Goal: Task Accomplishment & Management: Manage account settings

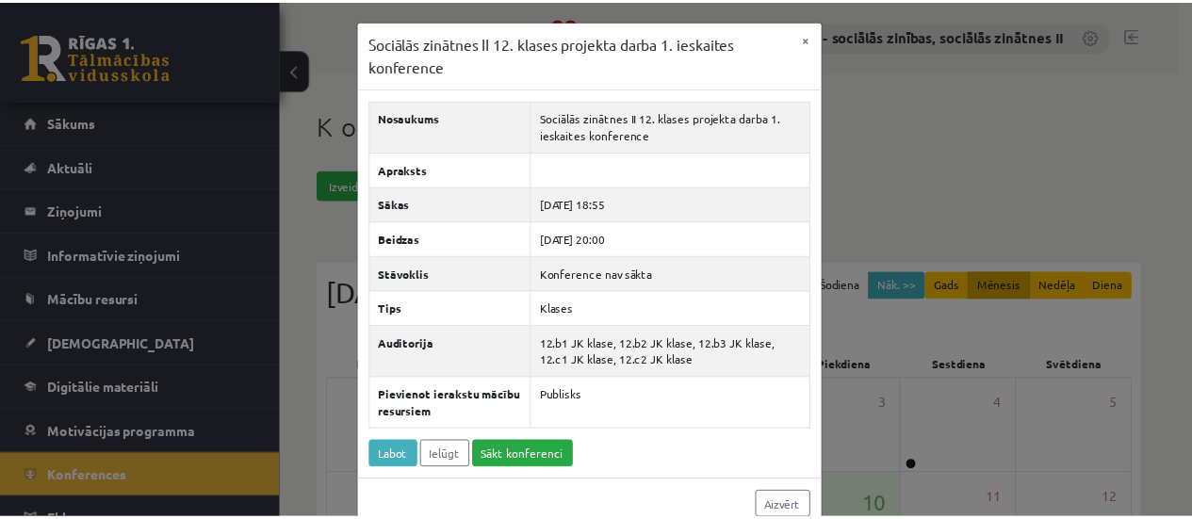
scroll to position [160, 0]
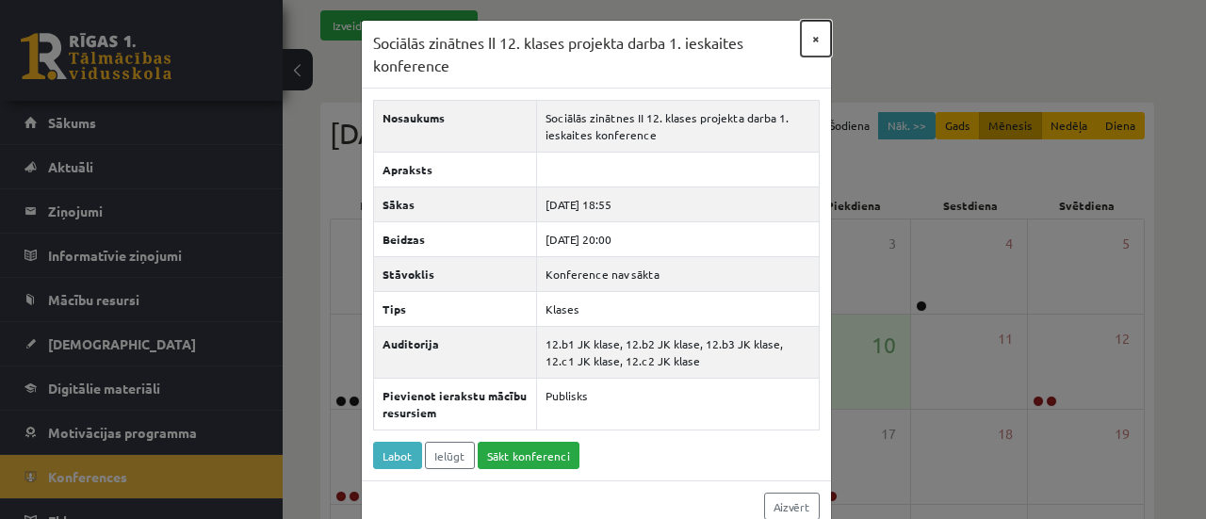
click at [806, 39] on button "×" at bounding box center [816, 39] width 30 height 36
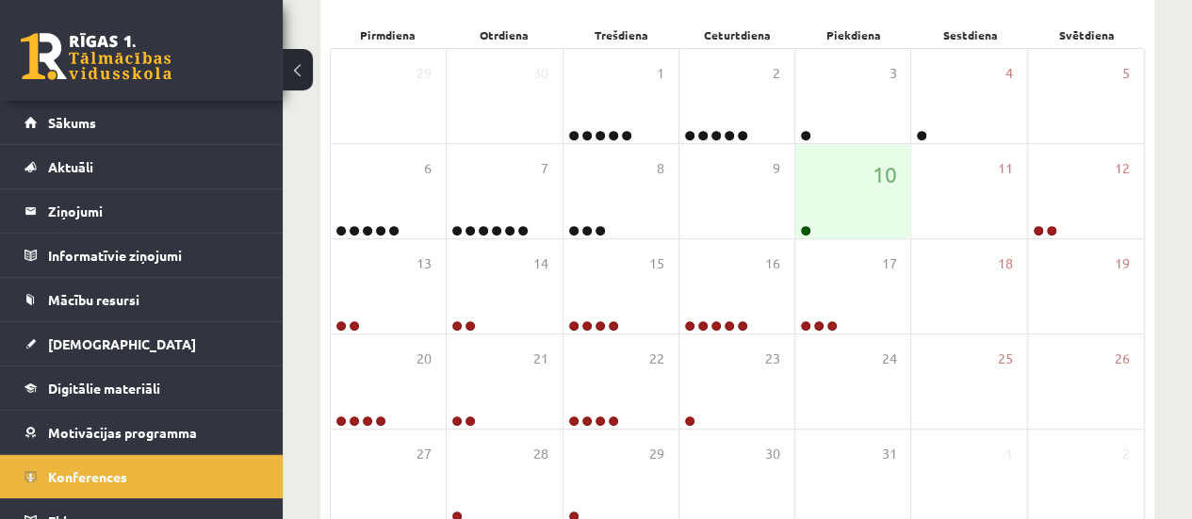
scroll to position [332, 0]
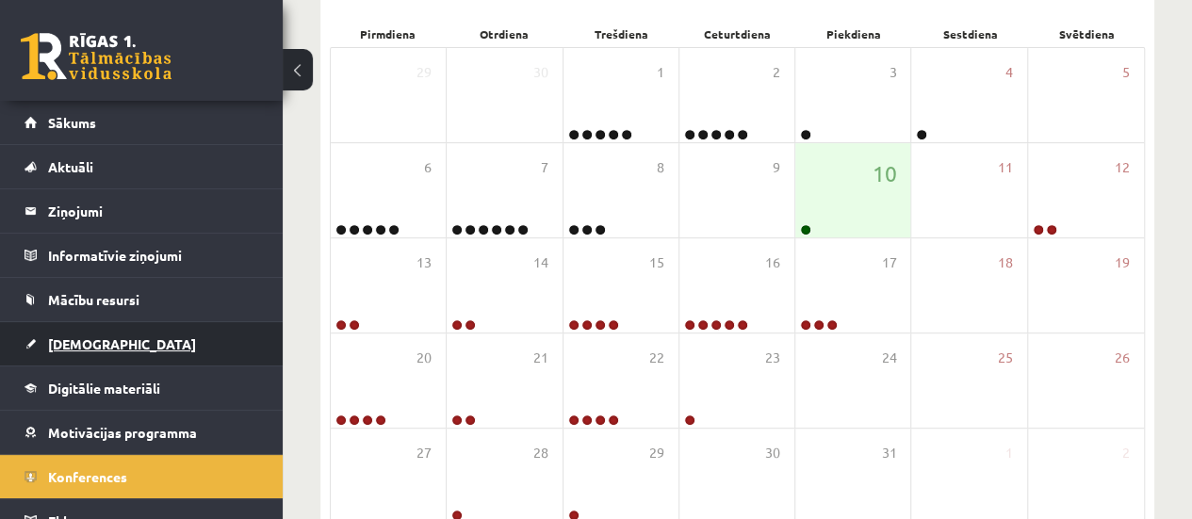
click at [68, 340] on span "[DEMOGRAPHIC_DATA]" at bounding box center [122, 343] width 148 height 17
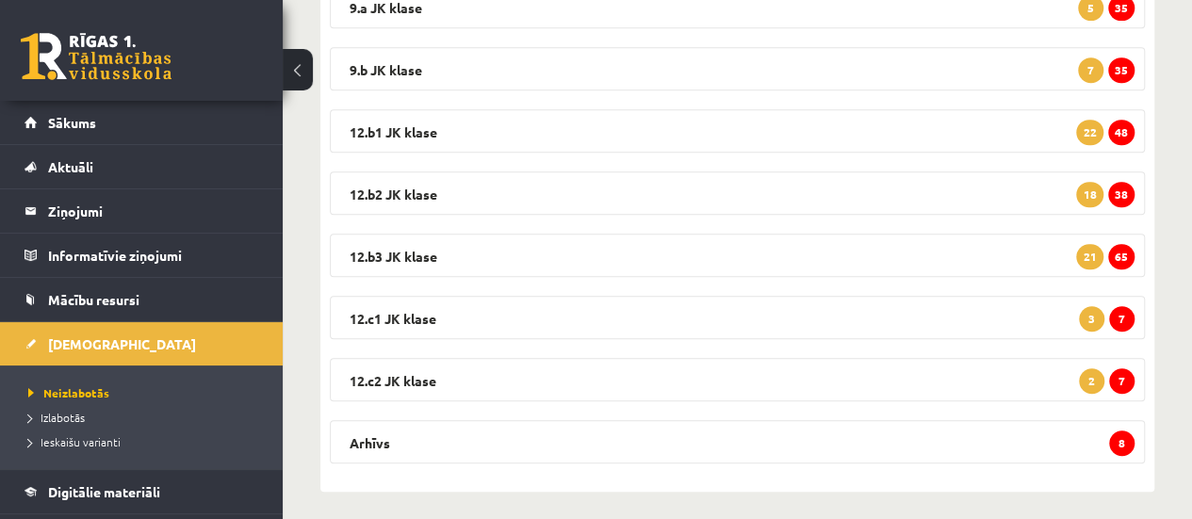
scroll to position [432, 0]
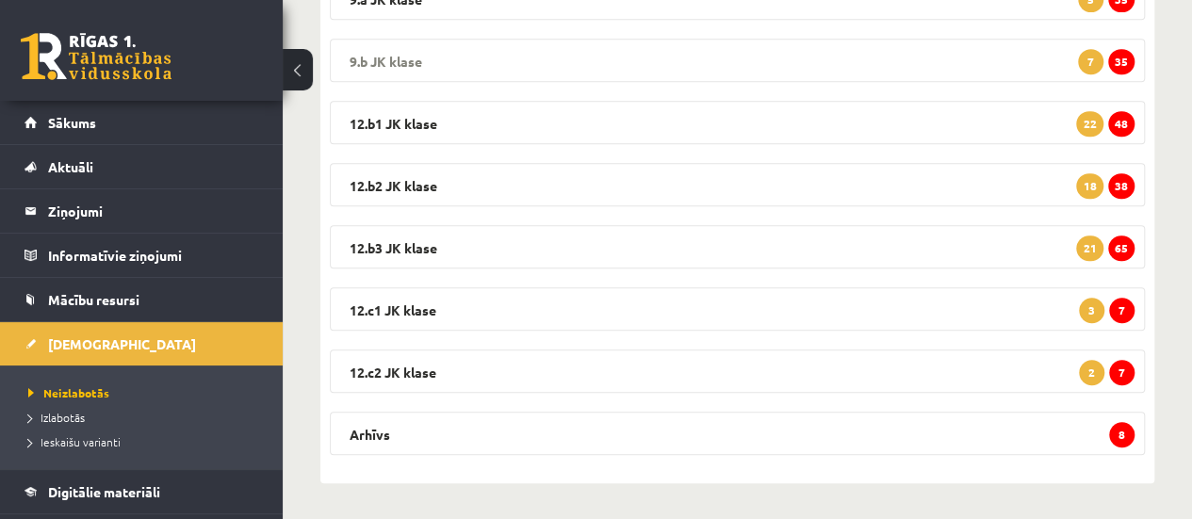
click at [1123, 57] on span "35" at bounding box center [1121, 61] width 26 height 25
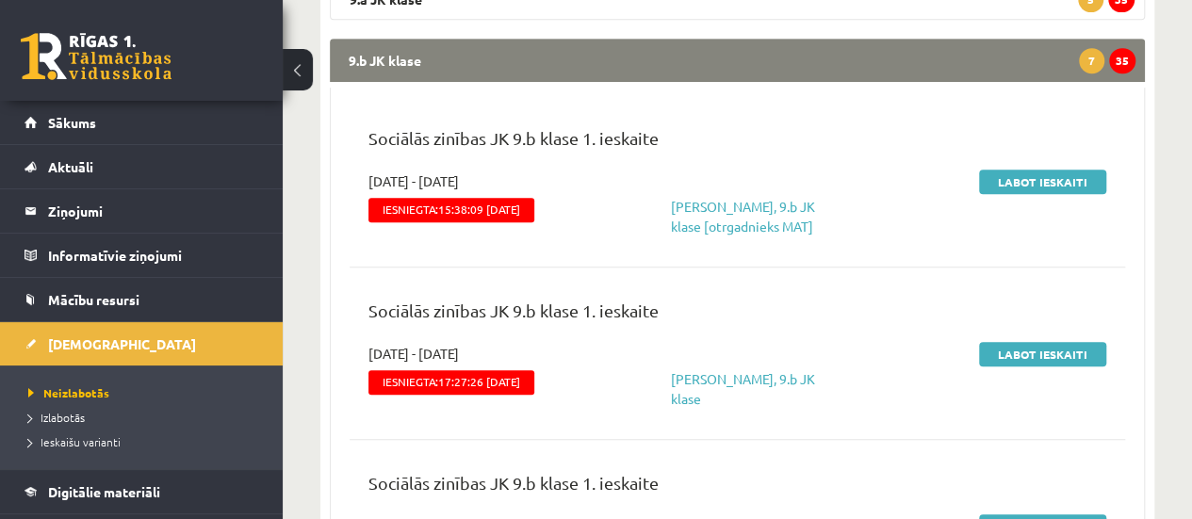
click at [70, 386] on span "Neizlabotās" at bounding box center [68, 392] width 81 height 15
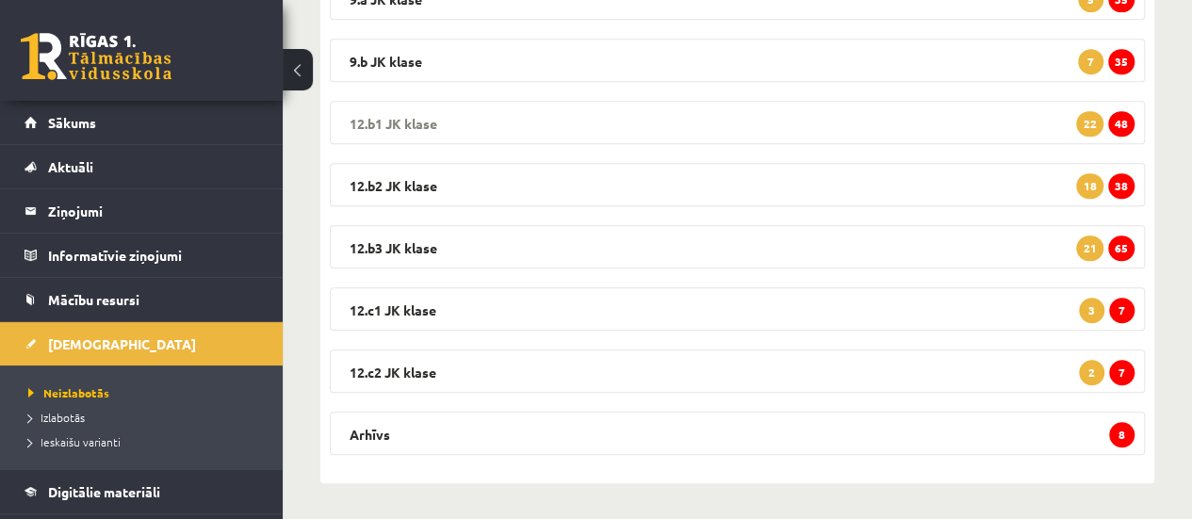
click at [1123, 116] on span "48" at bounding box center [1121, 123] width 26 height 25
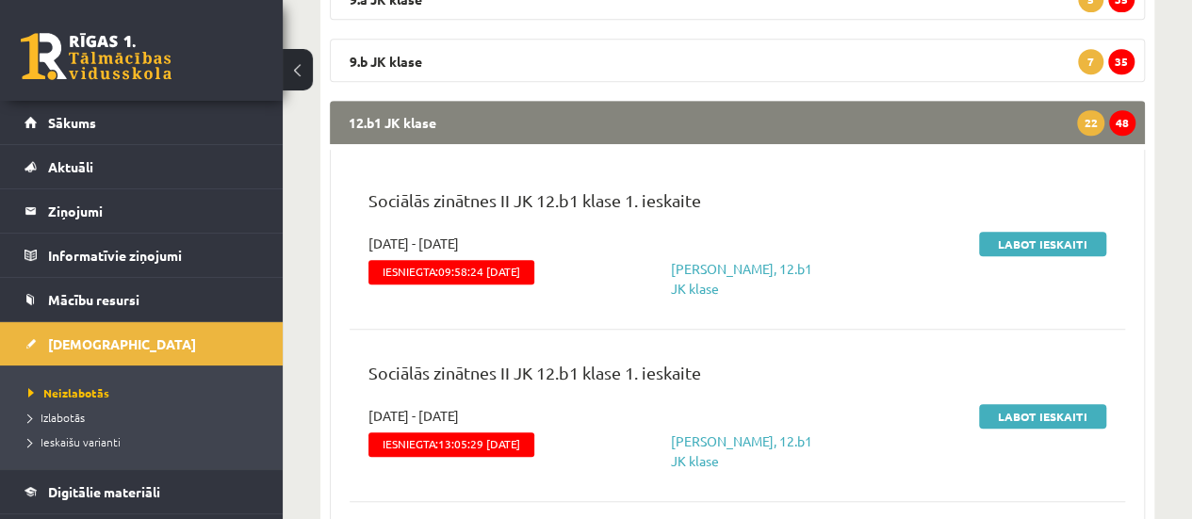
click at [805, 218] on p "Sociālās zinātnes II JK 12.b1 klase 1. ieskaite" at bounding box center [737, 204] width 738 height 35
click at [1034, 244] on link "Labot ieskaiti" at bounding box center [1042, 244] width 127 height 24
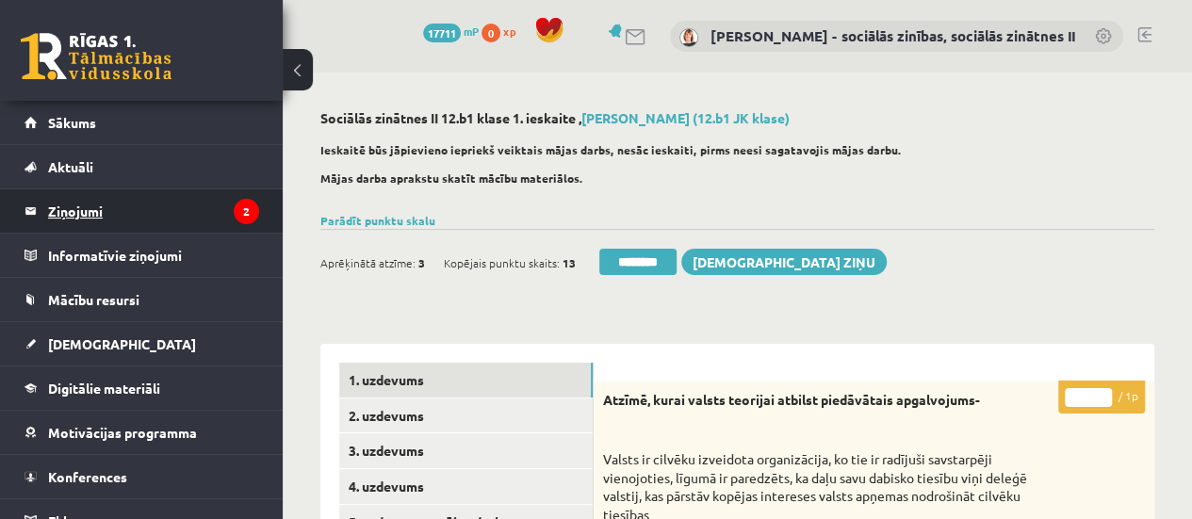
click at [58, 206] on legend "Ziņojumi 2" at bounding box center [153, 210] width 211 height 43
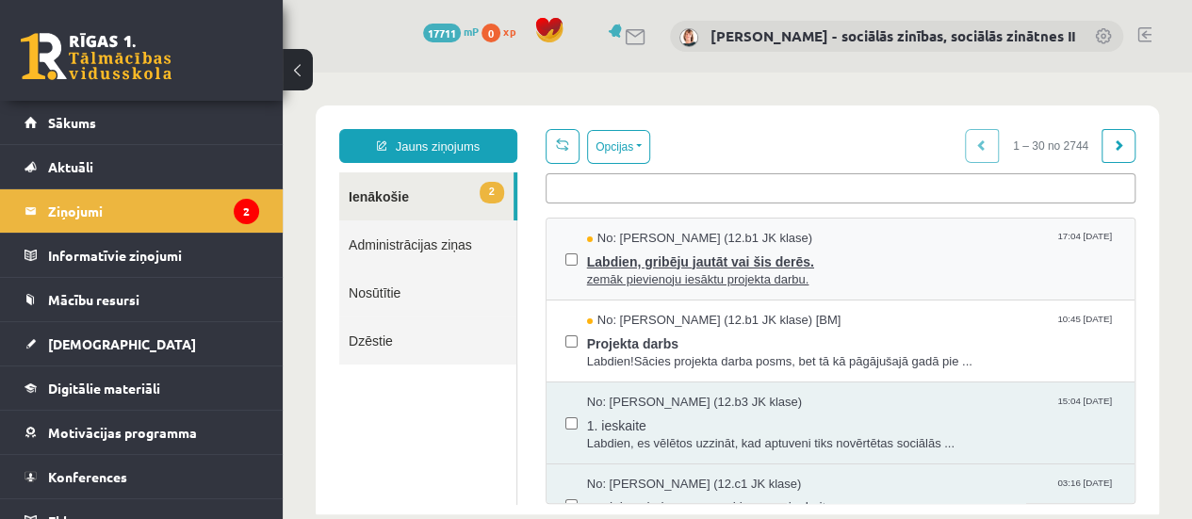
click at [649, 267] on span "Labdien, gribēju jautāt vai šis derēs." at bounding box center [851, 260] width 529 height 24
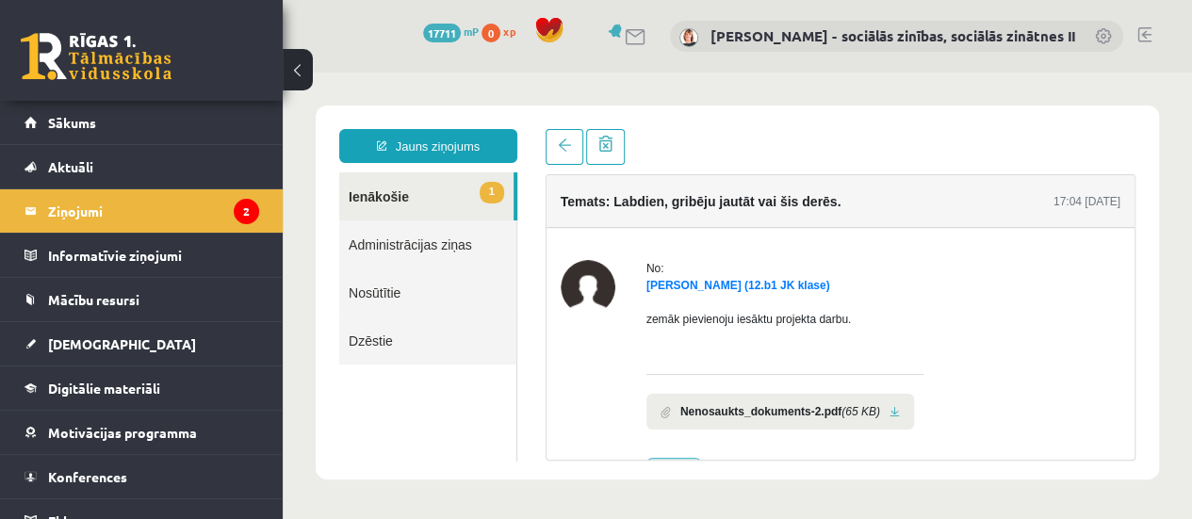
click at [889, 412] on link at bounding box center [894, 412] width 10 height 12
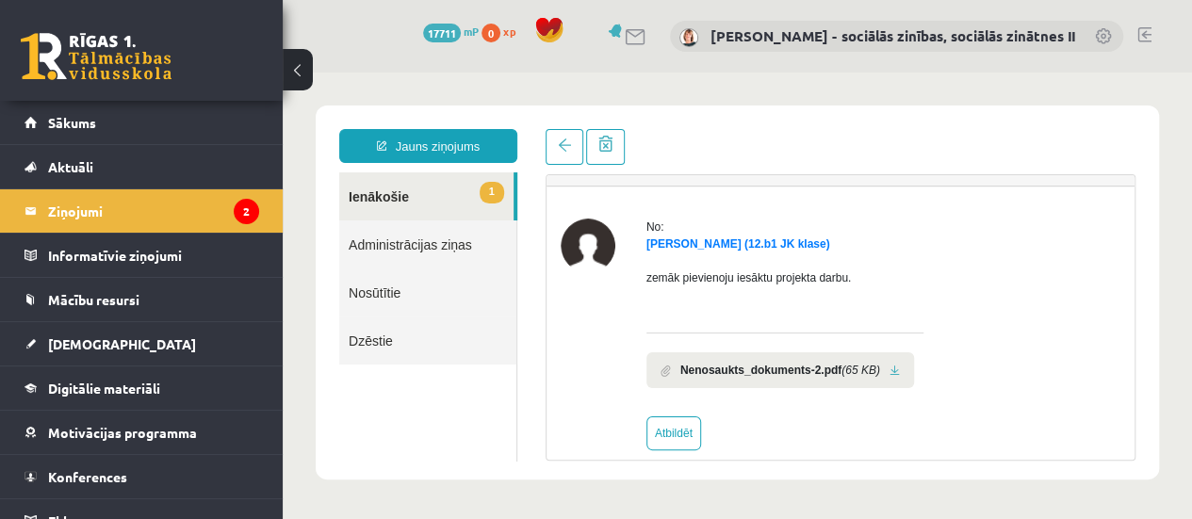
scroll to position [62, 0]
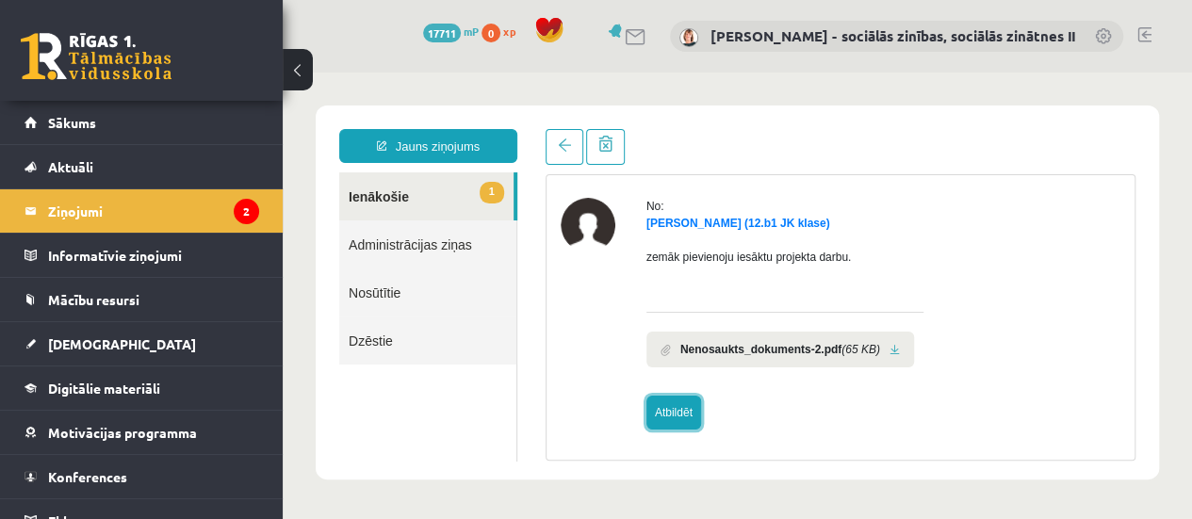
click at [678, 418] on link "Atbildēt" at bounding box center [673, 413] width 55 height 34
type input "**********"
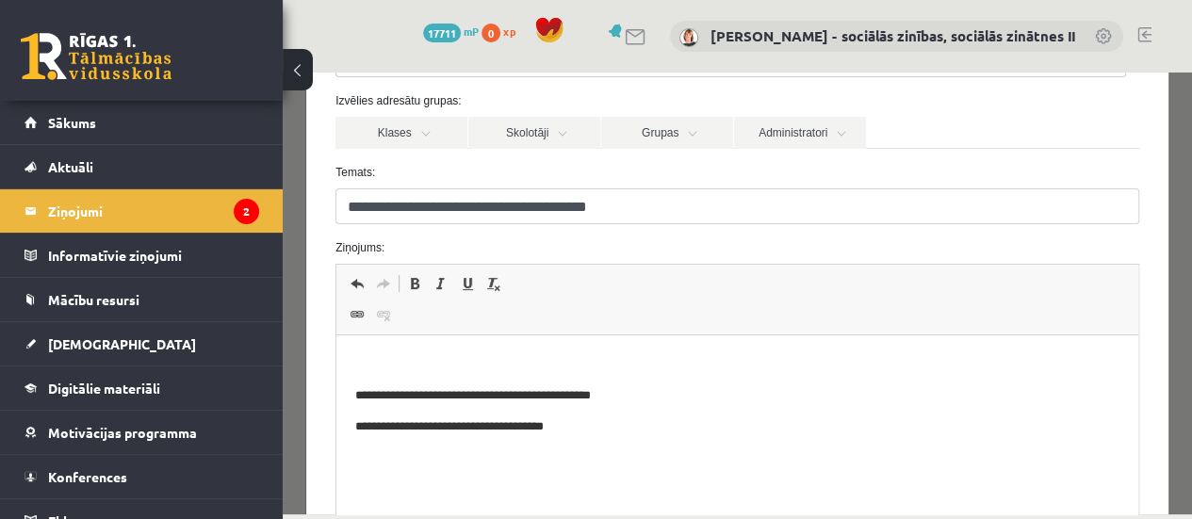
drag, startPoint x: 1181, startPoint y: 191, endPoint x: 1483, endPoint y: 344, distance: 337.9
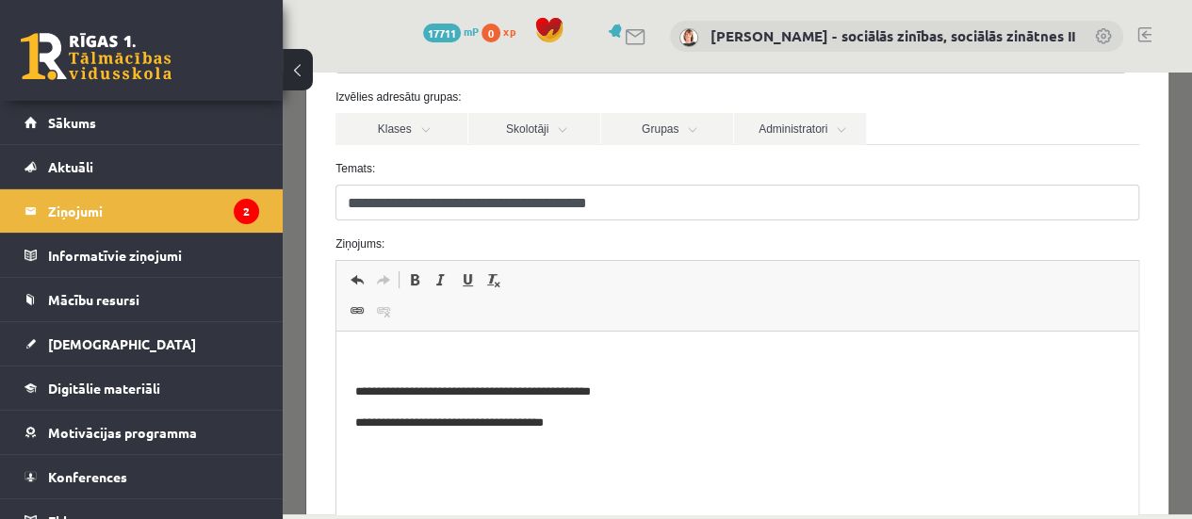
click at [435, 362] on p "Bagātinātā teksta redaktors, wiswyg-editor-47434037429620-1760202331-497" at bounding box center [737, 360] width 764 height 20
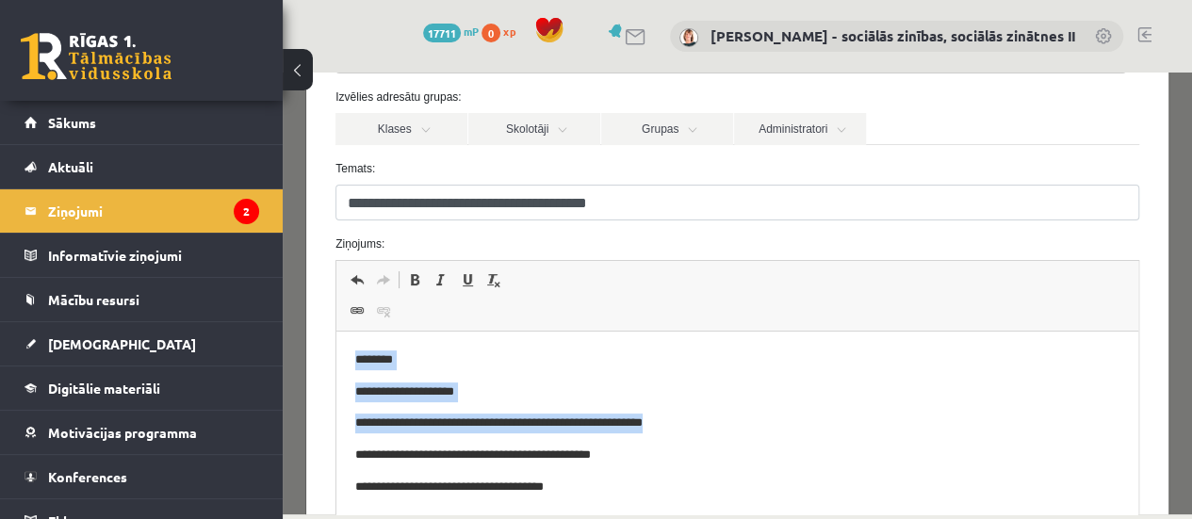
drag, startPoint x: 350, startPoint y: 355, endPoint x: 676, endPoint y: 420, distance: 332.4
click at [676, 420] on html "**********" at bounding box center [737, 424] width 802 height 184
copy body "**********"
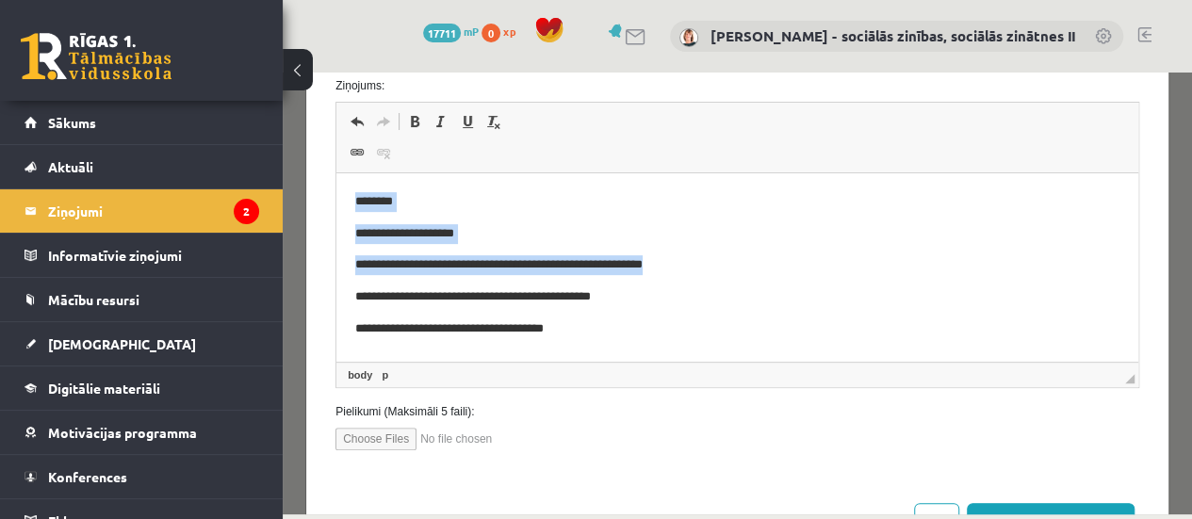
drag, startPoint x: 1182, startPoint y: 319, endPoint x: 1481, endPoint y: 471, distance: 335.0
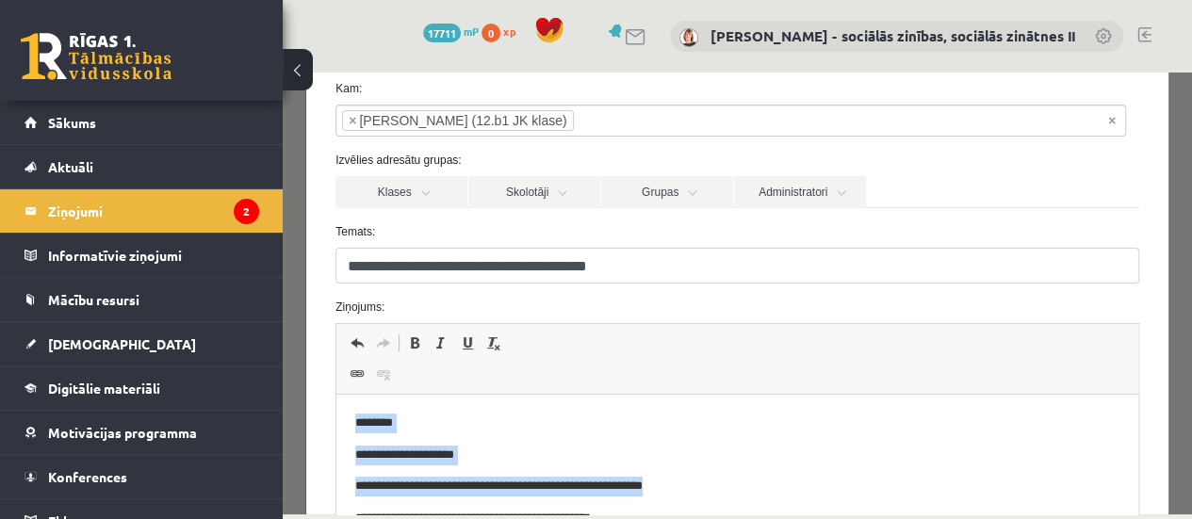
scroll to position [95, 0]
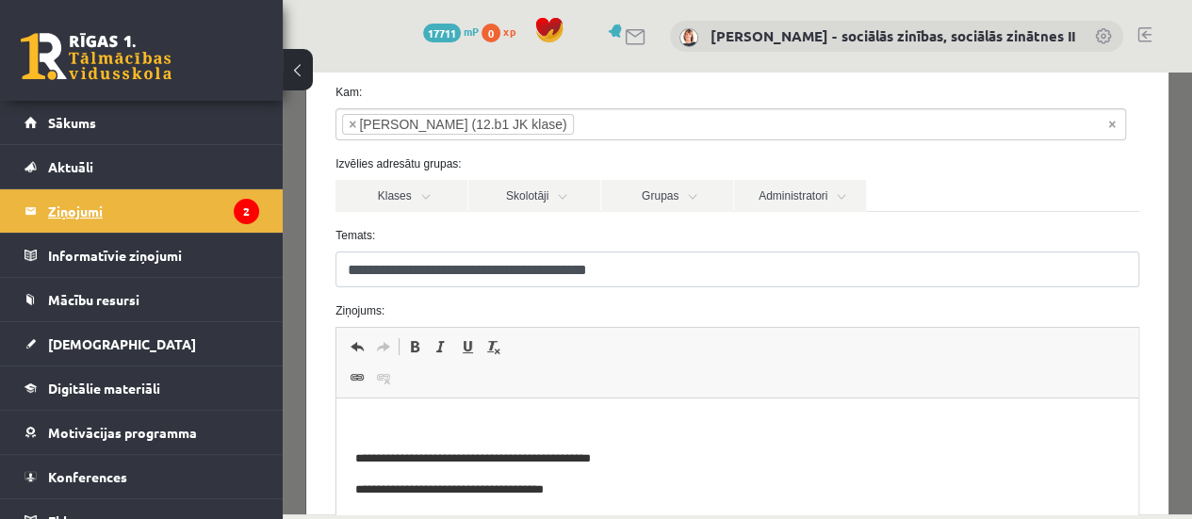
click at [85, 207] on legend "Ziņojumi 2" at bounding box center [153, 210] width 211 height 43
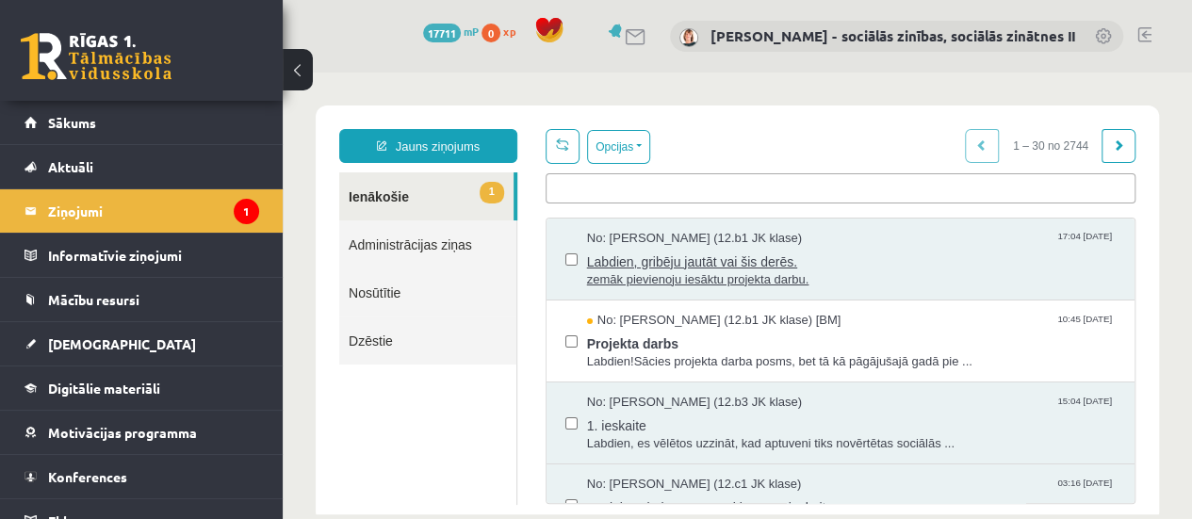
scroll to position [0, 0]
click at [677, 263] on span "Labdien, gribēju jautāt vai šis derēs." at bounding box center [851, 260] width 529 height 24
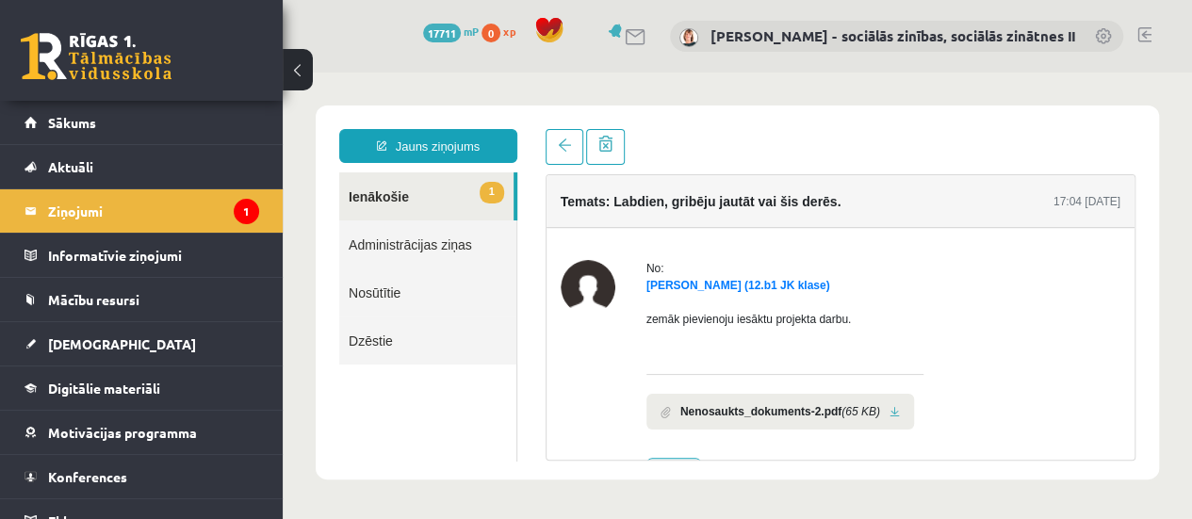
click at [889, 412] on link at bounding box center [894, 412] width 10 height 12
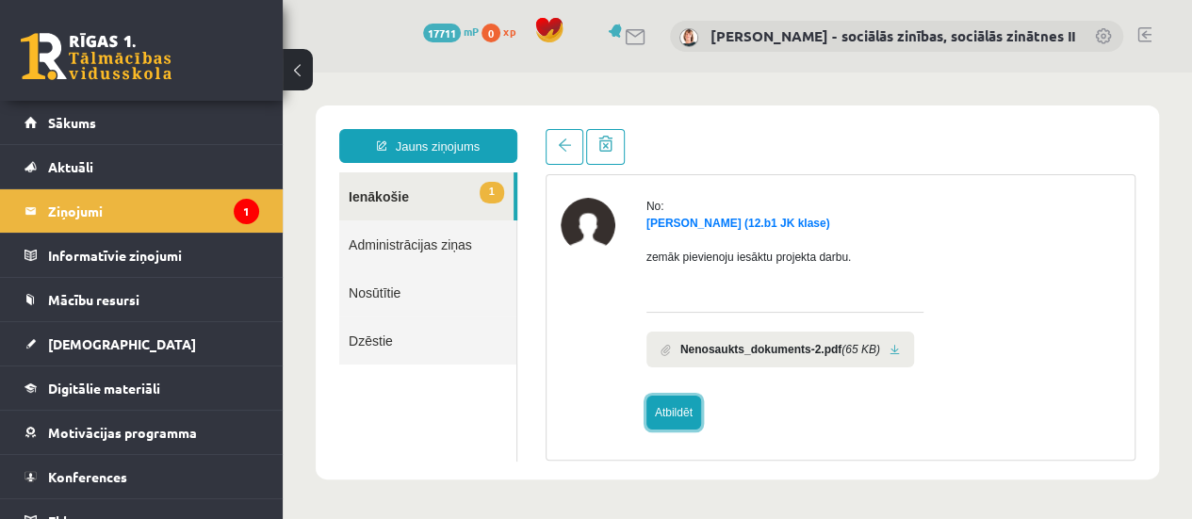
click at [661, 416] on link "Atbildēt" at bounding box center [673, 413] width 55 height 34
type input "**********"
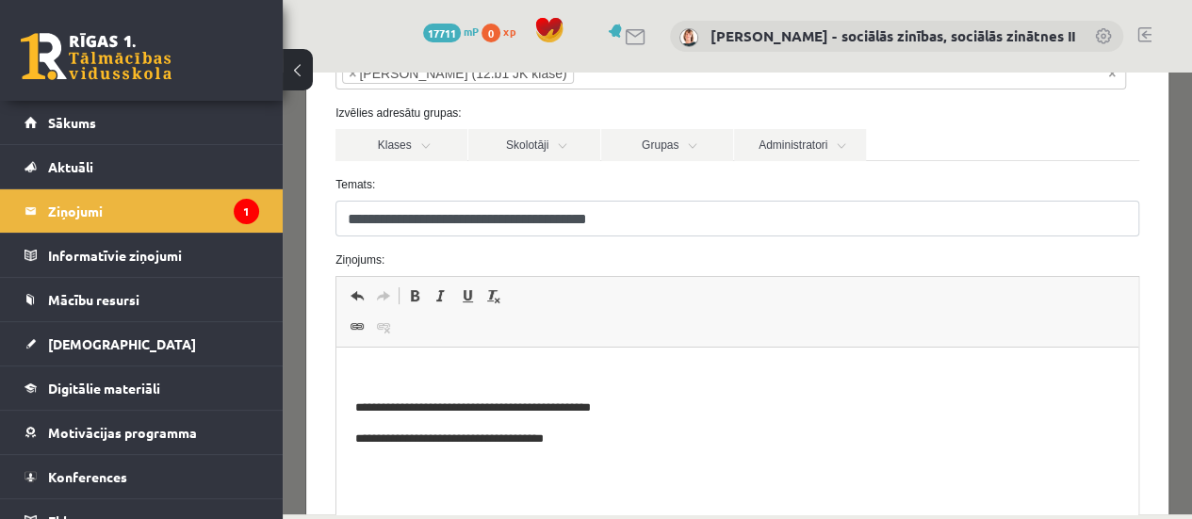
scroll to position [187, 0]
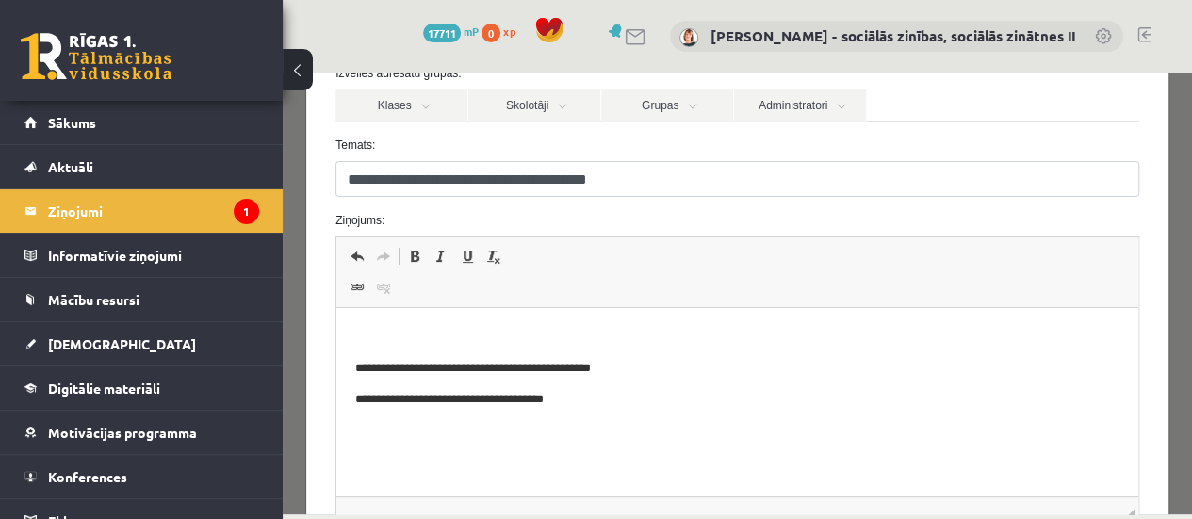
drag, startPoint x: 1187, startPoint y: 240, endPoint x: 1476, endPoint y: 405, distance: 332.9
click at [390, 344] on p "Bagātinātā teksta redaktors, wiswyg-editor-47433952790940-1760202452-97" at bounding box center [737, 336] width 764 height 20
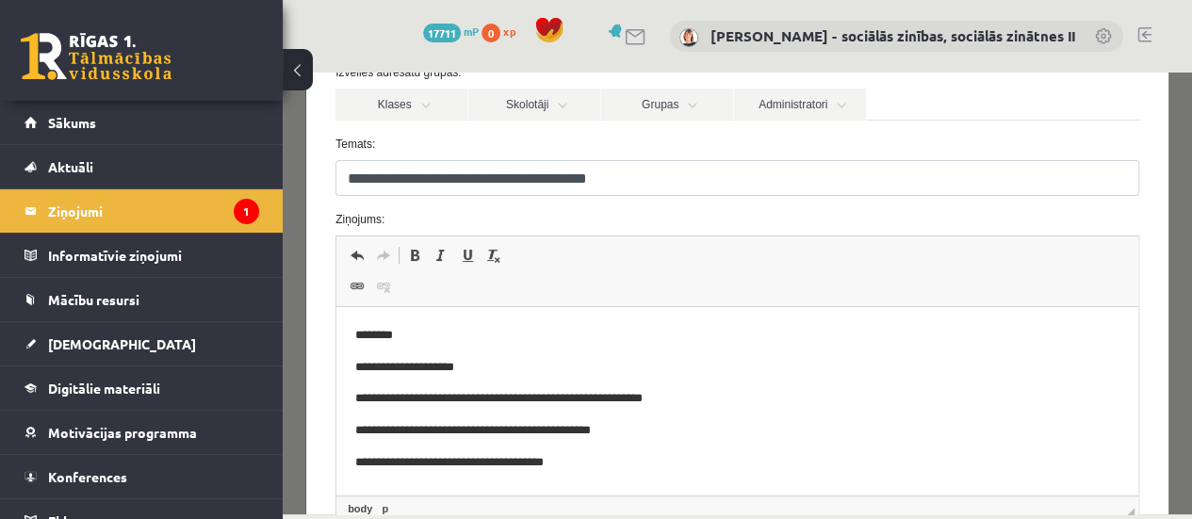
click at [678, 404] on p "**********" at bounding box center [730, 399] width 751 height 20
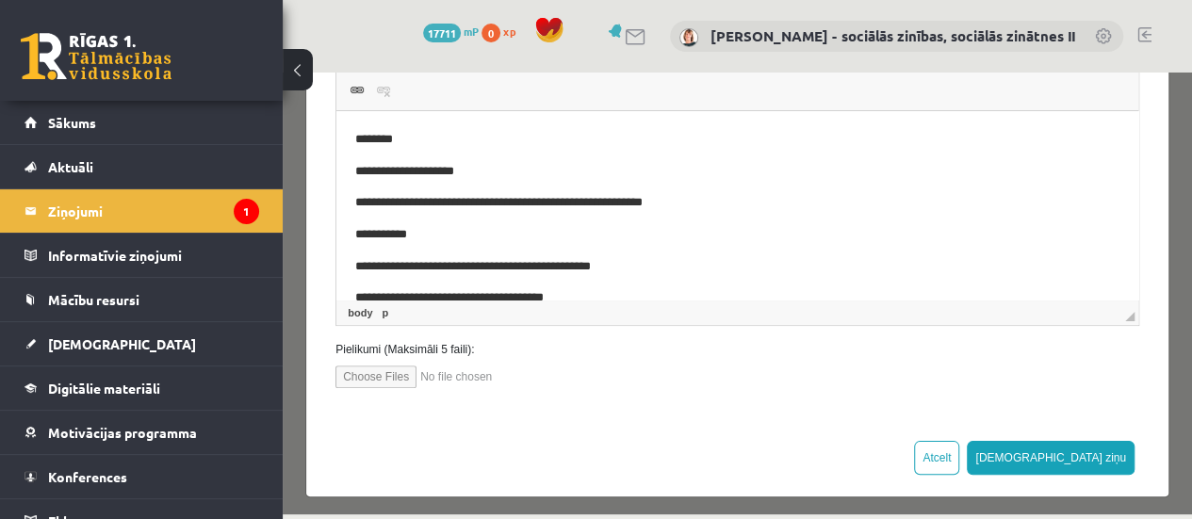
scroll to position [384, 0]
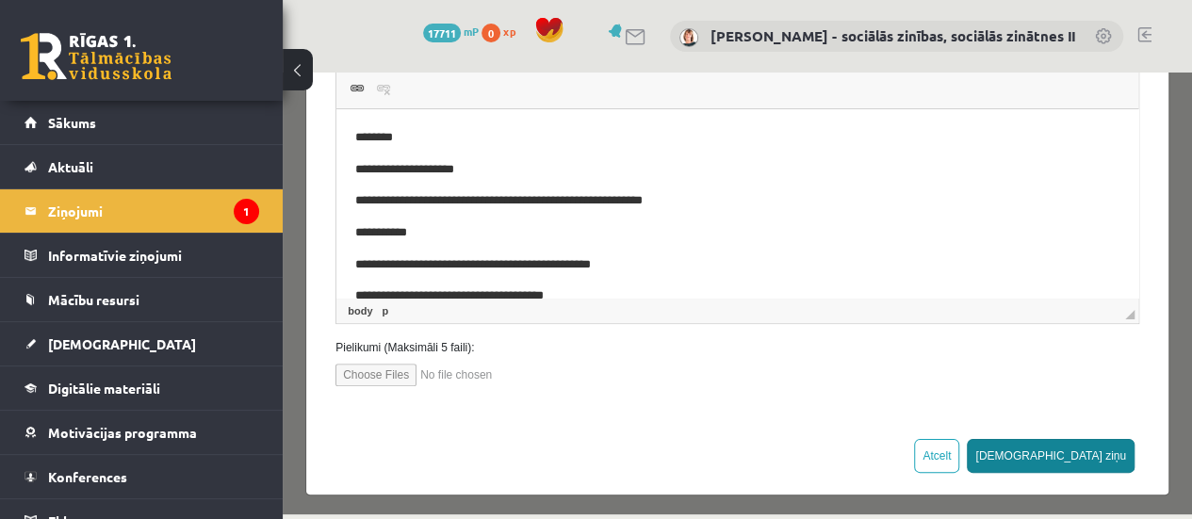
click at [1087, 447] on button "[DEMOGRAPHIC_DATA] ziņu" at bounding box center [1051, 456] width 168 height 34
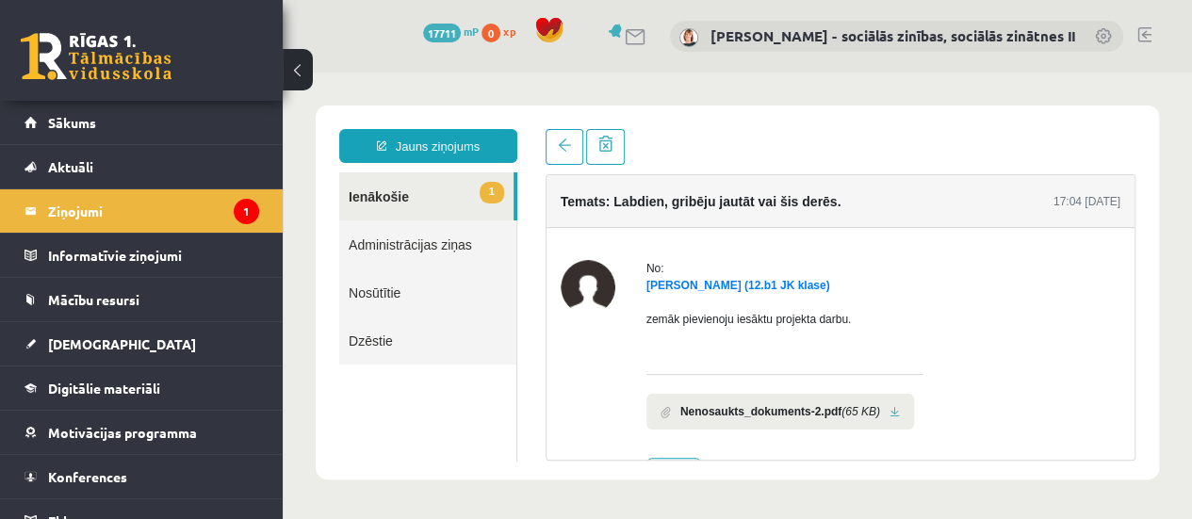
scroll to position [0, 0]
click at [62, 208] on legend "Ziņojumi 1" at bounding box center [153, 210] width 211 height 43
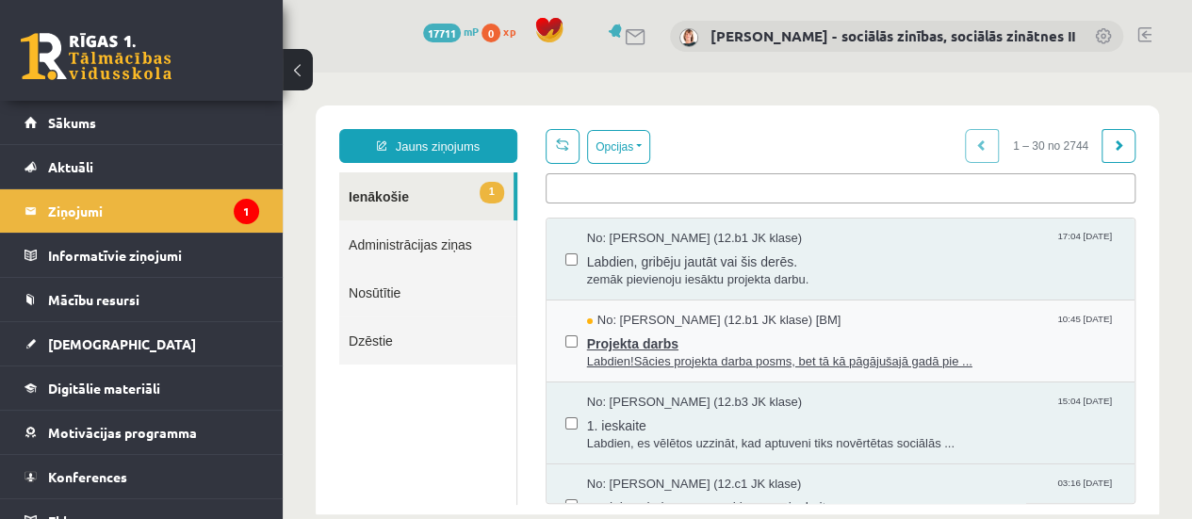
click at [658, 343] on span "Projekta darbs" at bounding box center [851, 342] width 529 height 24
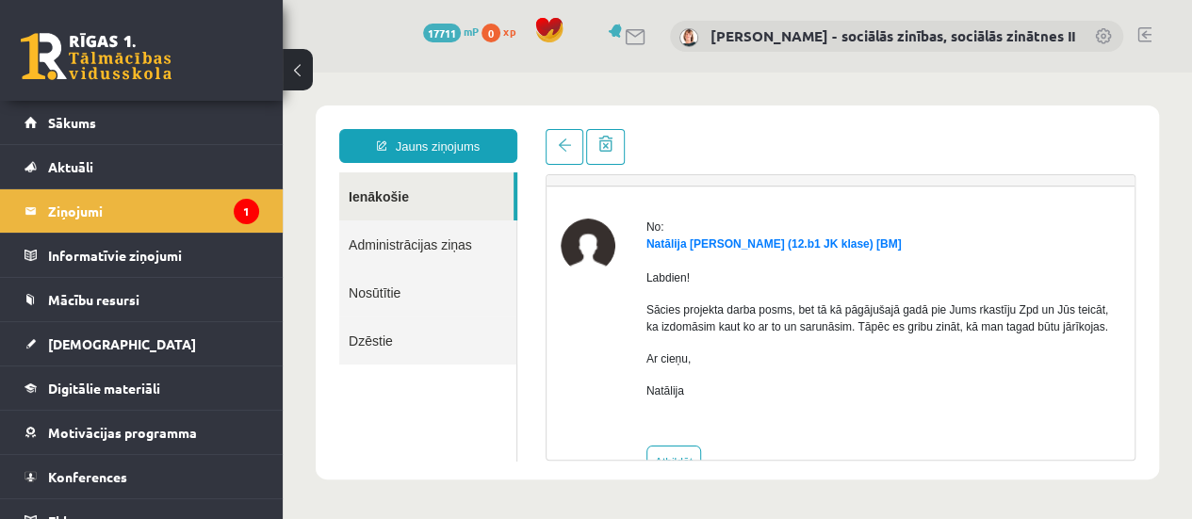
scroll to position [92, 0]
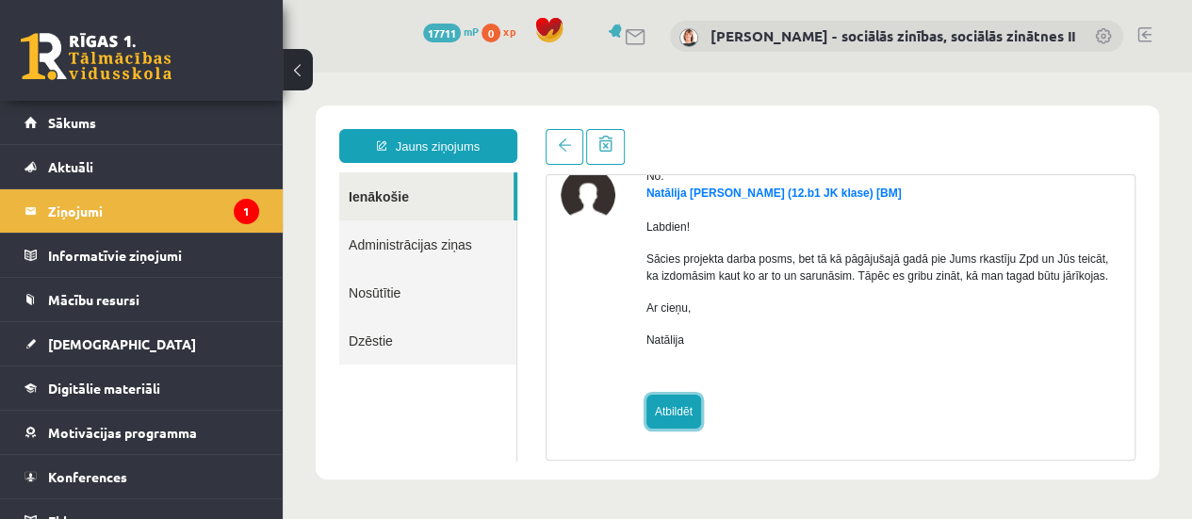
click at [684, 408] on link "Atbildēt" at bounding box center [673, 412] width 55 height 34
type input "**********"
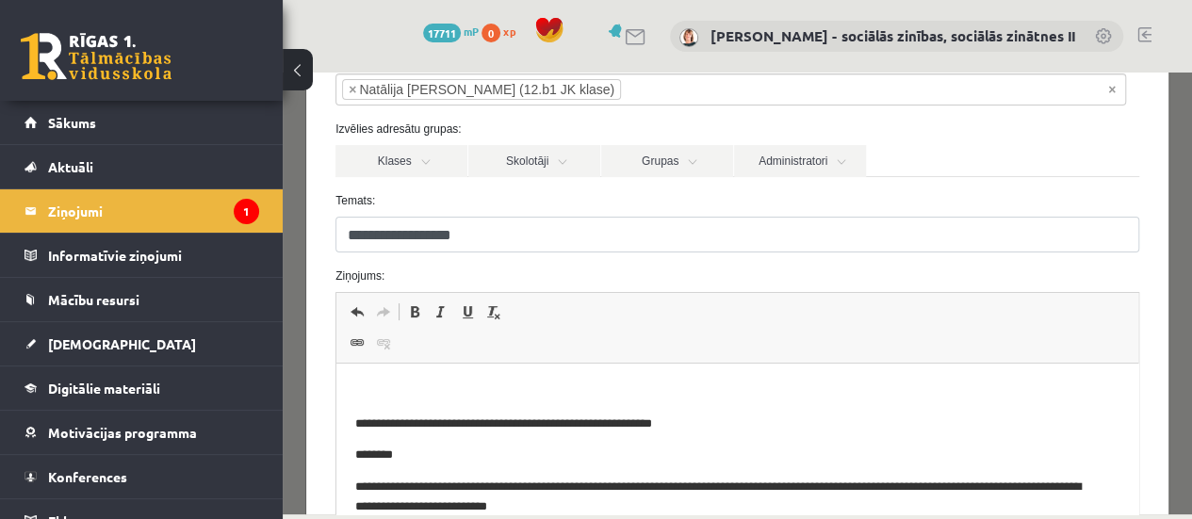
scroll to position [138, 0]
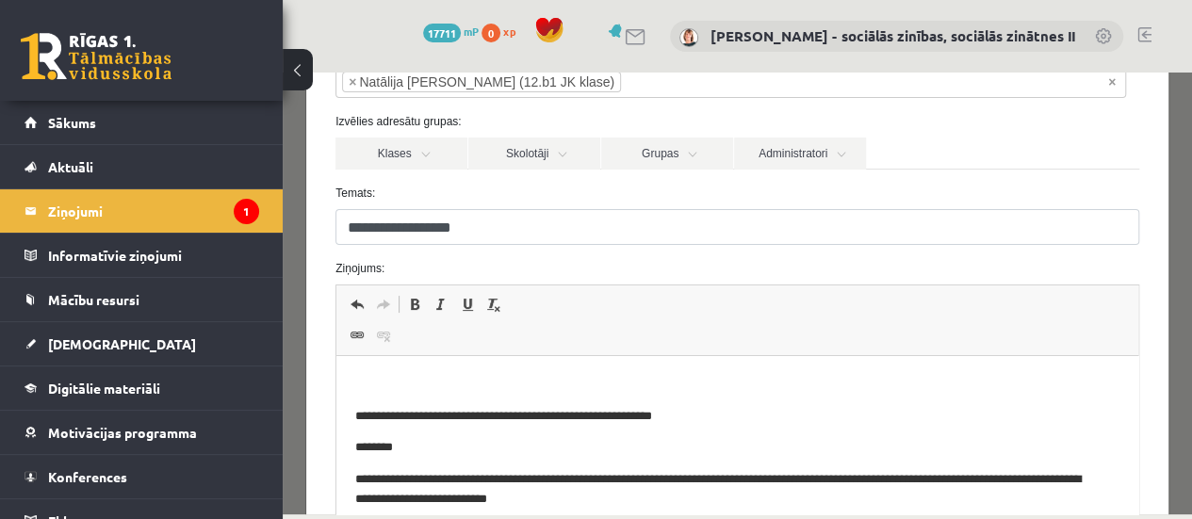
drag, startPoint x: 1187, startPoint y: 145, endPoint x: 1488, endPoint y: 285, distance: 331.7
click at [417, 376] on p "Bagātinātā teksta redaktors, wiswyg-editor-47434089085080-1760202513-655" at bounding box center [737, 385] width 764 height 20
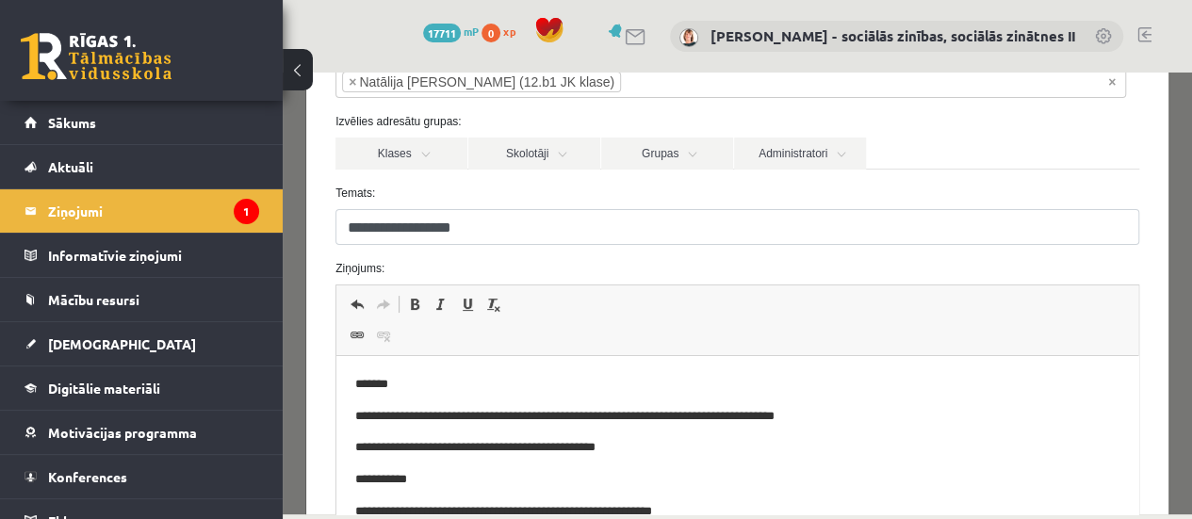
click at [636, 453] on p "**********" at bounding box center [723, 448] width 737 height 20
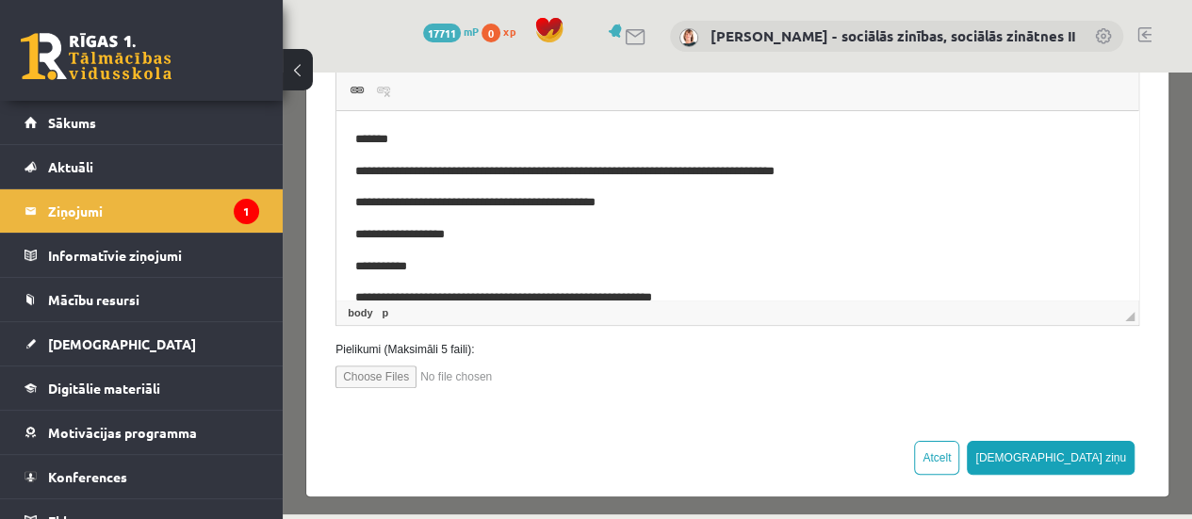
scroll to position [390, 0]
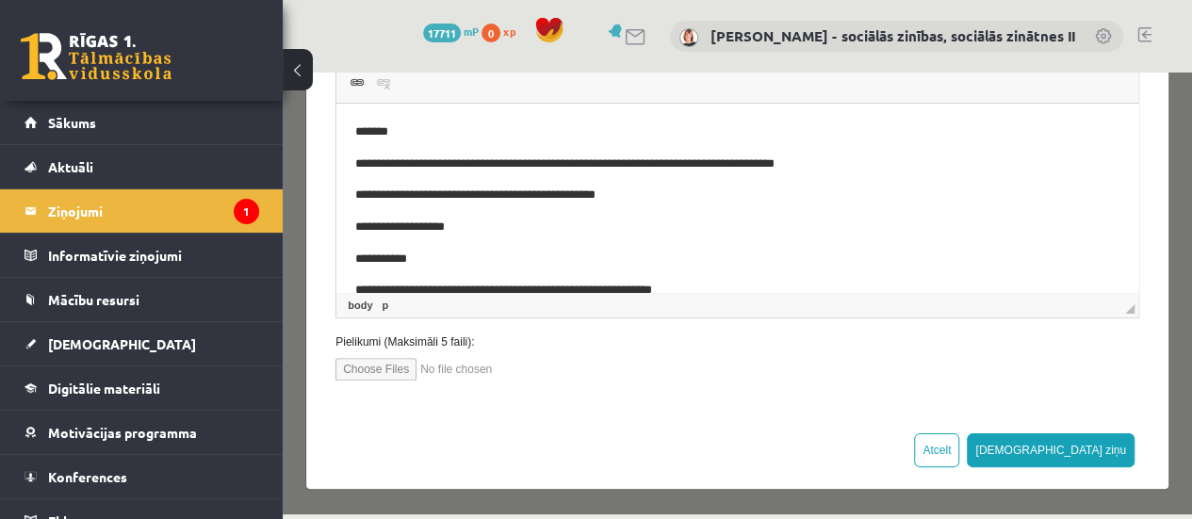
drag, startPoint x: 1186, startPoint y: 347, endPoint x: 1481, endPoint y: 556, distance: 361.5
click at [1087, 449] on button "[DEMOGRAPHIC_DATA] ziņu" at bounding box center [1051, 450] width 168 height 34
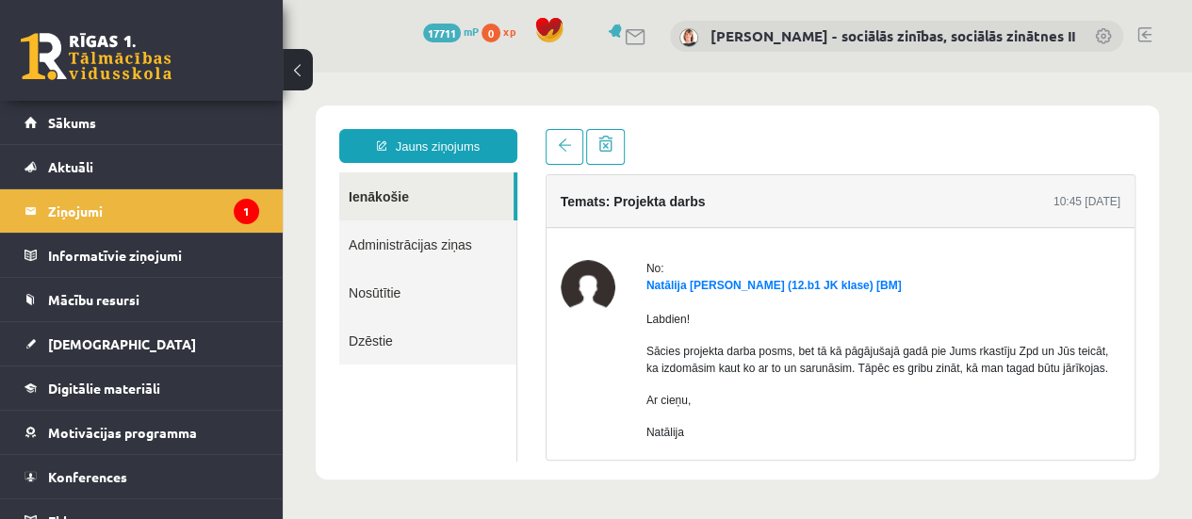
scroll to position [0, 0]
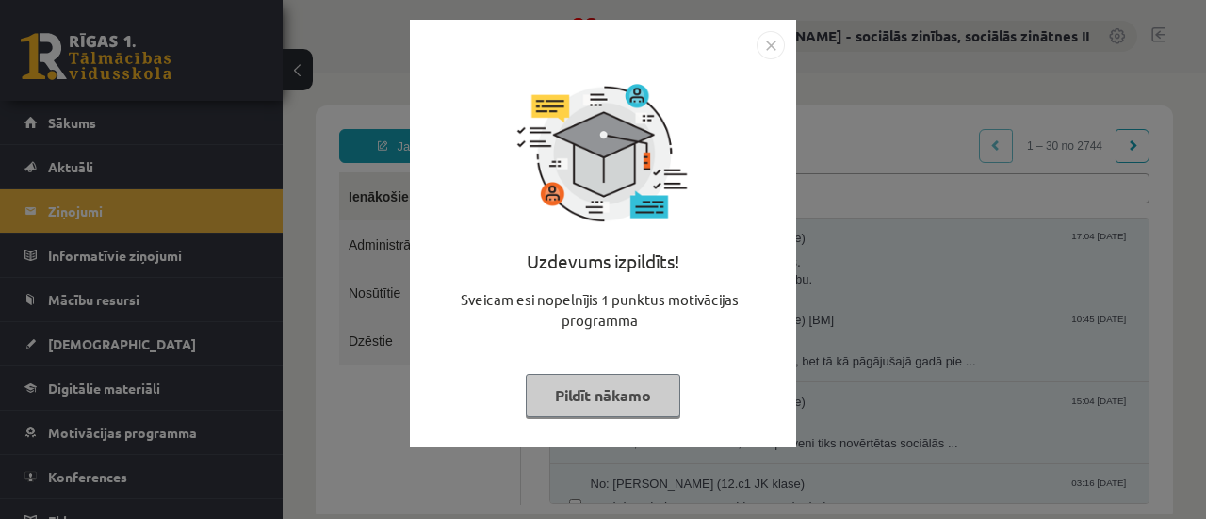
click at [596, 399] on button "Pildīt nākamo" at bounding box center [603, 395] width 155 height 43
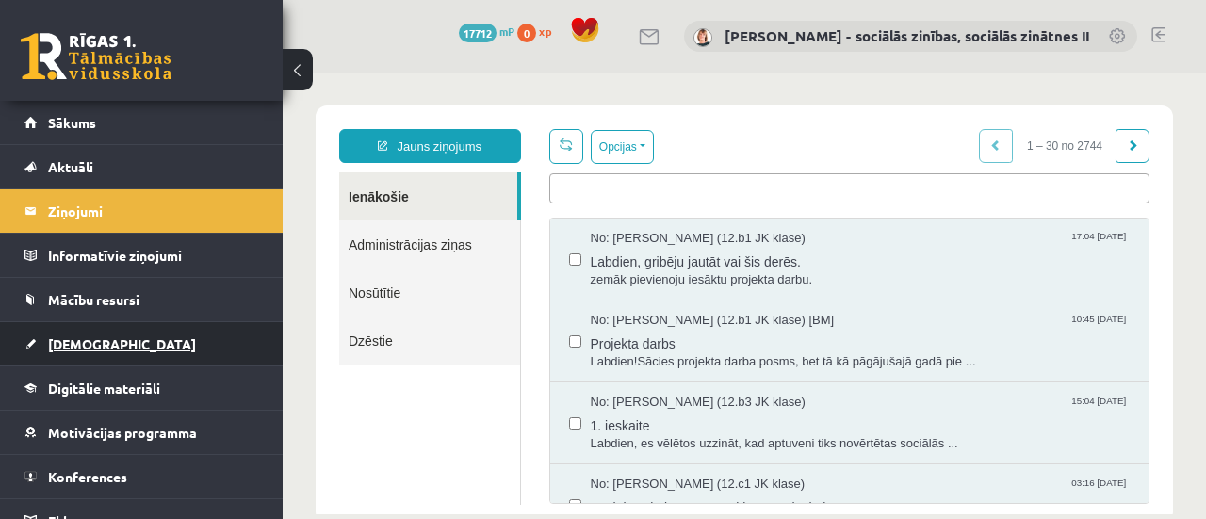
click at [85, 345] on span "[DEMOGRAPHIC_DATA]" at bounding box center [122, 343] width 148 height 17
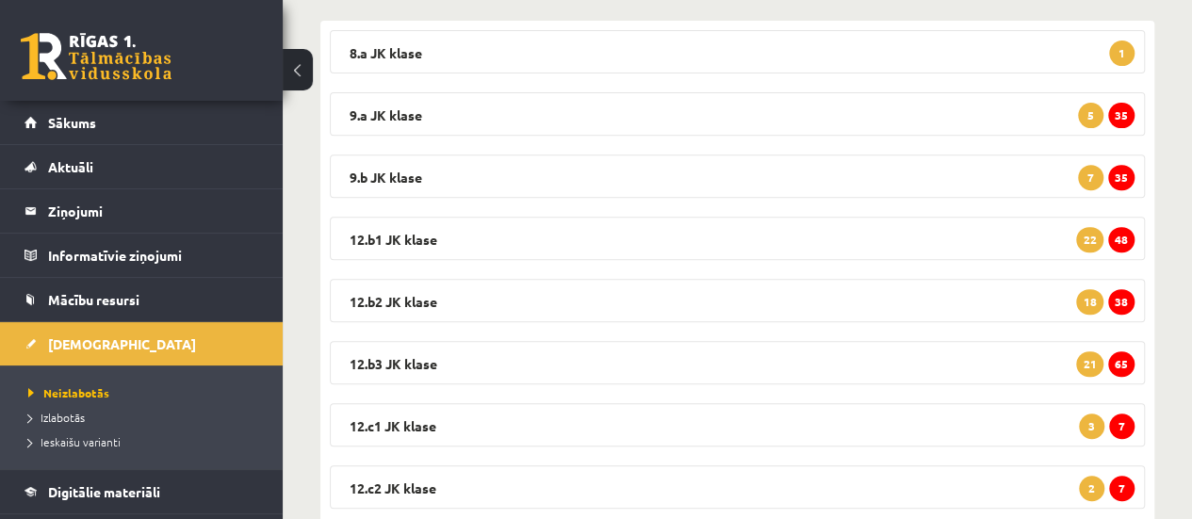
scroll to position [322, 0]
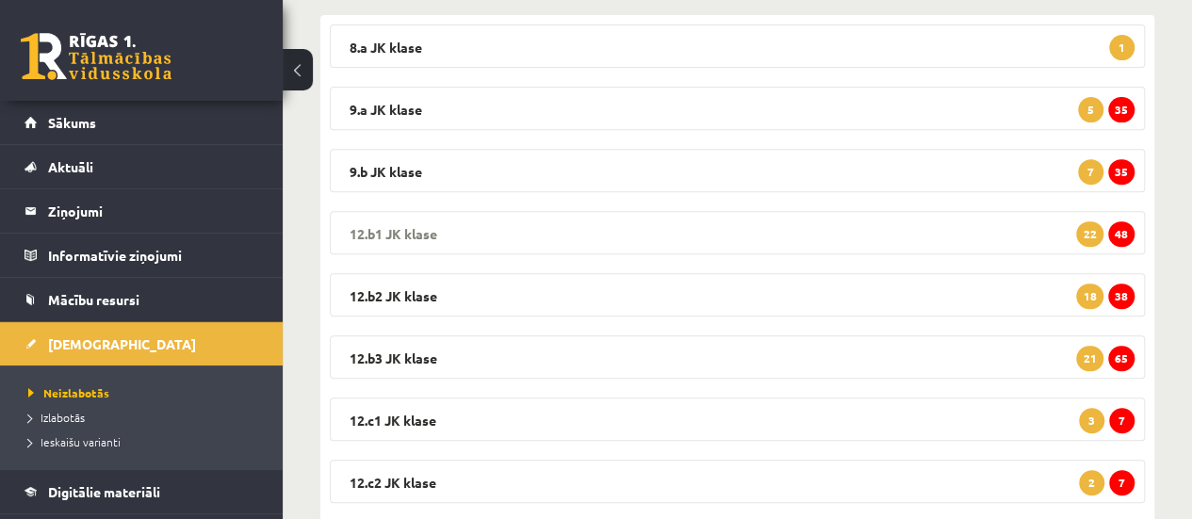
click at [1121, 231] on span "48" at bounding box center [1121, 233] width 26 height 25
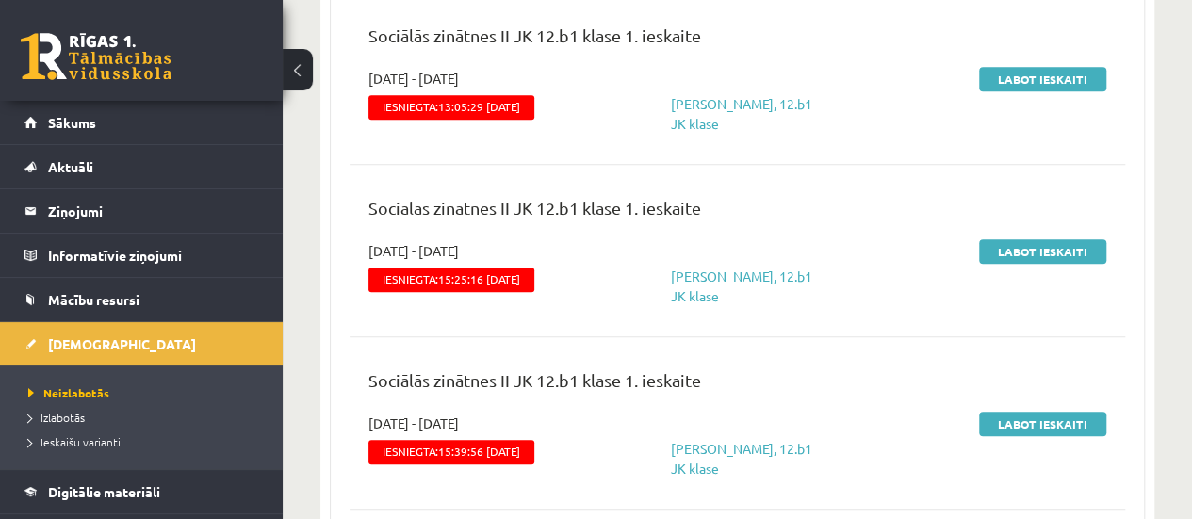
scroll to position [837, 0]
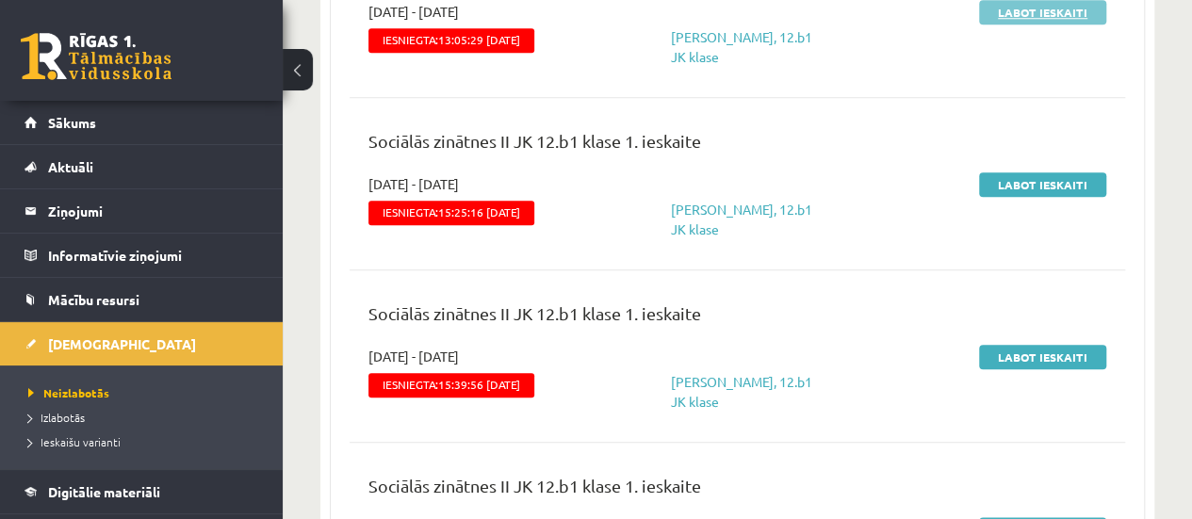
click at [1026, 14] on link "Labot ieskaiti" at bounding box center [1042, 12] width 127 height 24
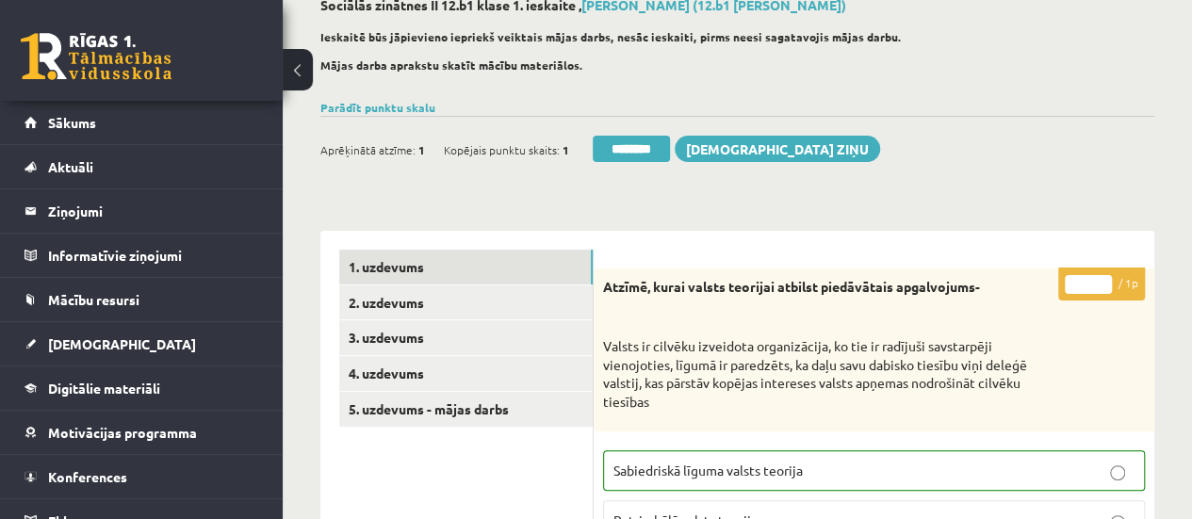
scroll to position [143, 0]
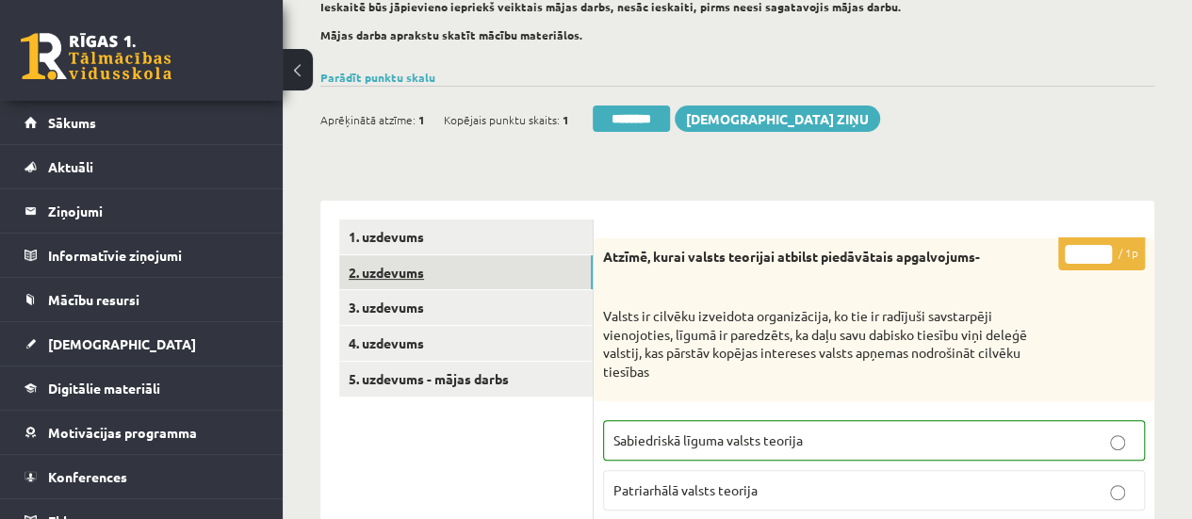
click at [470, 274] on link "2. uzdevums" at bounding box center [465, 272] width 253 height 35
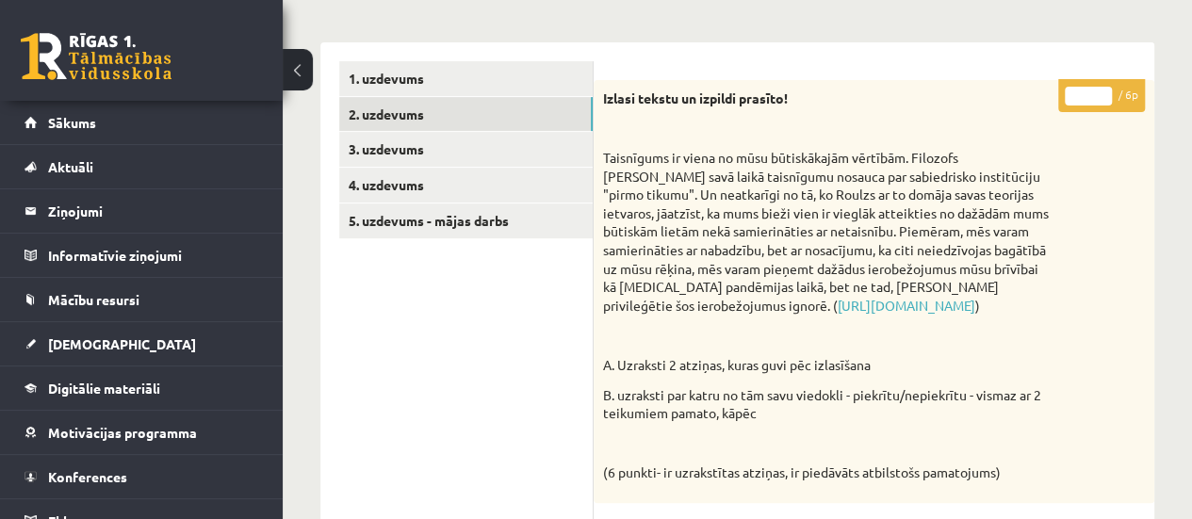
scroll to position [282, 0]
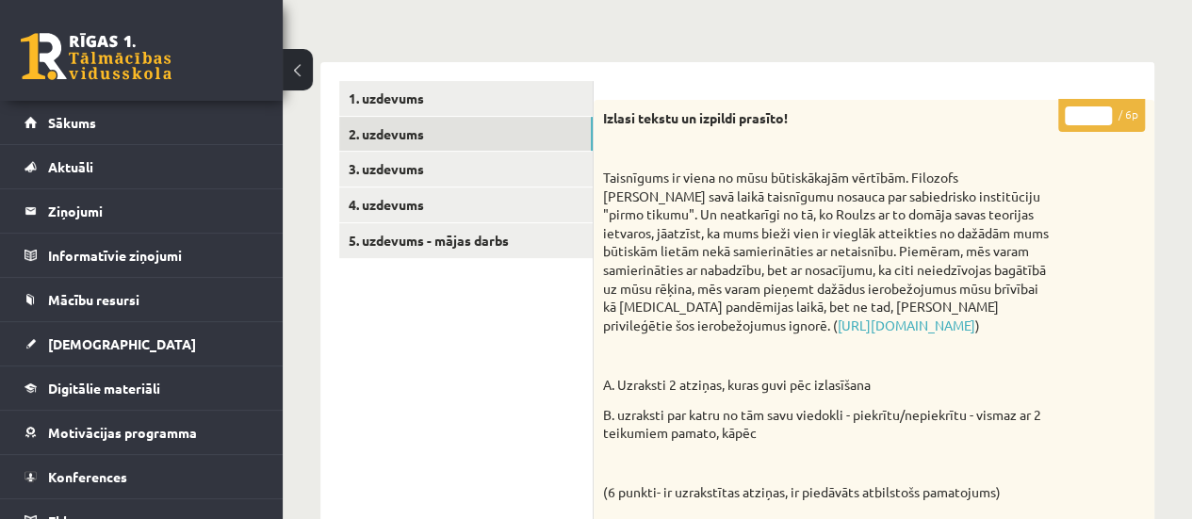
type input "*"
click at [1102, 108] on input "*" at bounding box center [1088, 115] width 47 height 19
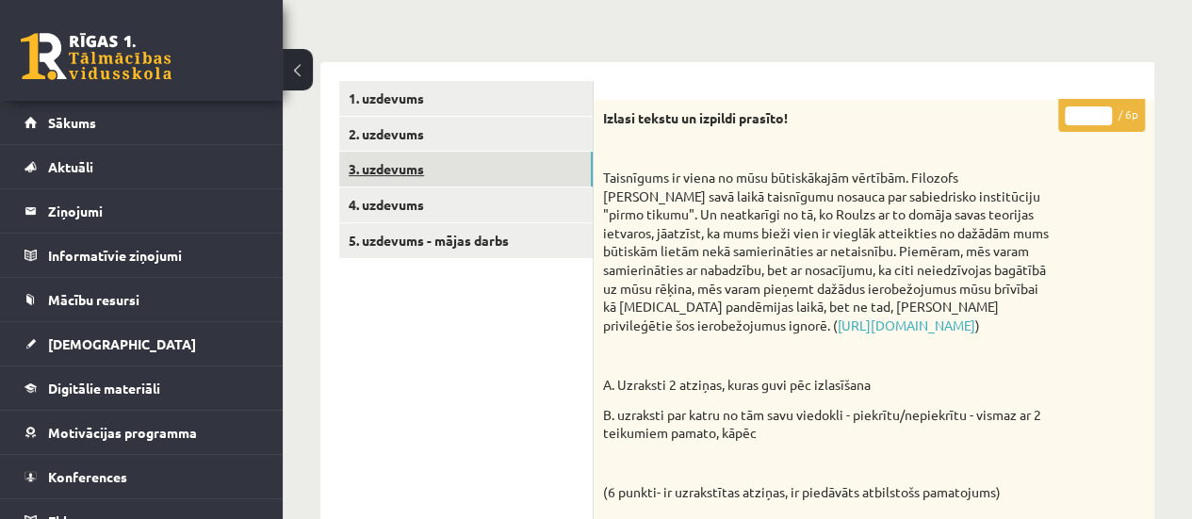
click at [485, 170] on link "3. uzdevums" at bounding box center [465, 169] width 253 height 35
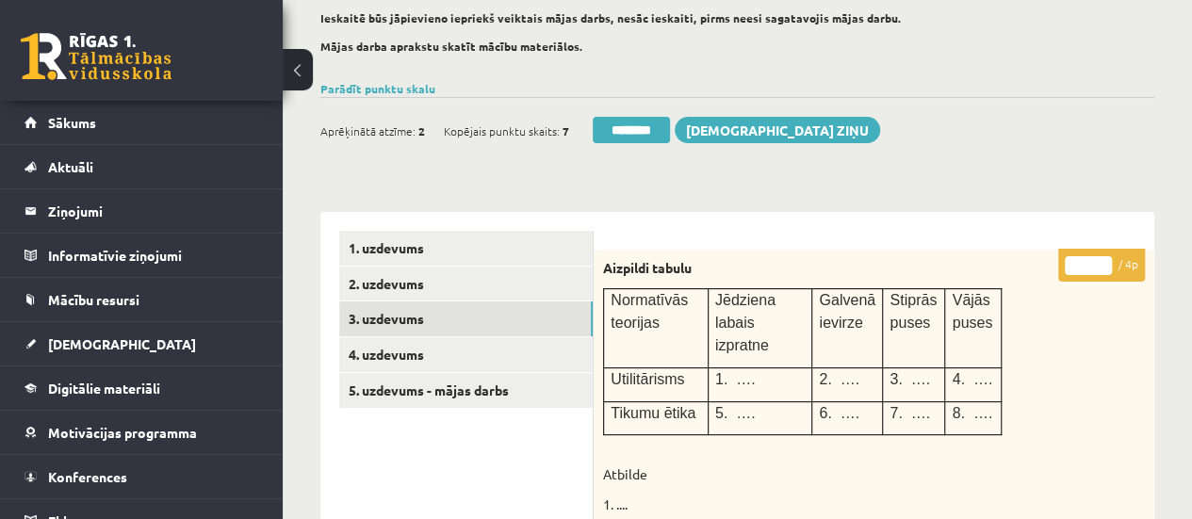
scroll to position [23, 0]
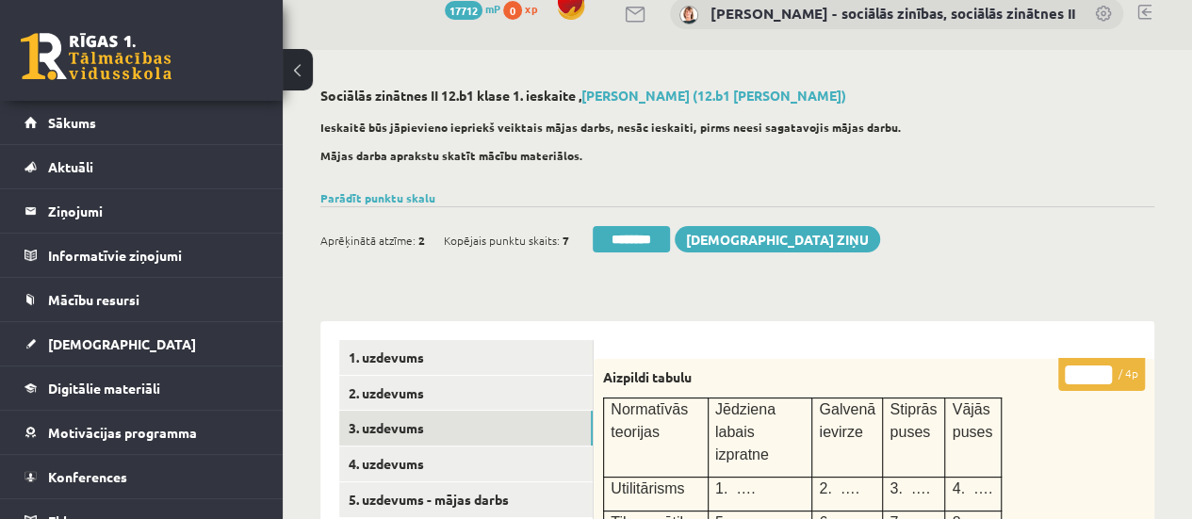
type input "*"
click at [1102, 366] on input "*" at bounding box center [1088, 375] width 47 height 19
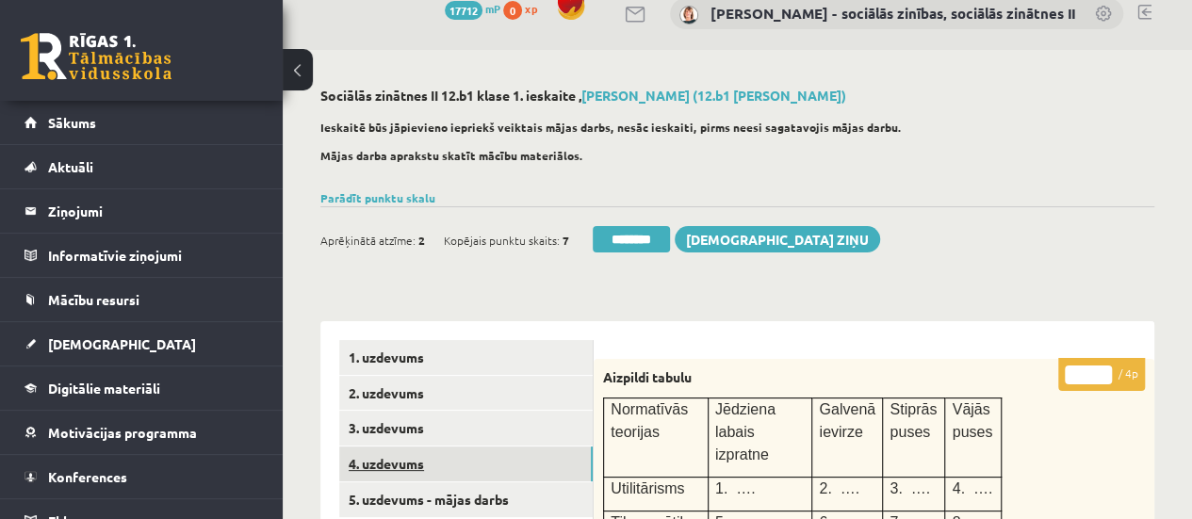
click at [477, 459] on link "4. uzdevums" at bounding box center [465, 464] width 253 height 35
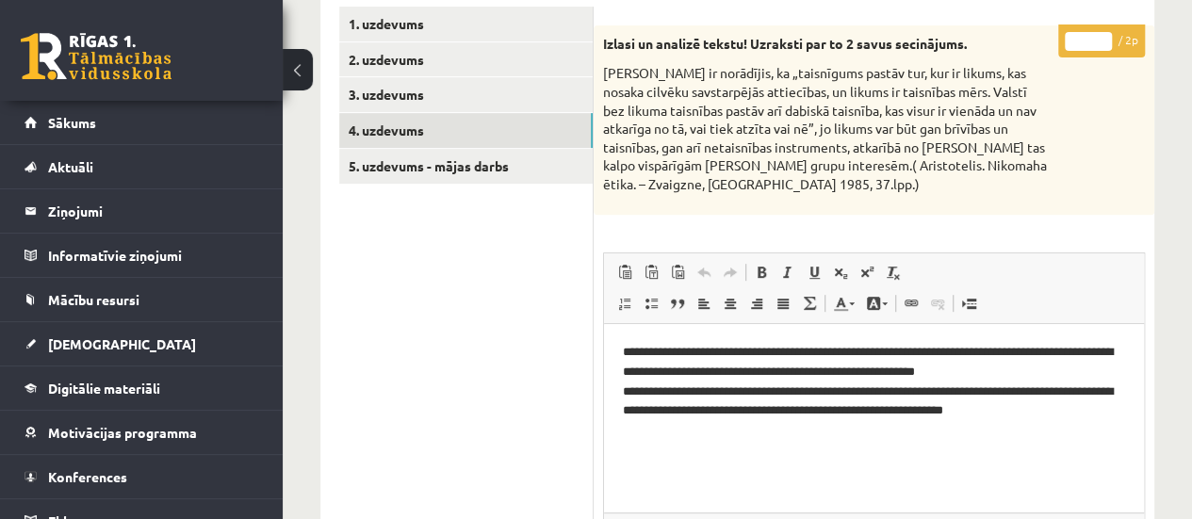
scroll to position [354, 0]
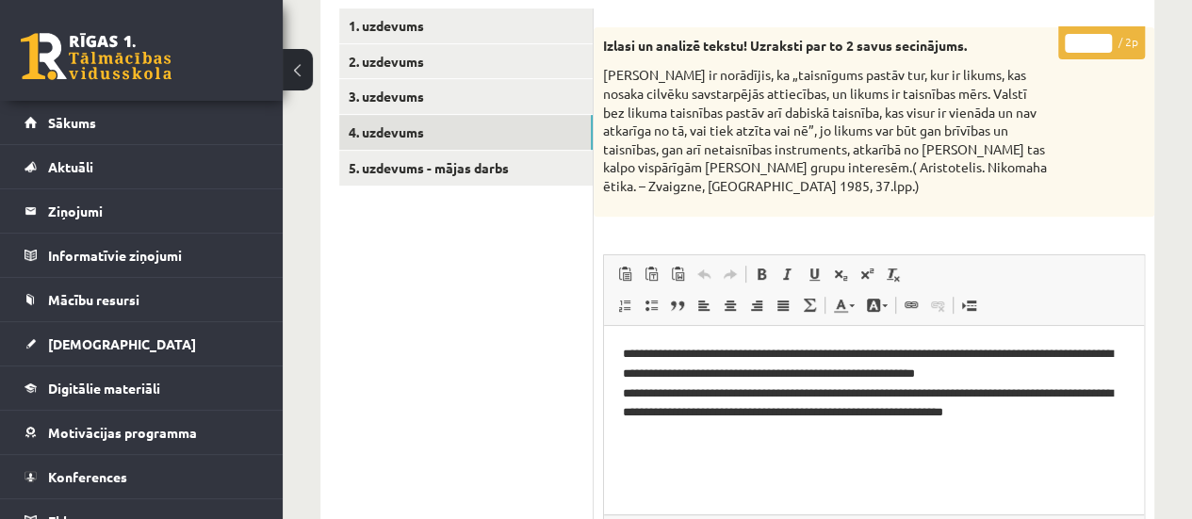
click at [1101, 42] on input "*" at bounding box center [1088, 43] width 47 height 19
type input "*"
click at [1102, 35] on input "*" at bounding box center [1088, 43] width 47 height 19
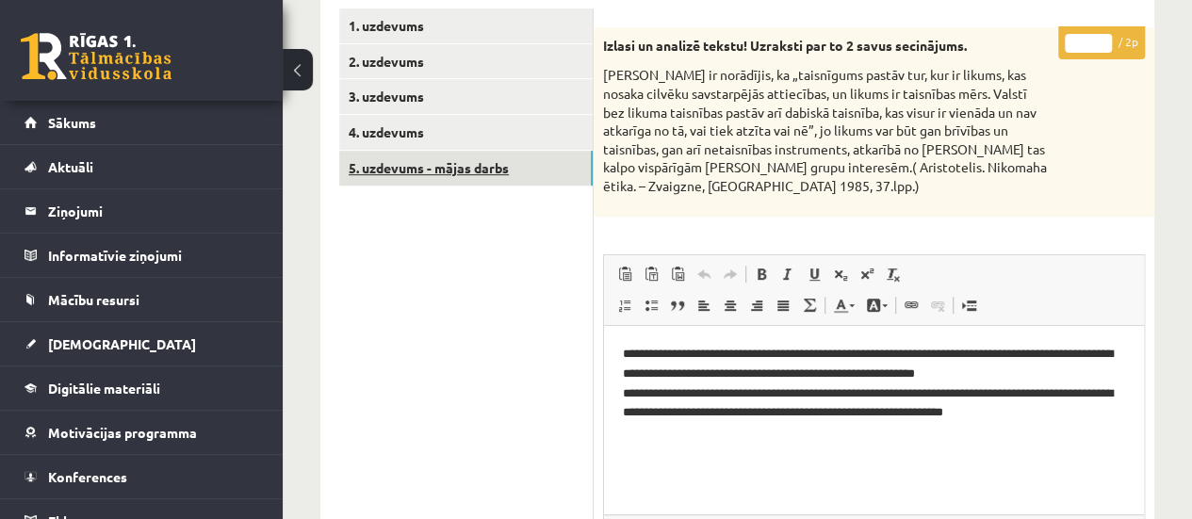
click at [464, 172] on link "5. uzdevums - mājas darbs" at bounding box center [465, 168] width 253 height 35
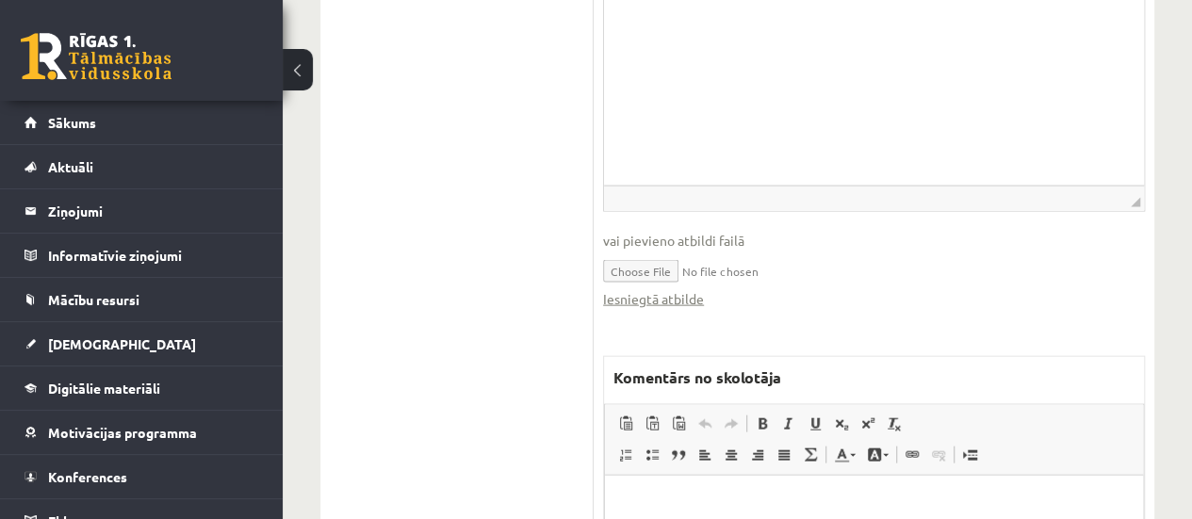
scroll to position [1960, 0]
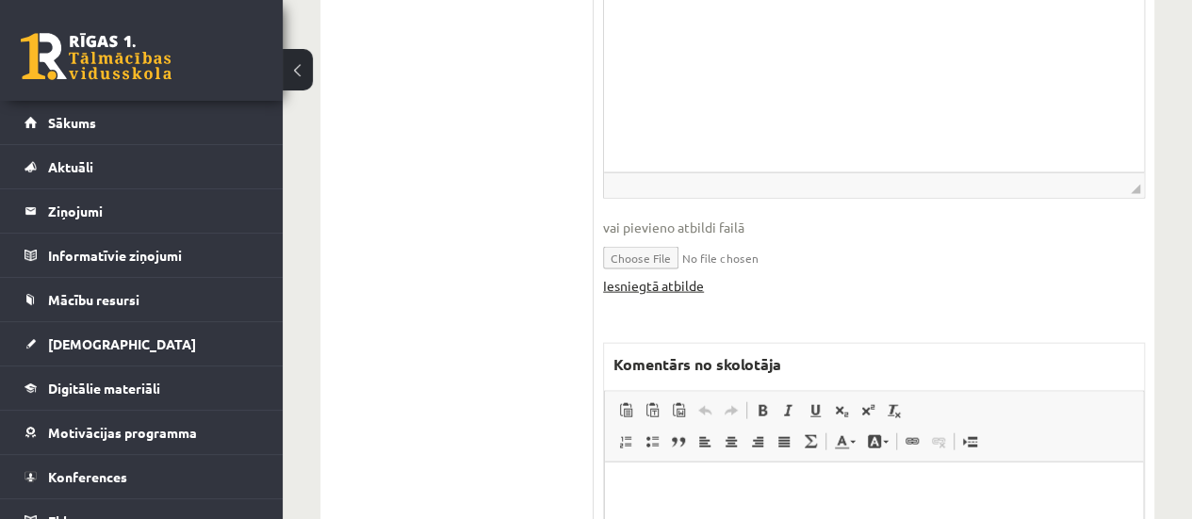
click at [631, 284] on link "Iesniegtā atbilde" at bounding box center [653, 286] width 101 height 20
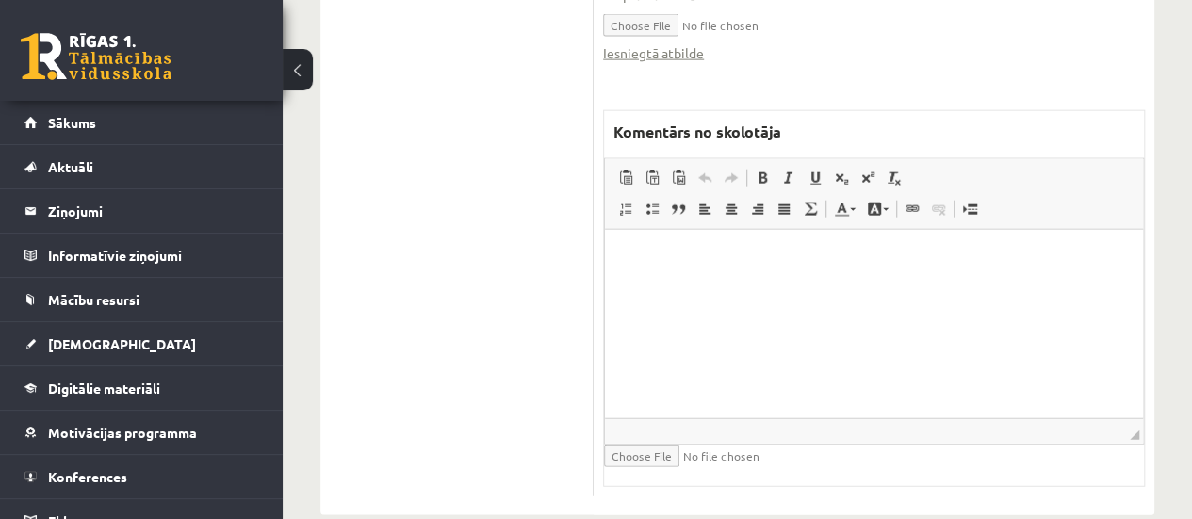
scroll to position [2224, 0]
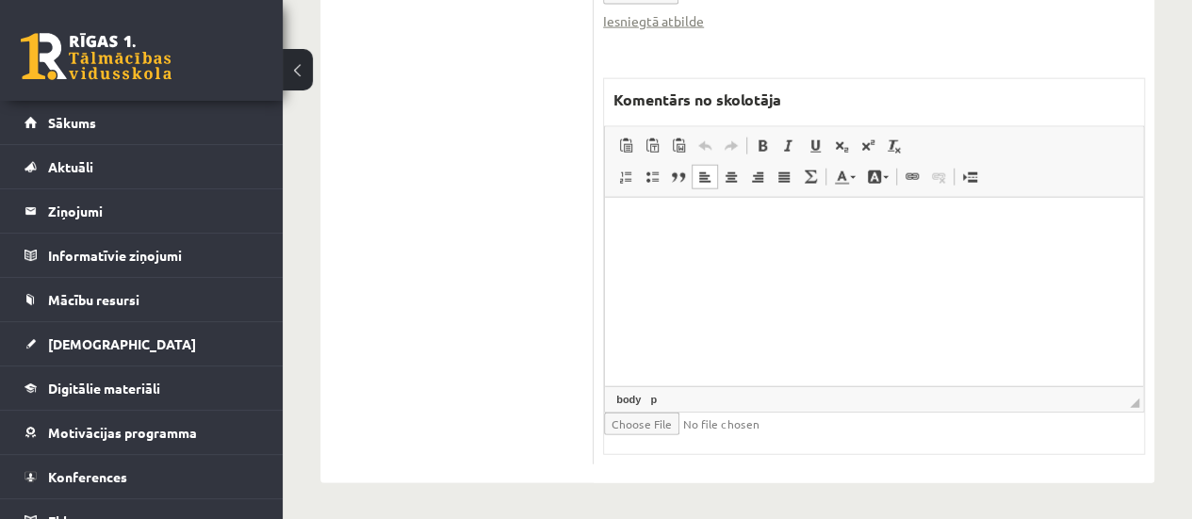
click at [693, 254] on html at bounding box center [874, 225] width 538 height 57
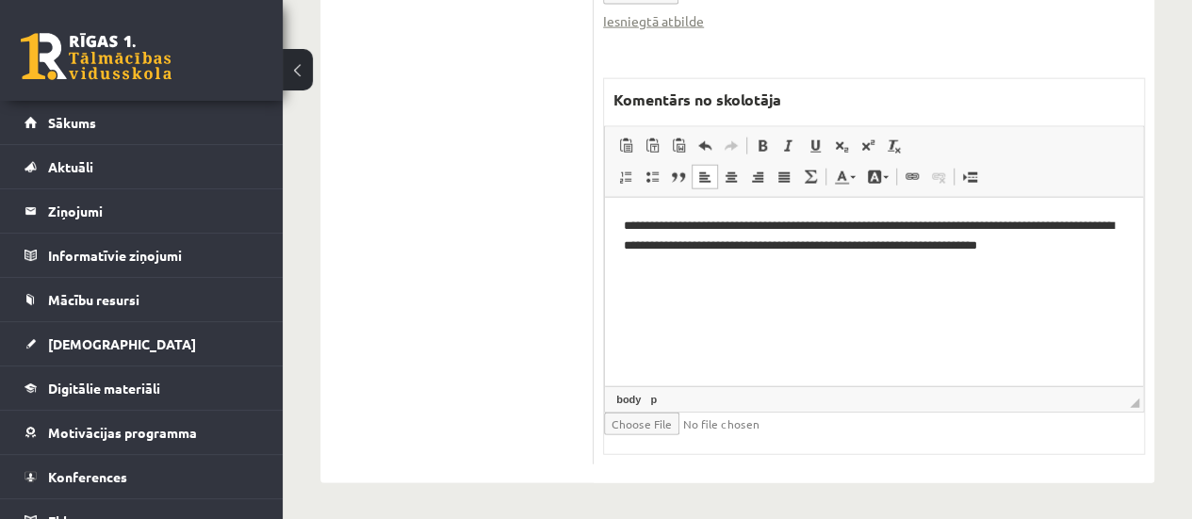
click at [632, 266] on p "**********" at bounding box center [874, 245] width 501 height 58
click at [673, 271] on p "**********" at bounding box center [874, 245] width 501 height 58
click at [780, 298] on p "**********" at bounding box center [874, 296] width 501 height 20
click at [893, 298] on p "**********" at bounding box center [874, 296] width 501 height 20
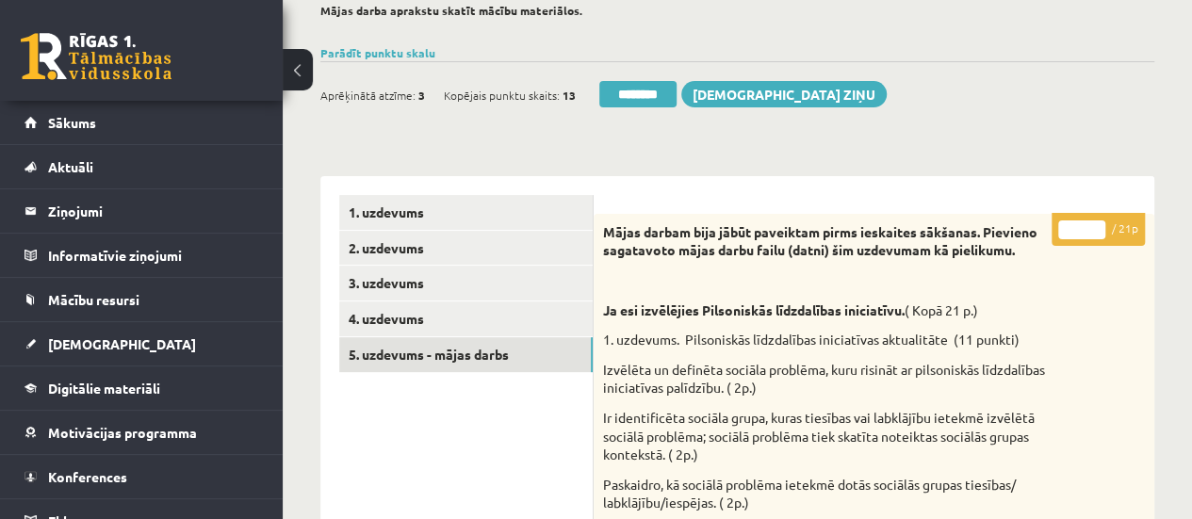
scroll to position [171, 0]
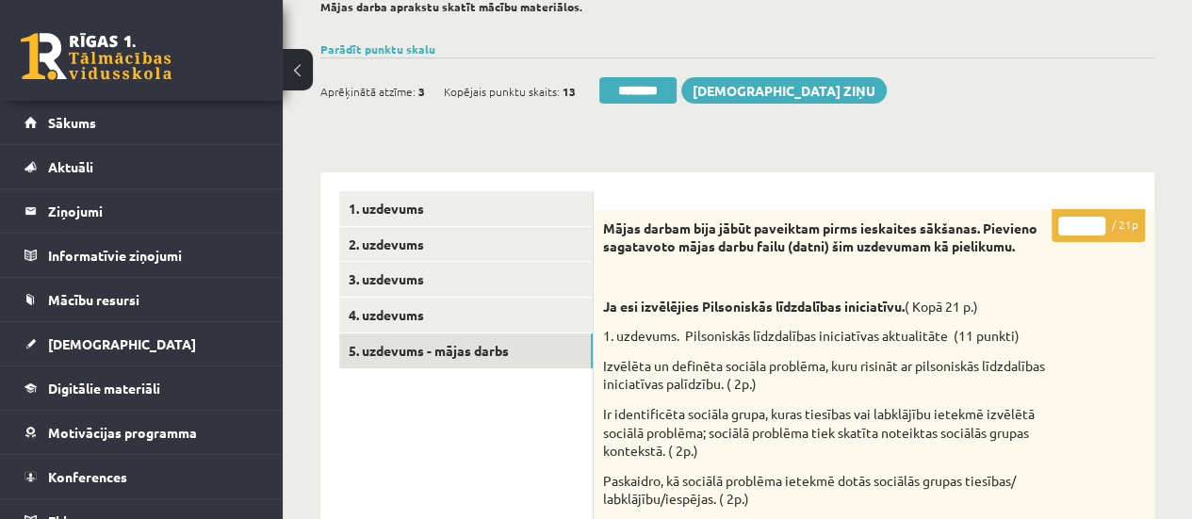
click at [1097, 223] on input "*" at bounding box center [1081, 226] width 47 height 19
type input "*"
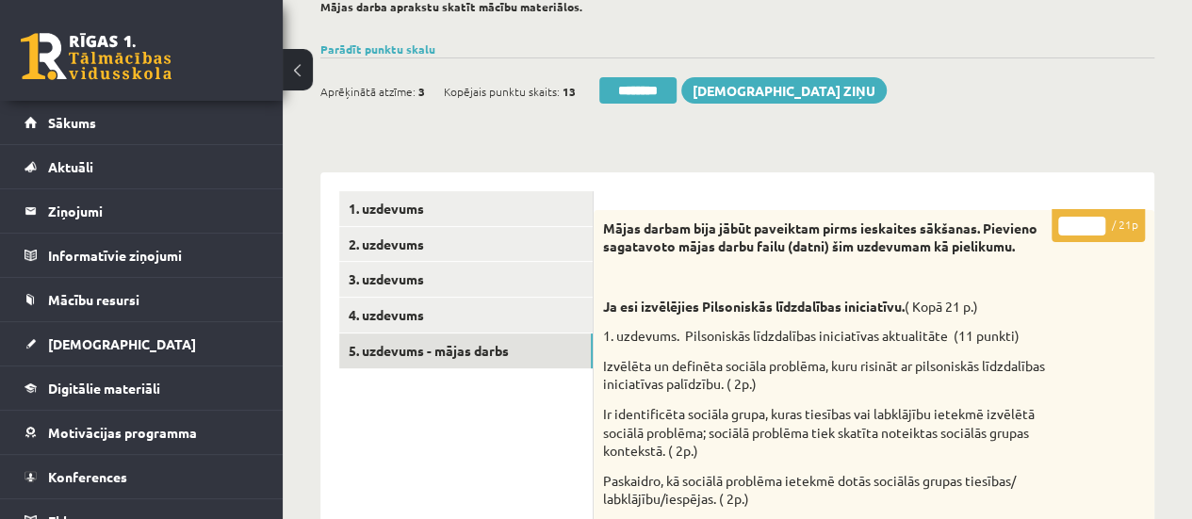
click at [1097, 223] on input "*" at bounding box center [1081, 226] width 47 height 19
click at [529, 217] on link "1. uzdevums" at bounding box center [465, 208] width 253 height 35
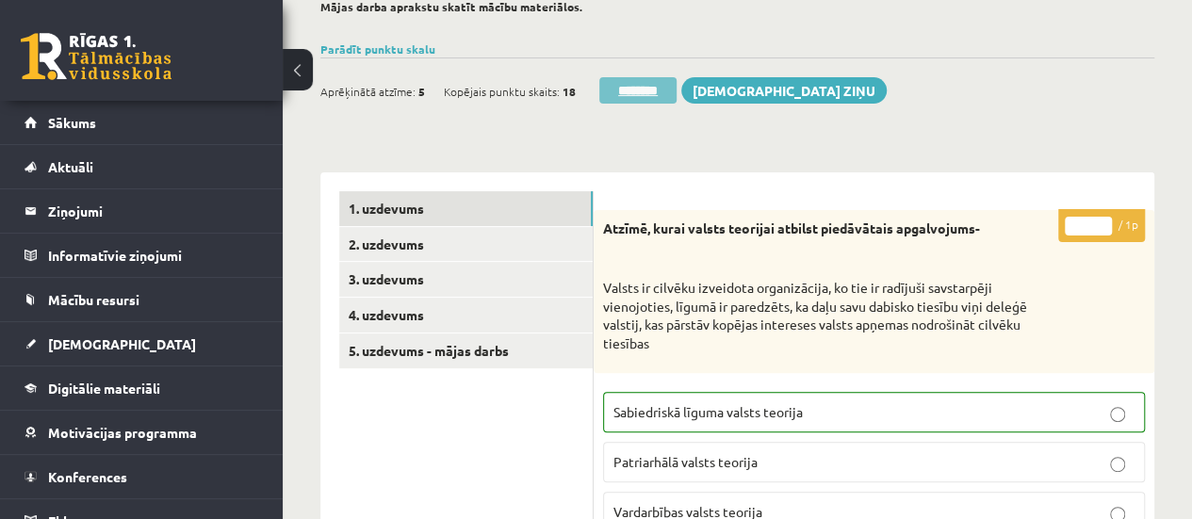
click at [641, 100] on input "********" at bounding box center [637, 90] width 77 height 26
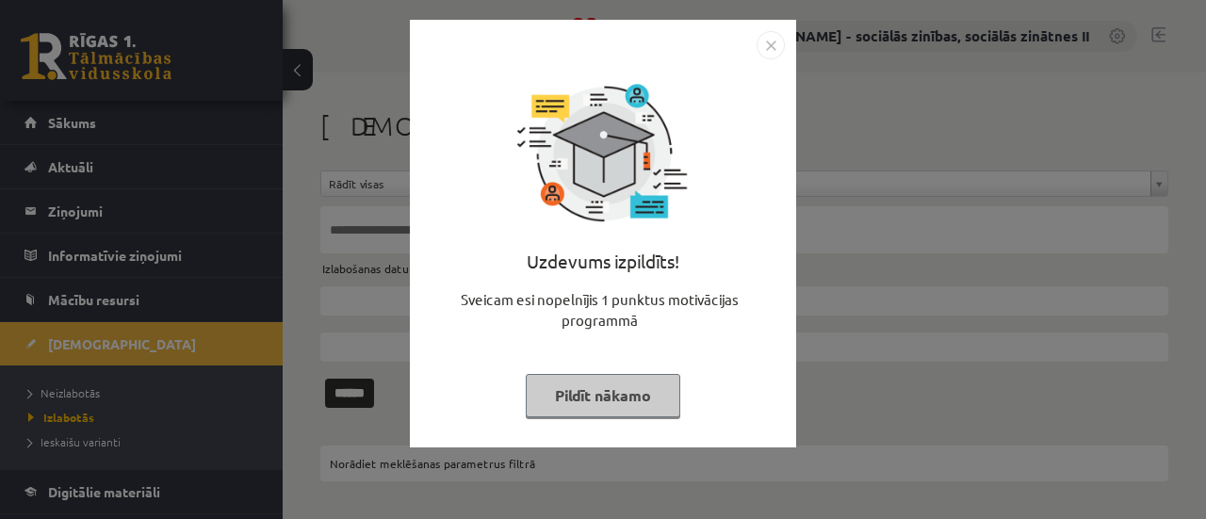
click at [65, 344] on div "Uzdevums izpildīts! Sveicam esi nopelnījis 1 punktus motivācijas programmā Pild…" at bounding box center [603, 259] width 1206 height 519
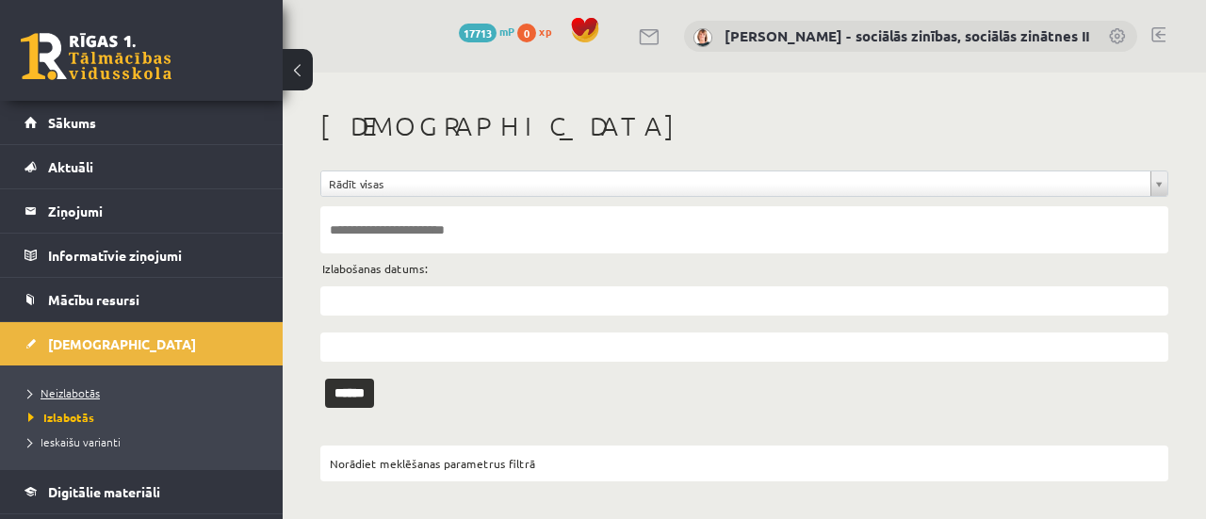
click at [70, 393] on span "Neizlabotās" at bounding box center [64, 392] width 72 height 15
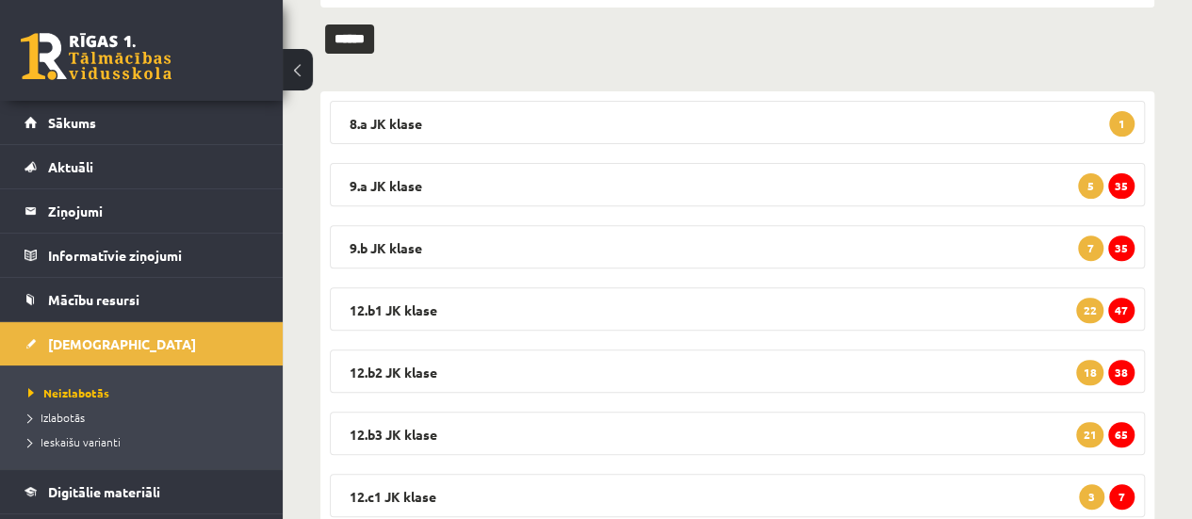
scroll to position [250, 0]
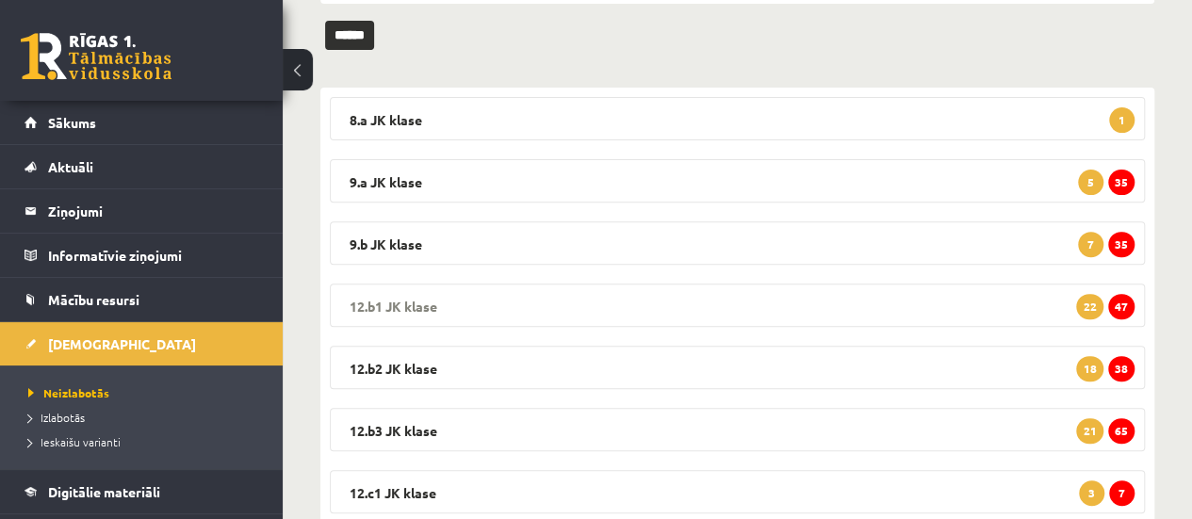
click at [1131, 307] on span "47" at bounding box center [1121, 306] width 26 height 25
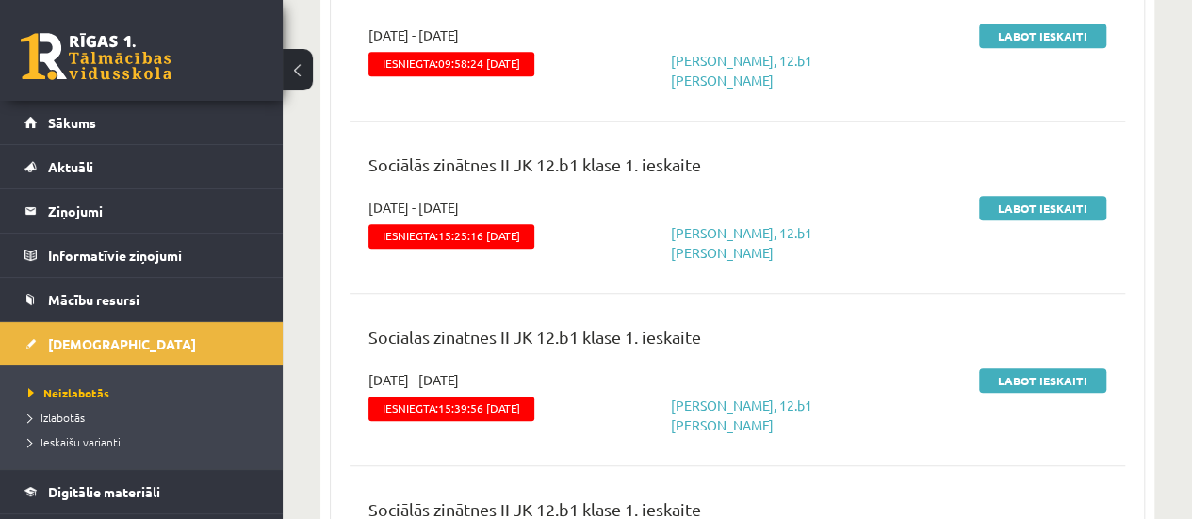
scroll to position [675, 0]
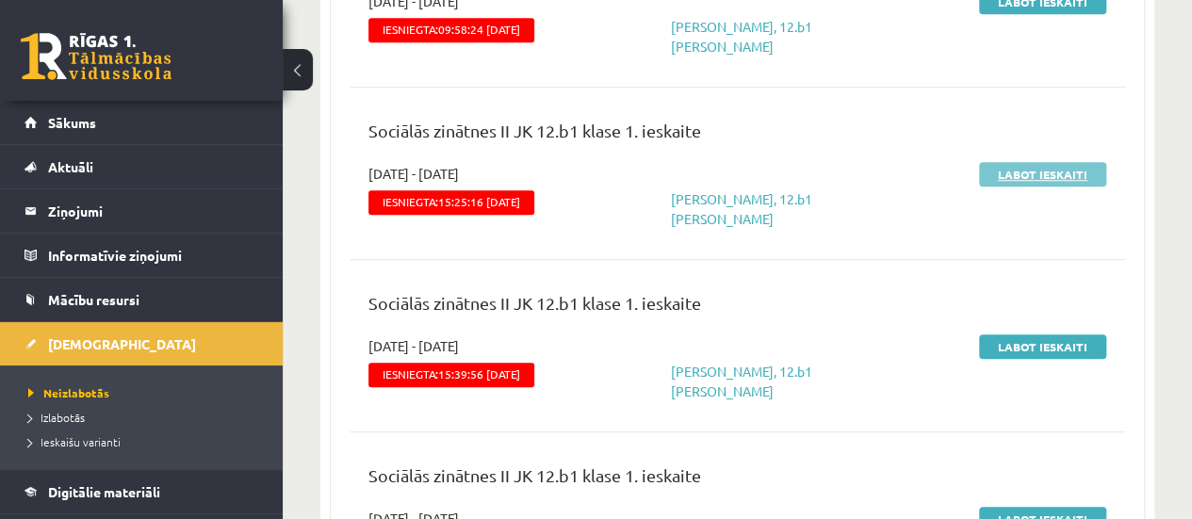
click at [1053, 177] on link "Labot ieskaiti" at bounding box center [1042, 174] width 127 height 24
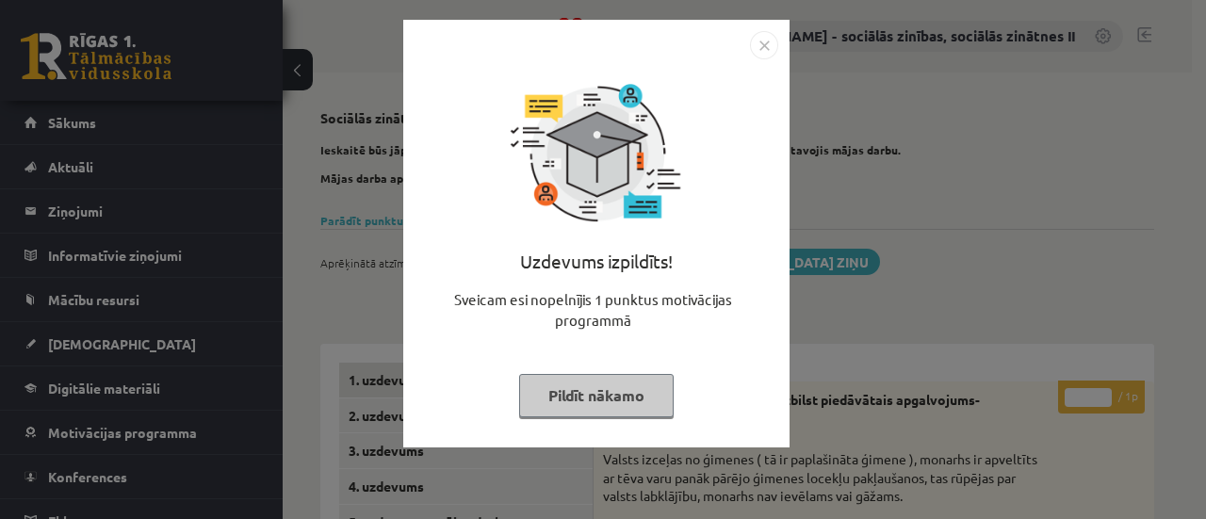
click at [597, 391] on button "Pildīt nākamo" at bounding box center [596, 395] width 155 height 43
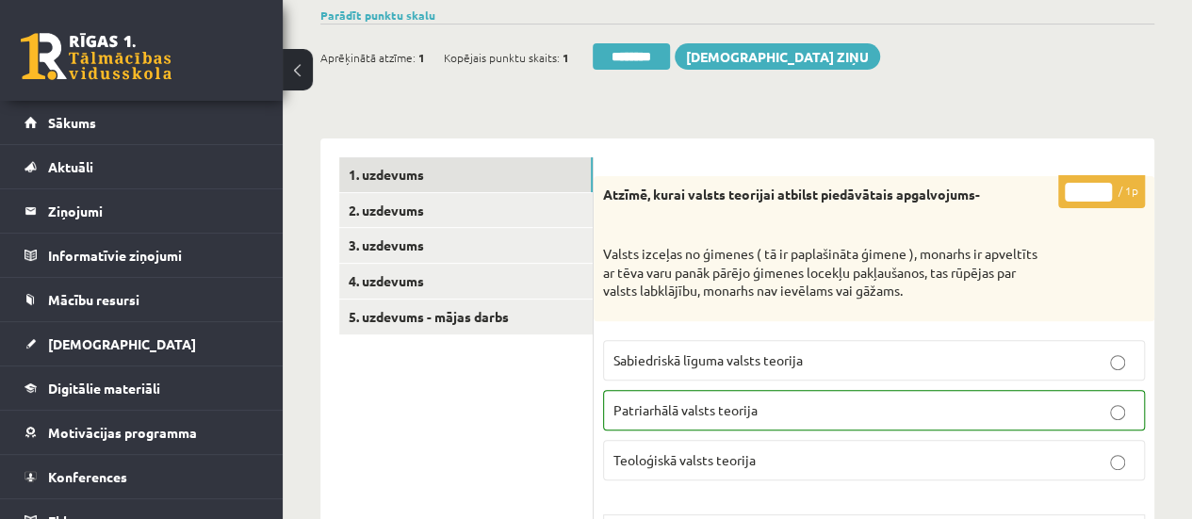
scroll to position [221, 0]
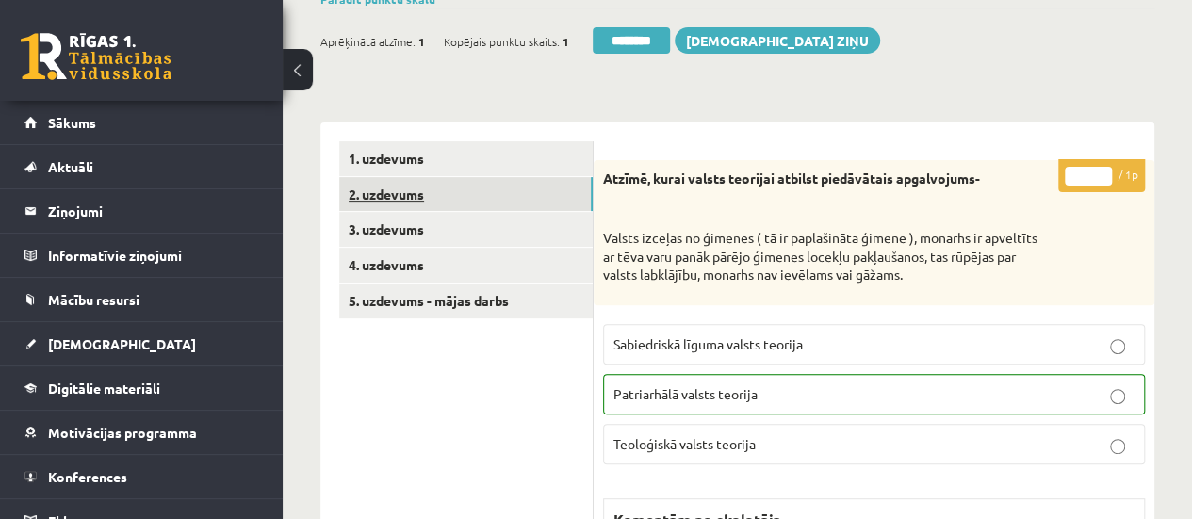
click at [451, 188] on link "2. uzdevums" at bounding box center [465, 194] width 253 height 35
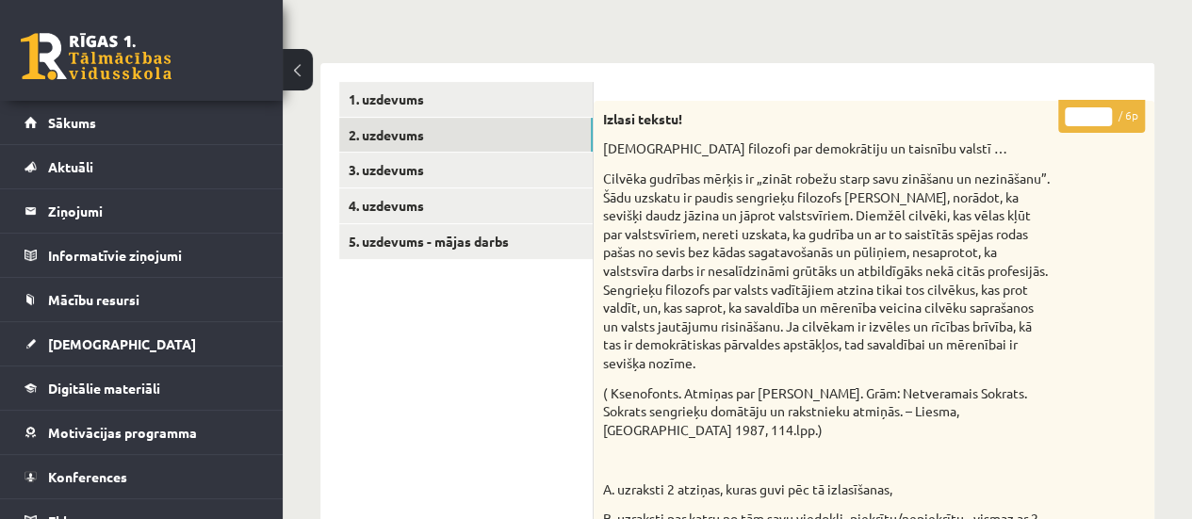
scroll to position [258, 0]
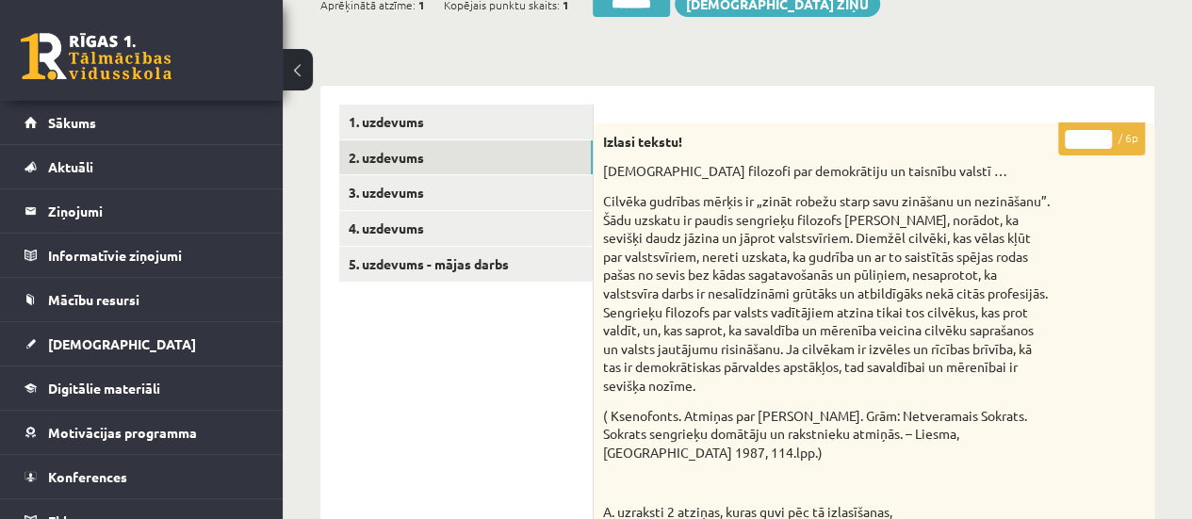
type input "*"
click at [1100, 133] on input "*" at bounding box center [1088, 139] width 47 height 19
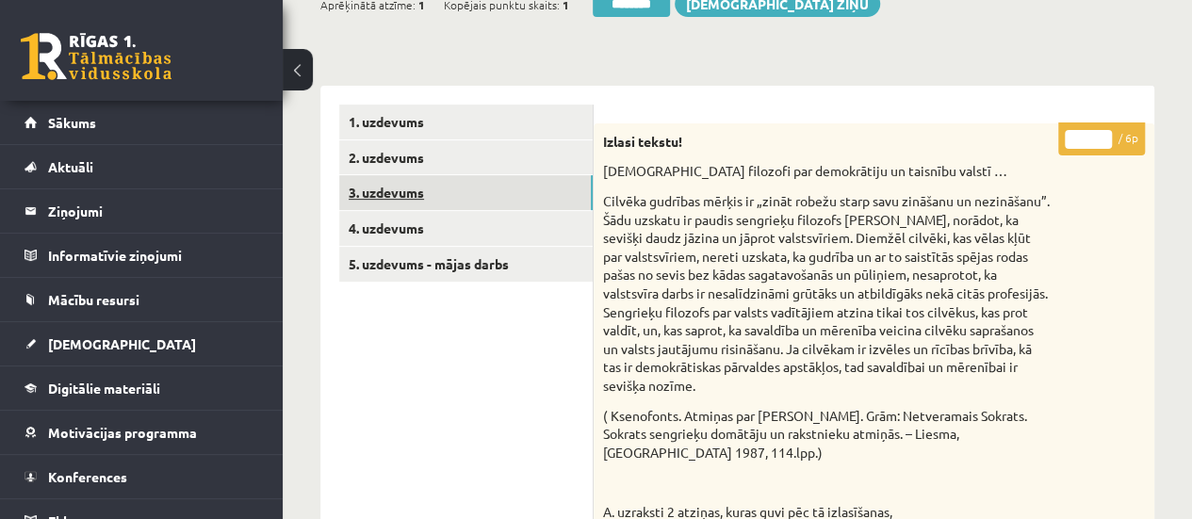
click at [511, 189] on link "3. uzdevums" at bounding box center [465, 192] width 253 height 35
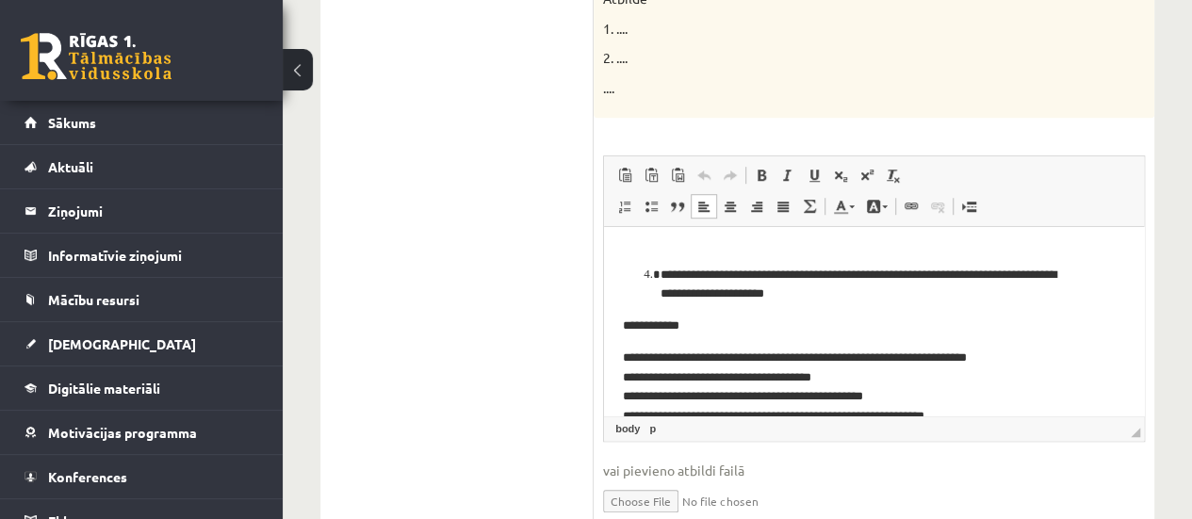
scroll to position [157, 0]
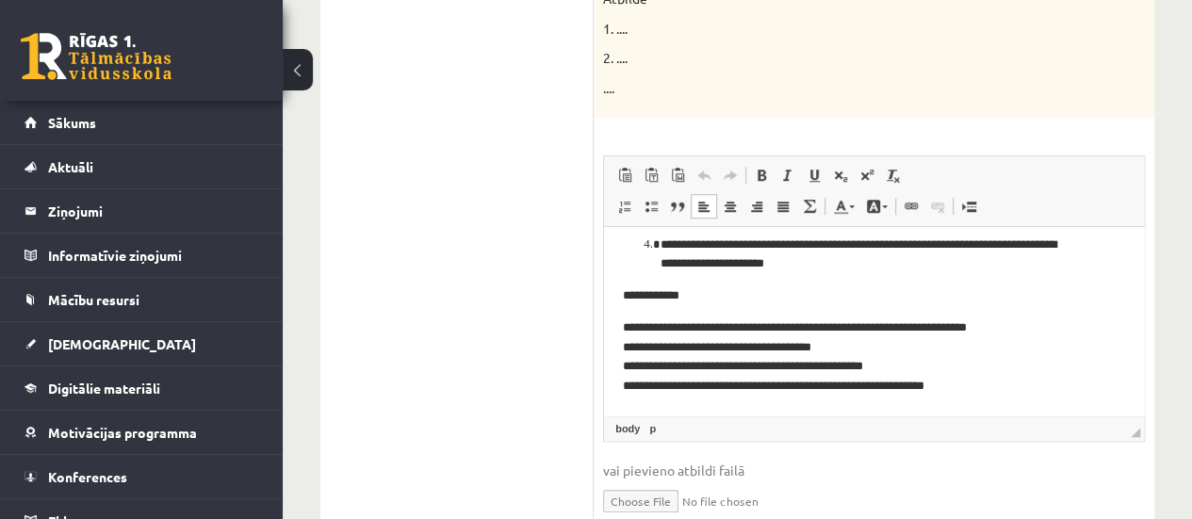
drag, startPoint x: 1139, startPoint y: 271, endPoint x: 1750, endPoint y: 577, distance: 682.6
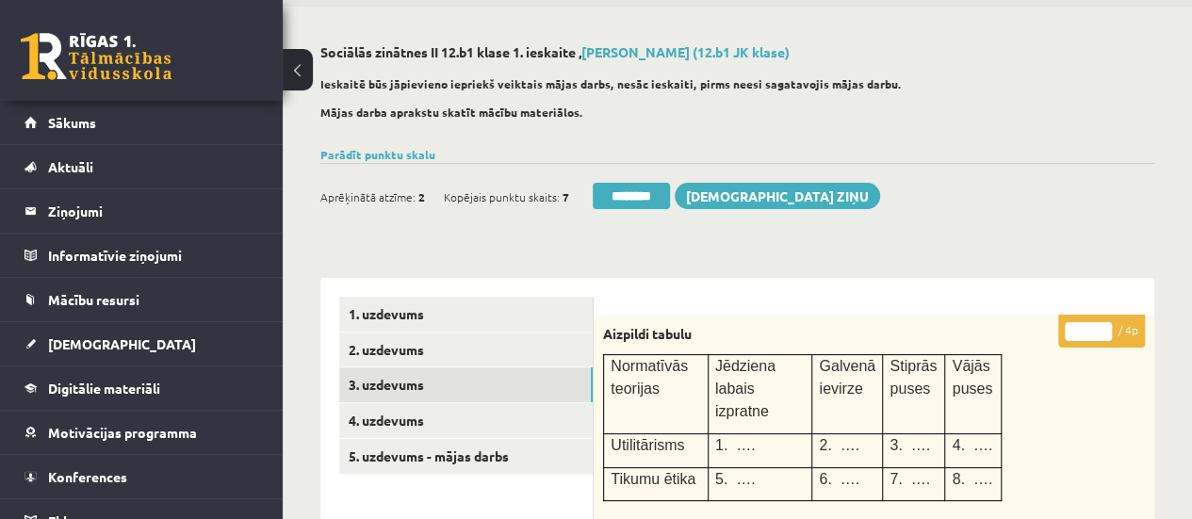
scroll to position [70, 0]
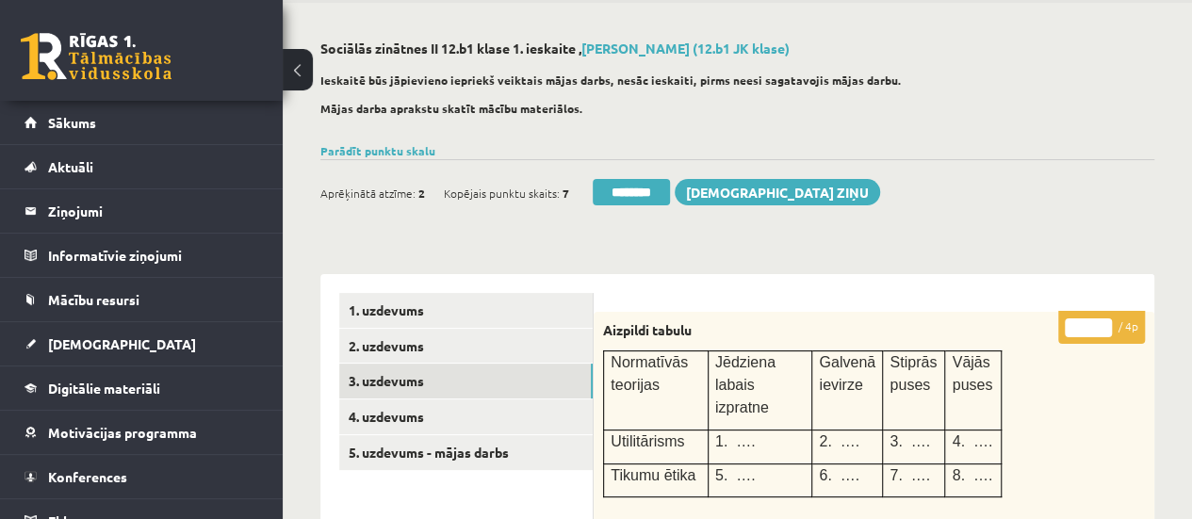
type input "*"
click at [1108, 319] on input "*" at bounding box center [1088, 327] width 47 height 19
click at [564, 415] on link "4. uzdevums" at bounding box center [465, 416] width 253 height 35
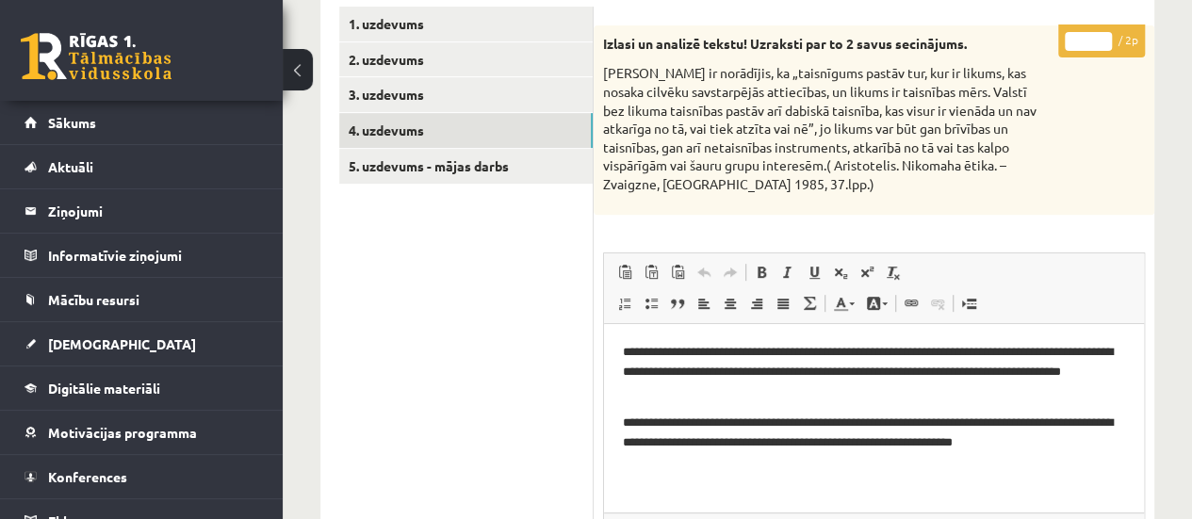
scroll to position [358, 0]
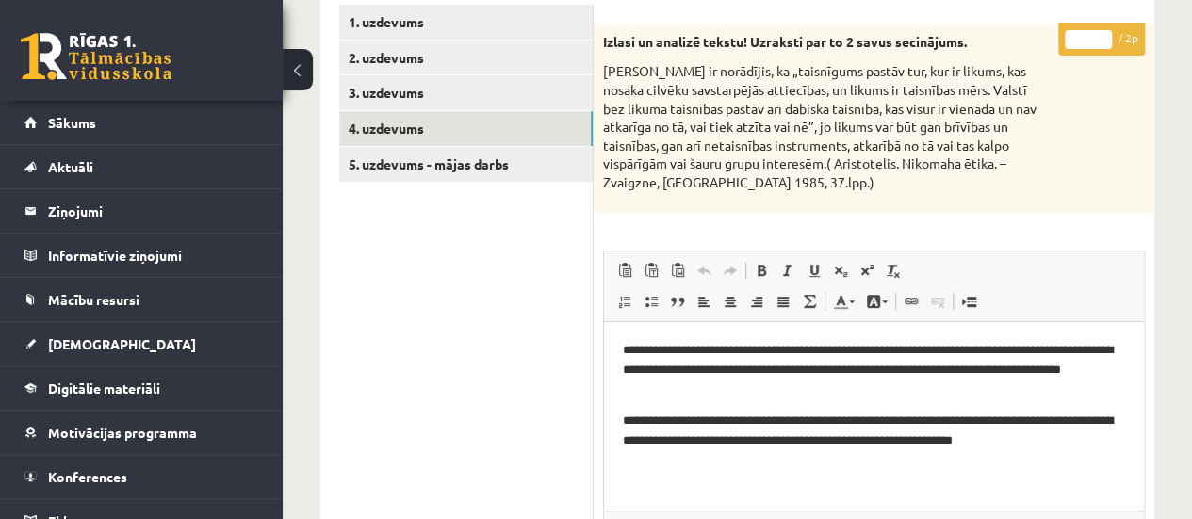
type input "*"
click at [1099, 33] on input "*" at bounding box center [1088, 39] width 47 height 19
click at [443, 164] on link "5. uzdevums - mājas darbs" at bounding box center [465, 164] width 253 height 35
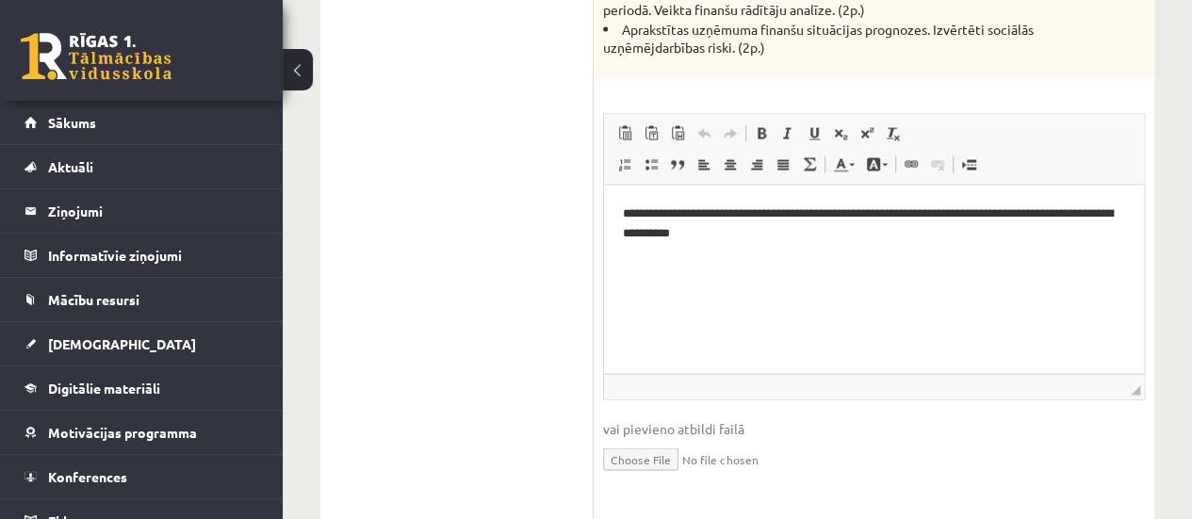
scroll to position [1773, 0]
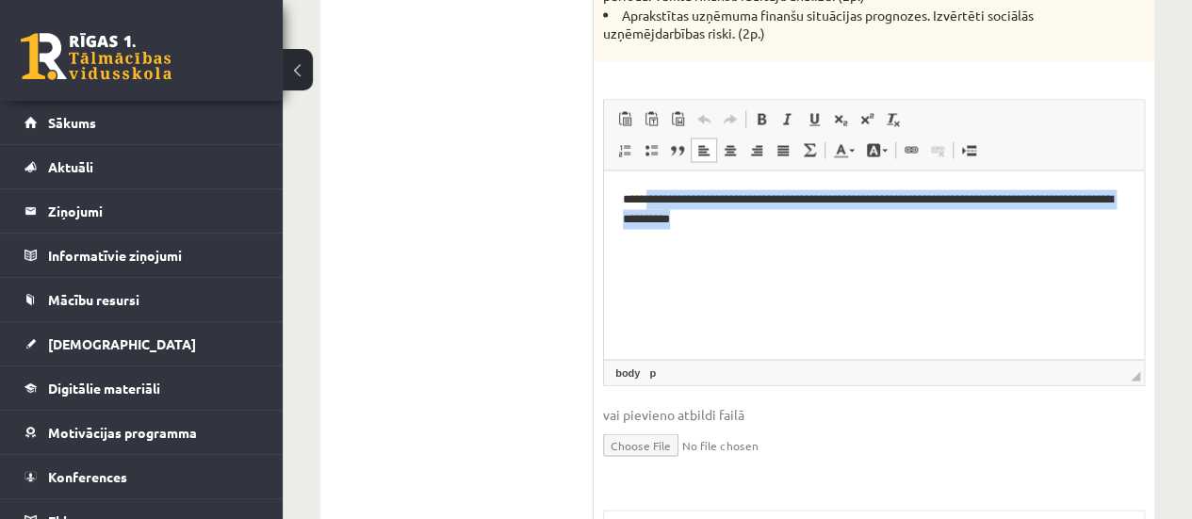
drag, startPoint x: 835, startPoint y: 241, endPoint x: 613, endPoint y: 218, distance: 222.7
click at [613, 218] on html "**********" at bounding box center [874, 218] width 540 height 96
copy p "**********"
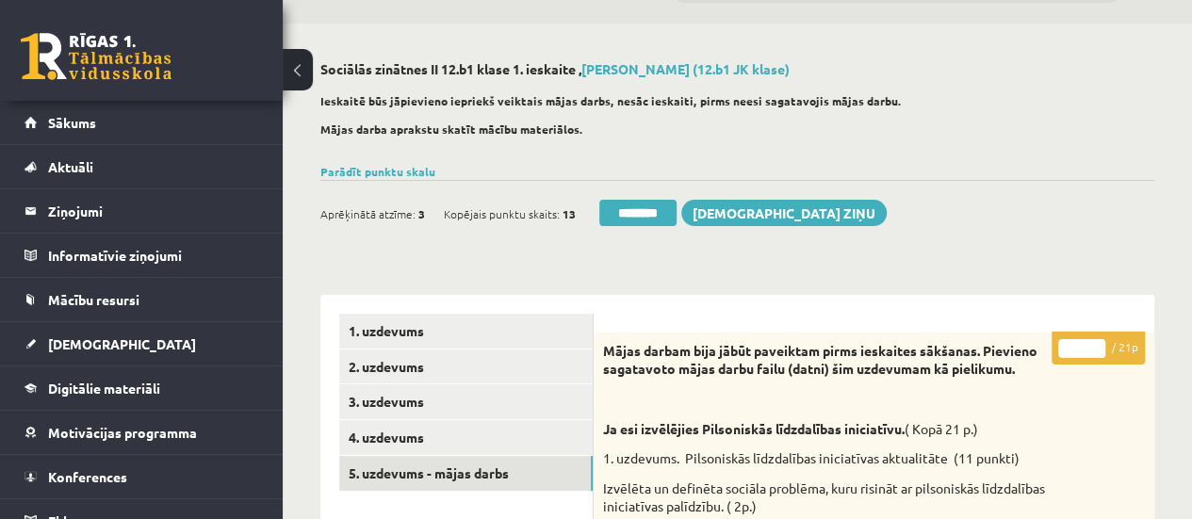
scroll to position [52, 0]
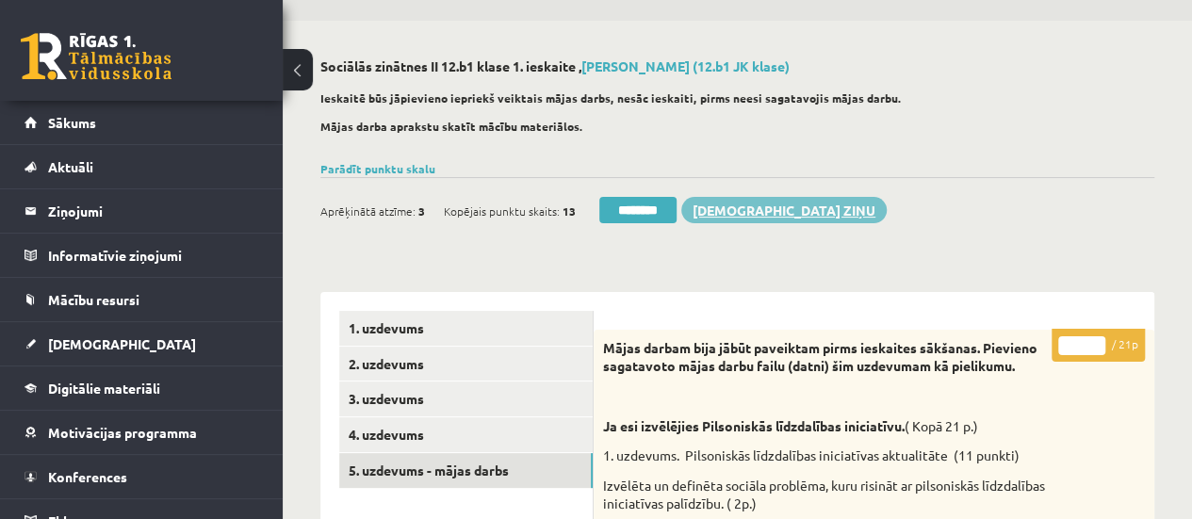
click at [720, 204] on link "[DEMOGRAPHIC_DATA] ziņu" at bounding box center [783, 210] width 205 height 26
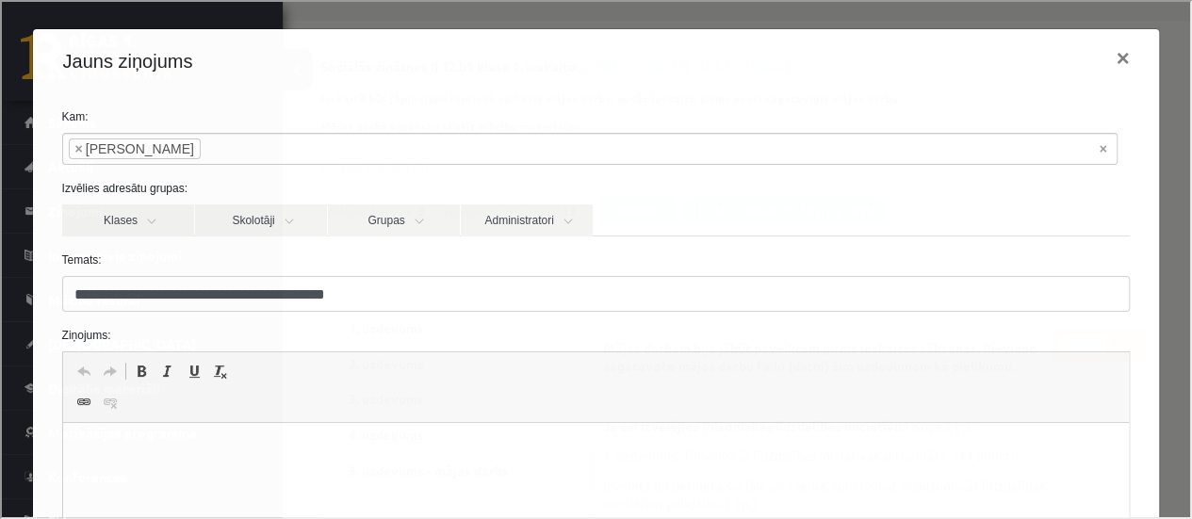
scroll to position [0, 0]
click at [176, 466] on html at bounding box center [595, 451] width 1066 height 57
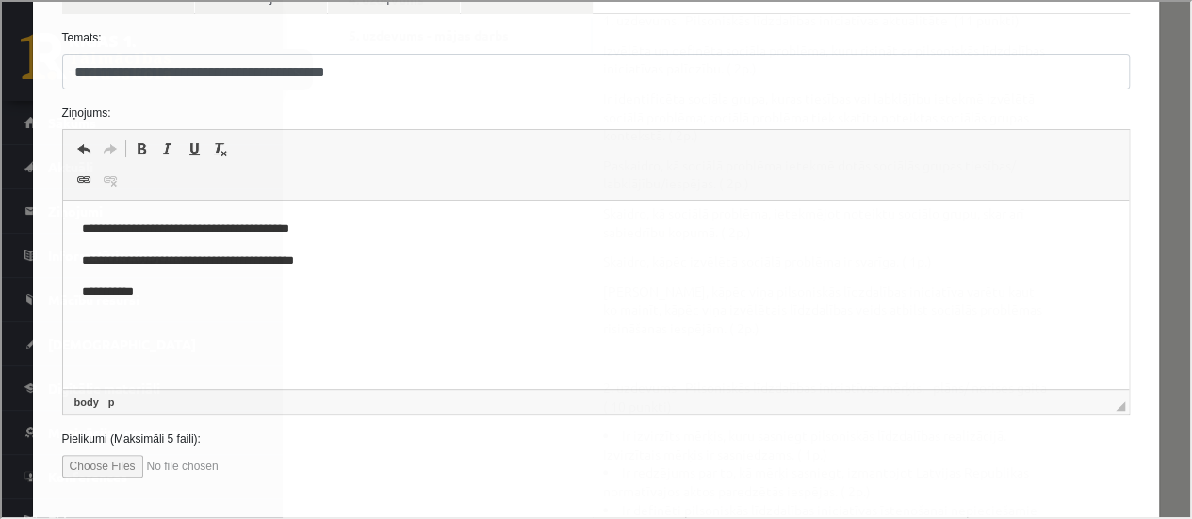
scroll to position [317, 0]
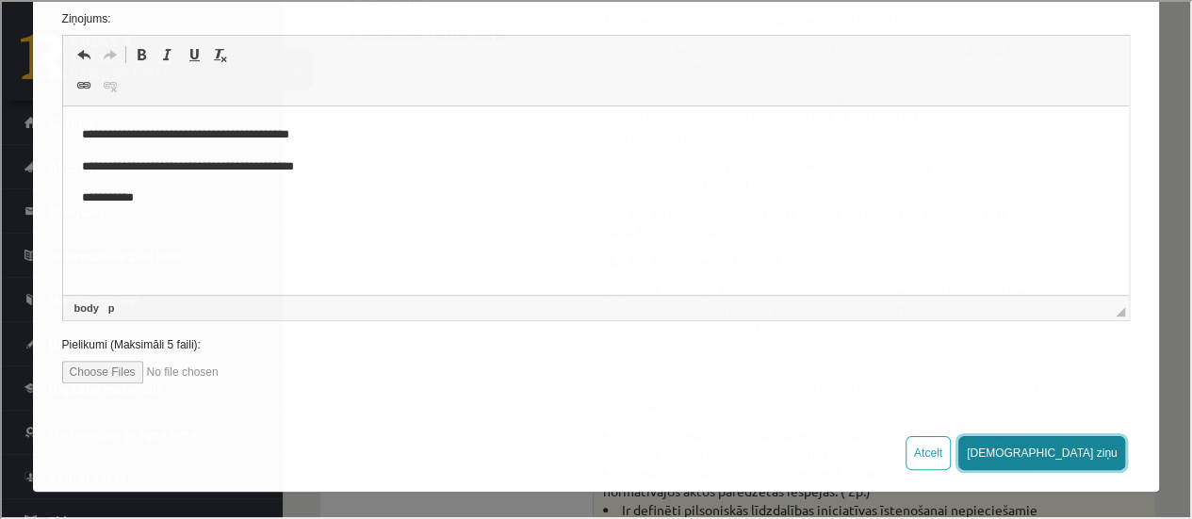
click at [1074, 449] on button "[DEMOGRAPHIC_DATA] ziņu" at bounding box center [1040, 451] width 168 height 34
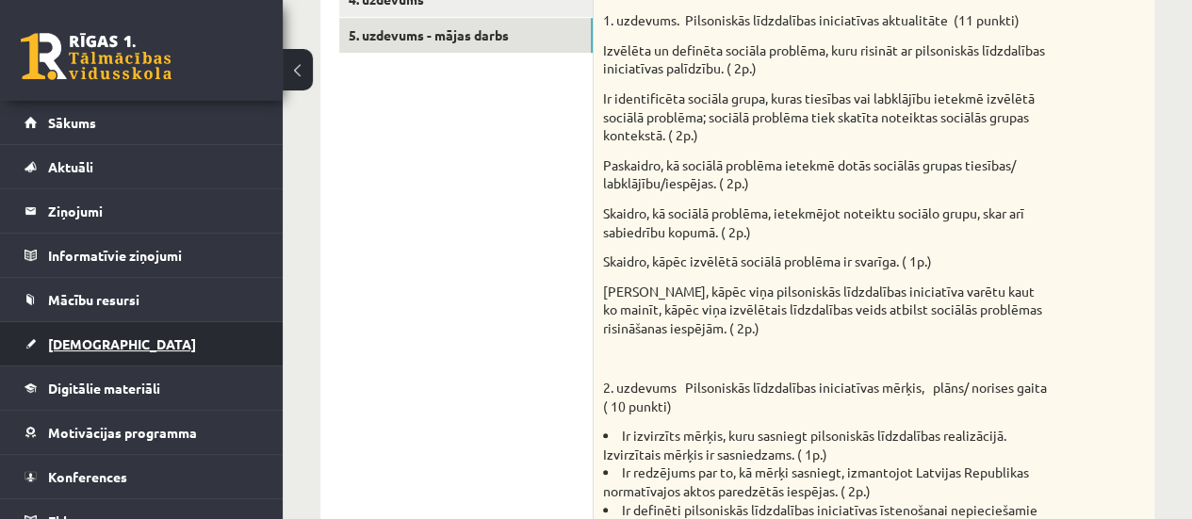
click at [89, 344] on span "[DEMOGRAPHIC_DATA]" at bounding box center [122, 343] width 148 height 17
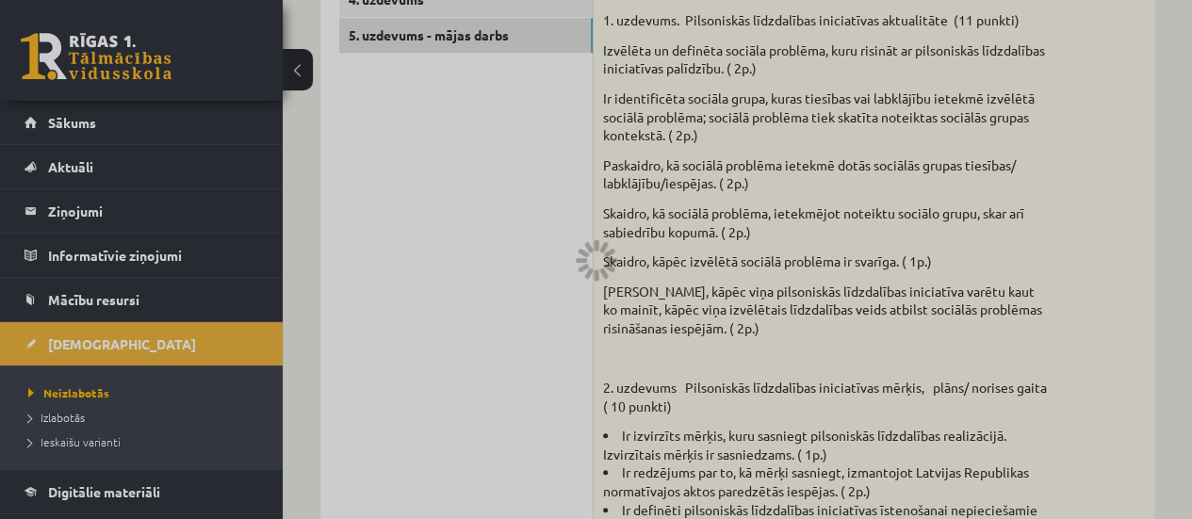
scroll to position [433, 0]
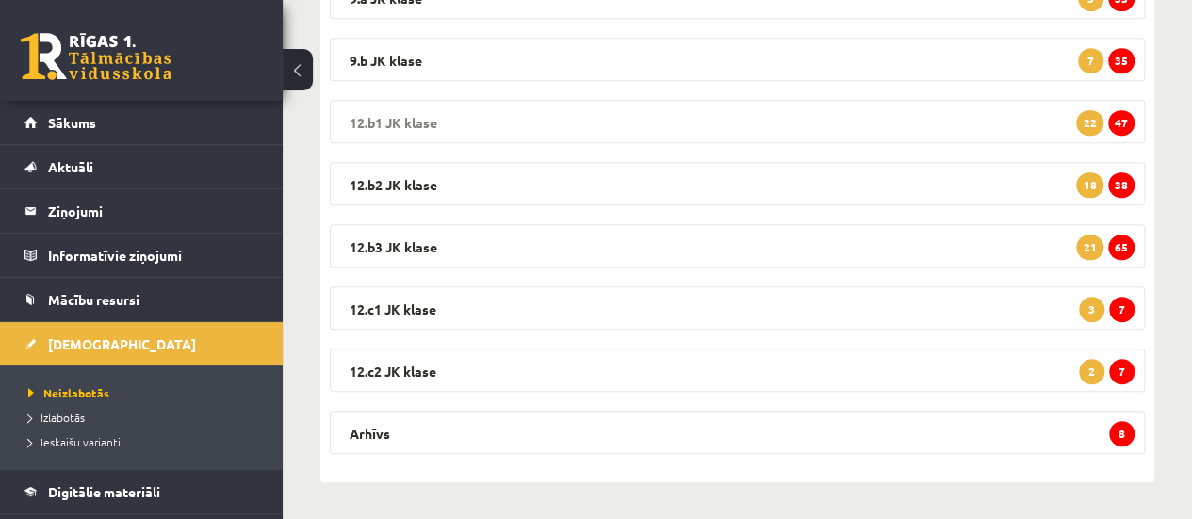
click at [1121, 122] on span "47" at bounding box center [1121, 122] width 26 height 25
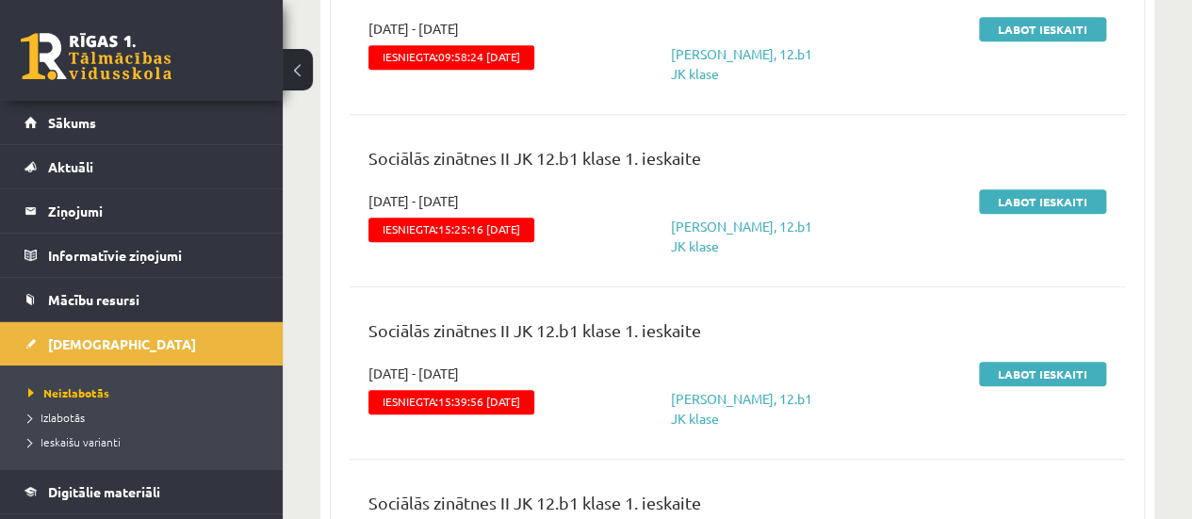
scroll to position [723, 0]
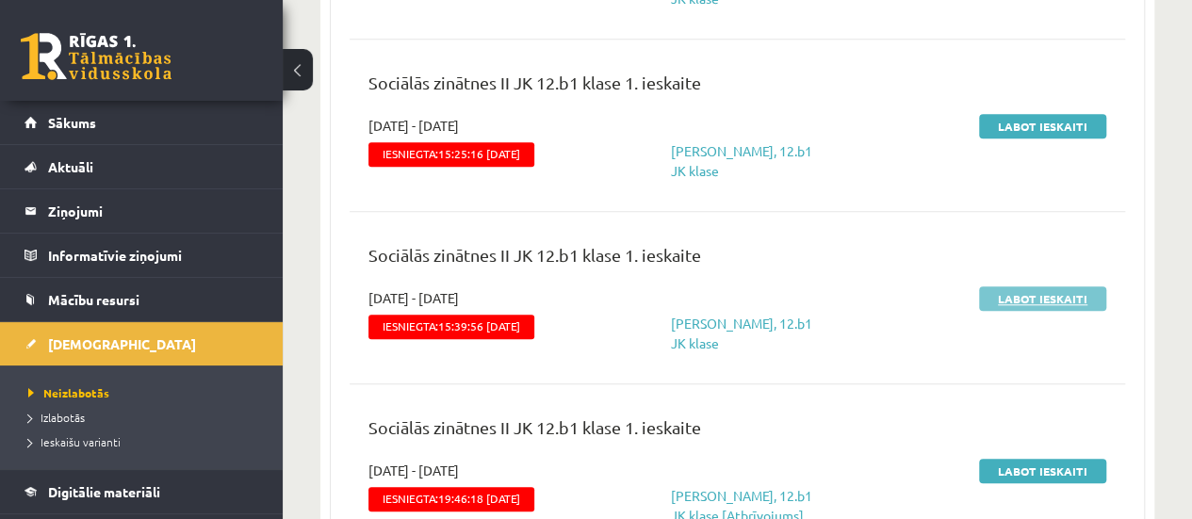
click at [1028, 300] on link "Labot ieskaiti" at bounding box center [1042, 298] width 127 height 24
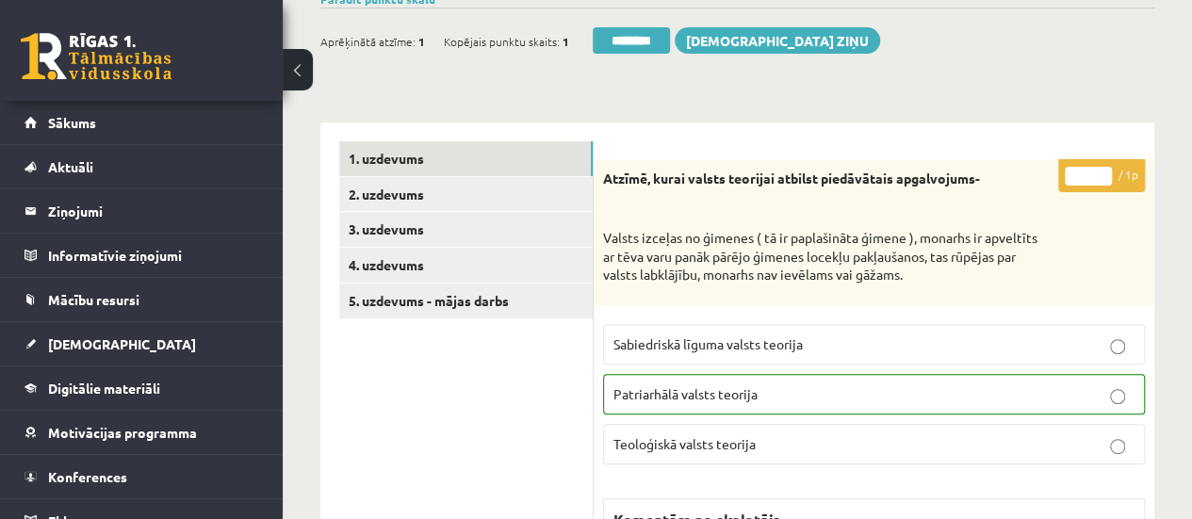
scroll to position [222, 0]
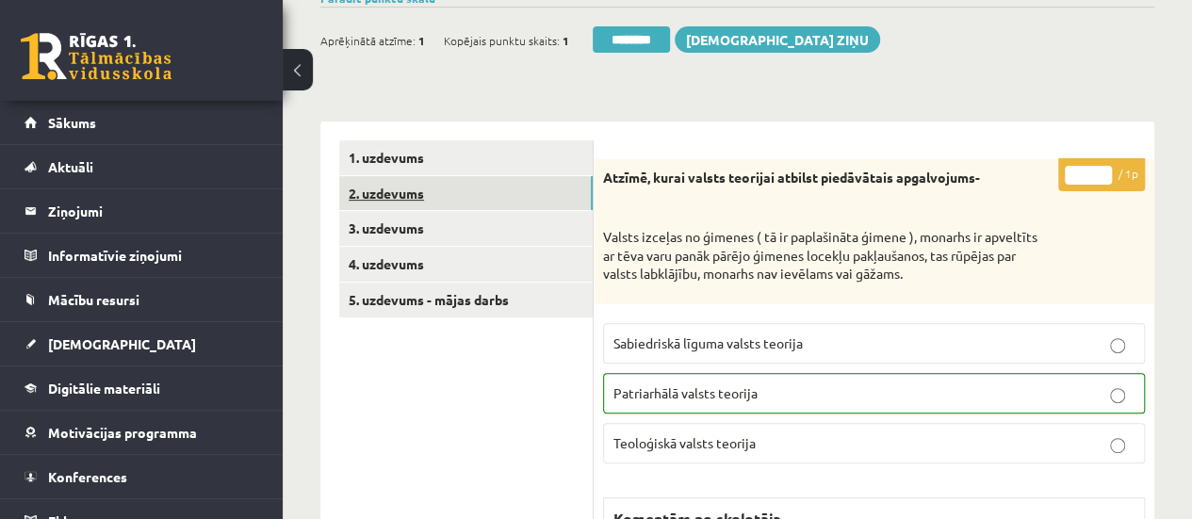
click at [430, 194] on link "2. uzdevums" at bounding box center [465, 193] width 253 height 35
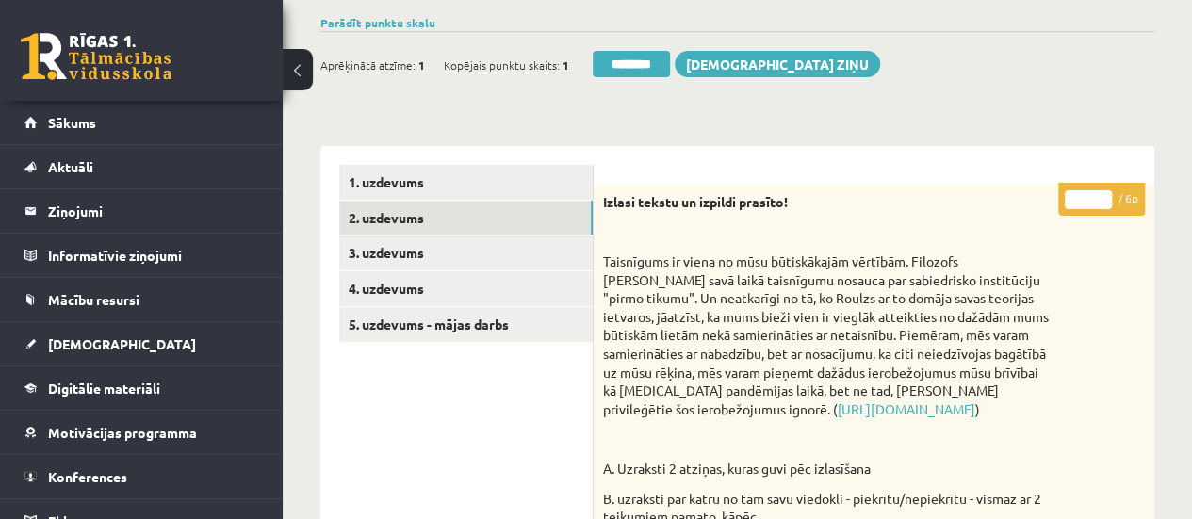
scroll to position [187, 0]
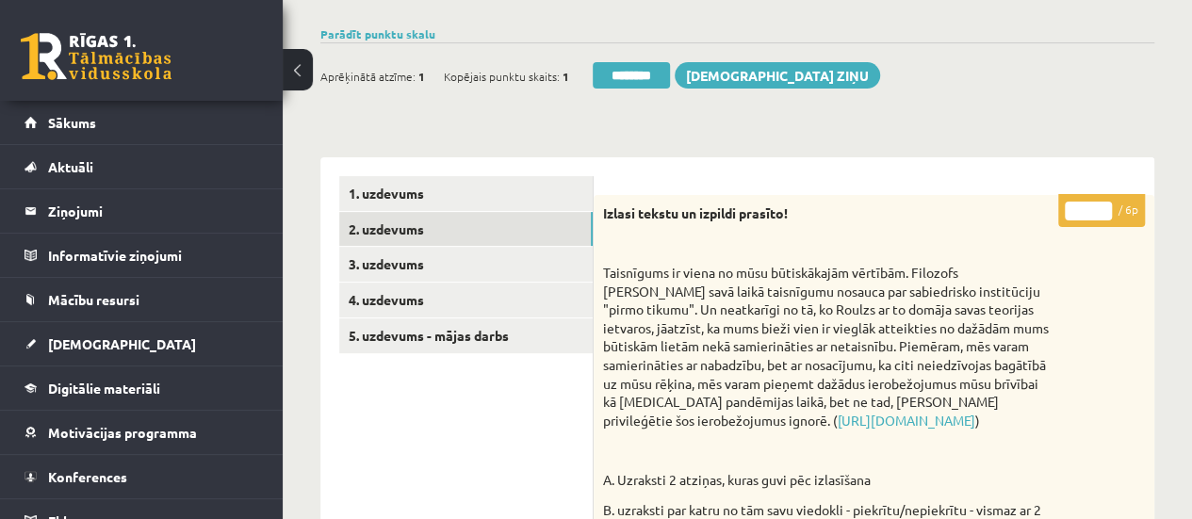
click at [1104, 202] on input "*" at bounding box center [1088, 211] width 47 height 19
type input "*"
click at [1103, 206] on input "*" at bounding box center [1088, 211] width 47 height 19
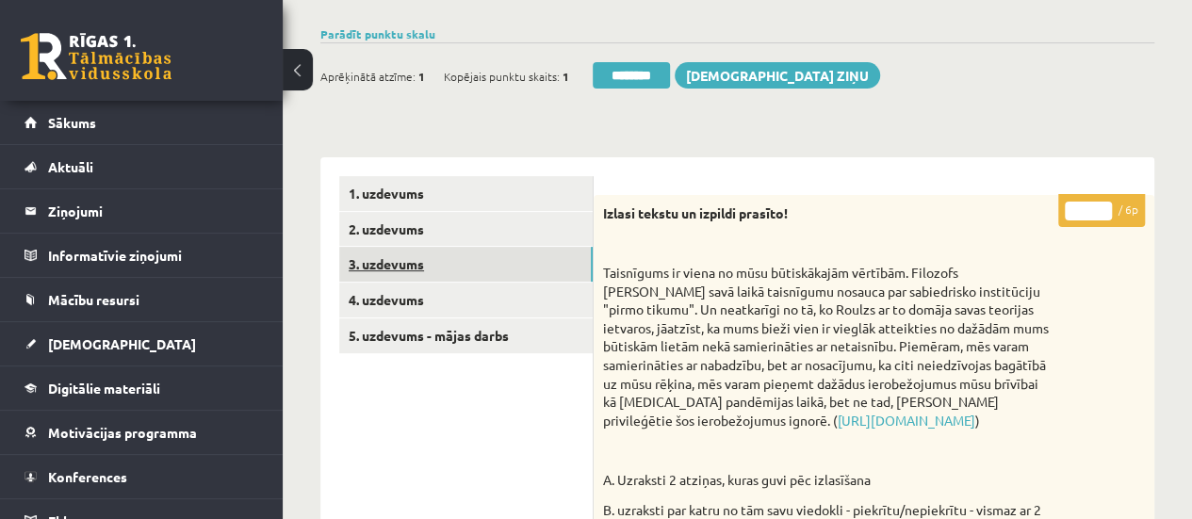
click at [461, 265] on link "3. uzdevums" at bounding box center [465, 264] width 253 height 35
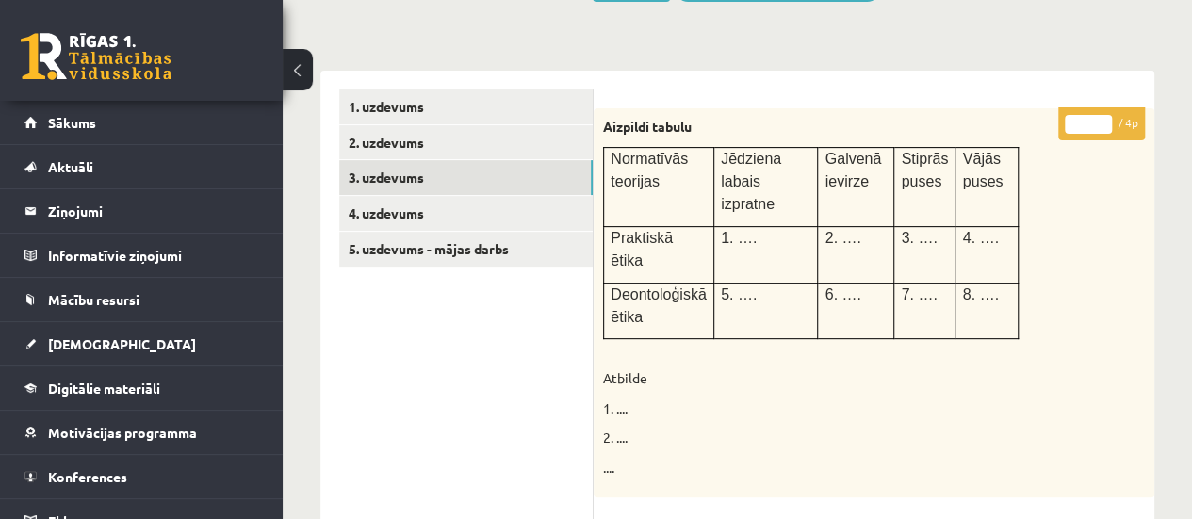
scroll to position [271, 0]
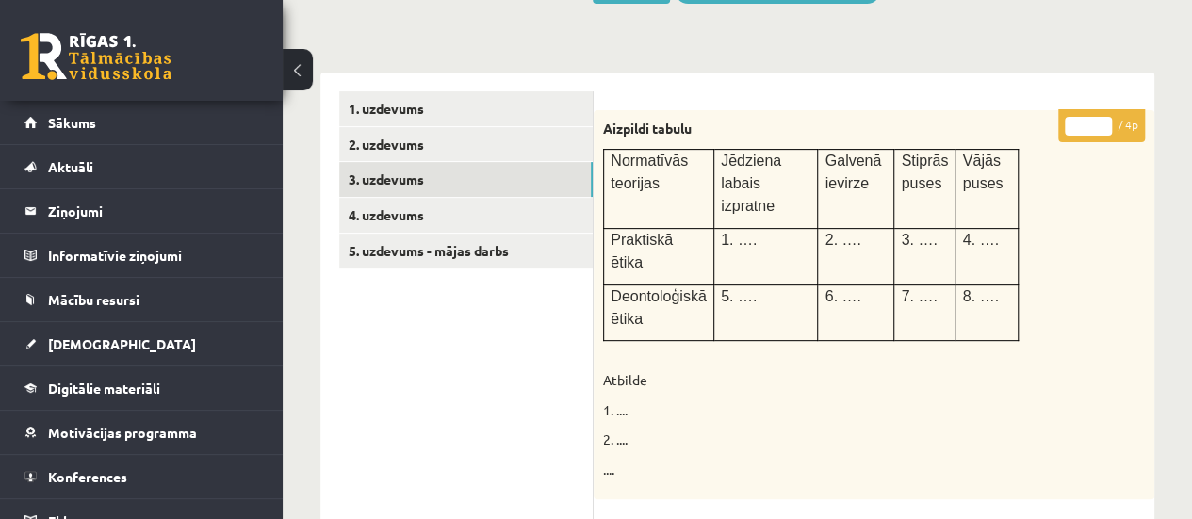
type input "*"
click at [1100, 122] on input "*" at bounding box center [1088, 126] width 47 height 19
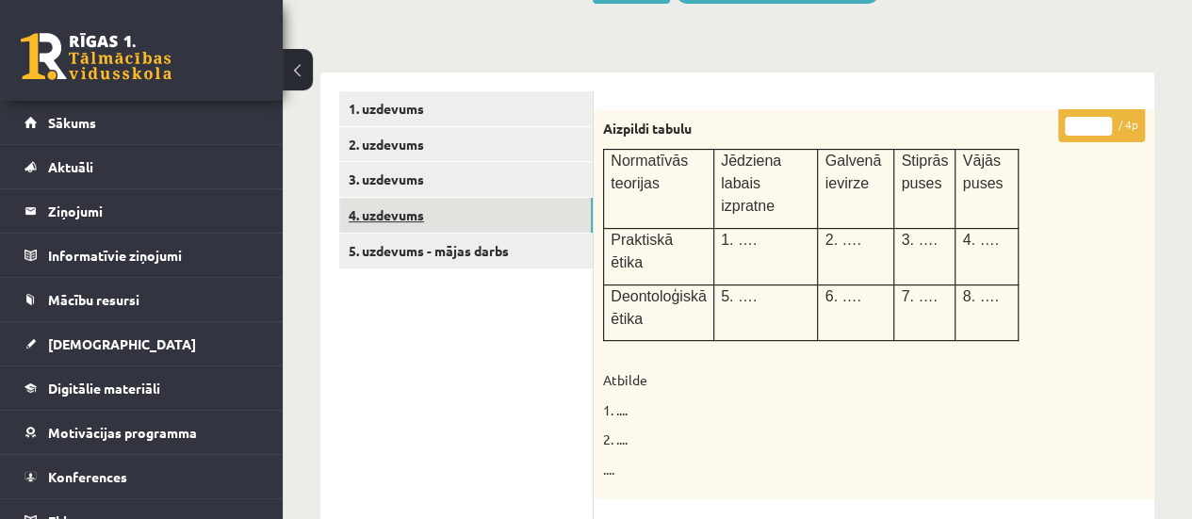
click at [465, 216] on link "4. uzdevums" at bounding box center [465, 215] width 253 height 35
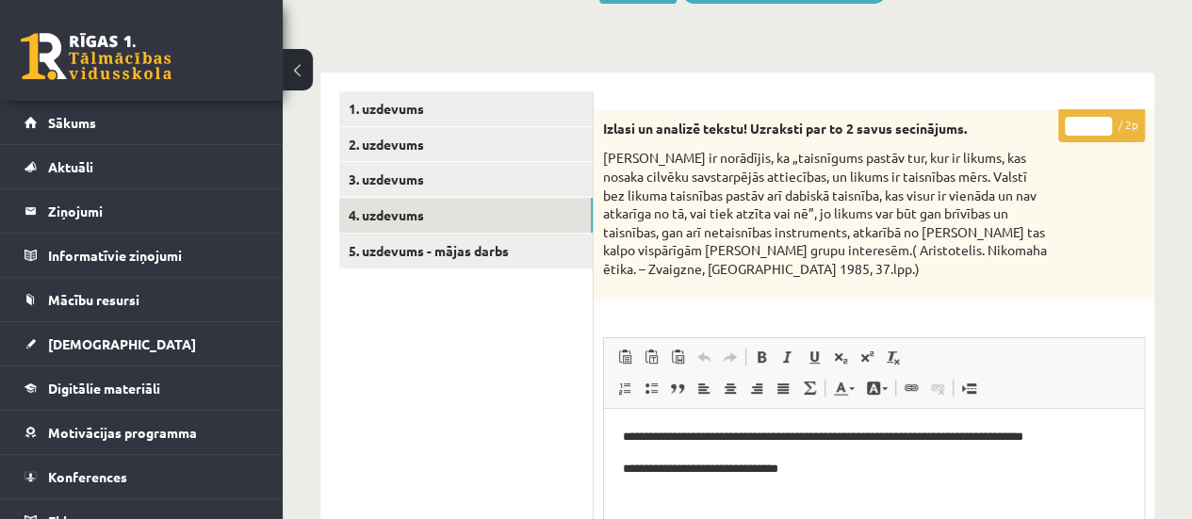
scroll to position [0, 0]
type input "*"
click at [1101, 120] on input "*" at bounding box center [1088, 126] width 47 height 19
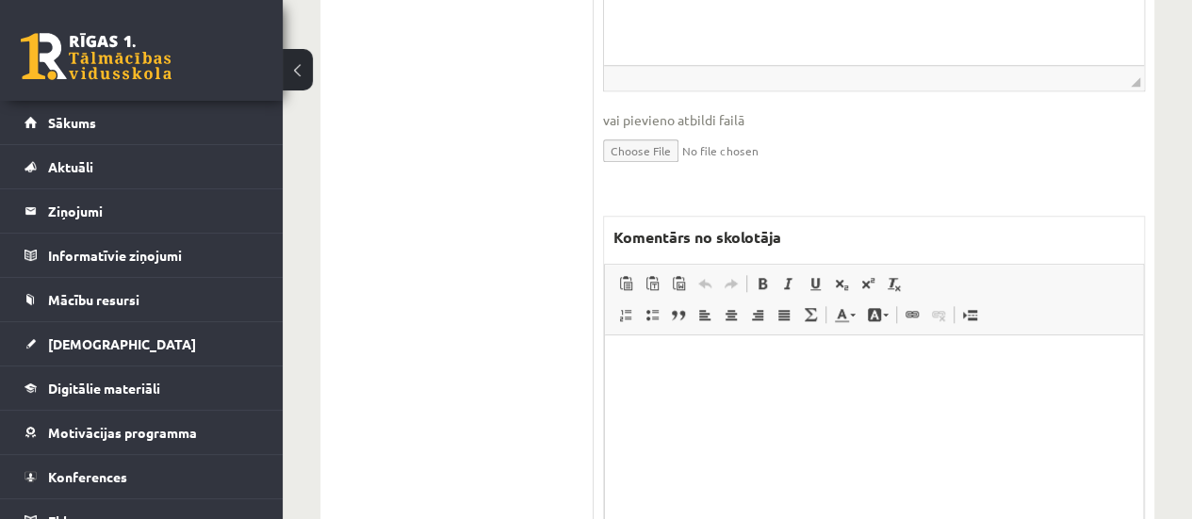
scroll to position [815, 0]
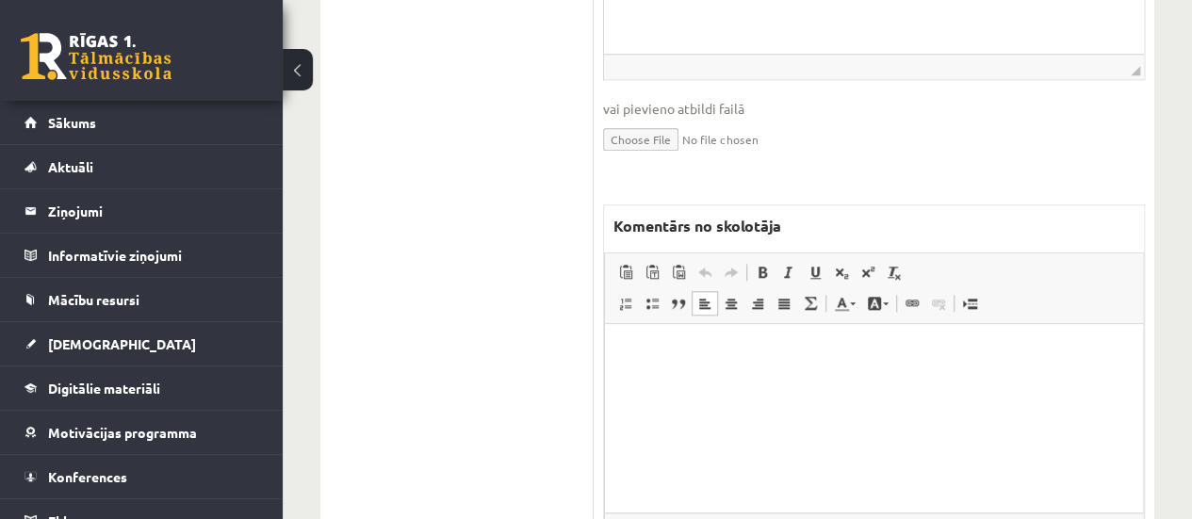
click at [725, 380] on html at bounding box center [874, 351] width 538 height 57
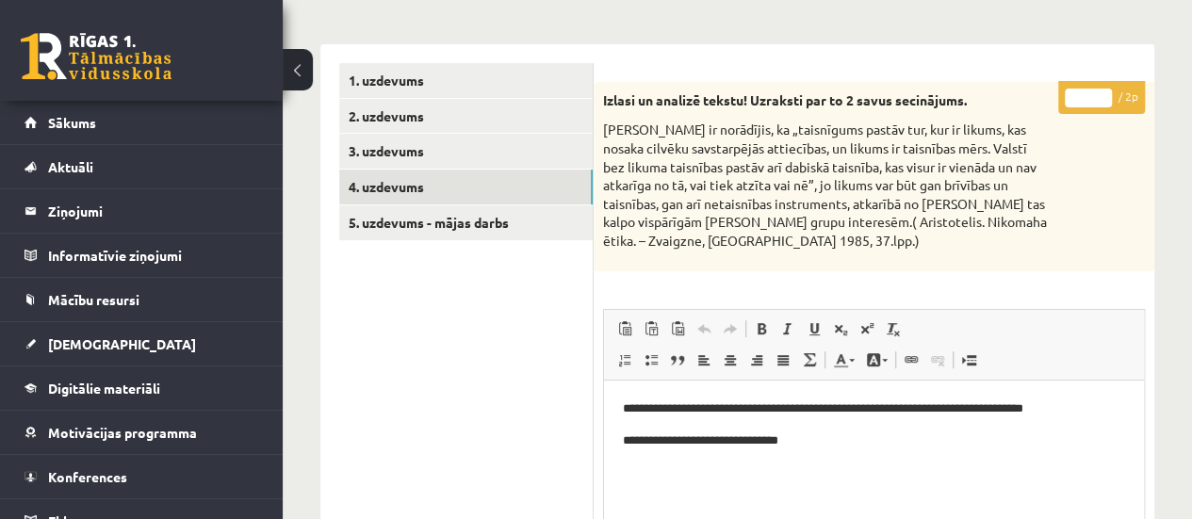
scroll to position [247, 0]
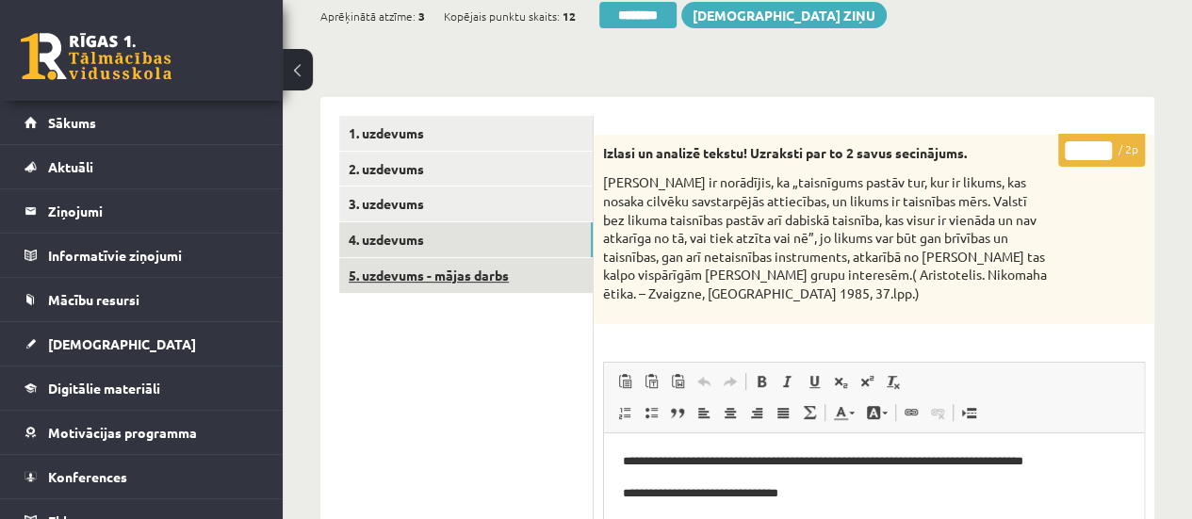
click at [401, 274] on link "5. uzdevums - mājas darbs" at bounding box center [465, 275] width 253 height 35
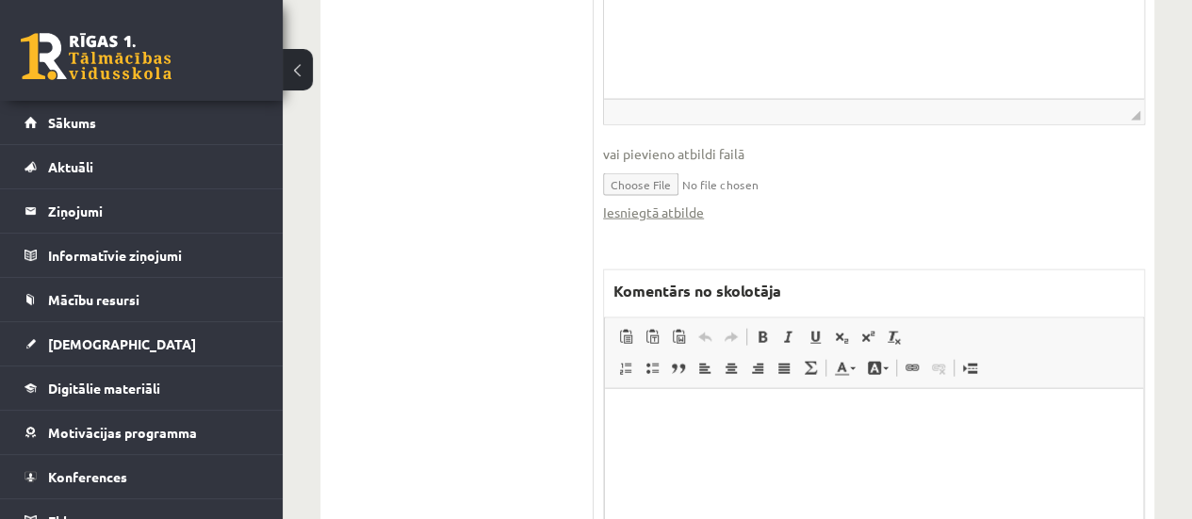
scroll to position [2037, 0]
click at [643, 204] on link "Iesniegtā atbilde" at bounding box center [653, 209] width 101 height 20
click at [627, 424] on html at bounding box center [874, 412] width 538 height 57
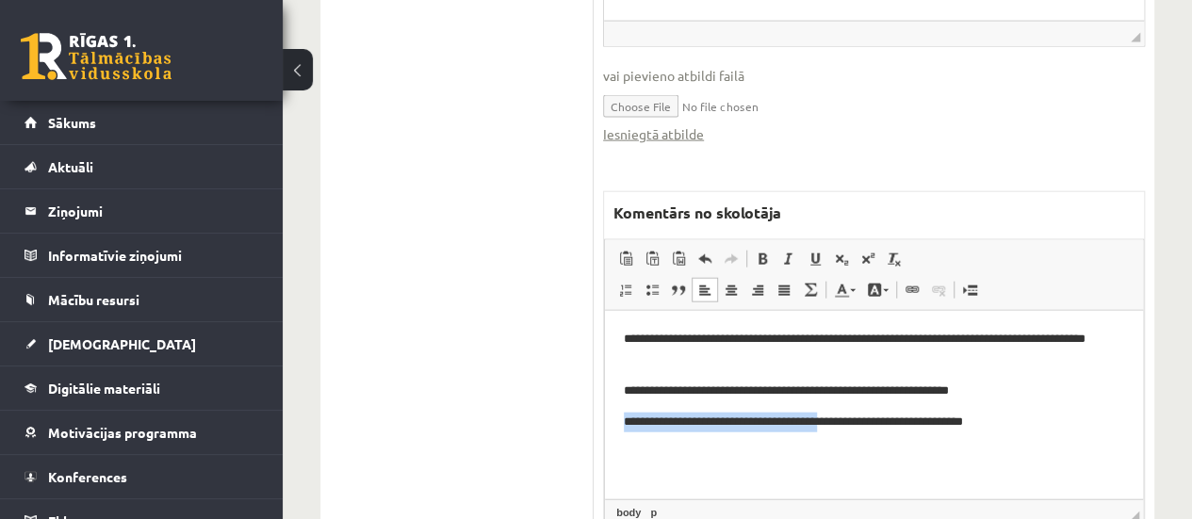
scroll to position [2114, 0]
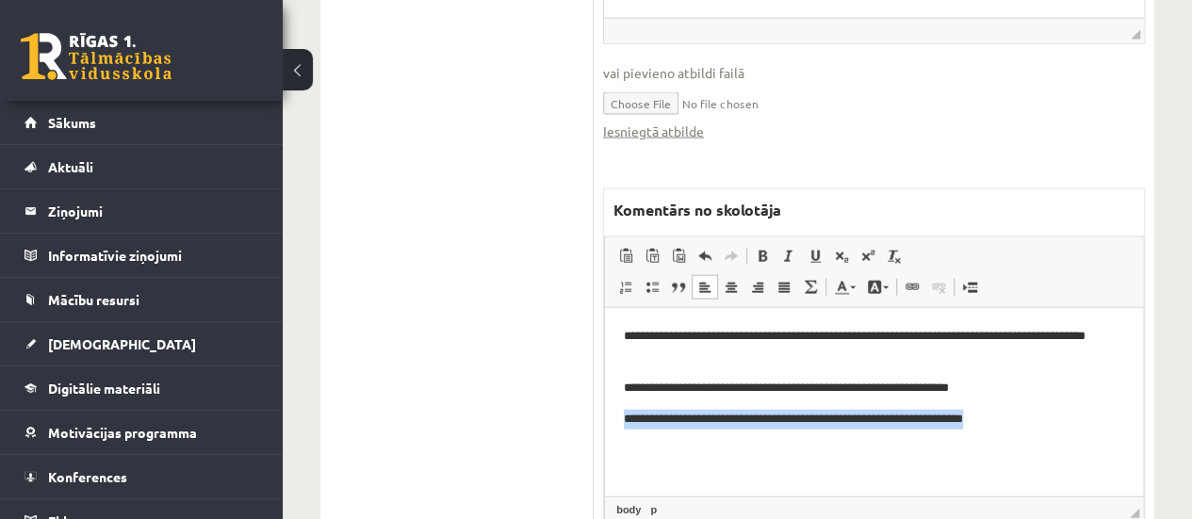
drag, startPoint x: 620, startPoint y: 417, endPoint x: 977, endPoint y: 438, distance: 357.7
click at [977, 438] on html "**********" at bounding box center [874, 377] width 538 height 140
copy p "**********"
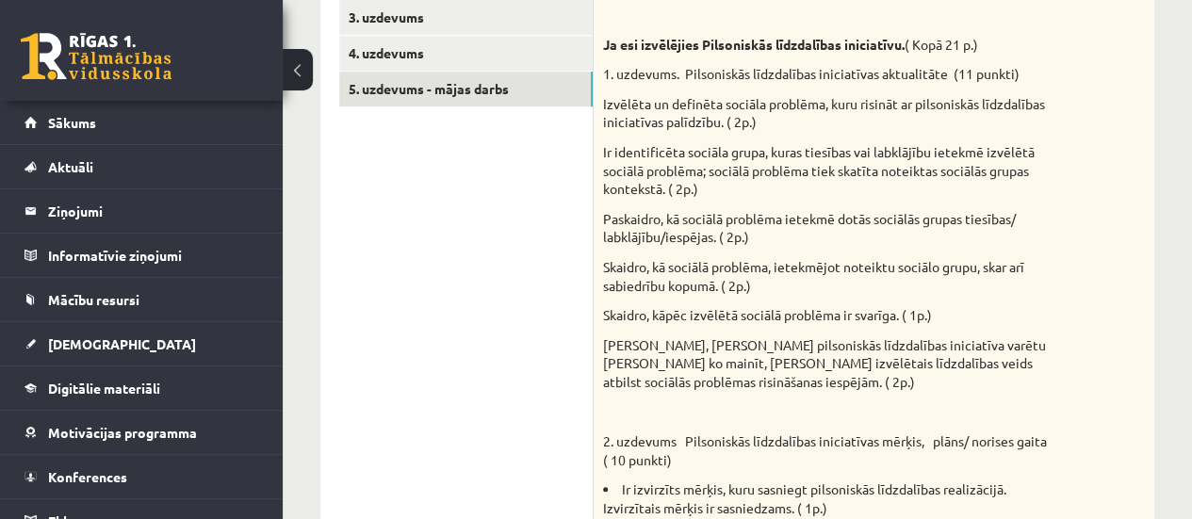
scroll to position [285, 0]
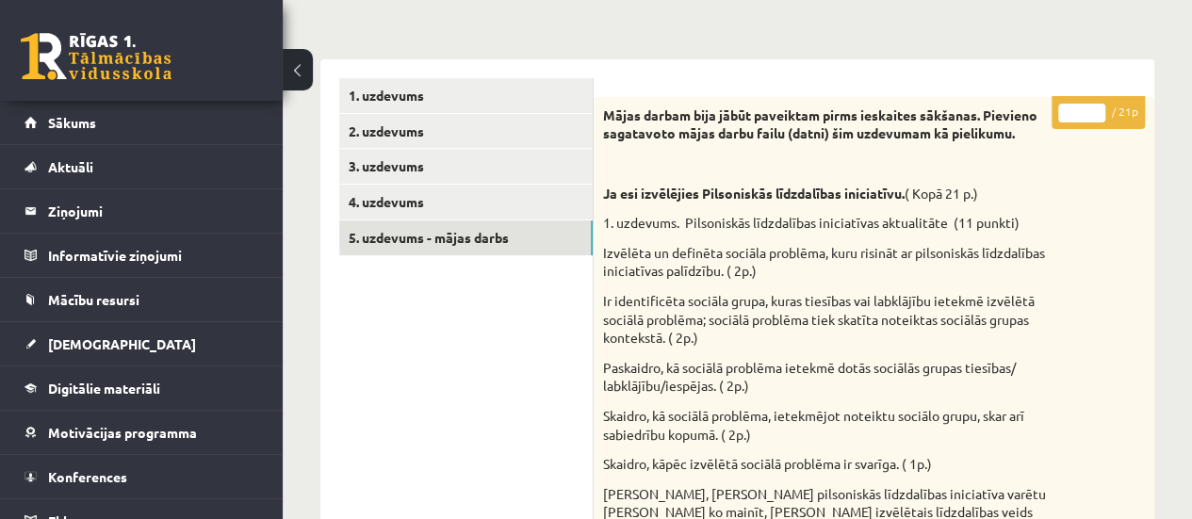
click at [1095, 107] on input "*" at bounding box center [1081, 113] width 47 height 19
type input "*"
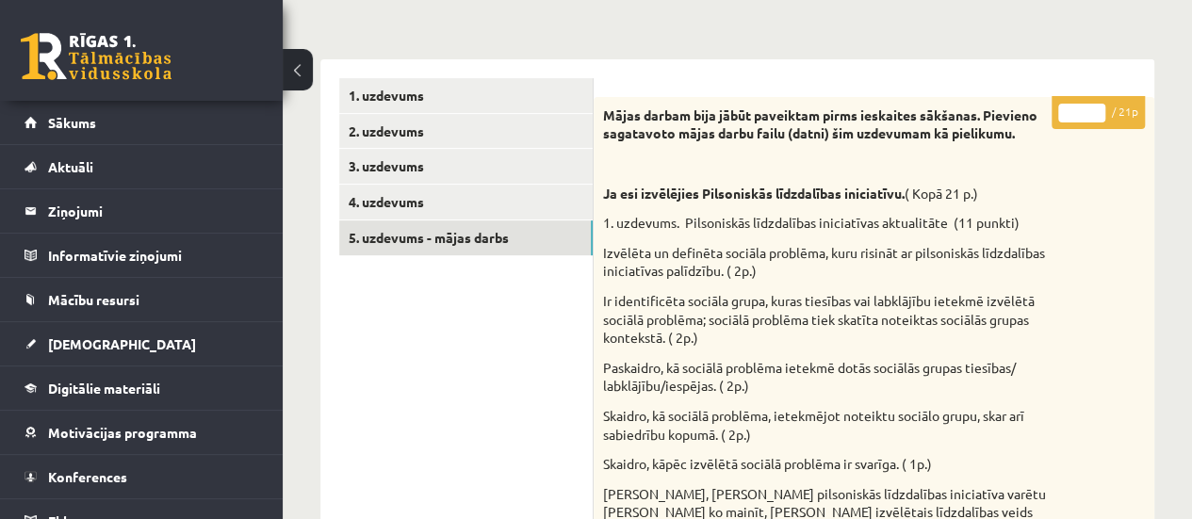
click at [1095, 107] on input "*" at bounding box center [1081, 113] width 47 height 19
click at [556, 93] on link "1. uzdevums" at bounding box center [465, 95] width 253 height 35
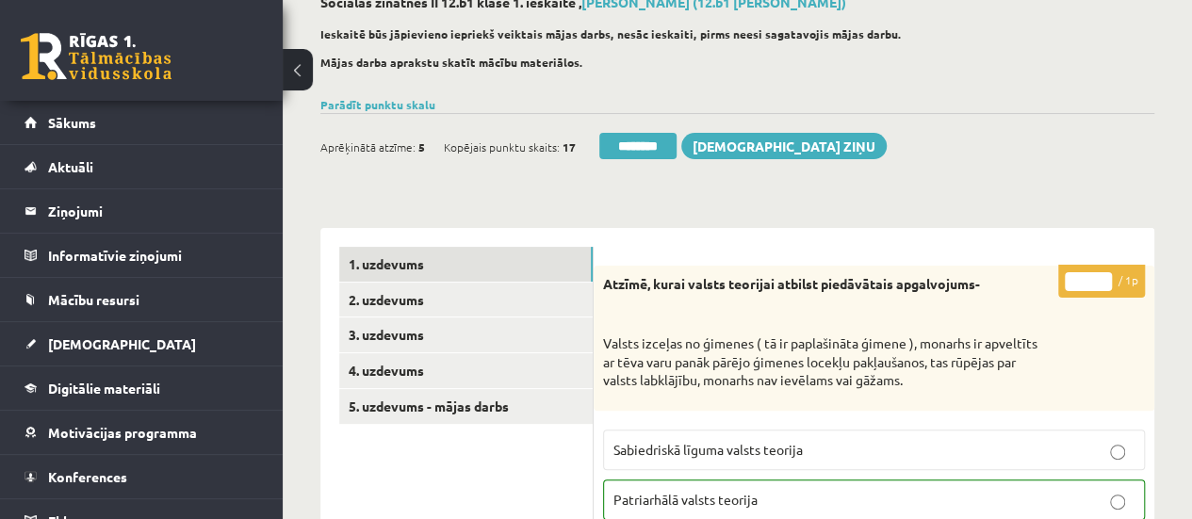
scroll to position [103, 0]
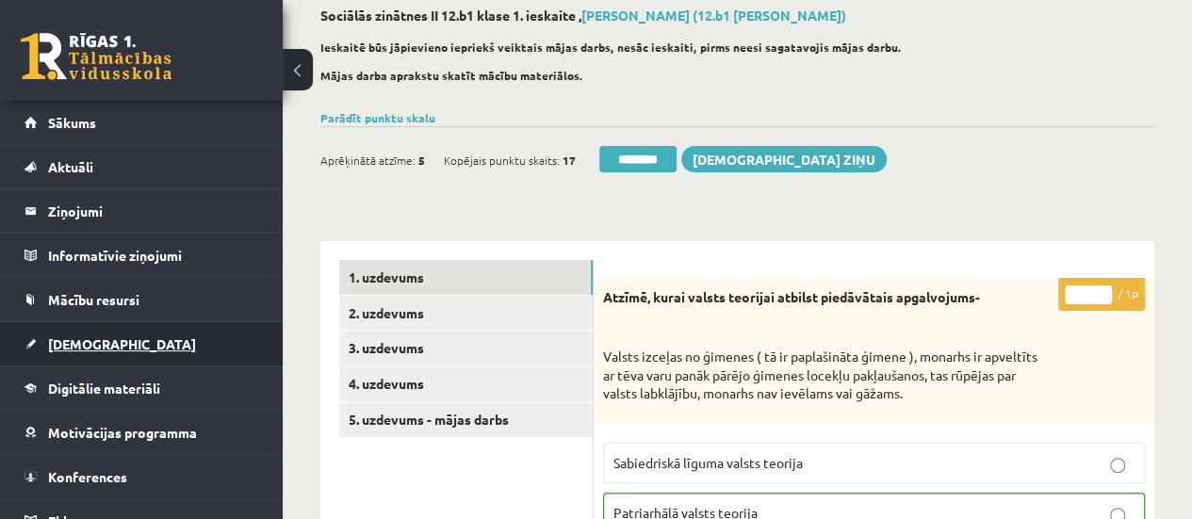
click at [87, 344] on span "[DEMOGRAPHIC_DATA]" at bounding box center [122, 343] width 148 height 17
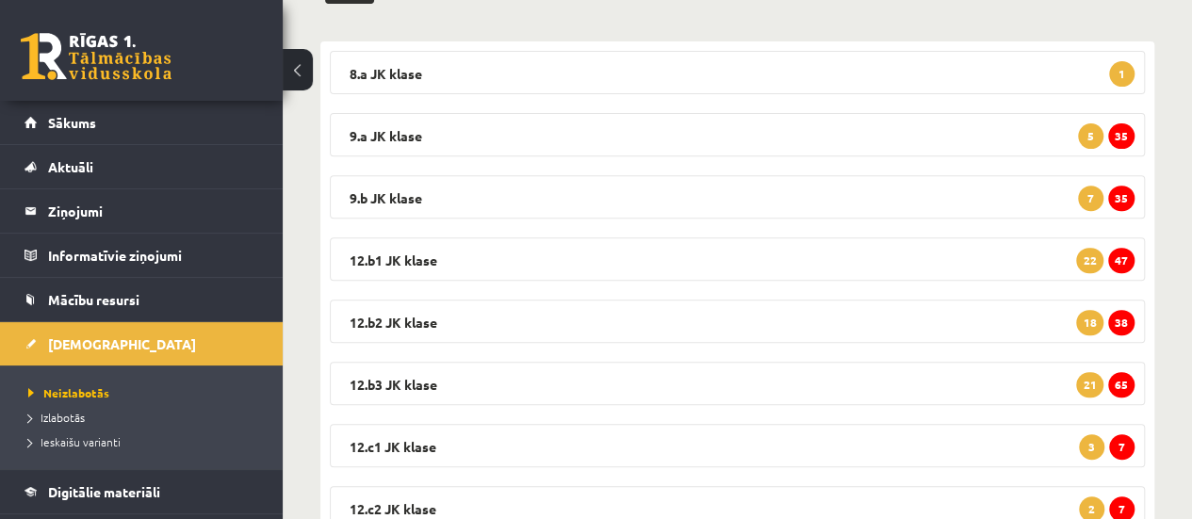
scroll to position [298, 0]
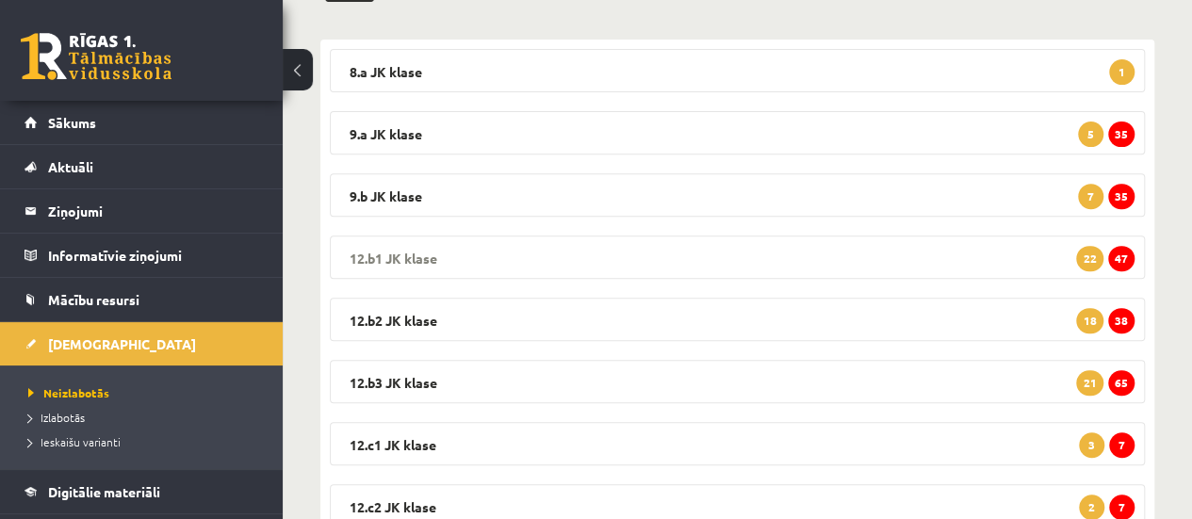
click at [1121, 257] on span "47" at bounding box center [1121, 258] width 26 height 25
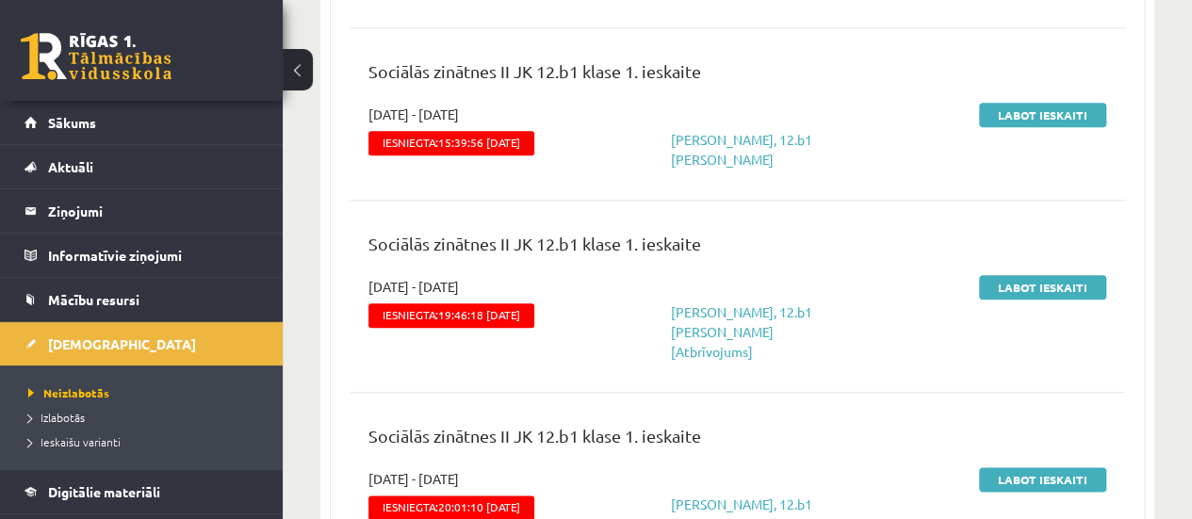
scroll to position [923, 0]
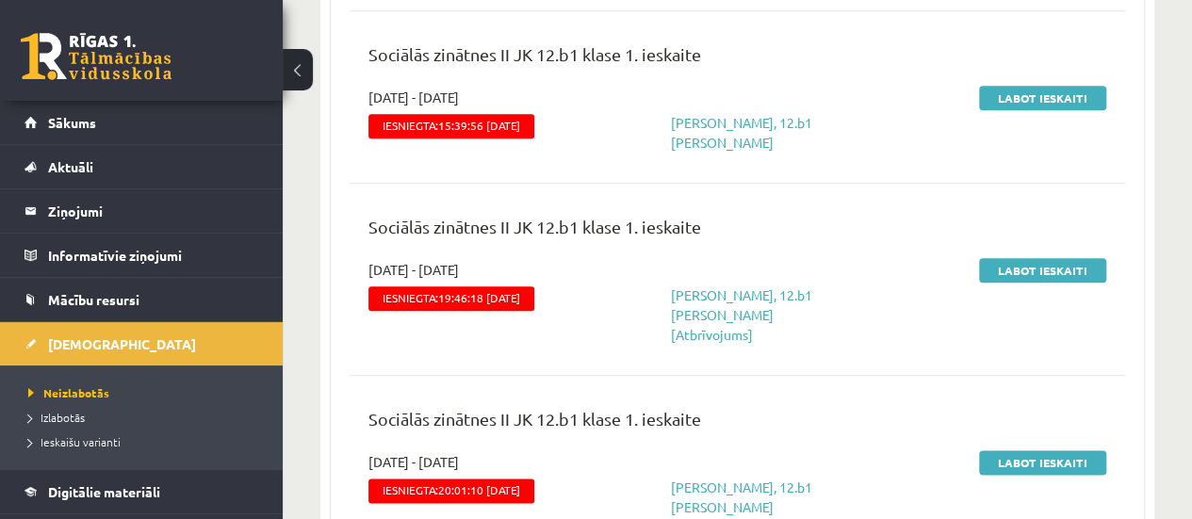
click at [827, 79] on div "Sociālās zinātnes II JK 12.b1 klase 1. ieskaite" at bounding box center [737, 64] width 766 height 46
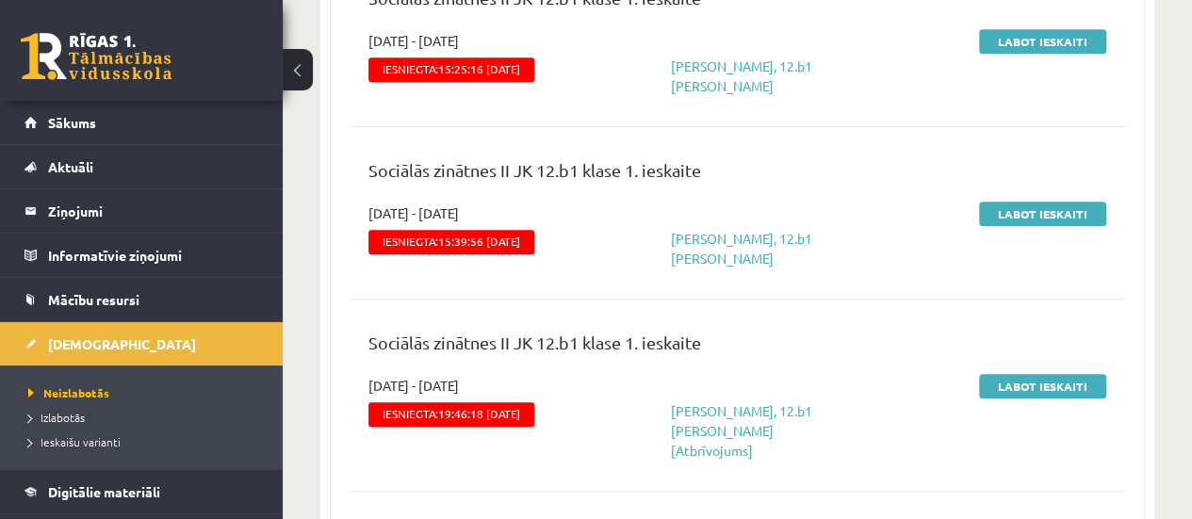
scroll to position [773, 0]
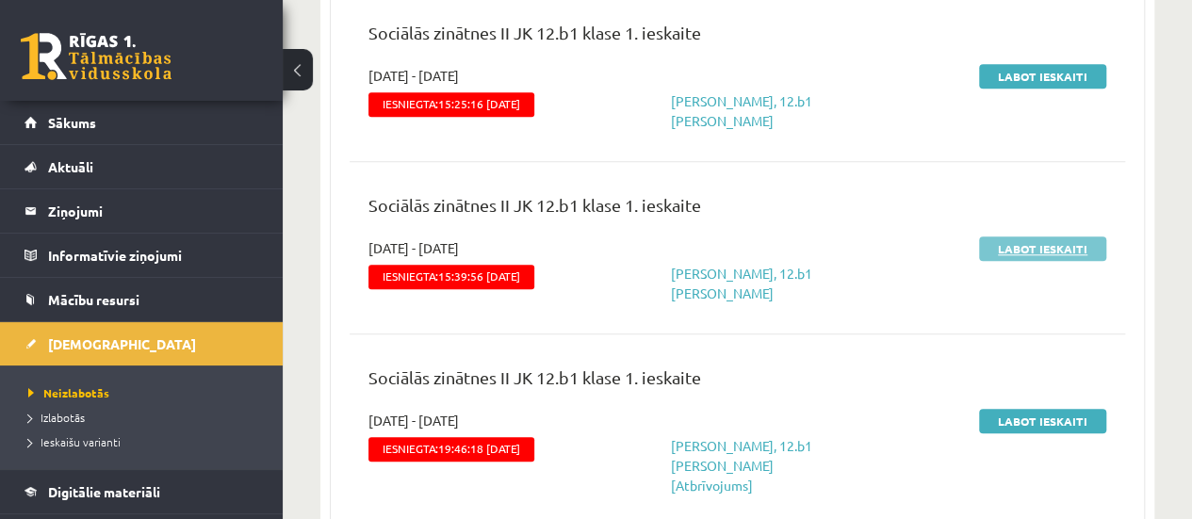
click at [1065, 246] on link "Labot ieskaiti" at bounding box center [1042, 248] width 127 height 24
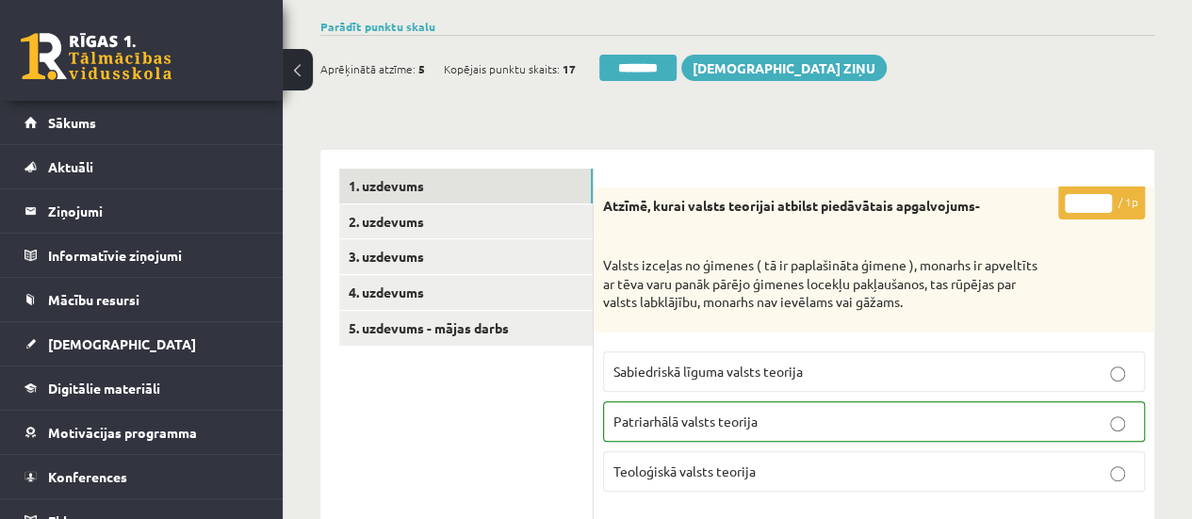
scroll to position [207, 0]
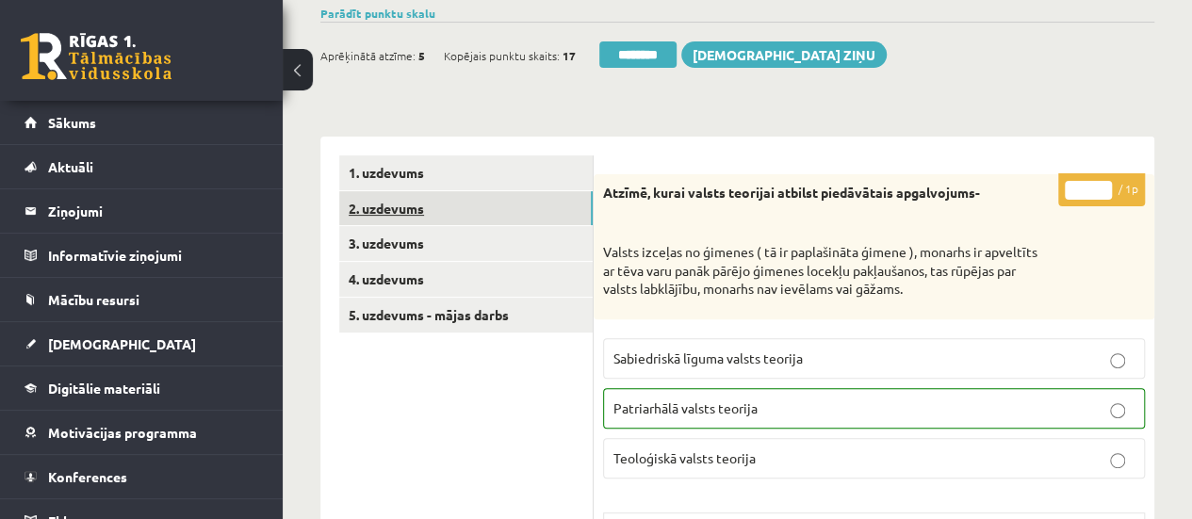
click at [513, 208] on link "2. uzdevums" at bounding box center [465, 208] width 253 height 35
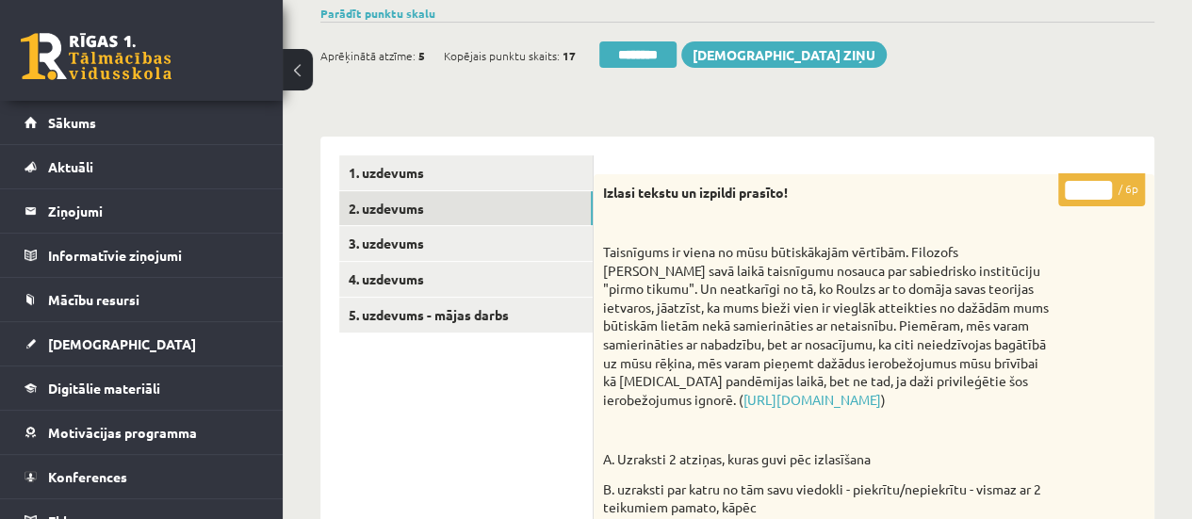
scroll to position [0, 0]
click at [548, 246] on link "3. uzdevums" at bounding box center [465, 243] width 253 height 35
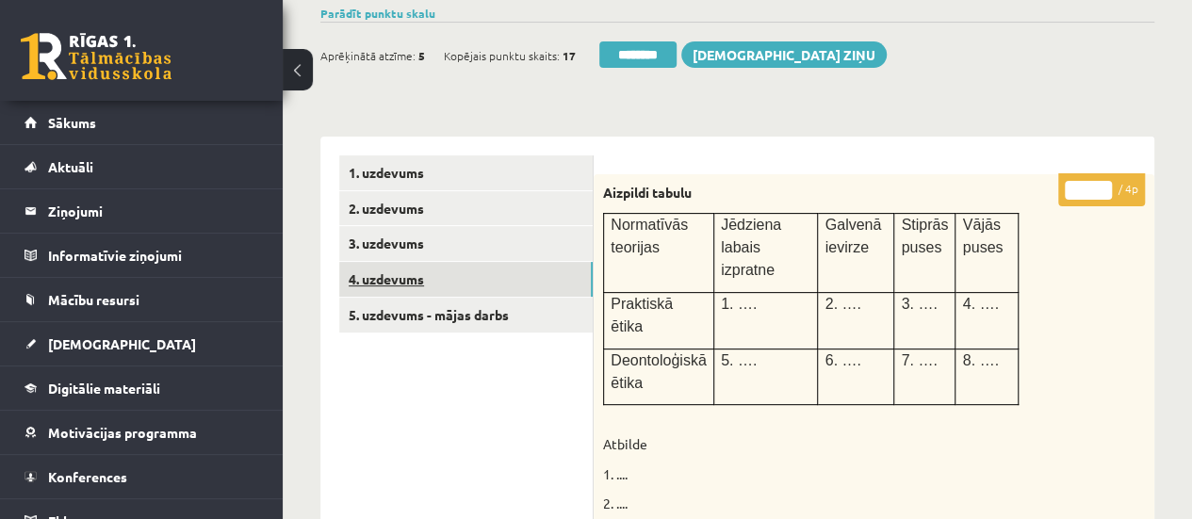
click at [534, 269] on link "4. uzdevums" at bounding box center [465, 279] width 253 height 35
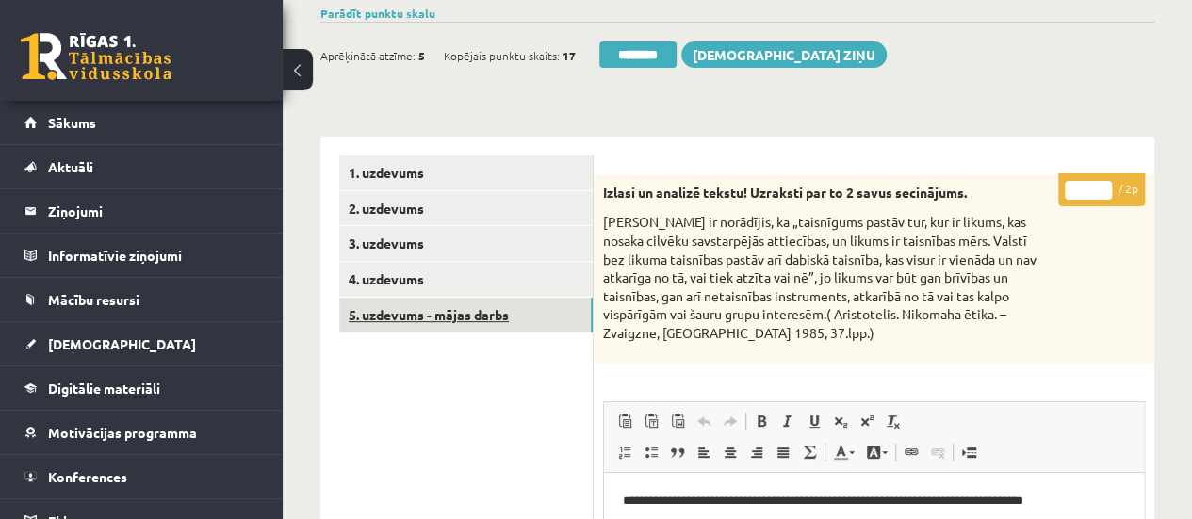
click at [560, 314] on link "5. uzdevums - mājas darbs" at bounding box center [465, 315] width 253 height 35
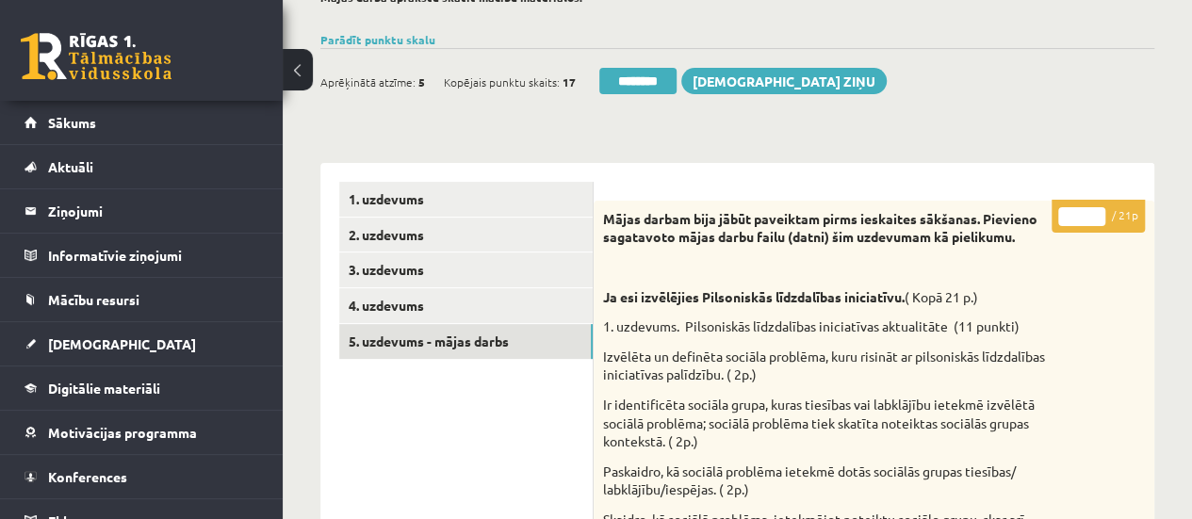
scroll to position [177, 0]
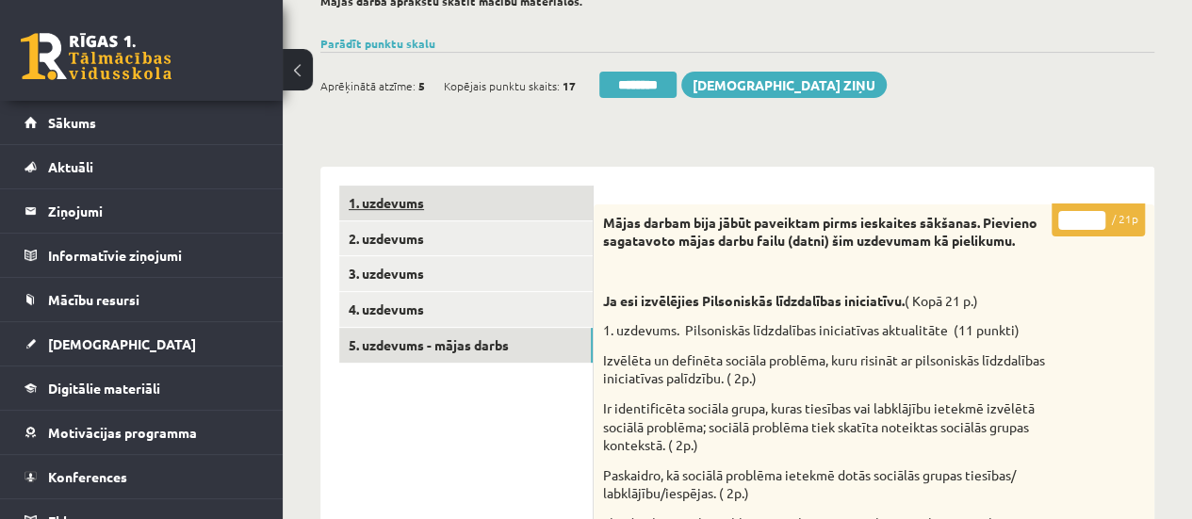
click at [424, 206] on link "1. uzdevums" at bounding box center [465, 203] width 253 height 35
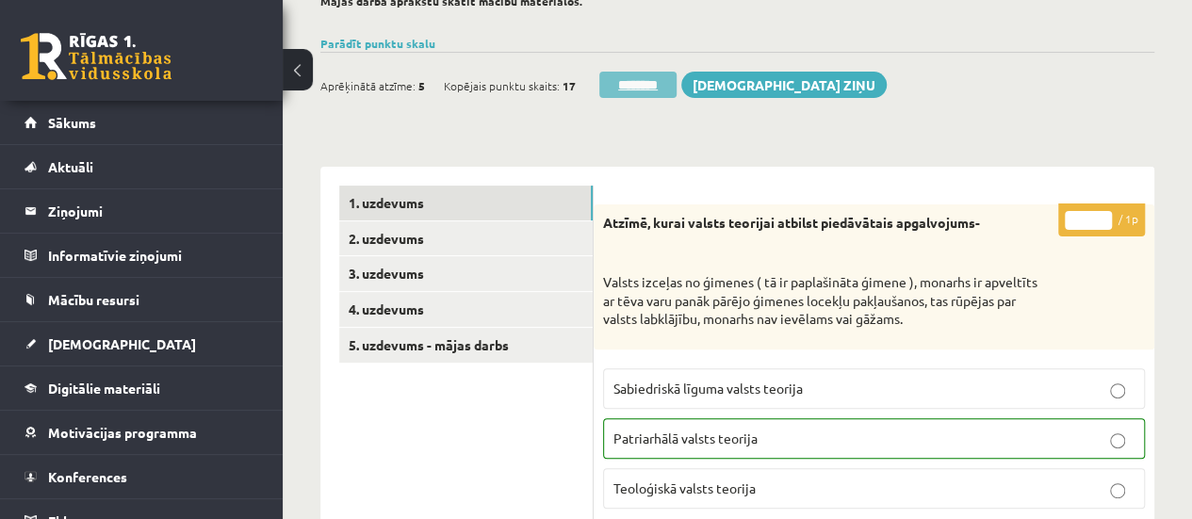
click at [641, 83] on input "********" at bounding box center [637, 85] width 77 height 26
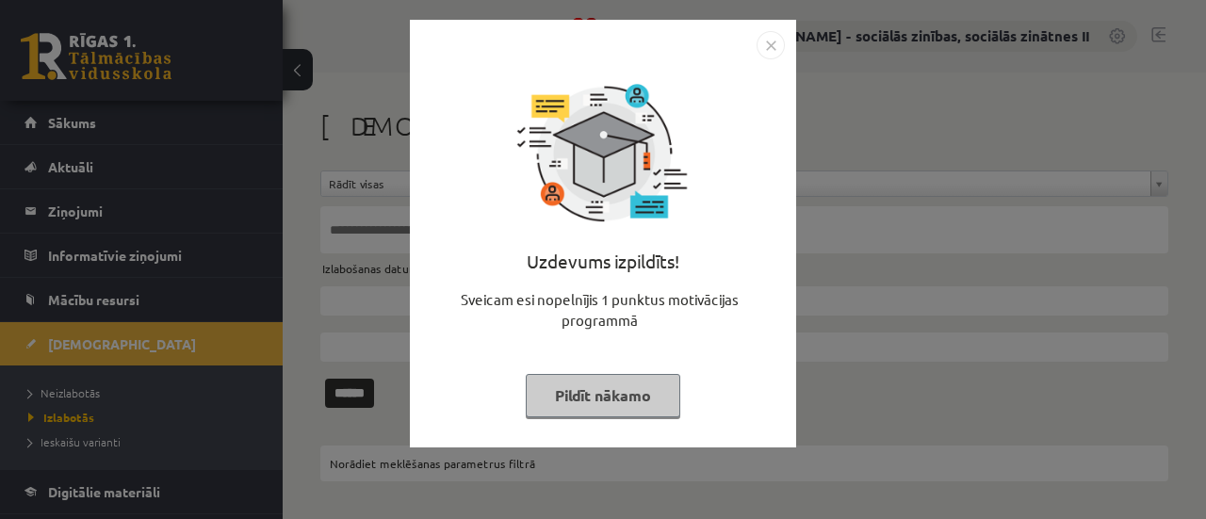
click at [68, 338] on div "Uzdevums izpildīts! Sveicam esi nopelnījis 1 punktus motivācijas programmā Pild…" at bounding box center [603, 259] width 1206 height 519
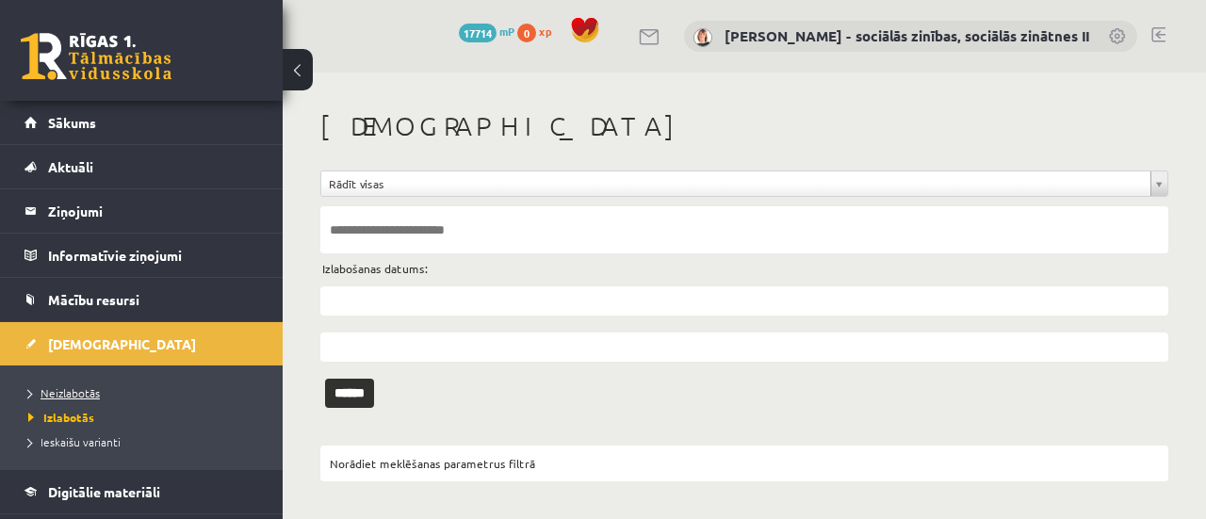
click at [81, 391] on span "Neizlabotās" at bounding box center [64, 392] width 72 height 15
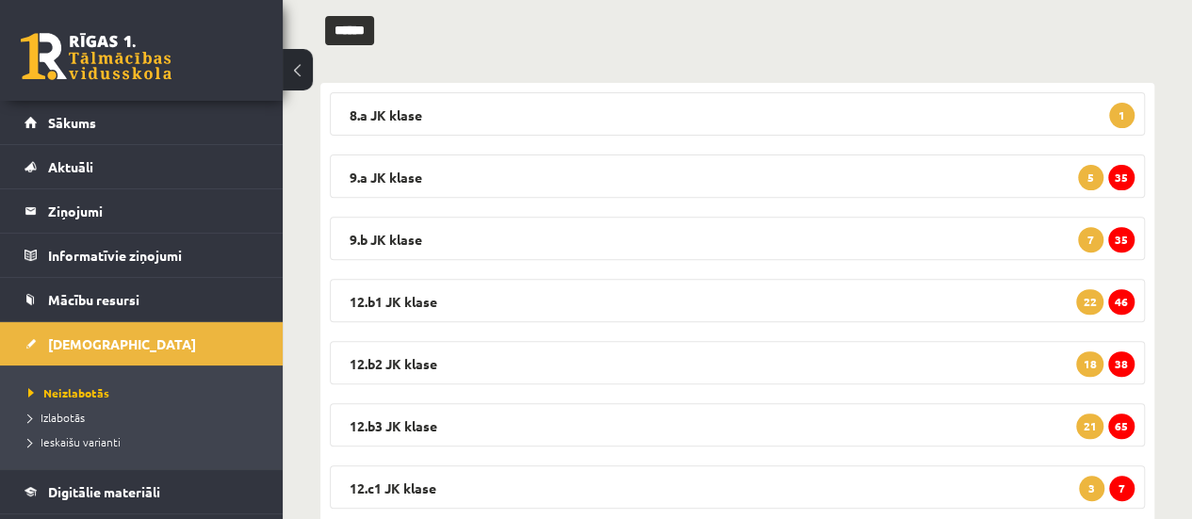
scroll to position [262, 0]
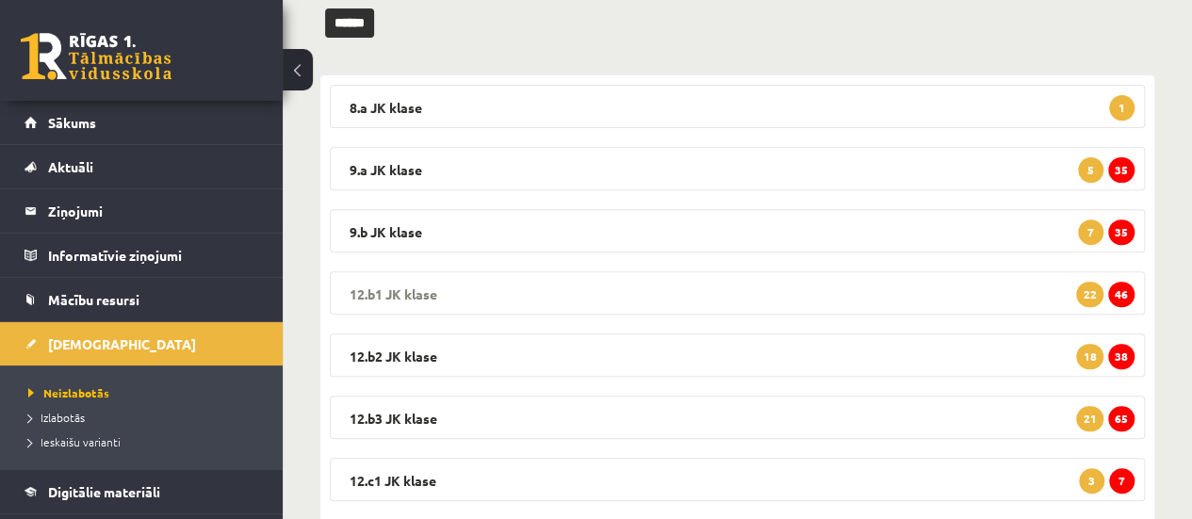
click at [1125, 287] on span "46" at bounding box center [1121, 294] width 26 height 25
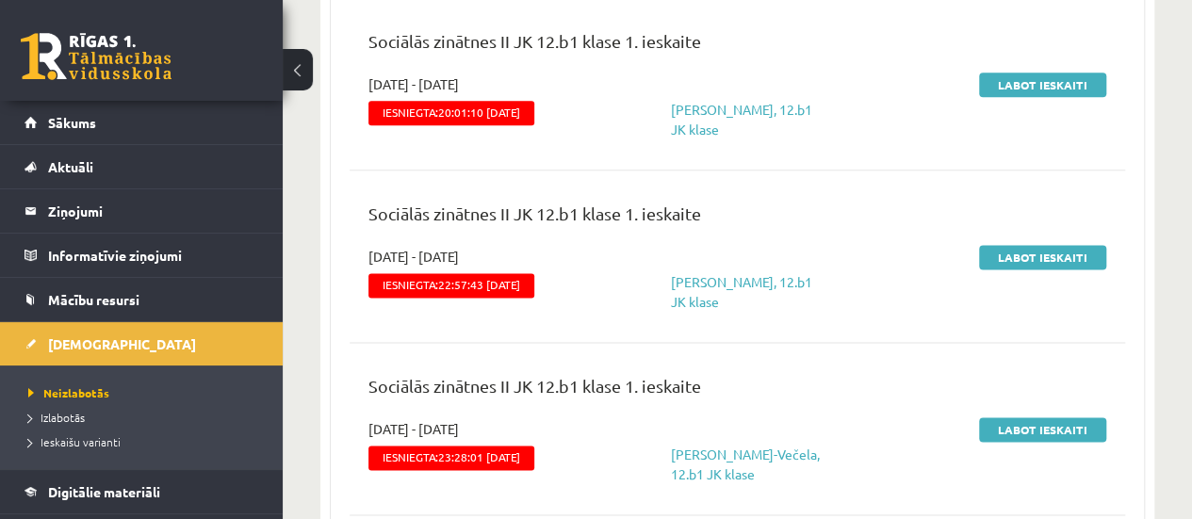
scroll to position [1093, 0]
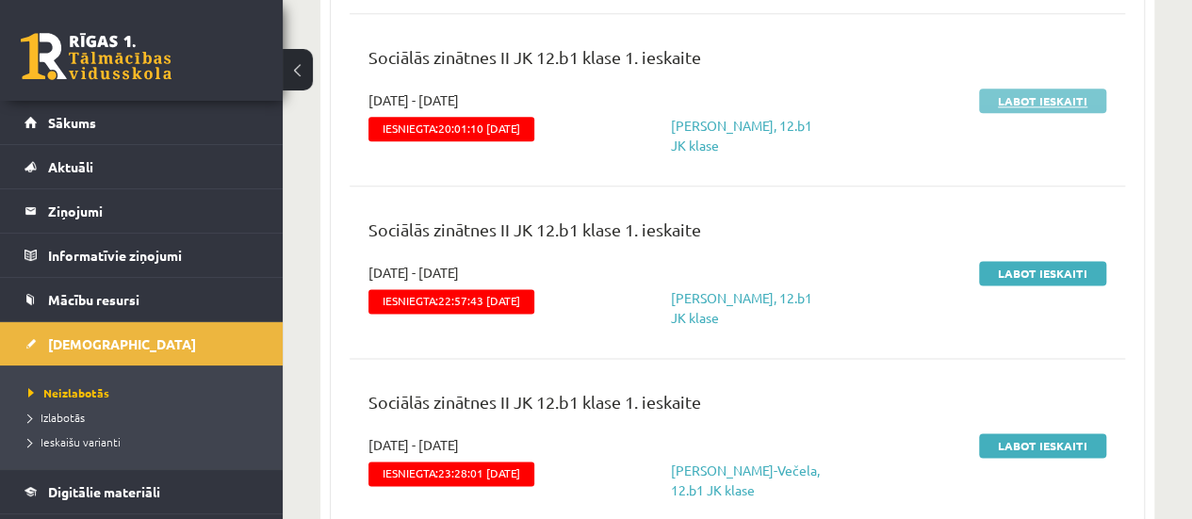
click at [1029, 103] on link "Labot ieskaiti" at bounding box center [1042, 101] width 127 height 24
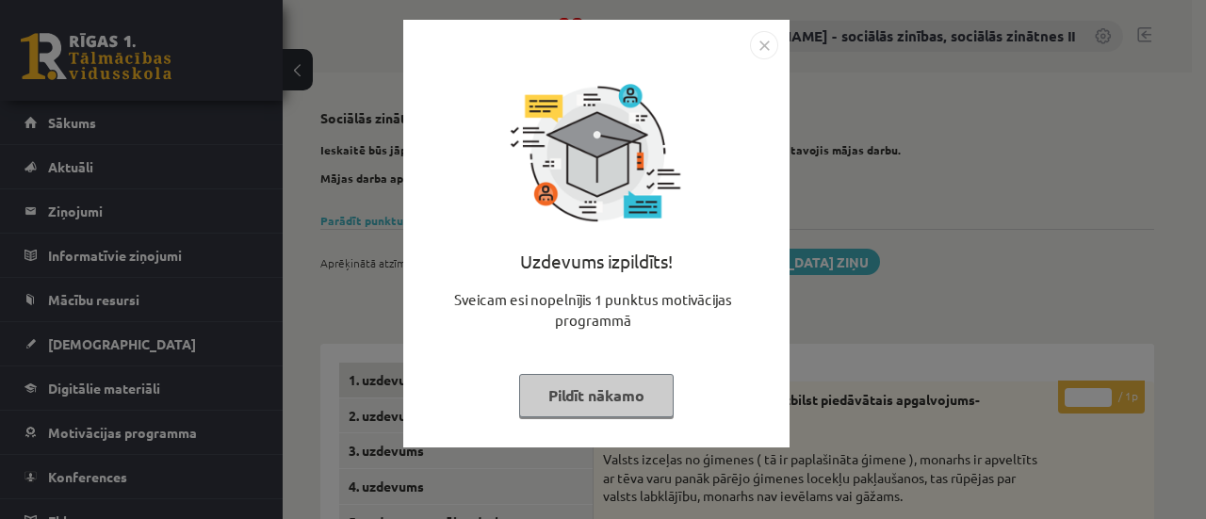
click at [763, 41] on img "Close" at bounding box center [764, 45] width 28 height 28
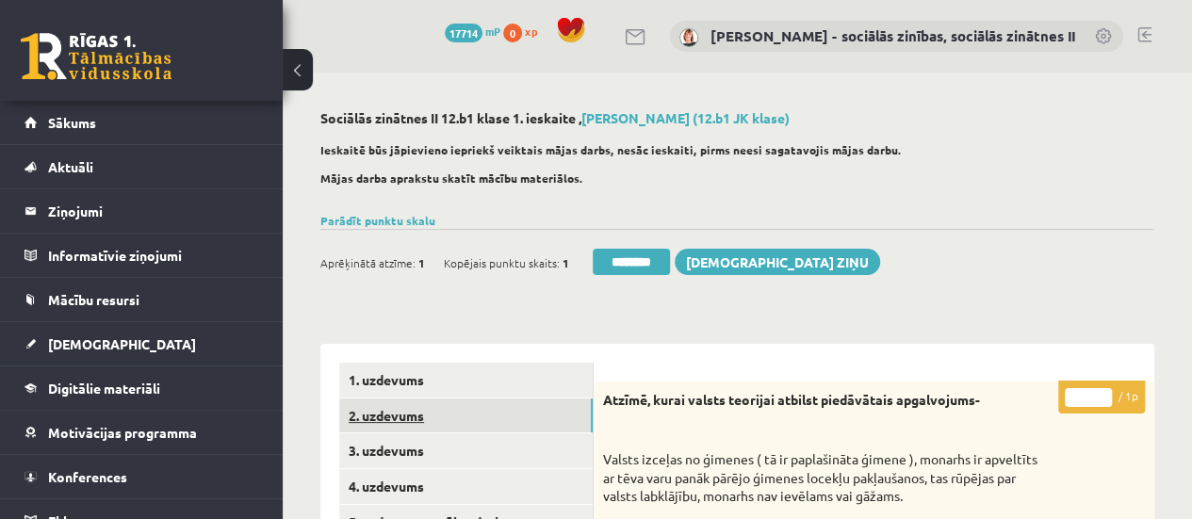
click at [383, 421] on link "2. uzdevums" at bounding box center [465, 416] width 253 height 35
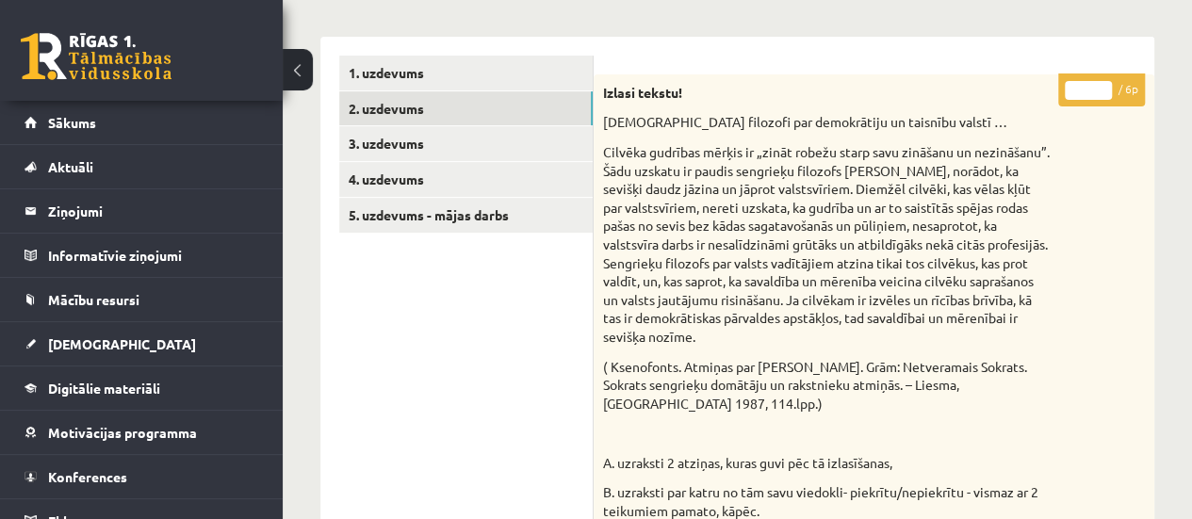
scroll to position [236, 0]
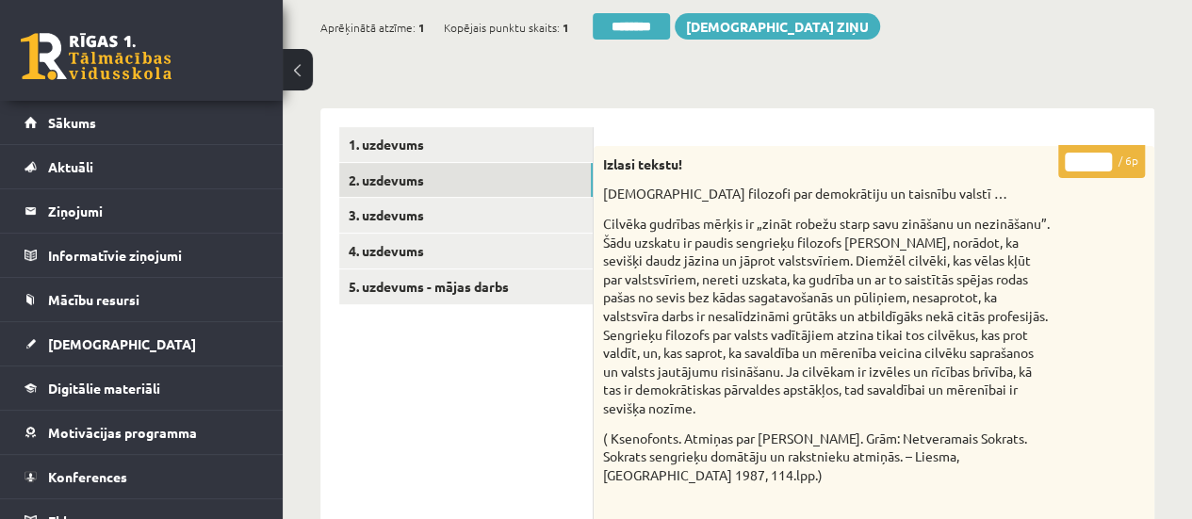
type input "*"
click at [1104, 155] on input "*" at bounding box center [1088, 162] width 47 height 19
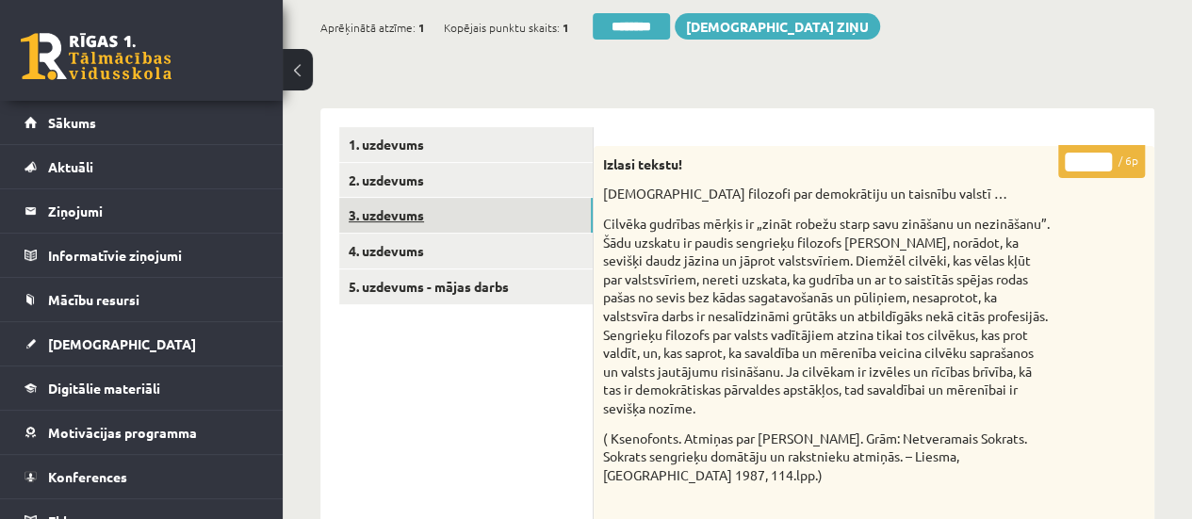
click at [434, 212] on link "3. uzdevums" at bounding box center [465, 215] width 253 height 35
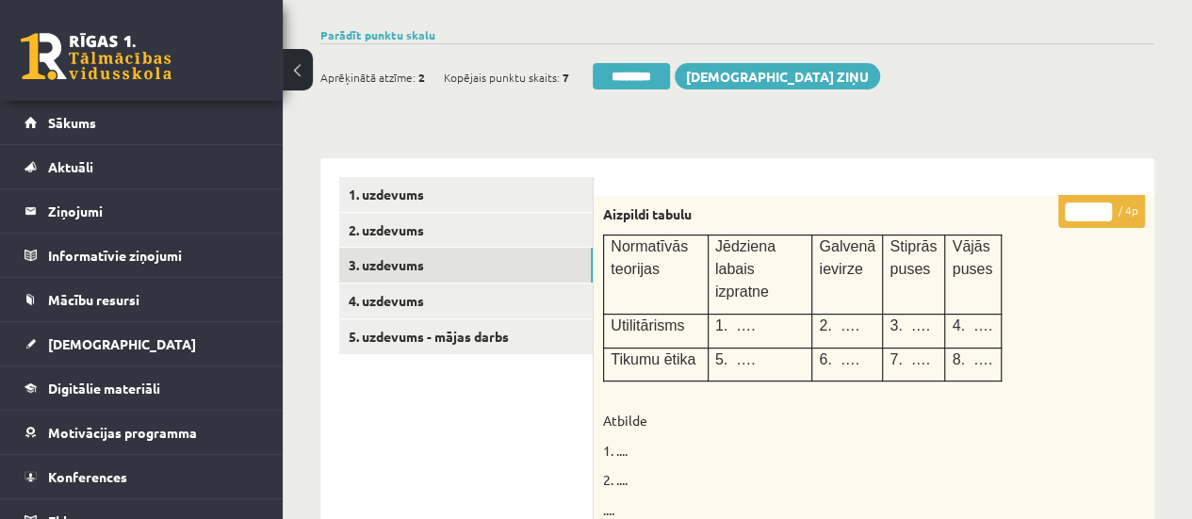
scroll to position [179, 0]
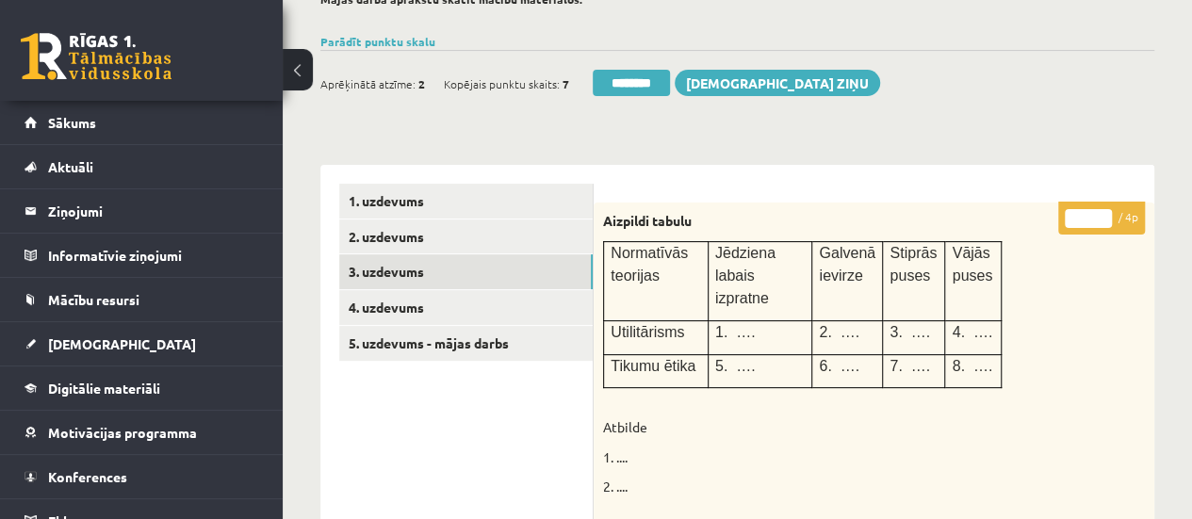
type input "*"
click at [1102, 209] on input "*" at bounding box center [1088, 218] width 47 height 19
click at [495, 297] on link "4. uzdevums" at bounding box center [465, 307] width 253 height 35
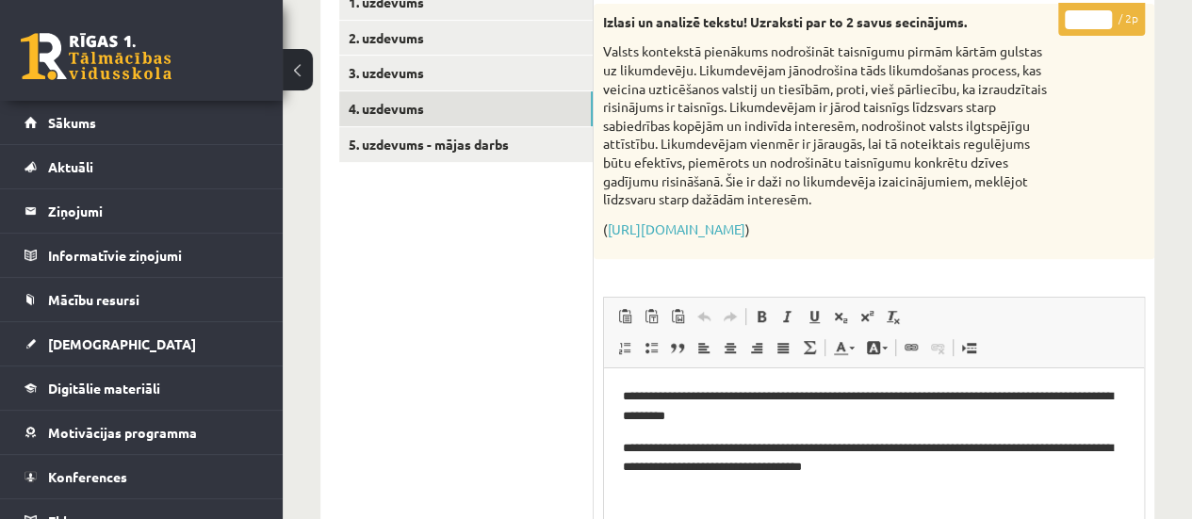
scroll to position [376, 0]
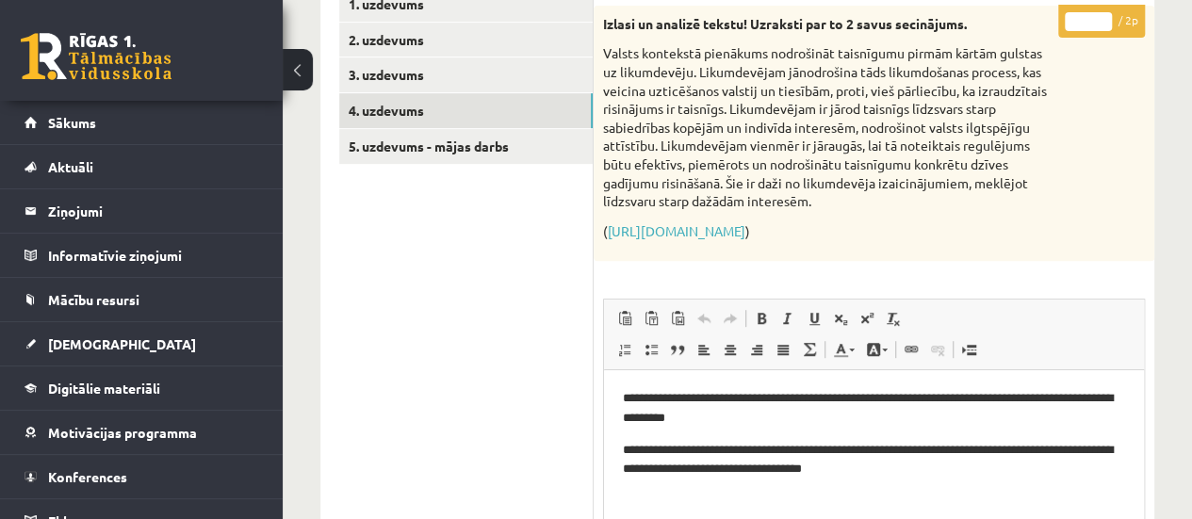
type input "*"
click at [1103, 16] on input "*" at bounding box center [1088, 21] width 47 height 19
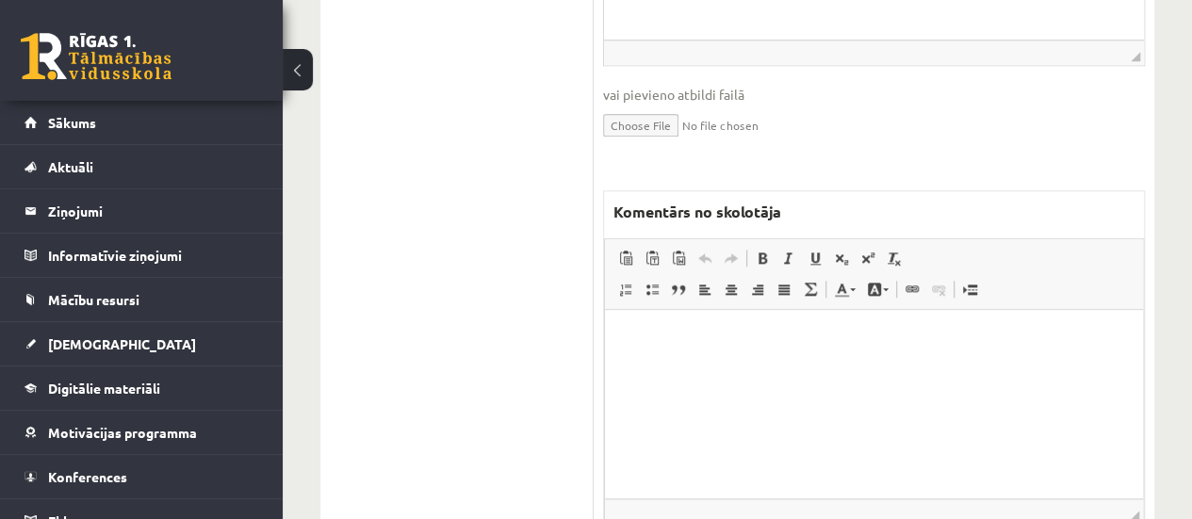
scroll to position [926, 0]
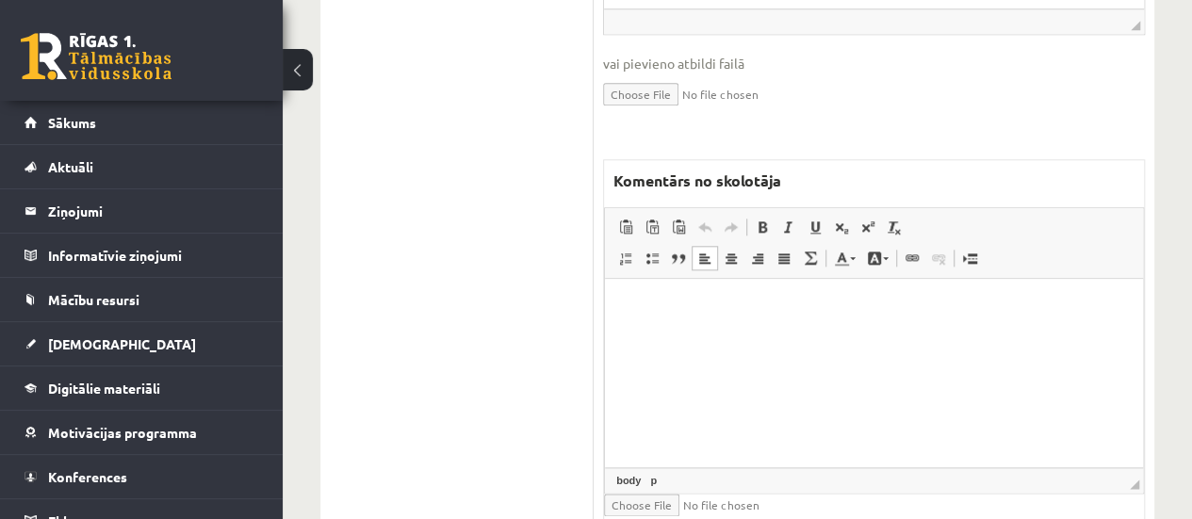
click at [786, 318] on html at bounding box center [874, 307] width 538 height 57
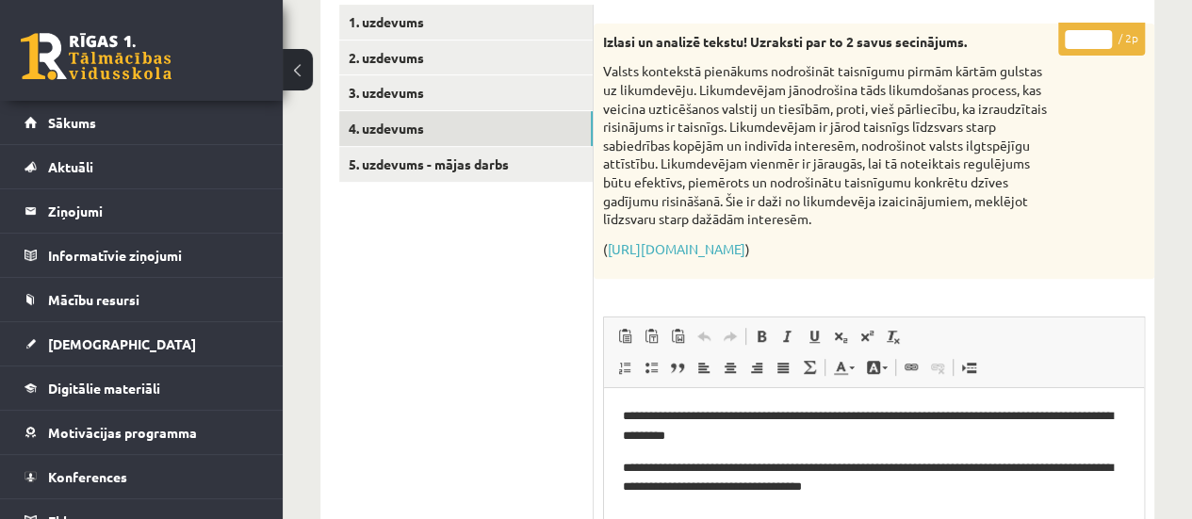
scroll to position [315, 0]
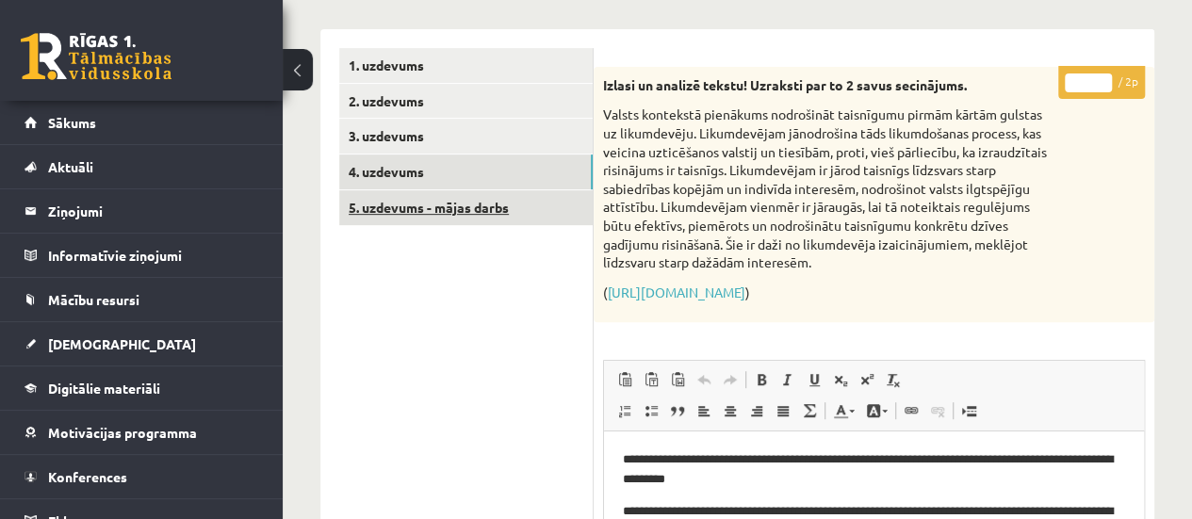
click at [450, 215] on link "5. uzdevums - mājas darbs" at bounding box center [465, 207] width 253 height 35
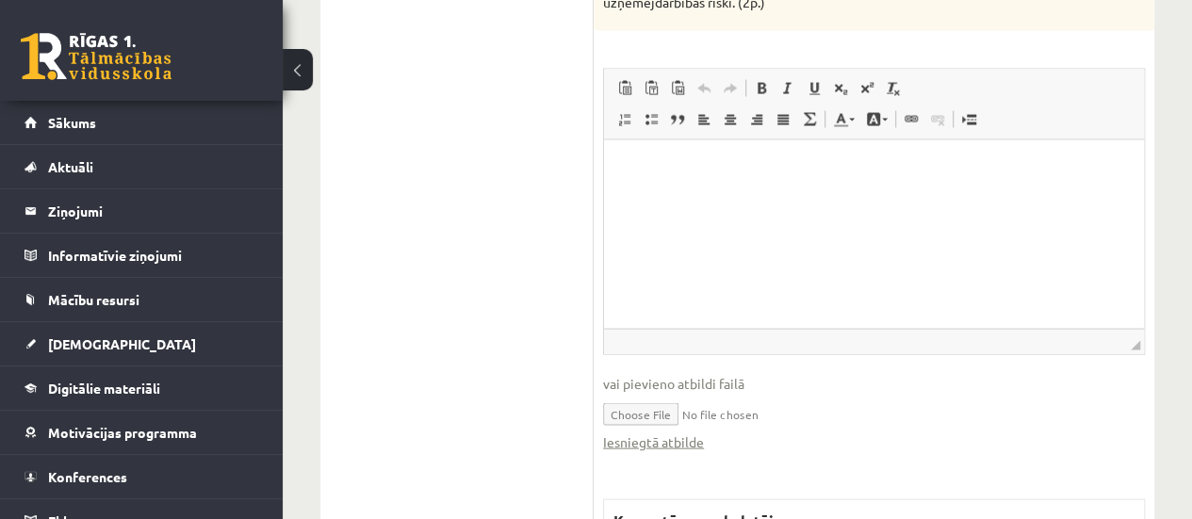
scroll to position [1817, 0]
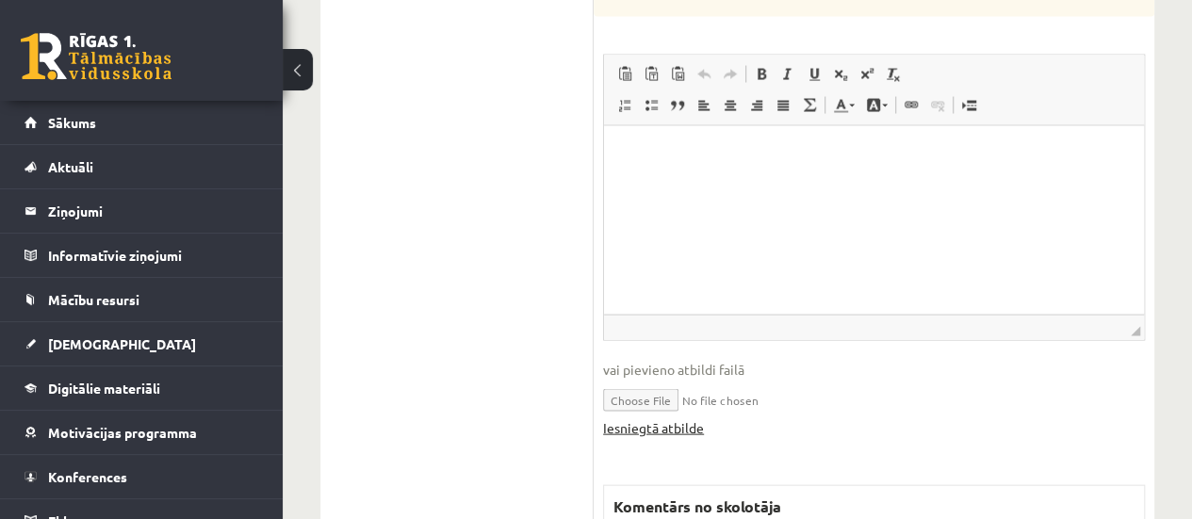
click at [678, 429] on link "Iesniegtā atbilde" at bounding box center [653, 428] width 101 height 20
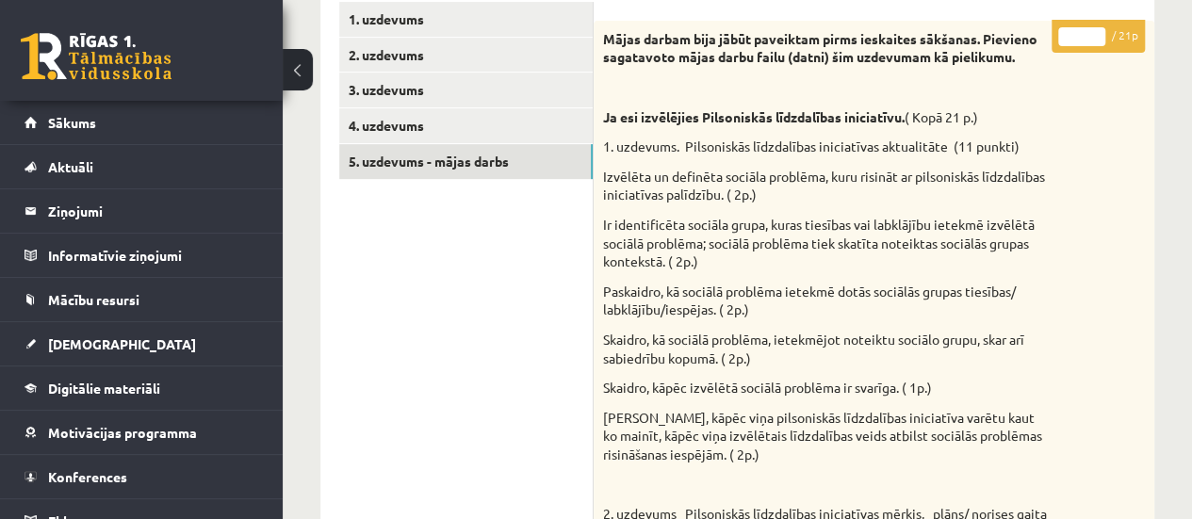
scroll to position [347, 0]
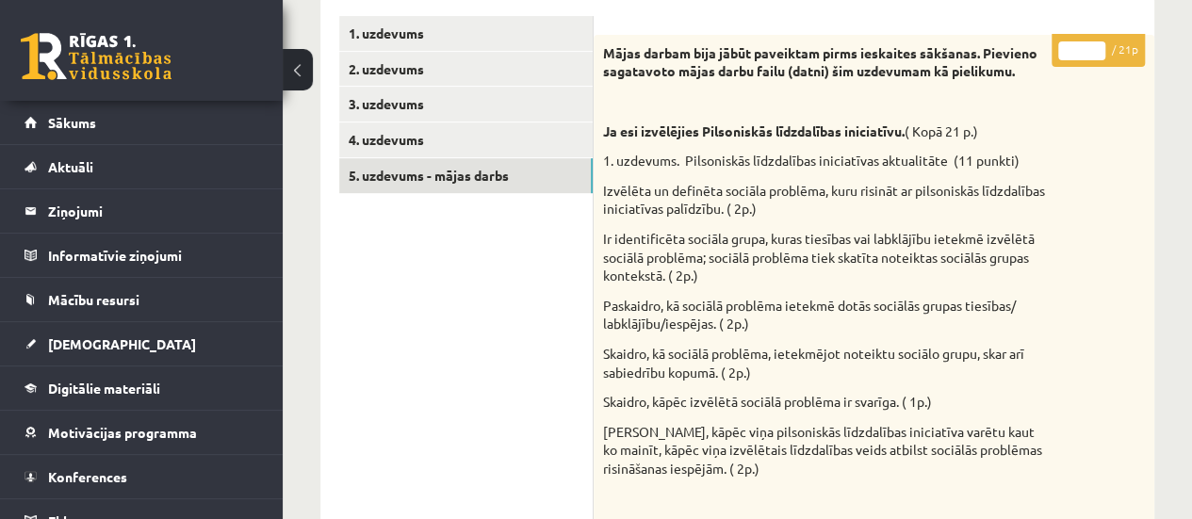
click at [1091, 49] on input "**" at bounding box center [1081, 50] width 47 height 19
type input "**"
click at [1091, 49] on input "**" at bounding box center [1081, 50] width 47 height 19
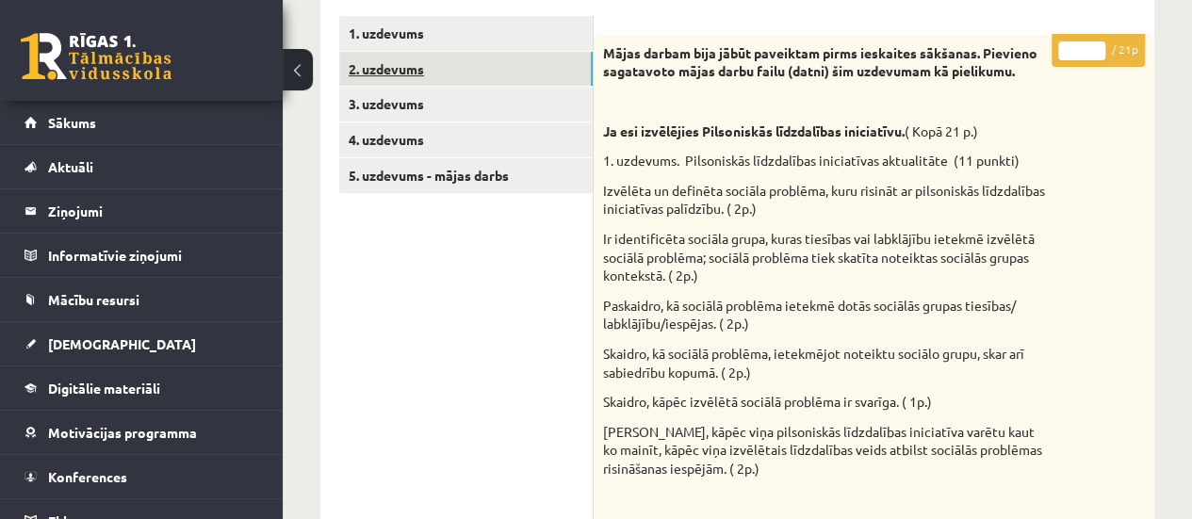
click at [546, 73] on link "2. uzdevums" at bounding box center [465, 69] width 253 height 35
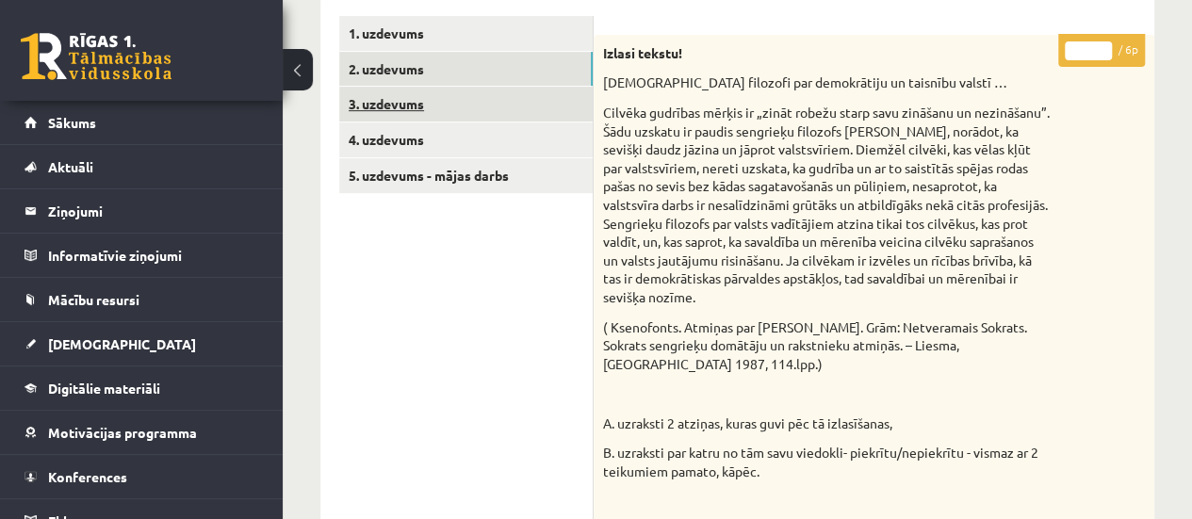
scroll to position [0, 0]
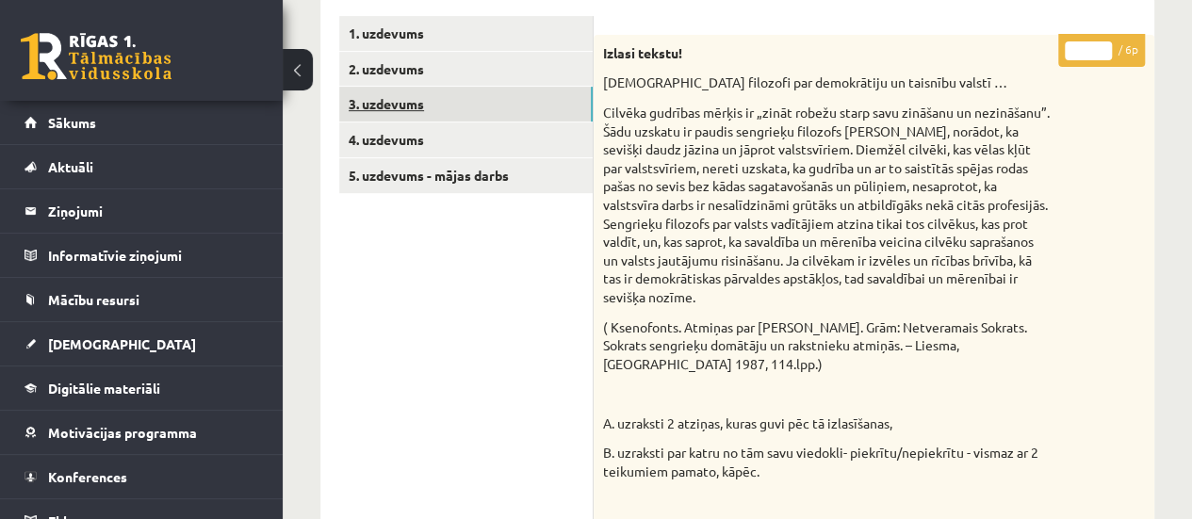
click at [570, 108] on link "3. uzdevums" at bounding box center [465, 104] width 253 height 35
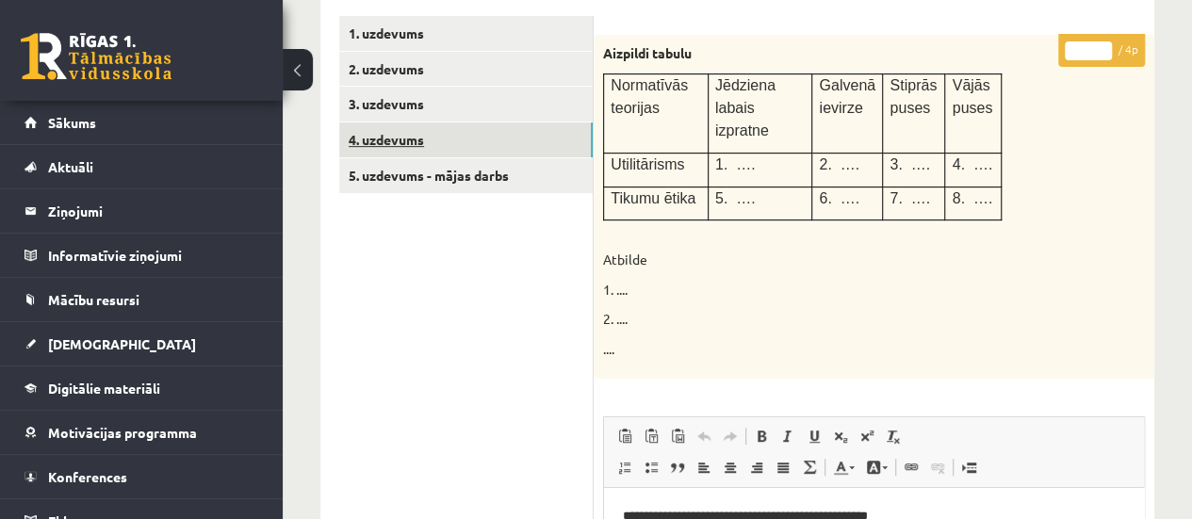
click at [546, 135] on link "4. uzdevums" at bounding box center [465, 139] width 253 height 35
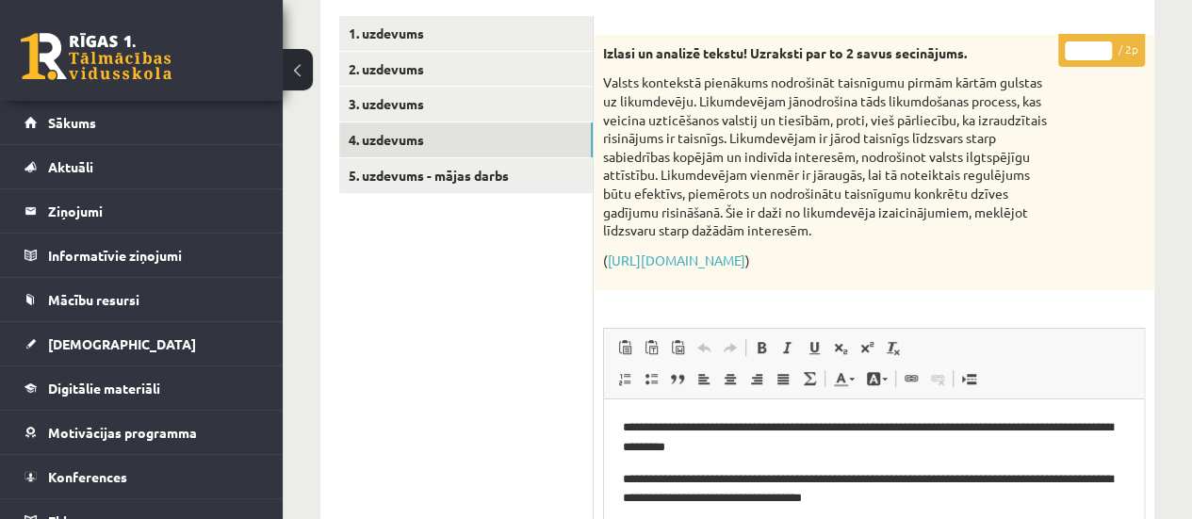
type input "*"
click at [1100, 46] on input "*" at bounding box center [1088, 50] width 47 height 19
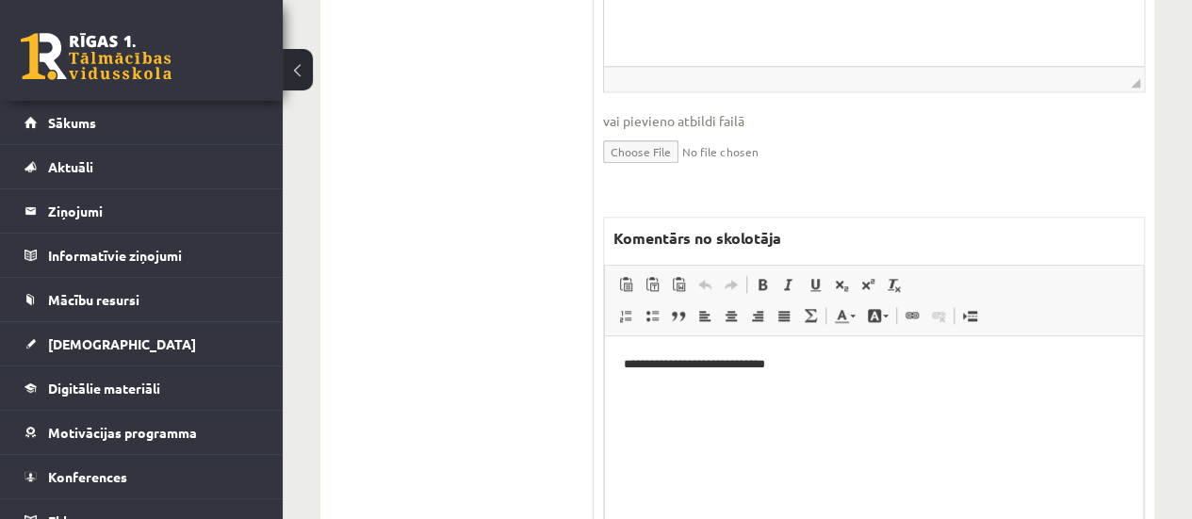
scroll to position [898, 0]
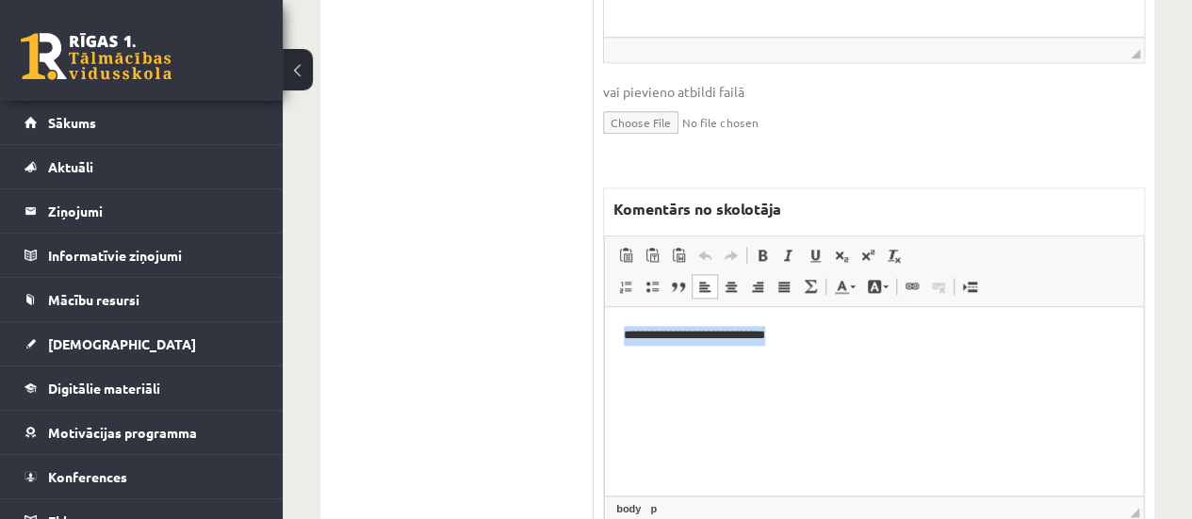
drag, startPoint x: 813, startPoint y: 341, endPoint x: 608, endPoint y: 346, distance: 205.4
click at [608, 346] on html "**********" at bounding box center [874, 335] width 538 height 57
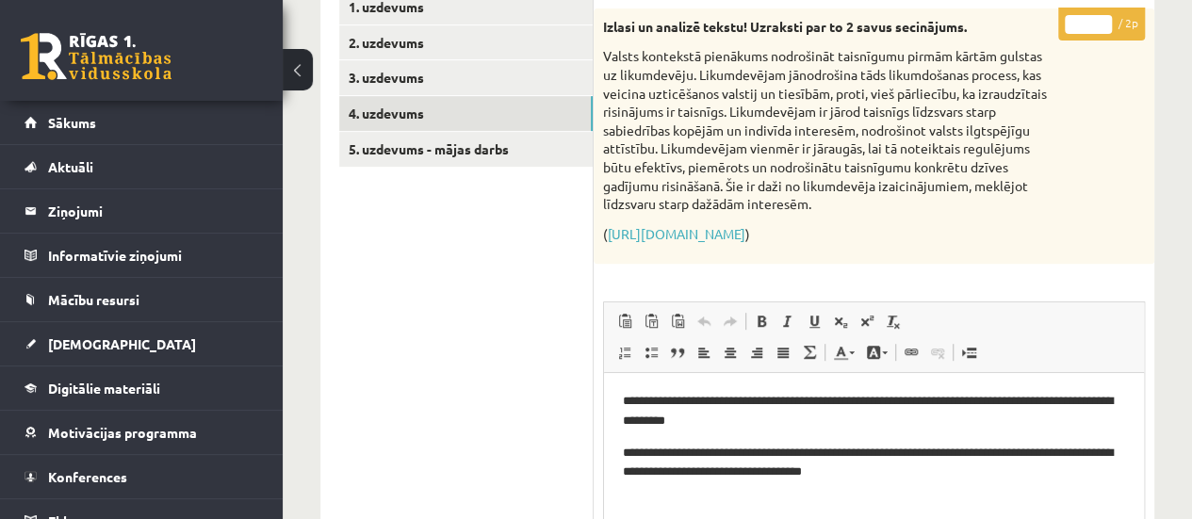
scroll to position [0, 0]
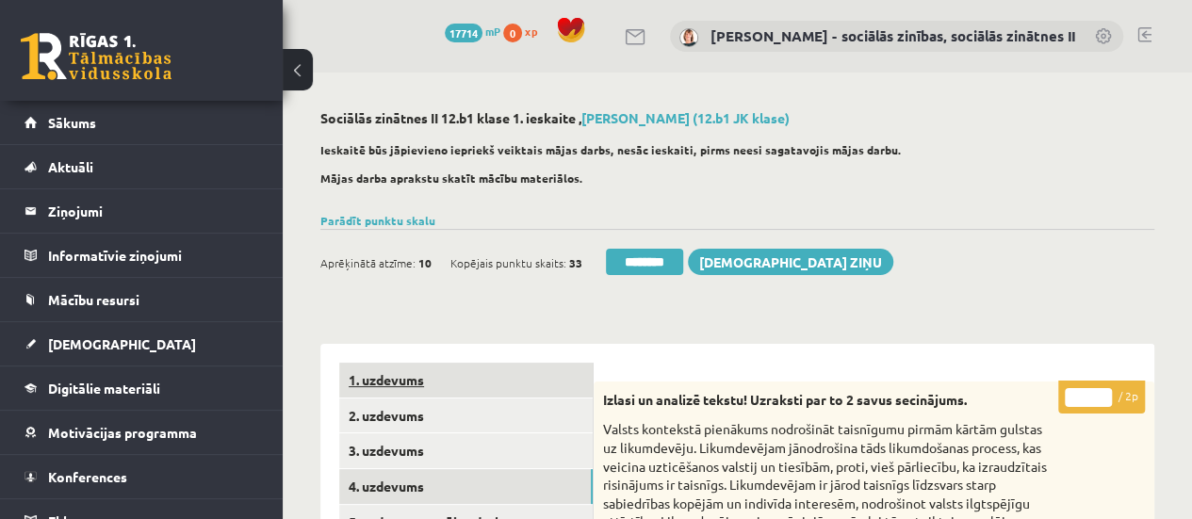
click at [373, 382] on link "1. uzdevums" at bounding box center [465, 380] width 253 height 35
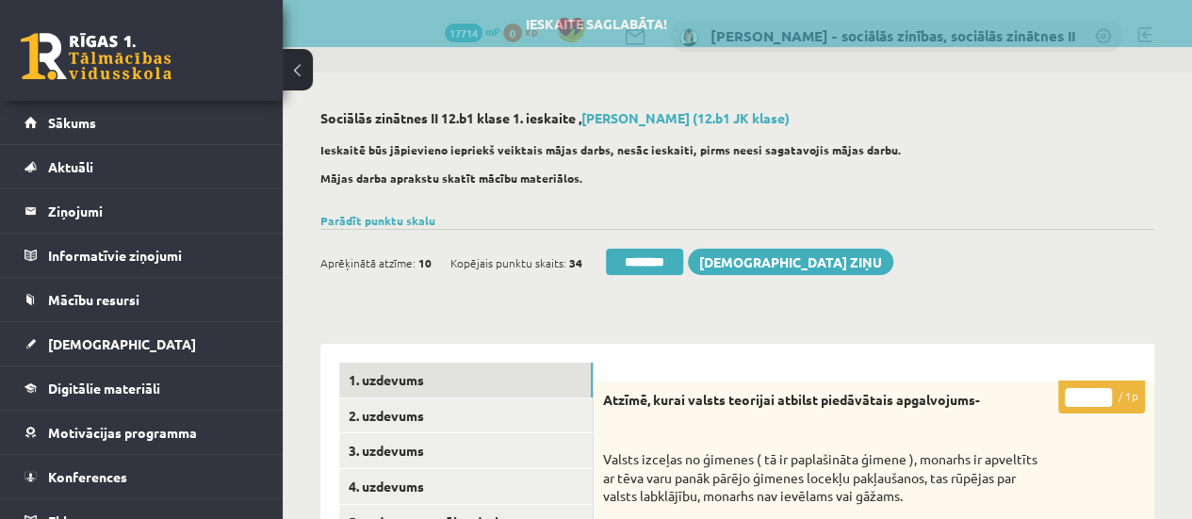
click at [634, 262] on input "********" at bounding box center [644, 262] width 77 height 26
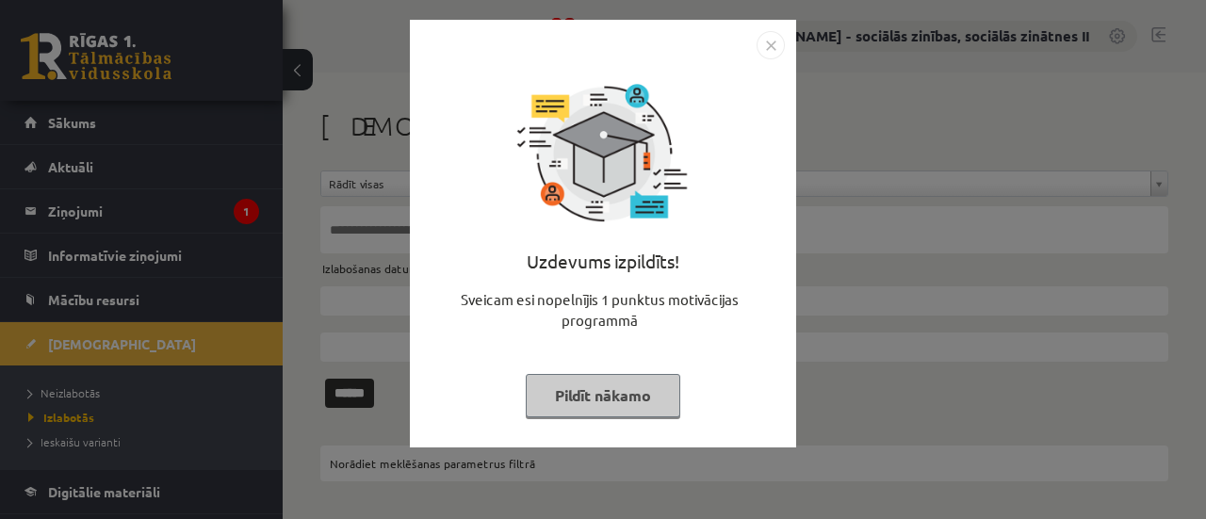
click at [614, 391] on button "Pildīt nākamo" at bounding box center [603, 395] width 155 height 43
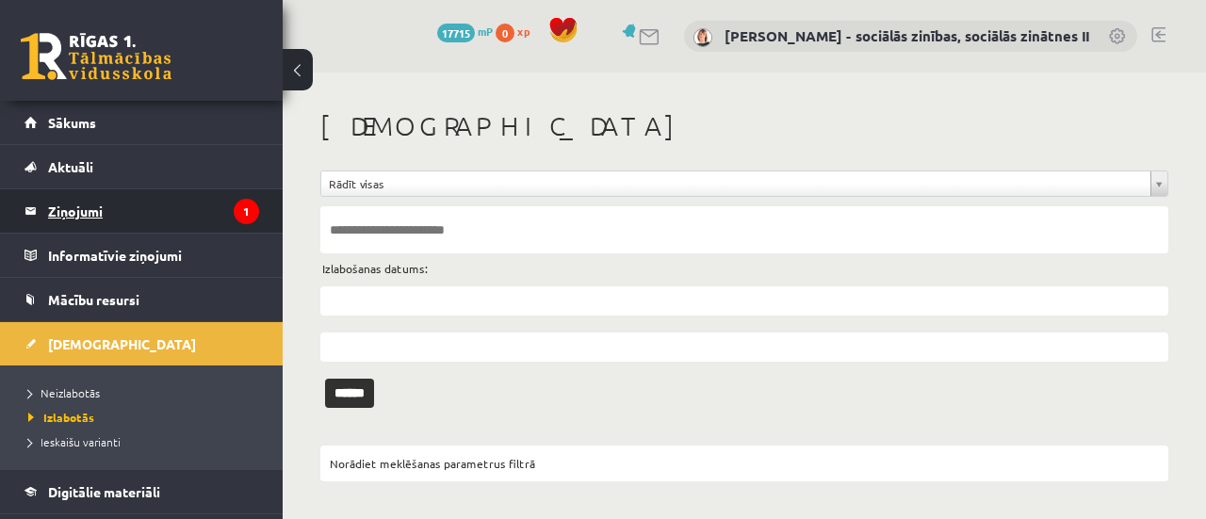
click at [86, 204] on legend "Ziņojumi 1" at bounding box center [153, 210] width 211 height 43
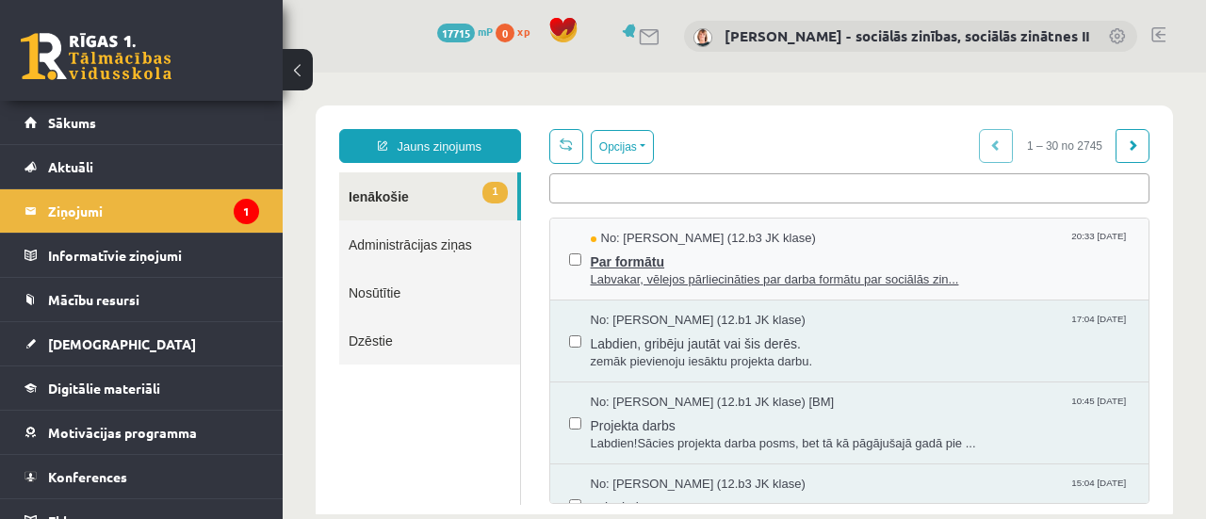
click at [761, 281] on span "Labvakar, vēlejos pārliecināties par darba formātu par sociālās zin..." at bounding box center [861, 280] width 540 height 18
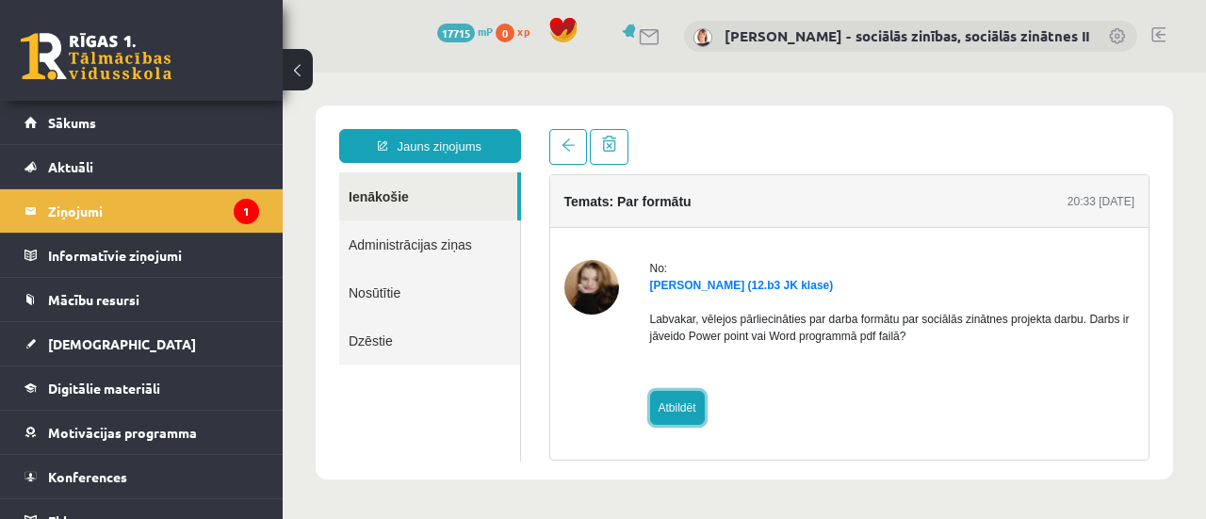
click at [675, 406] on link "Atbildēt" at bounding box center [677, 408] width 55 height 34
type input "**********"
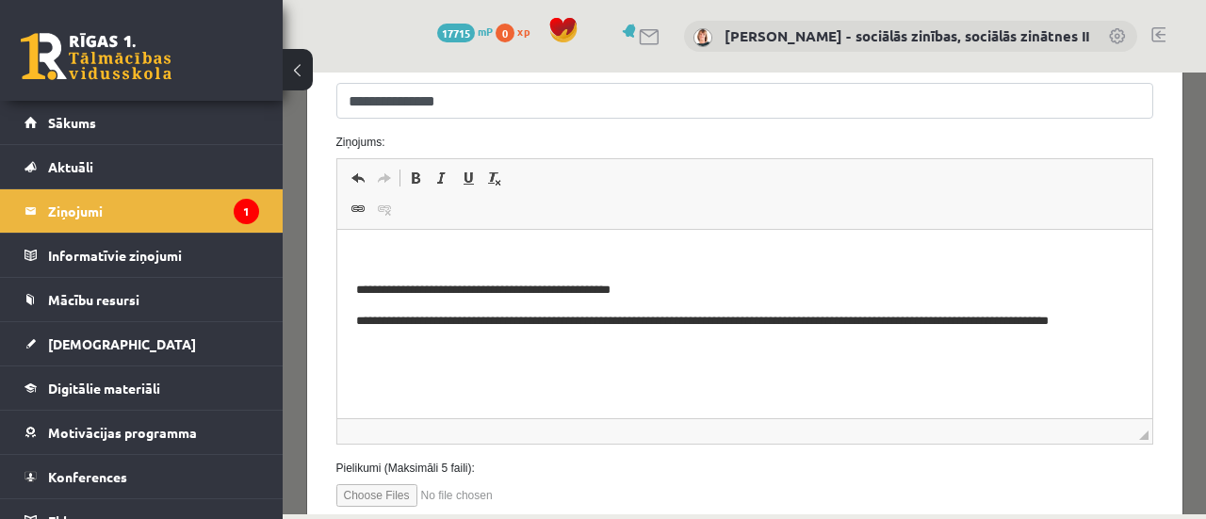
scroll to position [265, 0]
click at [399, 243] on html "**********" at bounding box center [743, 299] width 815 height 140
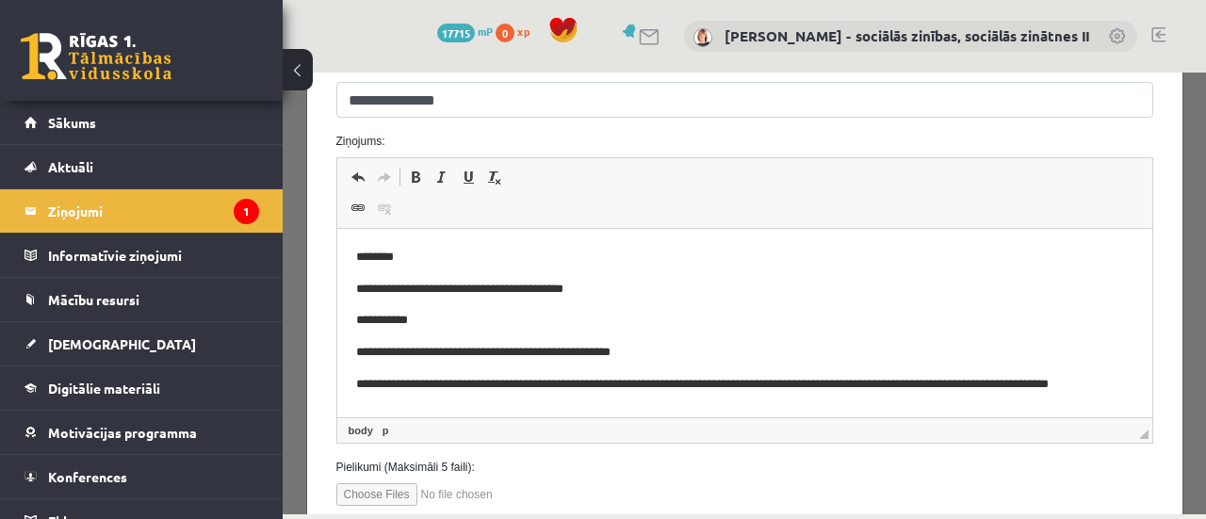
scroll to position [390, 0]
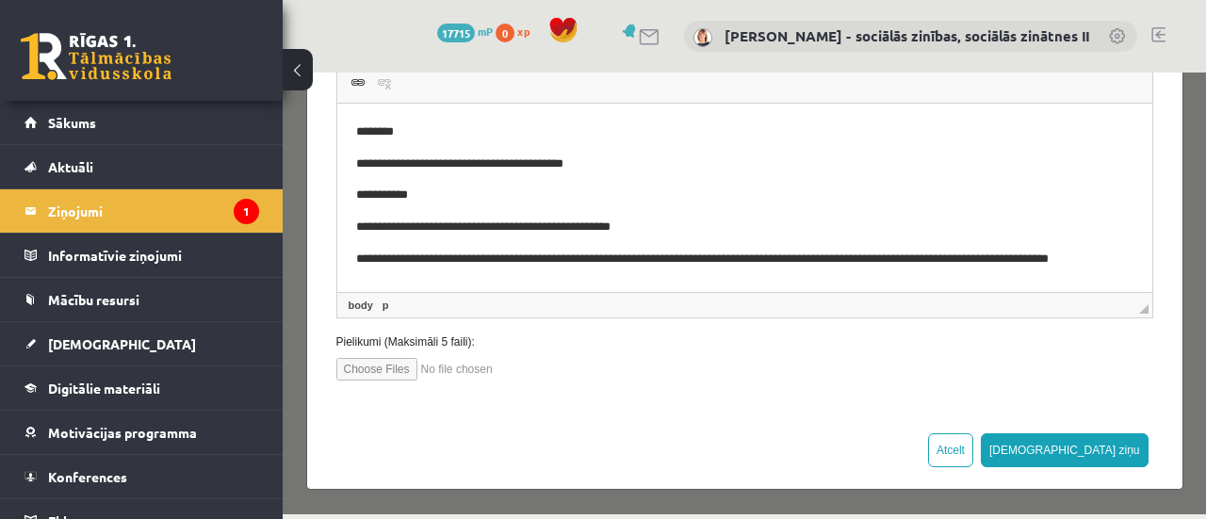
click at [601, 167] on p "**********" at bounding box center [730, 165] width 751 height 20
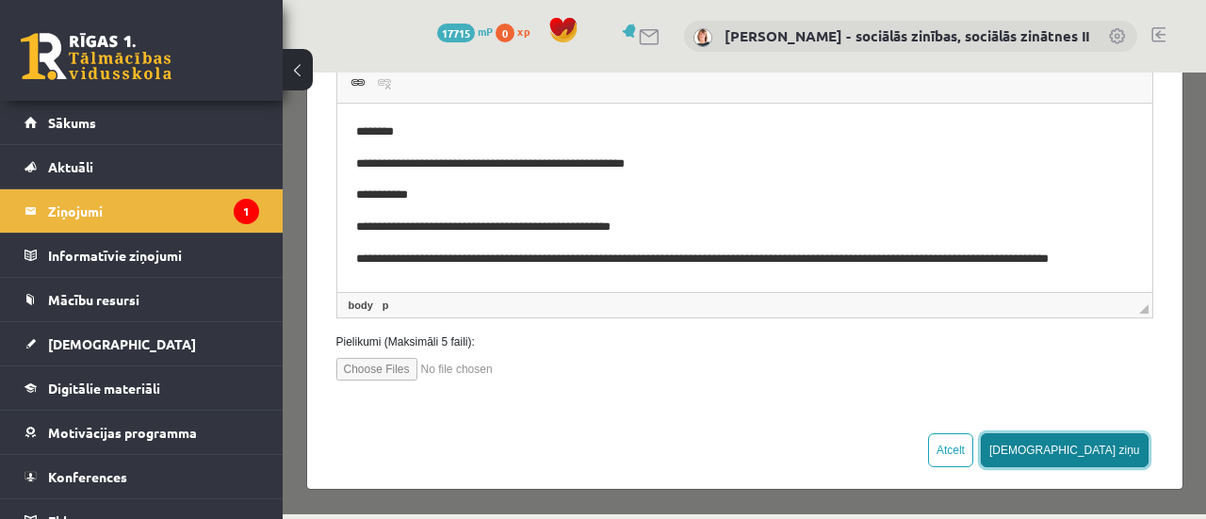
click at [1108, 448] on button "[DEMOGRAPHIC_DATA] ziņu" at bounding box center [1065, 450] width 168 height 34
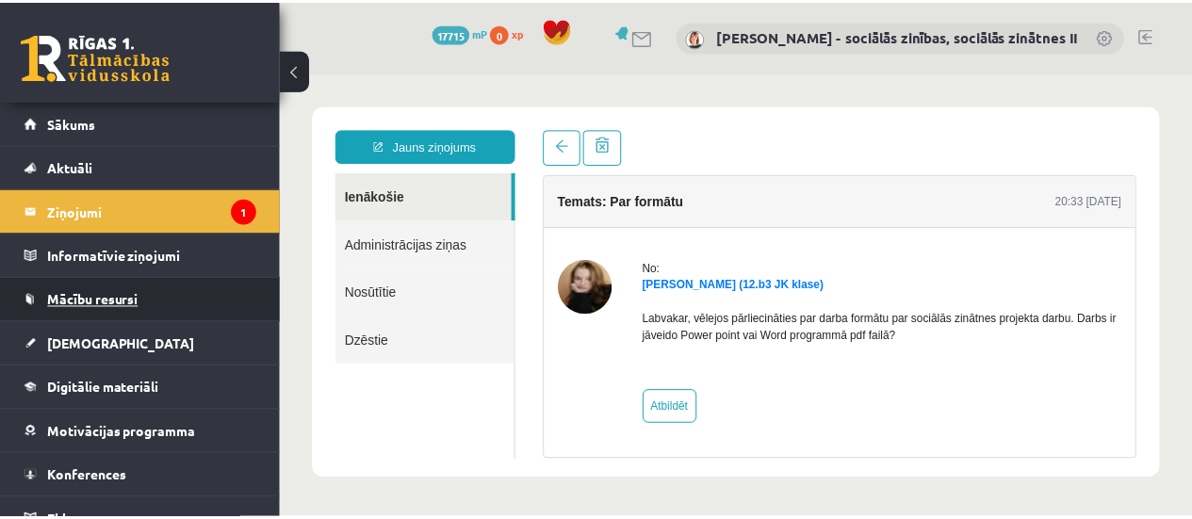
scroll to position [0, 0]
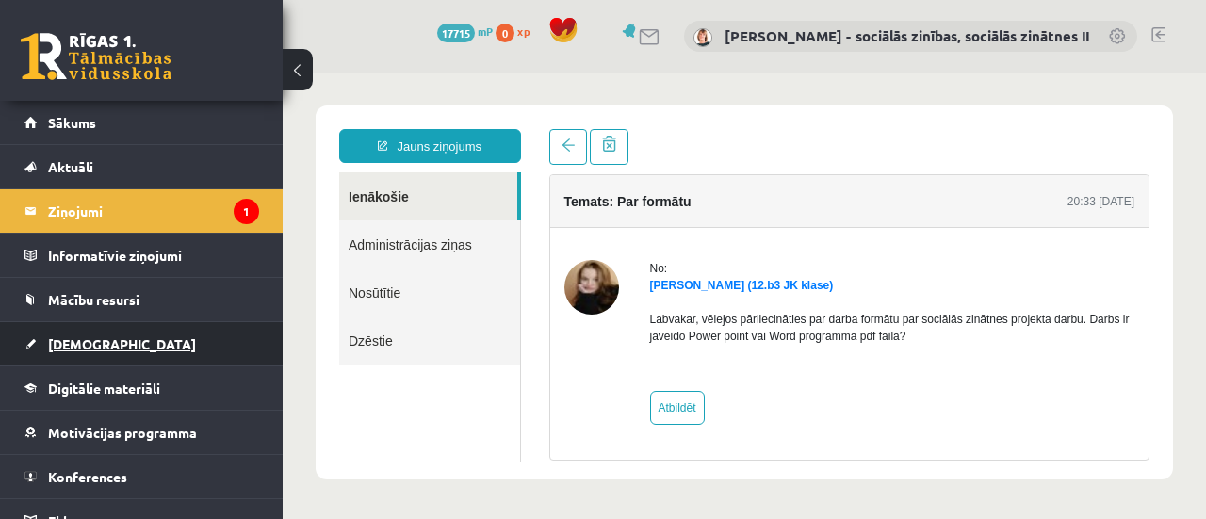
click at [87, 336] on span "[DEMOGRAPHIC_DATA]" at bounding box center [122, 343] width 148 height 17
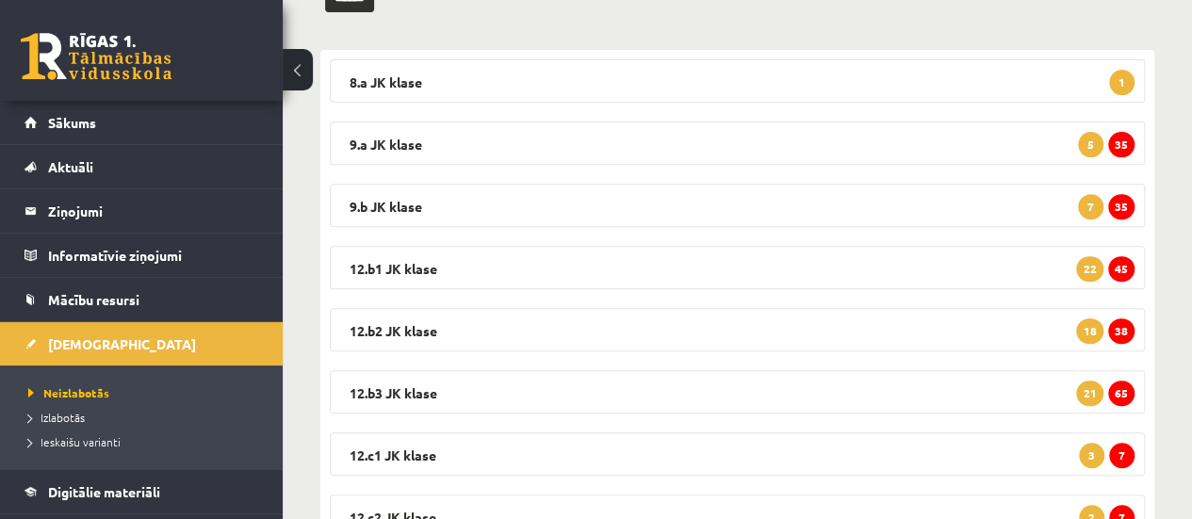
scroll to position [296, 0]
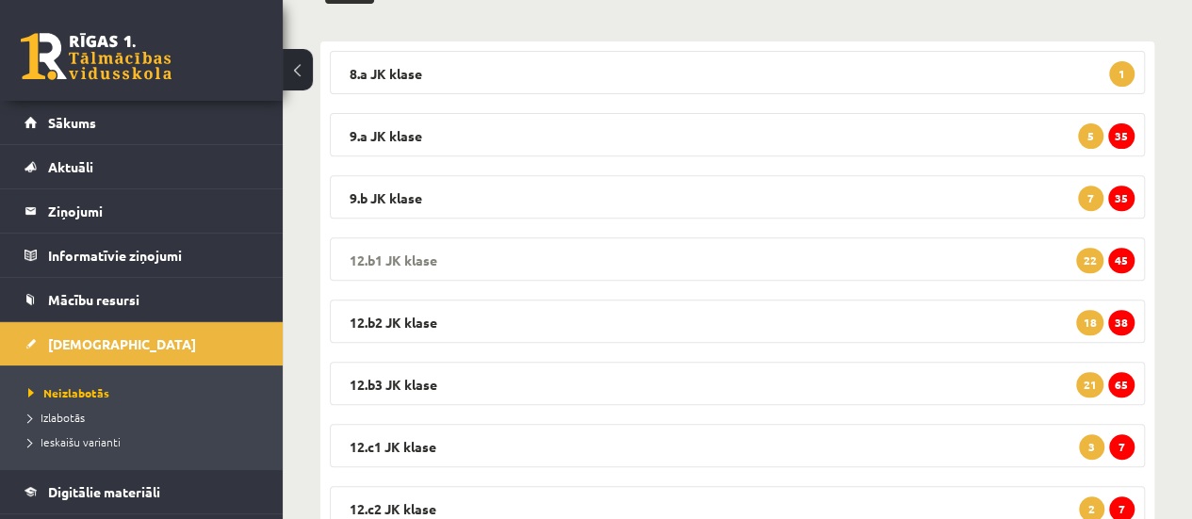
click at [1120, 250] on span "45" at bounding box center [1121, 260] width 26 height 25
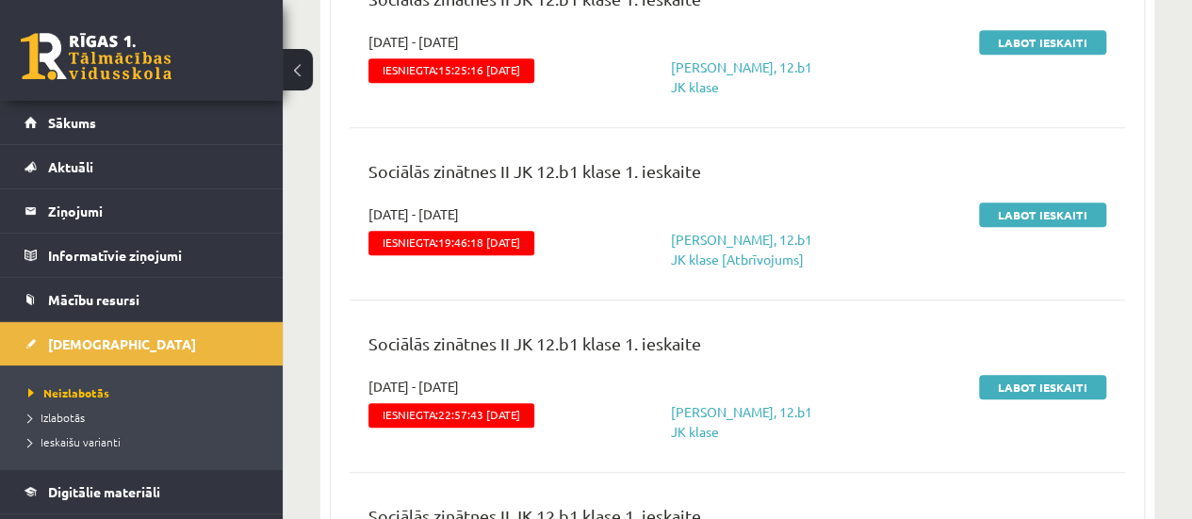
scroll to position [872, 0]
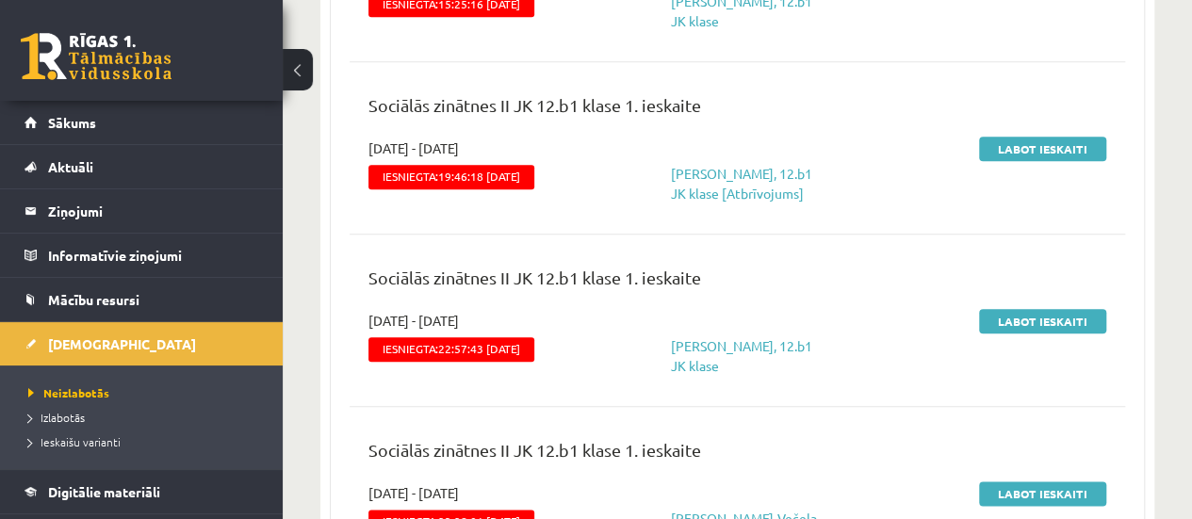
drag, startPoint x: 1134, startPoint y: 150, endPoint x: 1027, endPoint y: 209, distance: 122.7
click at [1046, 151] on link "Labot ieskaiti" at bounding box center [1042, 149] width 127 height 24
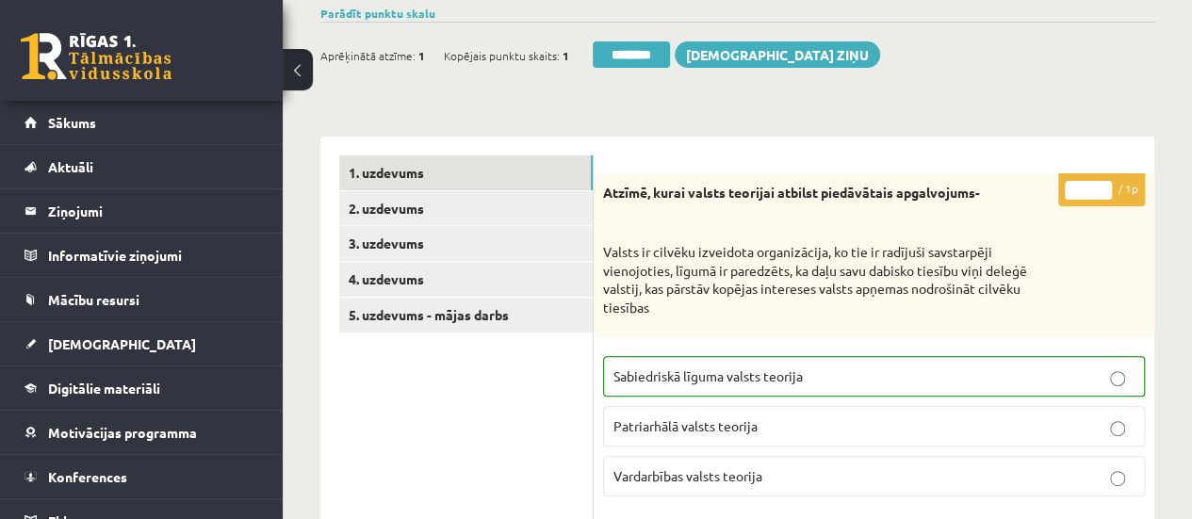
scroll to position [208, 0]
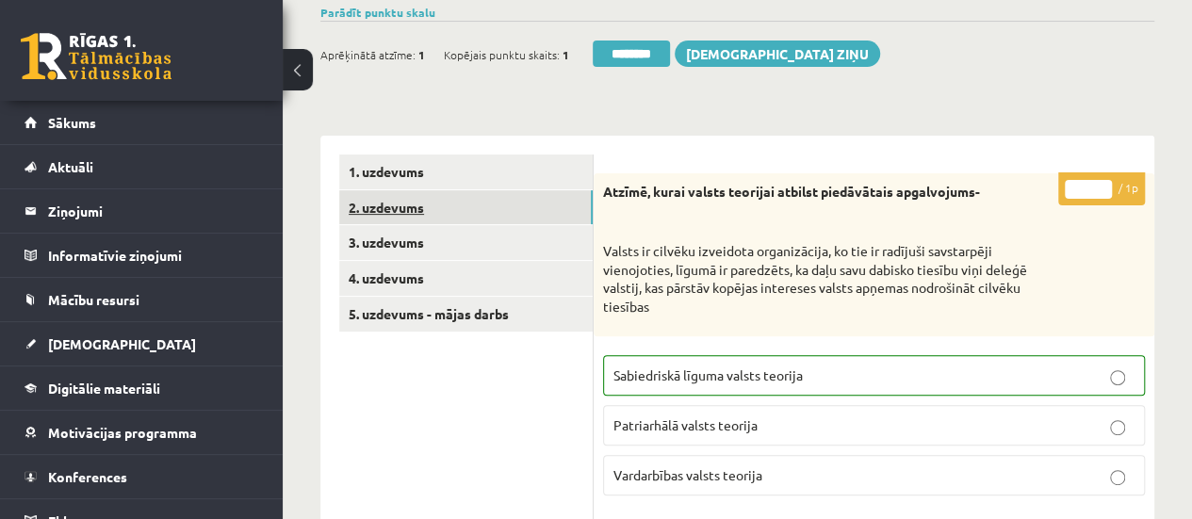
click at [409, 208] on link "2. uzdevums" at bounding box center [465, 207] width 253 height 35
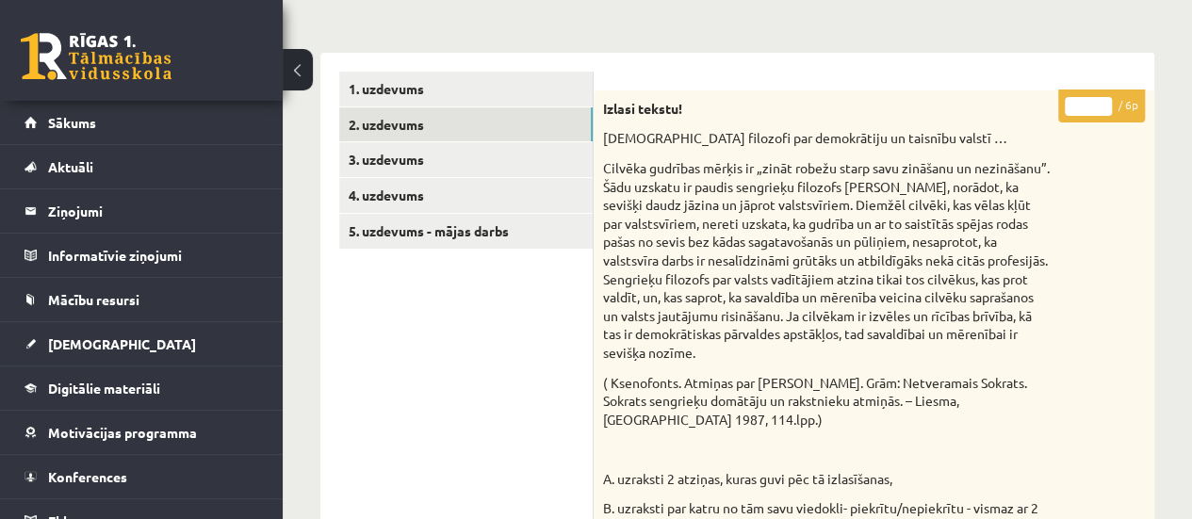
scroll to position [273, 0]
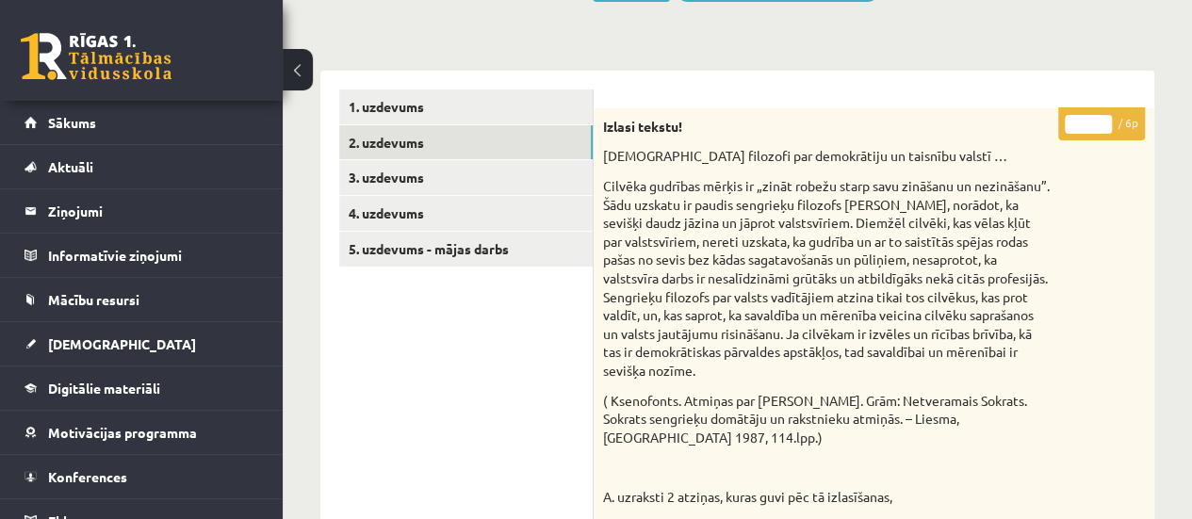
type input "*"
click at [1097, 122] on input "*" at bounding box center [1088, 124] width 47 height 19
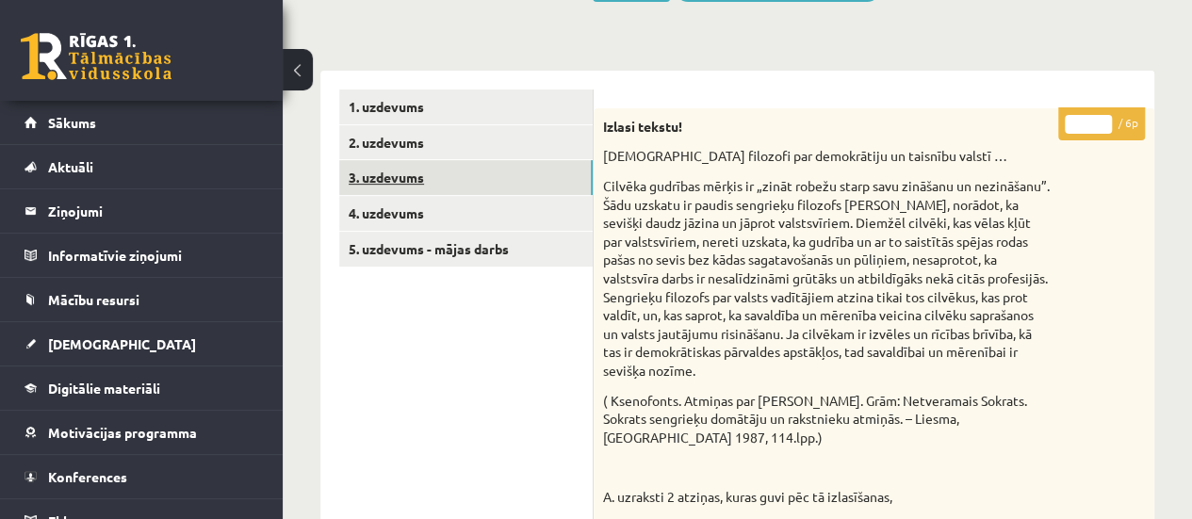
click at [506, 165] on link "3. uzdevums" at bounding box center [465, 177] width 253 height 35
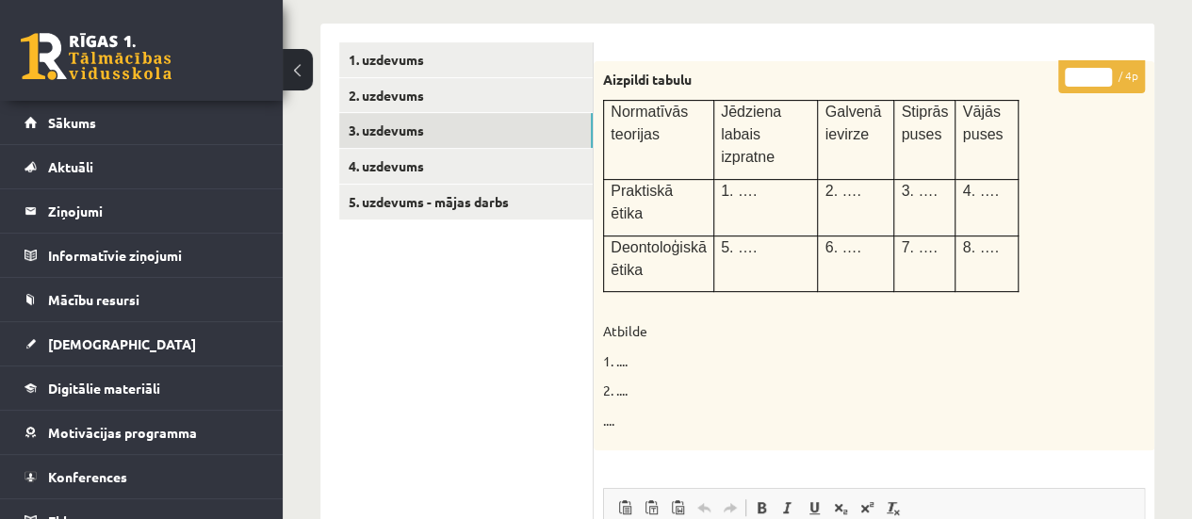
scroll to position [301, 0]
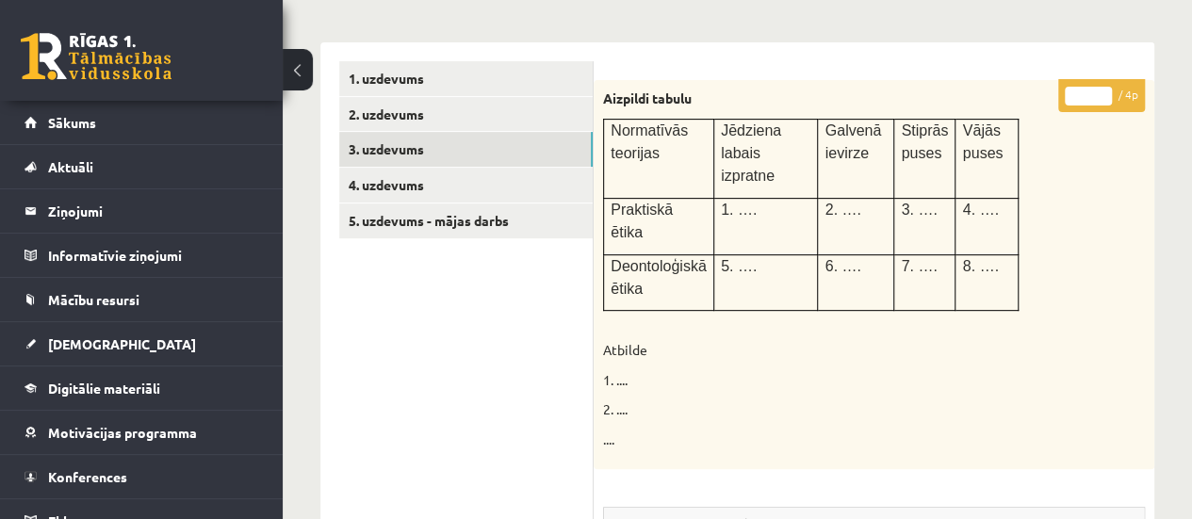
type input "*"
click at [1100, 91] on input "*" at bounding box center [1088, 96] width 47 height 19
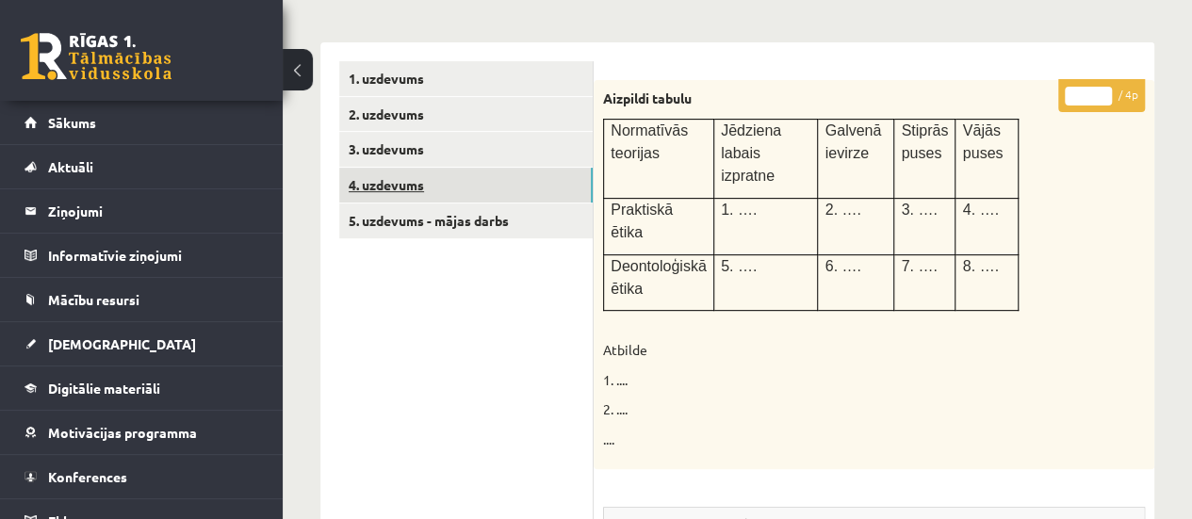
click at [526, 187] on link "4. uzdevums" at bounding box center [465, 185] width 253 height 35
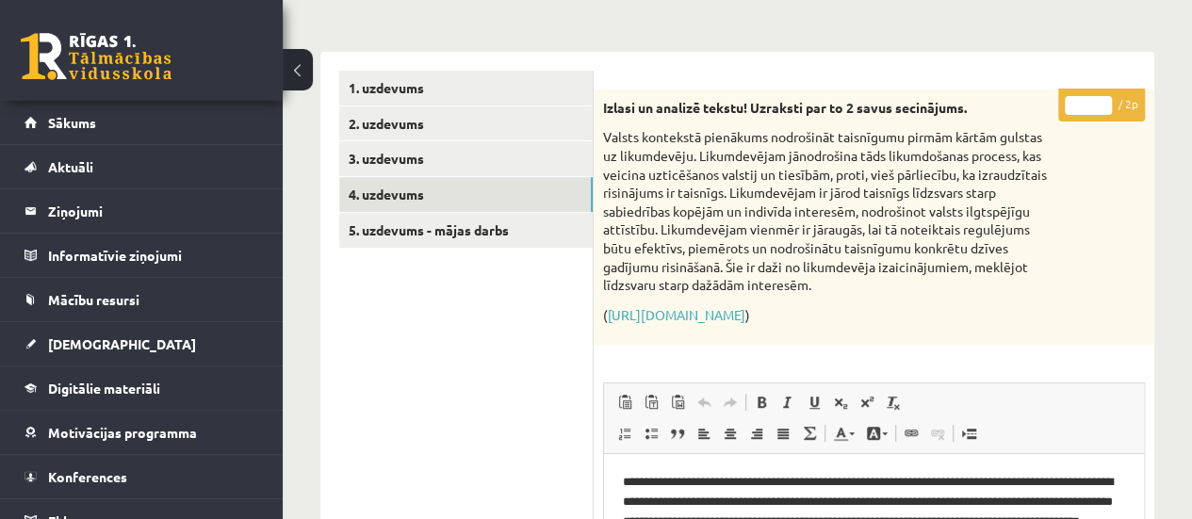
scroll to position [251, 0]
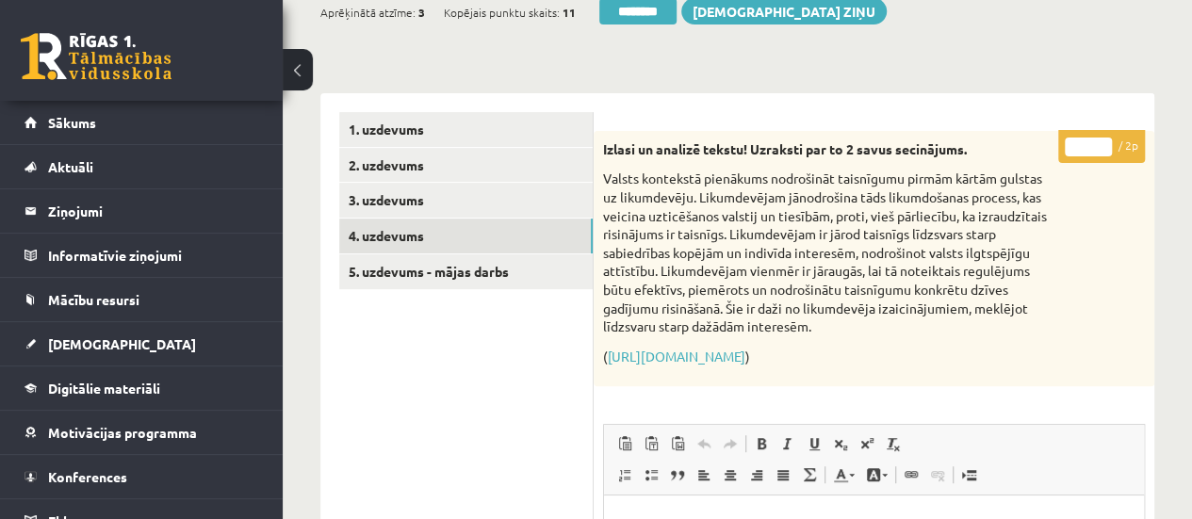
type input "*"
click at [1099, 141] on input "*" at bounding box center [1088, 147] width 47 height 19
click at [490, 277] on link "5. uzdevums - mājas darbs" at bounding box center [465, 271] width 253 height 35
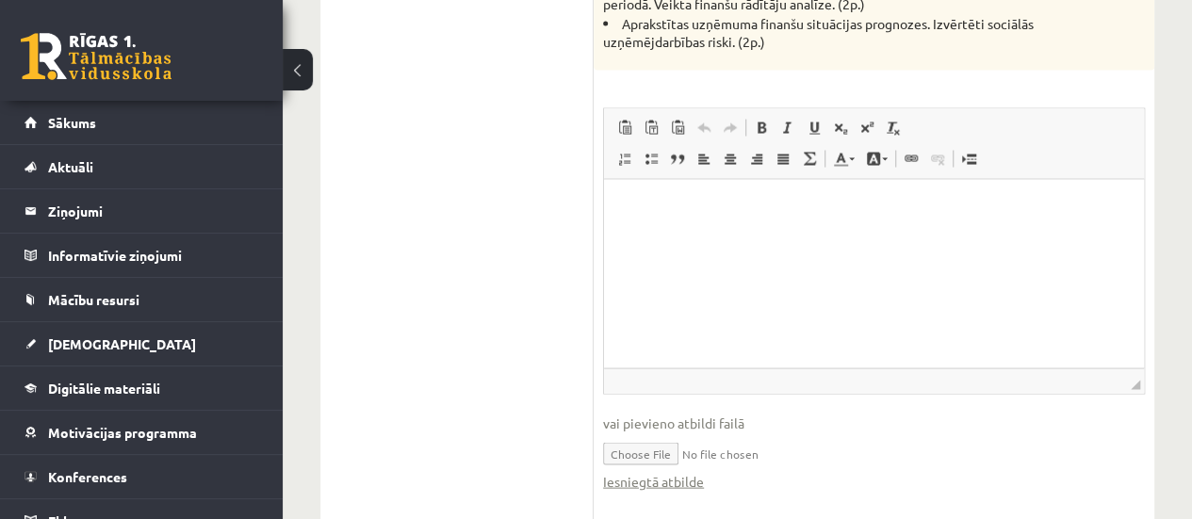
scroll to position [1916, 0]
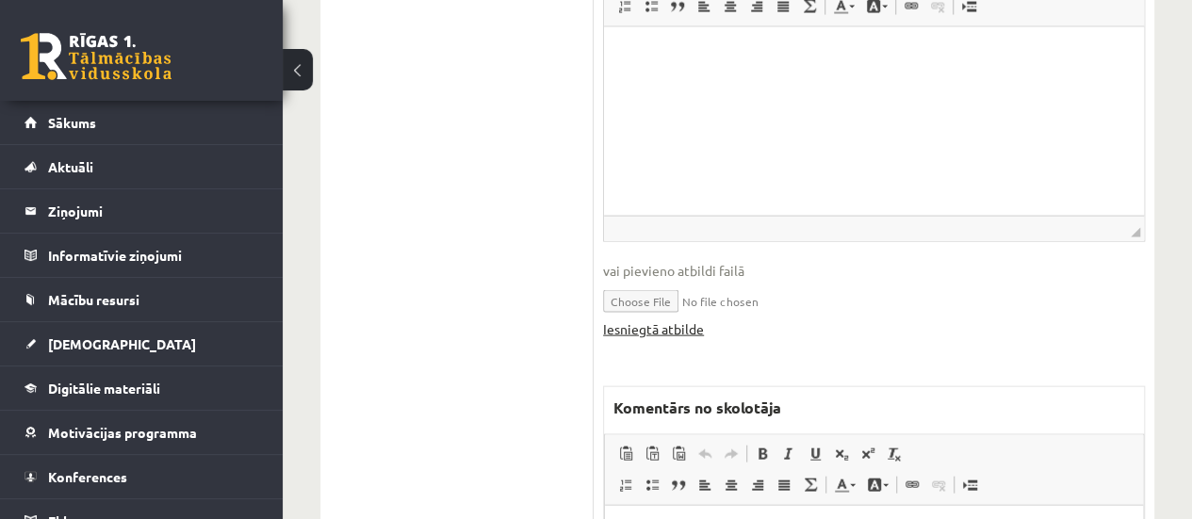
click at [661, 327] on link "Iesniegtā atbilde" at bounding box center [653, 329] width 101 height 20
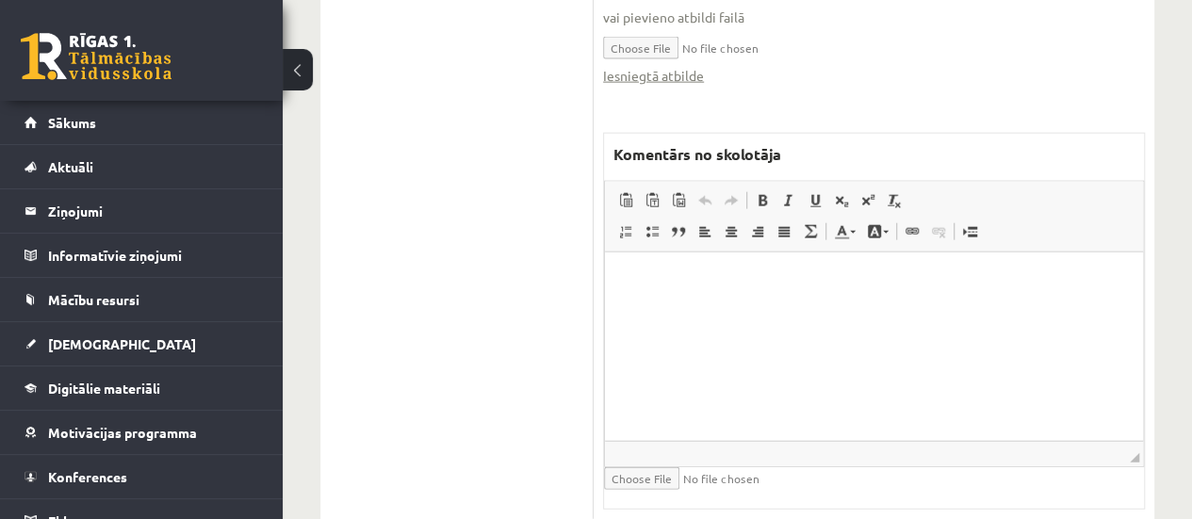
scroll to position [2224, 0]
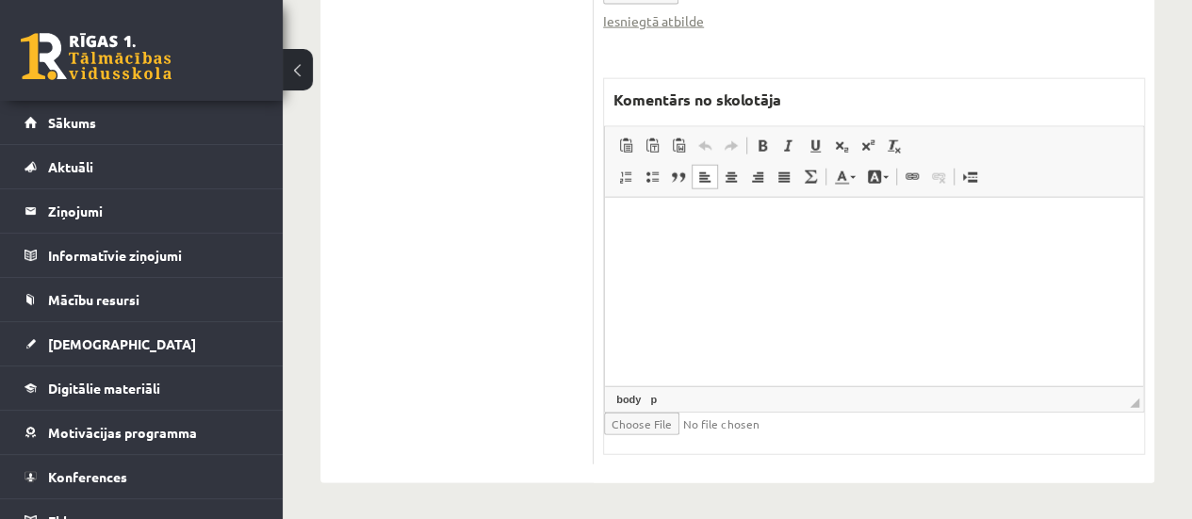
click at [764, 254] on html at bounding box center [874, 225] width 538 height 57
click at [855, 230] on p "**********" at bounding box center [874, 226] width 501 height 20
click at [914, 231] on p "**********" at bounding box center [874, 226] width 501 height 20
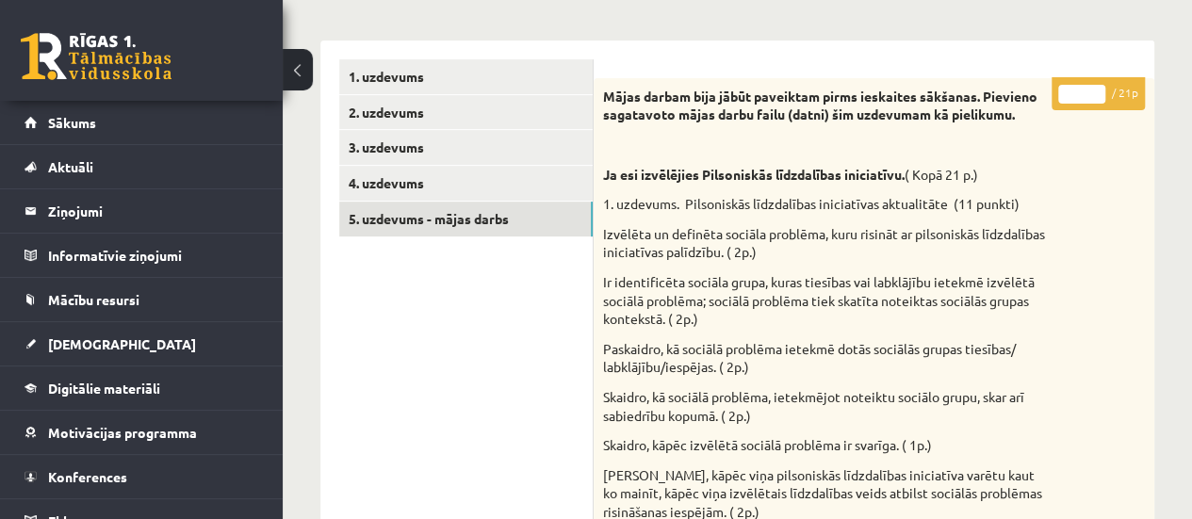
scroll to position [292, 0]
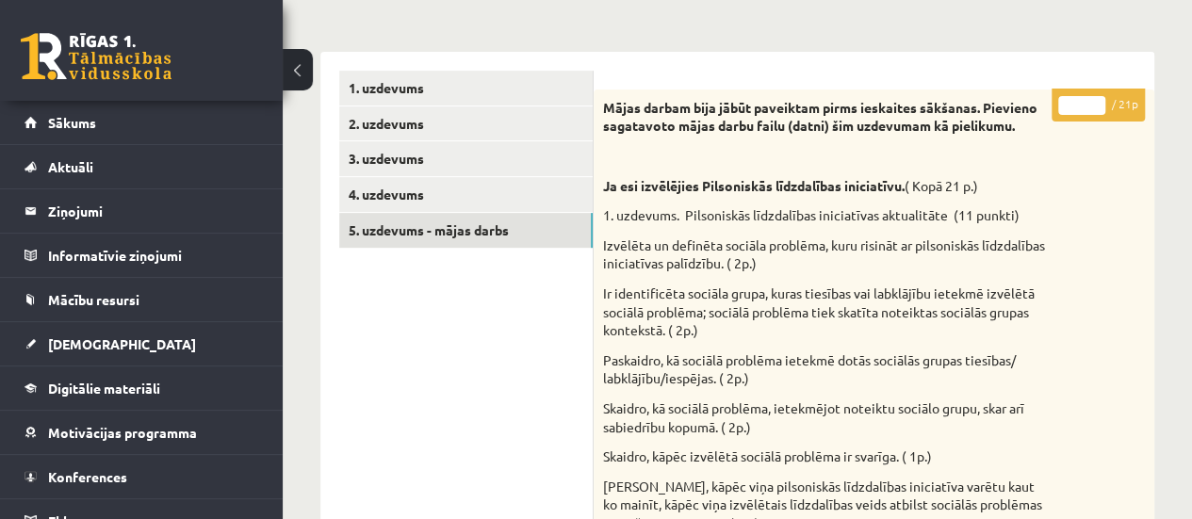
click at [1095, 98] on input "*" at bounding box center [1081, 105] width 47 height 19
type input "*"
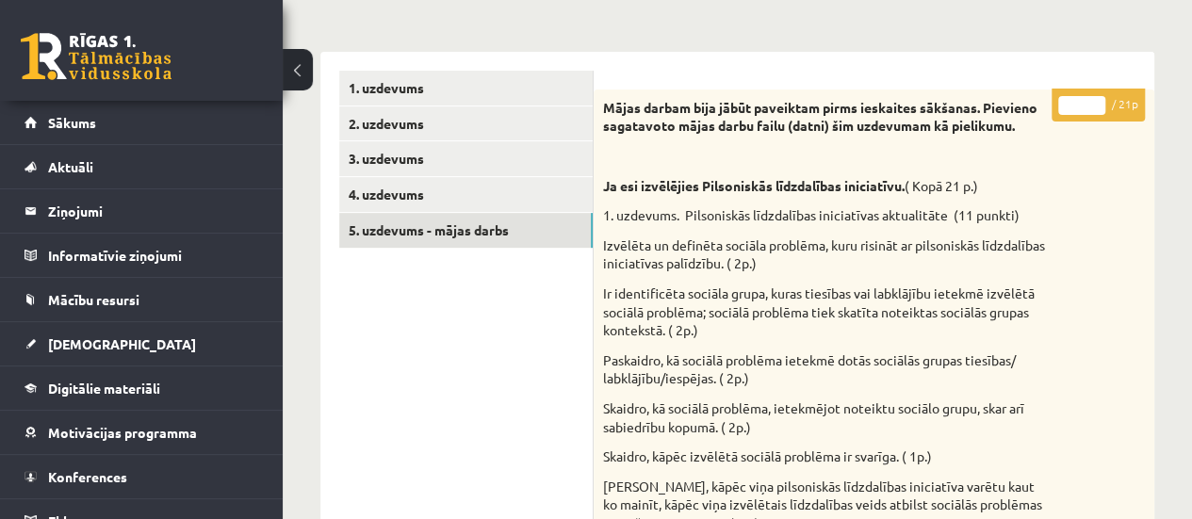
click at [1095, 98] on input "*" at bounding box center [1081, 105] width 47 height 19
click at [548, 74] on link "1. uzdevums" at bounding box center [465, 88] width 253 height 35
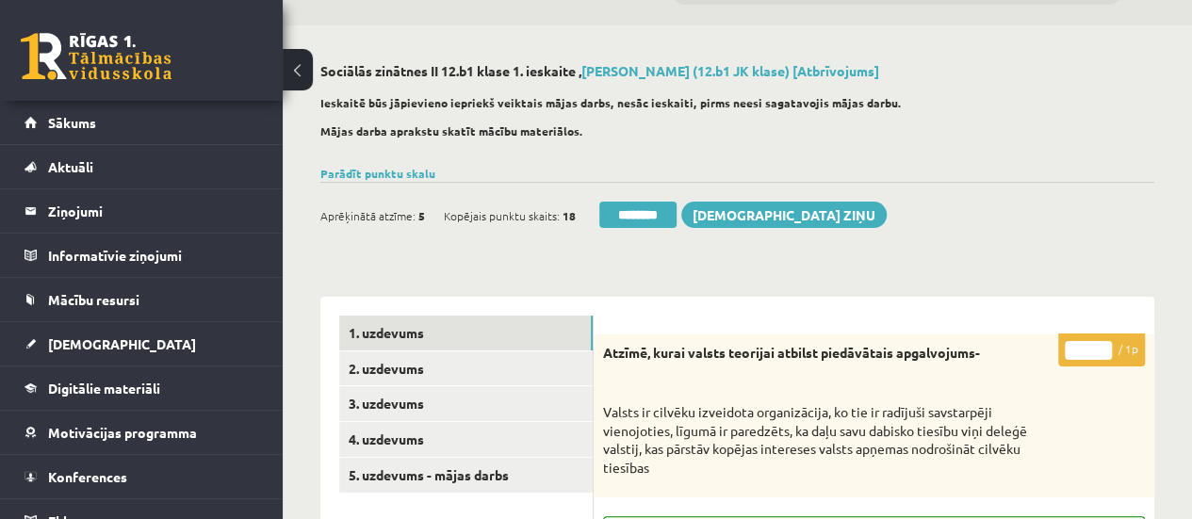
scroll to position [37, 0]
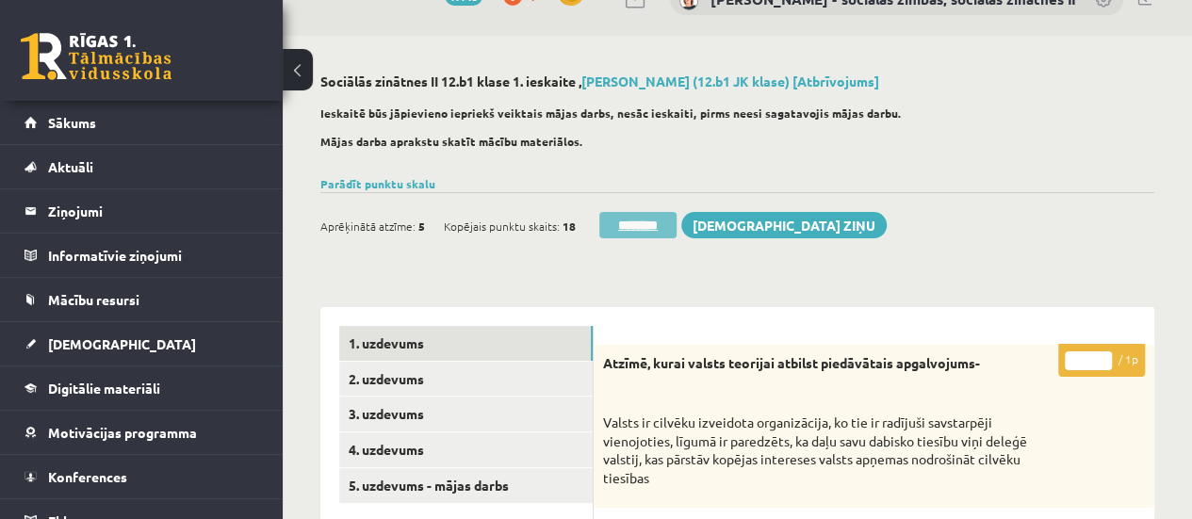
click at [652, 227] on input "********" at bounding box center [637, 225] width 77 height 26
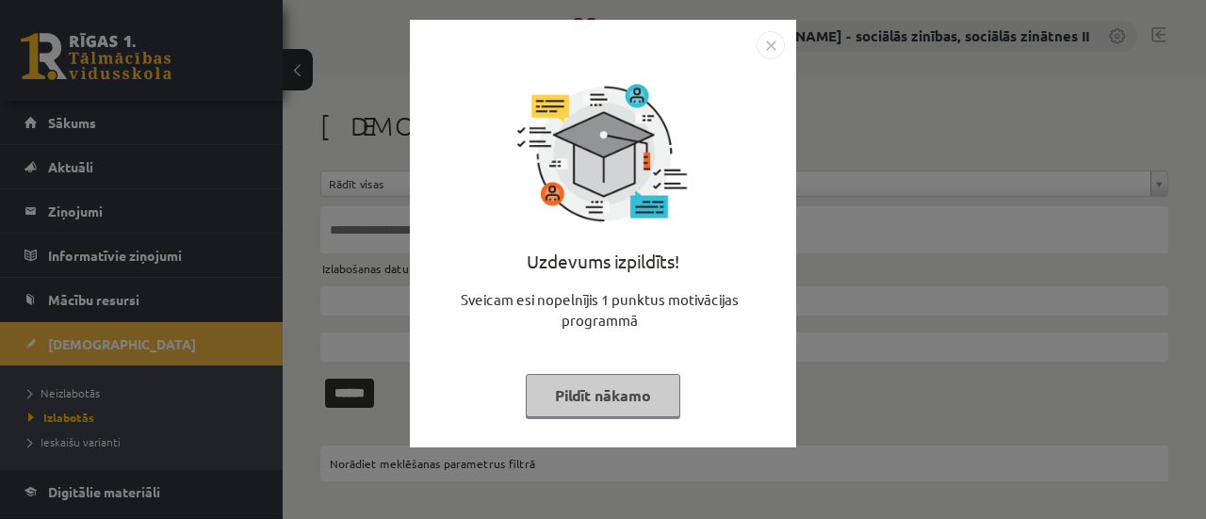
click at [592, 393] on button "Pildīt nākamo" at bounding box center [603, 395] width 155 height 43
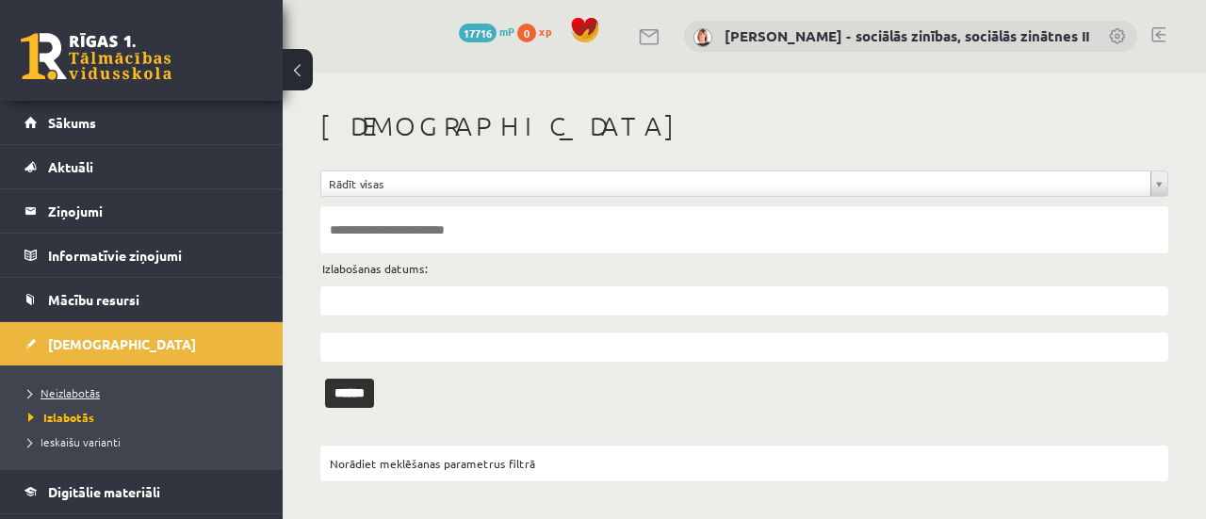
click at [83, 390] on span "Neizlabotās" at bounding box center [64, 392] width 72 height 15
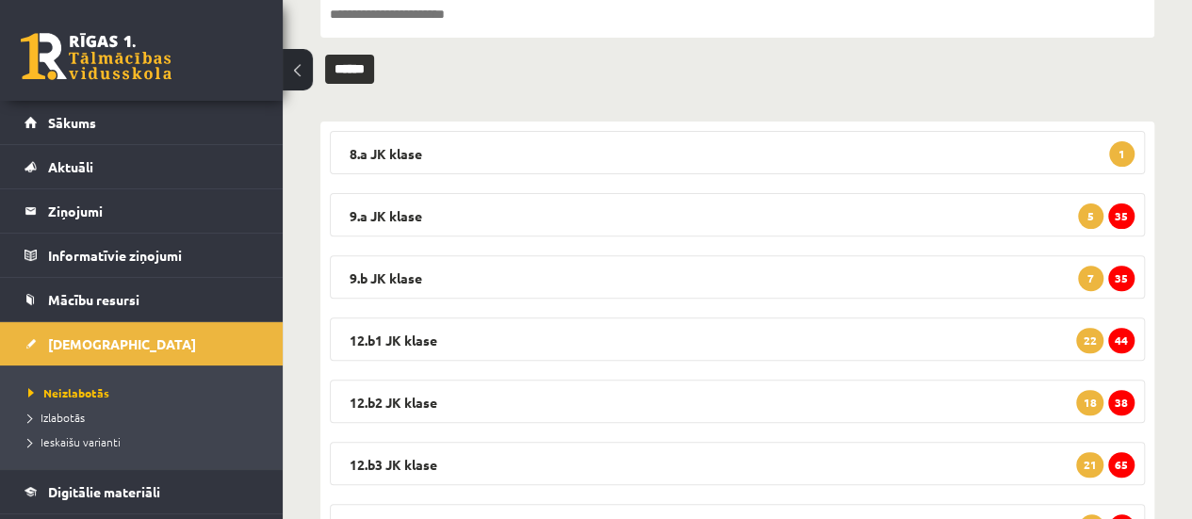
scroll to position [222, 0]
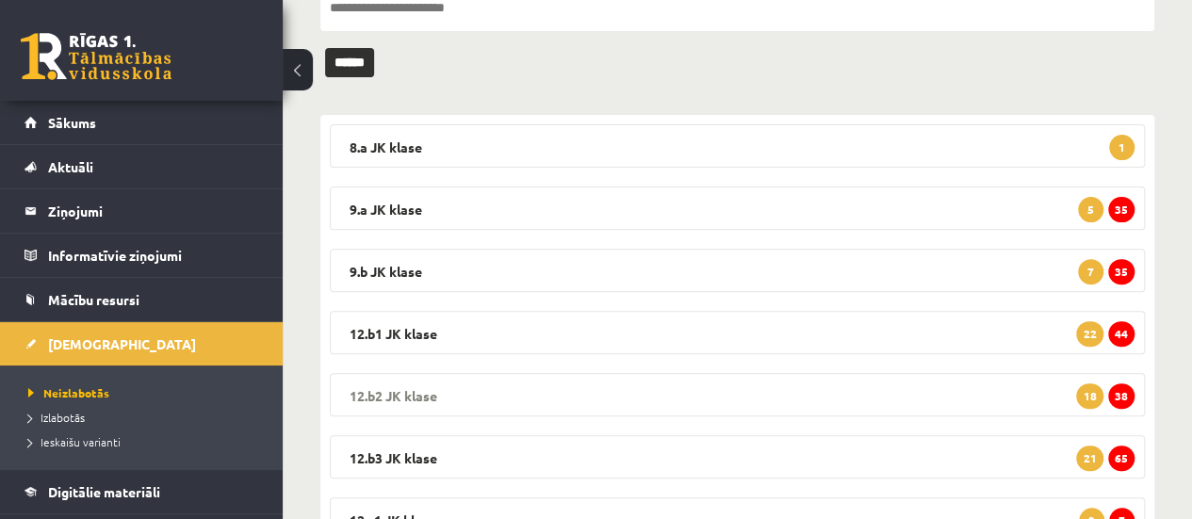
click at [1127, 386] on span "38" at bounding box center [1121, 395] width 26 height 25
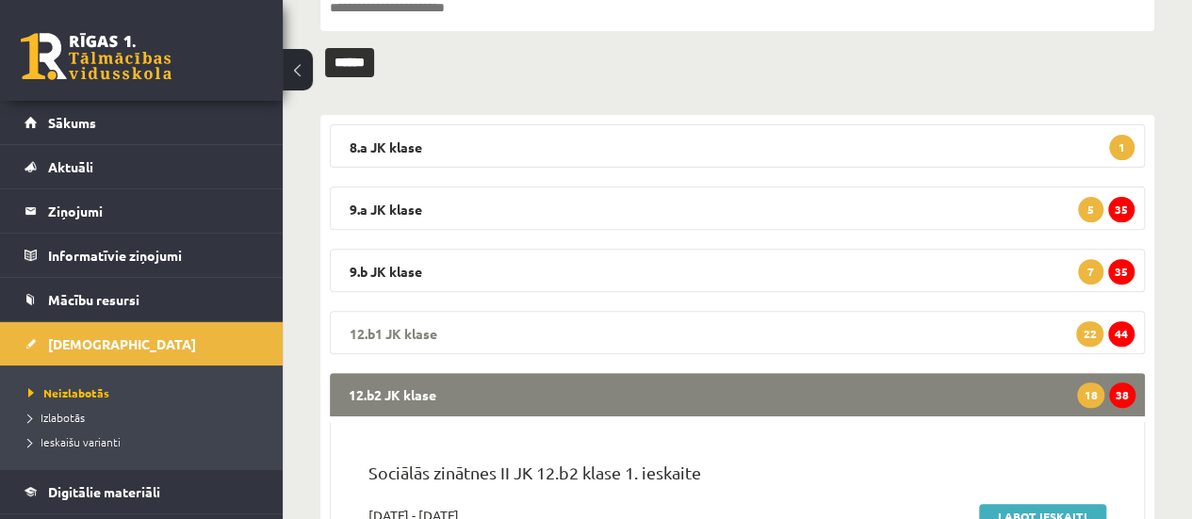
click at [1123, 321] on span "44" at bounding box center [1121, 333] width 26 height 25
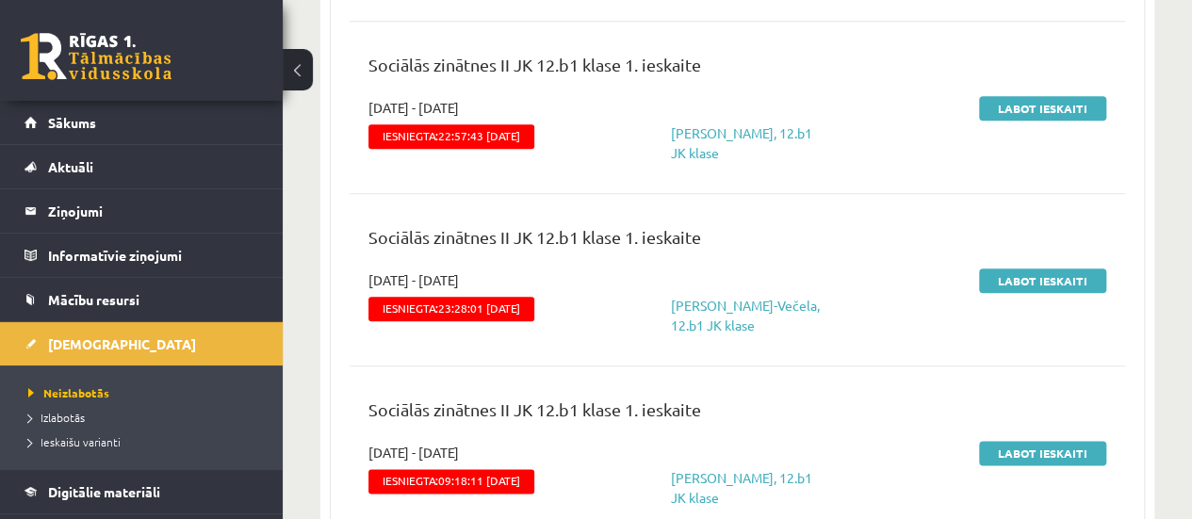
scroll to position [999, 0]
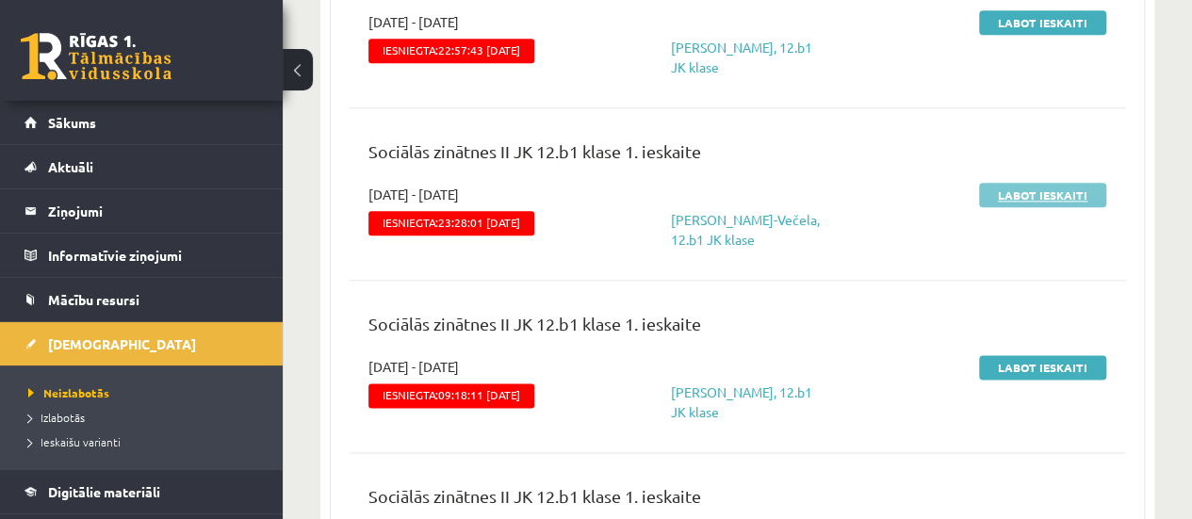
click at [1027, 189] on link "Labot ieskaiti" at bounding box center [1042, 195] width 127 height 24
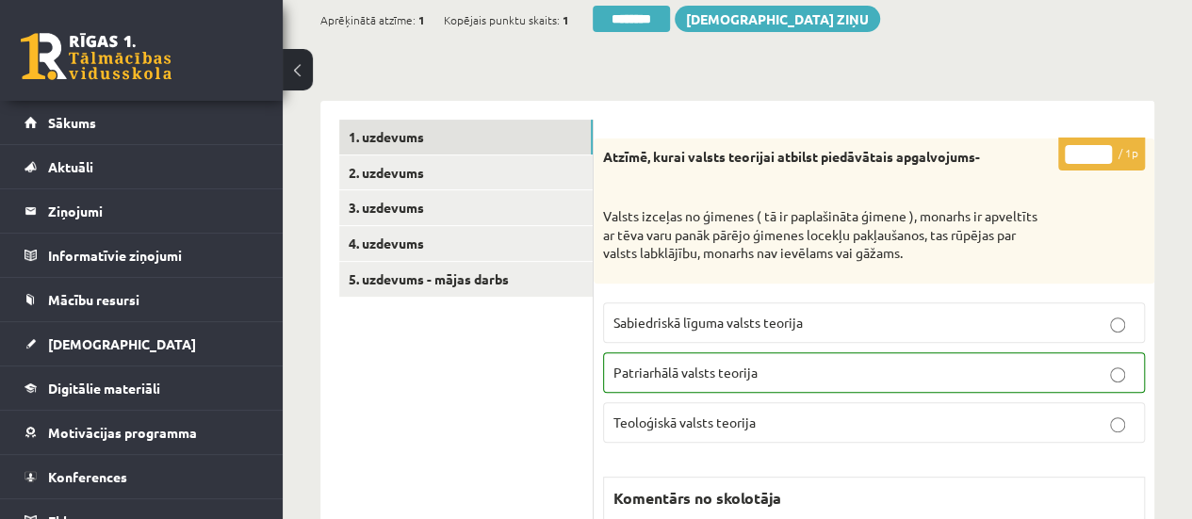
scroll to position [263, 0]
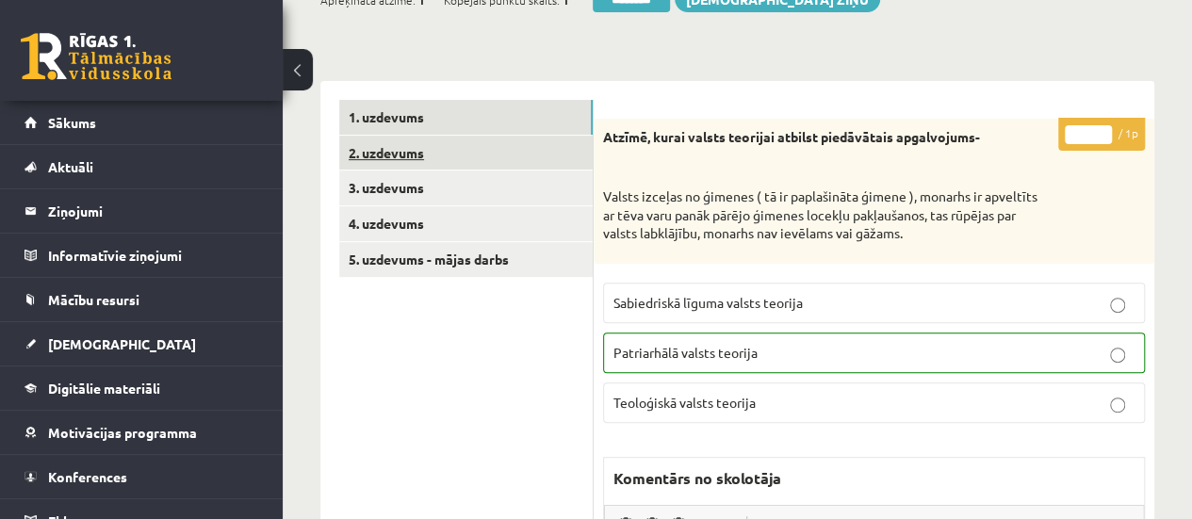
click at [524, 157] on link "2. uzdevums" at bounding box center [465, 153] width 253 height 35
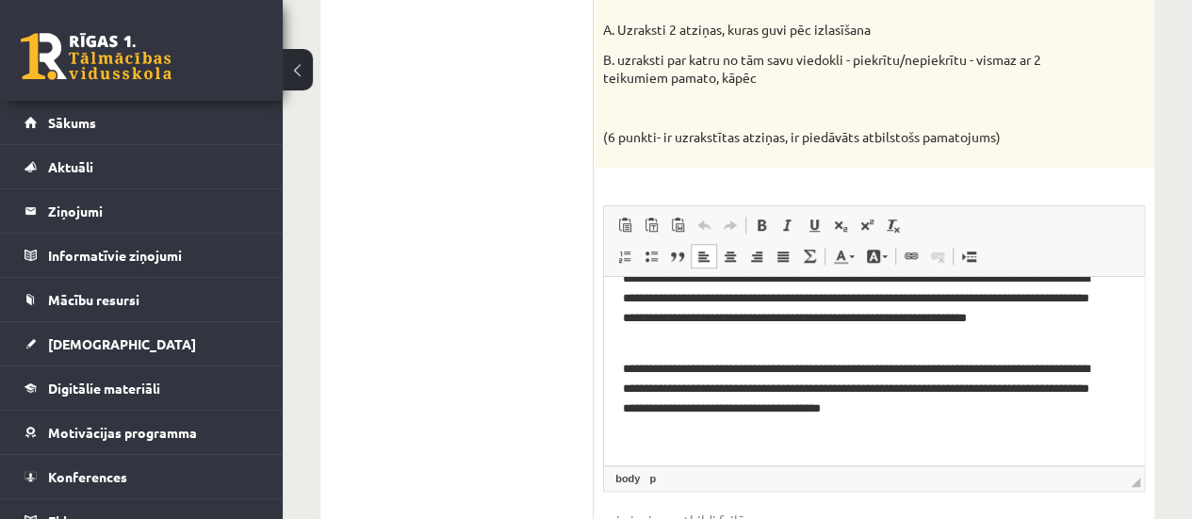
scroll to position [228, 0]
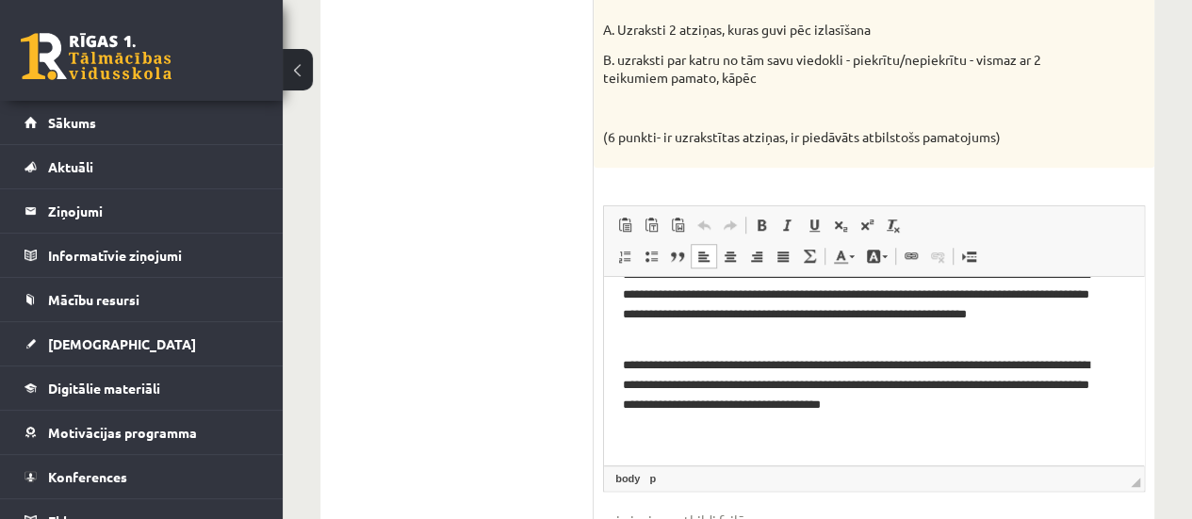
drag, startPoint x: 1134, startPoint y: 303, endPoint x: 1759, endPoint y: 677, distance: 728.1
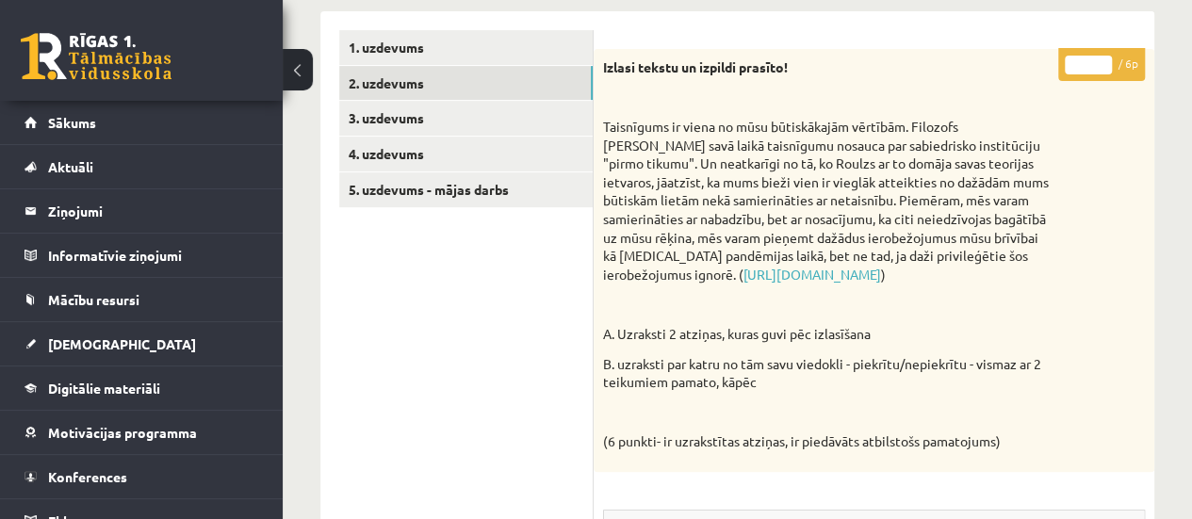
scroll to position [309, 0]
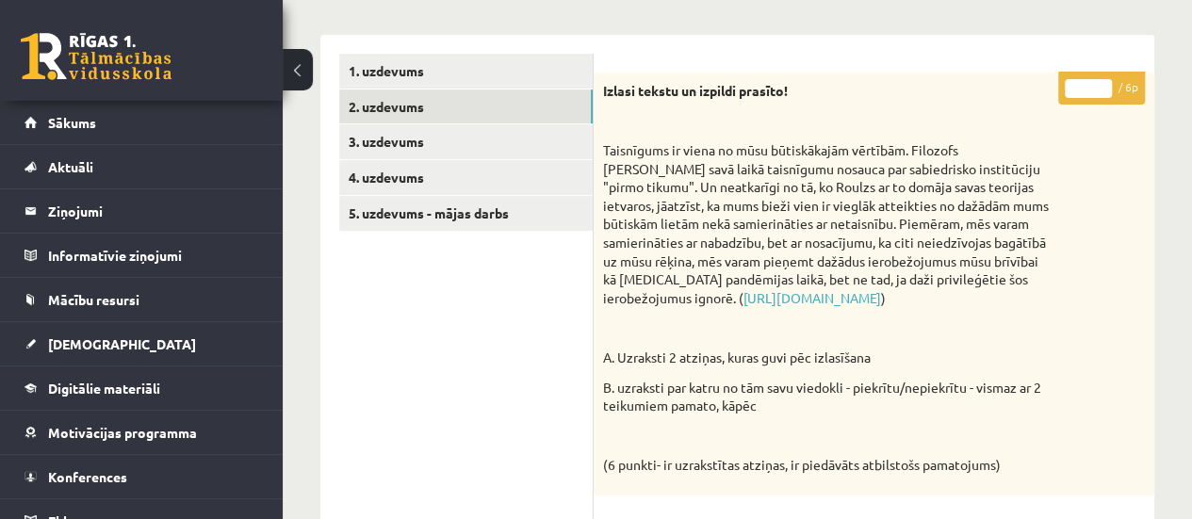
type input "*"
click at [1104, 80] on input "*" at bounding box center [1088, 88] width 47 height 19
click at [530, 145] on link "3. uzdevums" at bounding box center [465, 141] width 253 height 35
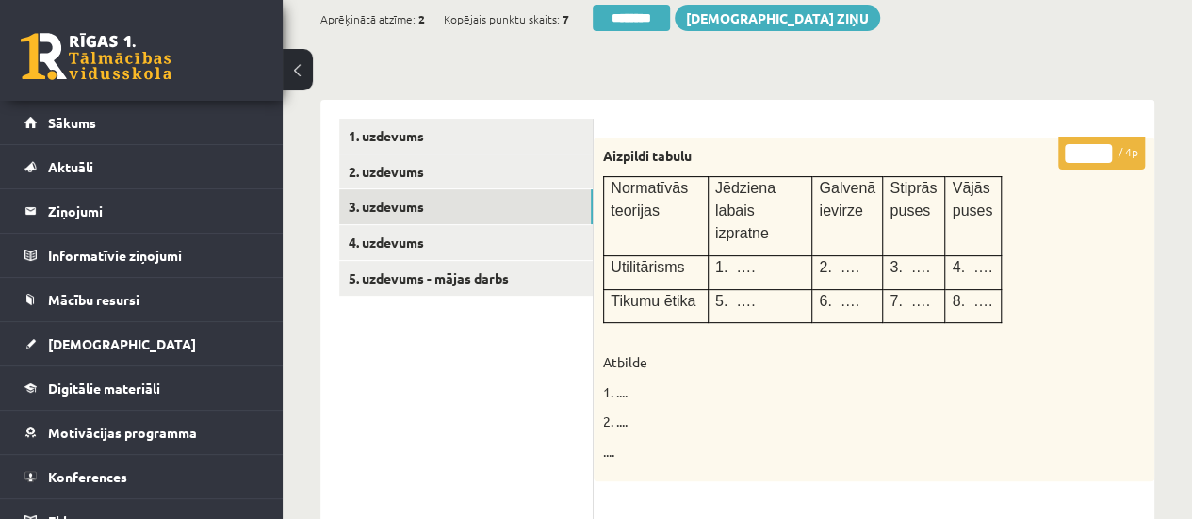
scroll to position [219, 0]
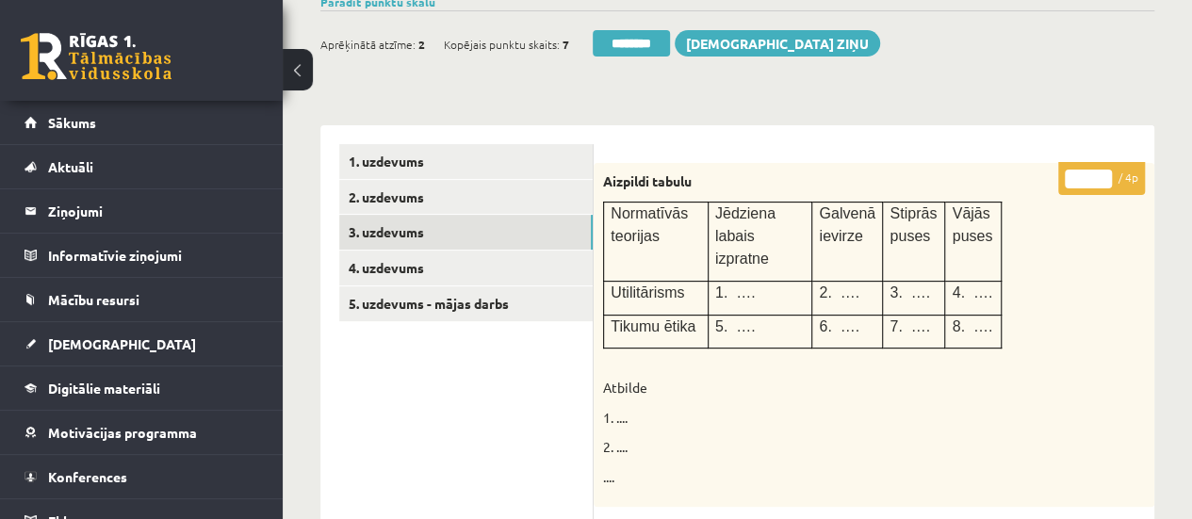
click at [1100, 178] on input "*" at bounding box center [1088, 179] width 47 height 19
type input "*"
click at [1100, 172] on input "*" at bounding box center [1088, 179] width 47 height 19
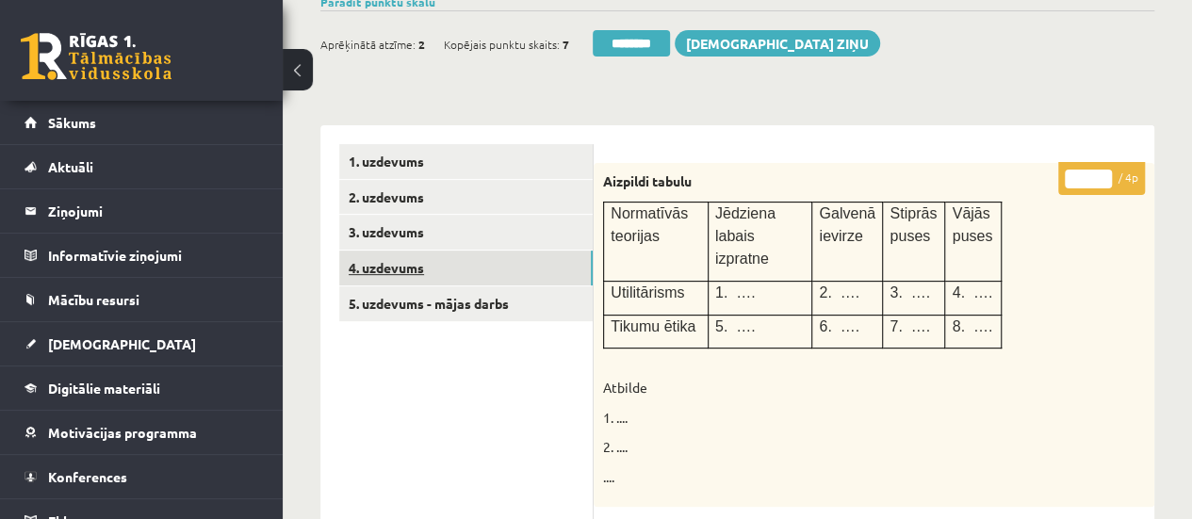
click at [507, 267] on link "4. uzdevums" at bounding box center [465, 268] width 253 height 35
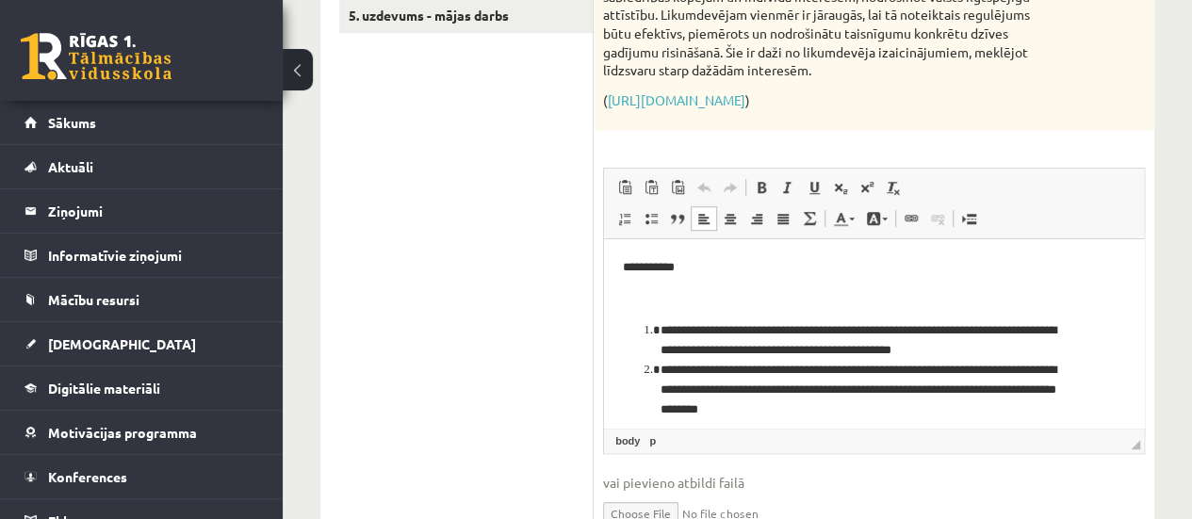
scroll to position [10, 0]
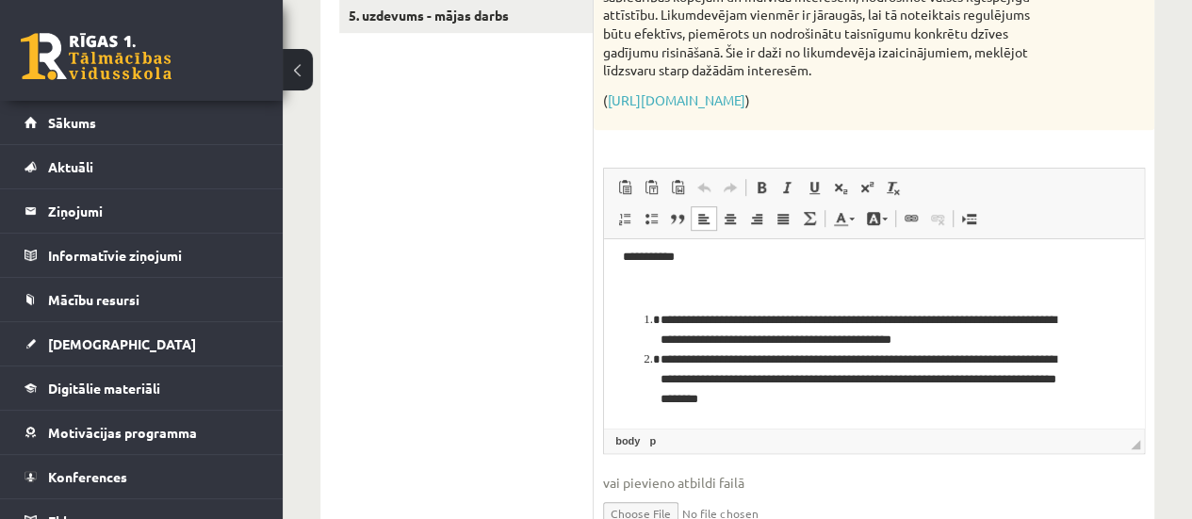
drag, startPoint x: 1135, startPoint y: 263, endPoint x: 1750, endPoint y: 574, distance: 688.5
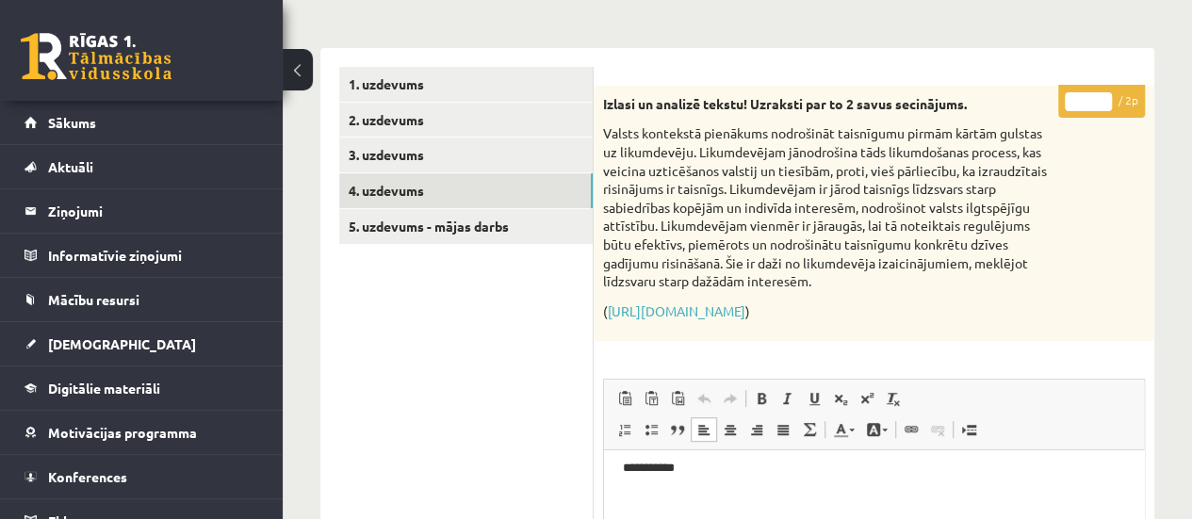
scroll to position [229, 0]
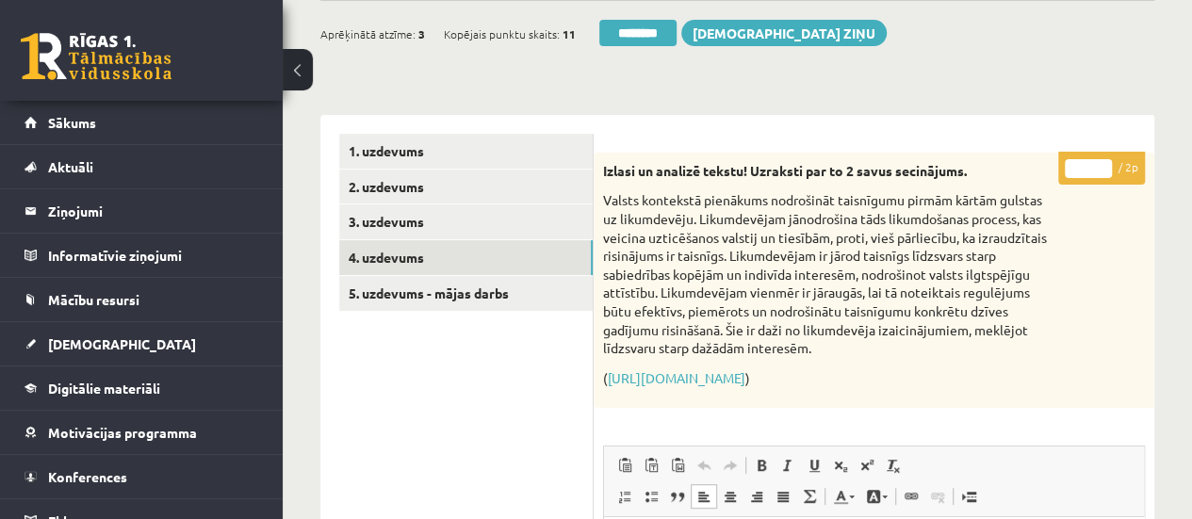
type input "*"
click at [1099, 165] on input "*" at bounding box center [1088, 168] width 47 height 19
click at [444, 281] on link "5. uzdevums - mājas darbs" at bounding box center [465, 293] width 253 height 35
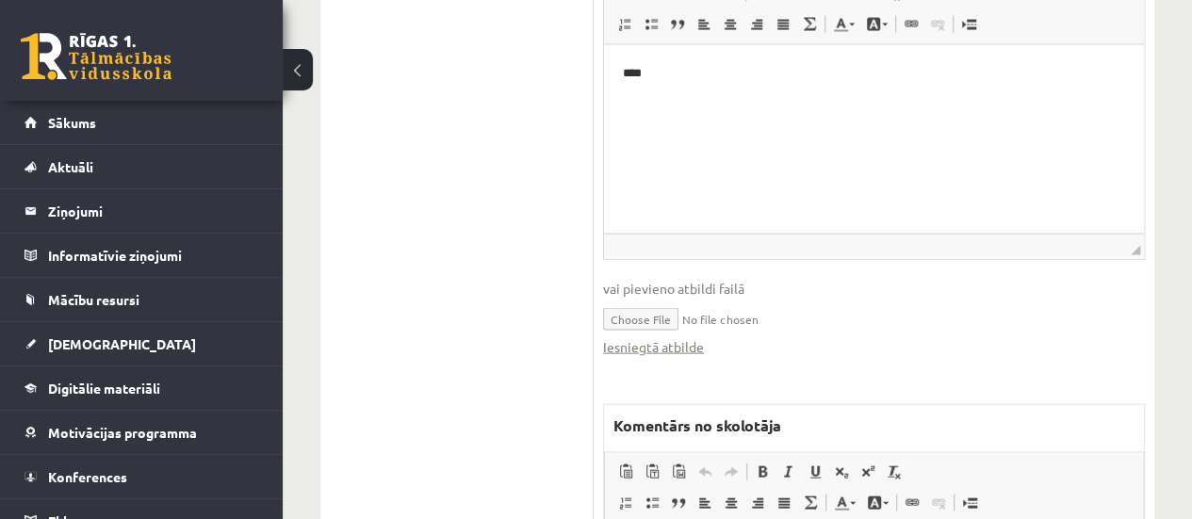
scroll to position [1909, 0]
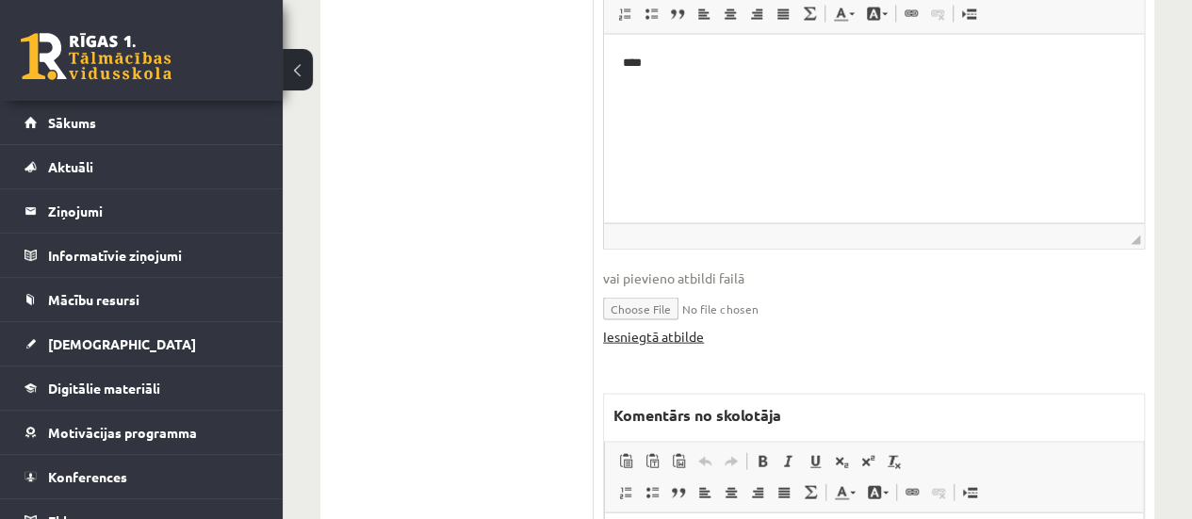
click at [634, 334] on link "Iesniegtā atbilde" at bounding box center [653, 337] width 101 height 20
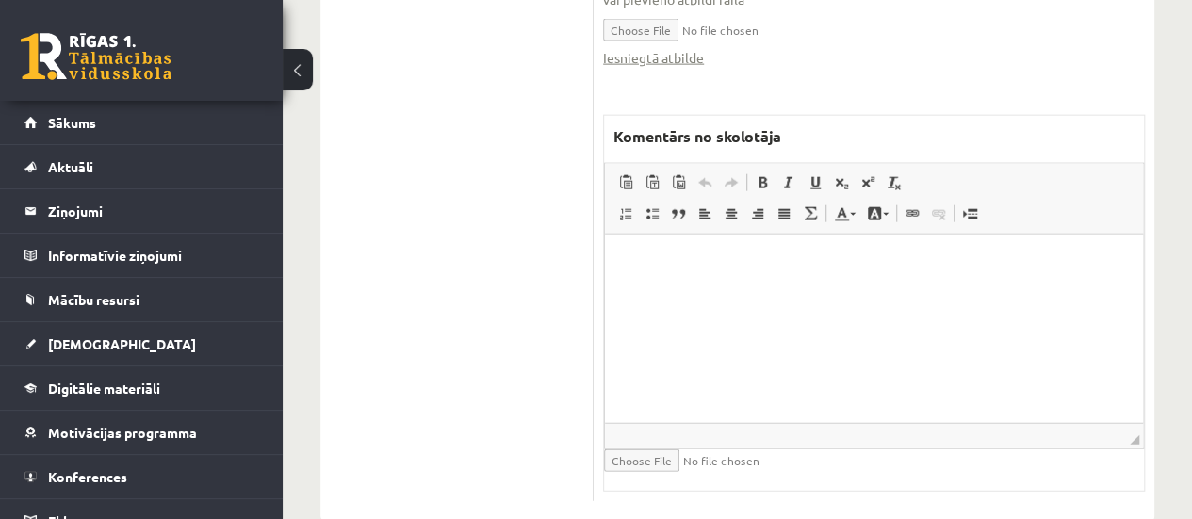
scroll to position [2205, 0]
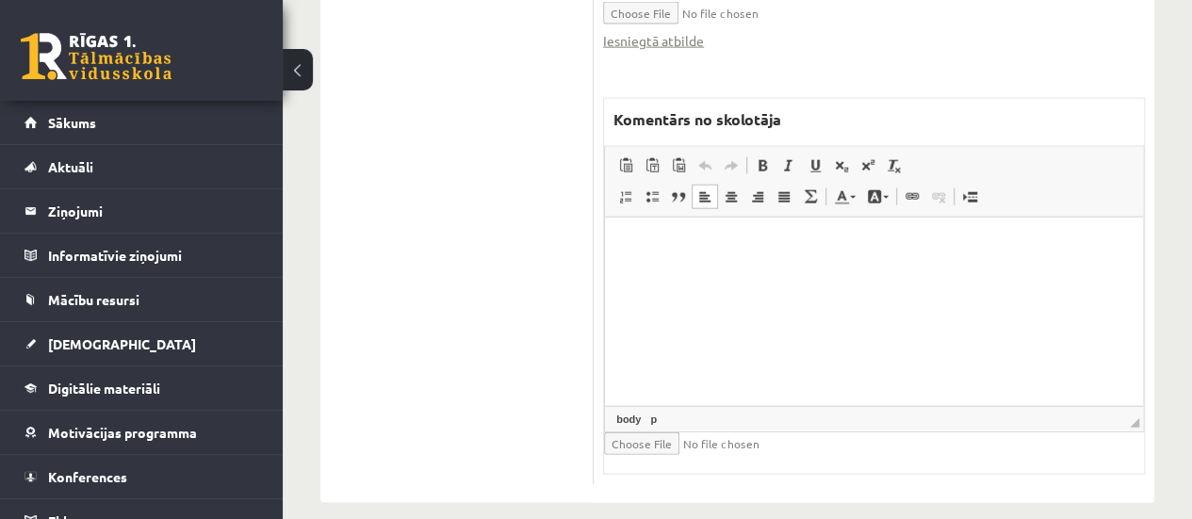
click at [710, 274] on html at bounding box center [874, 245] width 538 height 57
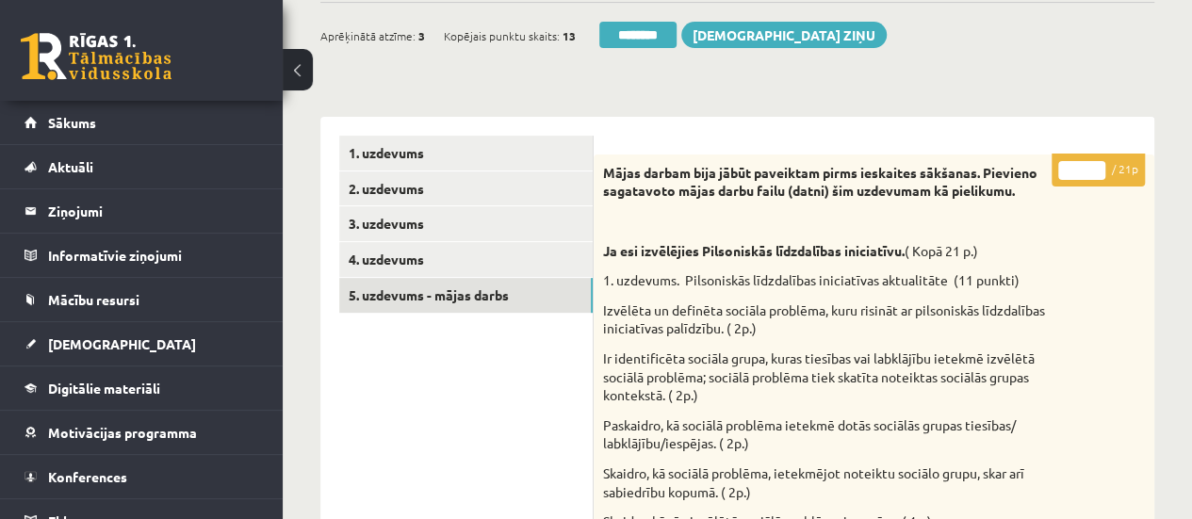
scroll to position [220, 0]
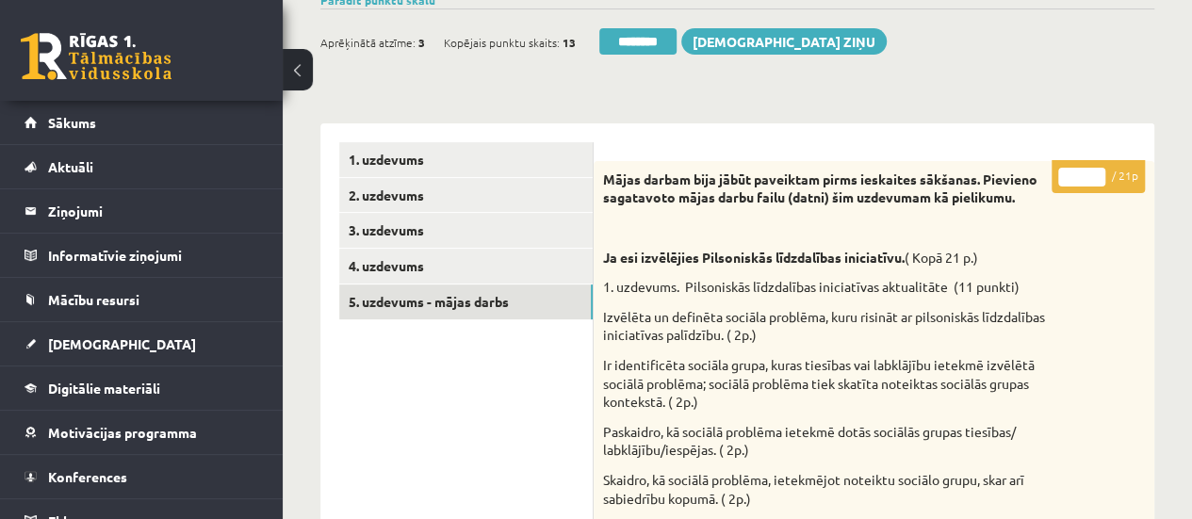
click at [1096, 174] on input "*" at bounding box center [1081, 177] width 47 height 19
type input "*"
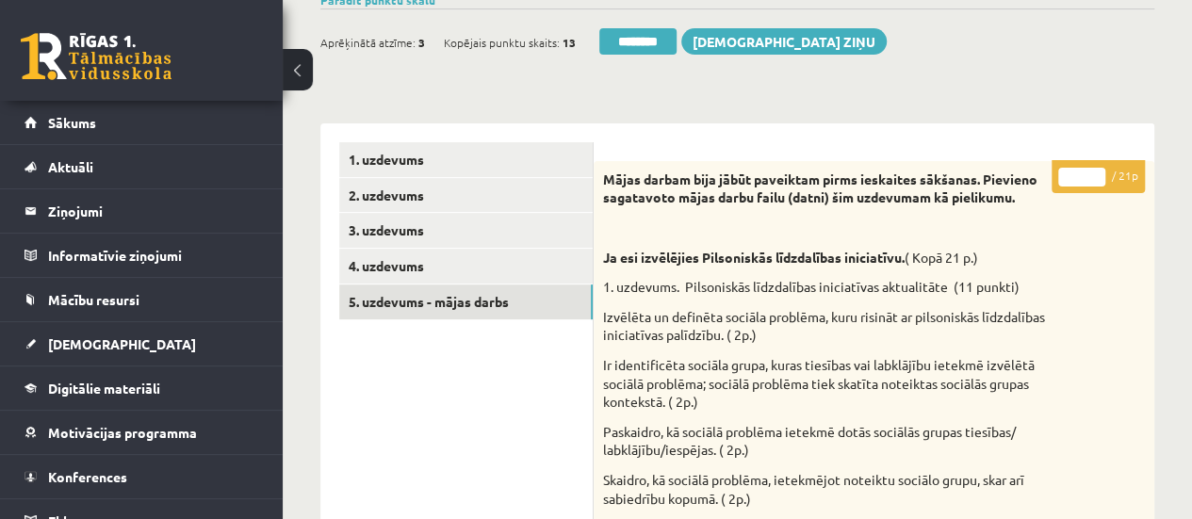
click at [1096, 174] on input "*" at bounding box center [1081, 177] width 47 height 19
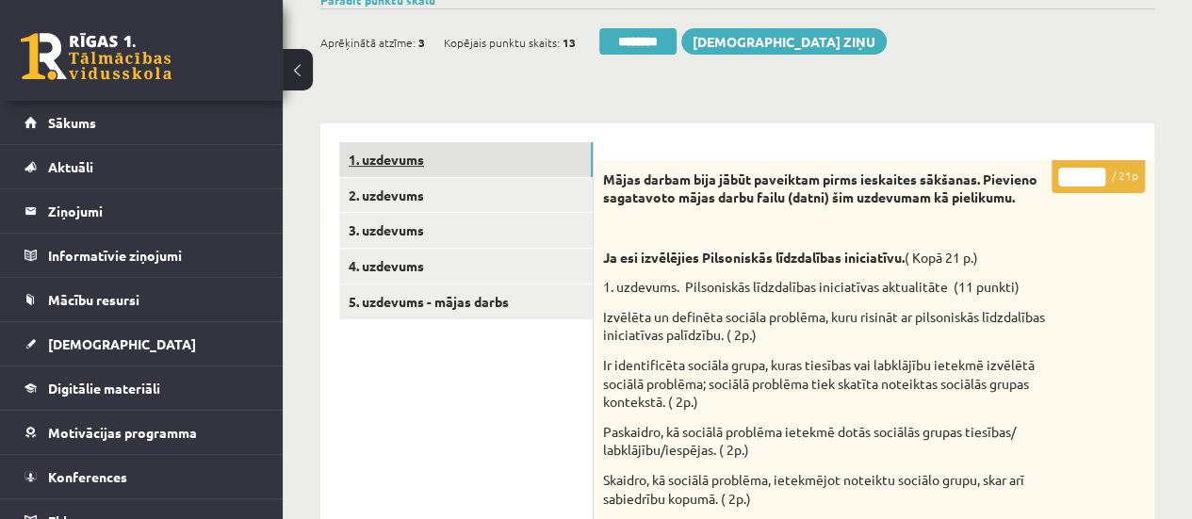
click at [556, 151] on link "1. uzdevums" at bounding box center [465, 159] width 253 height 35
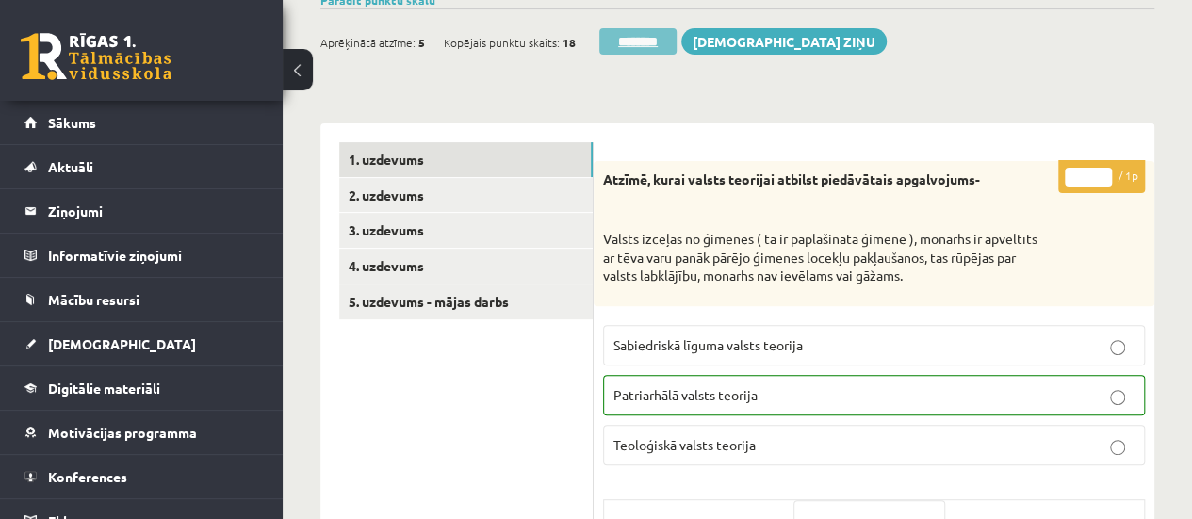
click at [625, 32] on input "********" at bounding box center [637, 41] width 77 height 26
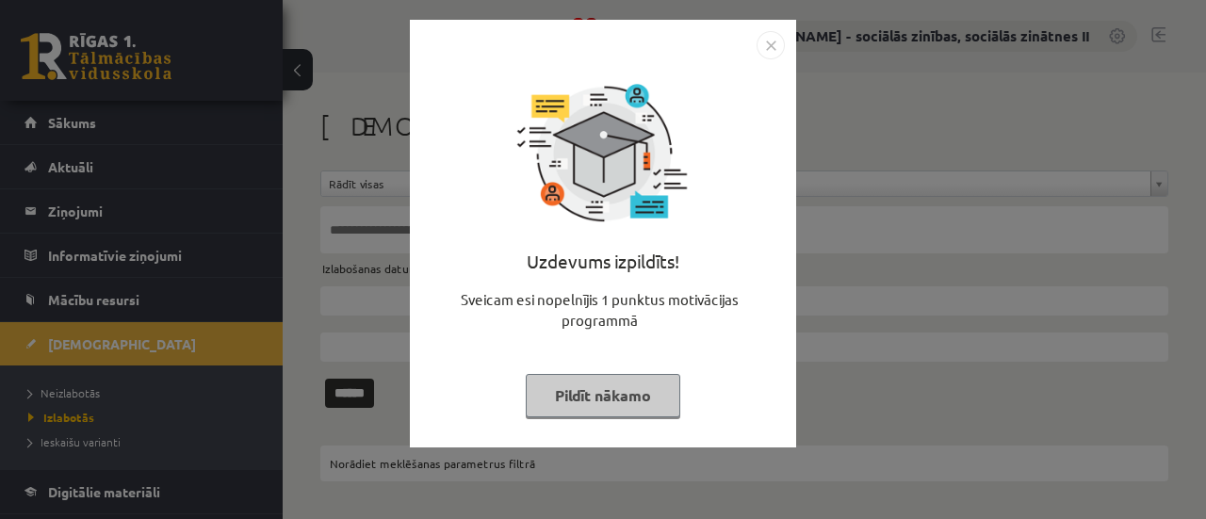
click at [541, 383] on button "Pildīt nākamo" at bounding box center [603, 395] width 155 height 43
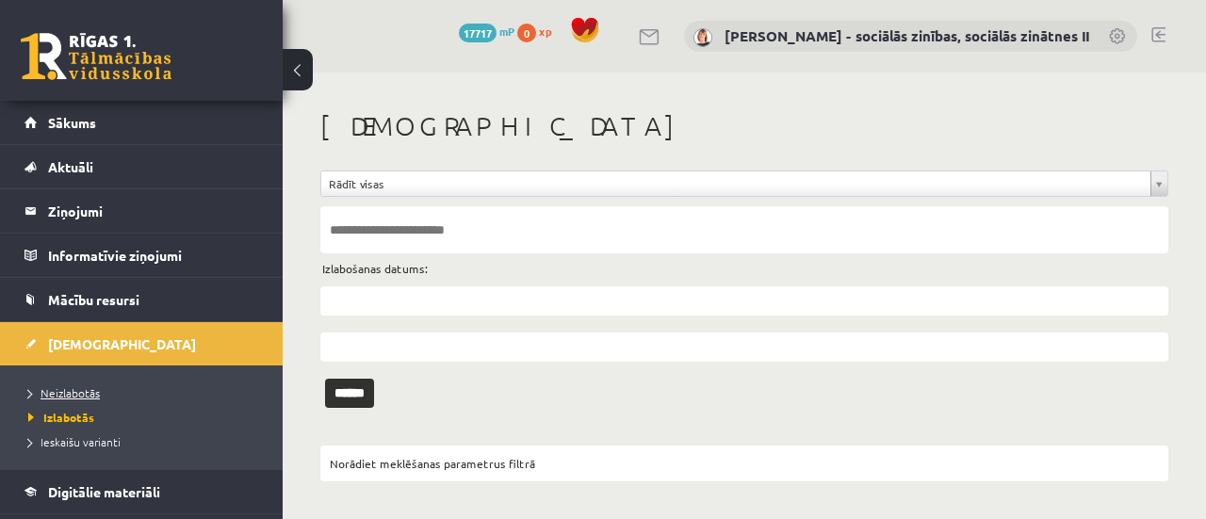
click at [85, 389] on span "Neizlabotās" at bounding box center [64, 392] width 72 height 15
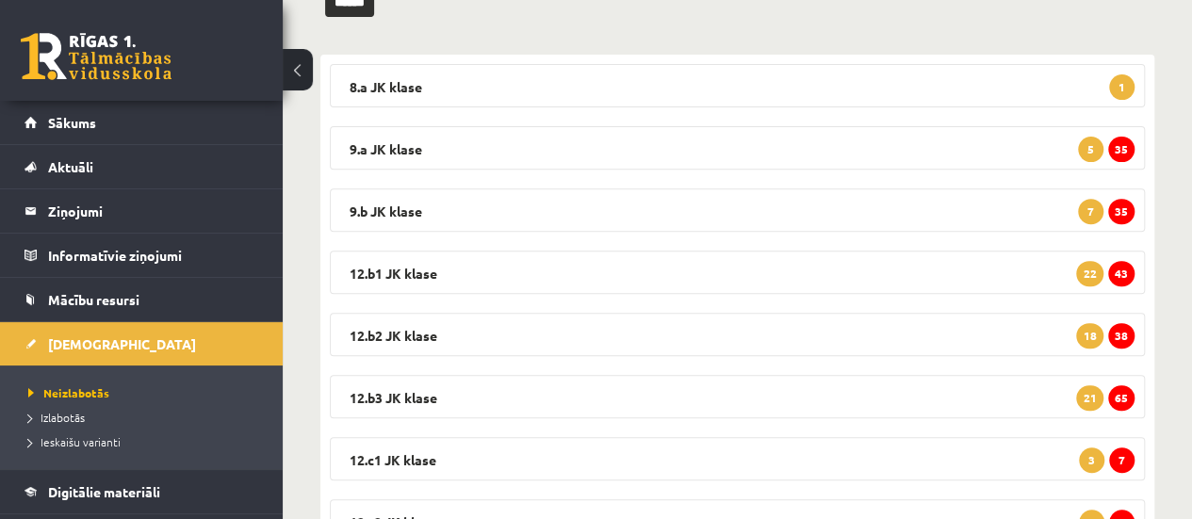
scroll to position [285, 0]
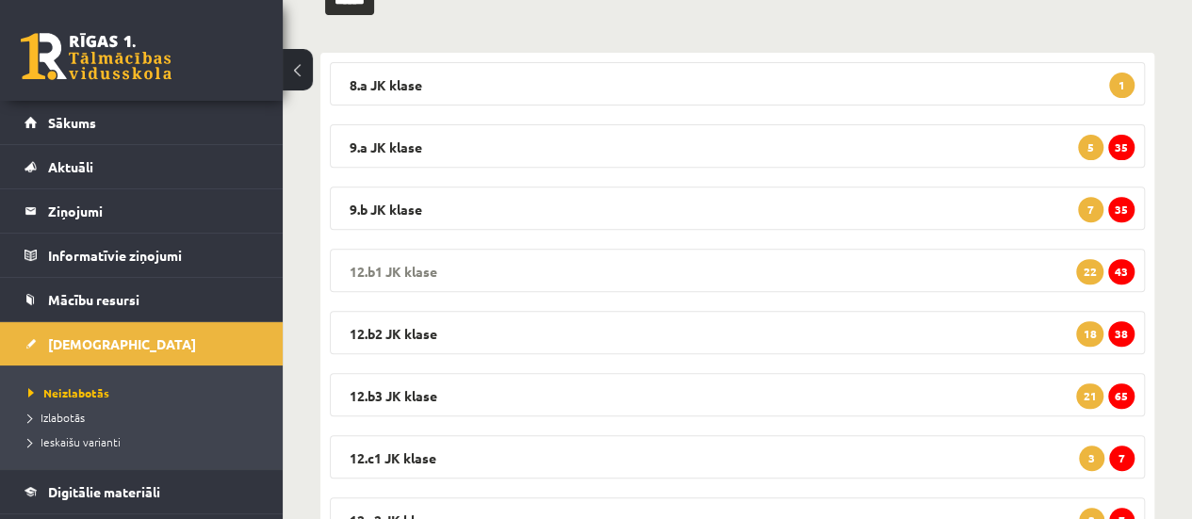
click at [1129, 267] on span "43" at bounding box center [1121, 271] width 26 height 25
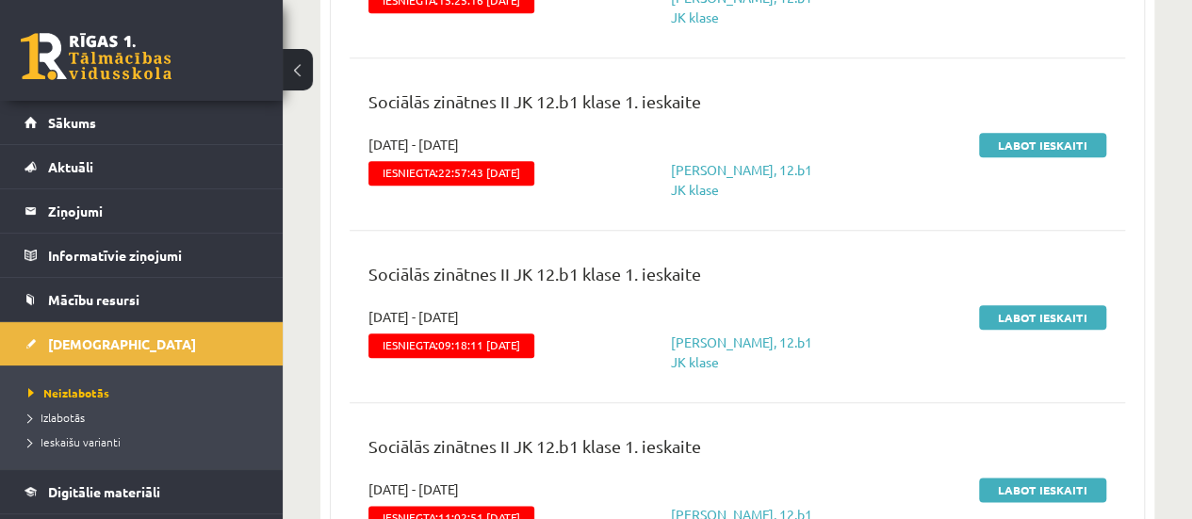
scroll to position [908, 0]
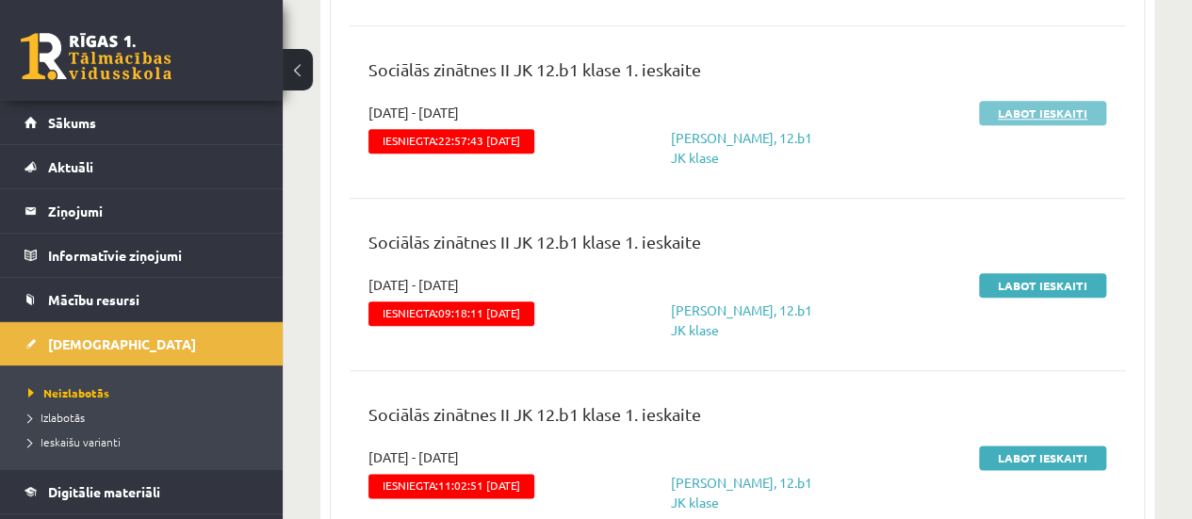
click at [1018, 111] on link "Labot ieskaiti" at bounding box center [1042, 113] width 127 height 24
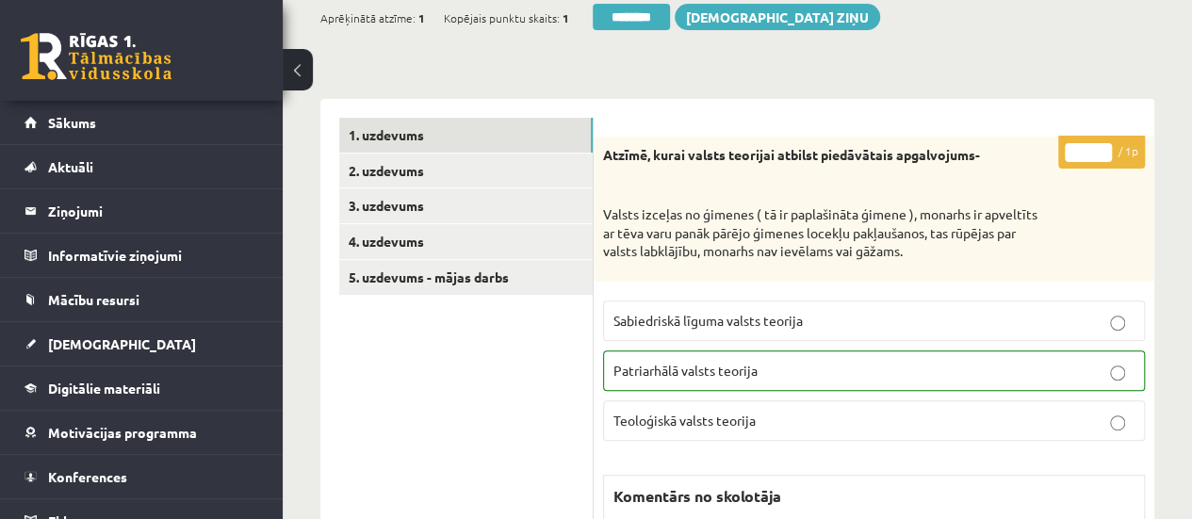
scroll to position [270, 0]
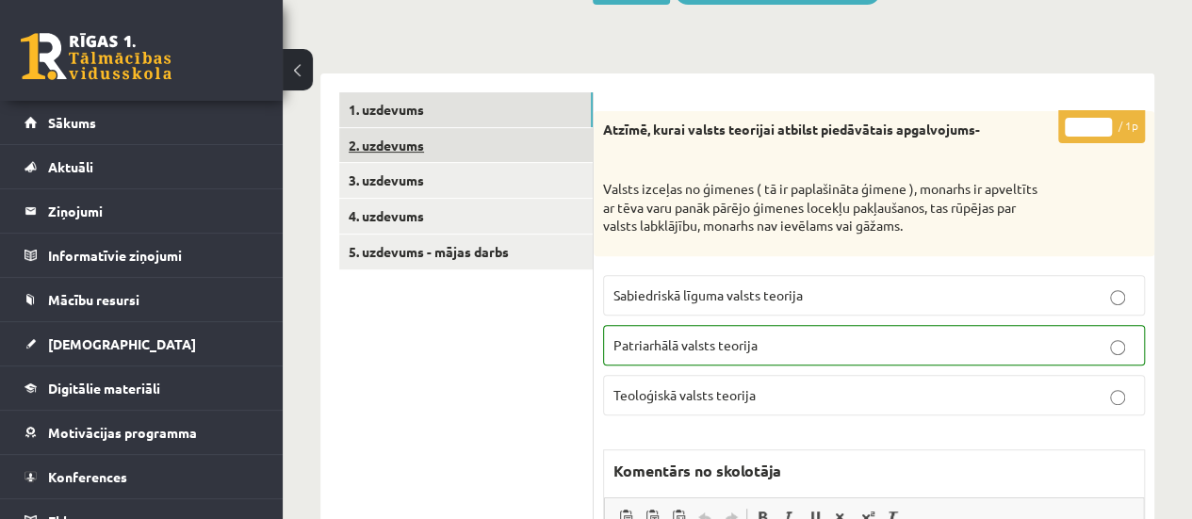
click at [441, 146] on link "2. uzdevums" at bounding box center [465, 145] width 253 height 35
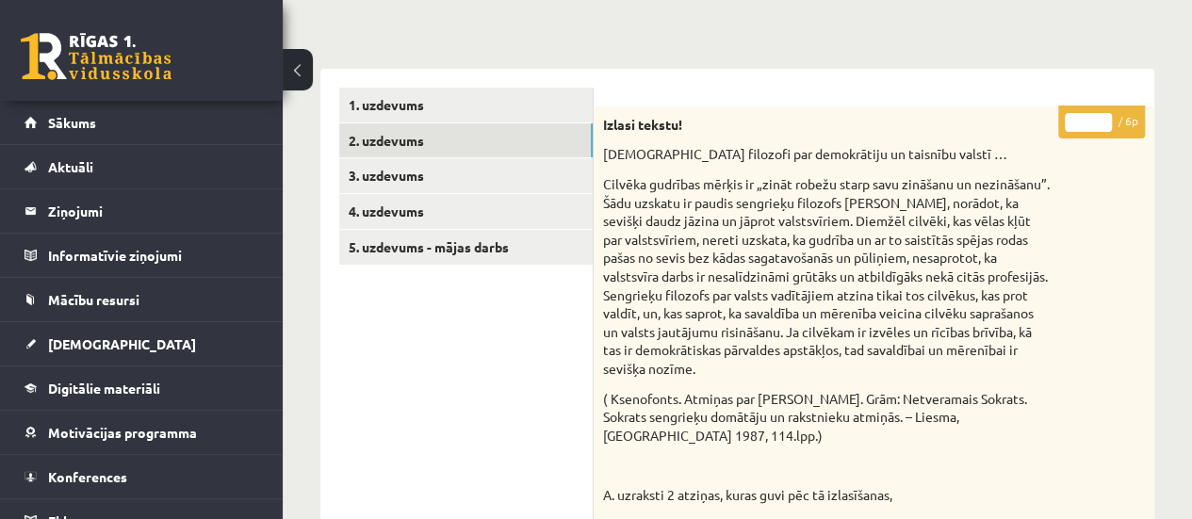
scroll to position [254, 0]
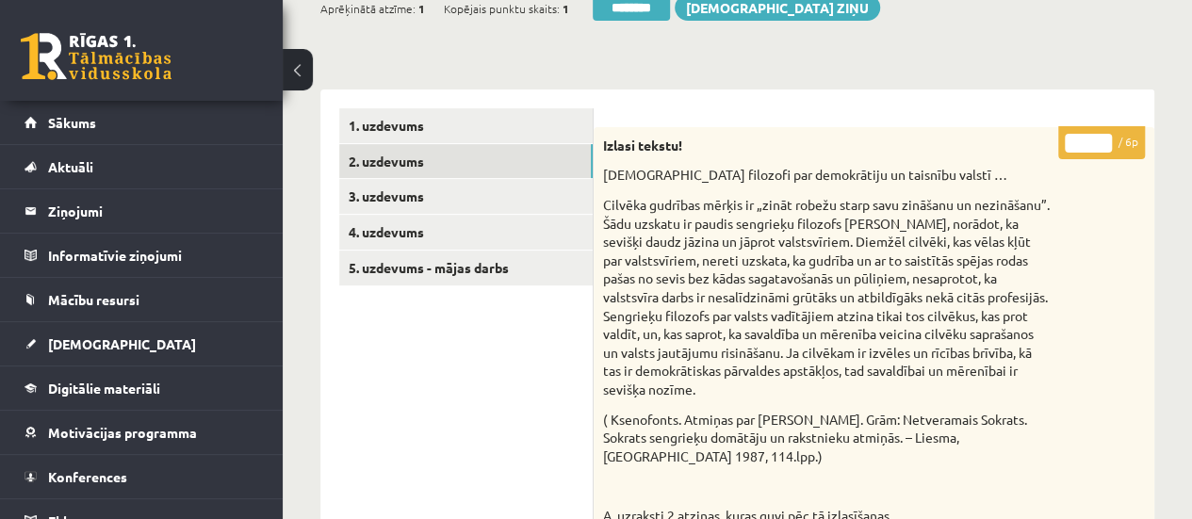
type input "*"
click at [1106, 136] on input "*" at bounding box center [1088, 143] width 47 height 19
click at [454, 201] on link "3. uzdevums" at bounding box center [465, 196] width 253 height 35
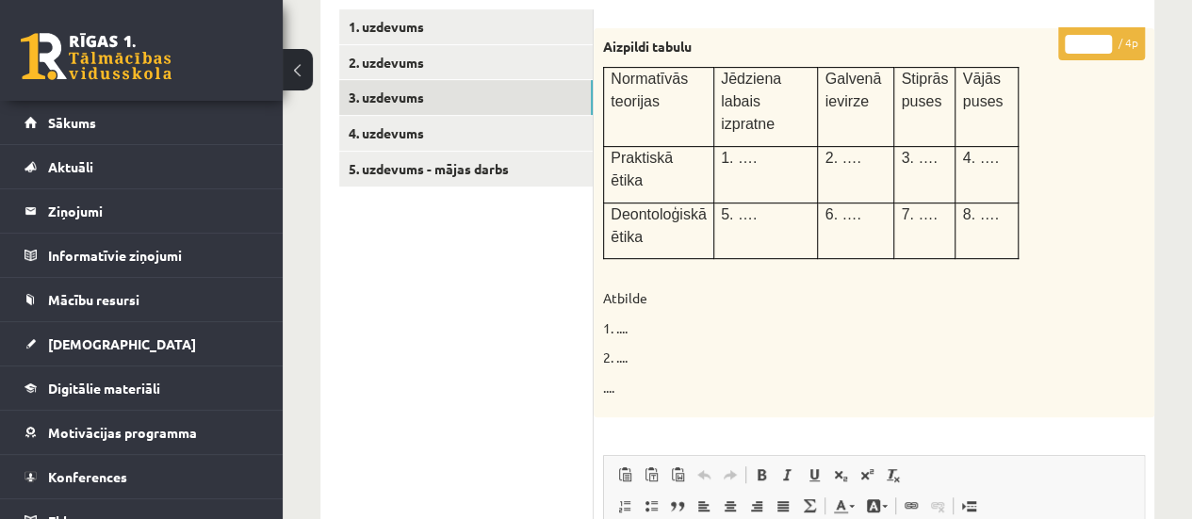
scroll to position [336, 0]
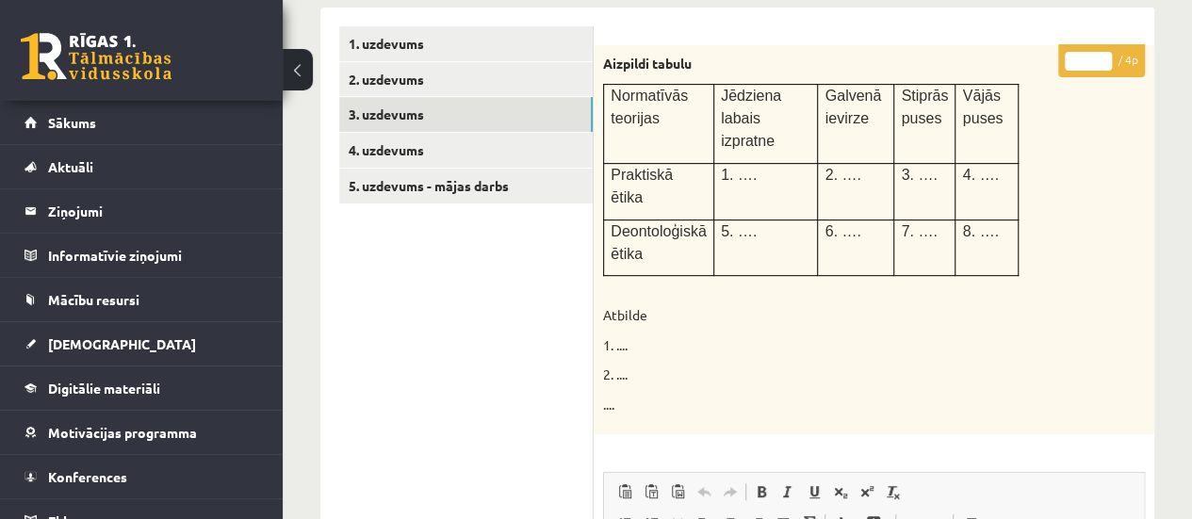
type input "*"
click at [1104, 56] on input "*" at bounding box center [1088, 61] width 47 height 19
click at [511, 147] on link "4. uzdevums" at bounding box center [465, 150] width 253 height 35
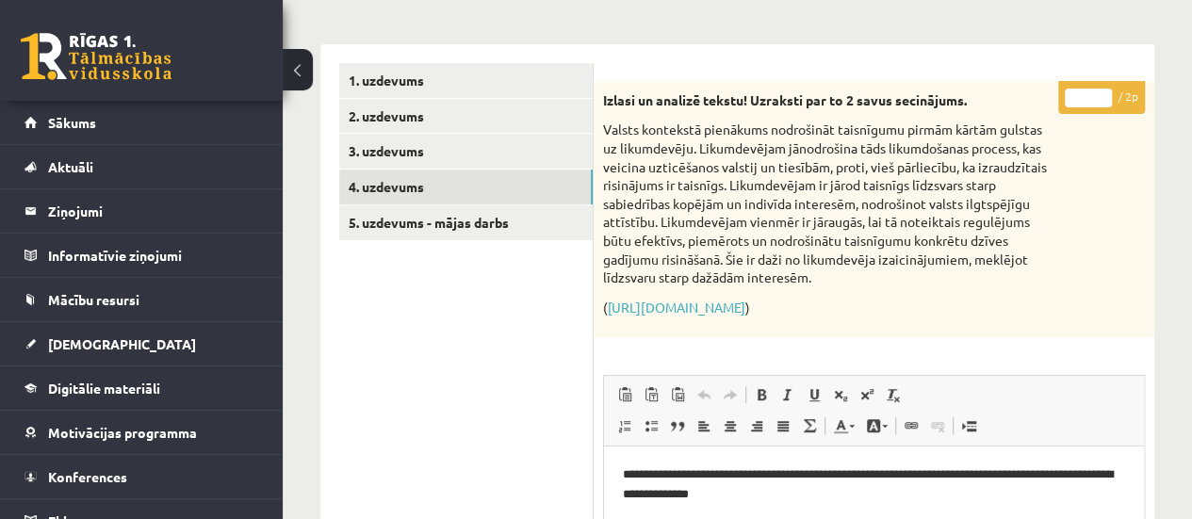
scroll to position [296, 0]
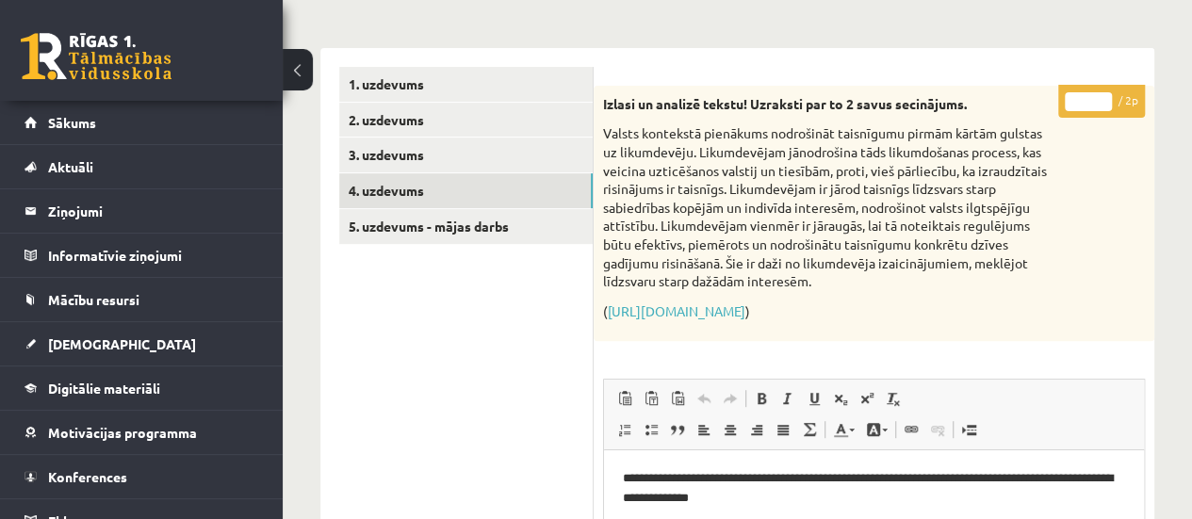
type input "*"
click at [1102, 92] on input "*" at bounding box center [1088, 101] width 47 height 19
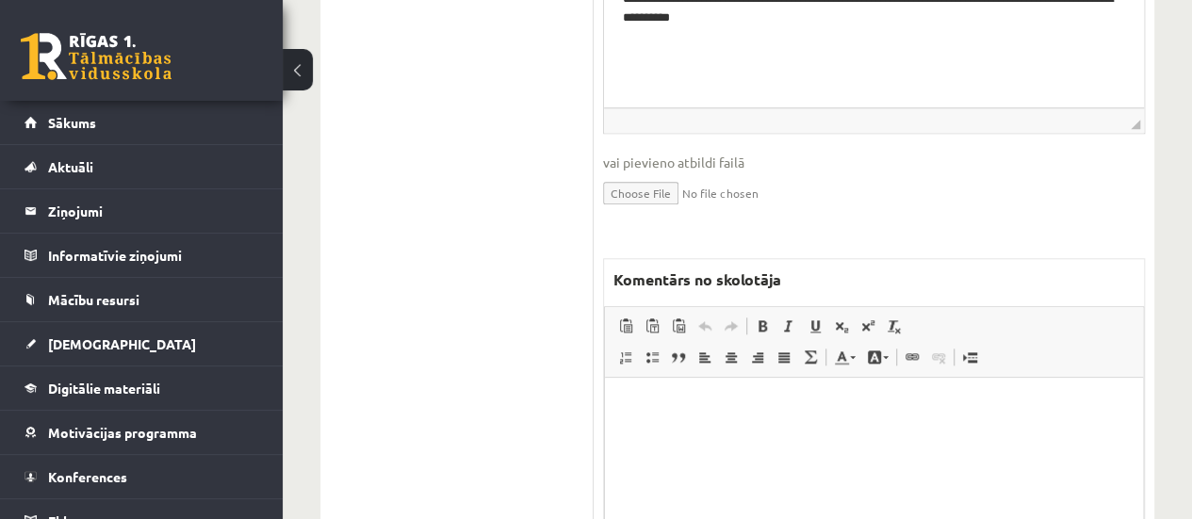
scroll to position [838, 0]
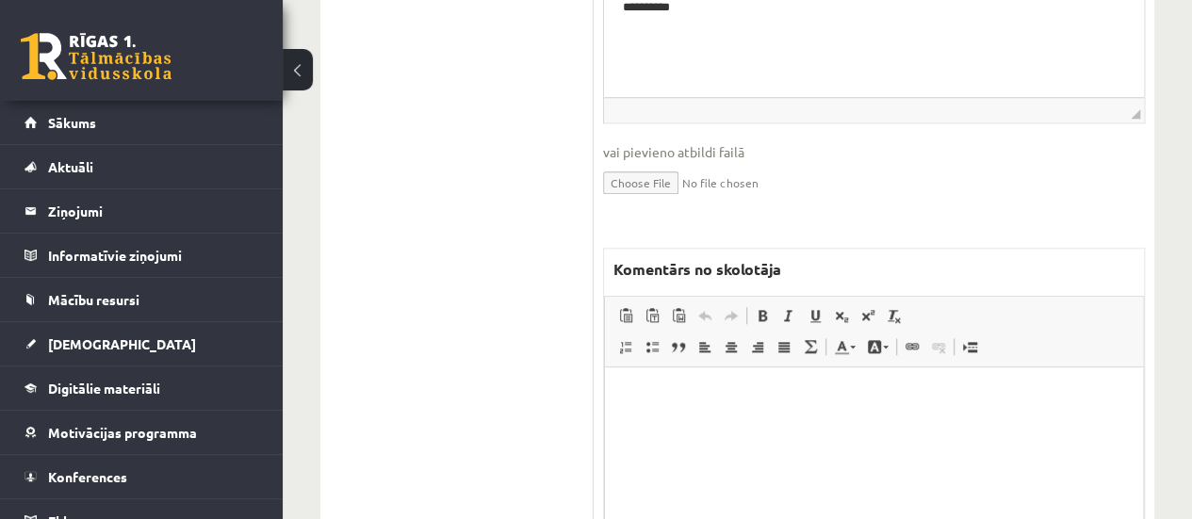
click at [855, 384] on html at bounding box center [874, 395] width 538 height 57
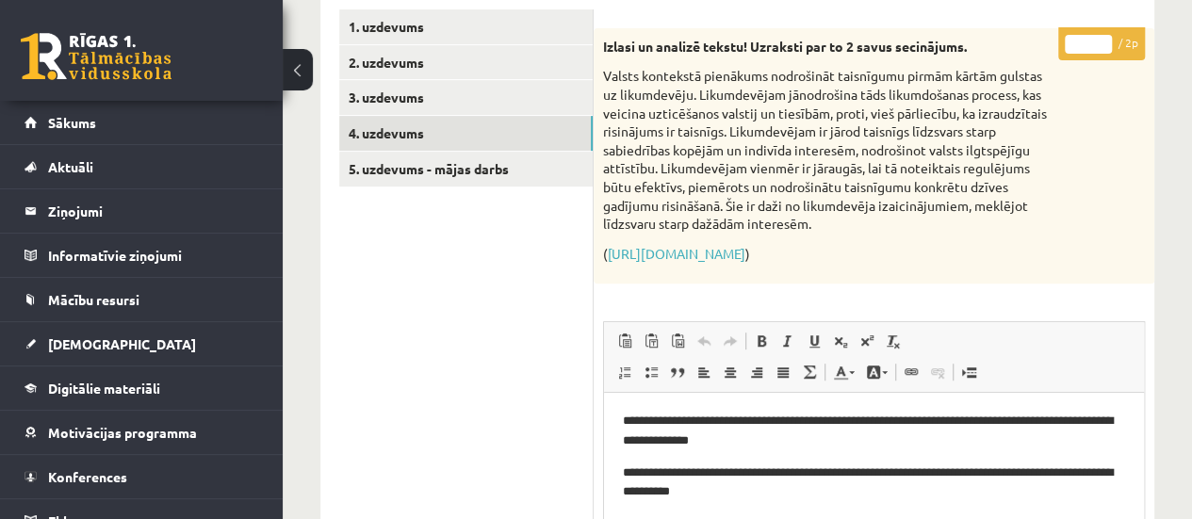
scroll to position [252, 0]
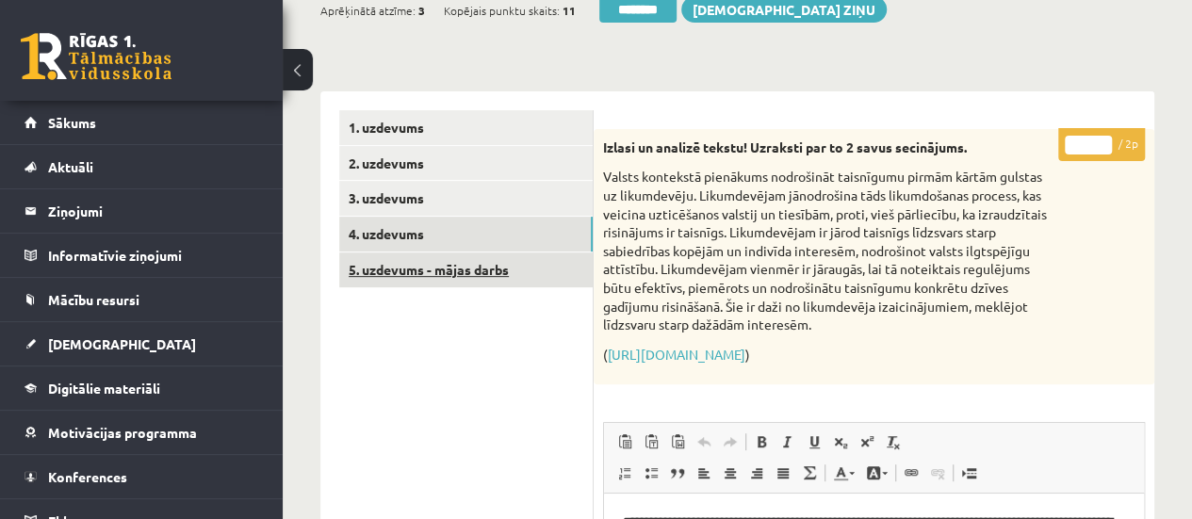
click at [486, 267] on link "5. uzdevums - mājas darbs" at bounding box center [465, 269] width 253 height 35
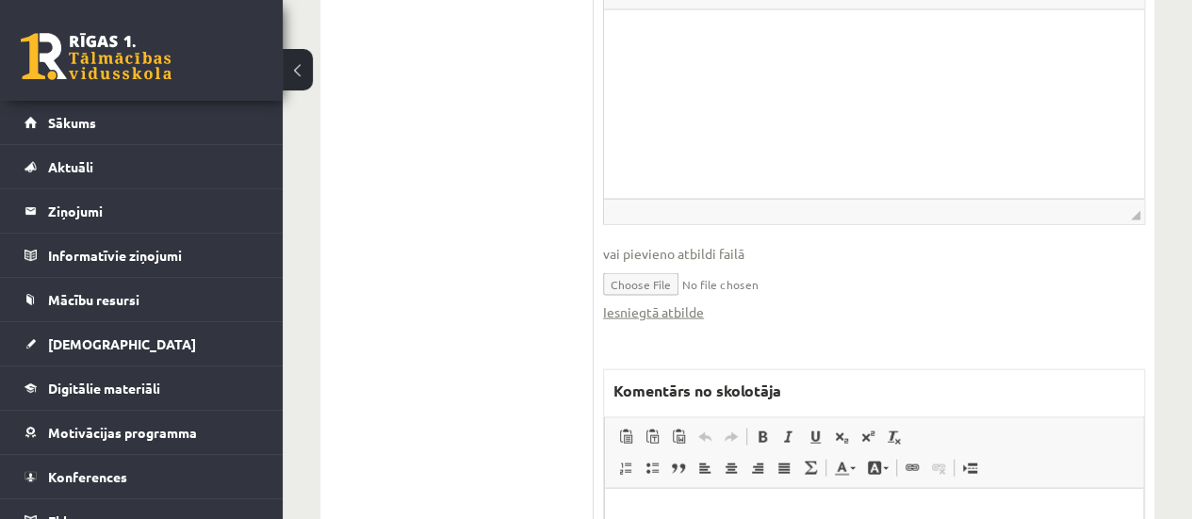
scroll to position [1936, 0]
click at [649, 310] on link "Iesniegtā atbilde" at bounding box center [653, 310] width 101 height 20
click at [802, 500] on html at bounding box center [874, 513] width 538 height 57
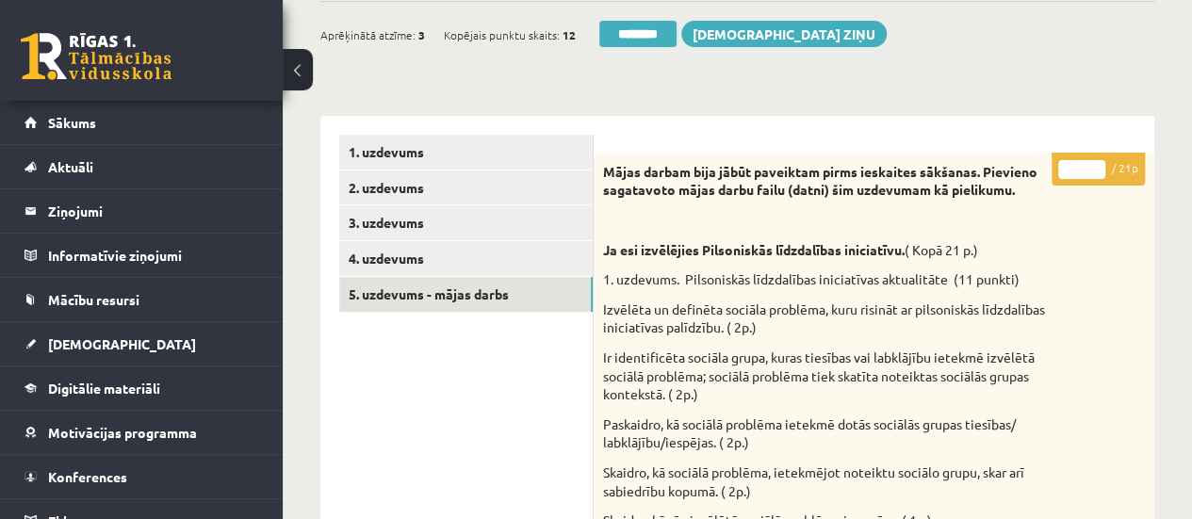
scroll to position [224, 0]
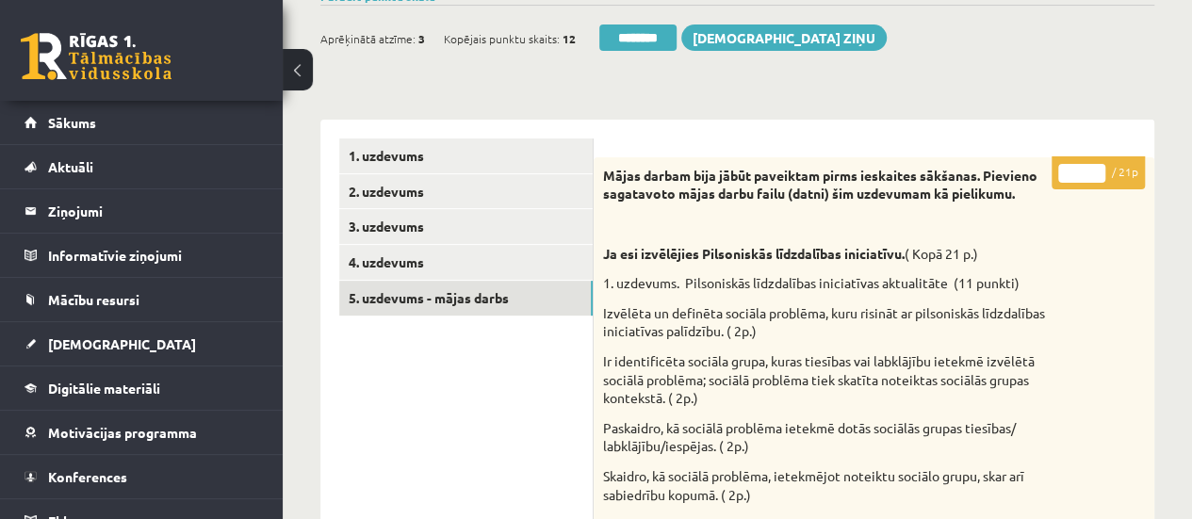
click at [1096, 171] on input "**" at bounding box center [1081, 173] width 47 height 19
click at [1097, 170] on input "**" at bounding box center [1081, 173] width 47 height 19
type input "**"
click at [1097, 170] on input "**" at bounding box center [1081, 173] width 47 height 19
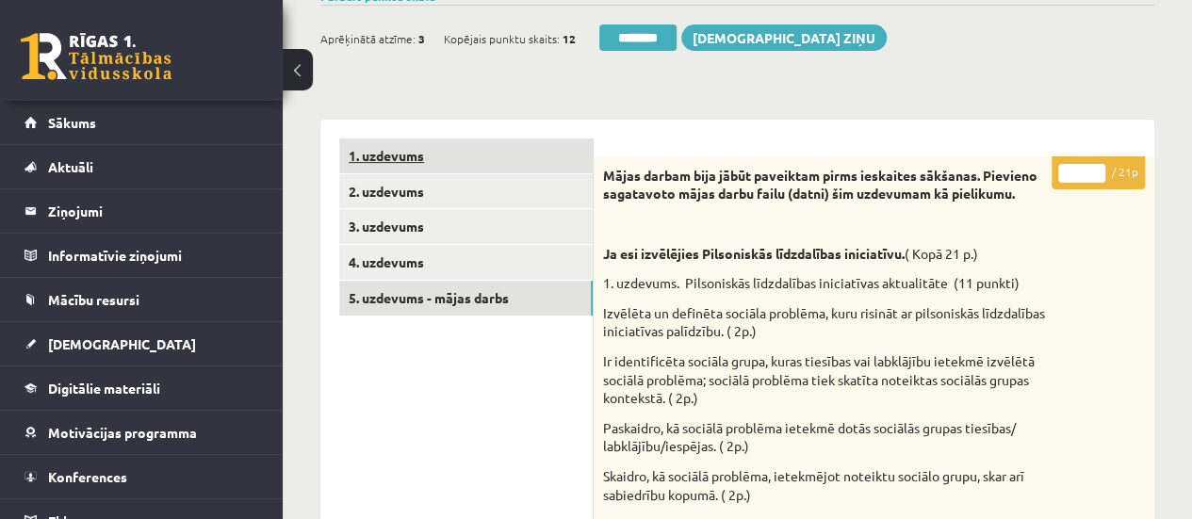
click at [543, 152] on link "1. uzdevums" at bounding box center [465, 155] width 253 height 35
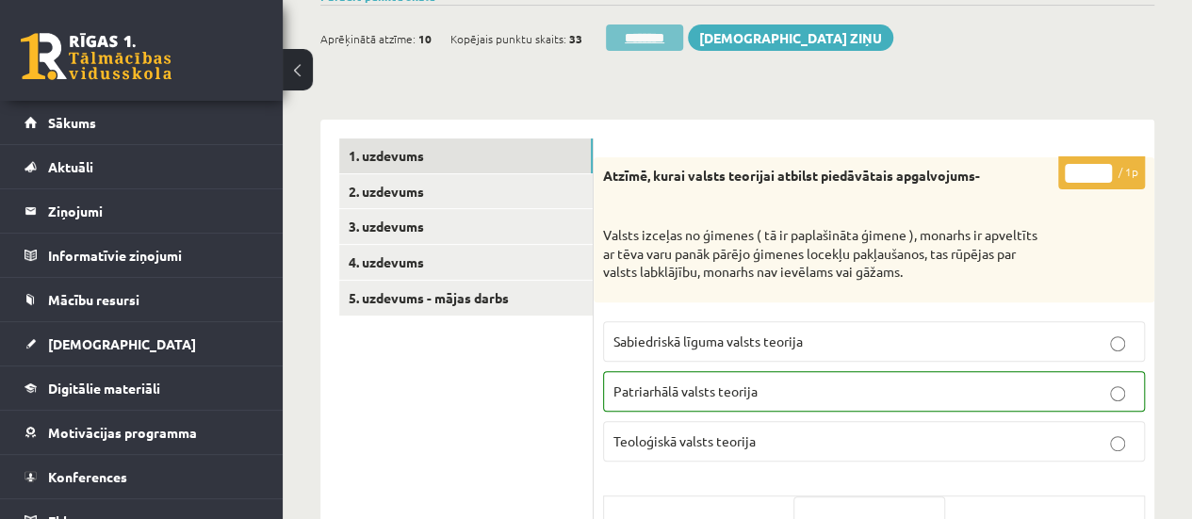
click at [663, 26] on input "********" at bounding box center [644, 37] width 77 height 26
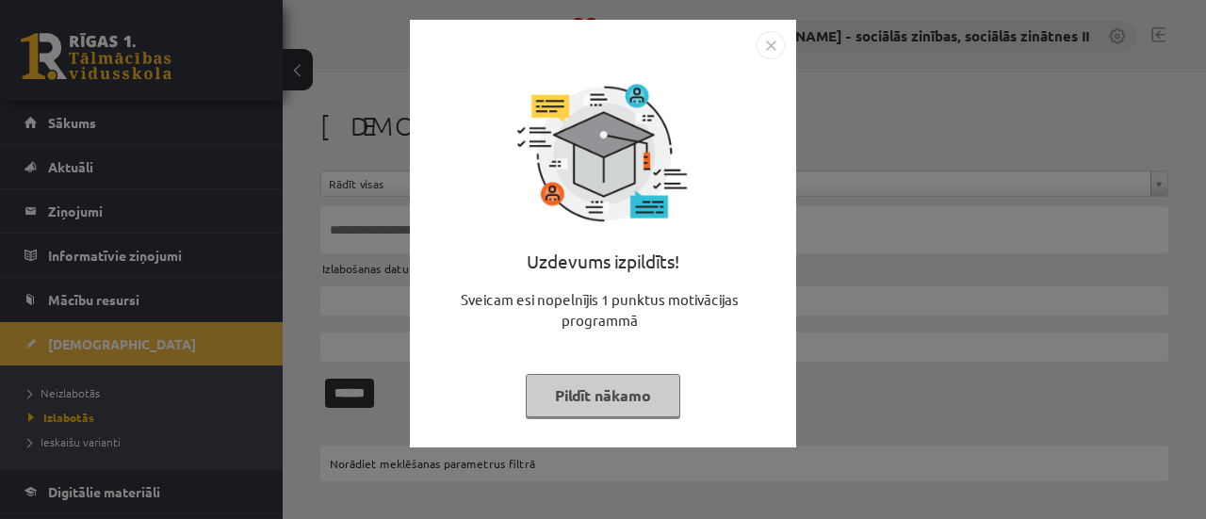
click at [546, 394] on button "Pildīt nākamo" at bounding box center [603, 395] width 155 height 43
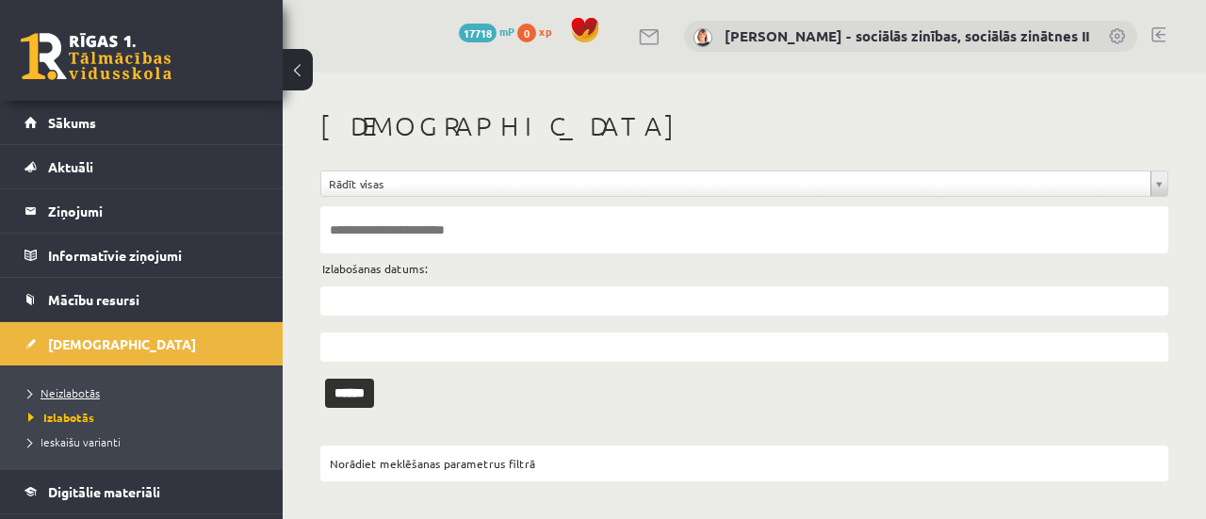
click at [81, 386] on span "Neizlabotās" at bounding box center [64, 392] width 72 height 15
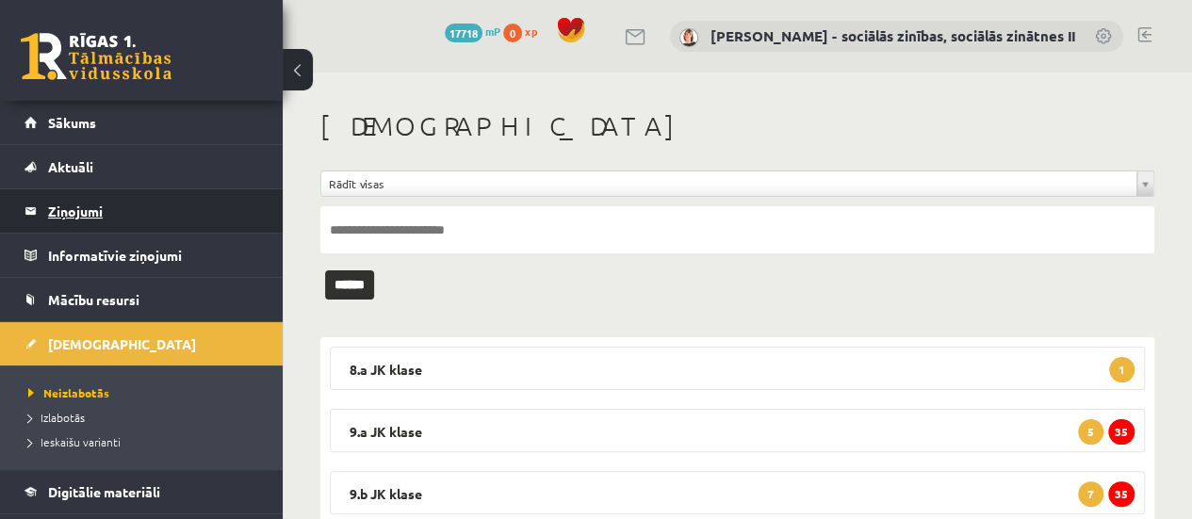
click at [75, 206] on legend "Ziņojumi 0" at bounding box center [153, 210] width 211 height 43
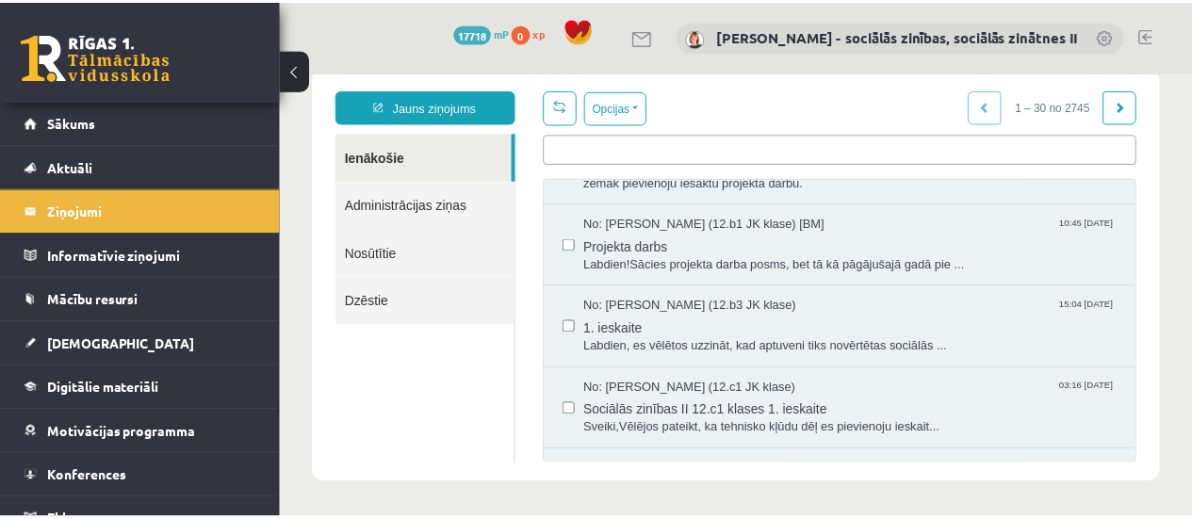
scroll to position [158, 0]
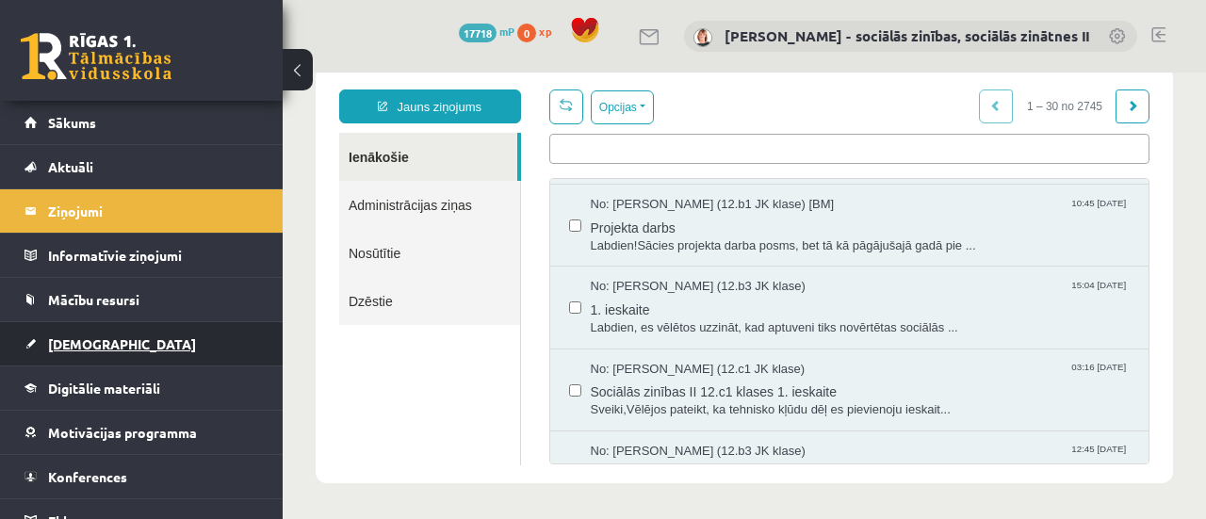
click at [63, 338] on span "[DEMOGRAPHIC_DATA]" at bounding box center [122, 343] width 148 height 17
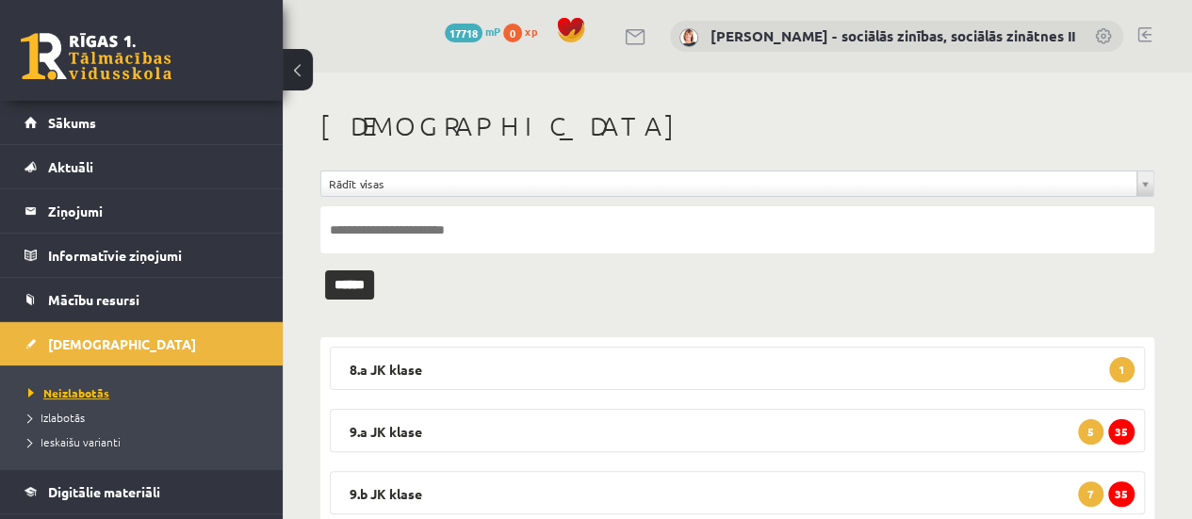
click at [66, 386] on span "Neizlabotās" at bounding box center [68, 392] width 81 height 15
click at [402, 229] on input "text" at bounding box center [737, 229] width 834 height 47
type input "********"
click at [325, 270] on input "******" at bounding box center [349, 284] width 49 height 29
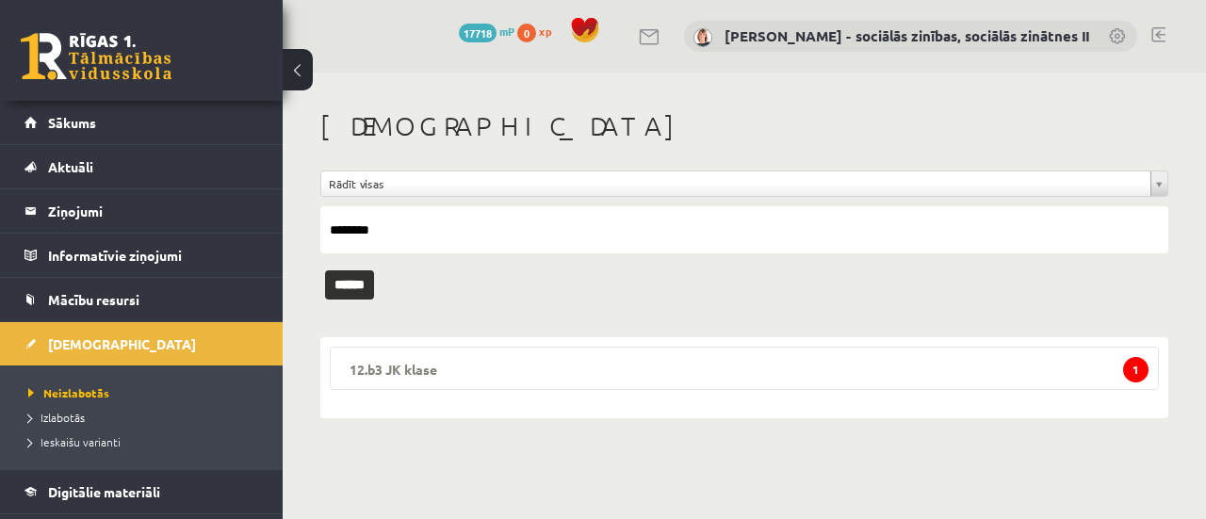
click at [1139, 365] on span "1" at bounding box center [1135, 369] width 25 height 25
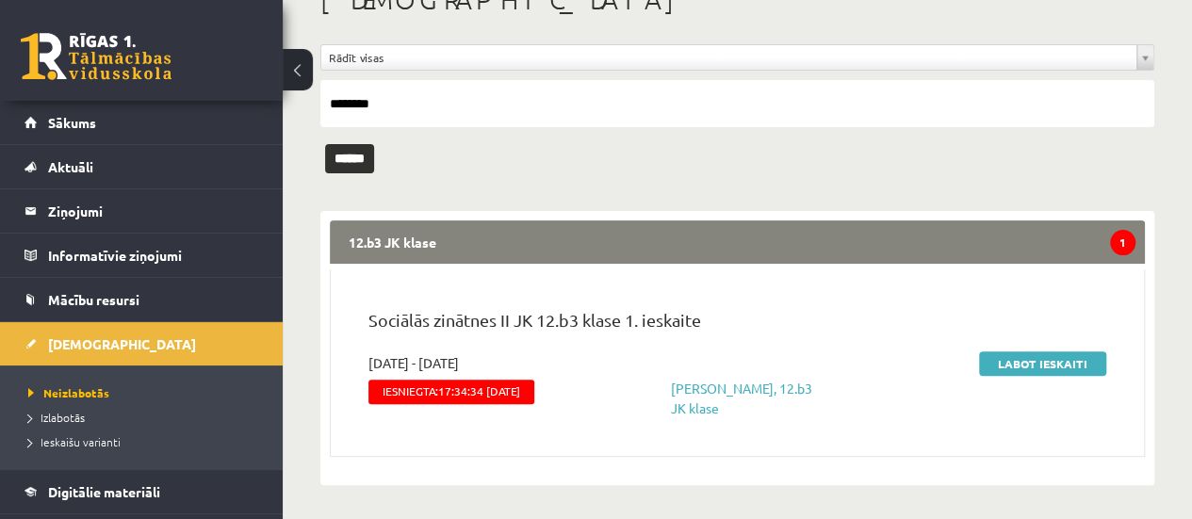
scroll to position [128, 0]
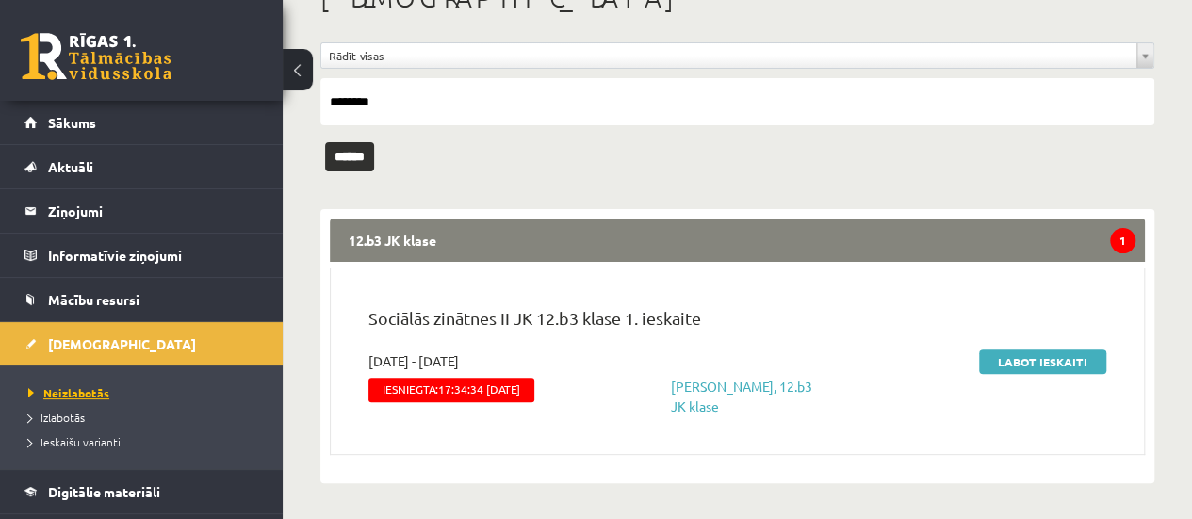
click at [81, 389] on span "Neizlabotās" at bounding box center [68, 392] width 81 height 15
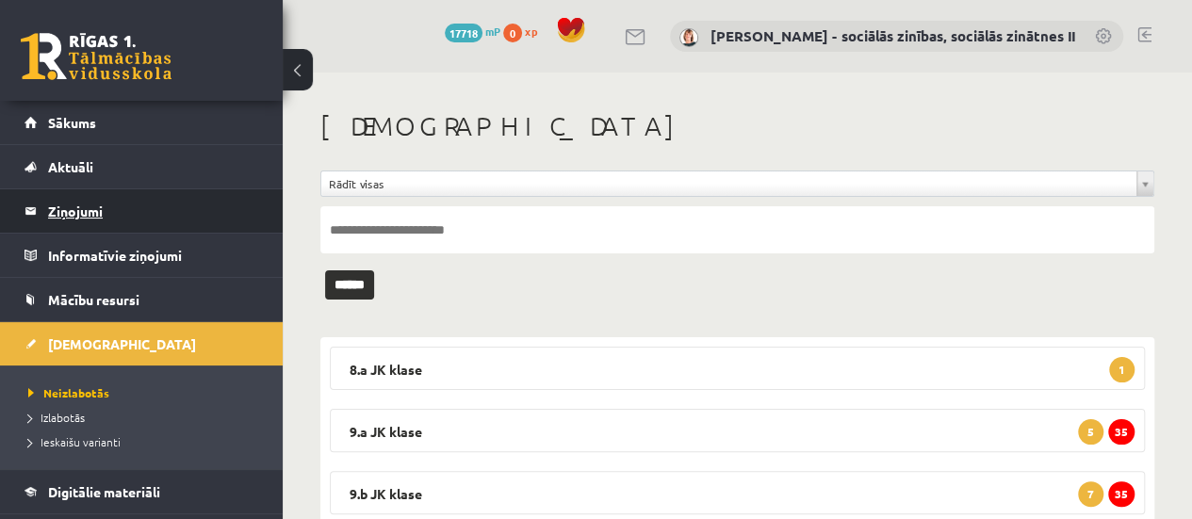
click at [82, 210] on legend "Ziņojumi 0" at bounding box center [153, 210] width 211 height 43
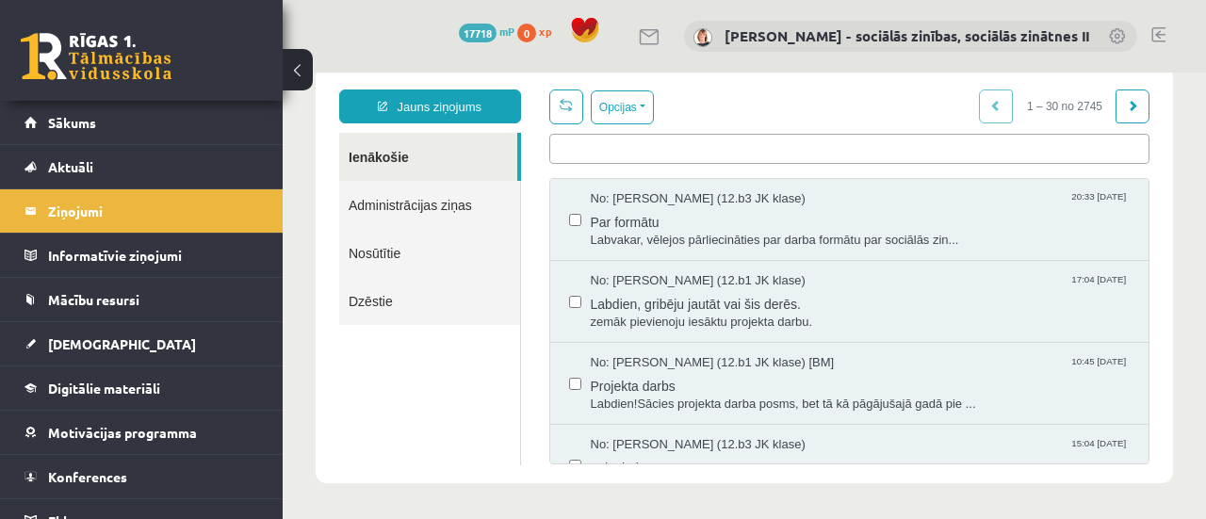
click at [686, 446] on span "No: Margarita Tišuņina (12.b3 JK klase)" at bounding box center [698, 445] width 215 height 18
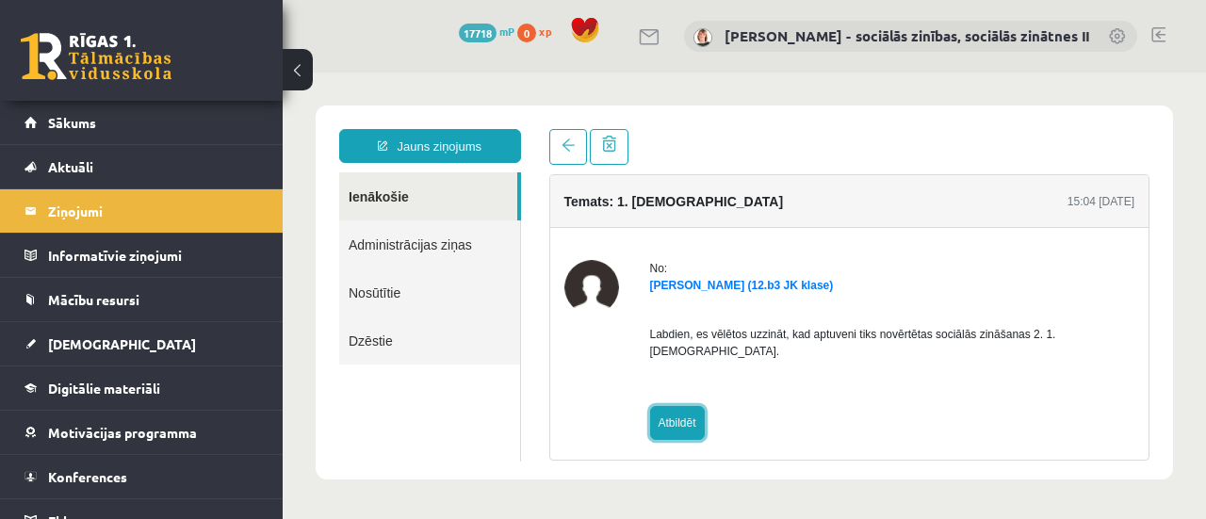
click at [669, 413] on link "Atbildēt" at bounding box center [677, 423] width 55 height 34
type input "**********"
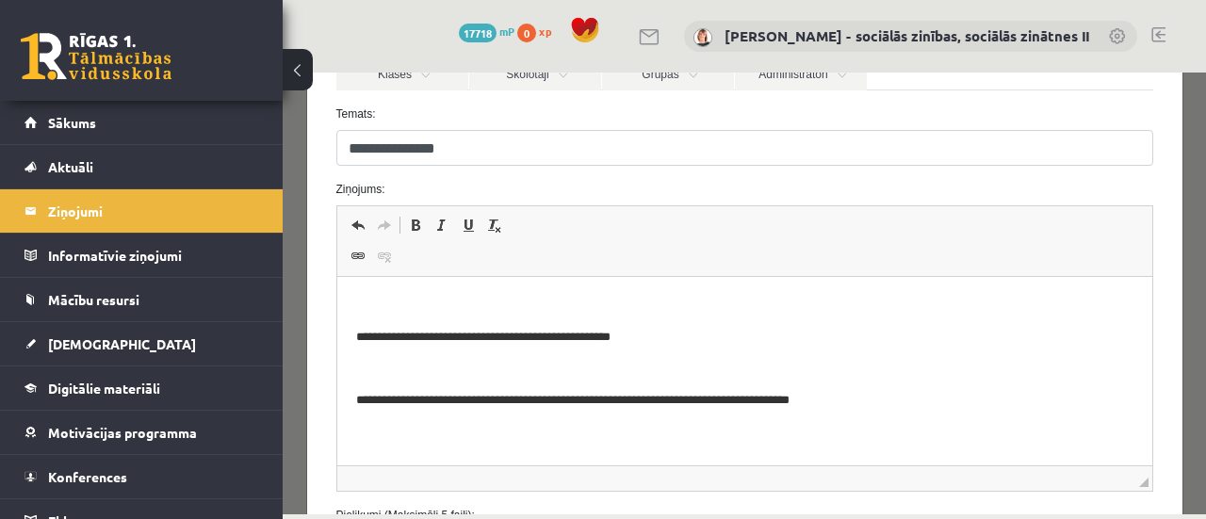
scroll to position [219, 0]
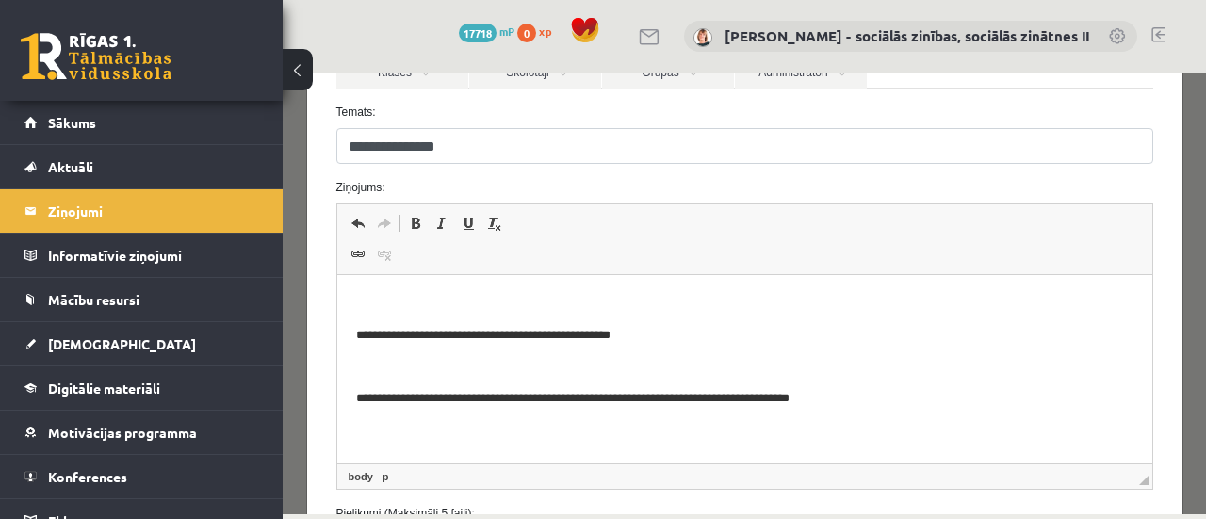
click at [388, 308] on p "Bagātinātā teksta redaktors, wiswyg-editor-47433835263520-1760204752-322" at bounding box center [743, 304] width 777 height 20
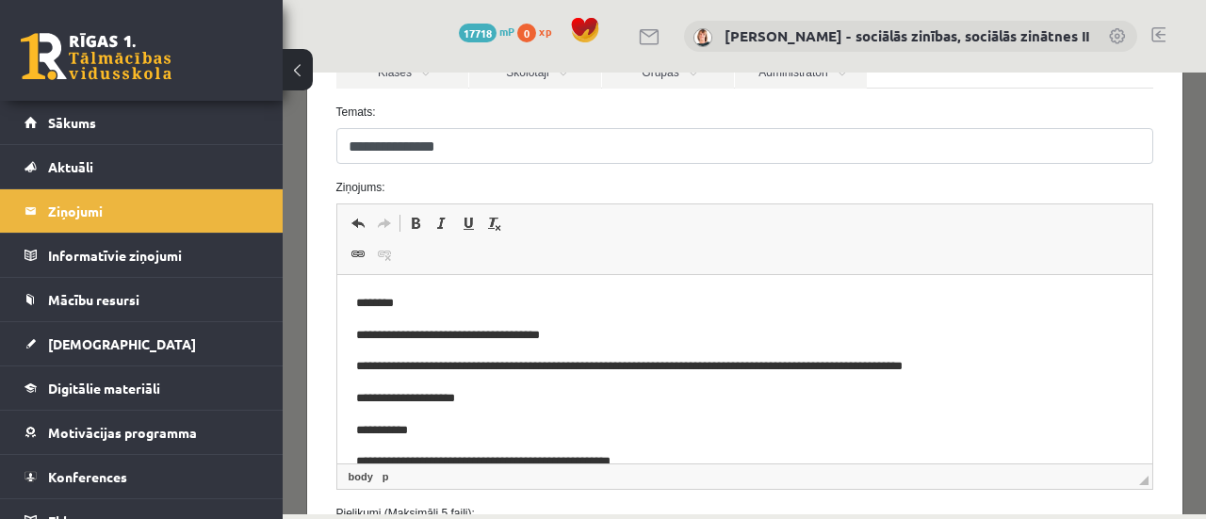
click at [536, 370] on p "**********" at bounding box center [730, 367] width 751 height 20
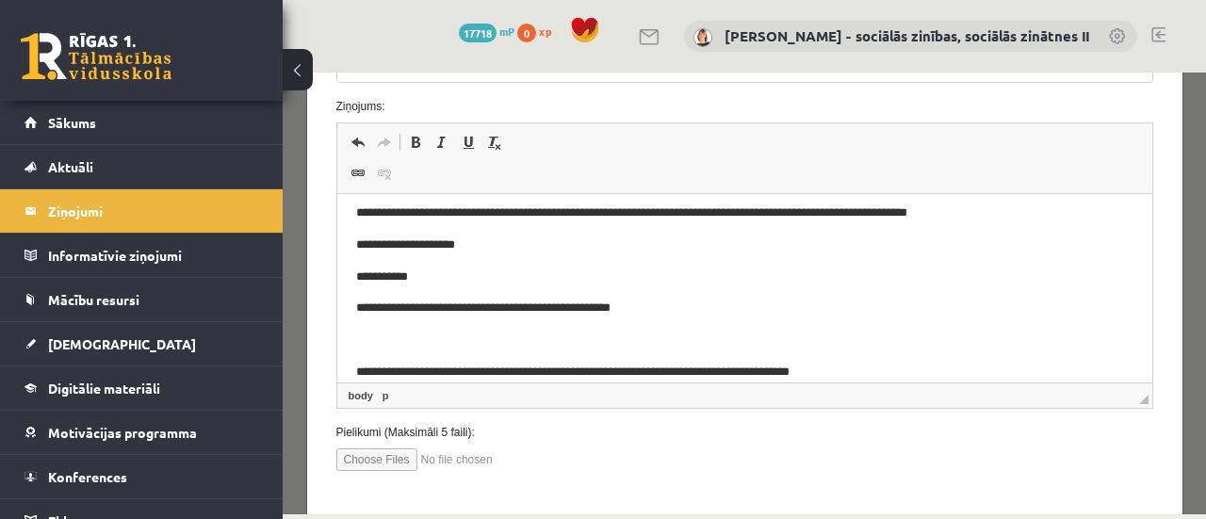
scroll to position [91, 0]
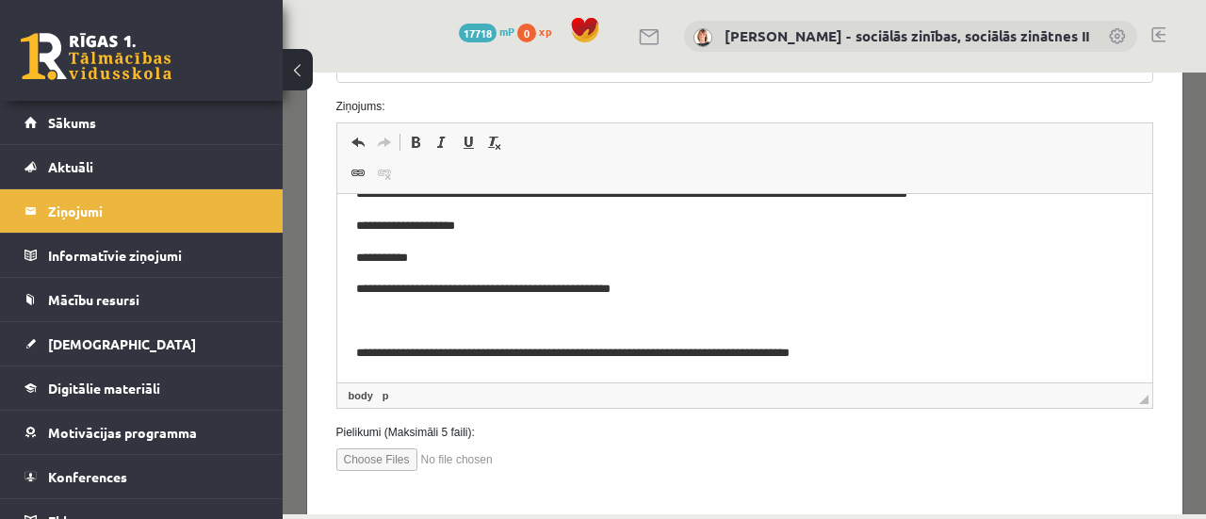
drag, startPoint x: 1129, startPoint y: 296, endPoint x: 1198, endPoint y: 495, distance: 210.7
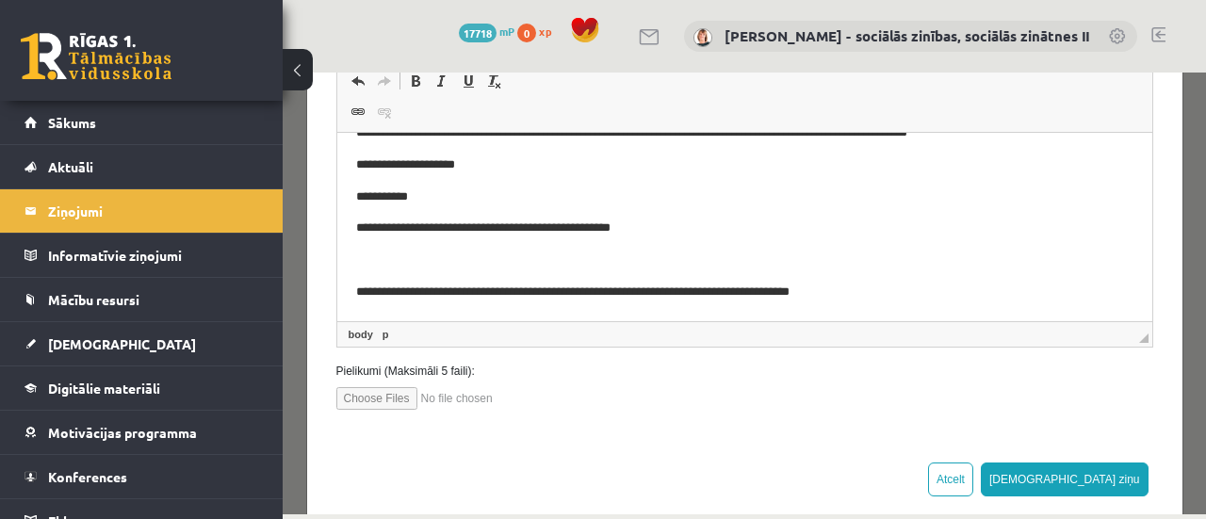
scroll to position [390, 0]
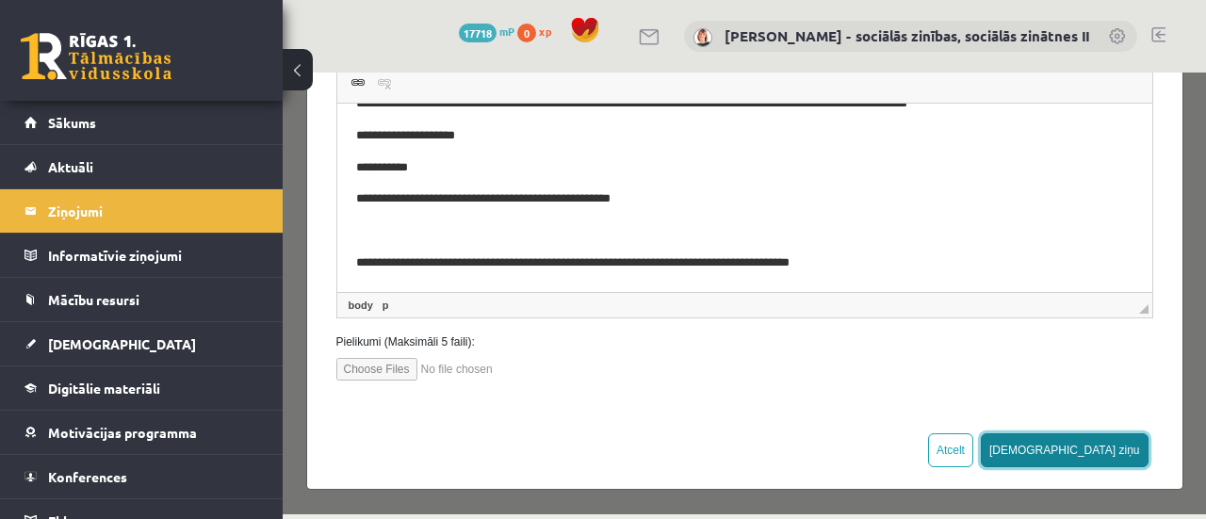
click at [1115, 447] on button "[DEMOGRAPHIC_DATA] ziņu" at bounding box center [1065, 450] width 168 height 34
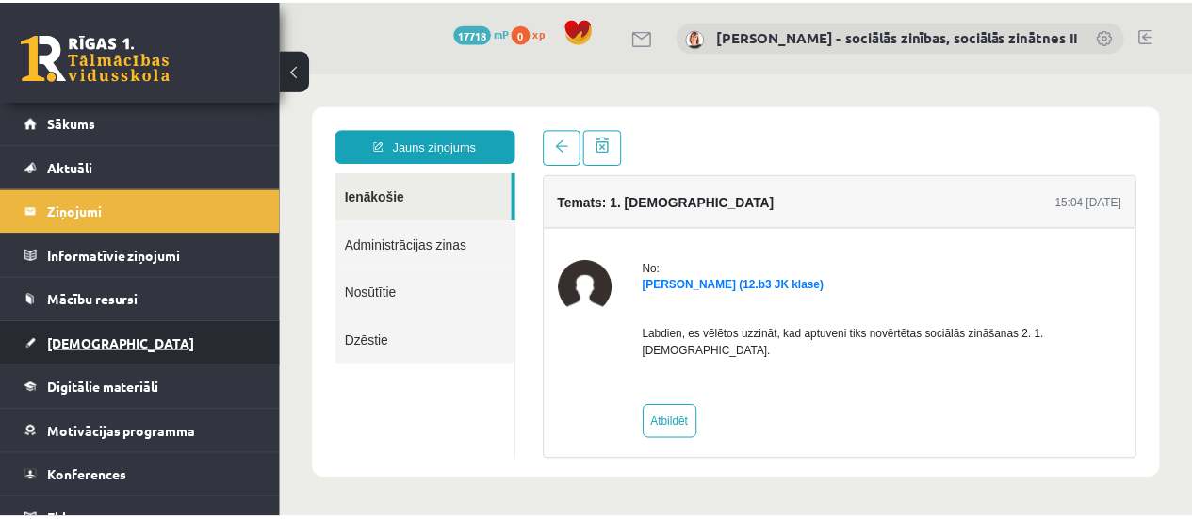
scroll to position [0, 0]
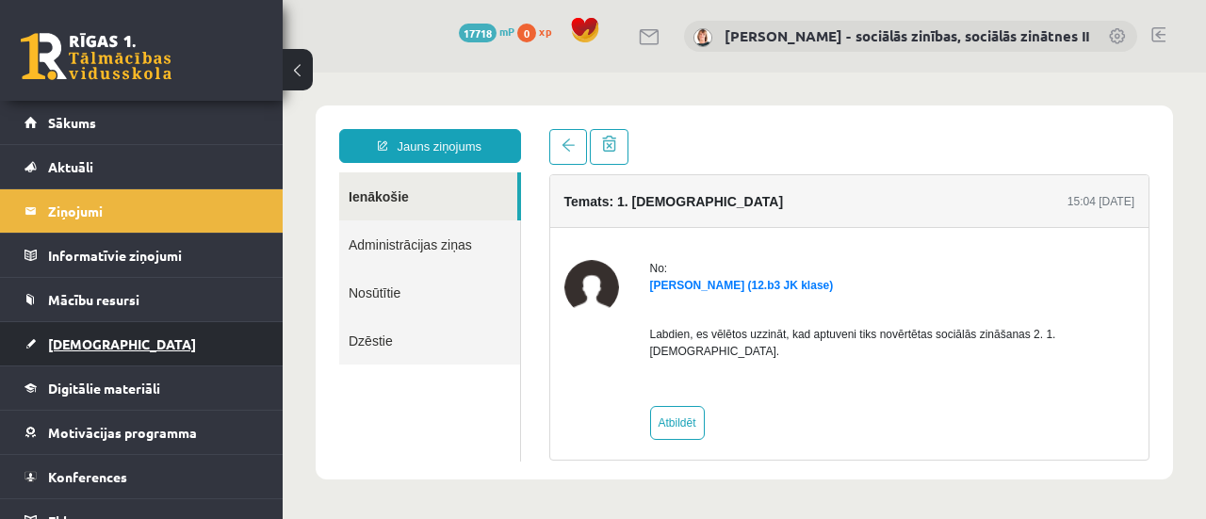
click at [77, 341] on span "[DEMOGRAPHIC_DATA]" at bounding box center [122, 343] width 148 height 17
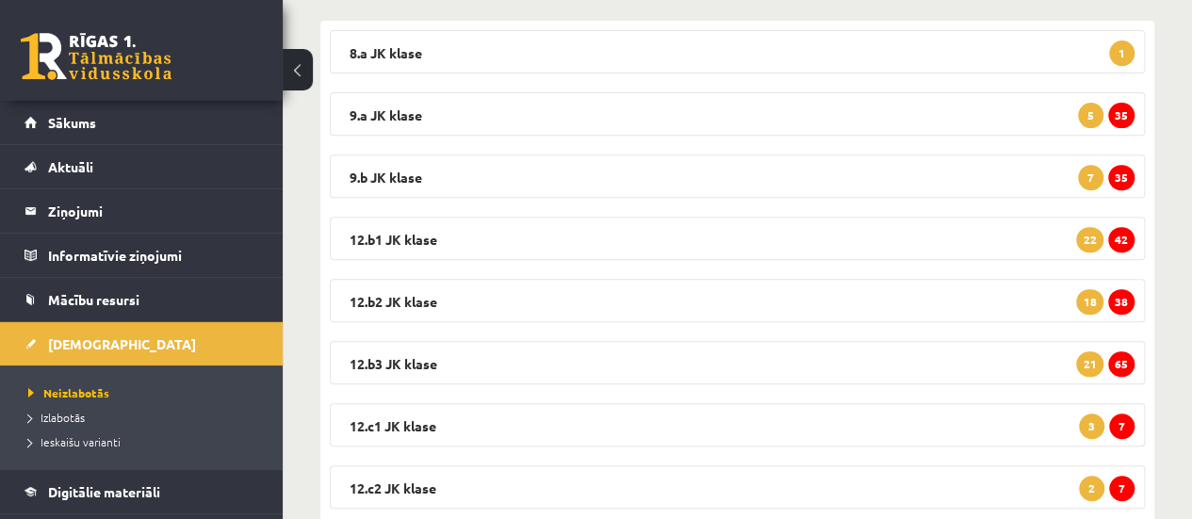
scroll to position [318, 0]
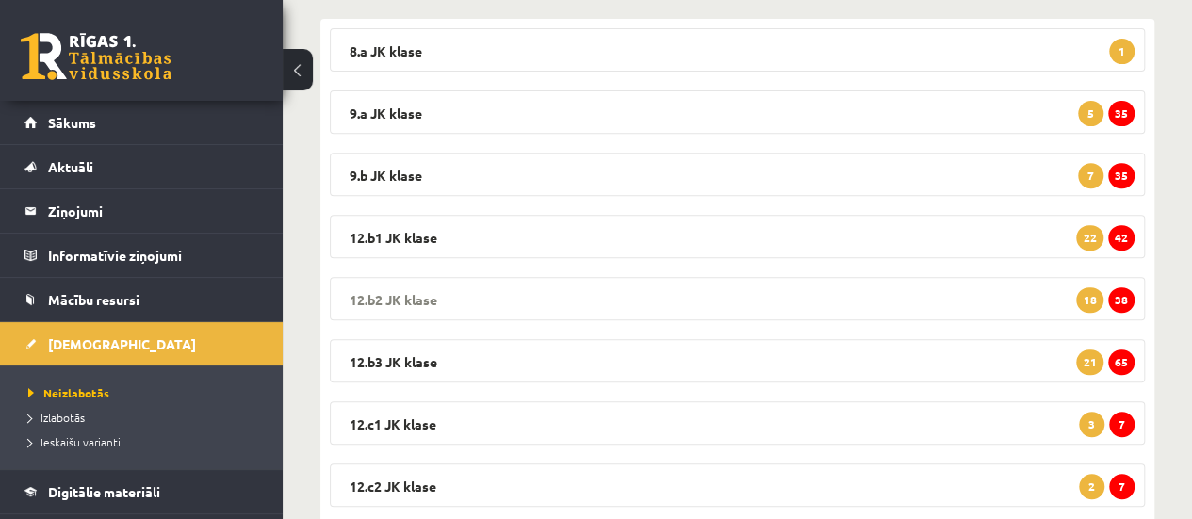
click at [1124, 297] on span "38" at bounding box center [1121, 299] width 26 height 25
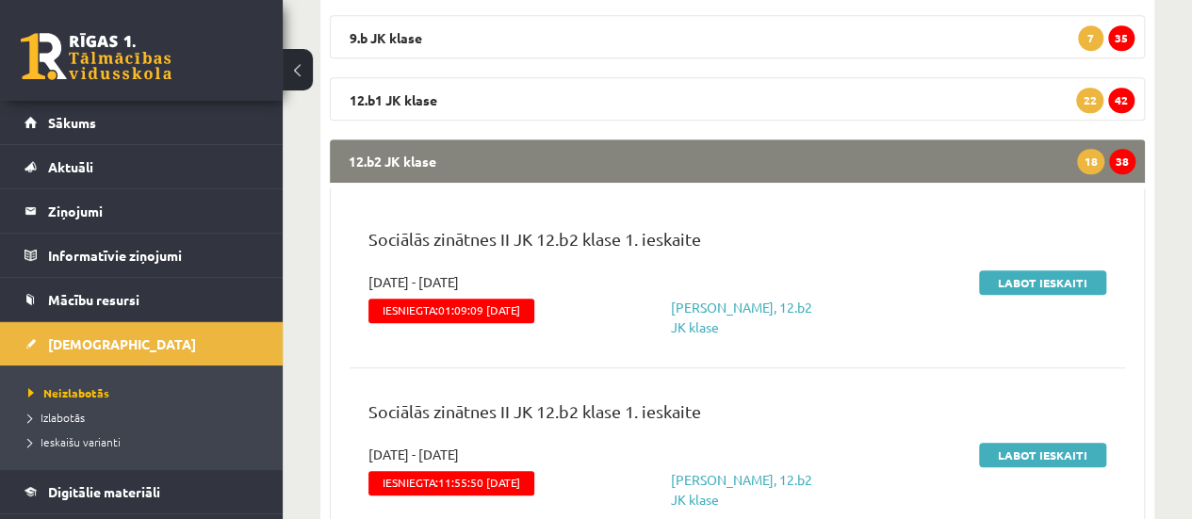
scroll to position [469, 0]
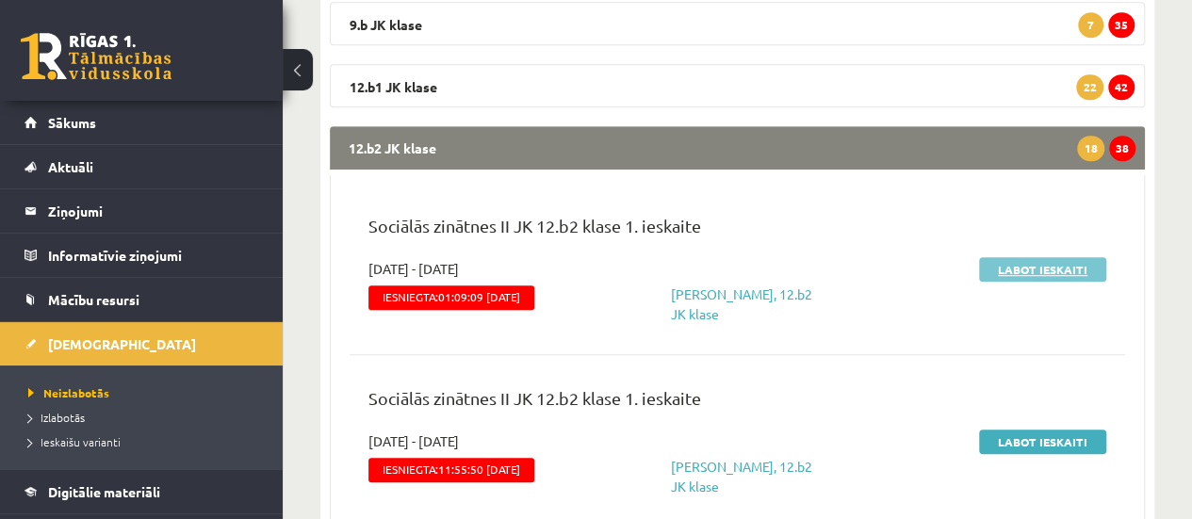
click at [1034, 272] on link "Labot ieskaiti" at bounding box center [1042, 269] width 127 height 24
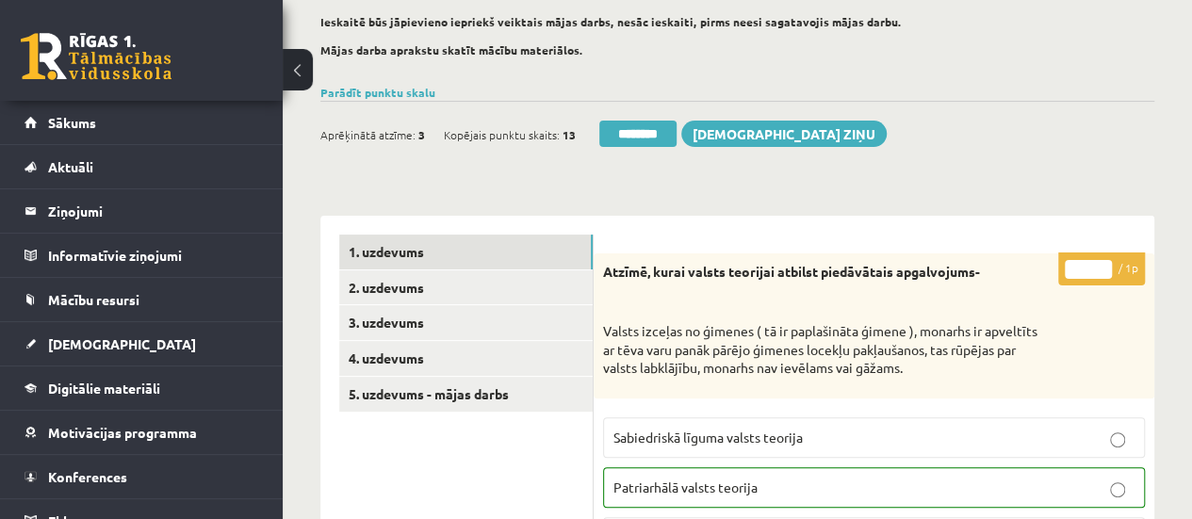
scroll to position [217, 0]
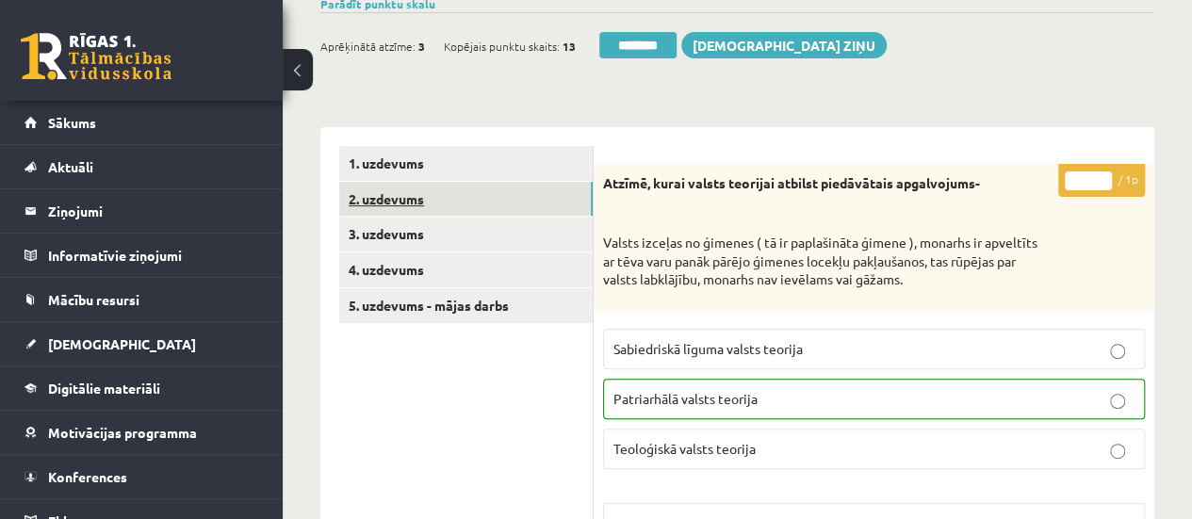
click at [480, 209] on link "2. uzdevums" at bounding box center [465, 199] width 253 height 35
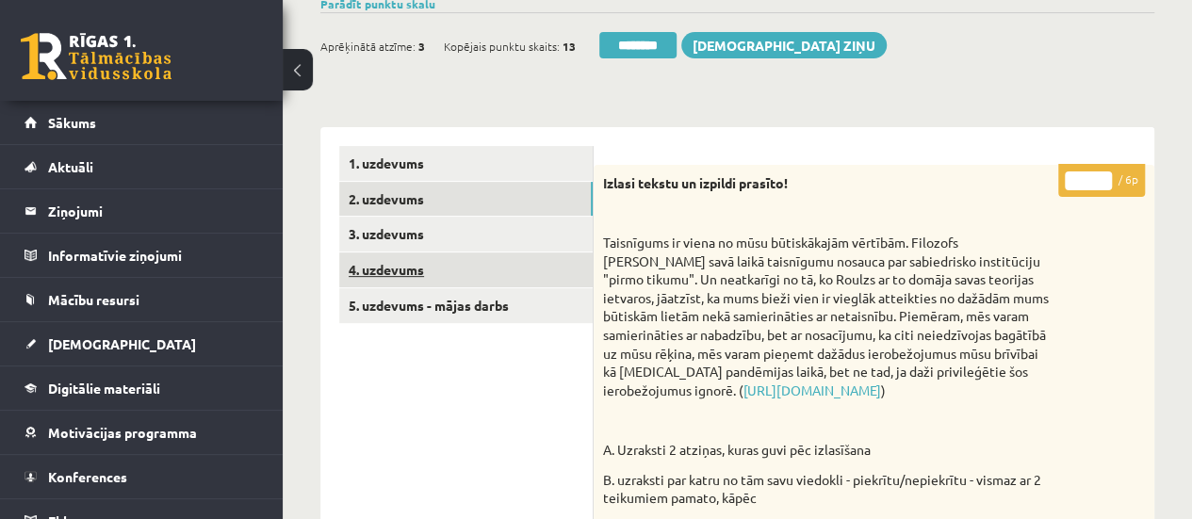
scroll to position [0, 0]
click at [466, 273] on link "4. uzdevums" at bounding box center [465, 269] width 253 height 35
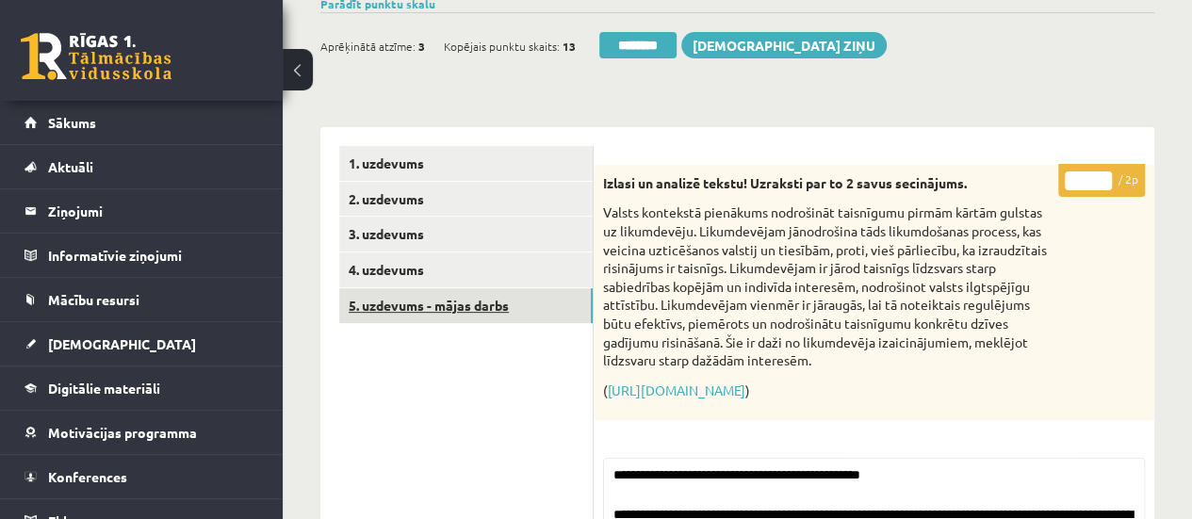
click at [473, 301] on link "5. uzdevums - mājas darbs" at bounding box center [465, 305] width 253 height 35
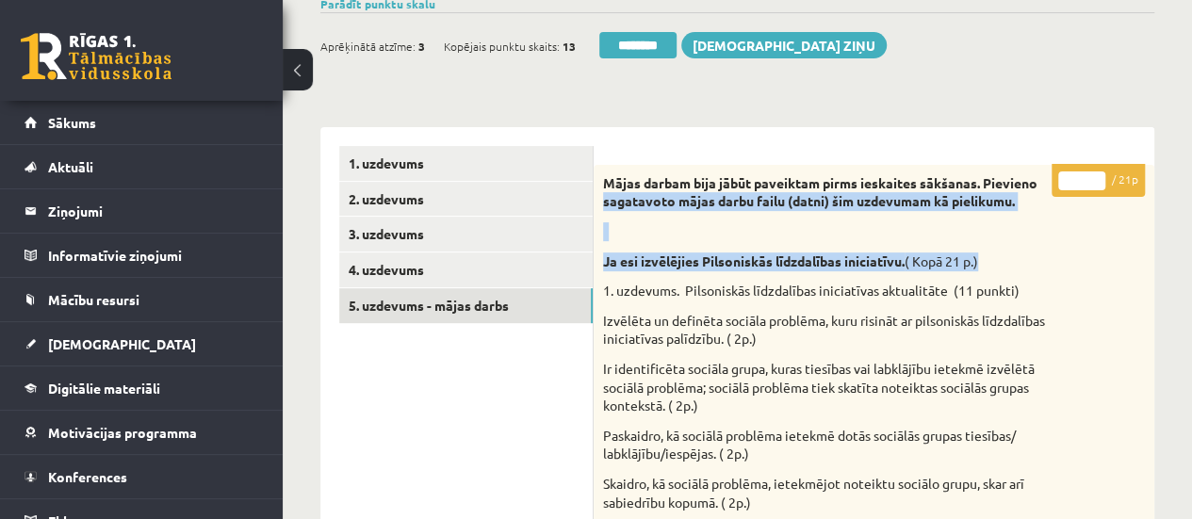
drag, startPoint x: 1191, startPoint y: 120, endPoint x: 1204, endPoint y: 244, distance: 125.1
click at [1191, 244] on html "0 Dāvanas 17718 mP 0 xp Anita Jozus - sociālās zinības, sociālās zinātnes II Sā…" at bounding box center [596, 42] width 1192 height 519
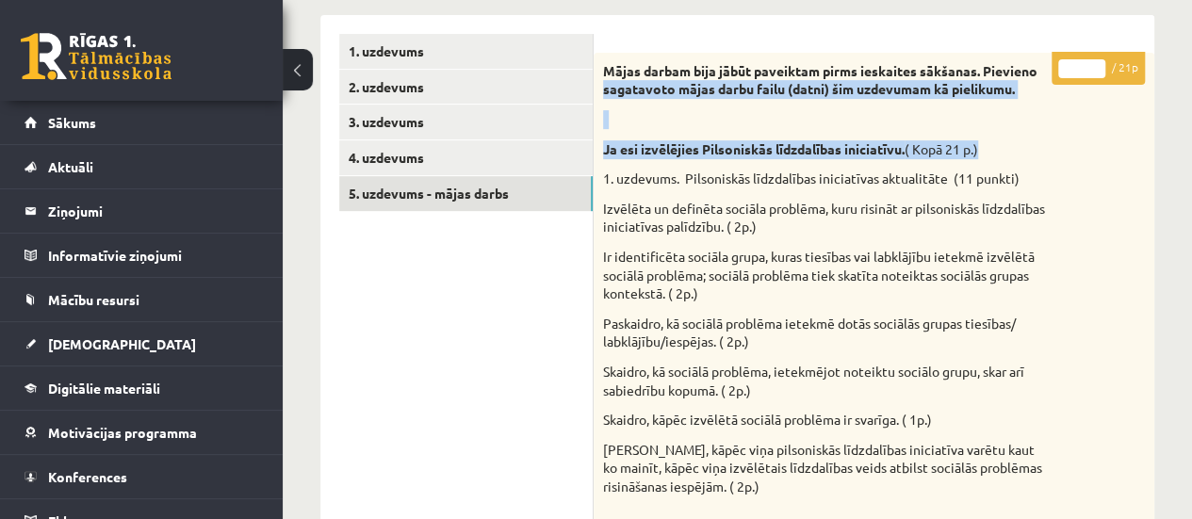
scroll to position [162, 0]
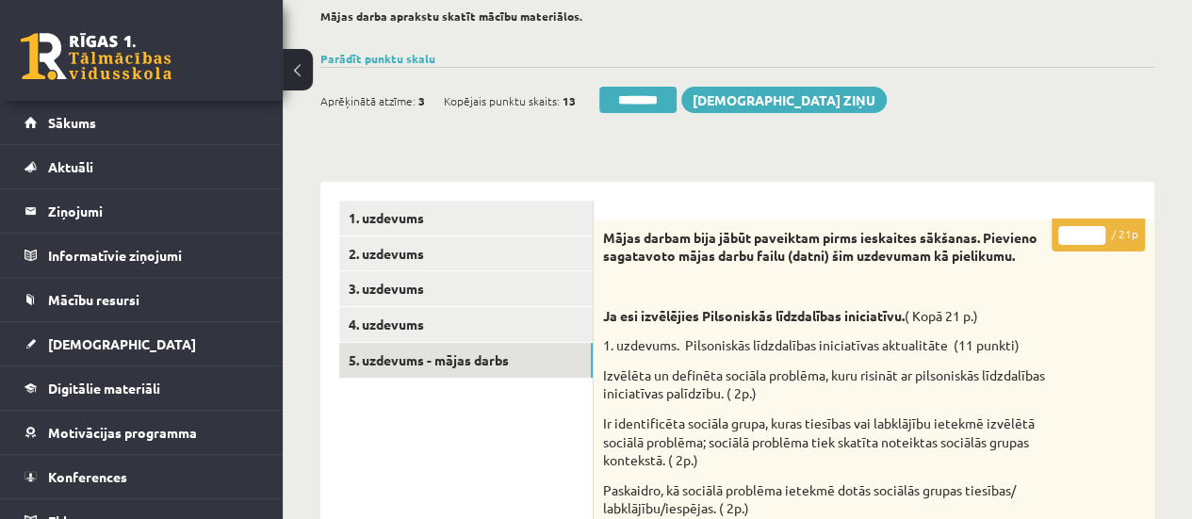
type input "**"
click at [1096, 231] on input "**" at bounding box center [1081, 235] width 47 height 19
click at [548, 215] on link "1. uzdevums" at bounding box center [465, 218] width 253 height 35
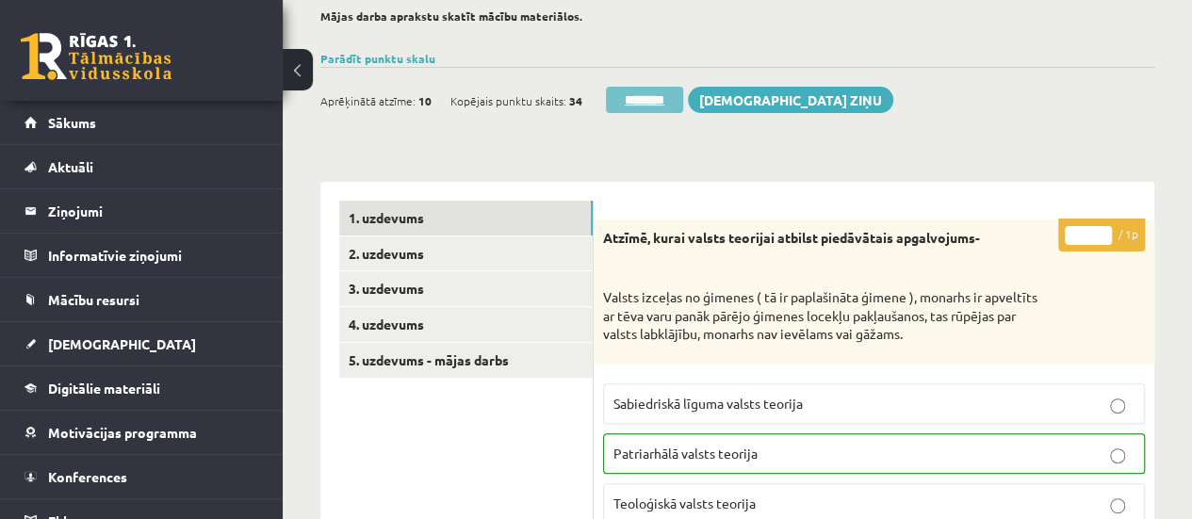
click at [643, 91] on input "********" at bounding box center [644, 100] width 77 height 26
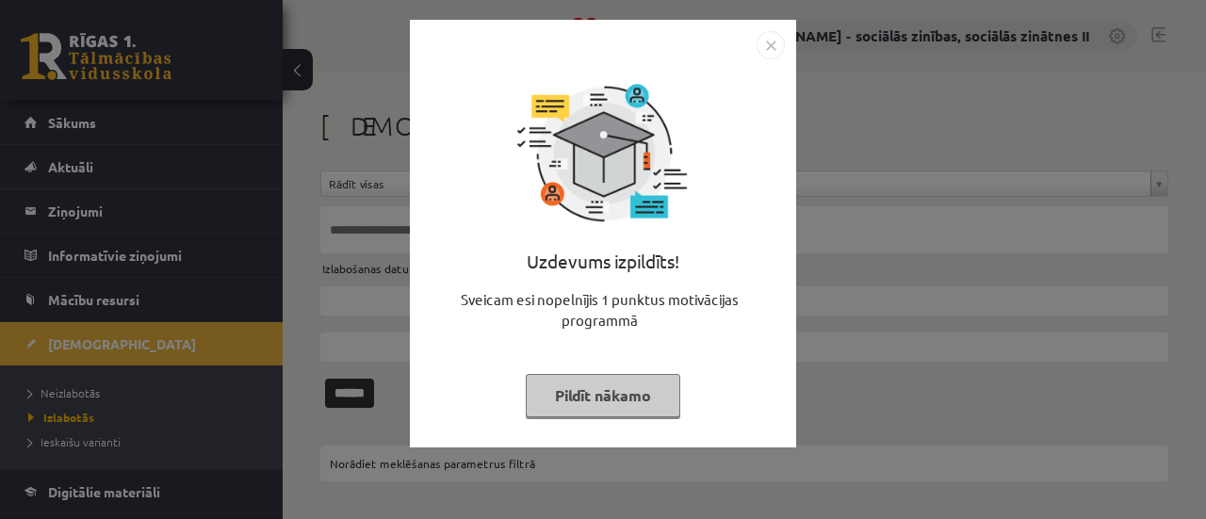
click at [584, 385] on button "Pildīt nākamo" at bounding box center [603, 395] width 155 height 43
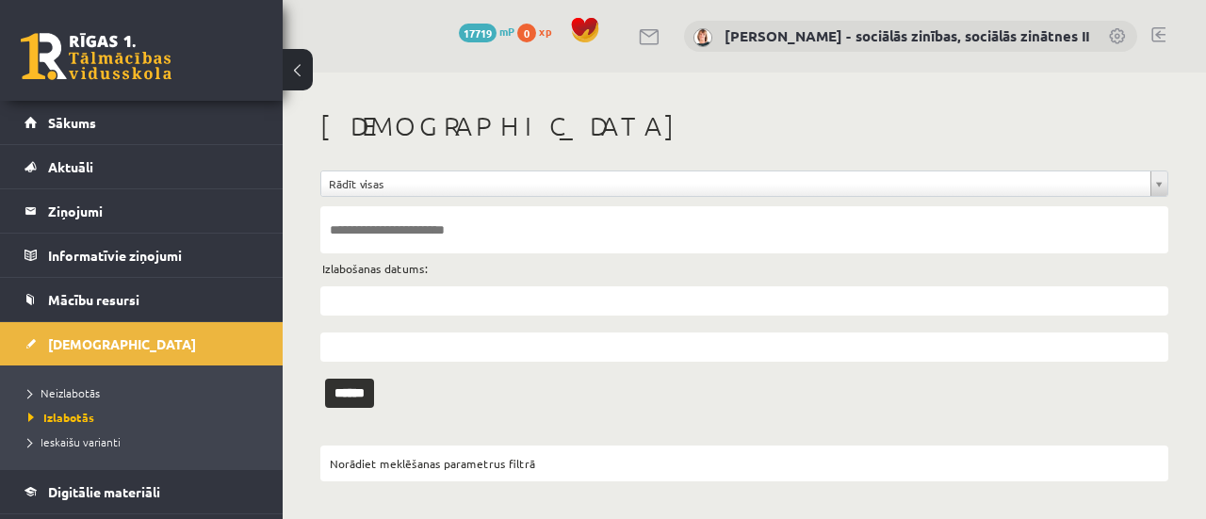
click at [90, 382] on li "Neizlabotās" at bounding box center [146, 393] width 236 height 24
click at [83, 393] on span "Neizlabotās" at bounding box center [68, 392] width 81 height 15
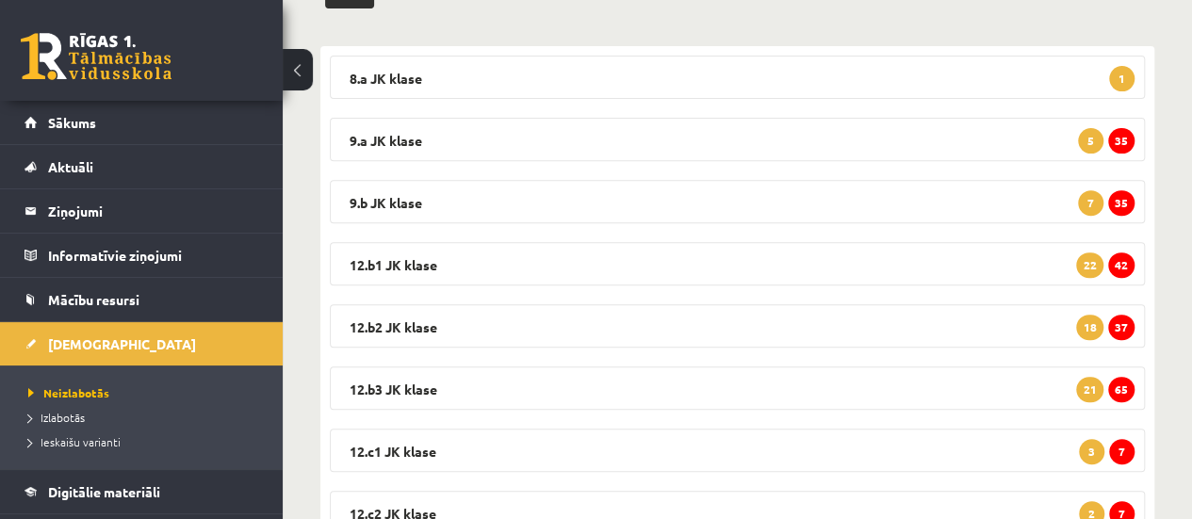
scroll to position [294, 0]
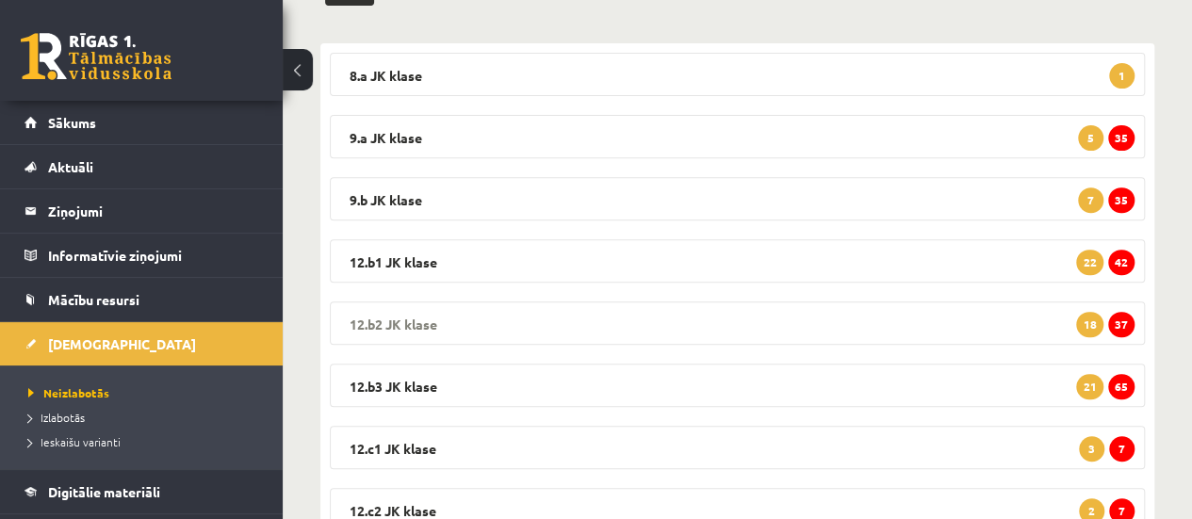
click at [1121, 324] on span "37" at bounding box center [1121, 324] width 26 height 25
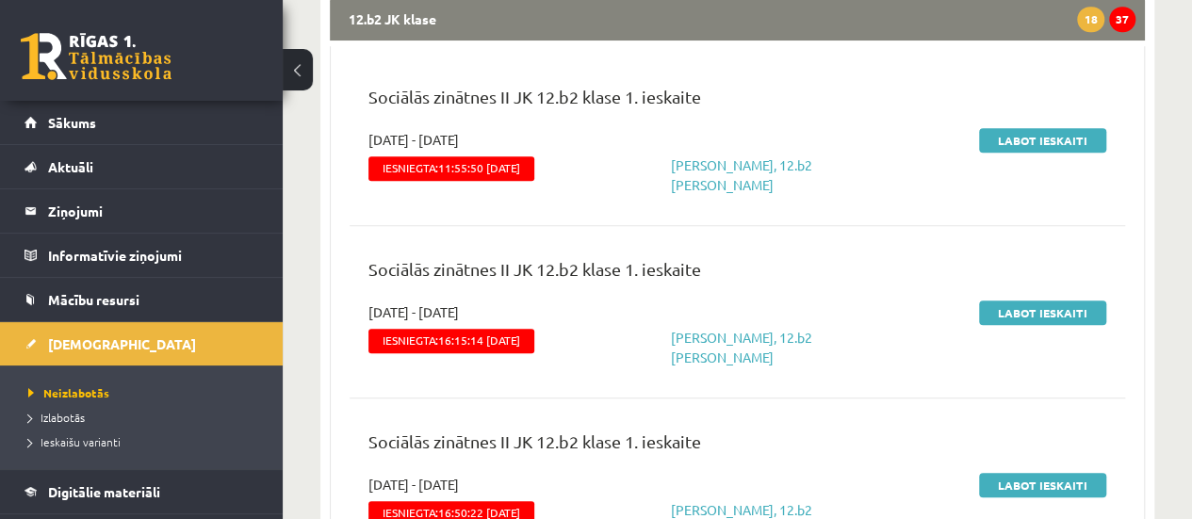
scroll to position [652, 0]
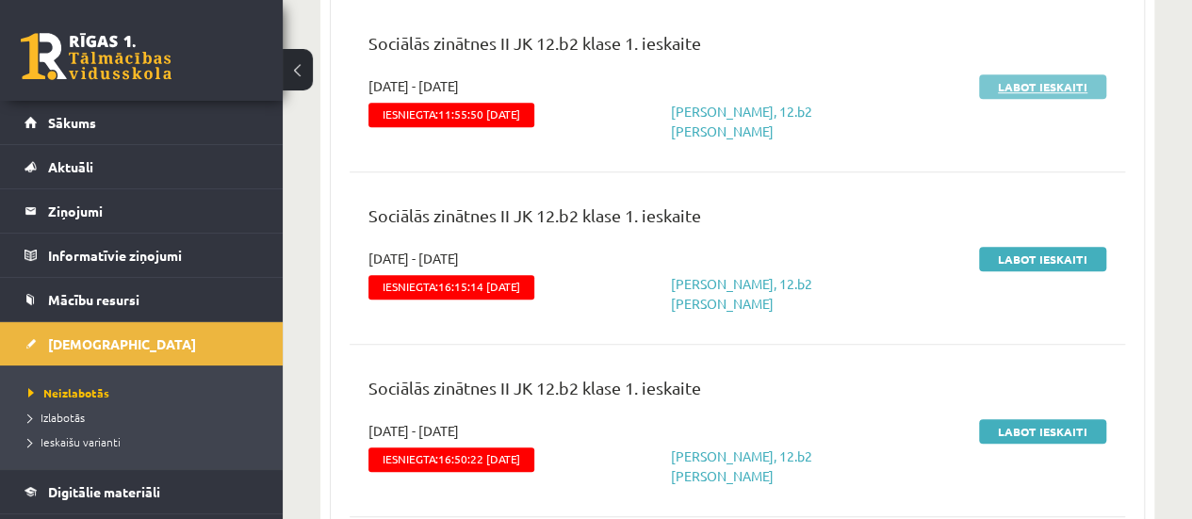
click at [1065, 89] on link "Labot ieskaiti" at bounding box center [1042, 86] width 127 height 24
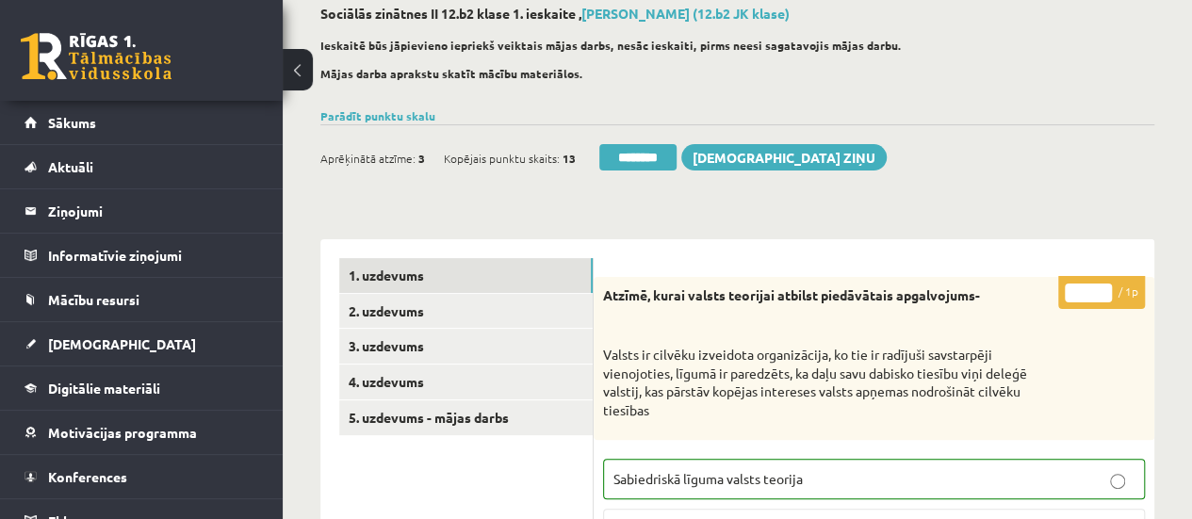
scroll to position [112, 0]
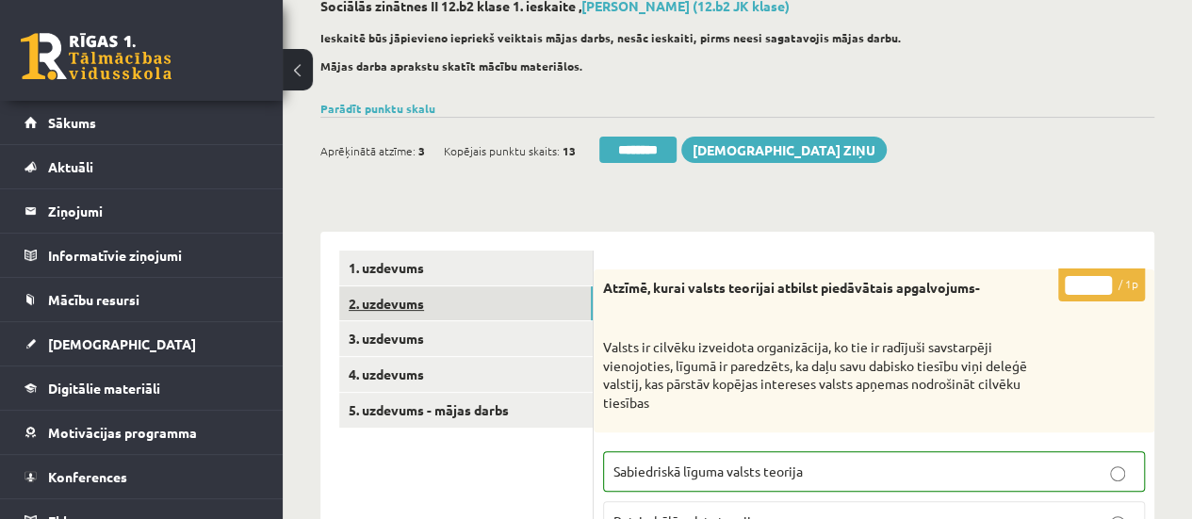
click at [518, 294] on link "2. uzdevums" at bounding box center [465, 303] width 253 height 35
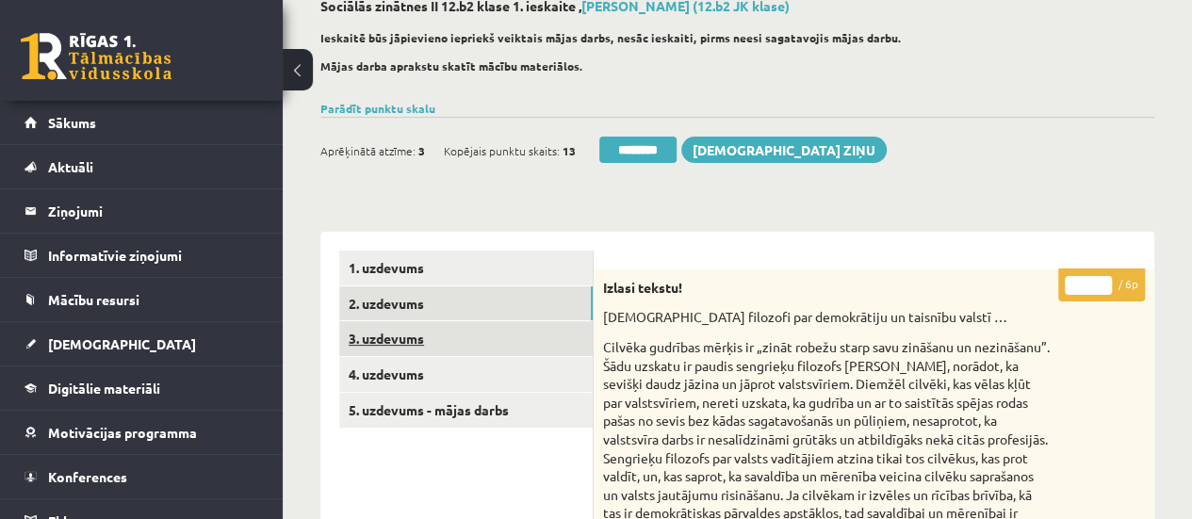
scroll to position [0, 0]
click at [518, 344] on link "3. uzdevums" at bounding box center [465, 338] width 253 height 35
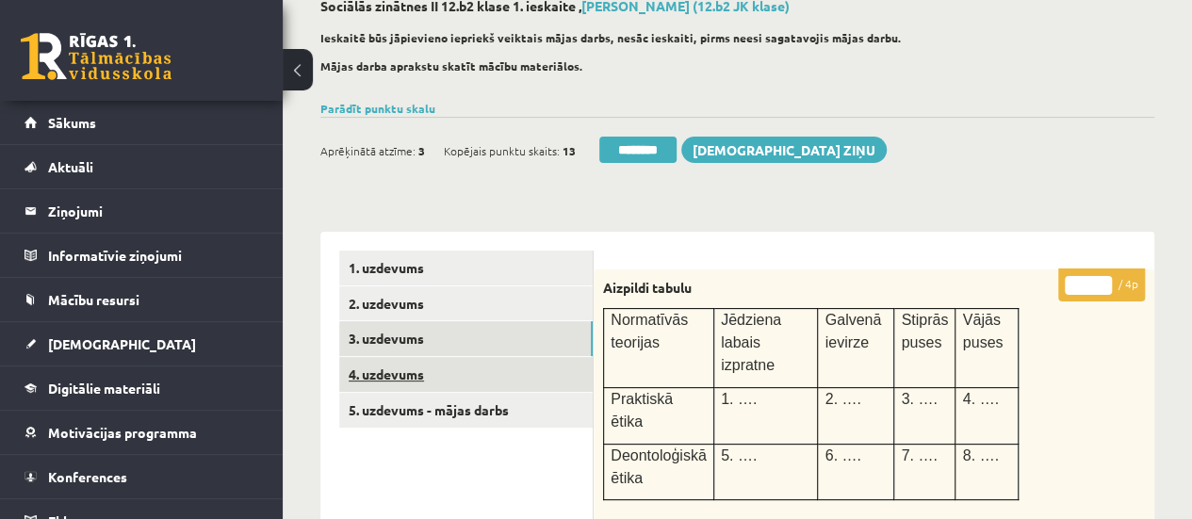
click at [524, 366] on link "4. uzdevums" at bounding box center [465, 374] width 253 height 35
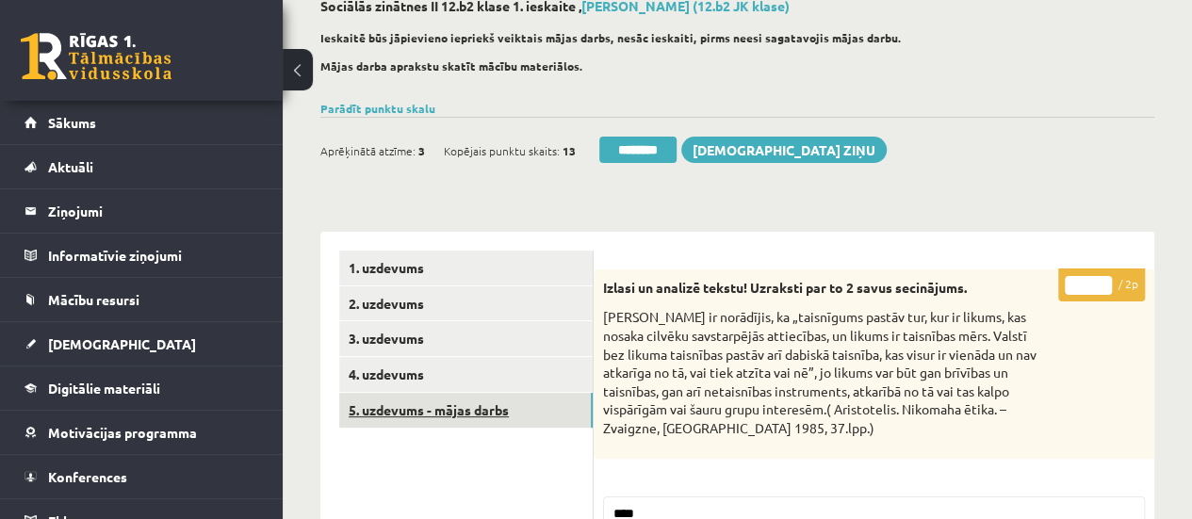
click at [523, 402] on link "5. uzdevums - mājas darbs" at bounding box center [465, 410] width 253 height 35
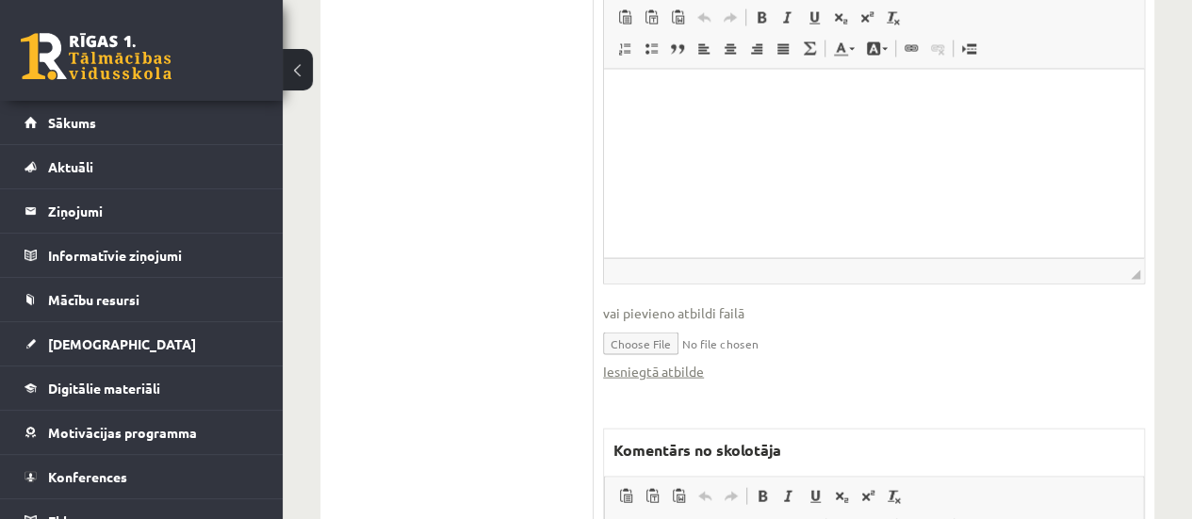
scroll to position [1880, 0]
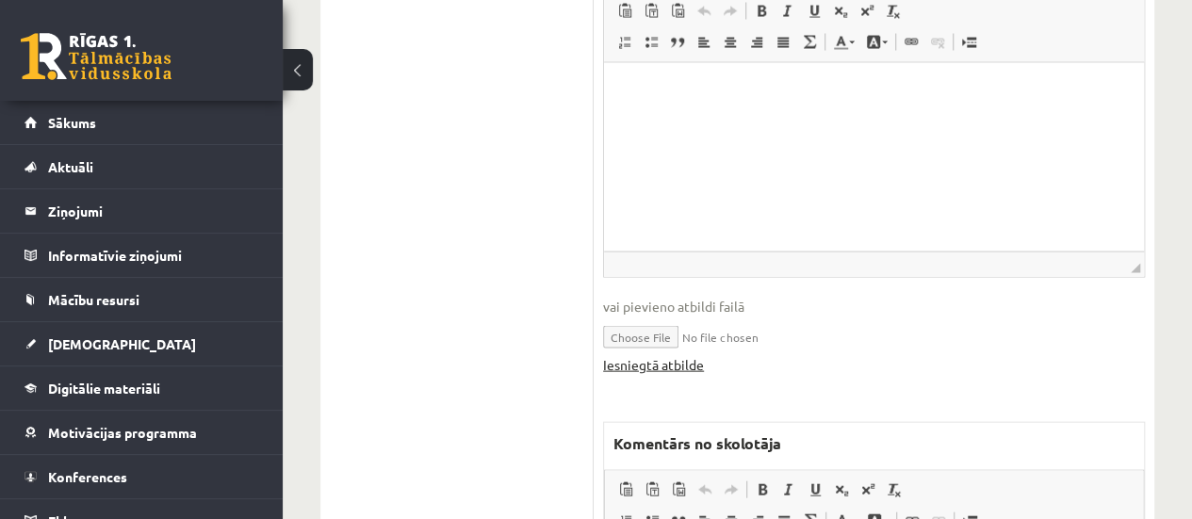
click at [650, 361] on link "Iesniegtā atbilde" at bounding box center [653, 365] width 101 height 20
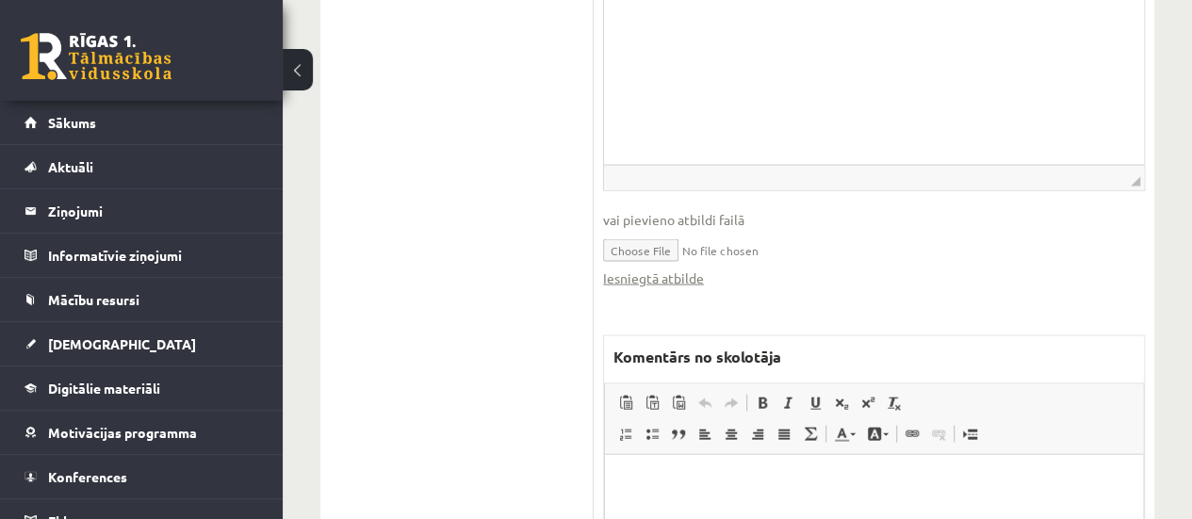
scroll to position [2224, 0]
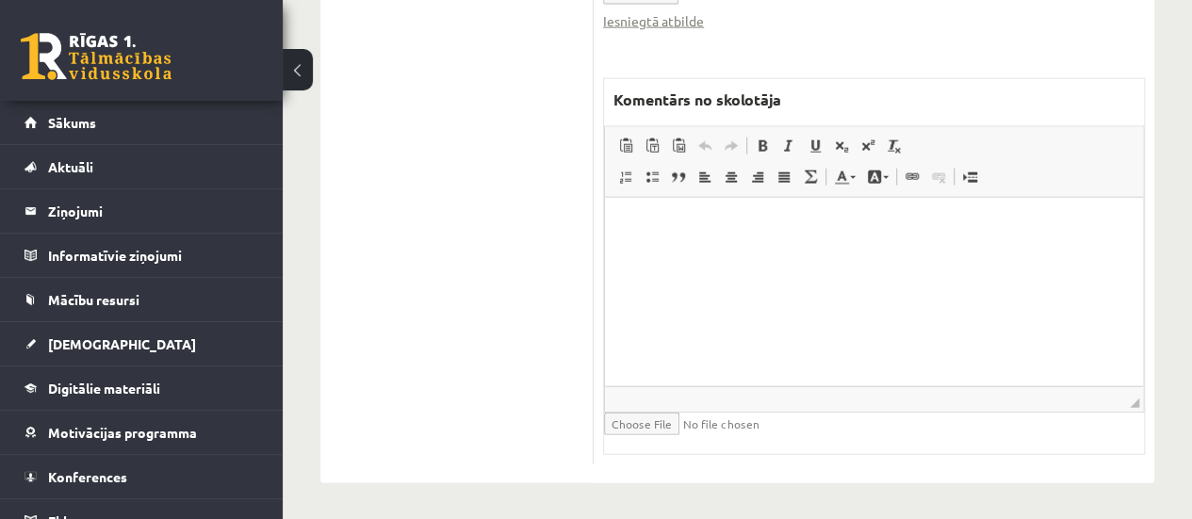
click at [633, 254] on html at bounding box center [874, 225] width 538 height 57
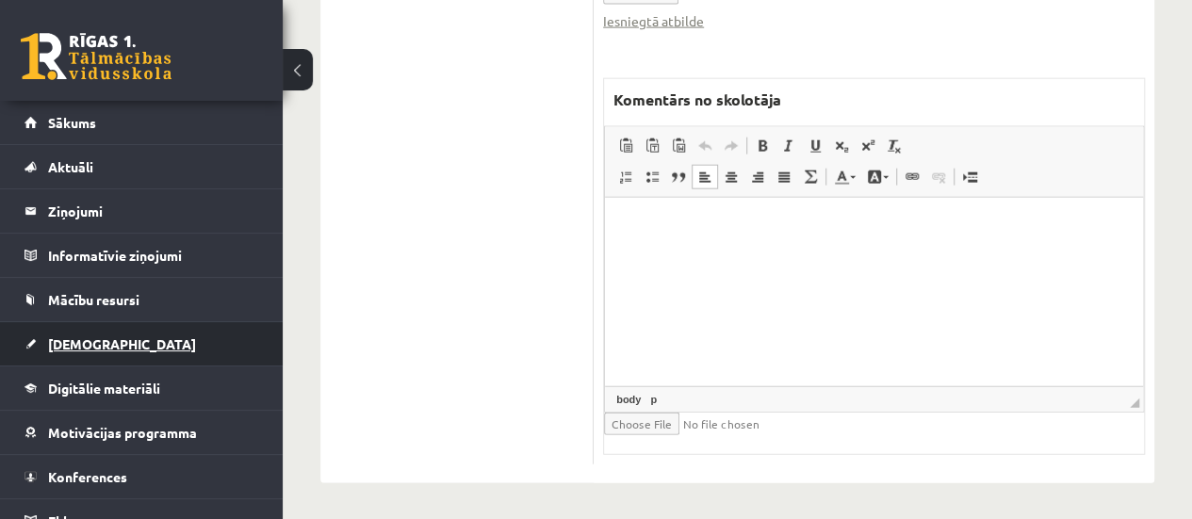
click at [89, 342] on span "[DEMOGRAPHIC_DATA]" at bounding box center [122, 343] width 148 height 17
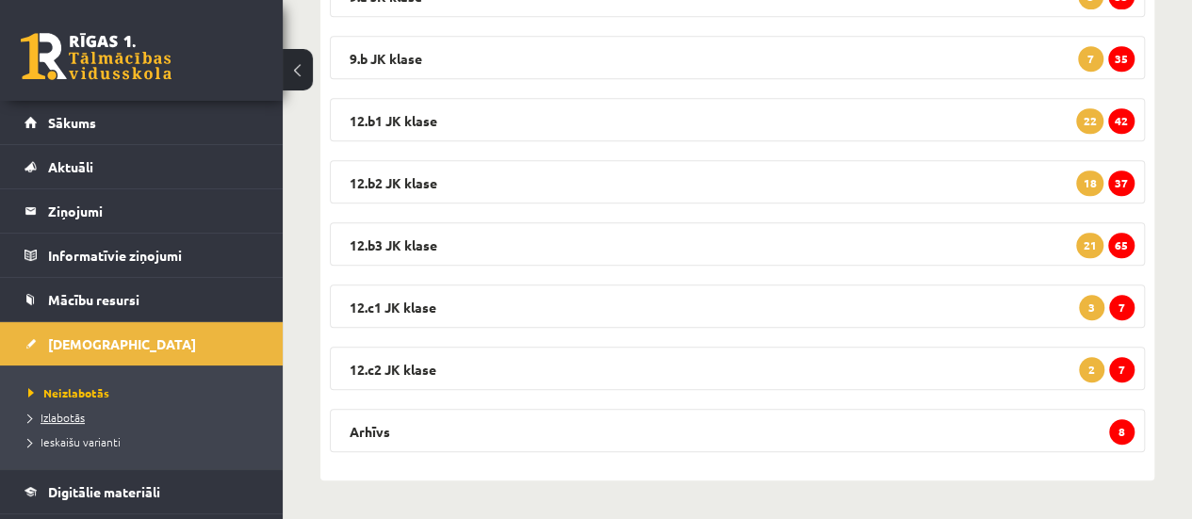
scroll to position [433, 0]
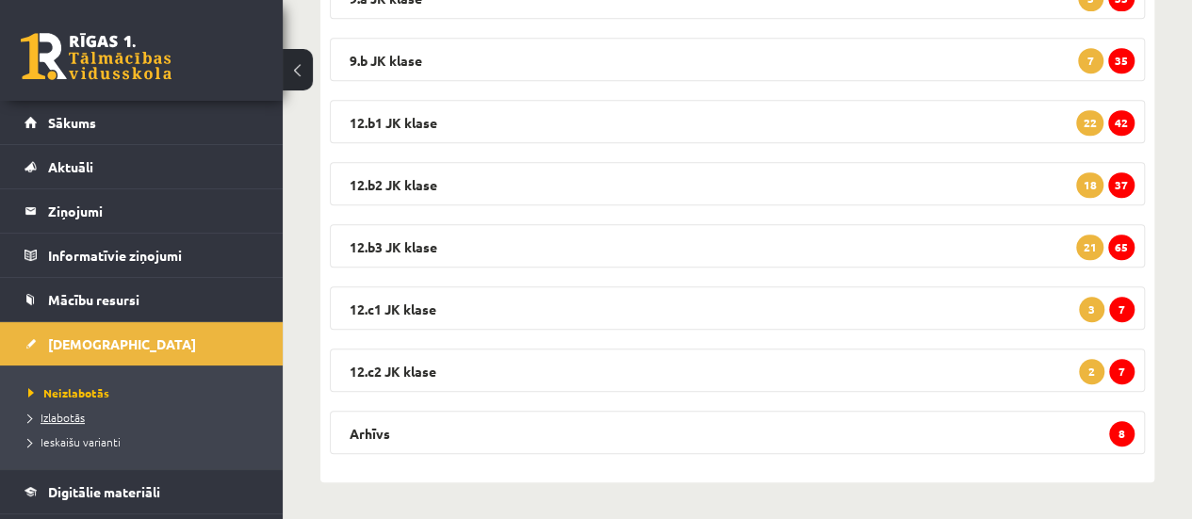
click at [66, 417] on span "Izlabotās" at bounding box center [56, 417] width 57 height 15
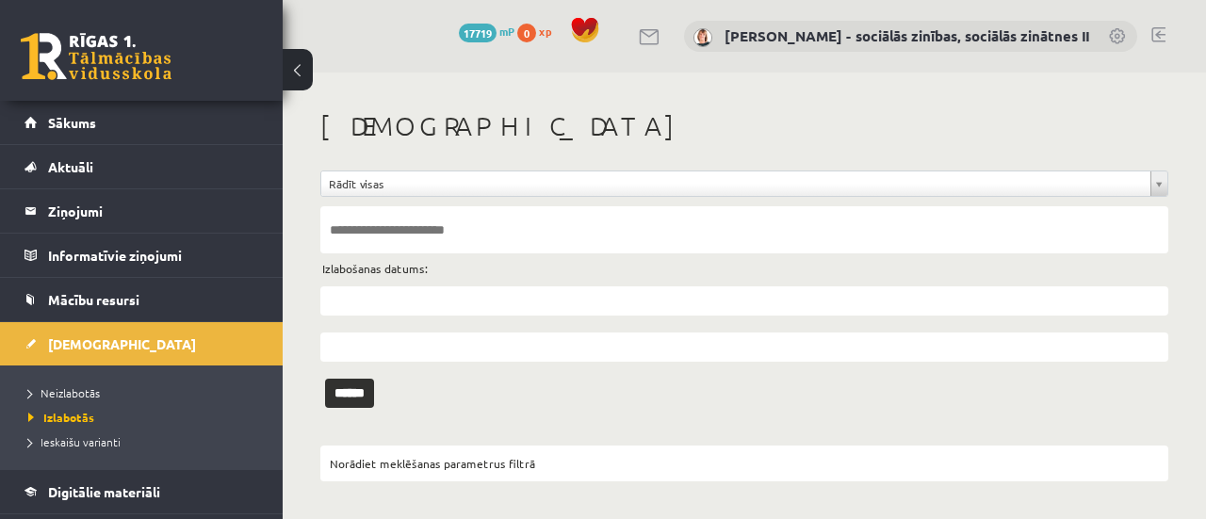
click at [360, 291] on input "text" at bounding box center [744, 300] width 848 height 29
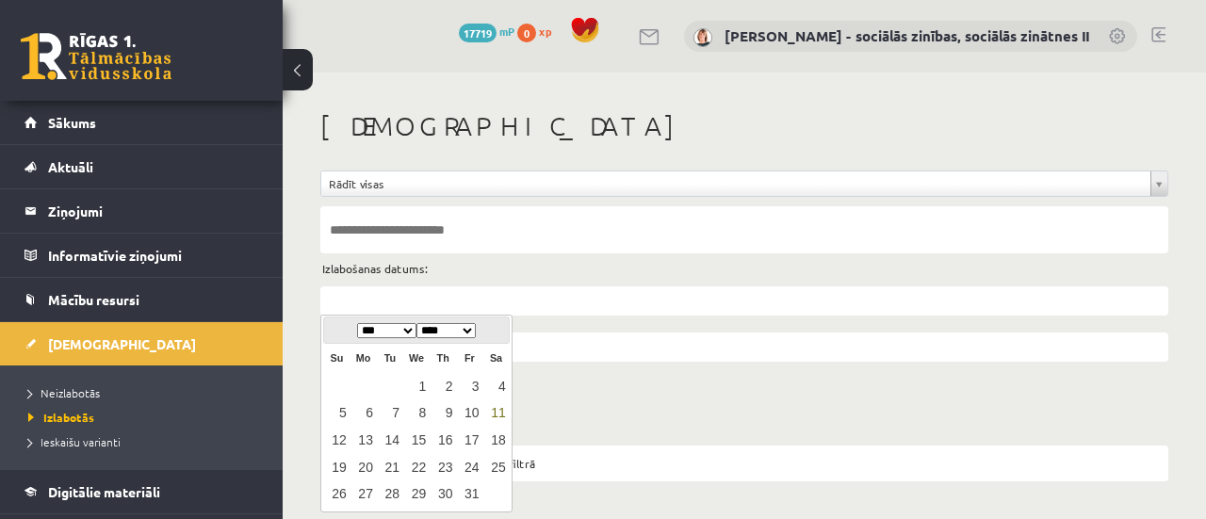
click at [499, 410] on link "11" at bounding box center [495, 413] width 24 height 25
type input "**********"
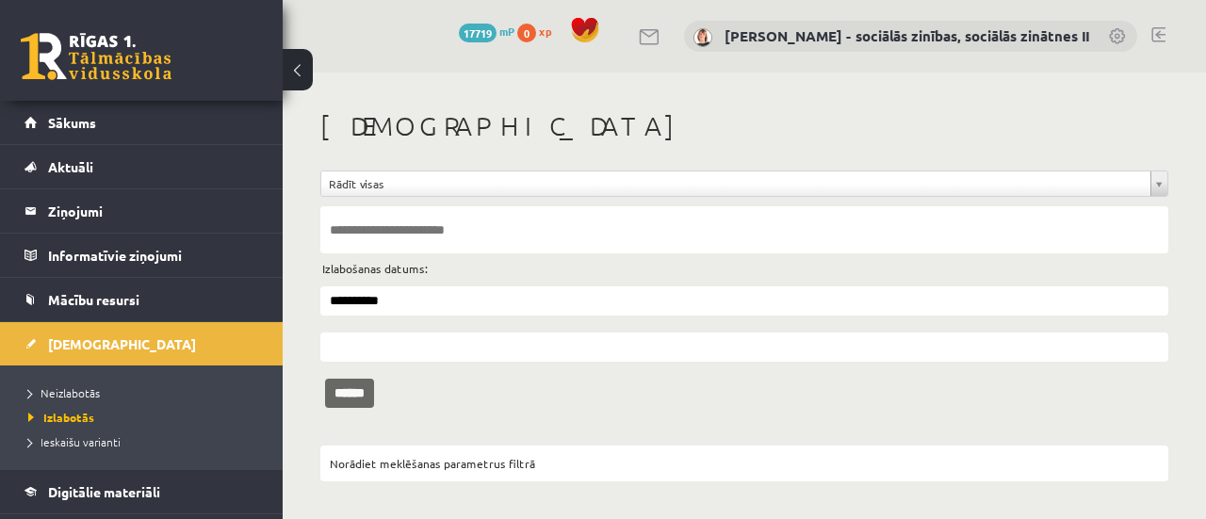
click at [363, 394] on input "******" at bounding box center [349, 393] width 49 height 29
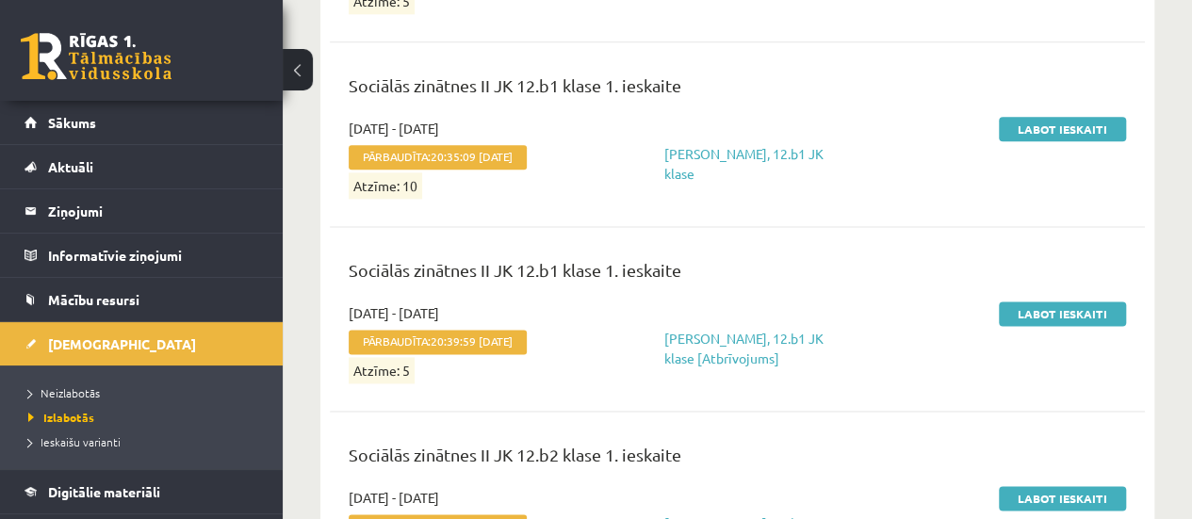
scroll to position [1251, 0]
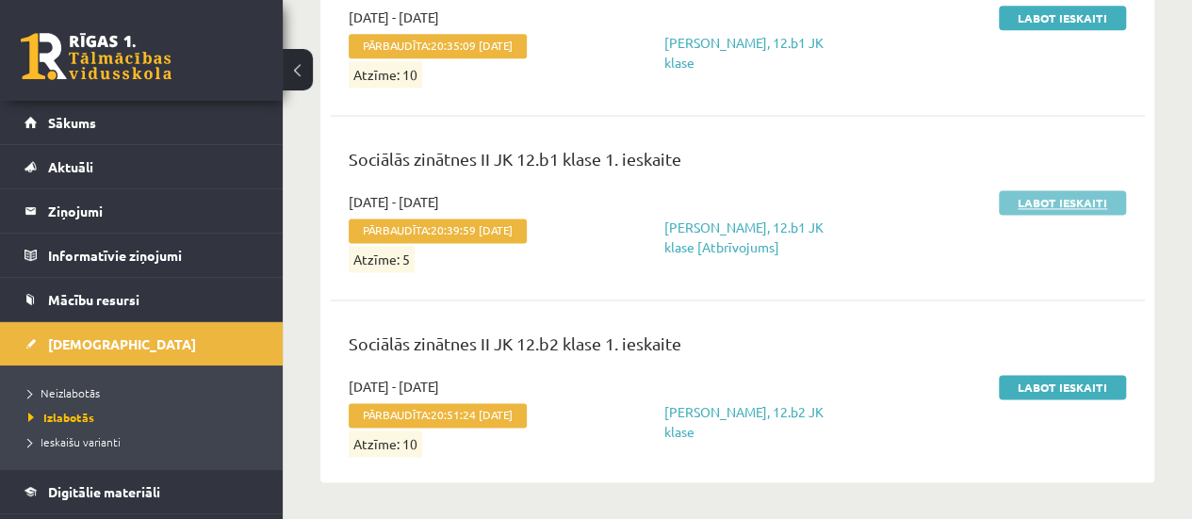
click at [1066, 198] on link "Labot ieskaiti" at bounding box center [1062, 202] width 127 height 24
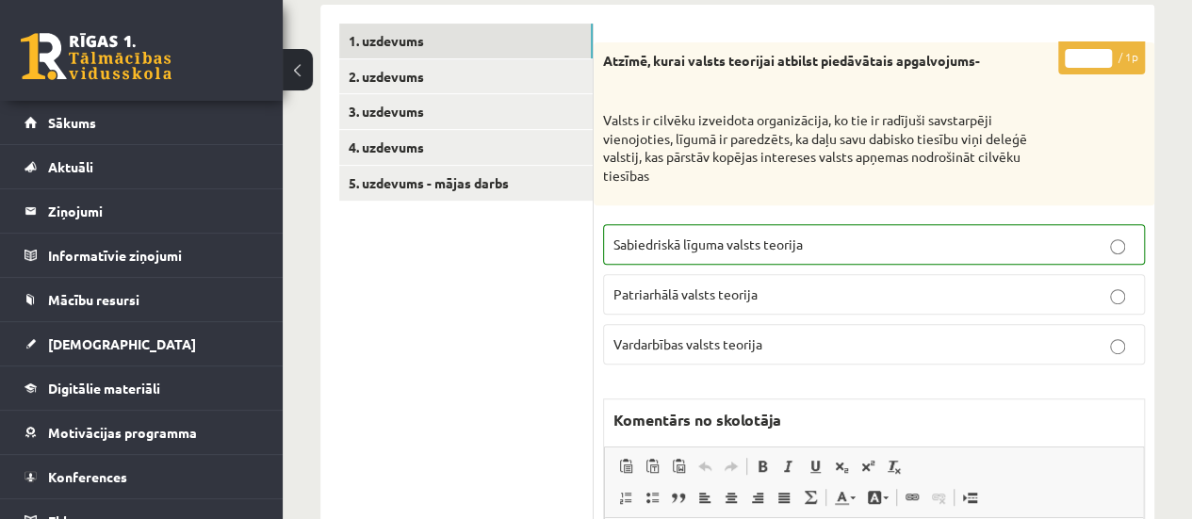
scroll to position [341, 0]
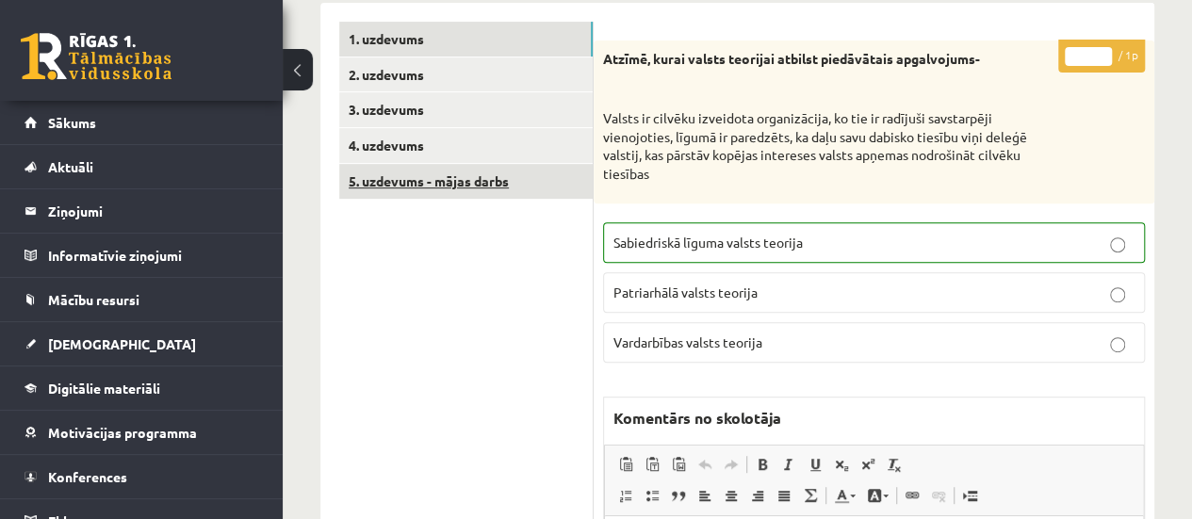
click at [428, 196] on link "5. uzdevums - mājas darbs" at bounding box center [465, 181] width 253 height 35
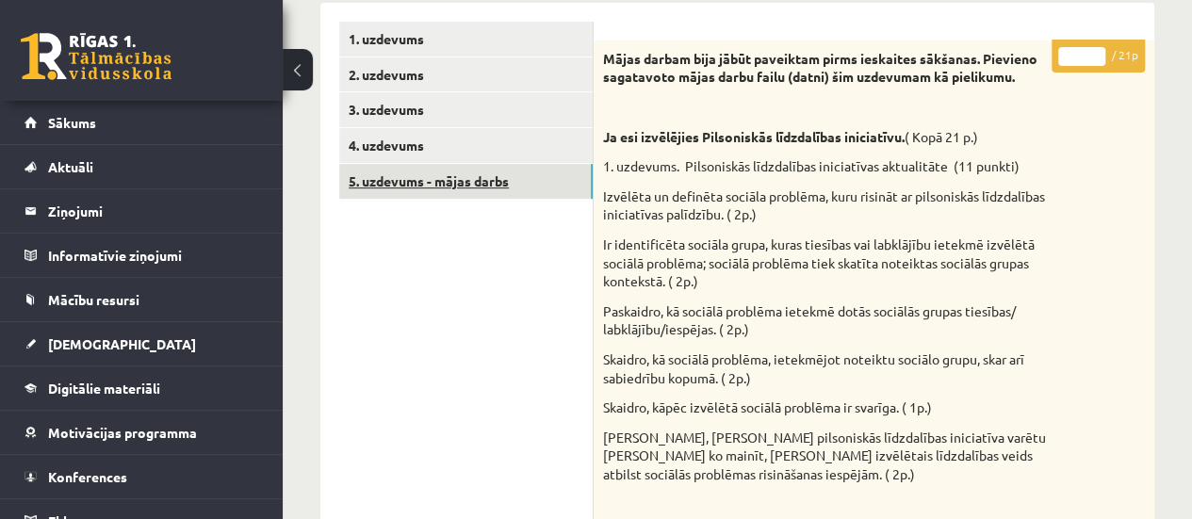
click at [466, 181] on link "5. uzdevums - mājas darbs" at bounding box center [465, 181] width 253 height 35
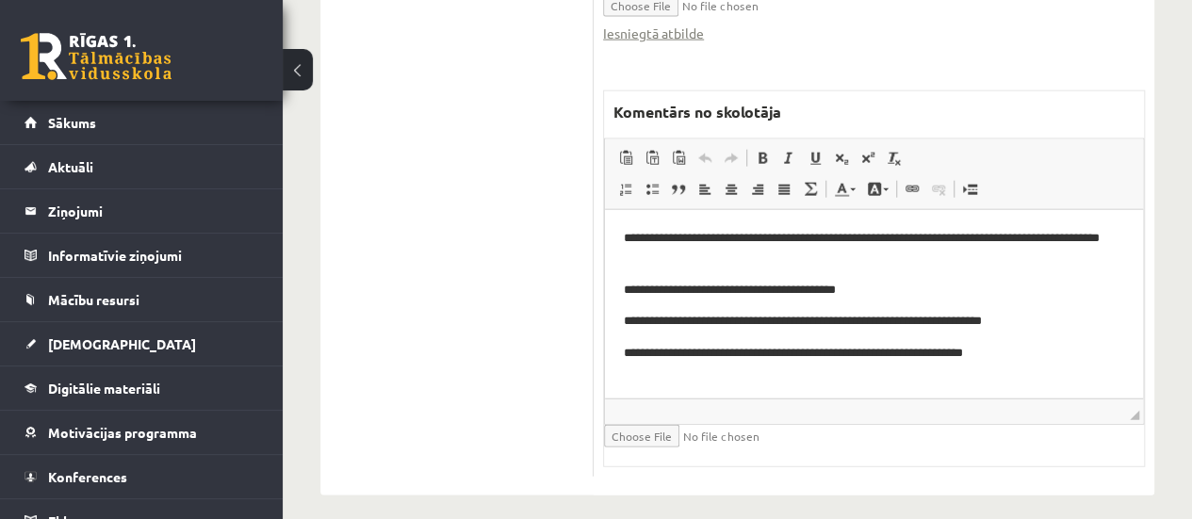
scroll to position [2216, 0]
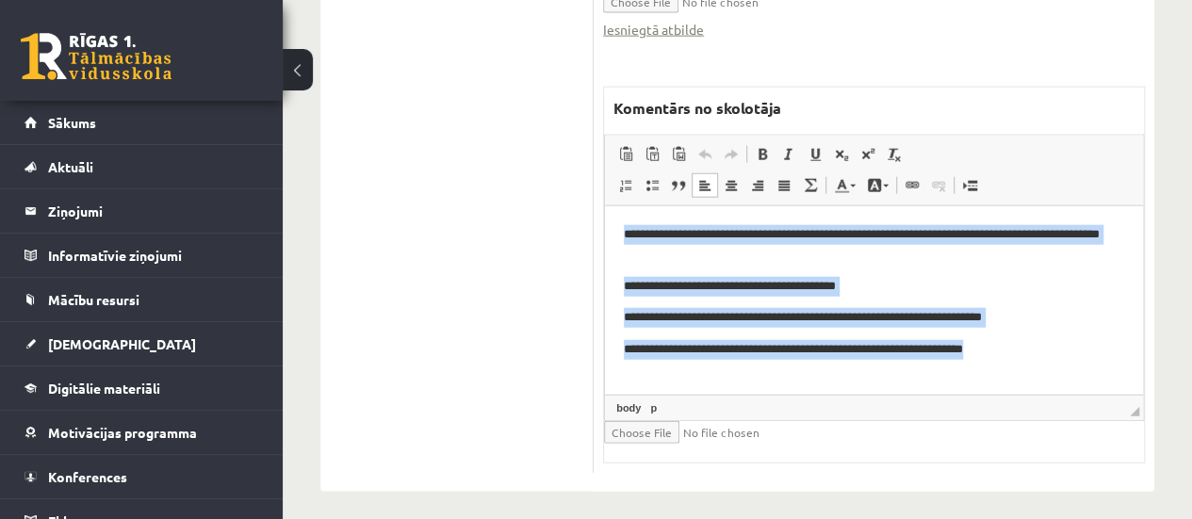
drag, startPoint x: 624, startPoint y: 236, endPoint x: 983, endPoint y: 363, distance: 380.8
click at [983, 363] on html "**********" at bounding box center [874, 291] width 538 height 172
copy body "**********"
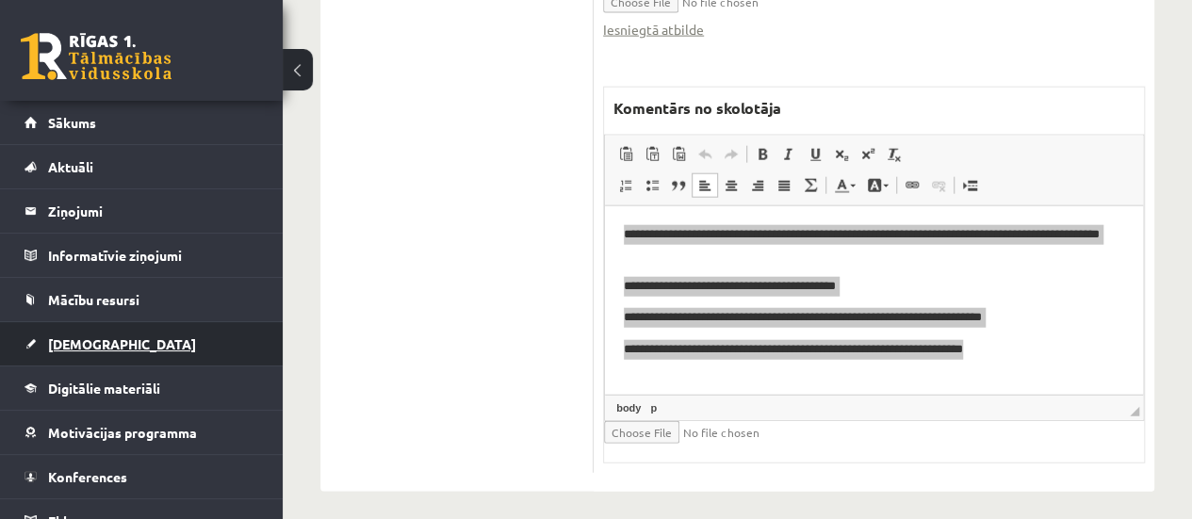
click at [83, 342] on span "[DEMOGRAPHIC_DATA]" at bounding box center [122, 343] width 148 height 17
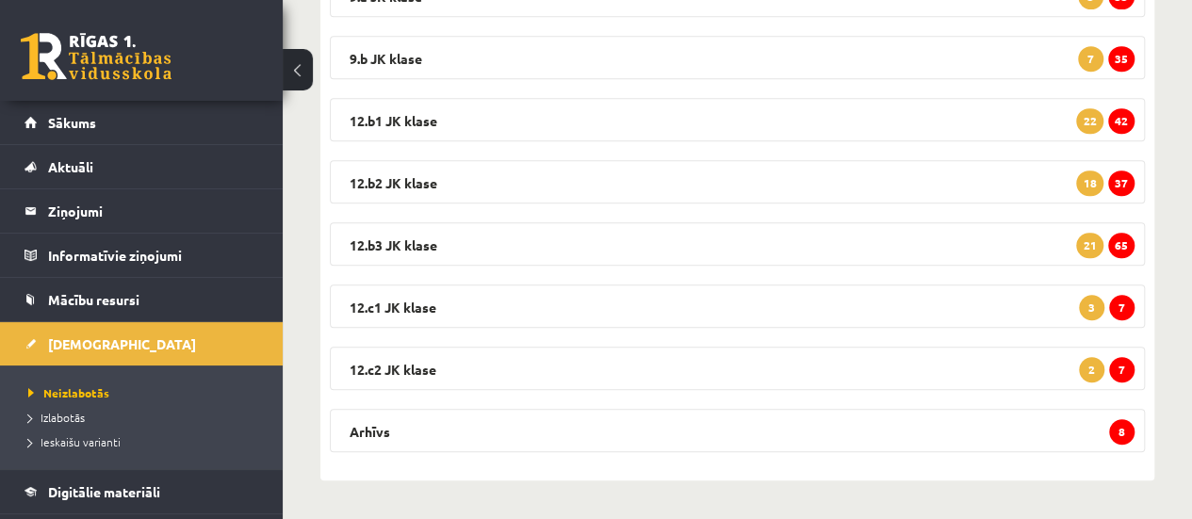
scroll to position [433, 0]
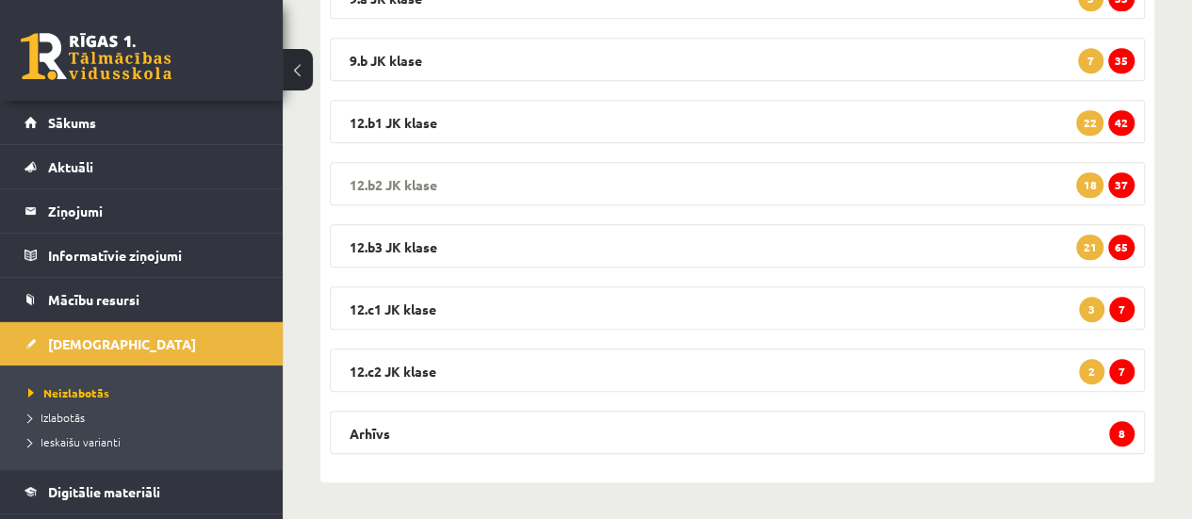
click at [1115, 178] on span "37" at bounding box center [1121, 184] width 26 height 25
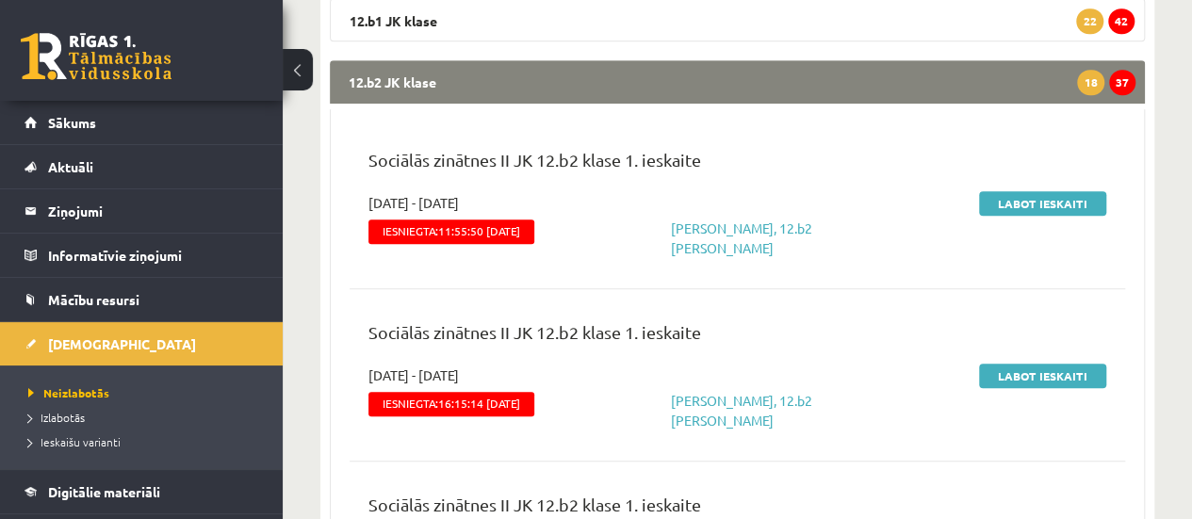
scroll to position [643, 0]
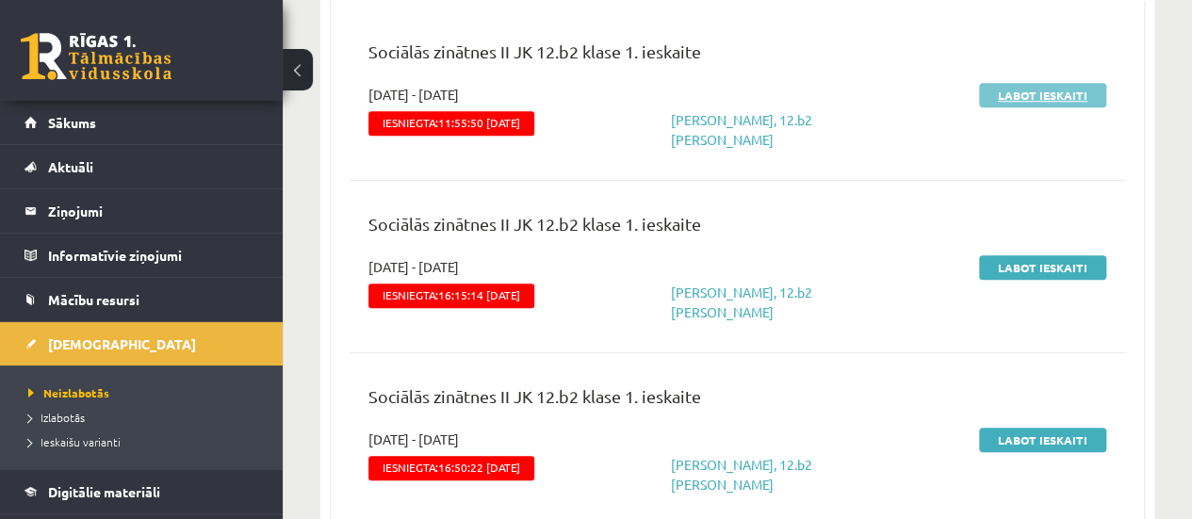
click at [1061, 91] on link "Labot ieskaiti" at bounding box center [1042, 95] width 127 height 24
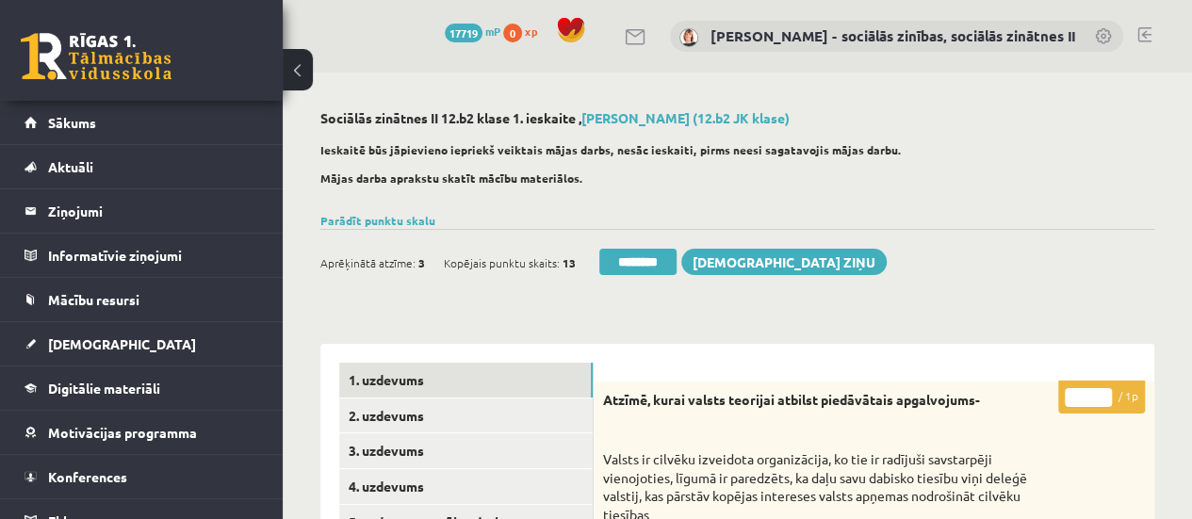
scroll to position [192, 0]
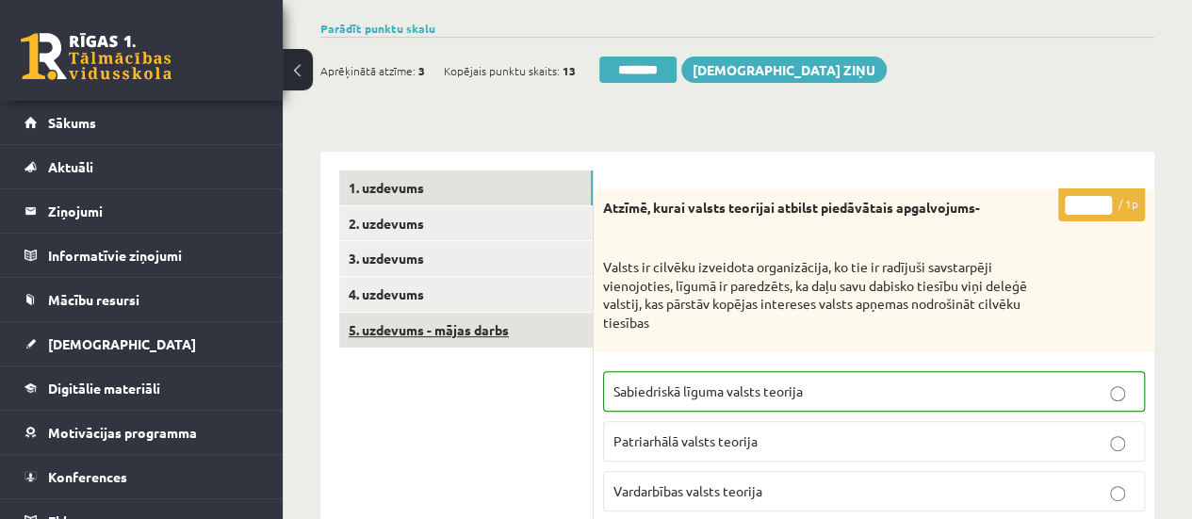
click at [435, 330] on link "5. uzdevums - mājas darbs" at bounding box center [465, 330] width 253 height 35
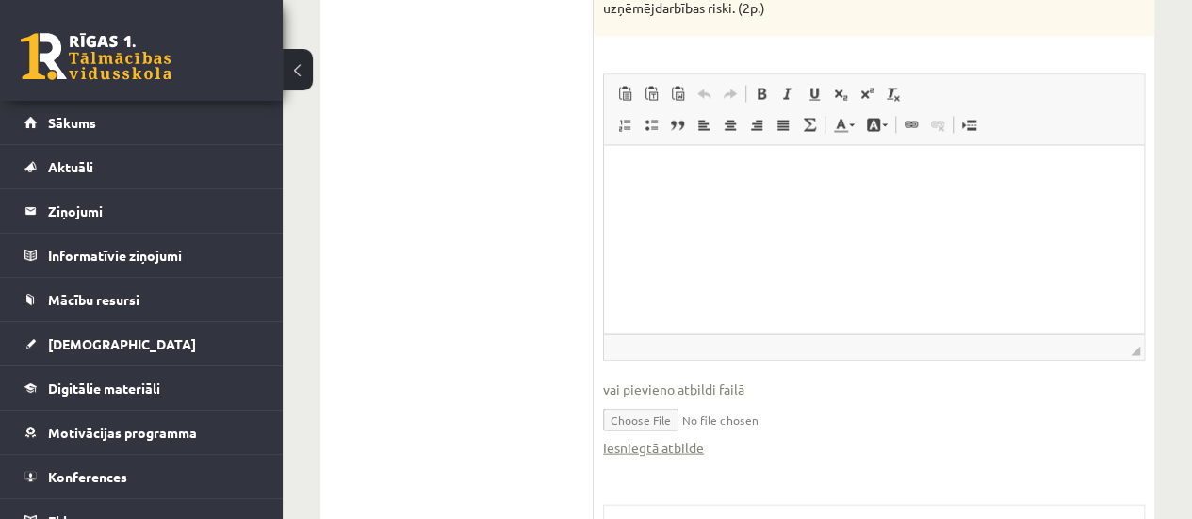
scroll to position [1950, 0]
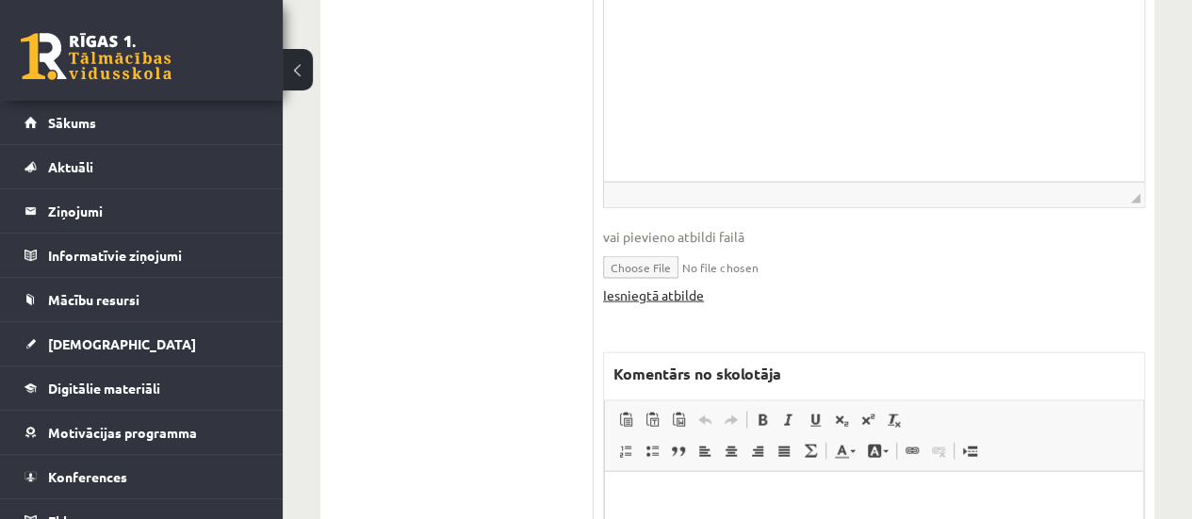
click at [675, 297] on link "Iesniegtā atbilde" at bounding box center [653, 295] width 101 height 20
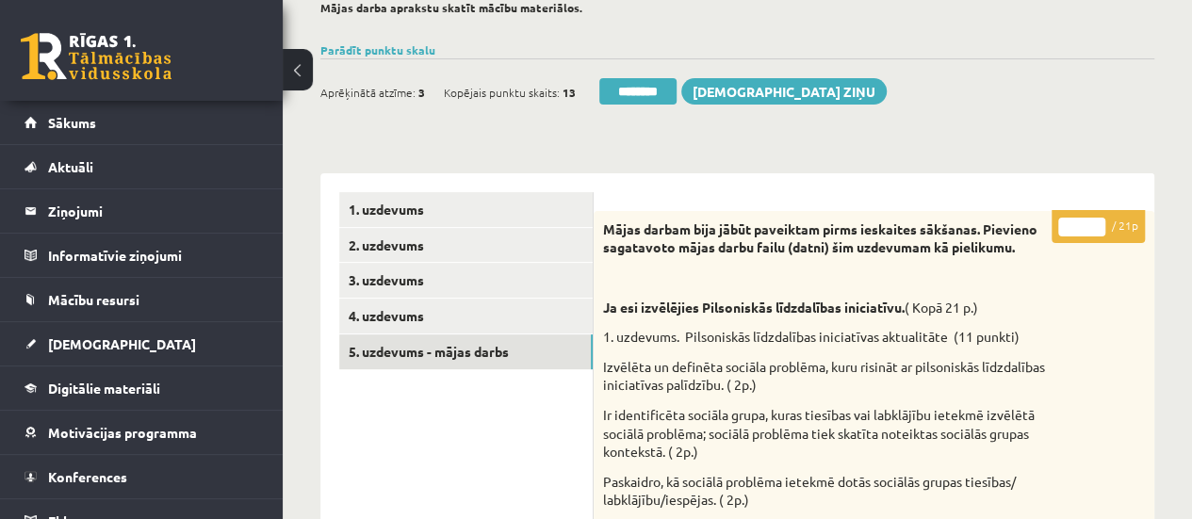
scroll to position [167, 0]
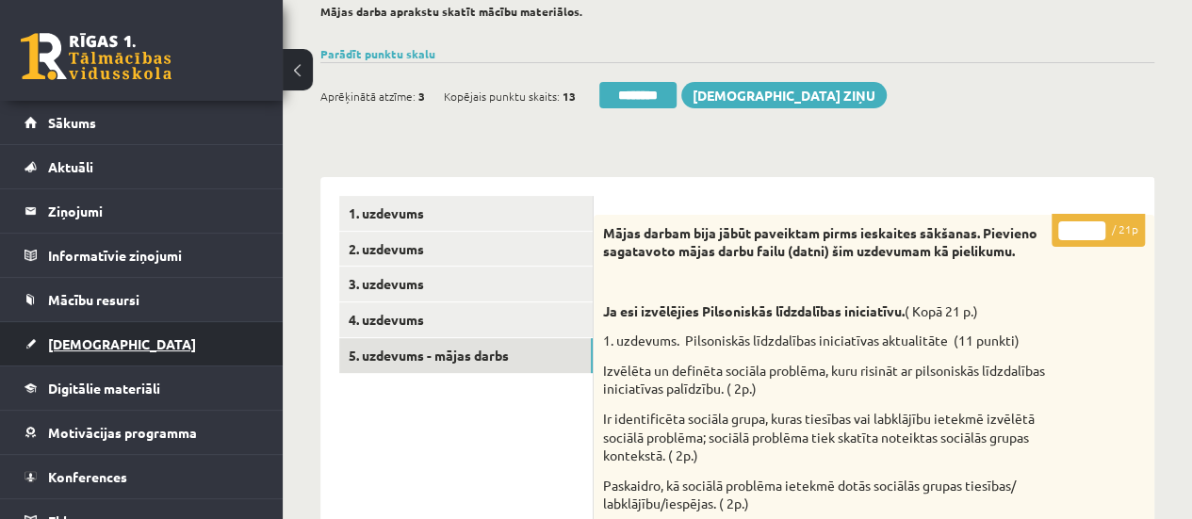
click at [85, 336] on span "[DEMOGRAPHIC_DATA]" at bounding box center [122, 343] width 148 height 17
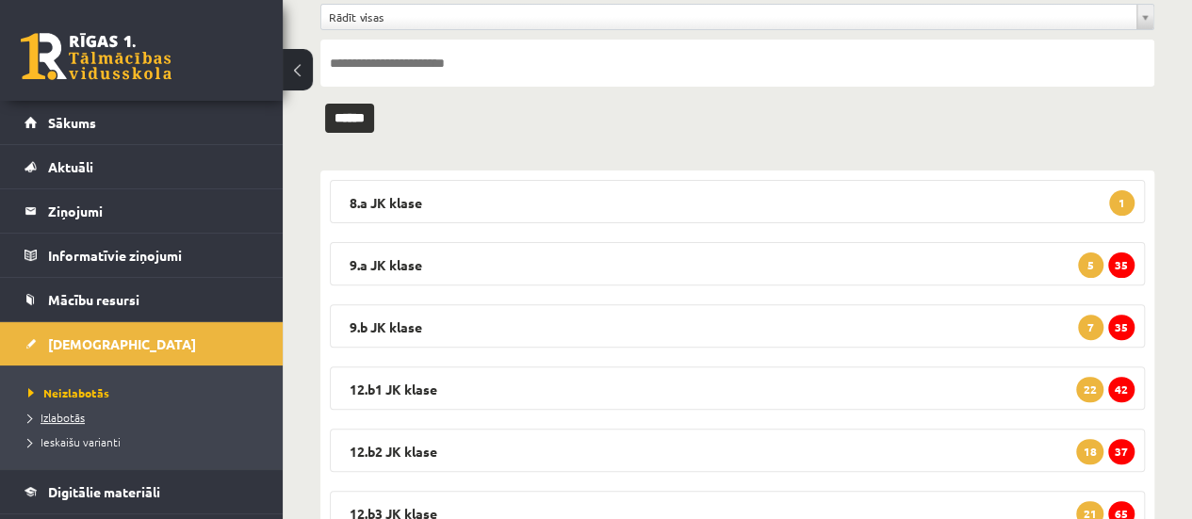
click at [75, 416] on span "Izlabotās" at bounding box center [56, 417] width 57 height 15
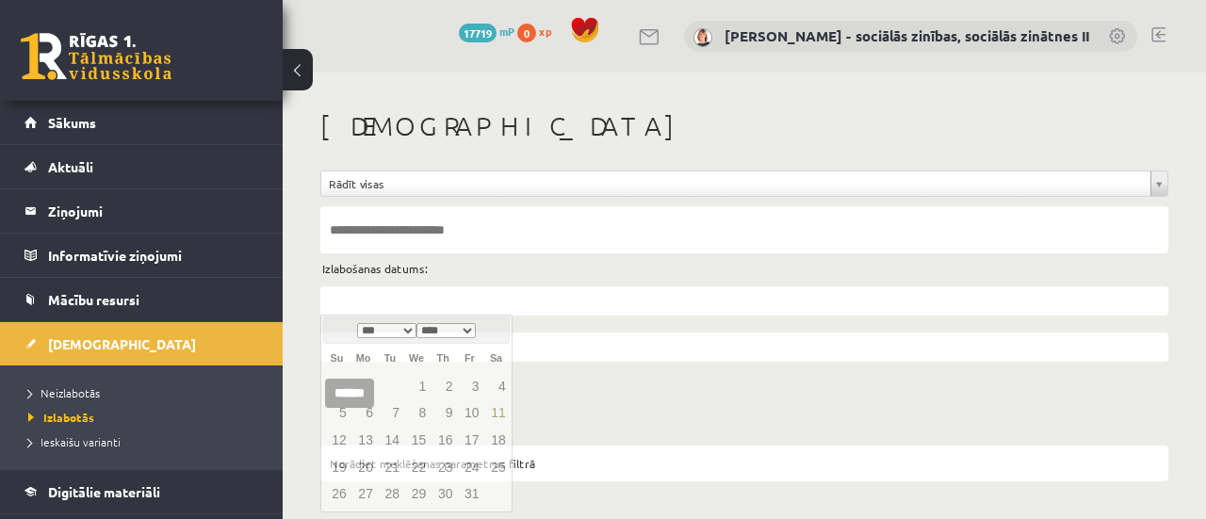
click at [386, 301] on input "text" at bounding box center [744, 300] width 848 height 29
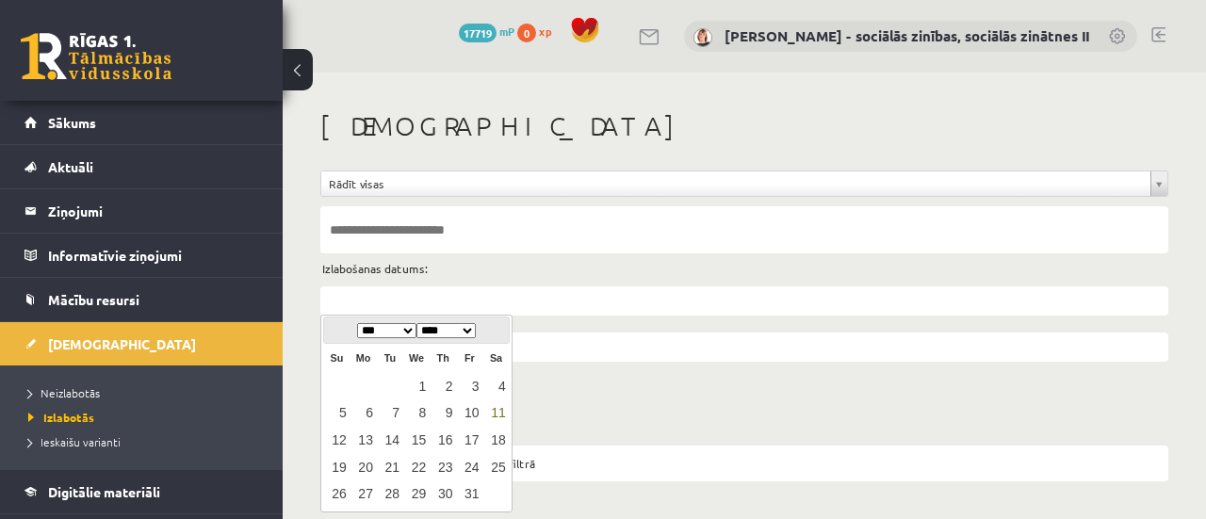
type input "**********"
click at [970, 412] on div "**********" at bounding box center [744, 296] width 923 height 447
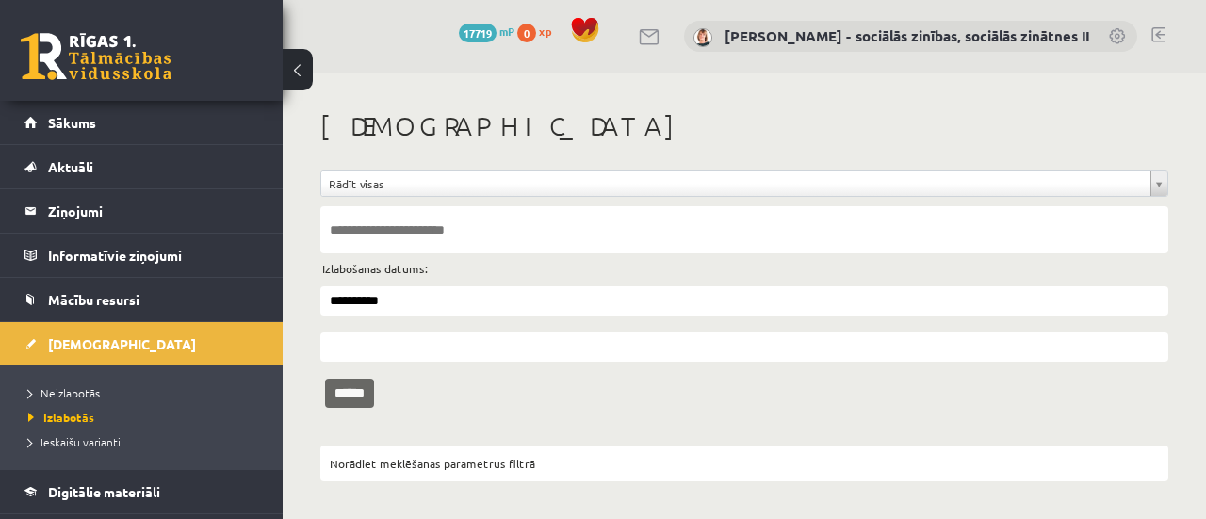
click at [362, 386] on input "******" at bounding box center [349, 393] width 49 height 29
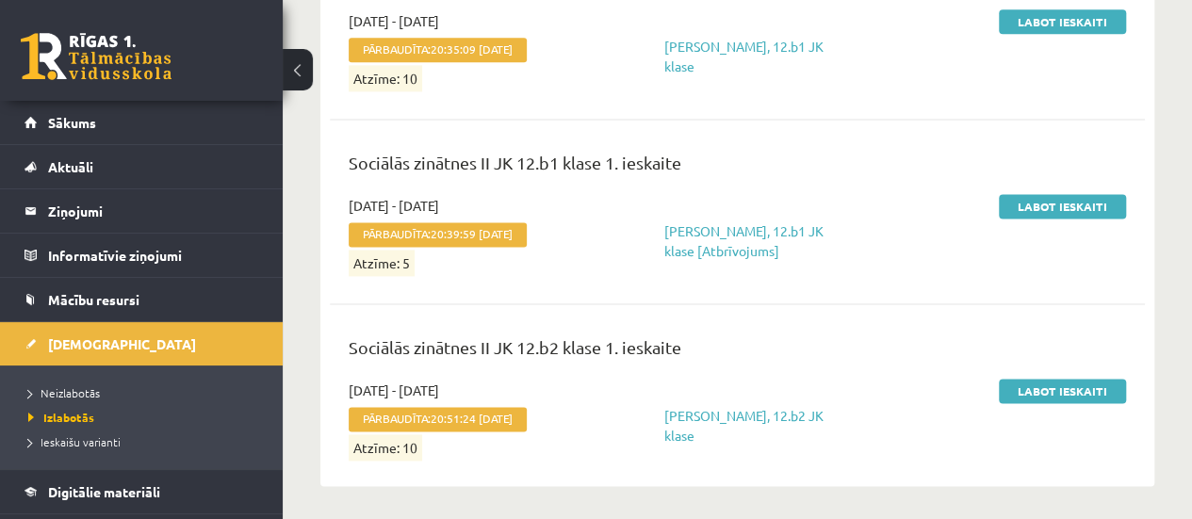
scroll to position [1251, 0]
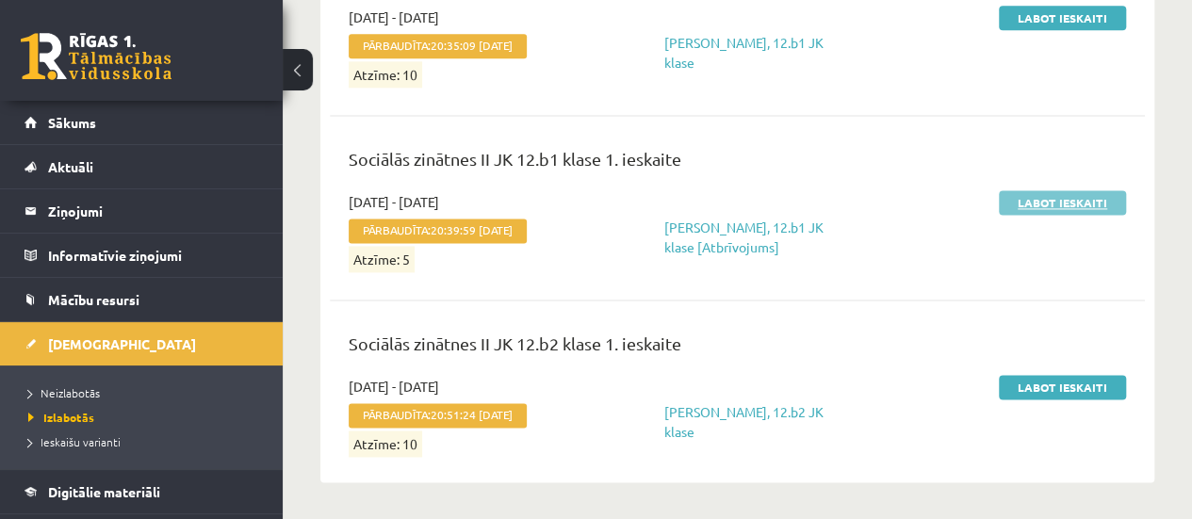
click at [1073, 201] on link "Labot ieskaiti" at bounding box center [1062, 202] width 127 height 24
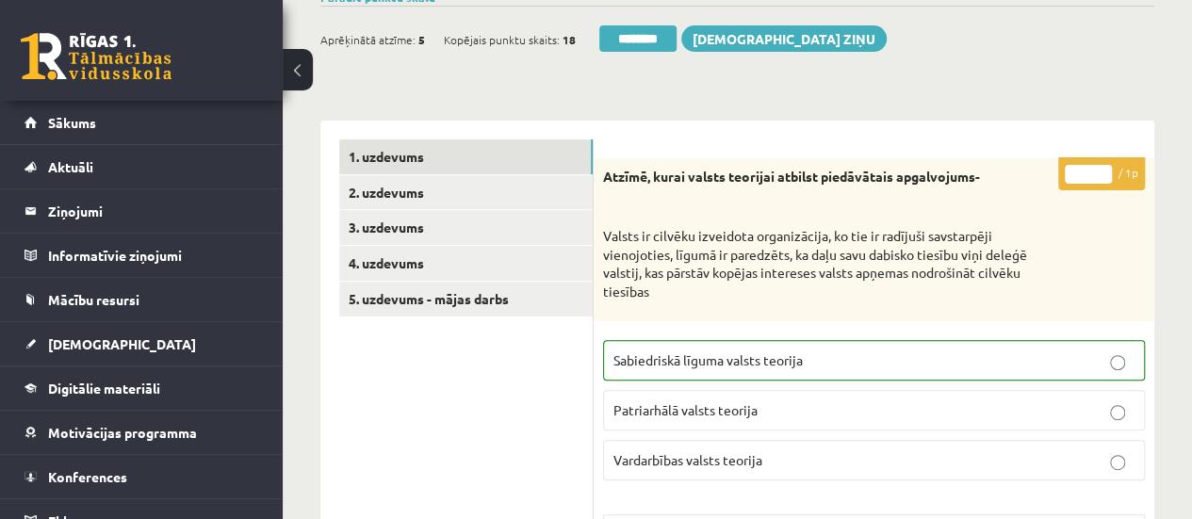
scroll to position [294, 0]
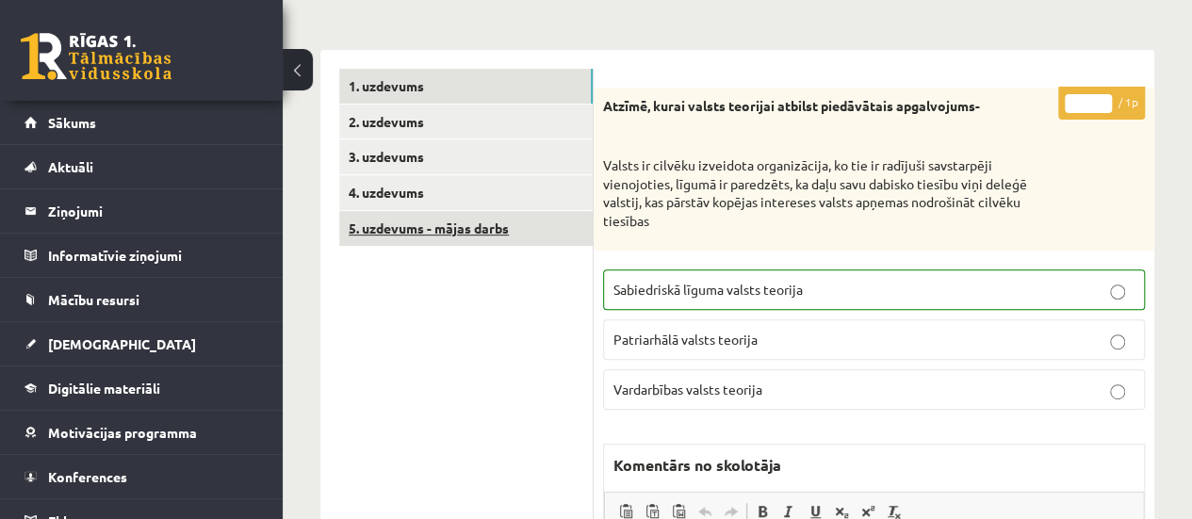
click at [480, 223] on link "5. uzdevums - mājas darbs" at bounding box center [465, 228] width 253 height 35
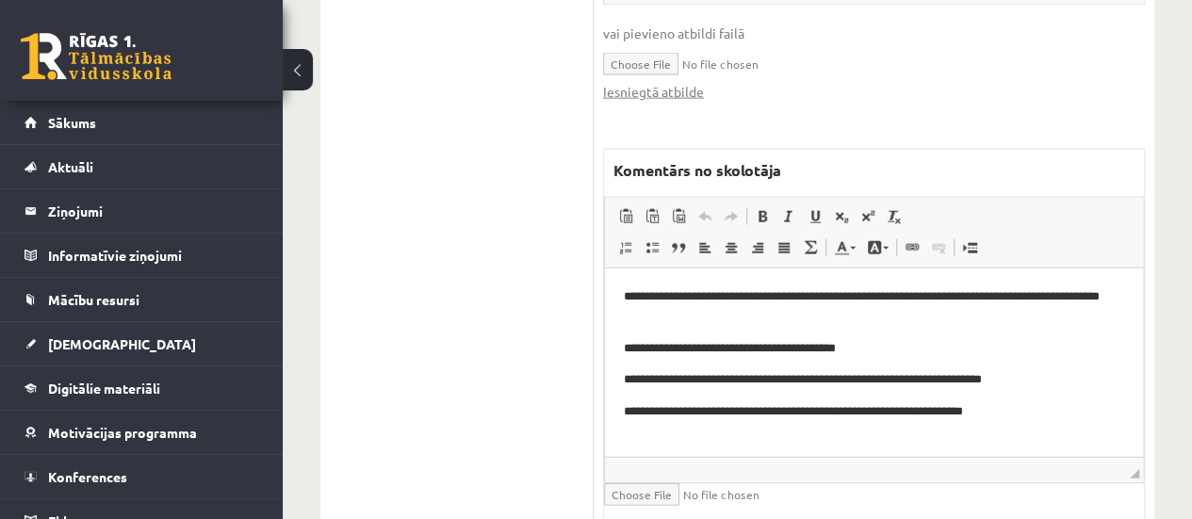
scroll to position [2157, 0]
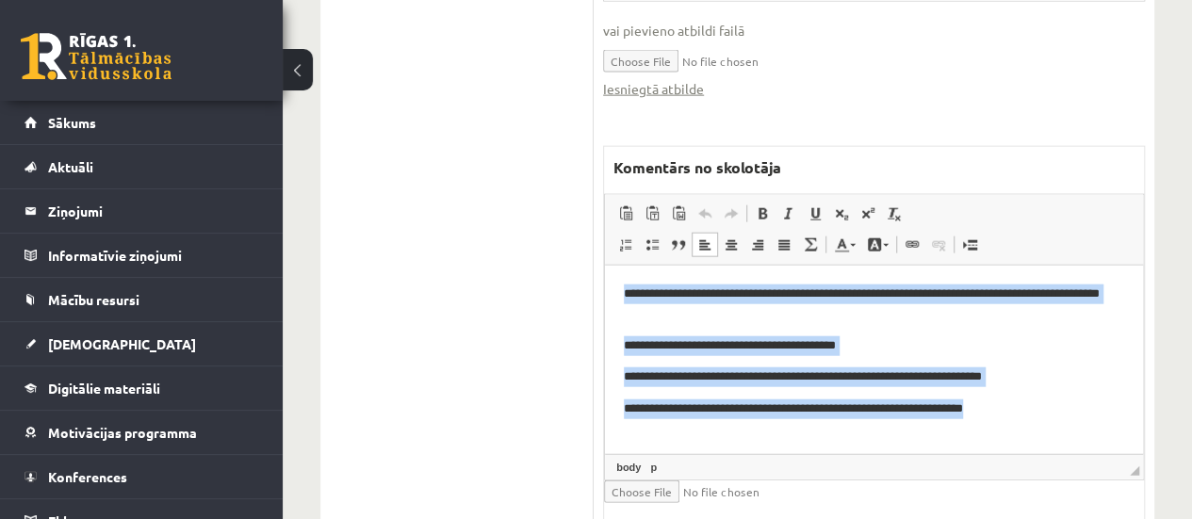
drag, startPoint x: 622, startPoint y: 296, endPoint x: 984, endPoint y: 415, distance: 381.1
click at [984, 415] on html "**********" at bounding box center [874, 351] width 538 height 172
copy body "**********"
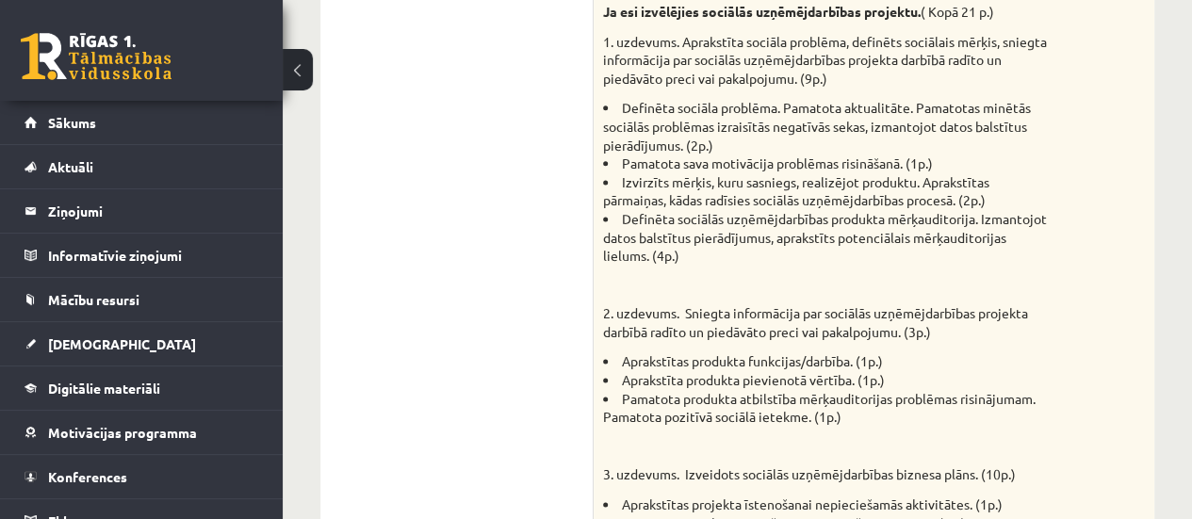
scroll to position [0, 0]
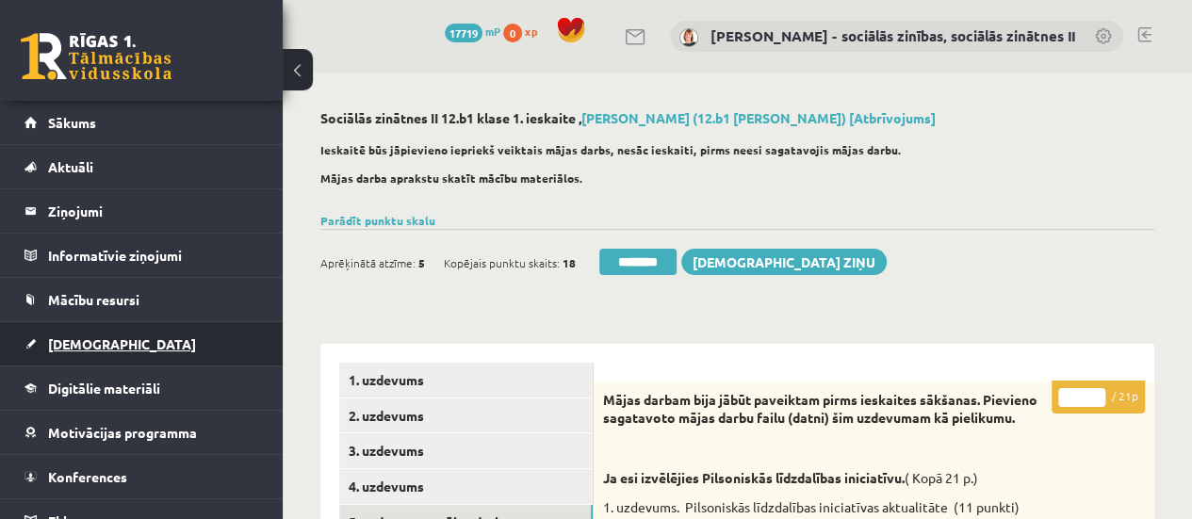
click at [97, 337] on span "[DEMOGRAPHIC_DATA]" at bounding box center [122, 343] width 148 height 17
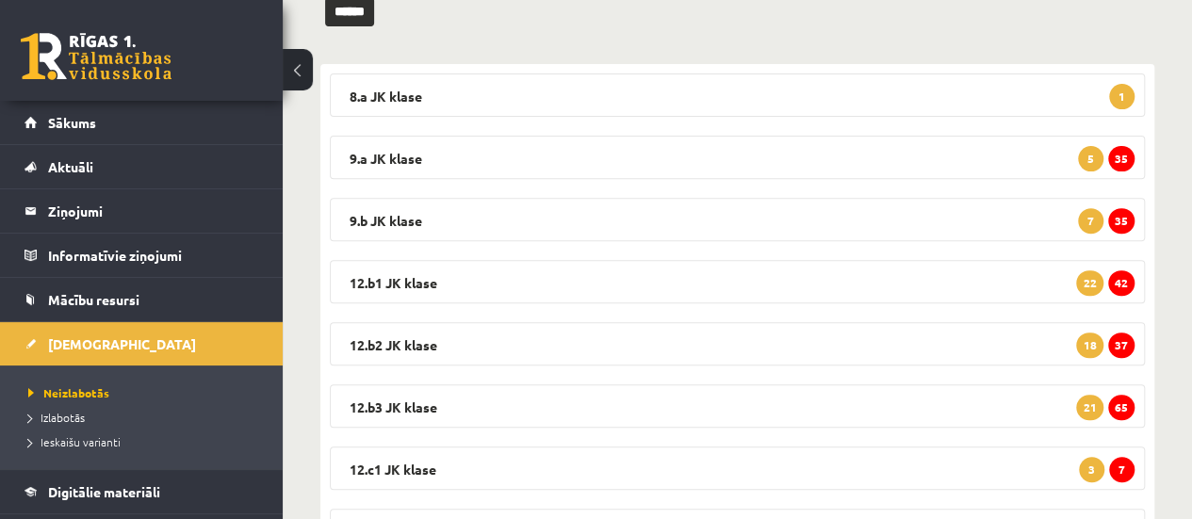
scroll to position [262, 0]
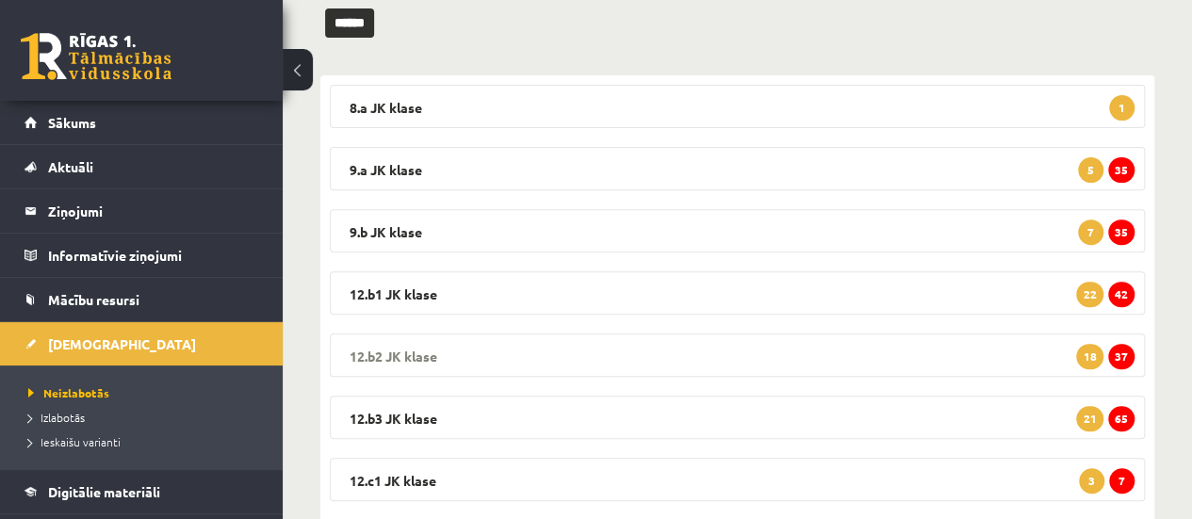
click at [1127, 354] on span "37" at bounding box center [1121, 356] width 26 height 25
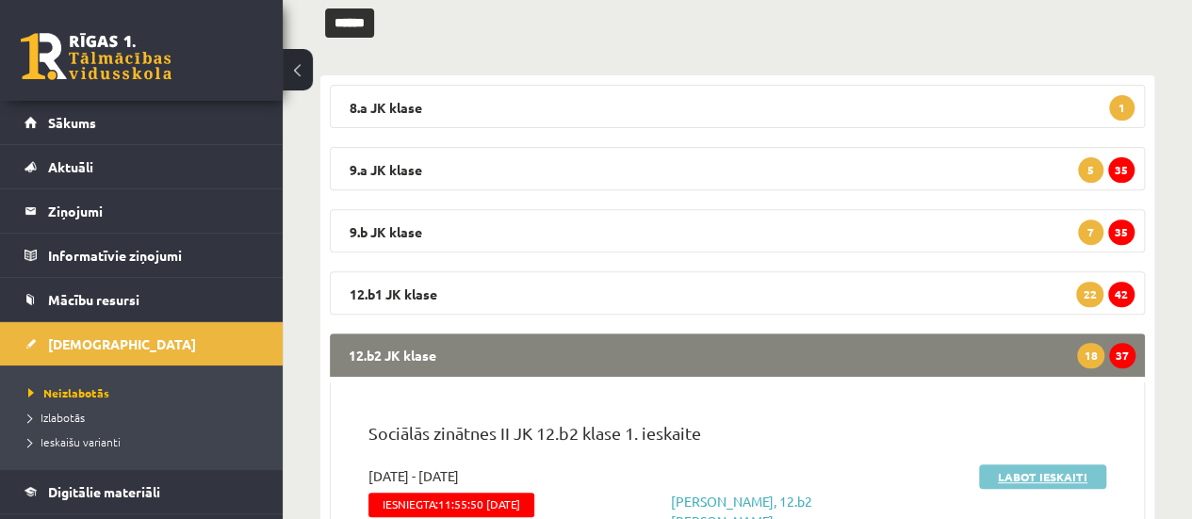
click at [1057, 468] on link "Labot ieskaiti" at bounding box center [1042, 476] width 127 height 24
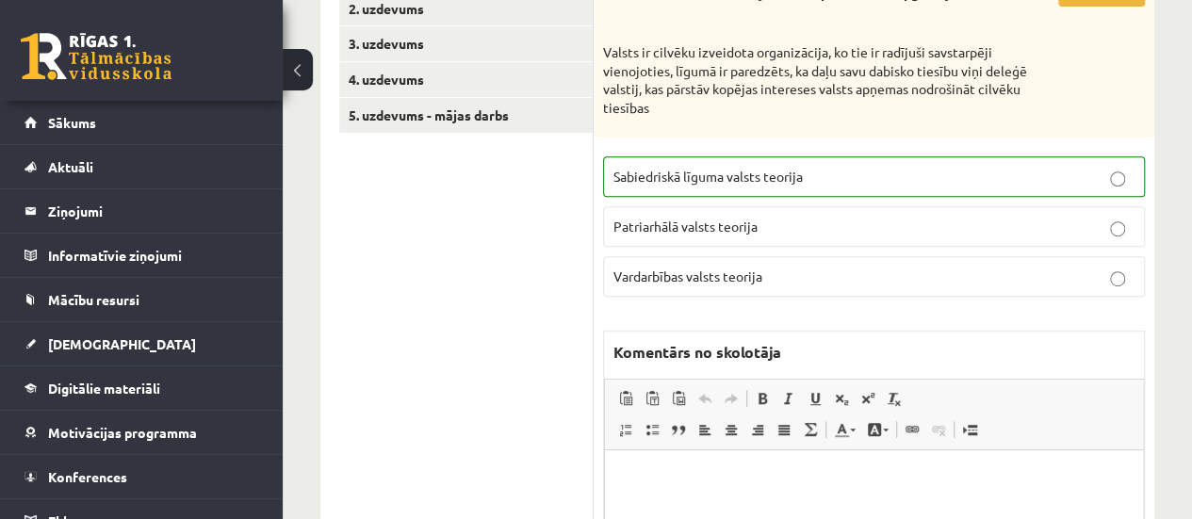
scroll to position [348, 0]
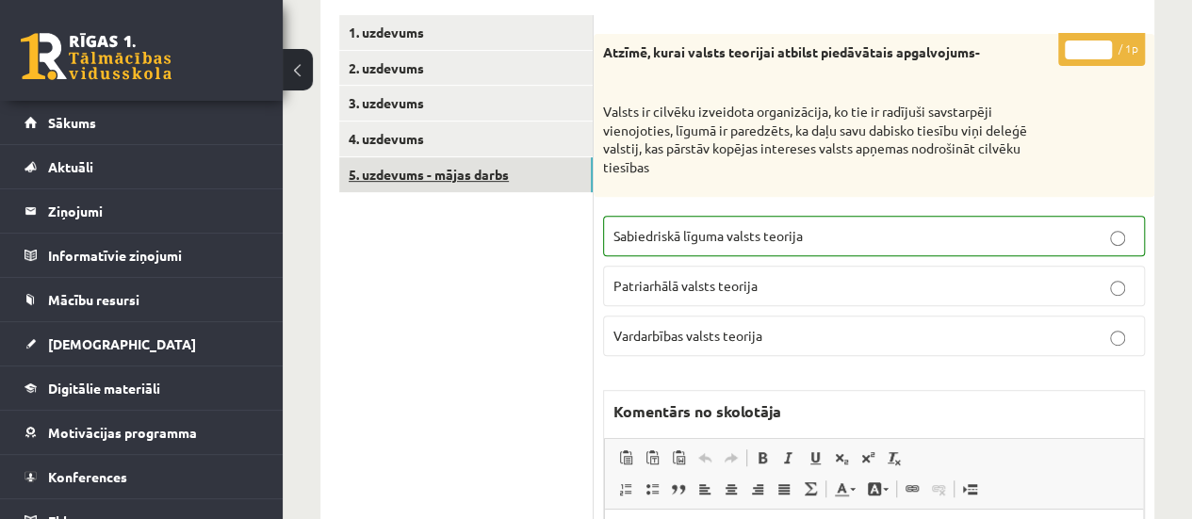
click at [436, 174] on link "5. uzdevums - mājas darbs" at bounding box center [465, 174] width 253 height 35
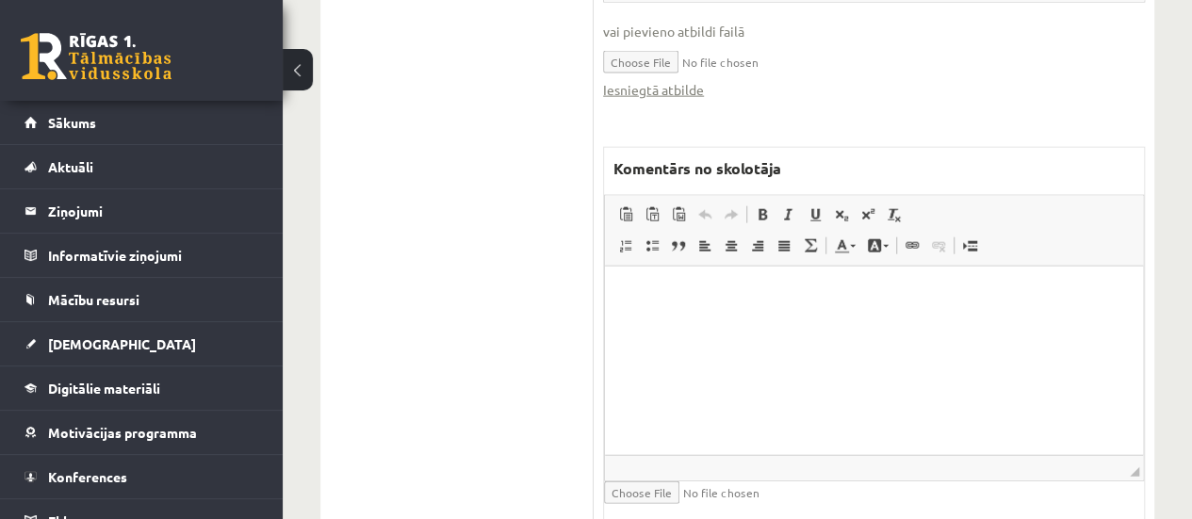
scroll to position [2159, 0]
click at [735, 319] on html at bounding box center [874, 290] width 538 height 57
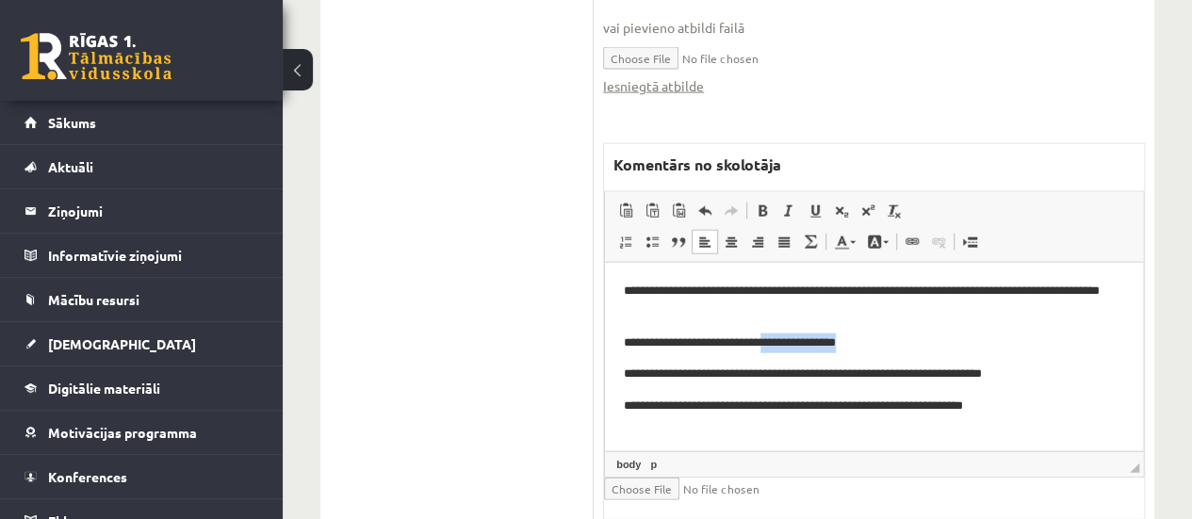
drag, startPoint x: 880, startPoint y: 344, endPoint x: 797, endPoint y: 344, distance: 82.9
click at [797, 344] on p "**********" at bounding box center [874, 343] width 501 height 20
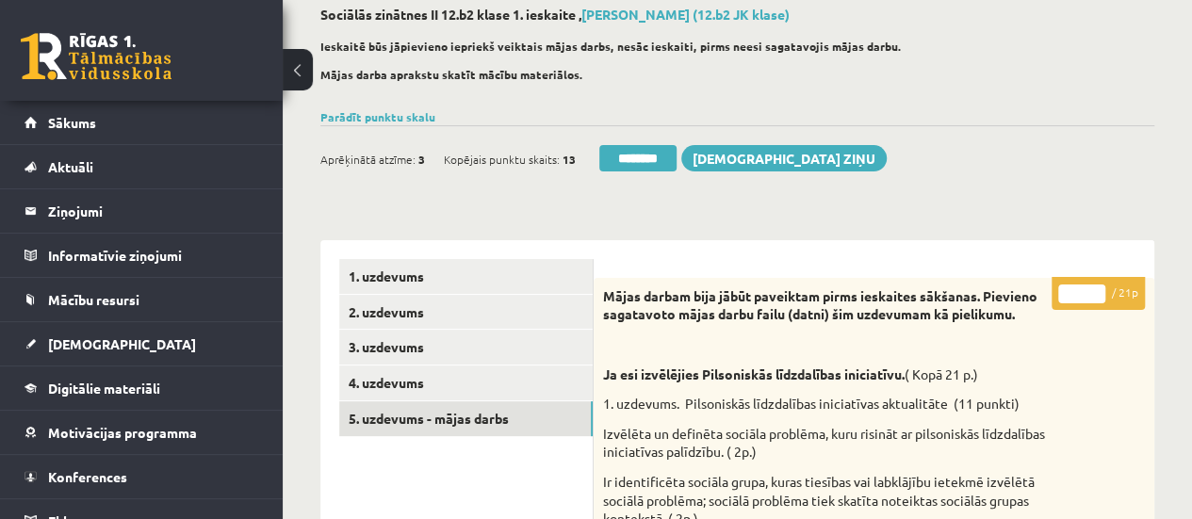
scroll to position [0, 0]
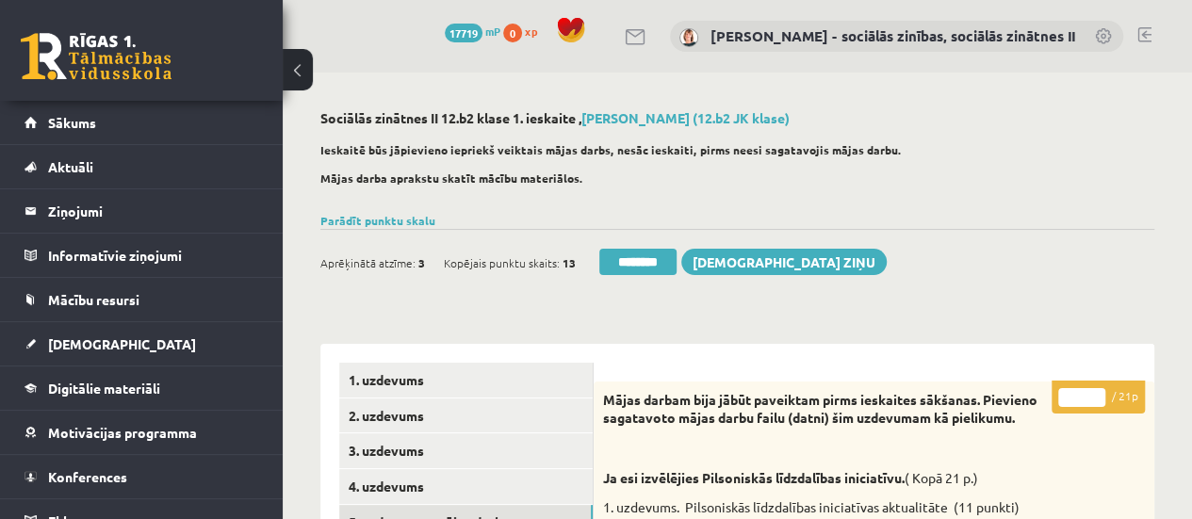
click at [1093, 393] on input "*" at bounding box center [1081, 397] width 47 height 19
type input "*"
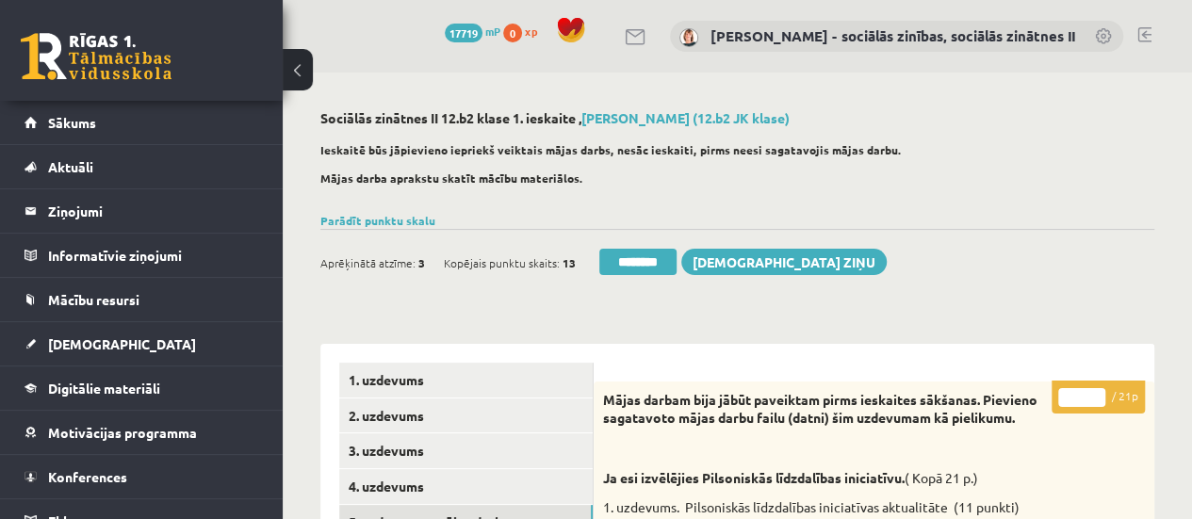
click at [1093, 393] on input "*" at bounding box center [1081, 397] width 47 height 19
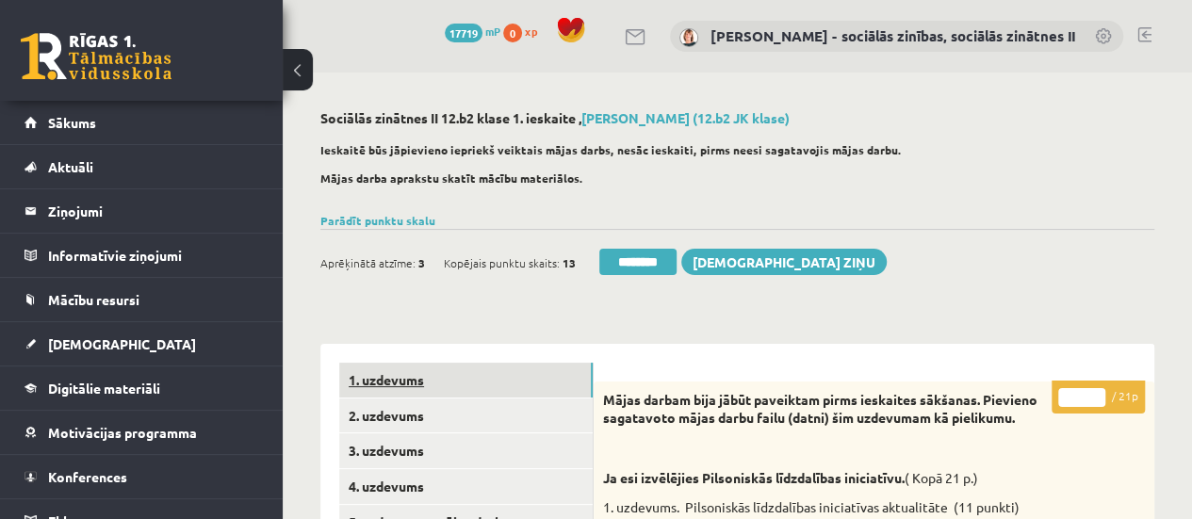
click at [430, 391] on link "1. uzdevums" at bounding box center [465, 380] width 253 height 35
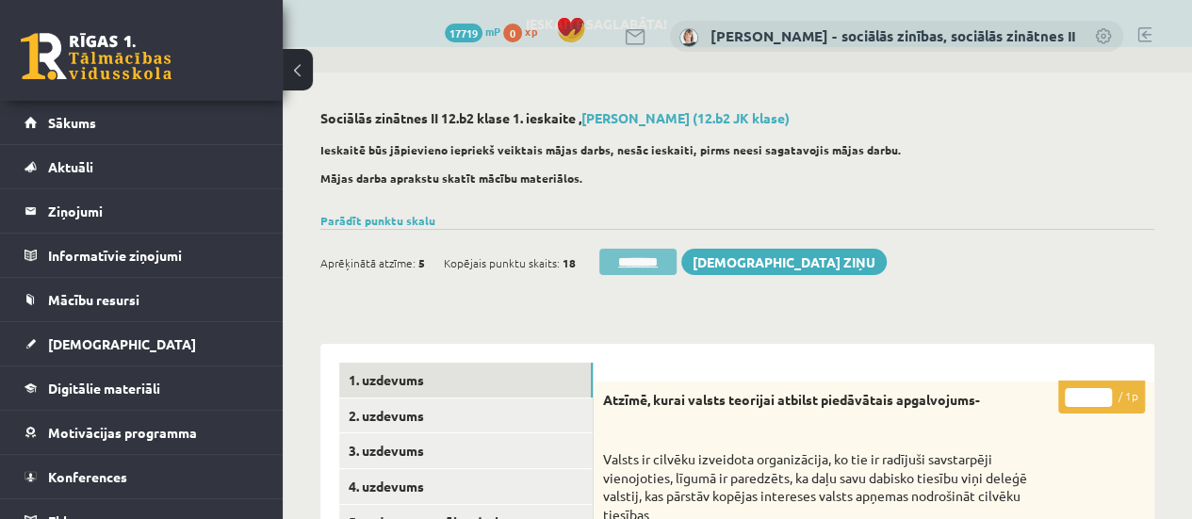
click at [667, 252] on input "********" at bounding box center [637, 262] width 77 height 26
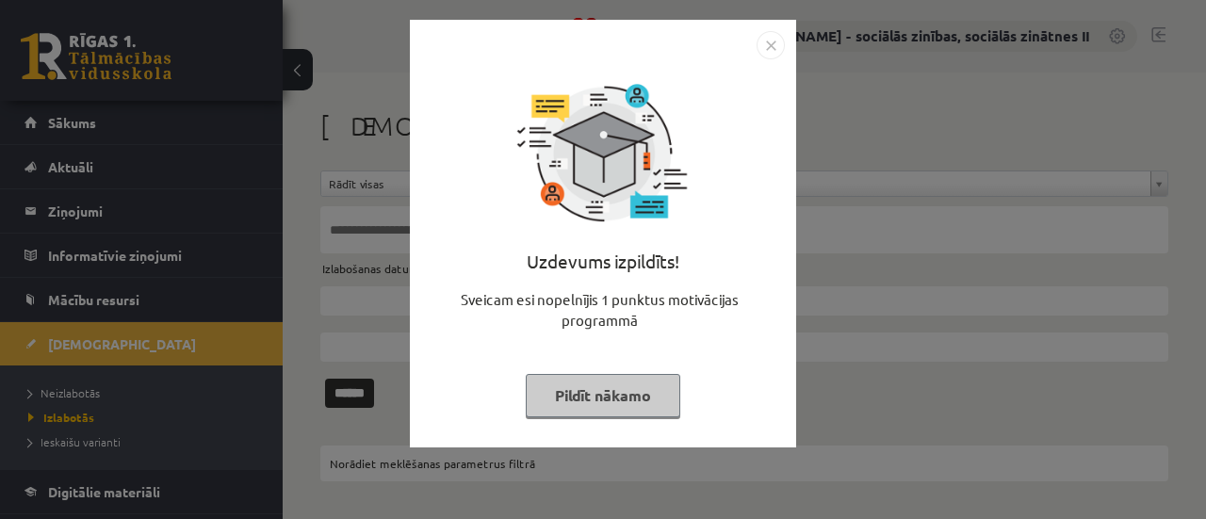
click at [80, 387] on div "Uzdevums izpildīts! Sveicam esi nopelnījis 1 punktus motivācijas programmā Pild…" at bounding box center [603, 259] width 1206 height 519
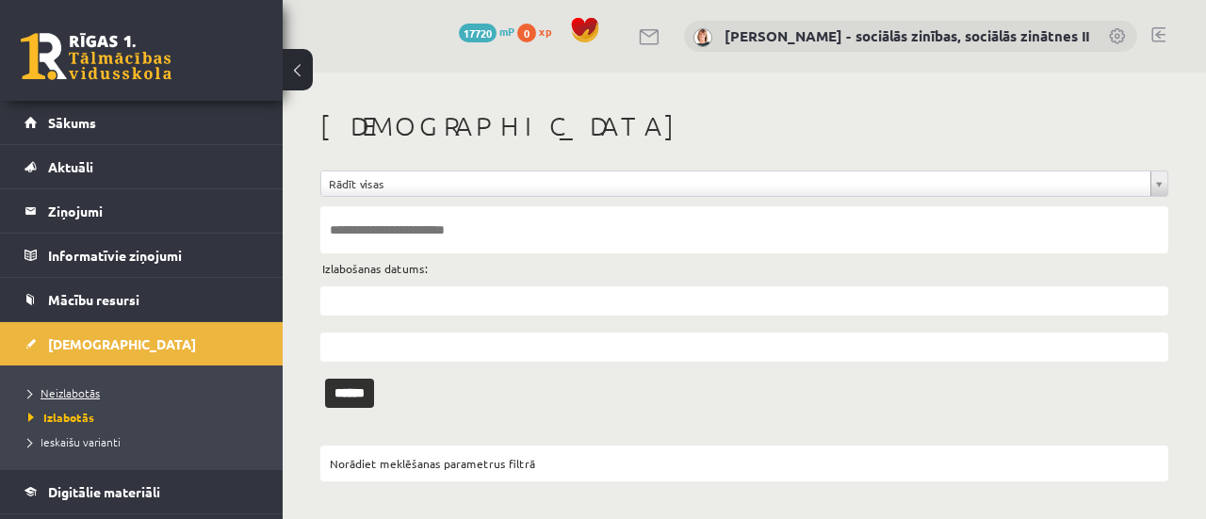
click at [73, 384] on link "Neizlabotās" at bounding box center [146, 392] width 236 height 17
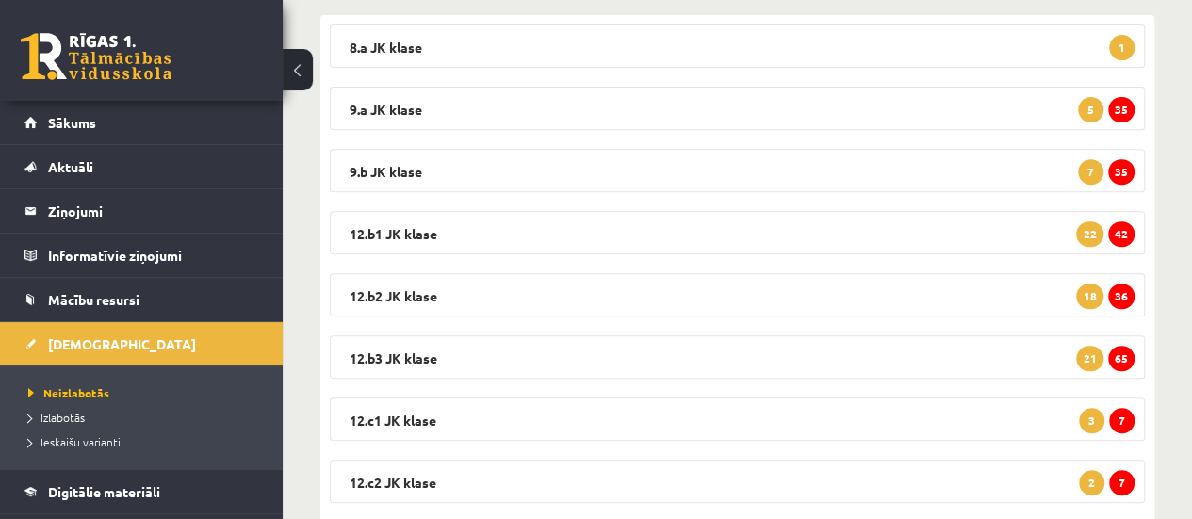
scroll to position [327, 0]
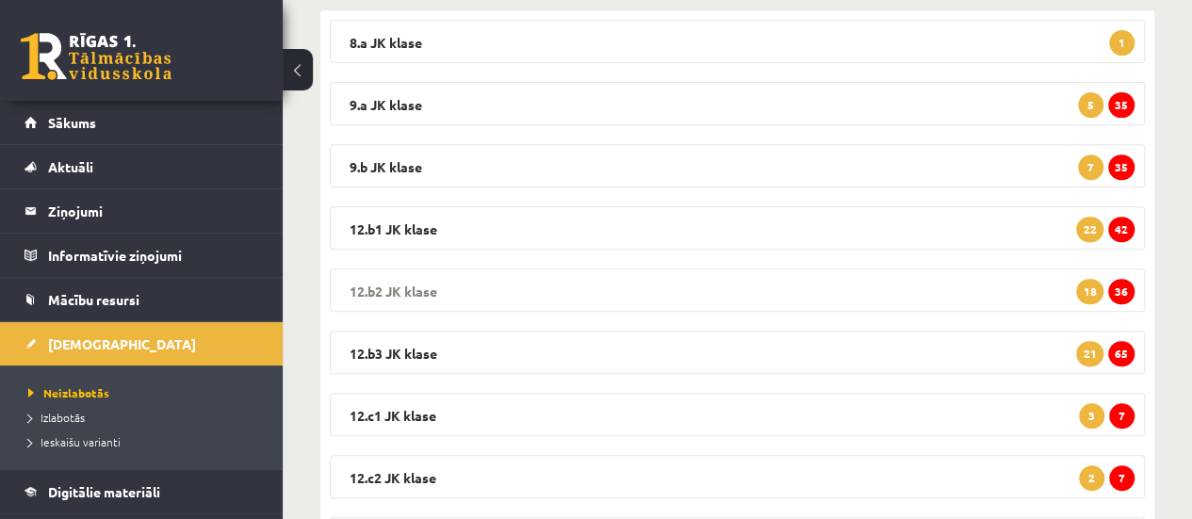
click at [1123, 301] on span "36" at bounding box center [1121, 291] width 26 height 25
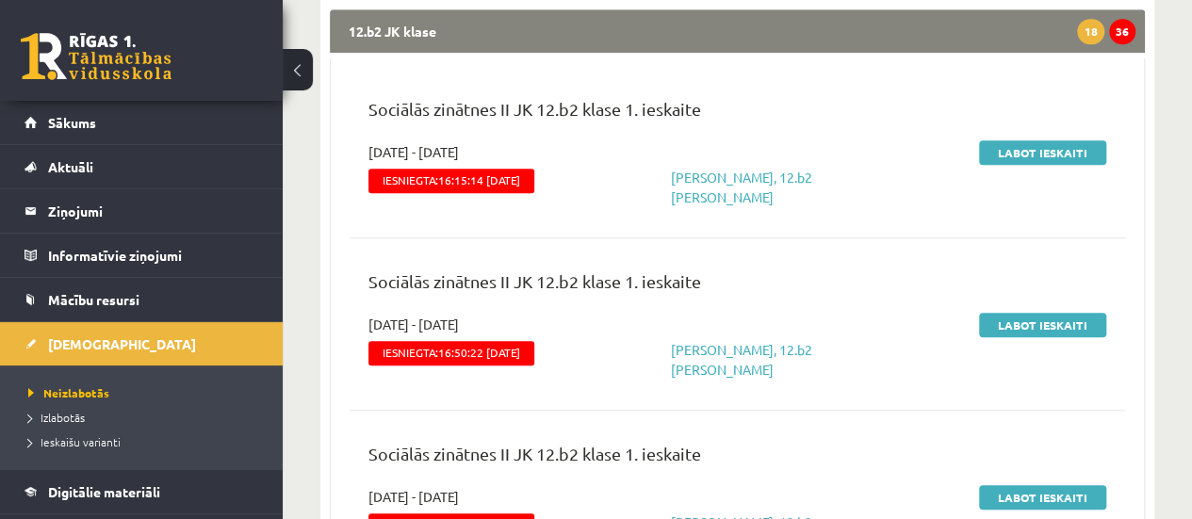
scroll to position [627, 0]
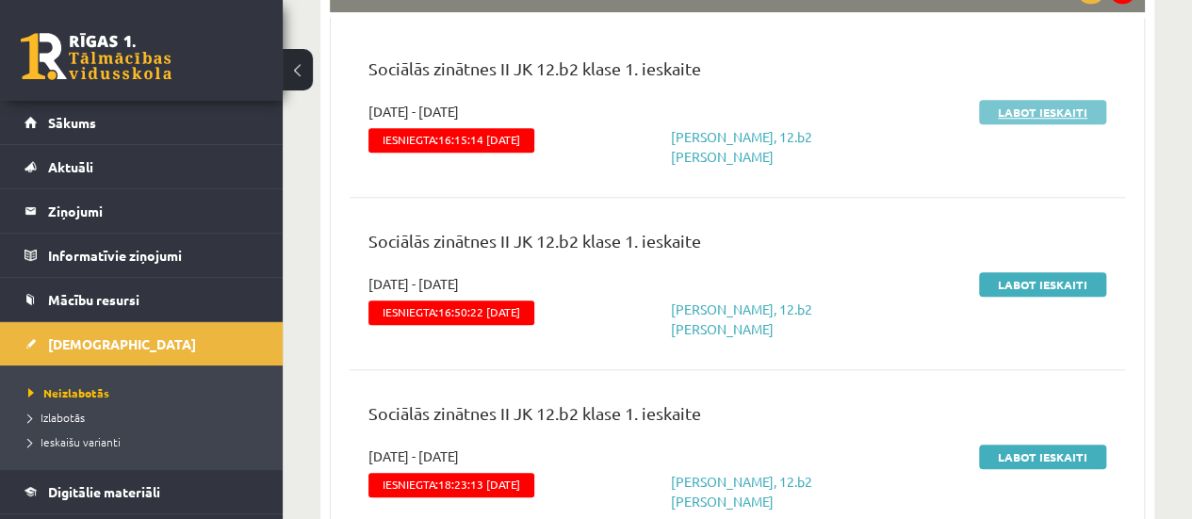
click at [1031, 114] on link "Labot ieskaiti" at bounding box center [1042, 112] width 127 height 24
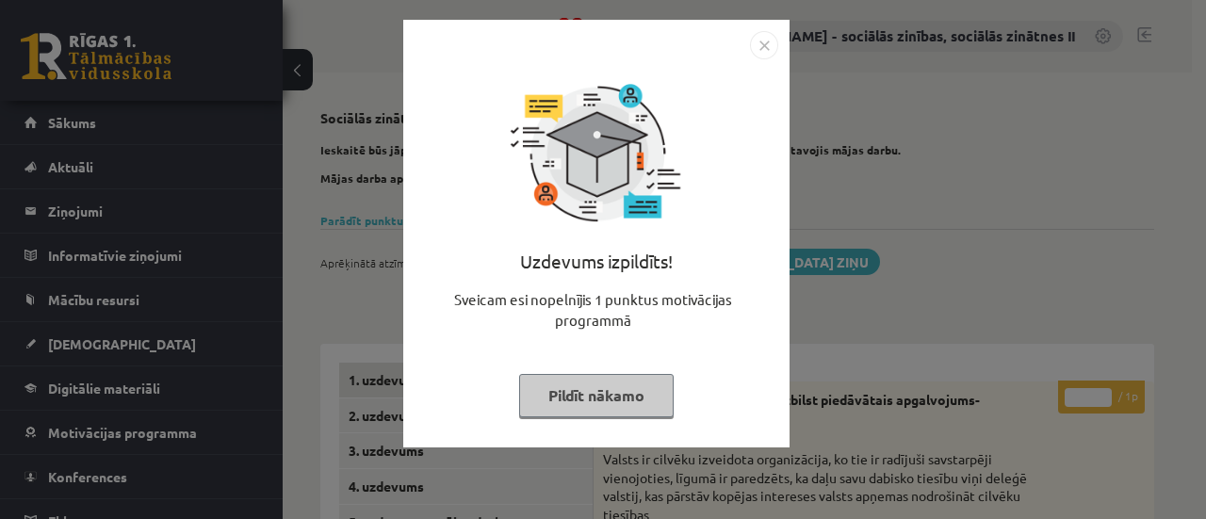
click at [627, 387] on button "Pildīt nākamo" at bounding box center [596, 395] width 155 height 43
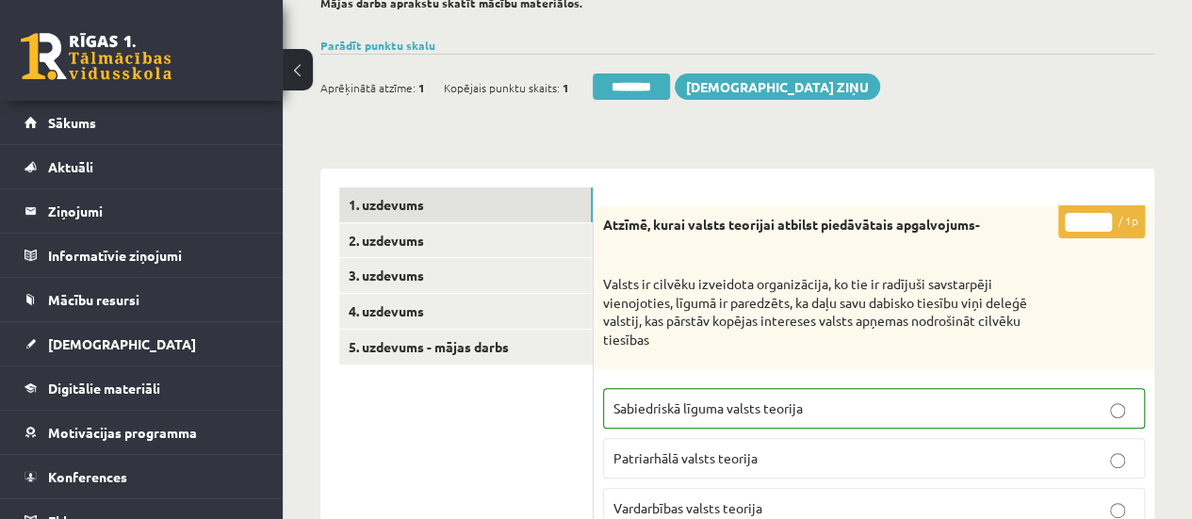
scroll to position [187, 0]
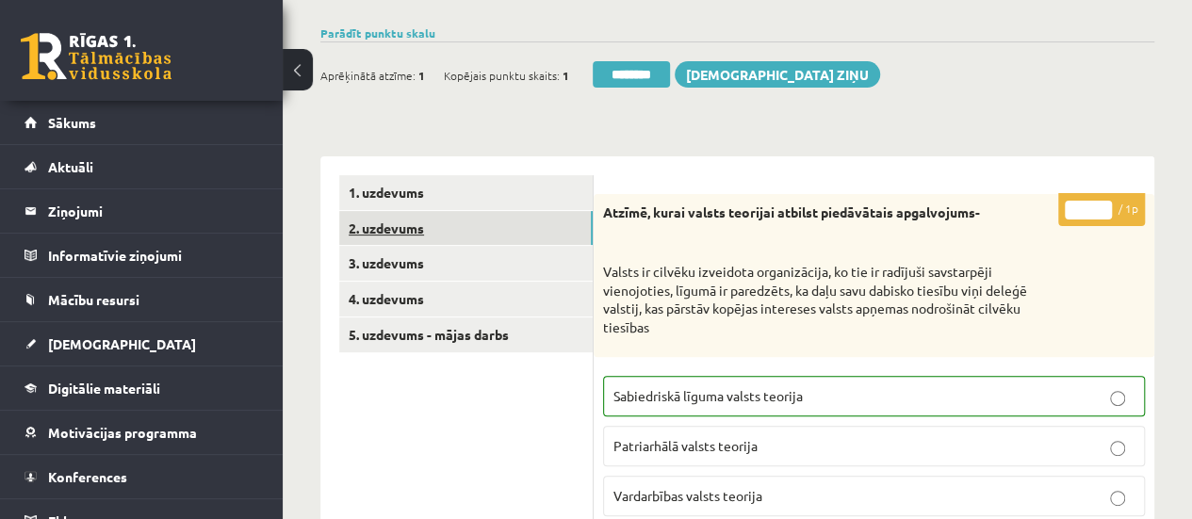
click at [546, 233] on link "2. uzdevums" at bounding box center [465, 228] width 253 height 35
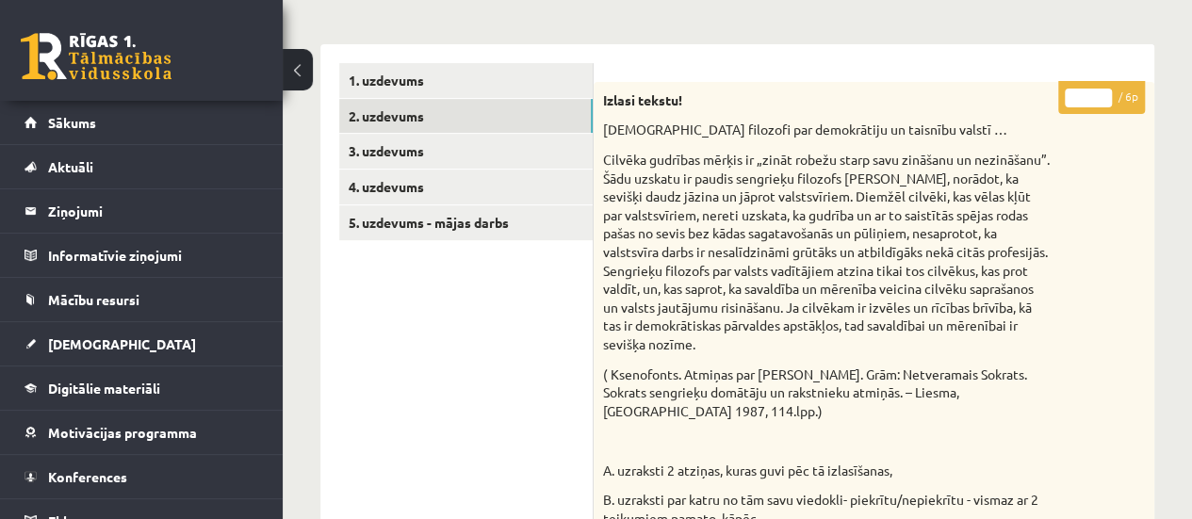
scroll to position [281, 0]
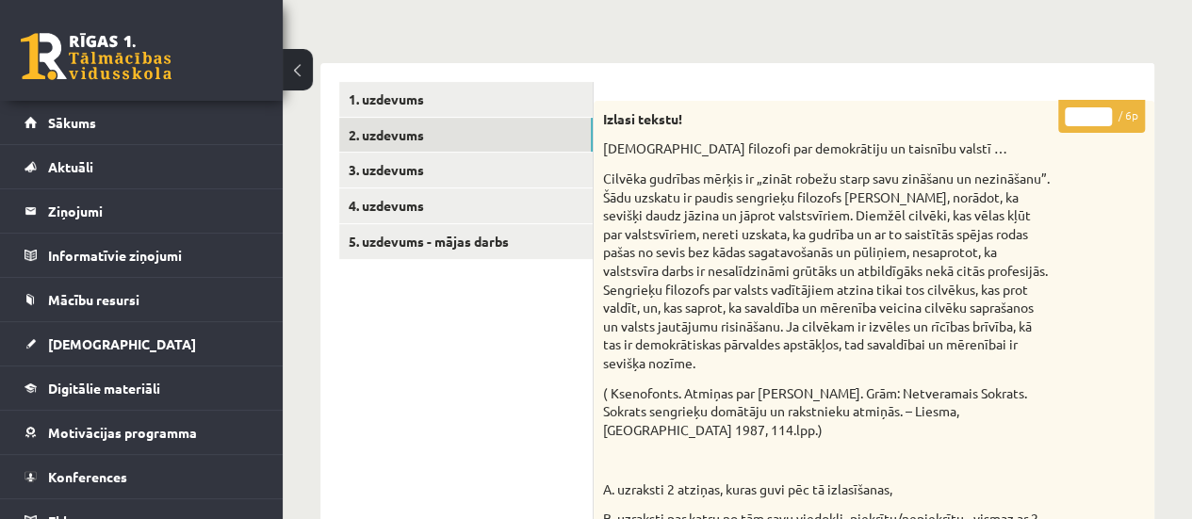
type input "*"
click at [1101, 114] on input "*" at bounding box center [1088, 116] width 47 height 19
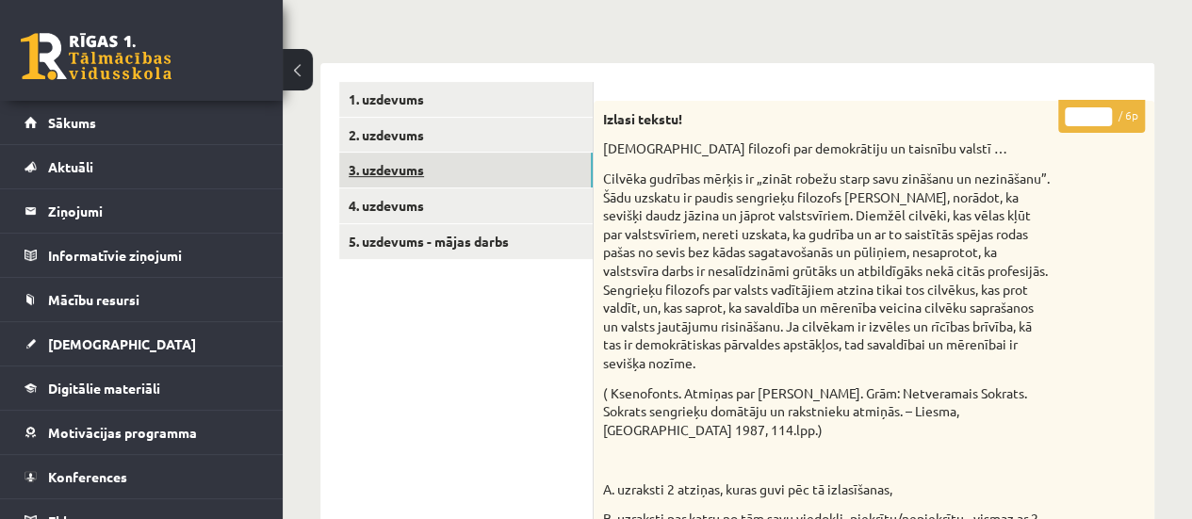
click at [567, 172] on link "3. uzdevums" at bounding box center [465, 170] width 253 height 35
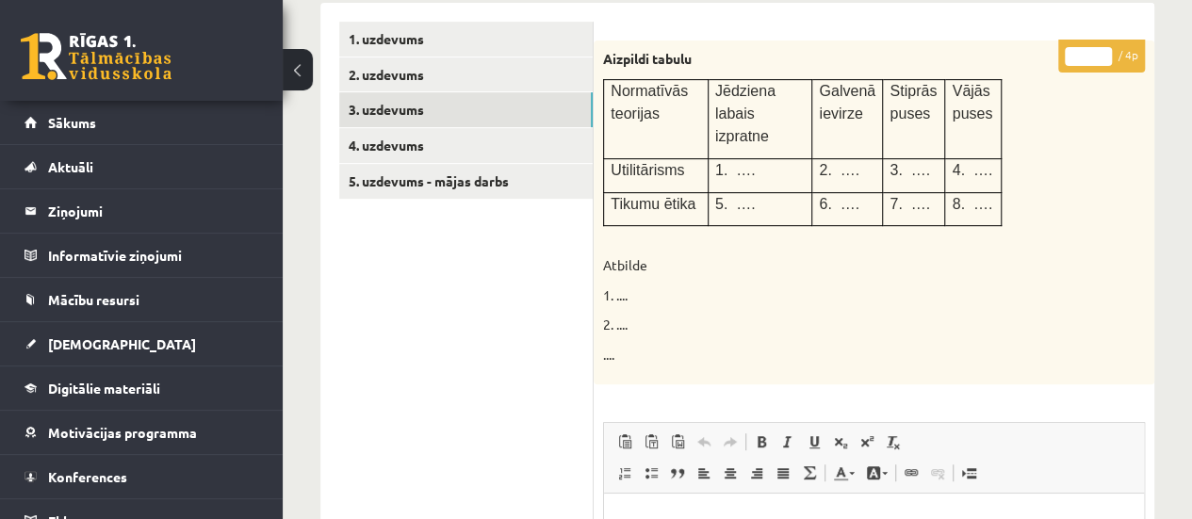
scroll to position [298, 0]
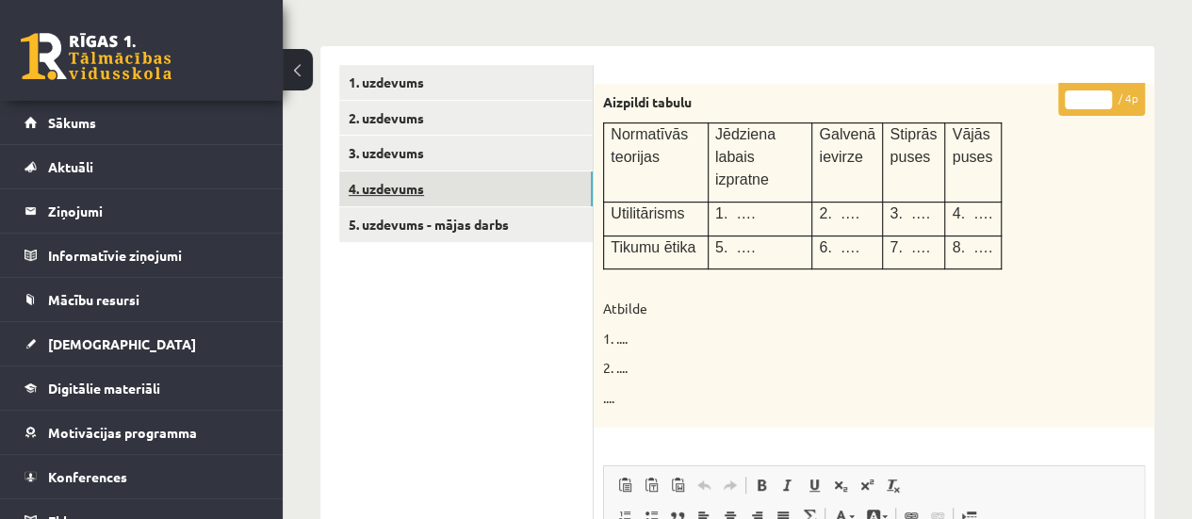
click at [535, 177] on link "4. uzdevums" at bounding box center [465, 188] width 253 height 35
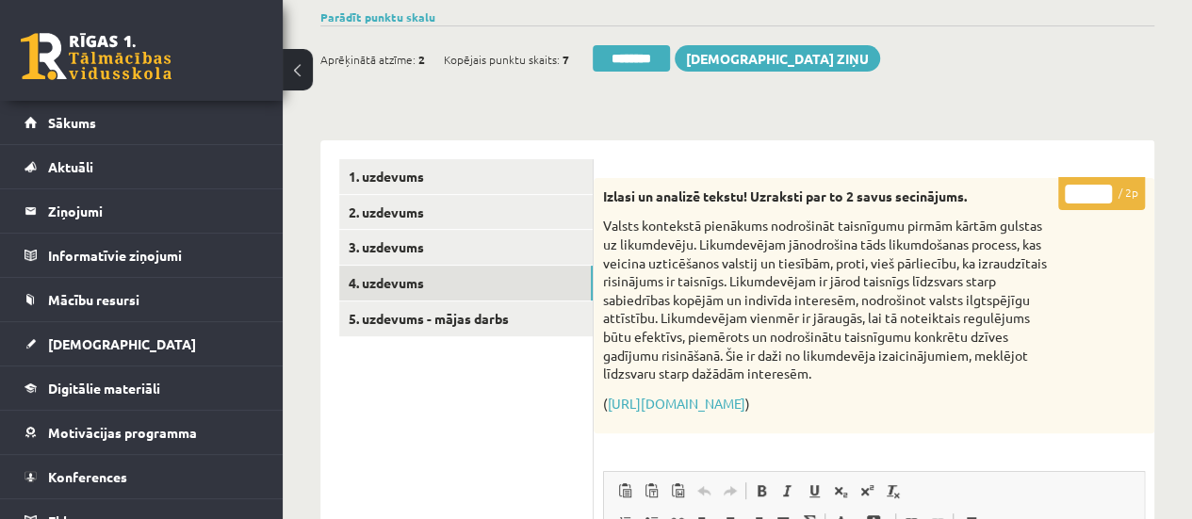
scroll to position [209, 0]
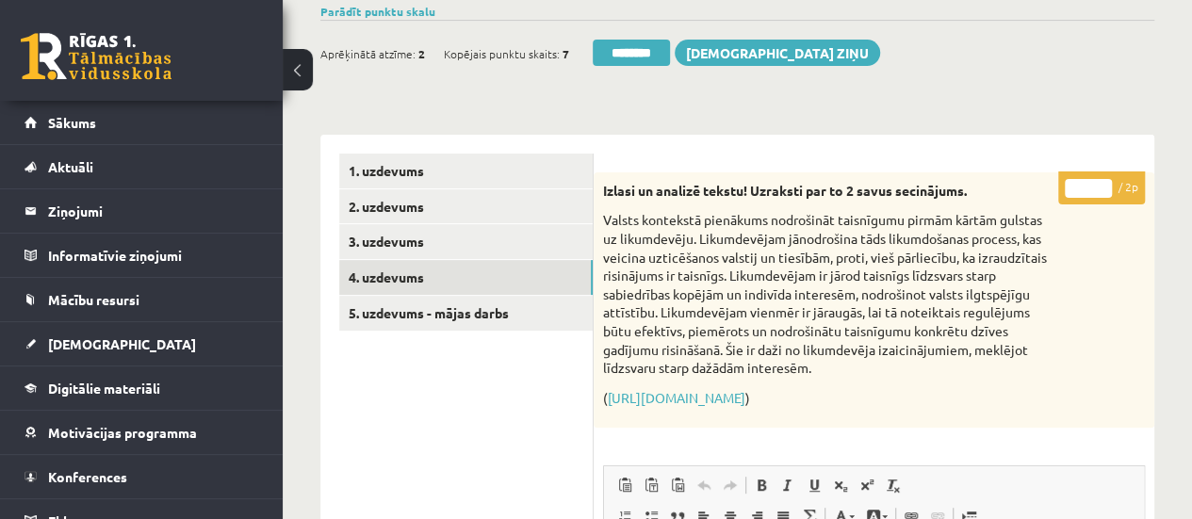
type input "*"
click at [1100, 182] on input "*" at bounding box center [1088, 188] width 47 height 19
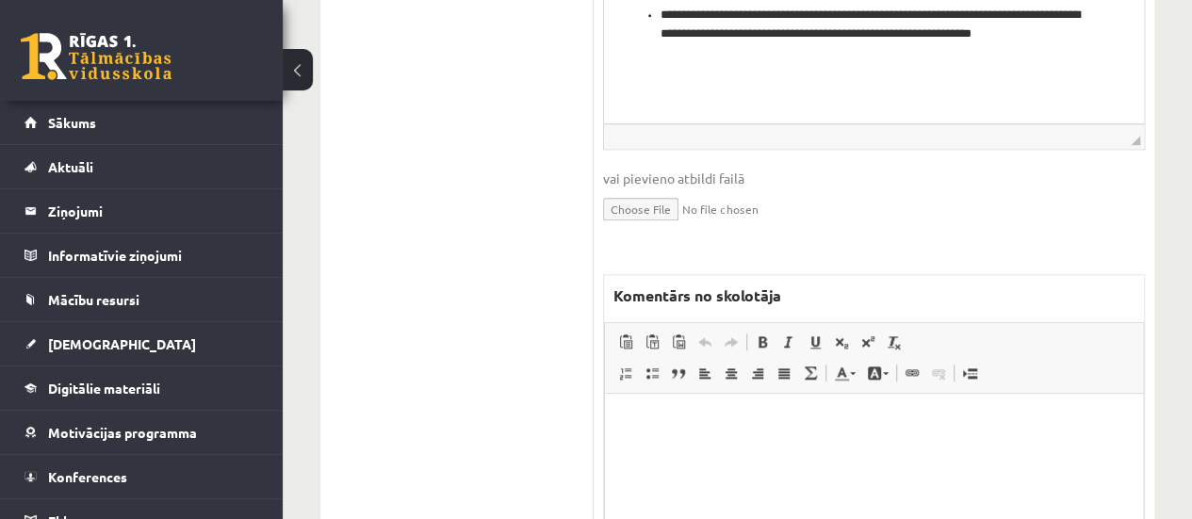
scroll to position [892, 0]
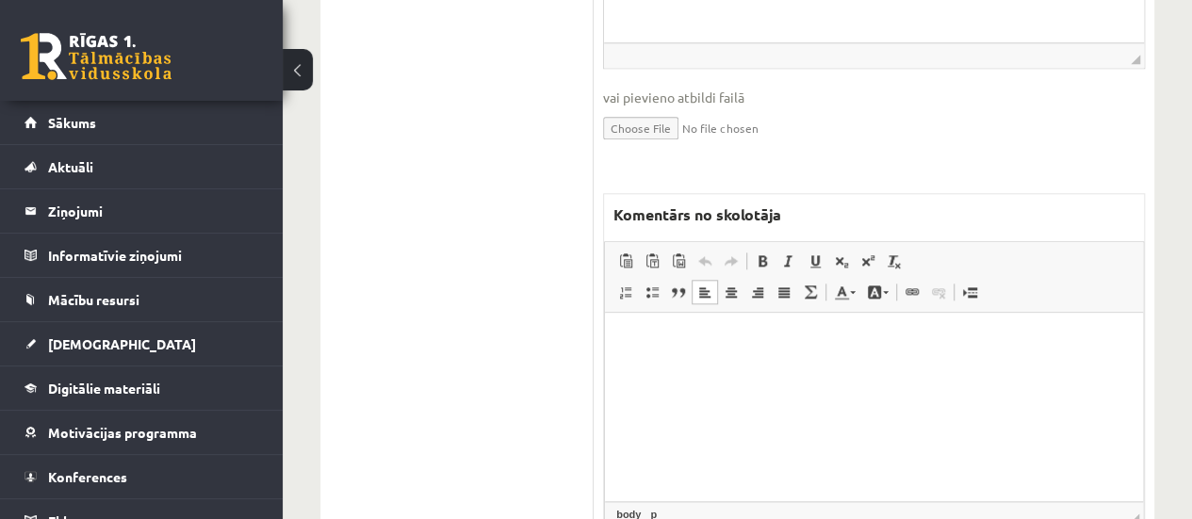
click at [839, 370] on html at bounding box center [874, 341] width 538 height 57
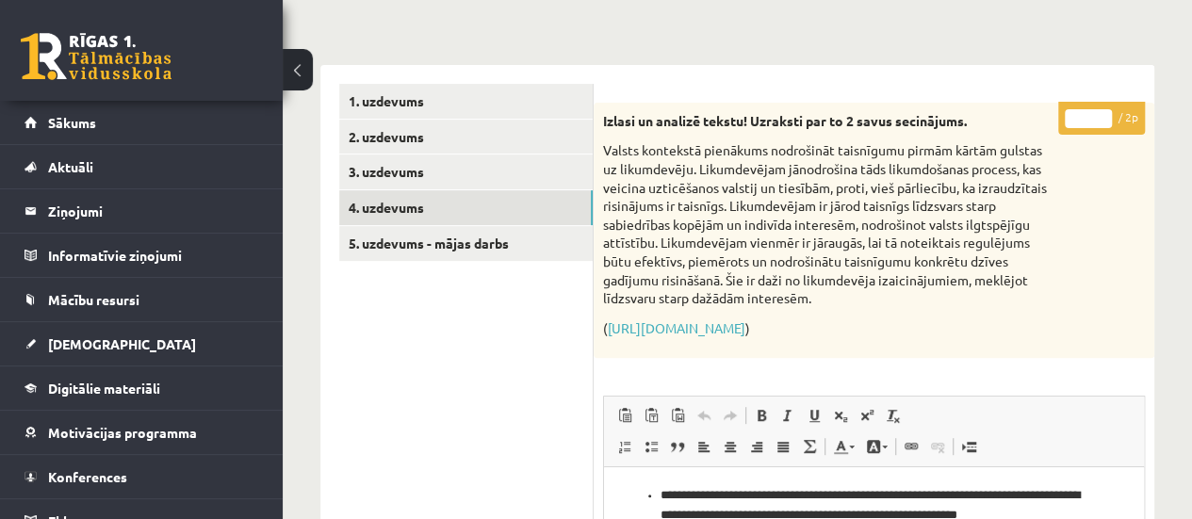
scroll to position [275, 0]
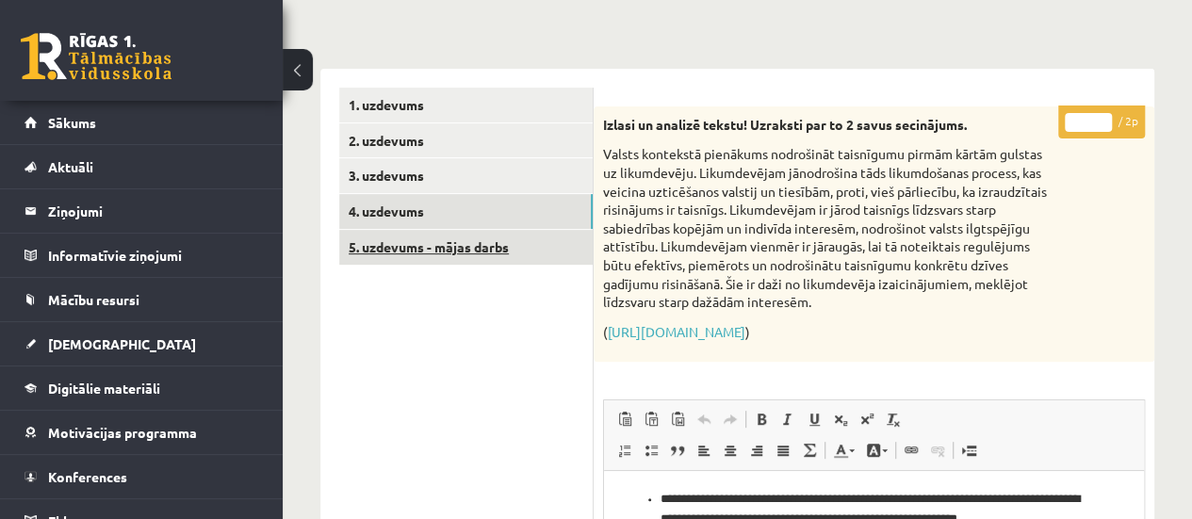
click at [461, 243] on link "5. uzdevums - mājas darbs" at bounding box center [465, 247] width 253 height 35
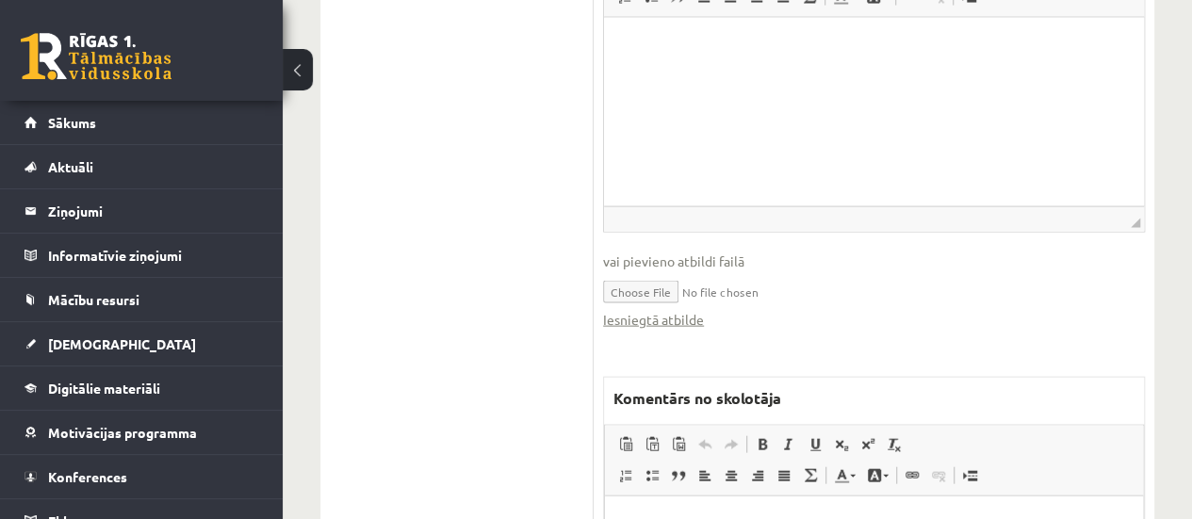
scroll to position [1965, 0]
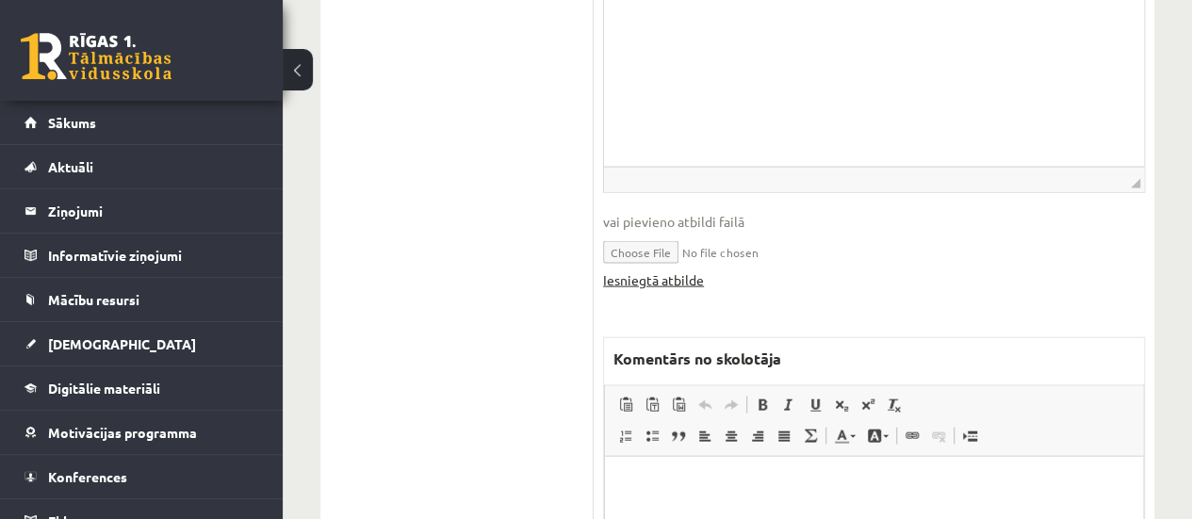
click at [654, 275] on link "Iesniegtā atbilde" at bounding box center [653, 280] width 101 height 20
click at [641, 503] on html at bounding box center [874, 484] width 538 height 57
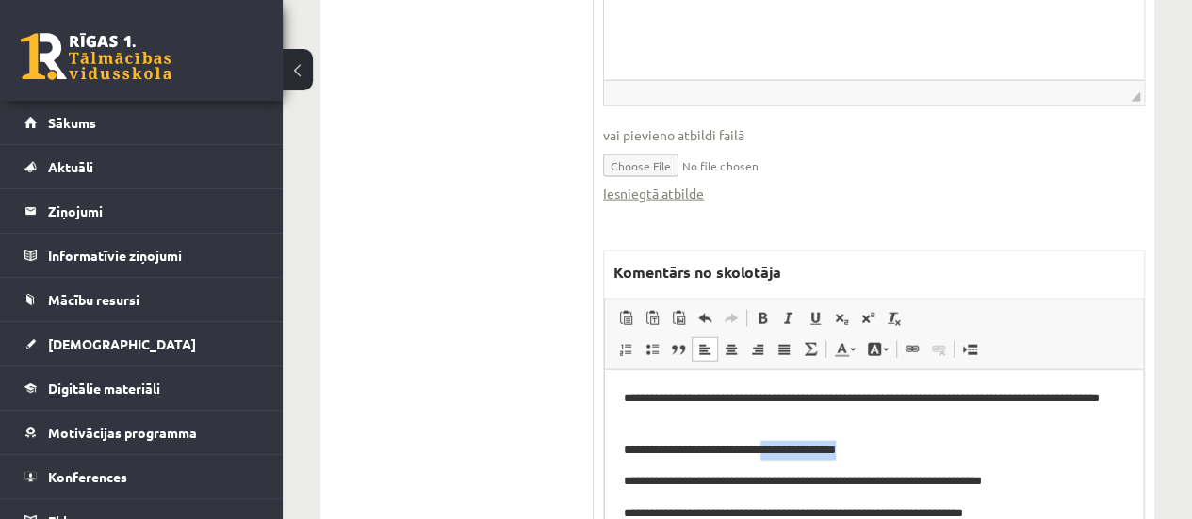
drag, startPoint x: 880, startPoint y: 453, endPoint x: 795, endPoint y: 454, distance: 84.8
click at [795, 454] on p "**********" at bounding box center [874, 450] width 501 height 20
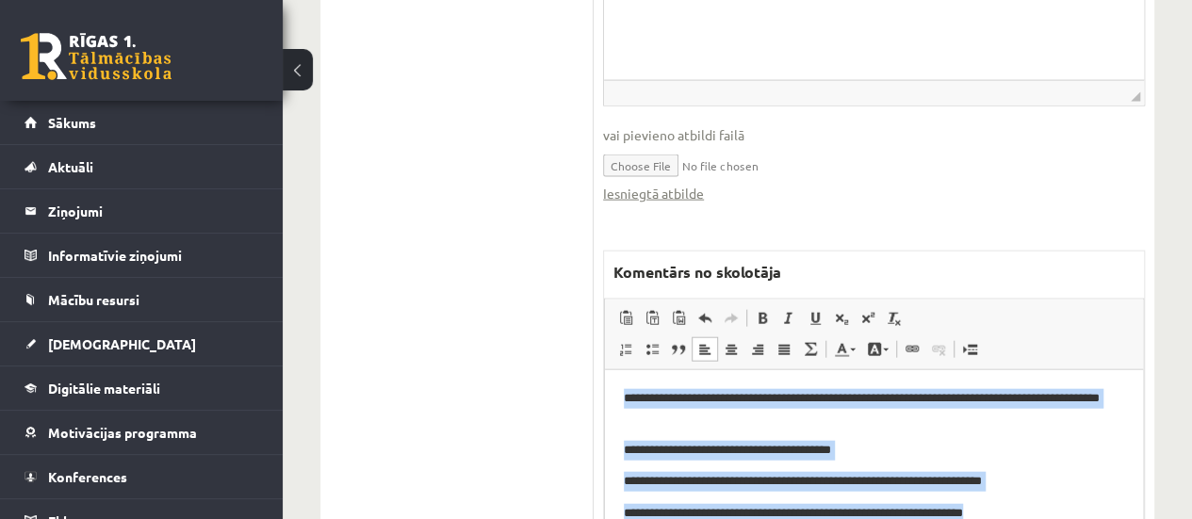
drag, startPoint x: 618, startPoint y: 398, endPoint x: 1004, endPoint y: 499, distance: 399.5
click at [1004, 499] on html "**********" at bounding box center [874, 455] width 538 height 172
copy body "**********"
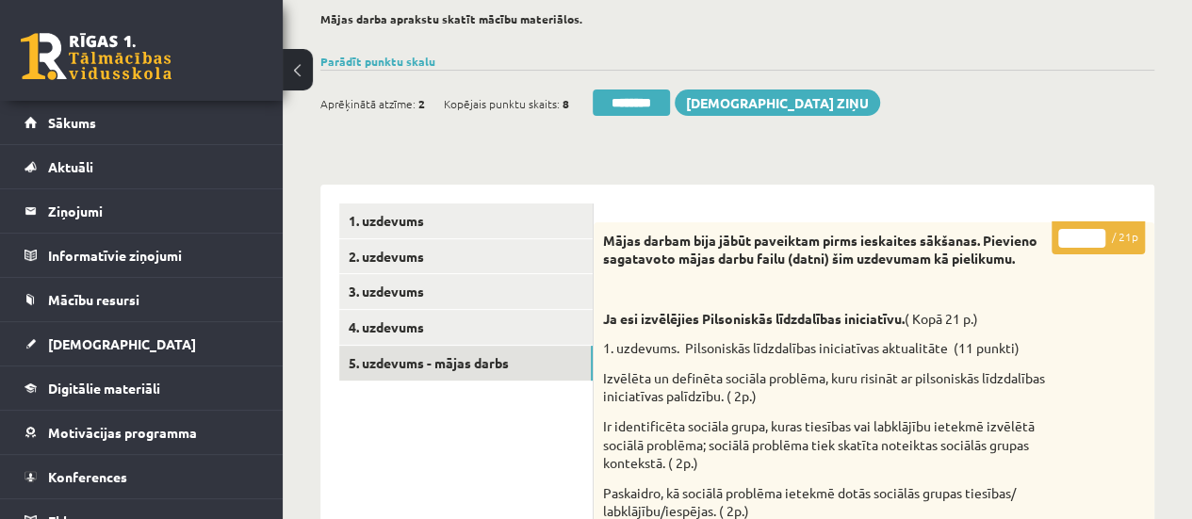
scroll to position [123, 0]
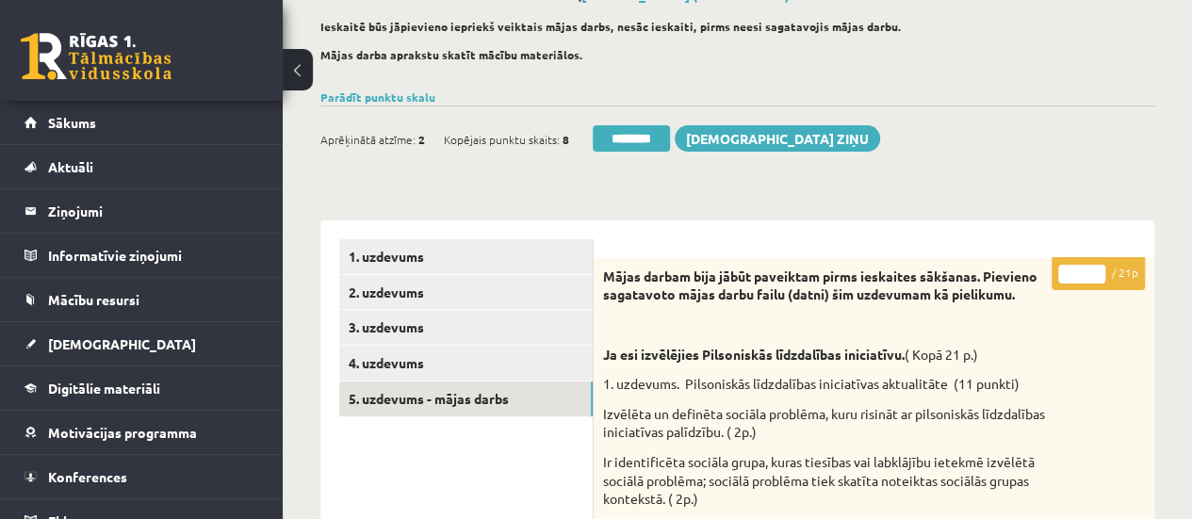
click at [1096, 269] on input "*" at bounding box center [1081, 274] width 47 height 19
type input "*"
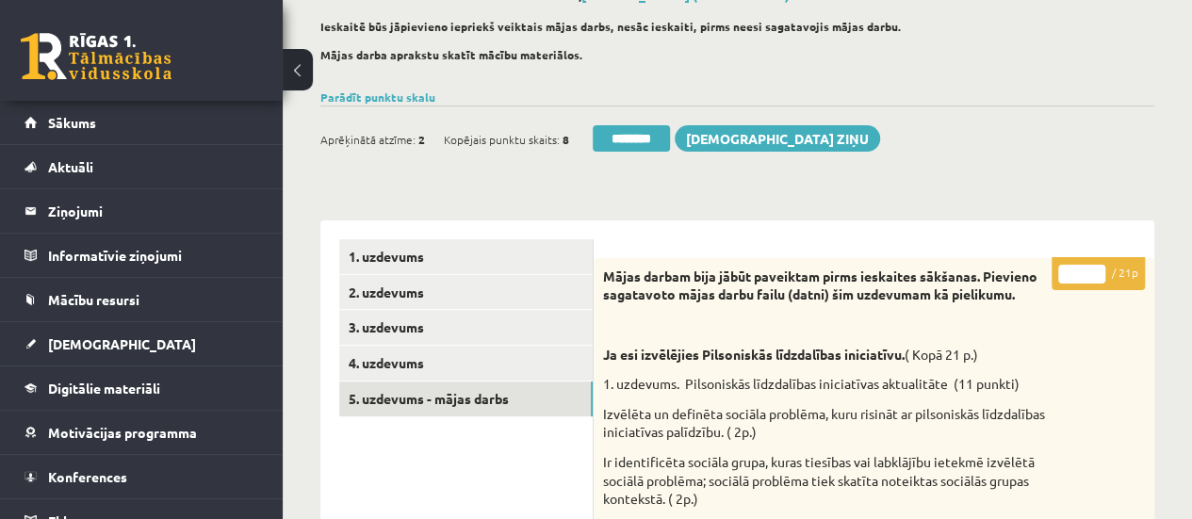
click at [1096, 269] on input "*" at bounding box center [1081, 274] width 47 height 19
click at [547, 255] on link "1. uzdevums" at bounding box center [465, 256] width 253 height 35
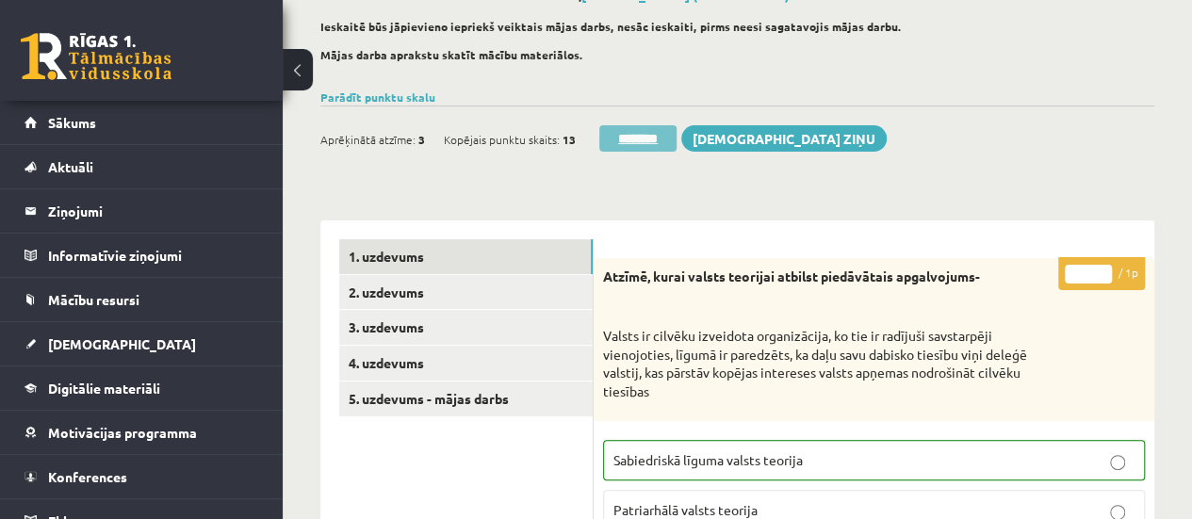
click at [644, 137] on input "********" at bounding box center [637, 138] width 77 height 26
click at [417, 252] on link "1. uzdevums" at bounding box center [465, 256] width 253 height 35
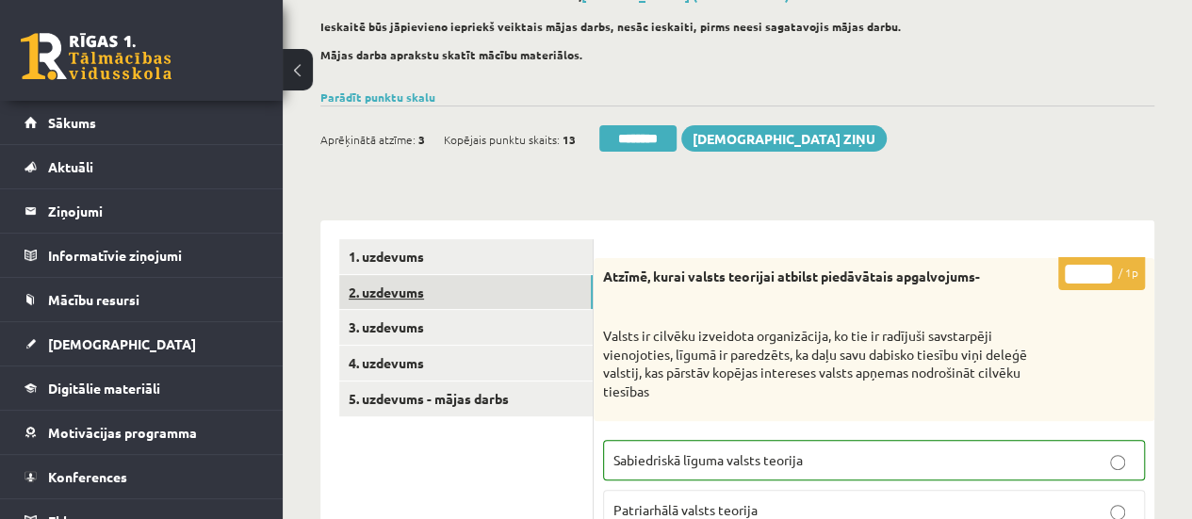
click at [421, 295] on link "2. uzdevums" at bounding box center [465, 292] width 253 height 35
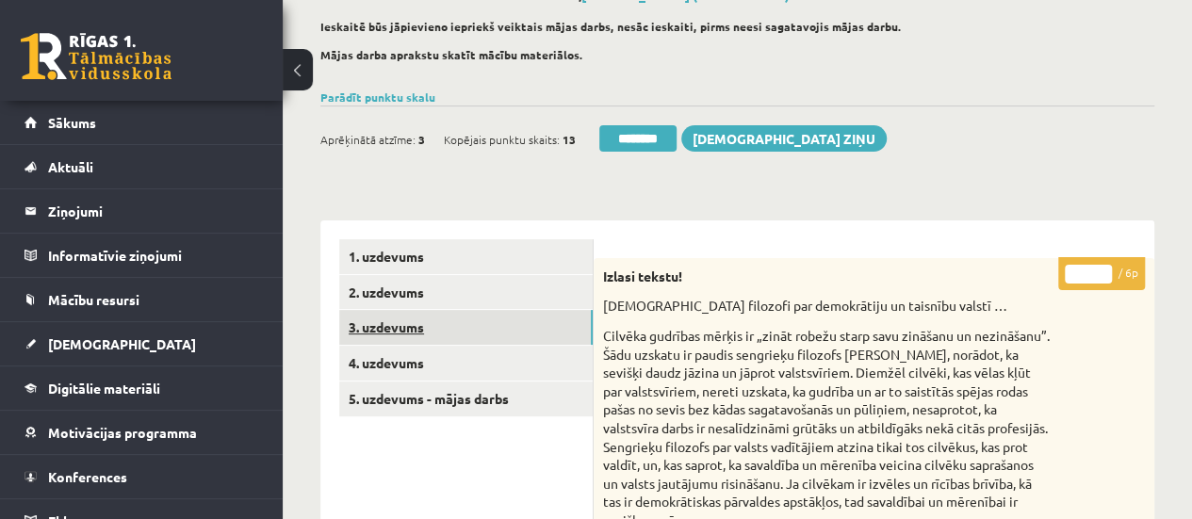
click at [424, 327] on link "3. uzdevums" at bounding box center [465, 327] width 253 height 35
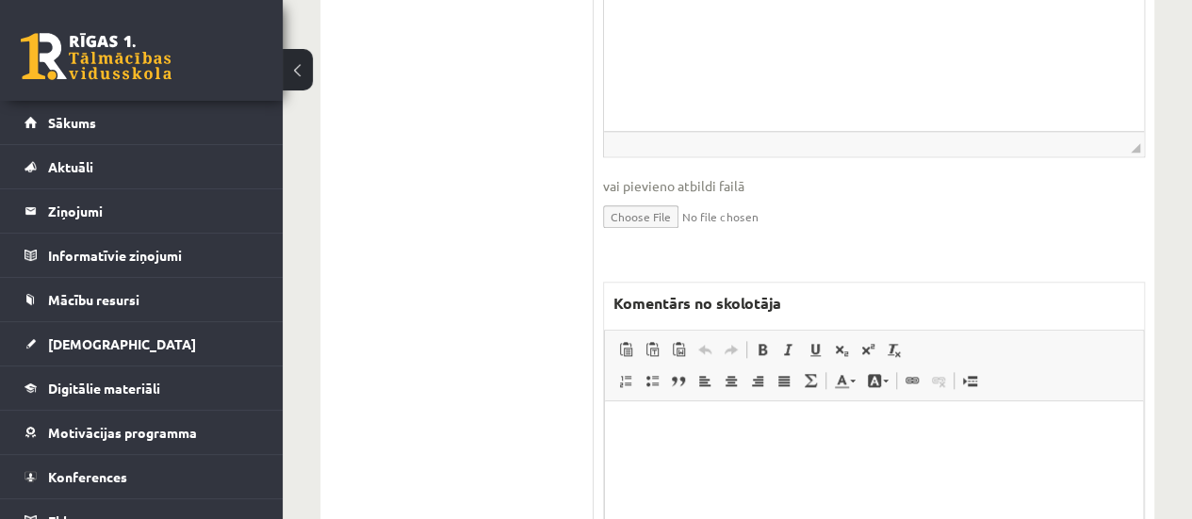
scroll to position [391, 0]
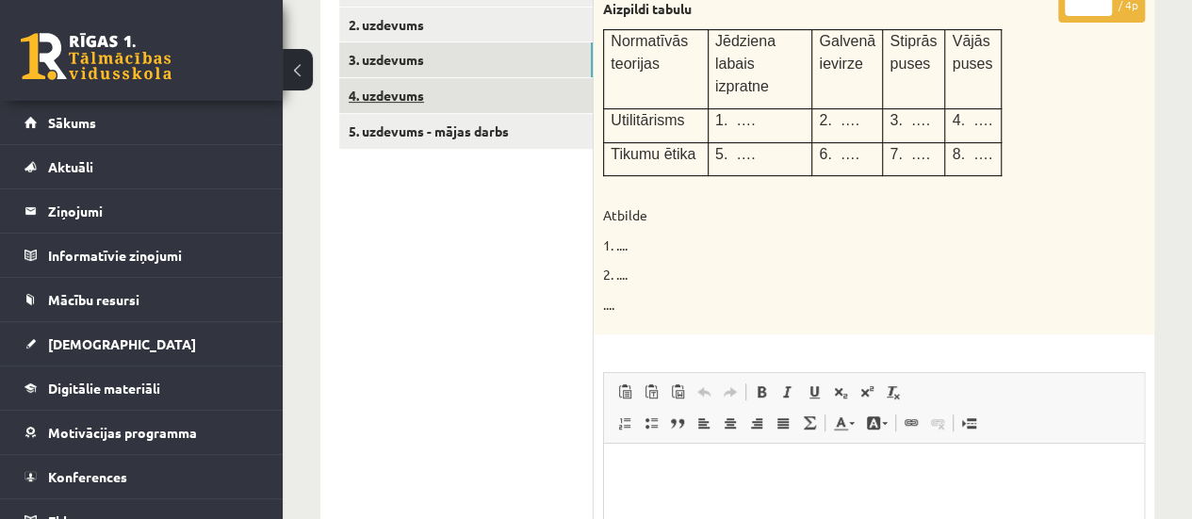
click at [490, 92] on link "4. uzdevums" at bounding box center [465, 95] width 253 height 35
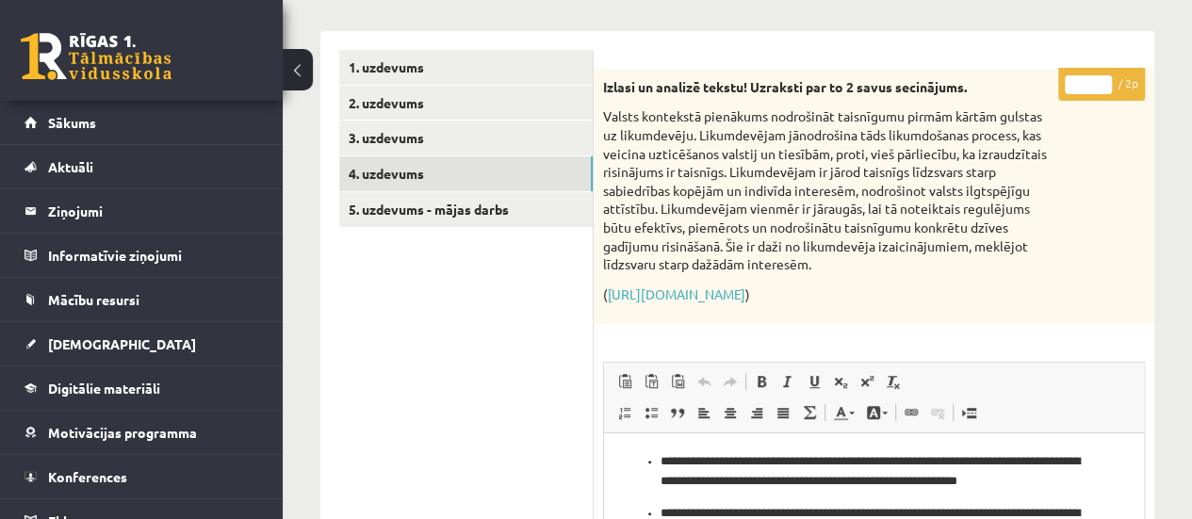
scroll to position [407, 0]
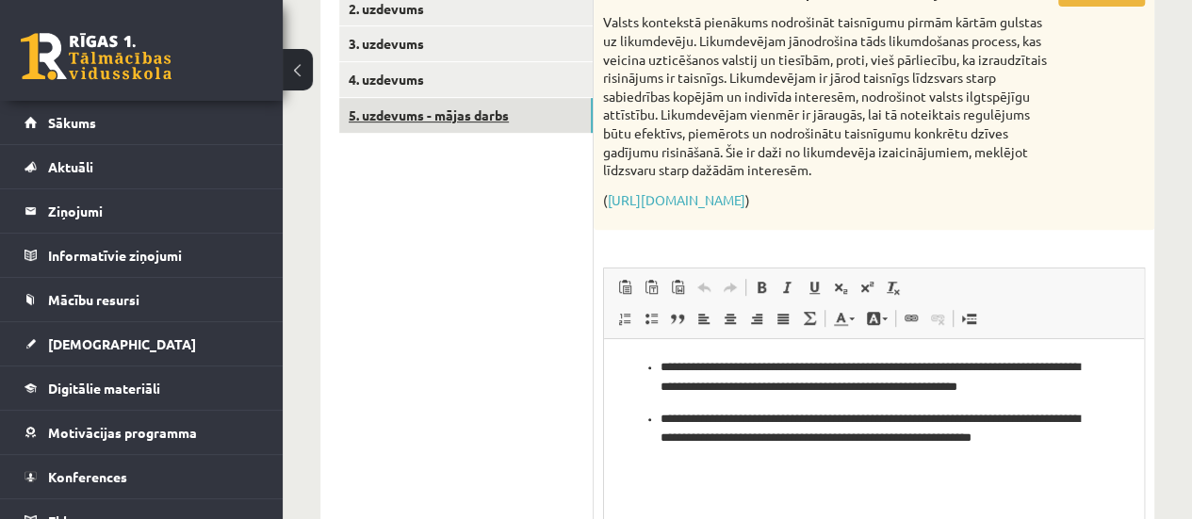
click at [501, 106] on link "5. uzdevums - mājas darbs" at bounding box center [465, 115] width 253 height 35
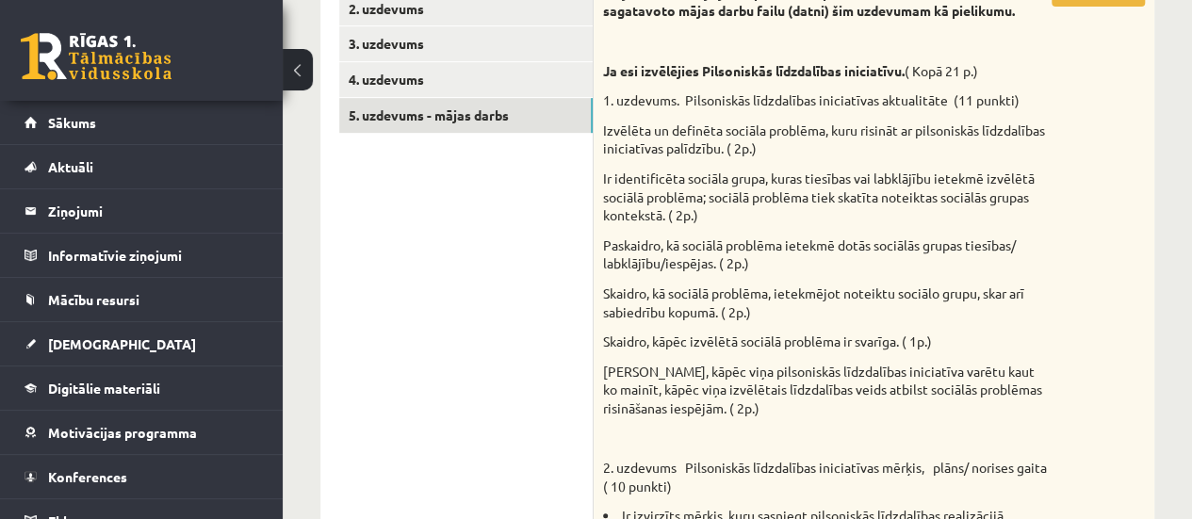
scroll to position [60, 0]
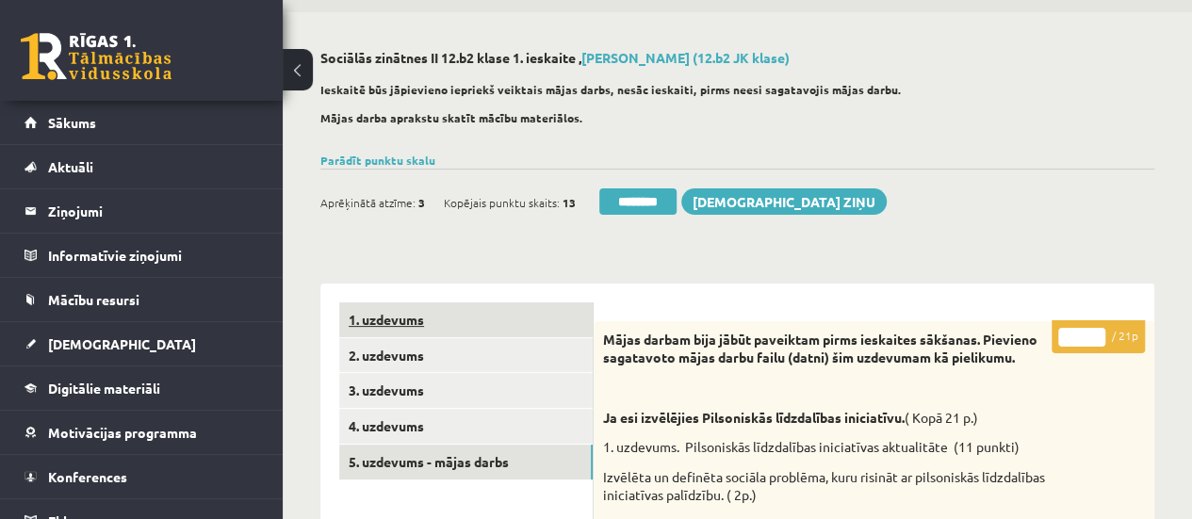
click at [507, 323] on link "1. uzdevums" at bounding box center [465, 319] width 253 height 35
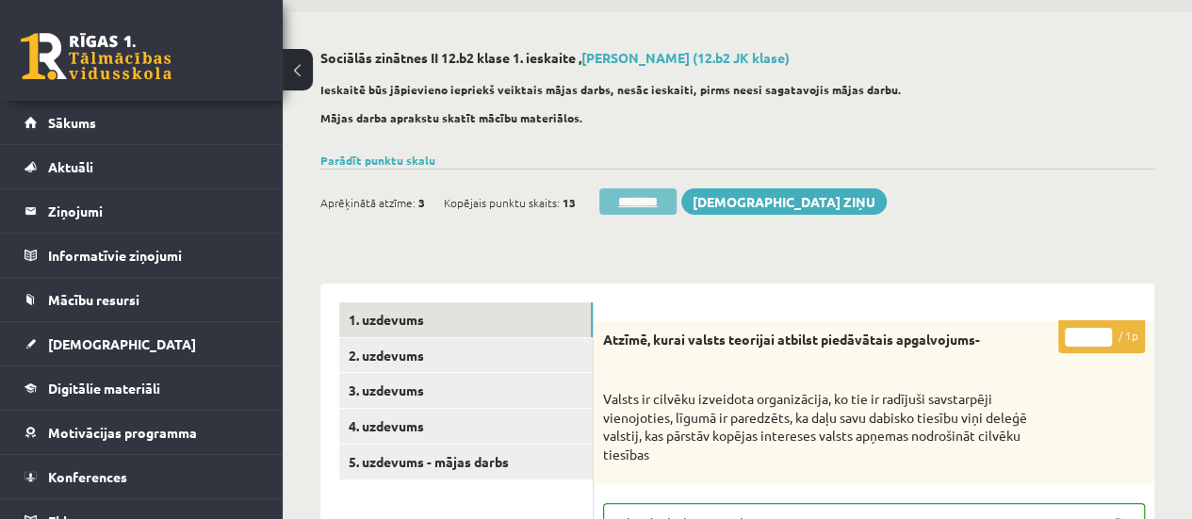
click at [638, 199] on input "********" at bounding box center [637, 201] width 77 height 26
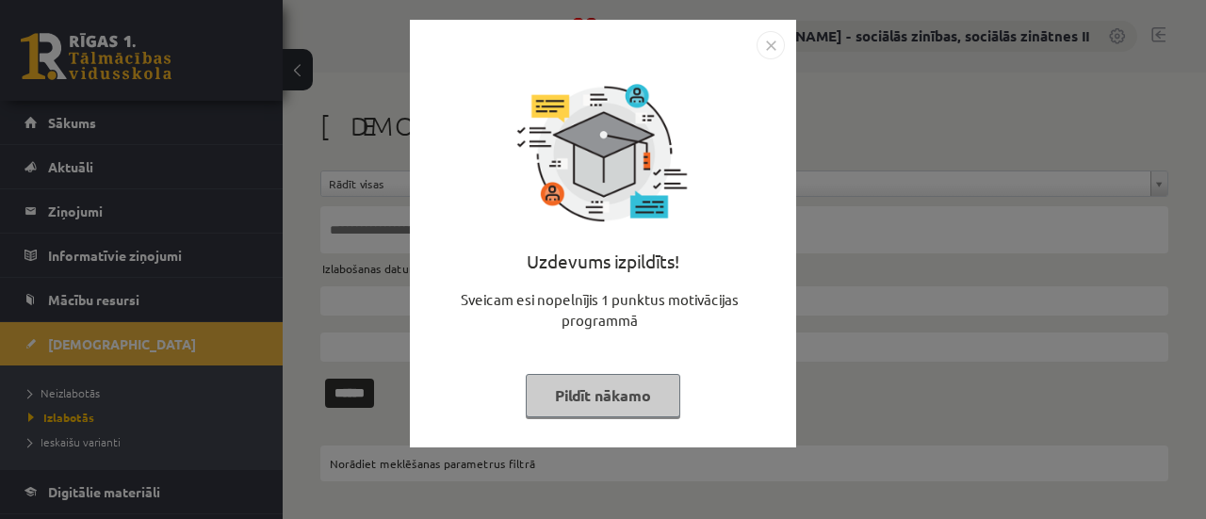
click at [562, 393] on button "Pildīt nākamo" at bounding box center [603, 395] width 155 height 43
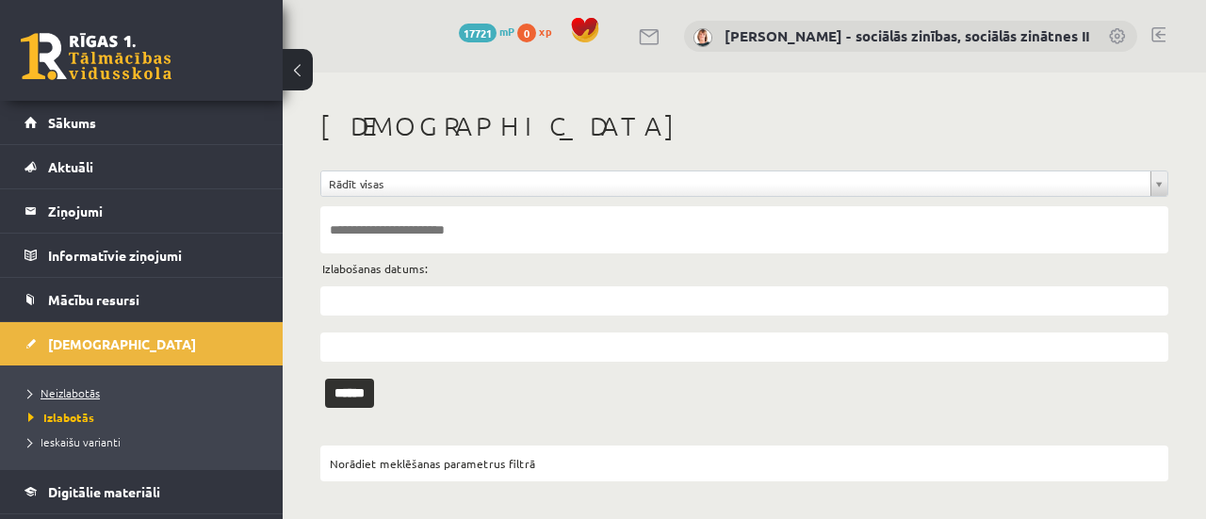
click at [57, 390] on span "Neizlabotās" at bounding box center [64, 392] width 72 height 15
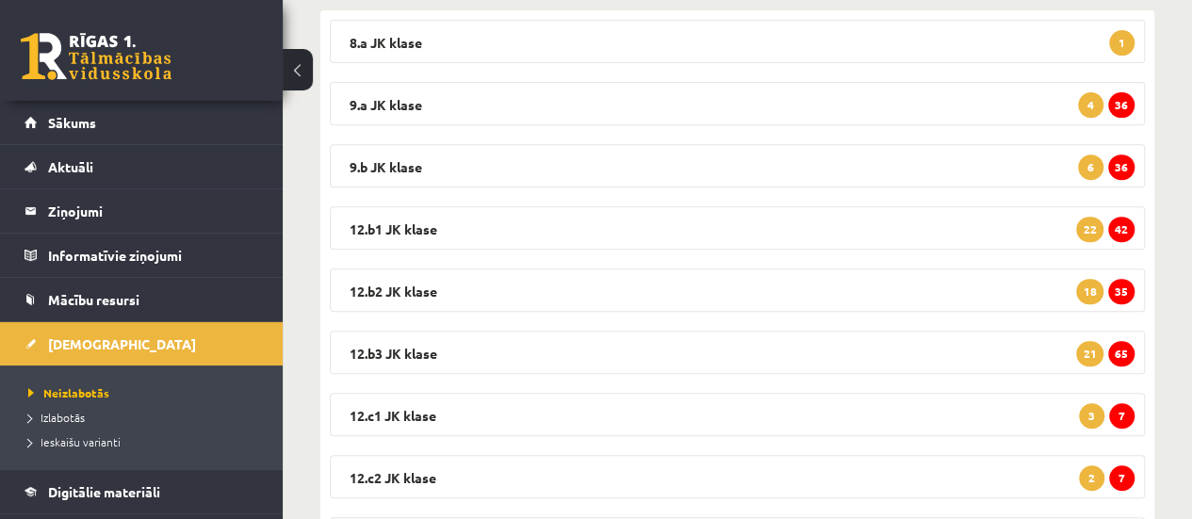
scroll to position [330, 0]
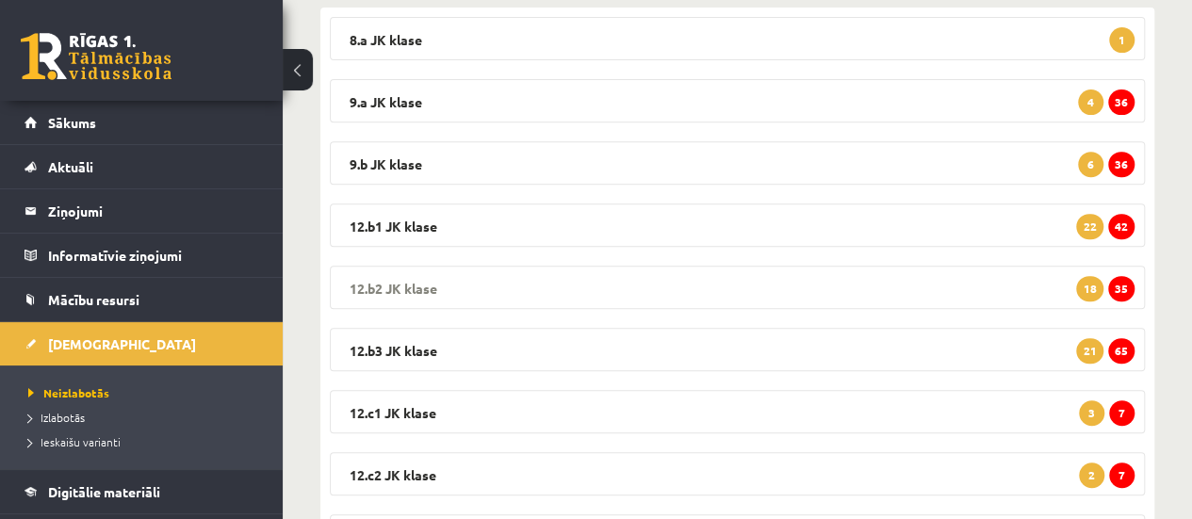
click at [1119, 283] on span "35" at bounding box center [1121, 288] width 26 height 25
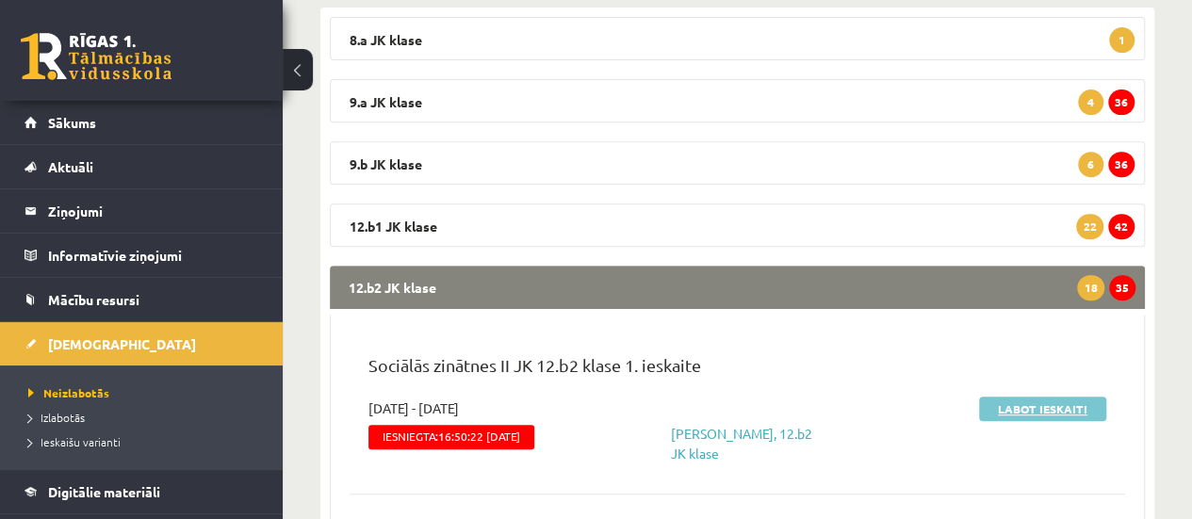
click at [1057, 407] on link "Labot ieskaiti" at bounding box center [1042, 409] width 127 height 24
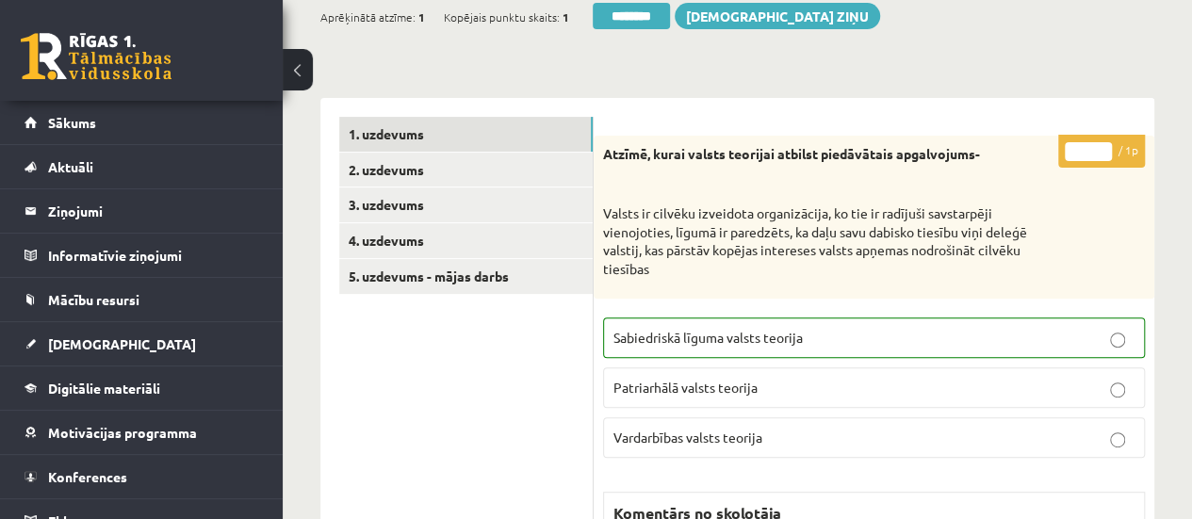
scroll to position [288, 0]
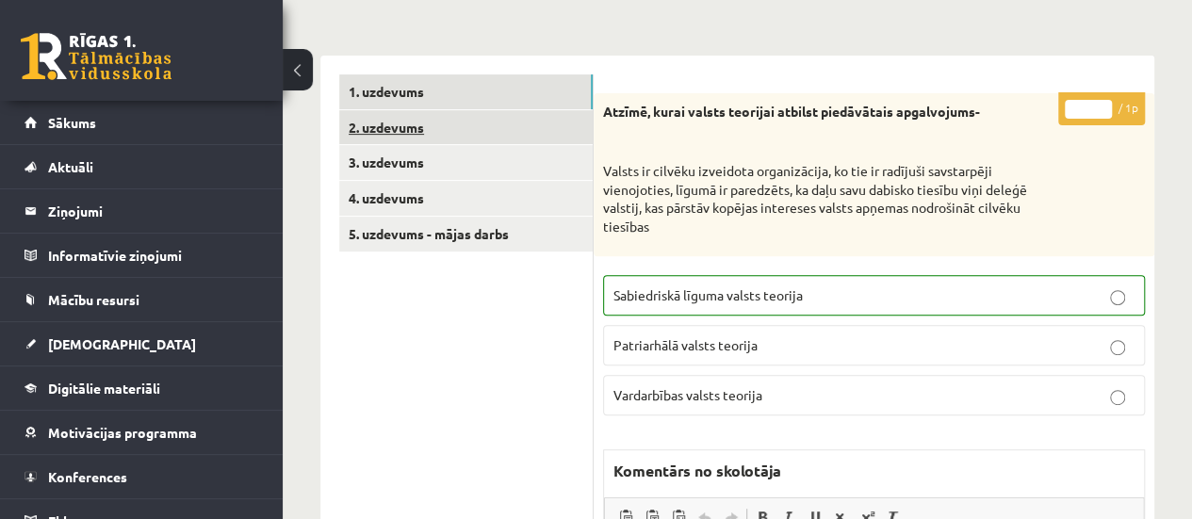
click at [505, 127] on link "2. uzdevums" at bounding box center [465, 127] width 253 height 35
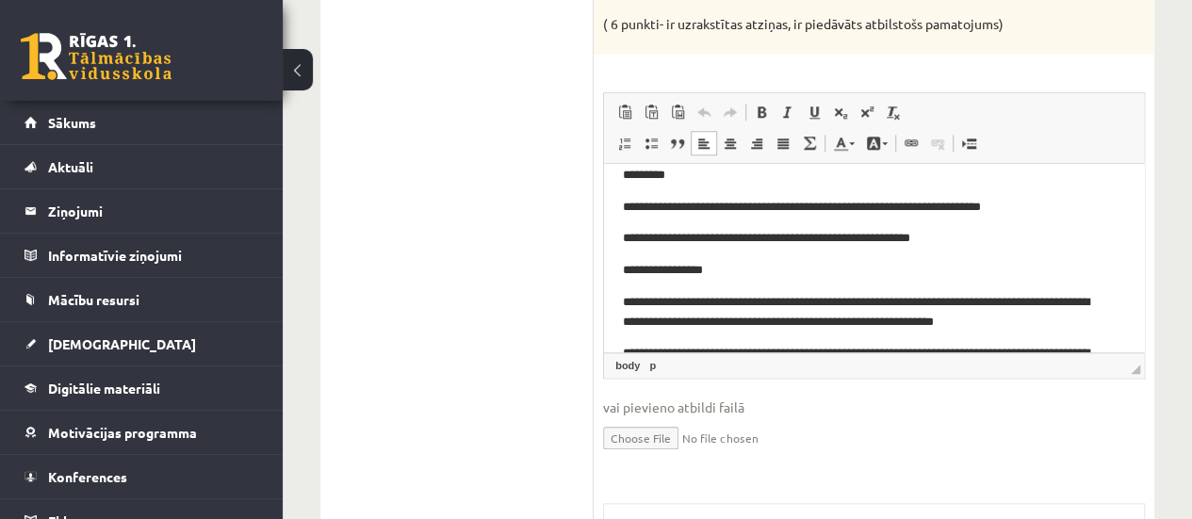
scroll to position [67, 0]
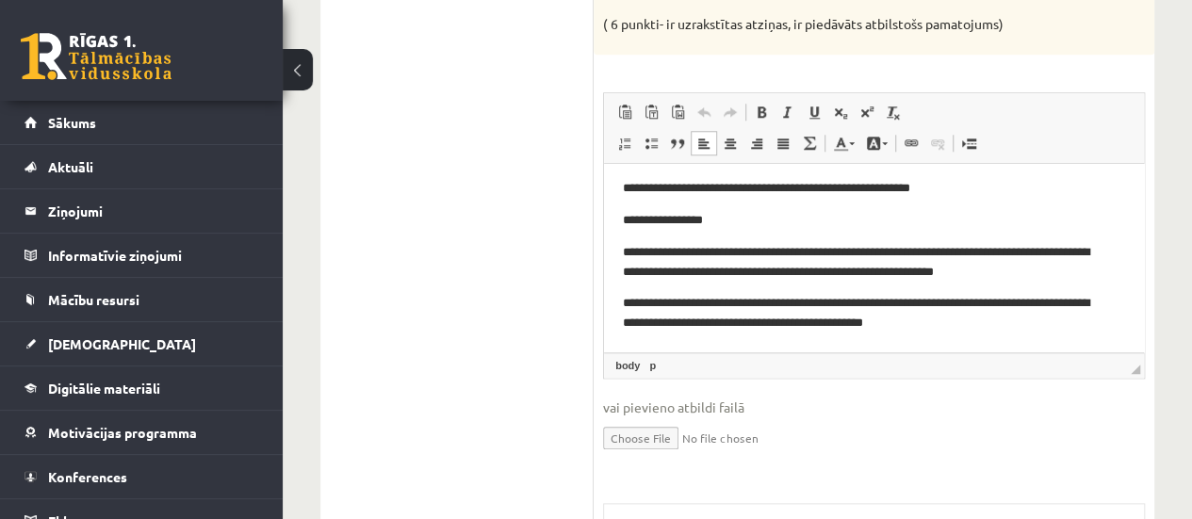
drag, startPoint x: 1141, startPoint y: 230, endPoint x: 1771, endPoint y: 447, distance: 666.5
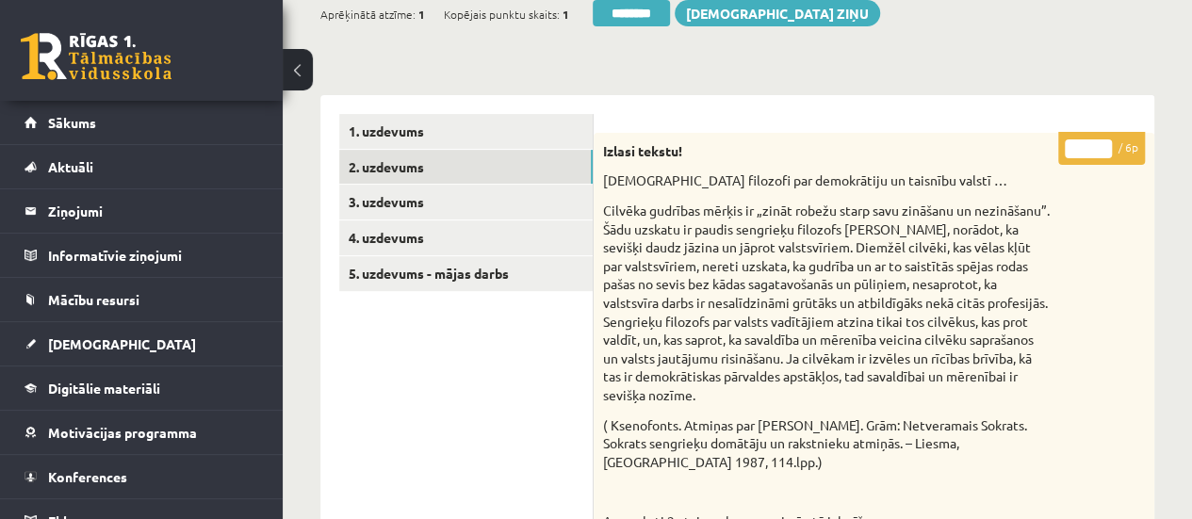
scroll to position [239, 0]
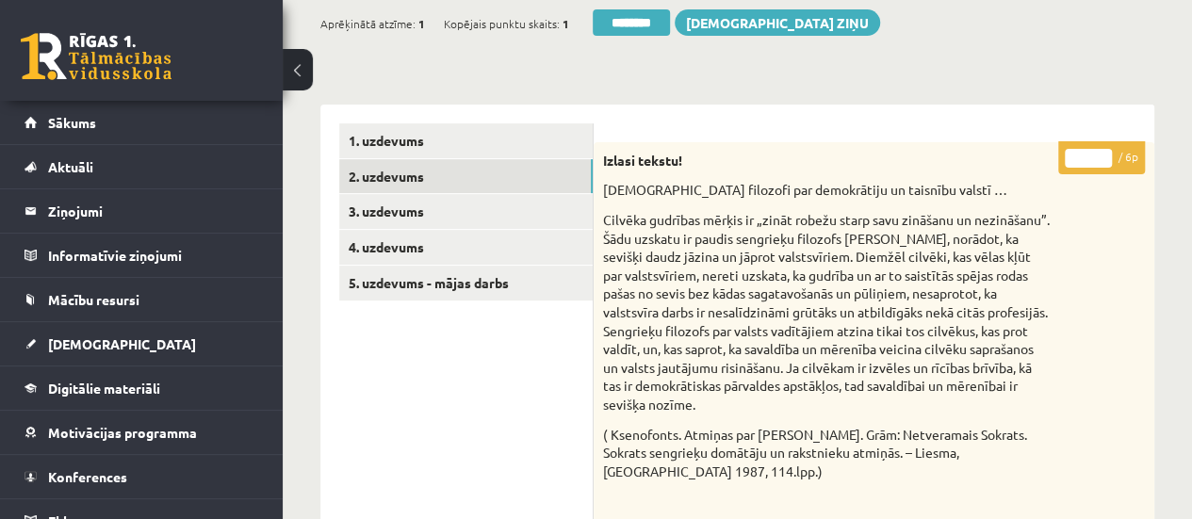
type input "*"
click at [1102, 152] on input "*" at bounding box center [1088, 158] width 47 height 19
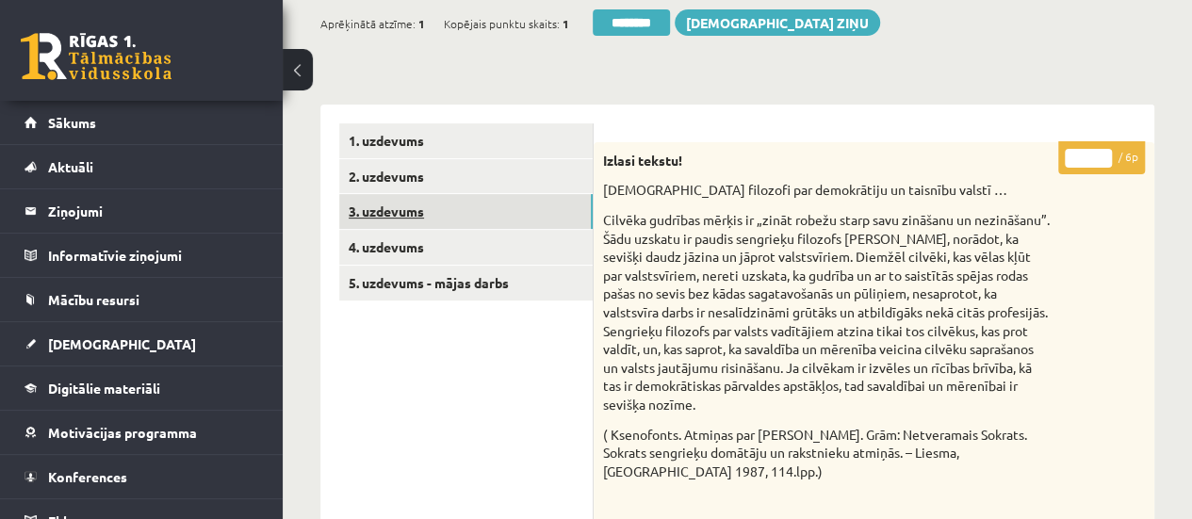
click at [531, 201] on link "3. uzdevums" at bounding box center [465, 211] width 253 height 35
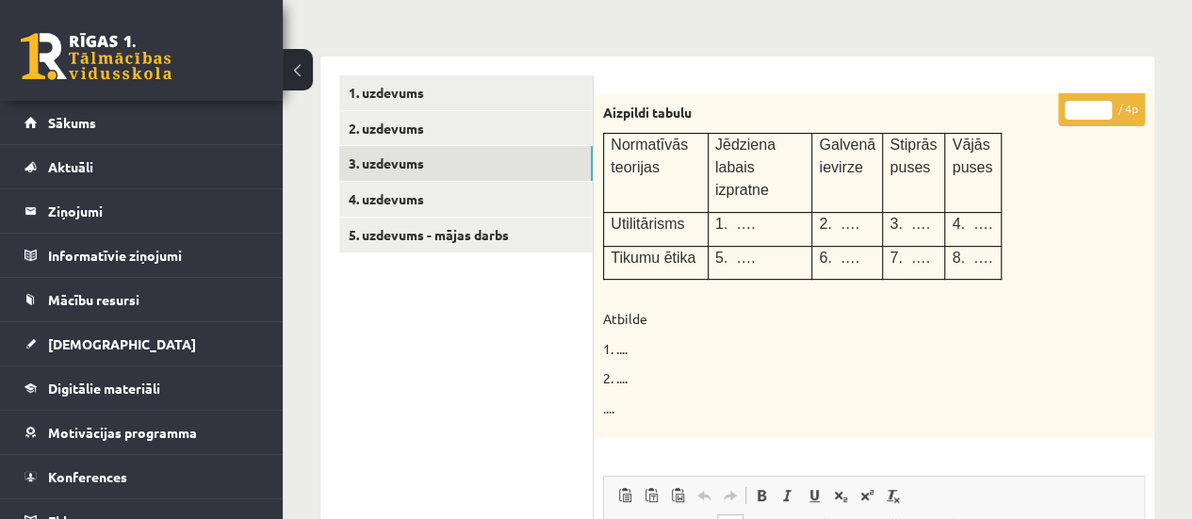
scroll to position [298, 0]
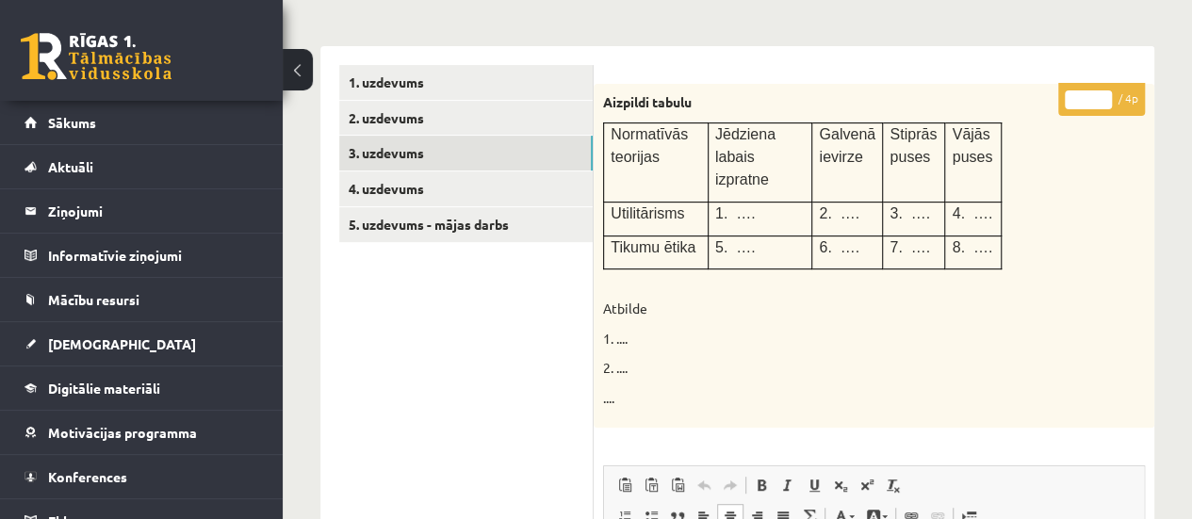
click at [1109, 99] on input "*" at bounding box center [1088, 99] width 47 height 19
type input "*"
click at [1105, 95] on input "*" at bounding box center [1088, 99] width 47 height 19
click at [465, 192] on link "4. uzdevums" at bounding box center [465, 188] width 253 height 35
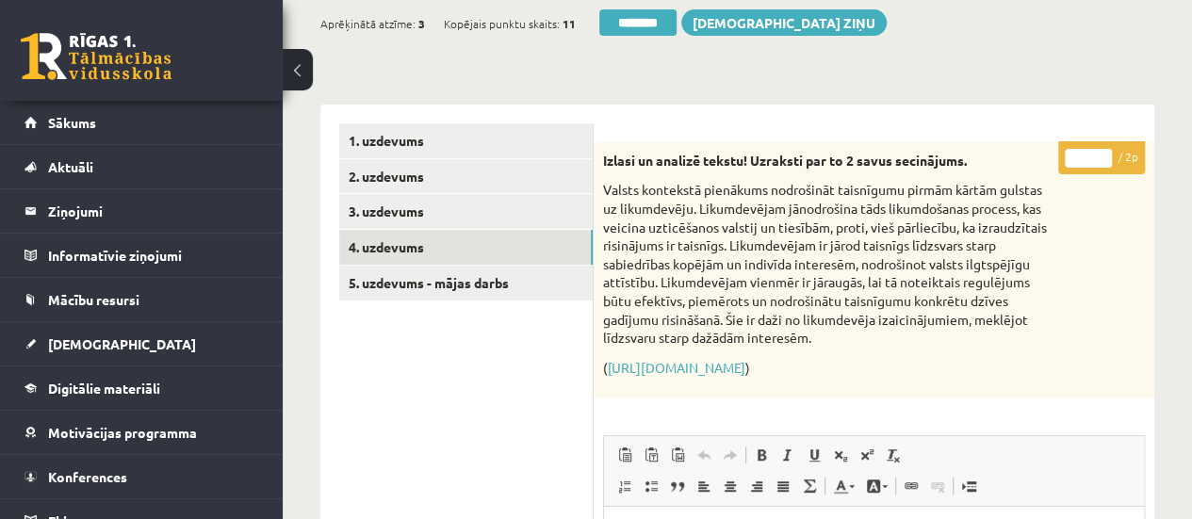
scroll to position [243, 0]
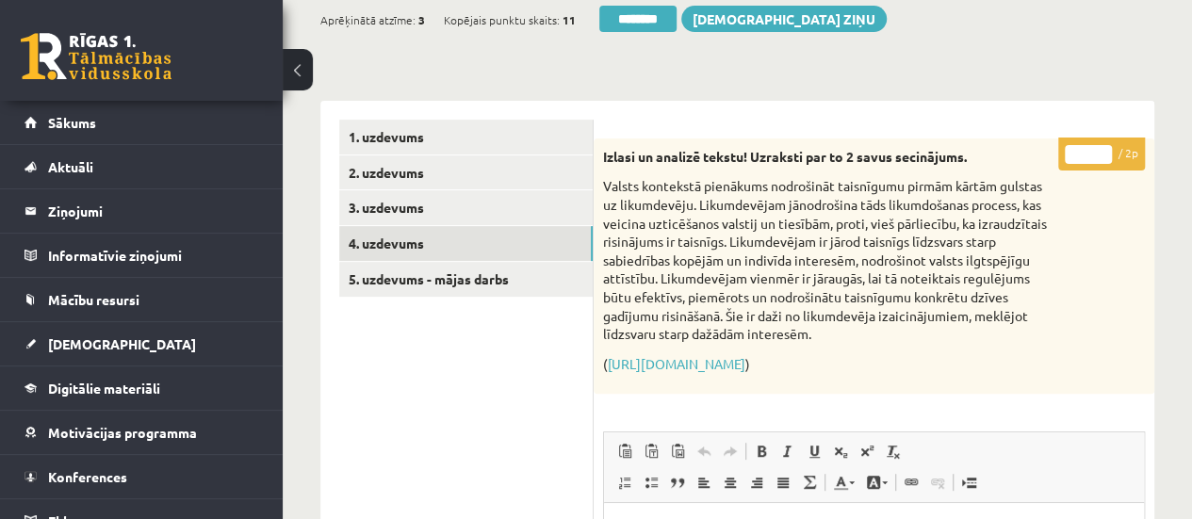
type input "*"
click at [1106, 148] on input "*" at bounding box center [1088, 154] width 47 height 19
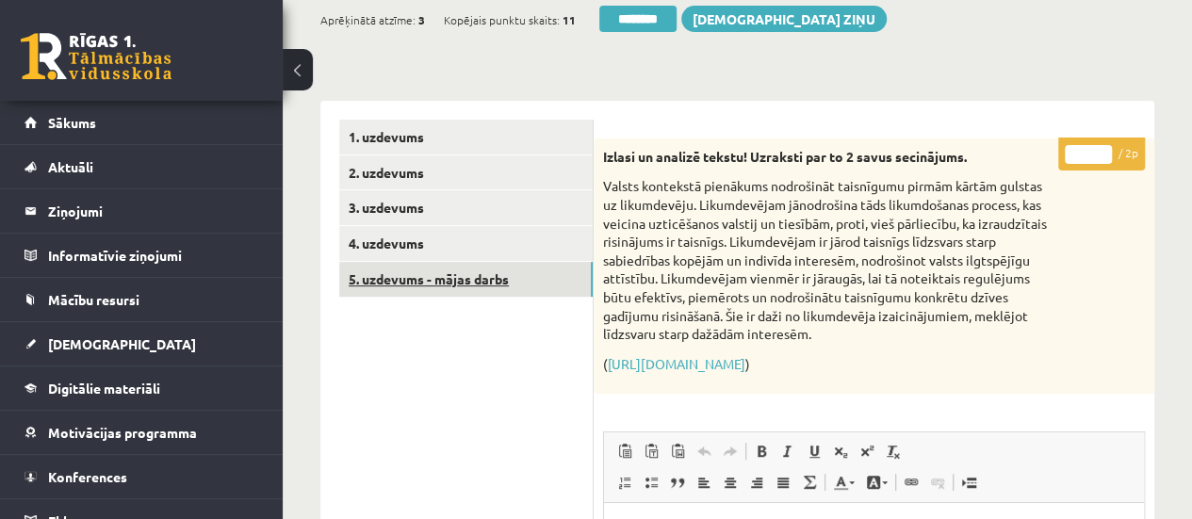
click at [466, 272] on link "5. uzdevums - mājas darbs" at bounding box center [465, 279] width 253 height 35
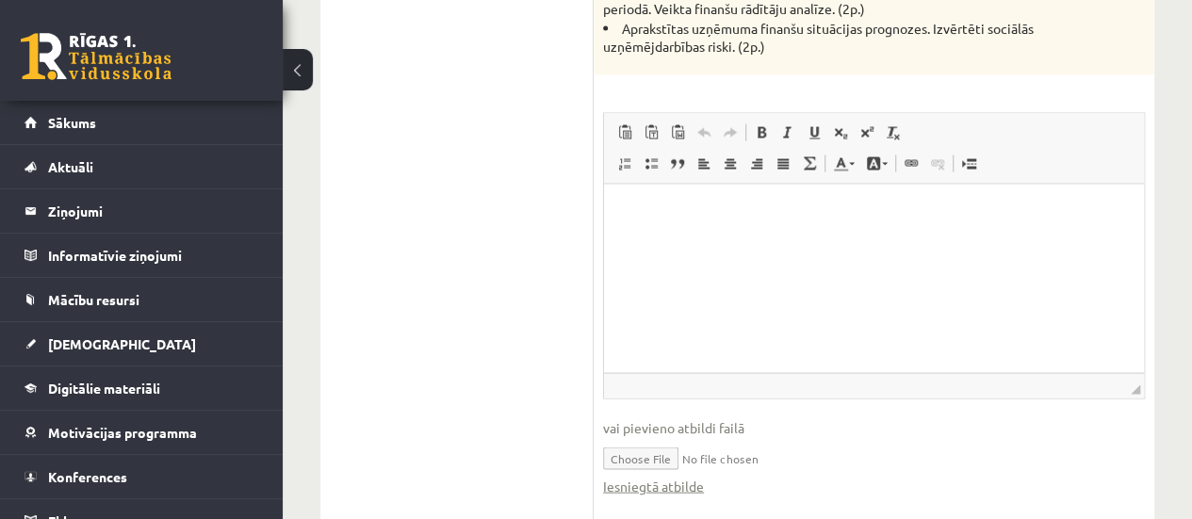
scroll to position [1846, 0]
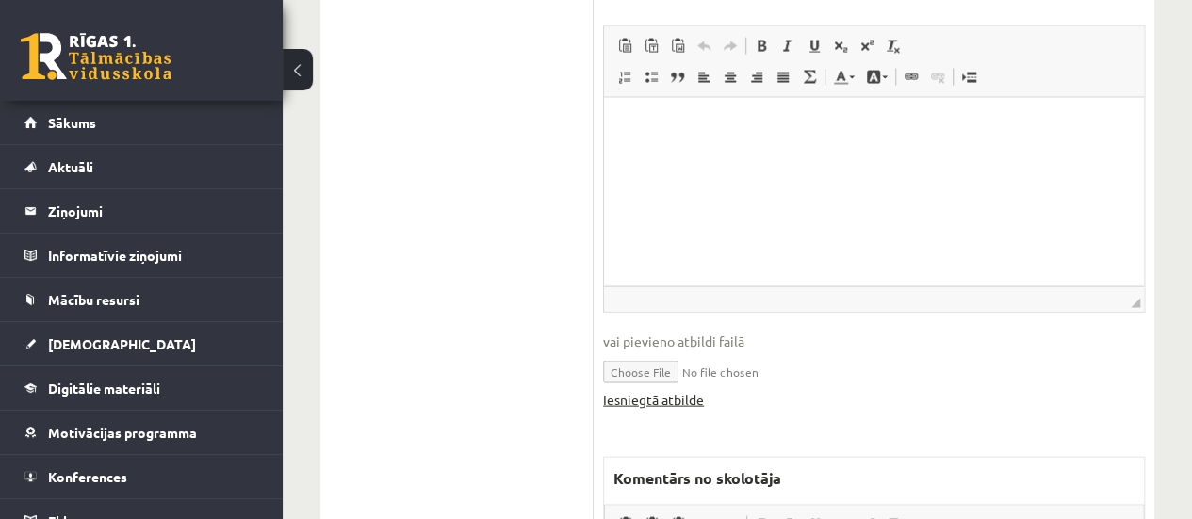
click at [692, 402] on link "Iesniegtā atbilde" at bounding box center [653, 400] width 101 height 20
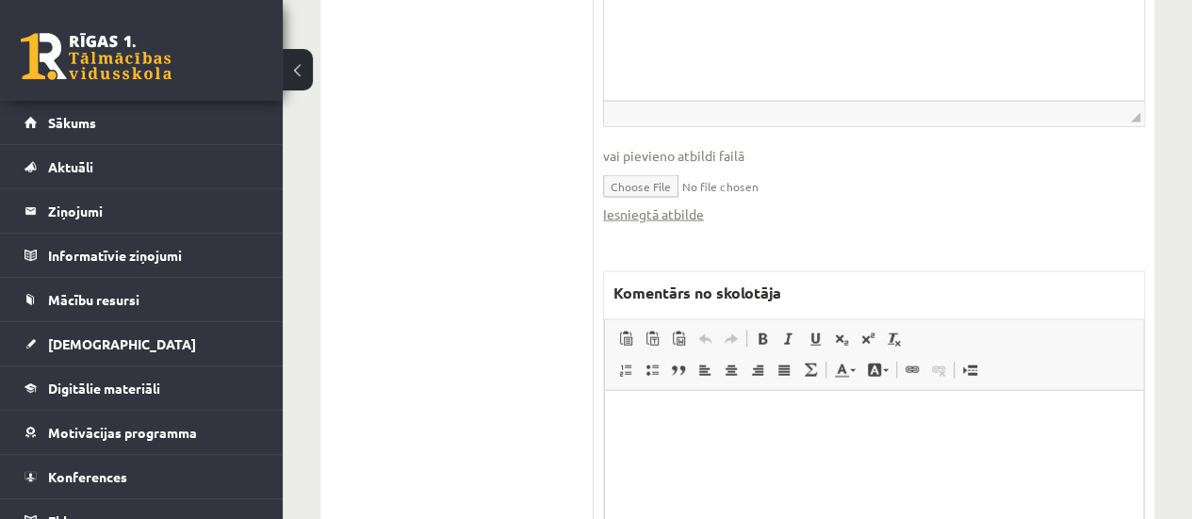
scroll to position [2174, 0]
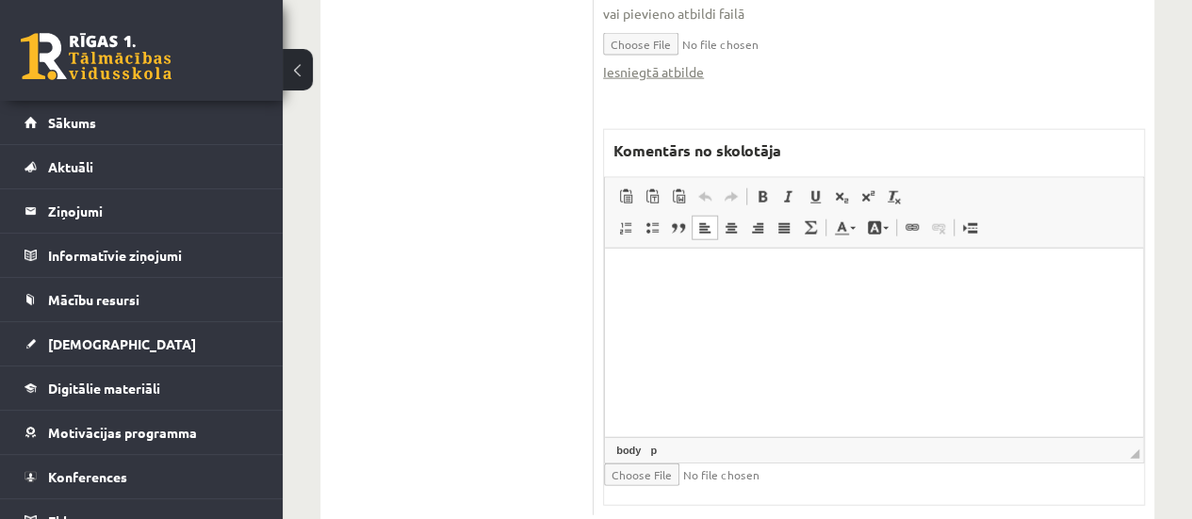
click at [729, 305] on html at bounding box center [874, 276] width 538 height 57
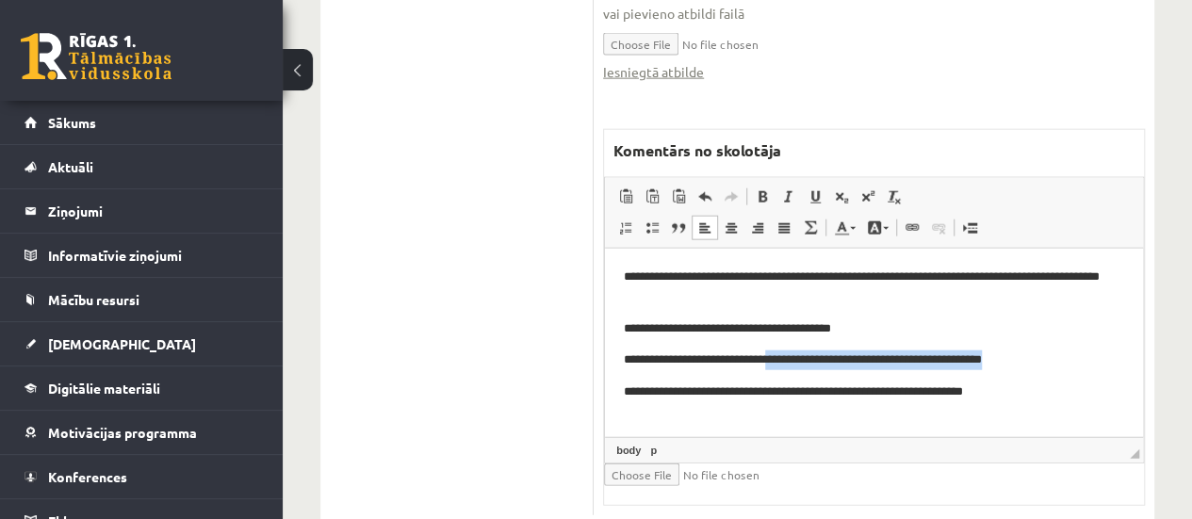
drag, startPoint x: 1030, startPoint y: 356, endPoint x: 773, endPoint y: 359, distance: 256.3
click at [773, 359] on p "**********" at bounding box center [874, 360] width 501 height 20
click at [913, 372] on body "**********" at bounding box center [874, 334] width 500 height 135
drag, startPoint x: 880, startPoint y: 366, endPoint x: 735, endPoint y: 362, distance: 145.1
click at [735, 362] on p "**********" at bounding box center [874, 360] width 501 height 20
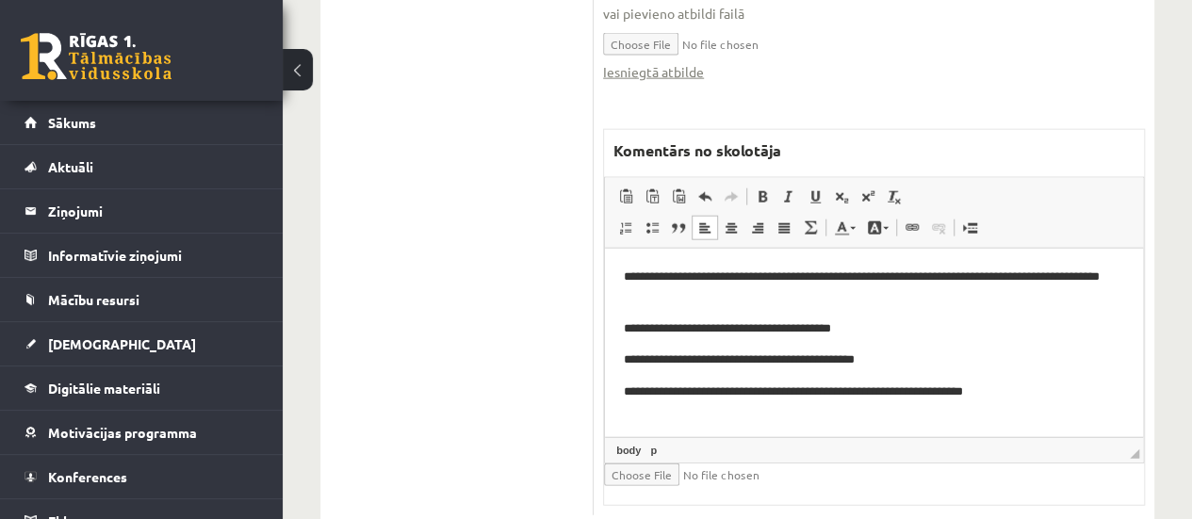
click at [882, 361] on p "**********" at bounding box center [874, 360] width 501 height 20
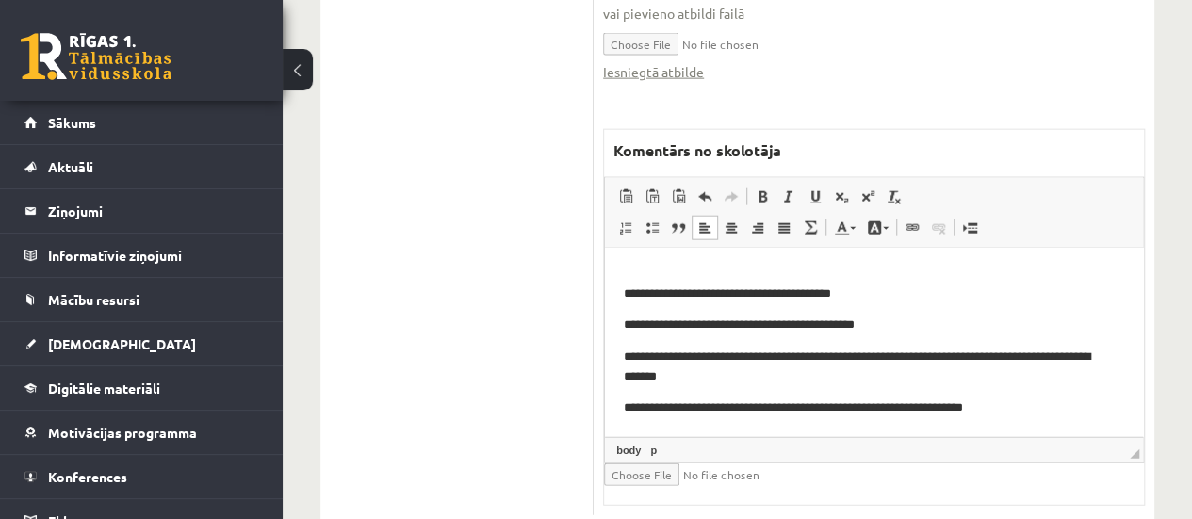
drag, startPoint x: 1141, startPoint y: 337, endPoint x: 1750, endPoint y: 654, distance: 686.9
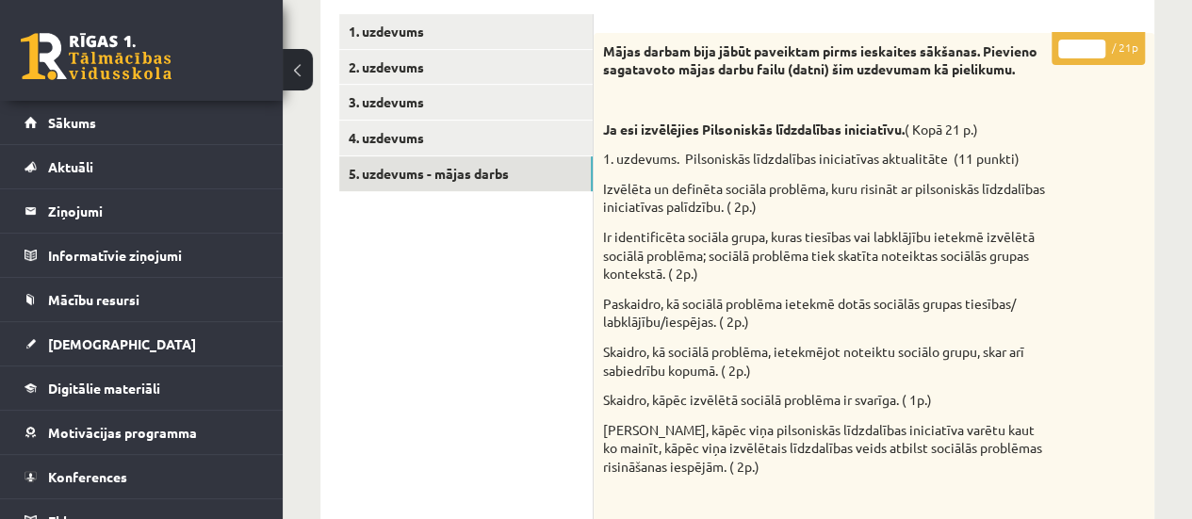
scroll to position [281, 0]
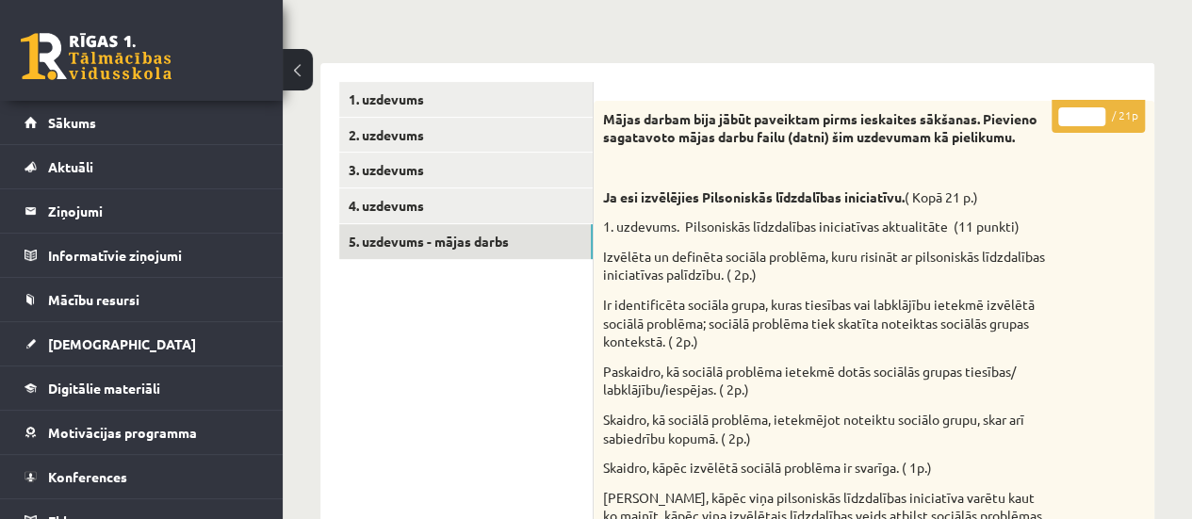
click at [1095, 114] on input "*" at bounding box center [1081, 116] width 47 height 19
type input "*"
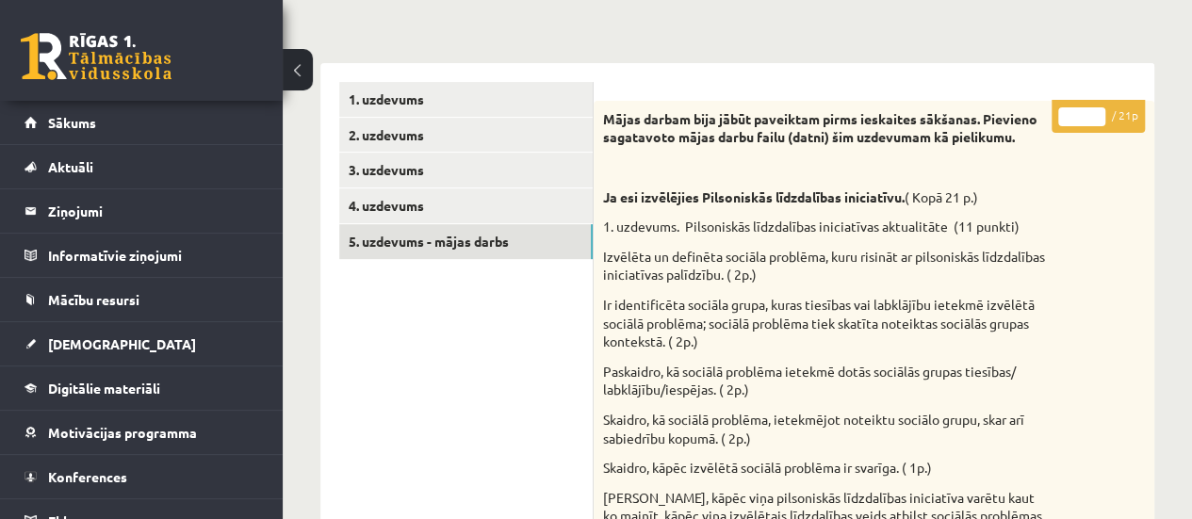
click at [1095, 114] on input "*" at bounding box center [1081, 116] width 47 height 19
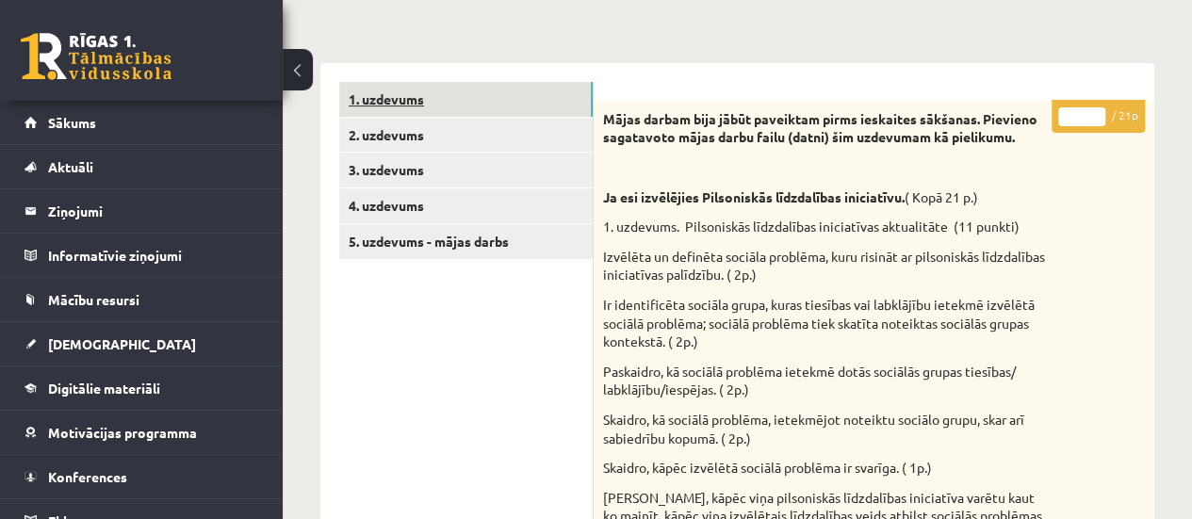
click at [578, 85] on link "1. uzdevums" at bounding box center [465, 99] width 253 height 35
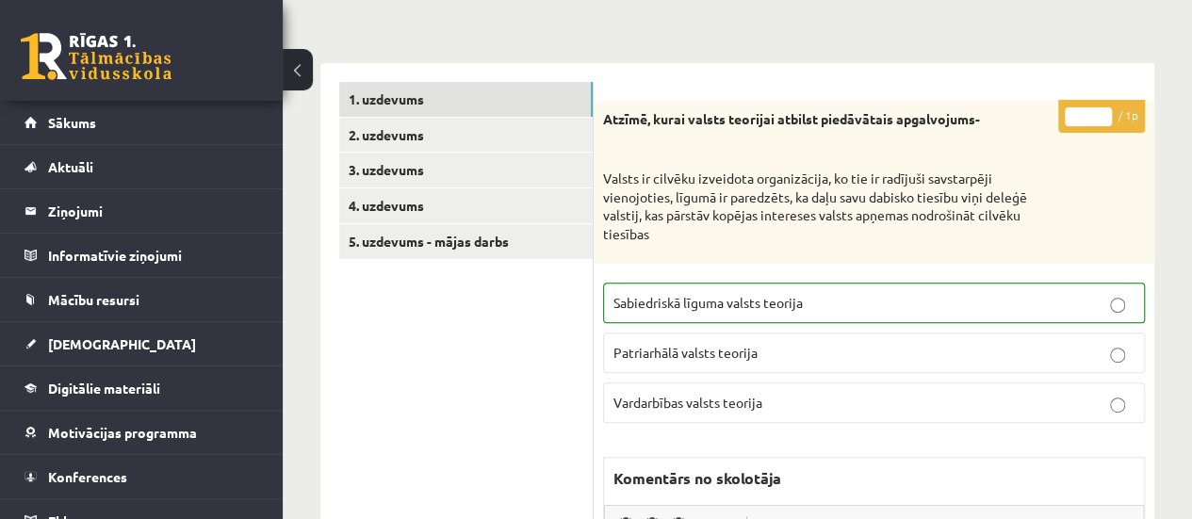
scroll to position [0, 0]
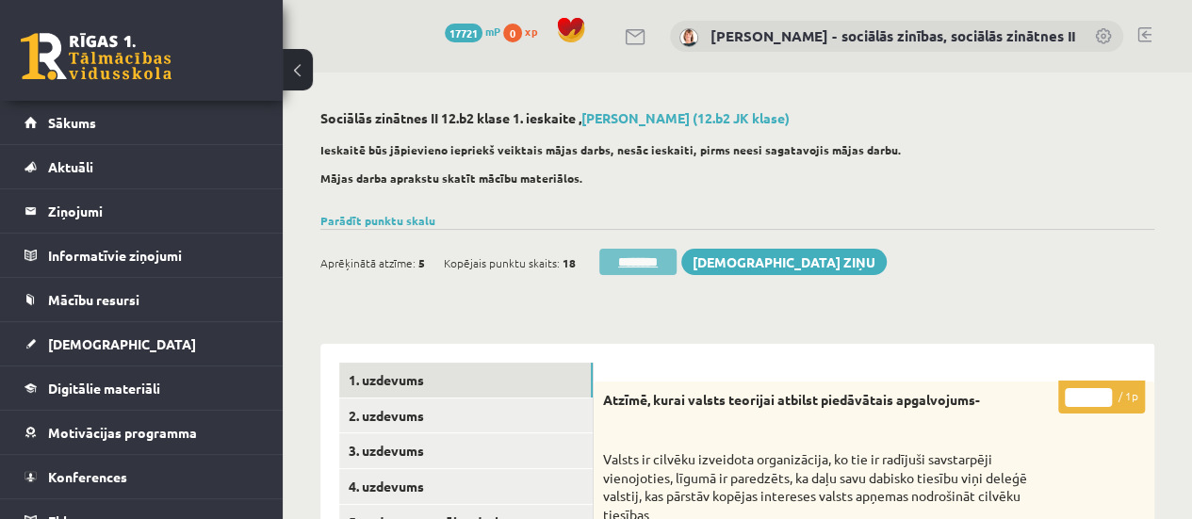
click at [623, 263] on input "********" at bounding box center [637, 262] width 77 height 26
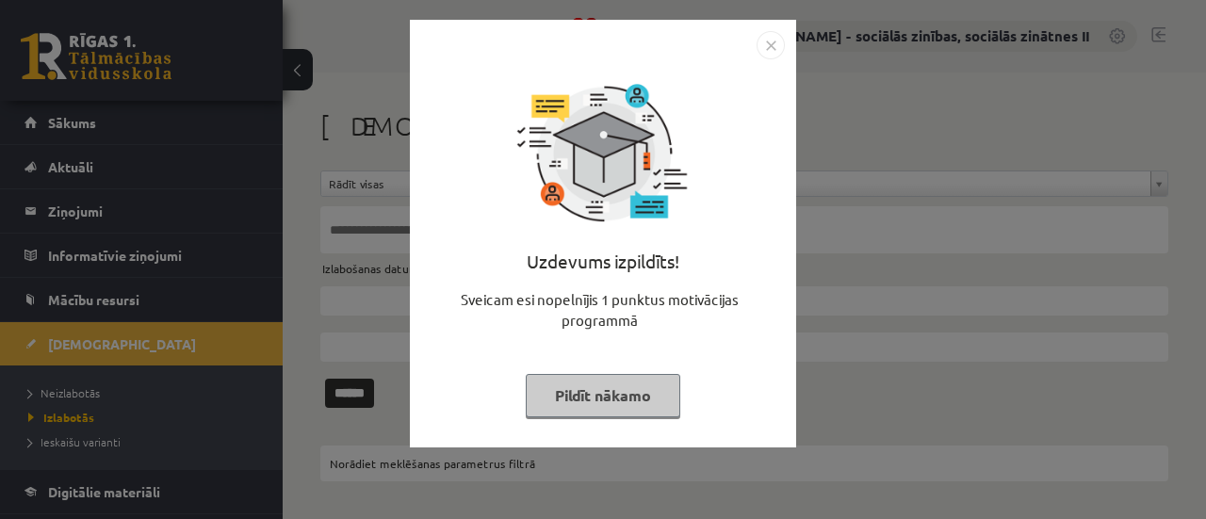
click at [597, 388] on button "Pildīt nākamo" at bounding box center [603, 395] width 155 height 43
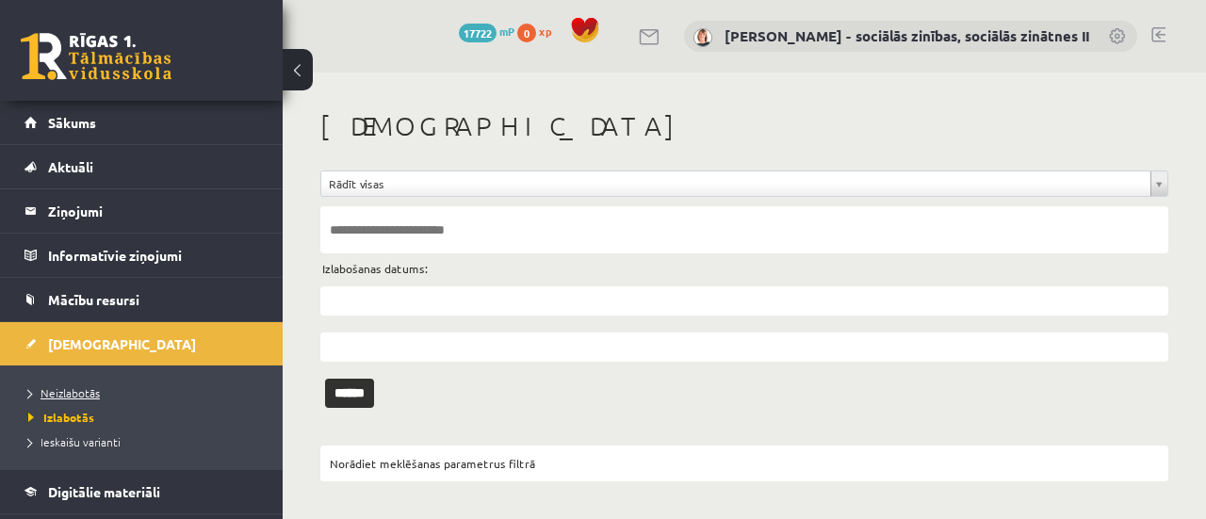
click at [78, 387] on span "Neizlabotās" at bounding box center [64, 392] width 72 height 15
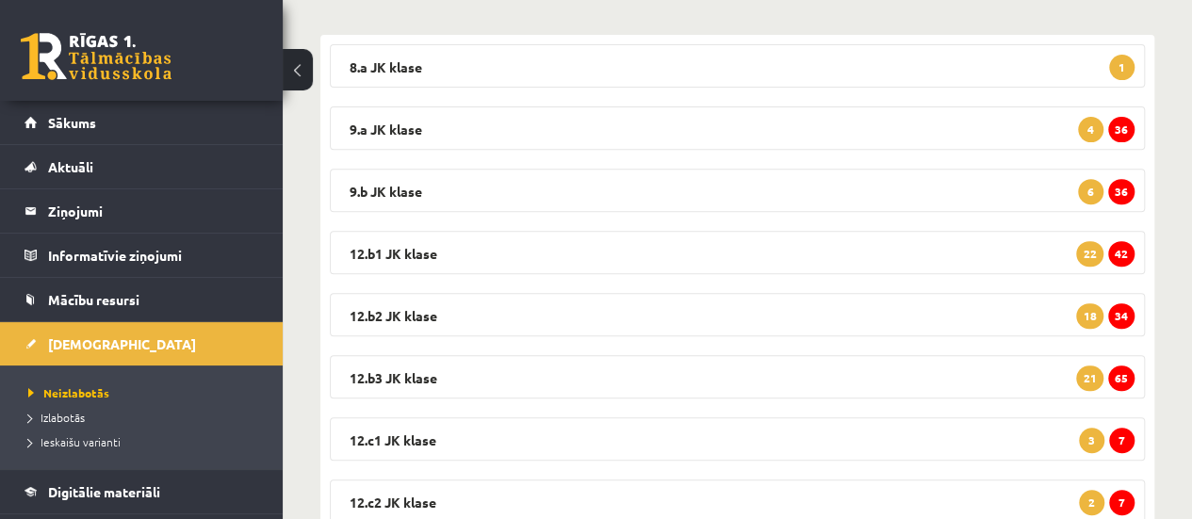
scroll to position [305, 0]
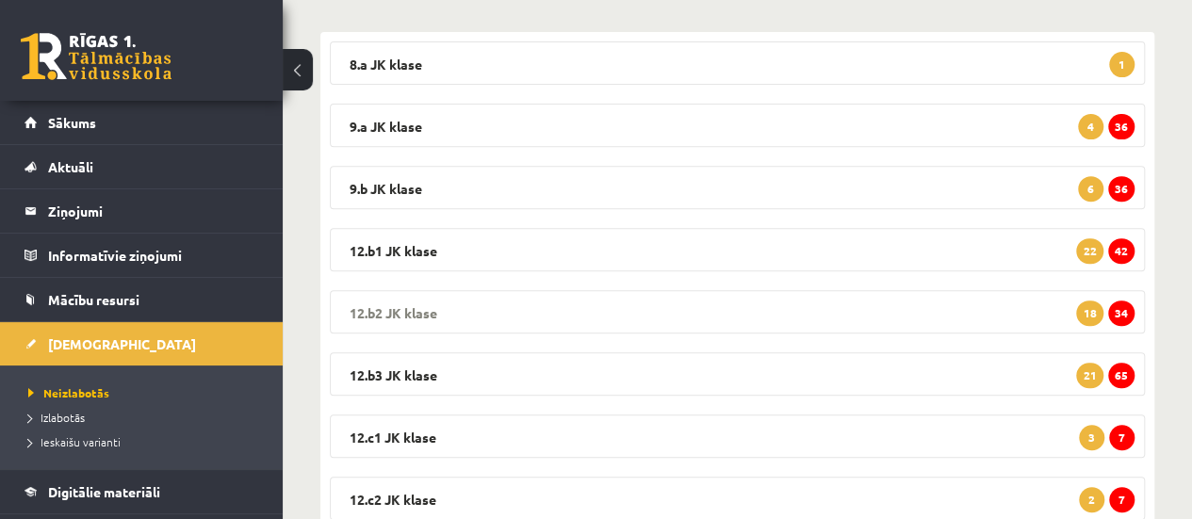
click at [1122, 311] on span "34" at bounding box center [1121, 313] width 26 height 25
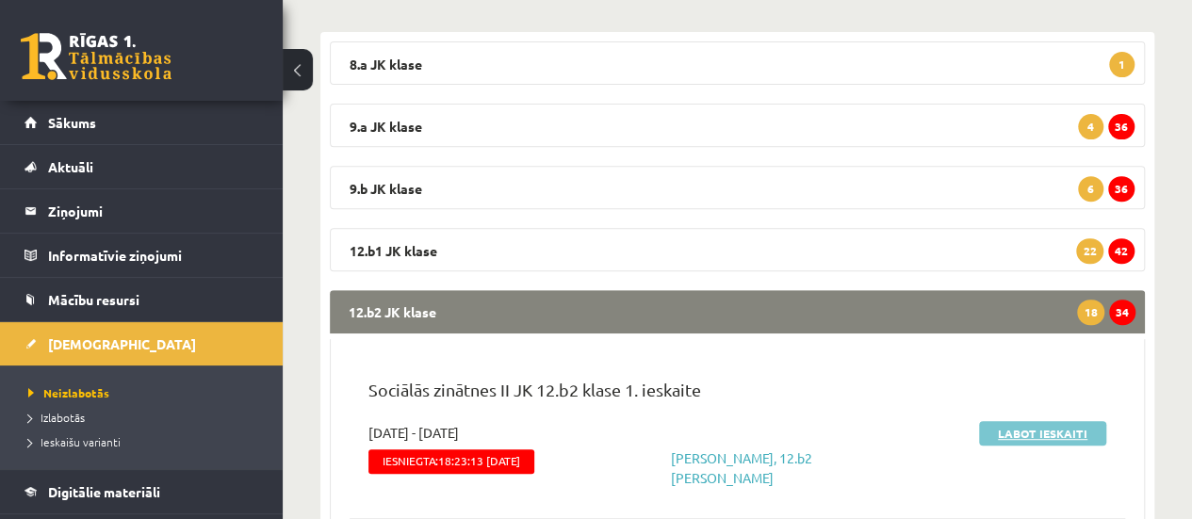
click at [1061, 431] on link "Labot ieskaiti" at bounding box center [1042, 433] width 127 height 24
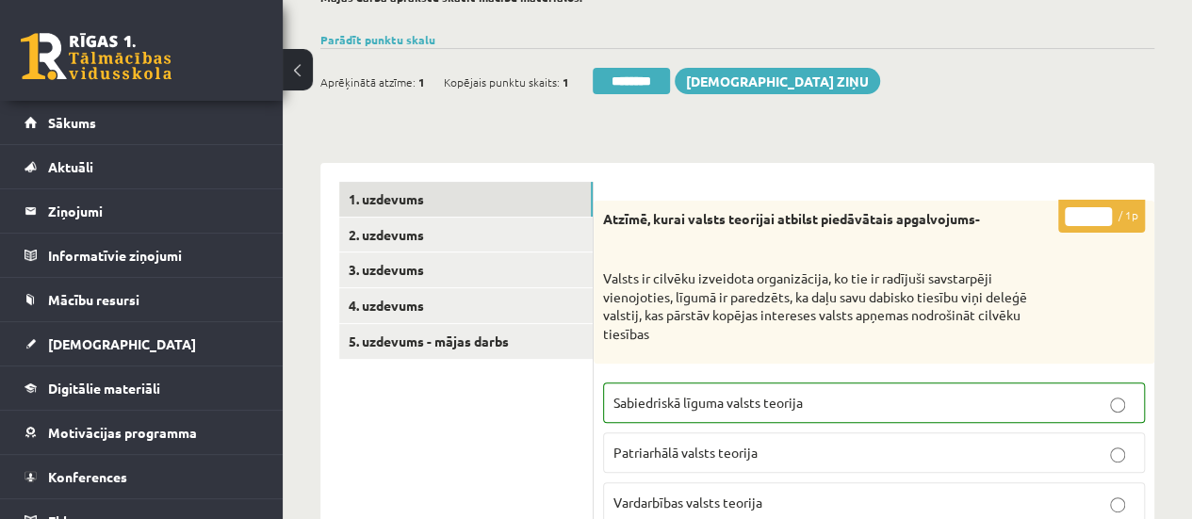
scroll to position [183, 0]
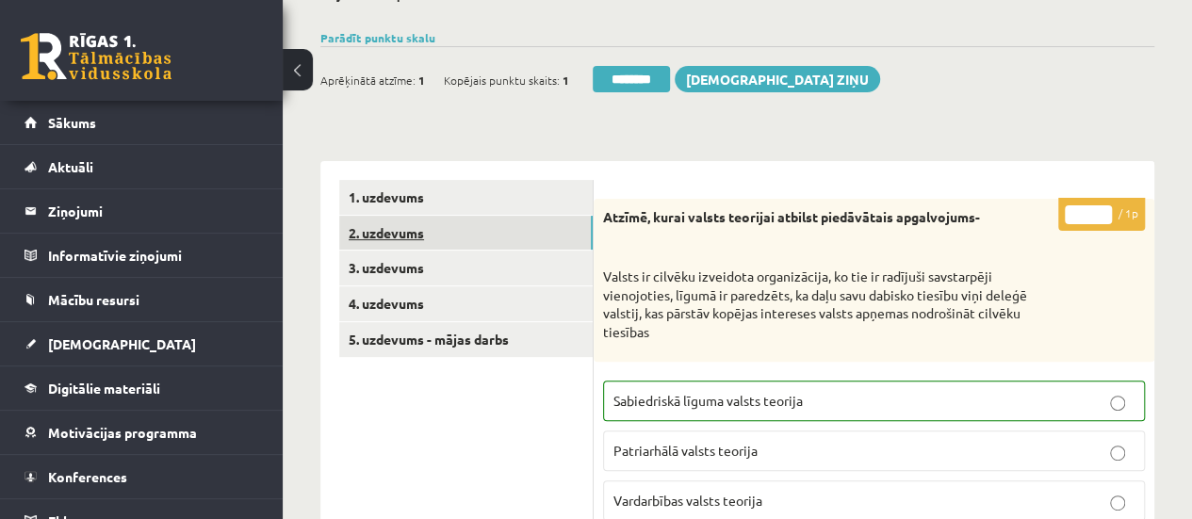
click at [480, 230] on link "2. uzdevums" at bounding box center [465, 233] width 253 height 35
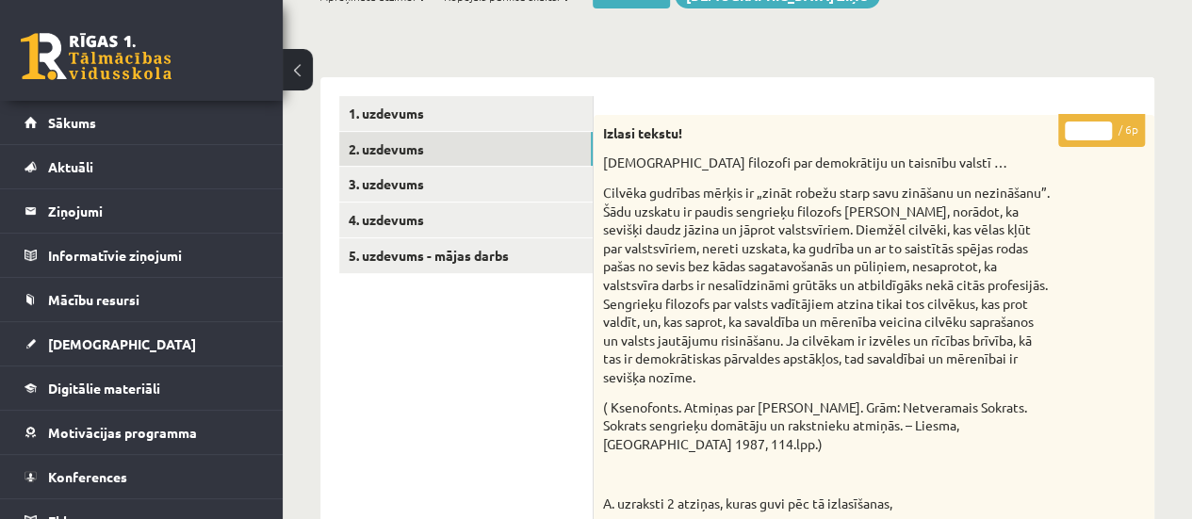
scroll to position [262, 0]
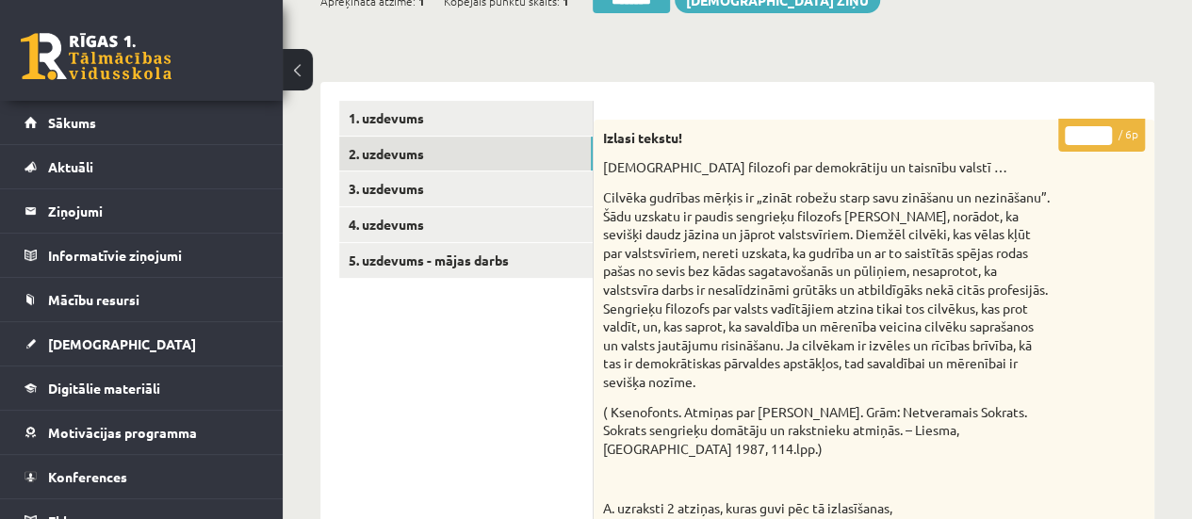
type input "*"
click at [1104, 131] on input "*" at bounding box center [1088, 135] width 47 height 19
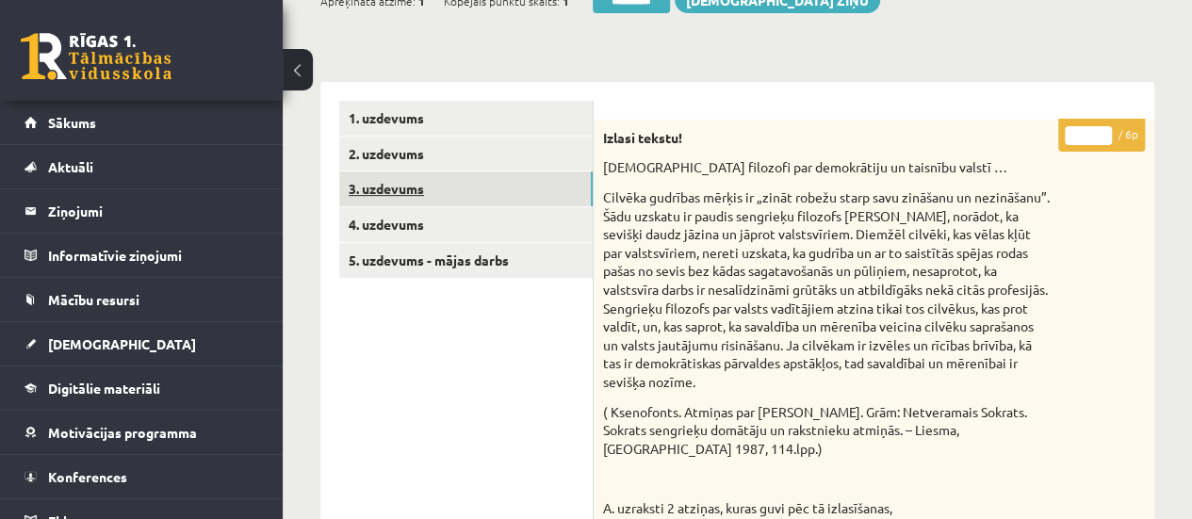
click at [552, 188] on link "3. uzdevums" at bounding box center [465, 188] width 253 height 35
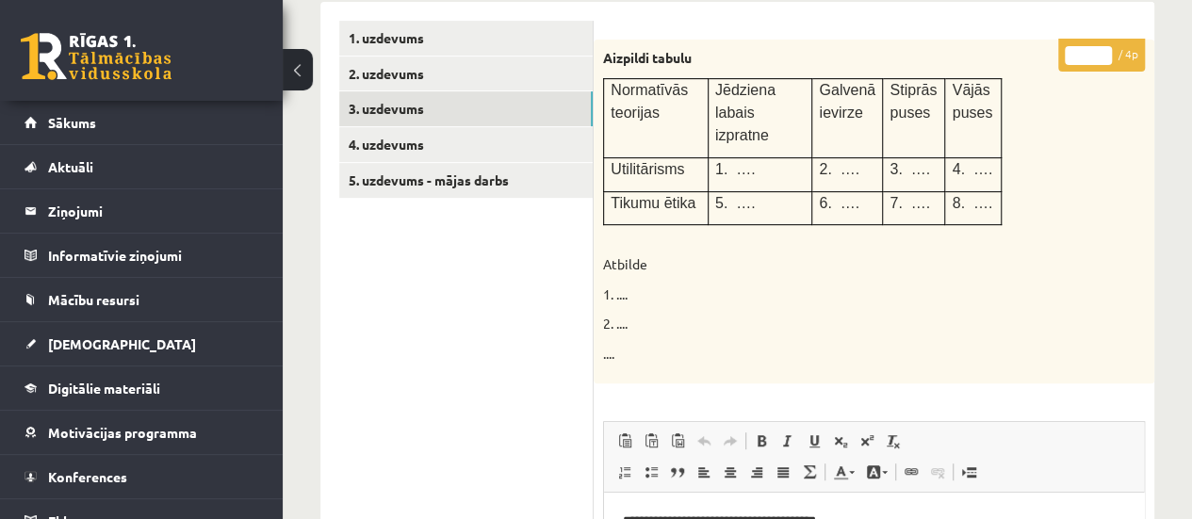
scroll to position [332, 0]
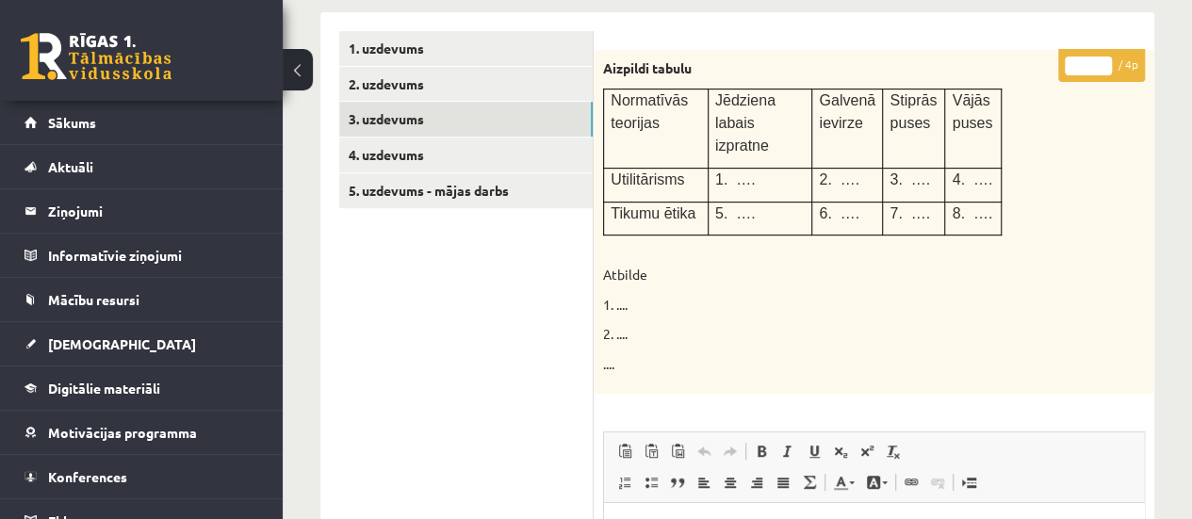
type input "*"
click at [1103, 59] on input "*" at bounding box center [1088, 66] width 47 height 19
click at [503, 152] on link "4. uzdevums" at bounding box center [465, 155] width 253 height 35
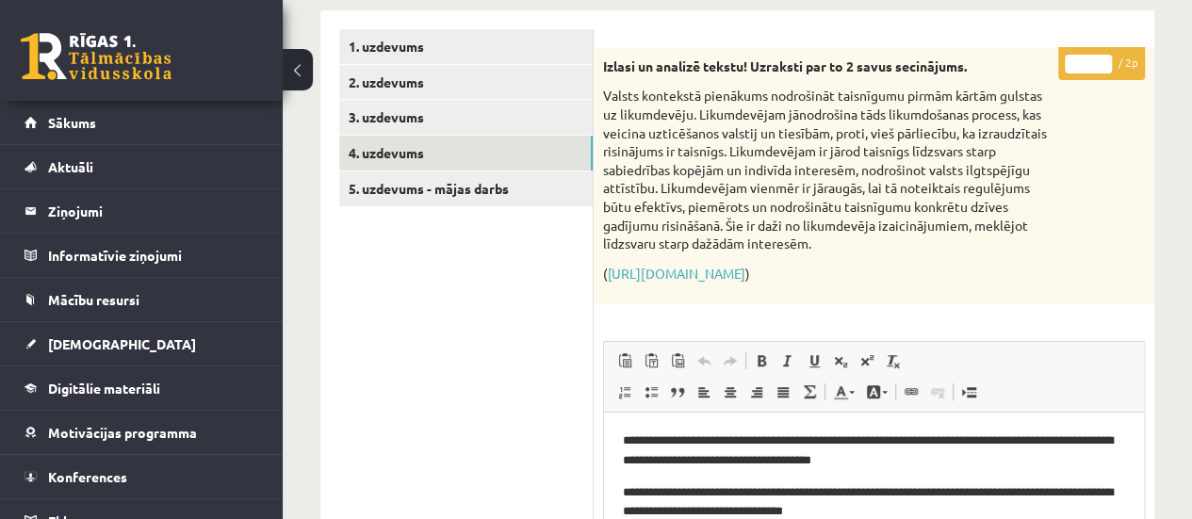
scroll to position [272, 0]
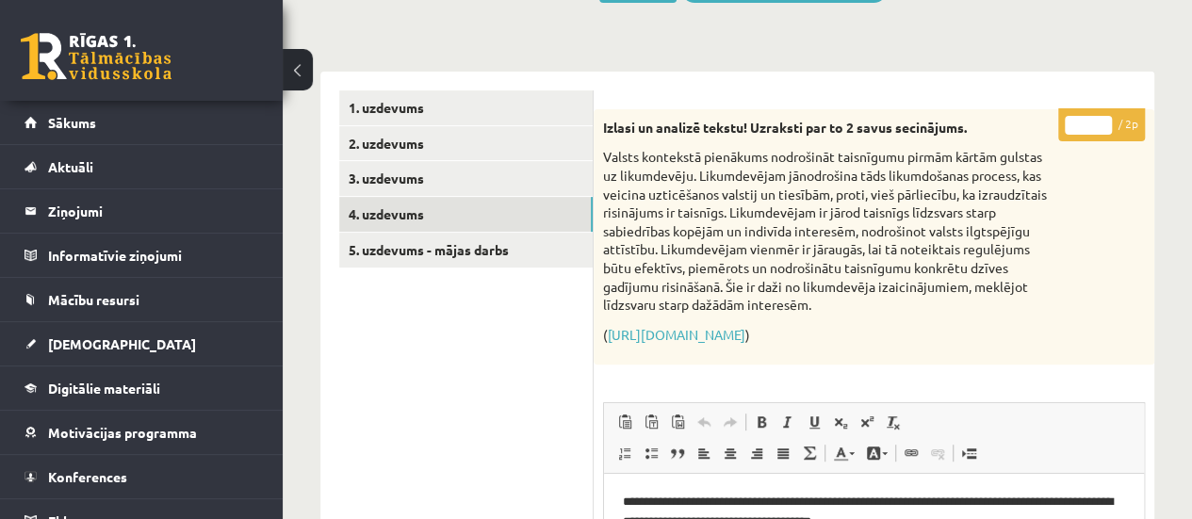
type input "*"
click at [1104, 122] on input "*" at bounding box center [1088, 125] width 47 height 19
click at [484, 240] on link "5. uzdevums - mājas darbs" at bounding box center [465, 250] width 253 height 35
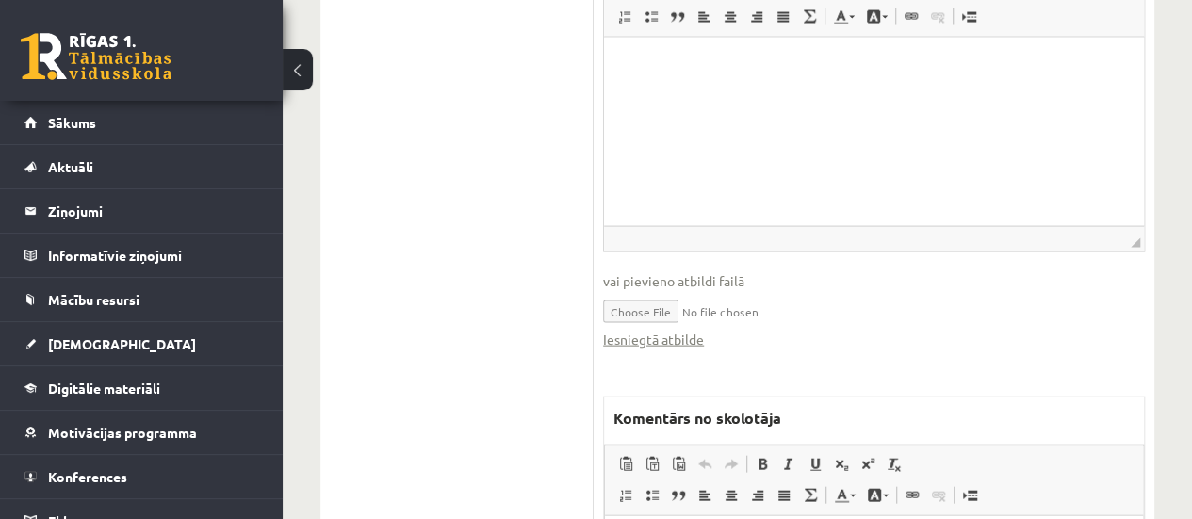
scroll to position [1970, 0]
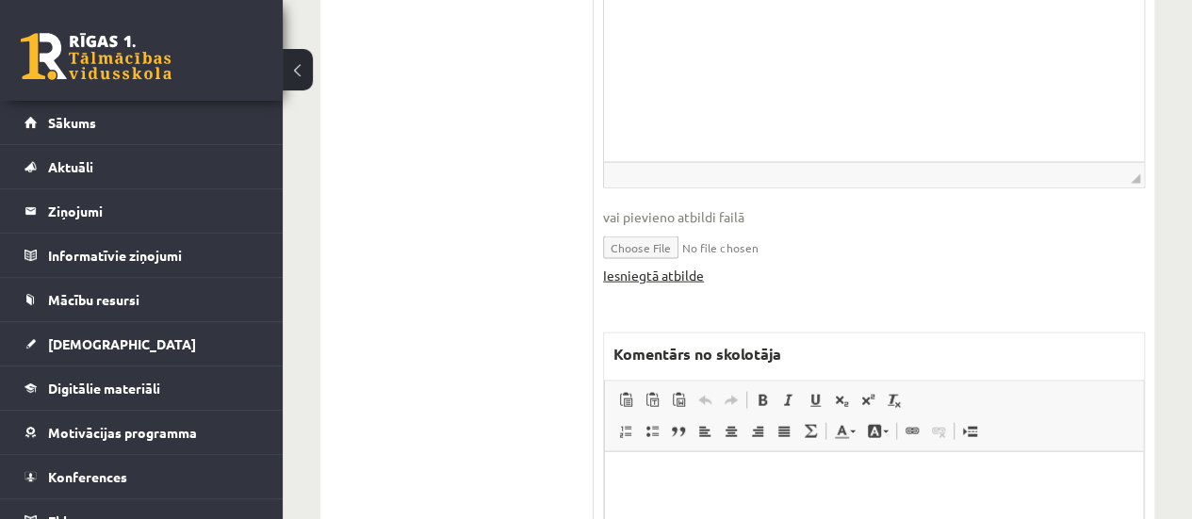
click at [669, 272] on link "Iesniegtā atbilde" at bounding box center [653, 276] width 101 height 20
click at [706, 487] on p "Bagātinātā teksta redaktors, wiswyg-editor-47433863462220-1760206049-464" at bounding box center [874, 480] width 500 height 20
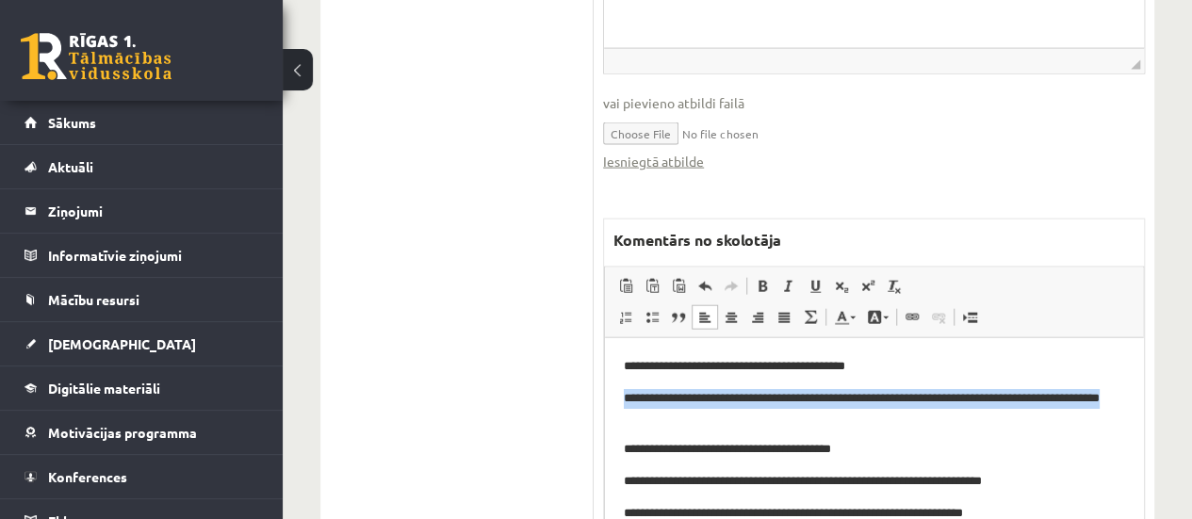
drag, startPoint x: 624, startPoint y: 399, endPoint x: 705, endPoint y: 420, distance: 83.9
click at [705, 420] on p "**********" at bounding box center [867, 408] width 487 height 40
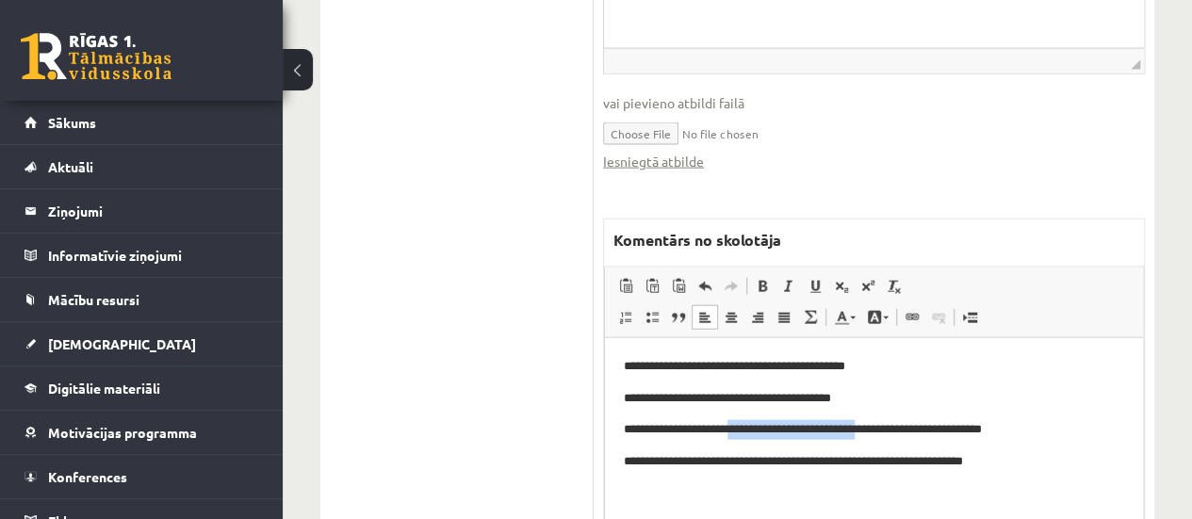
drag, startPoint x: 732, startPoint y: 433, endPoint x: 880, endPoint y: 431, distance: 147.9
click at [880, 431] on p "**********" at bounding box center [874, 429] width 501 height 20
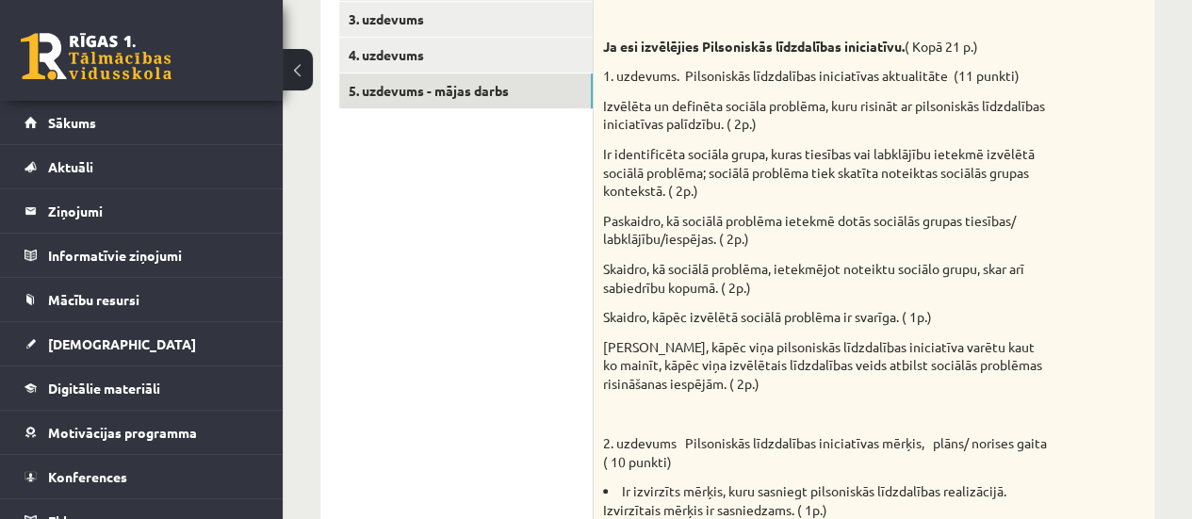
scroll to position [205, 0]
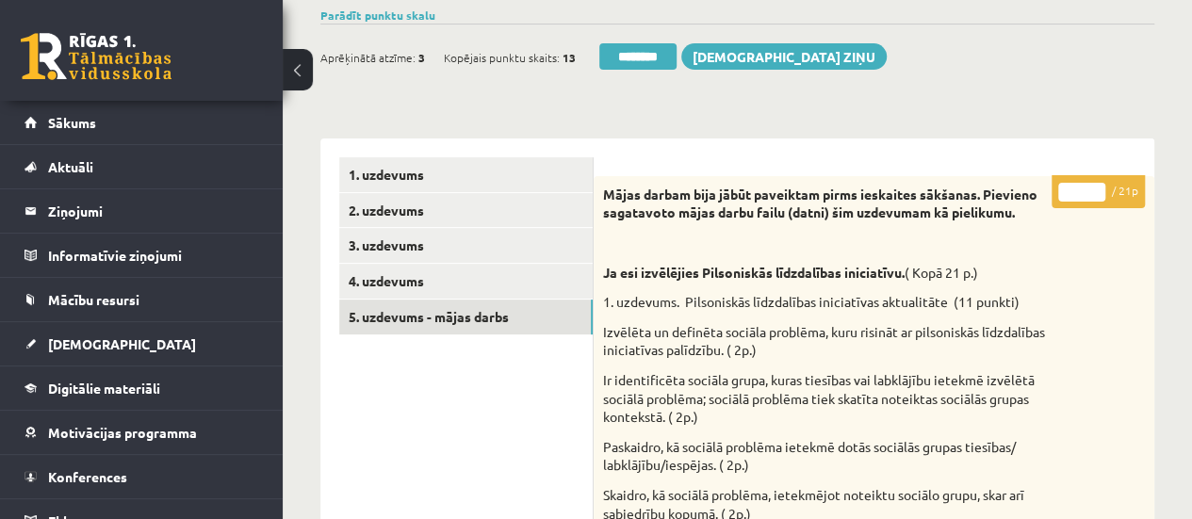
click at [1091, 187] on input "*" at bounding box center [1081, 192] width 47 height 19
type input "*"
click at [1091, 187] on input "*" at bounding box center [1081, 192] width 47 height 19
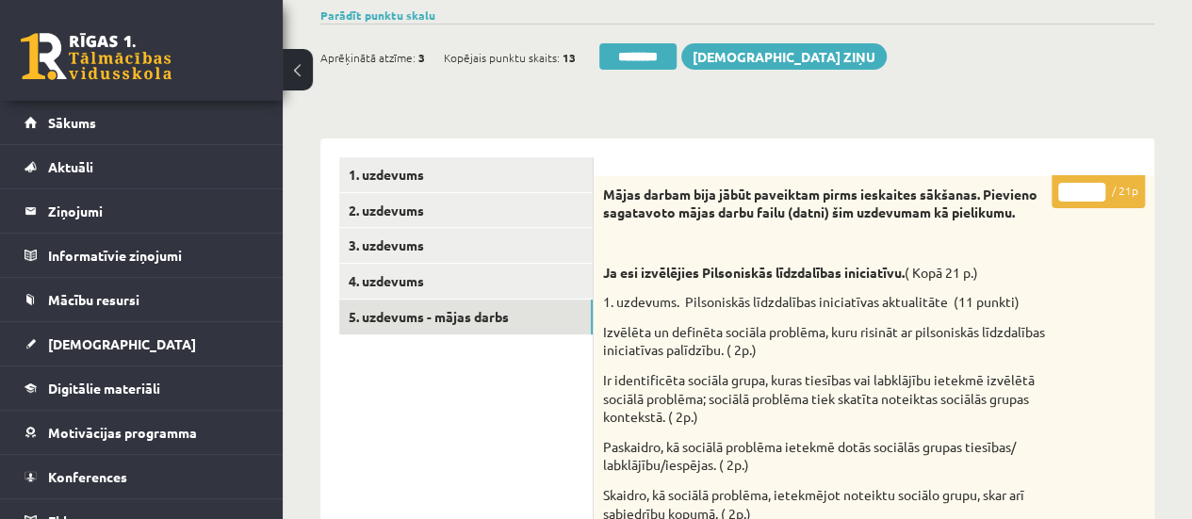
click at [728, 198] on strong "Mājas darbam bija jābūt paveiktam pirms ieskaites sākšanas. Pievieno sagatavoto…" at bounding box center [820, 204] width 434 height 36
click at [537, 163] on link "1. uzdevums" at bounding box center [465, 174] width 253 height 35
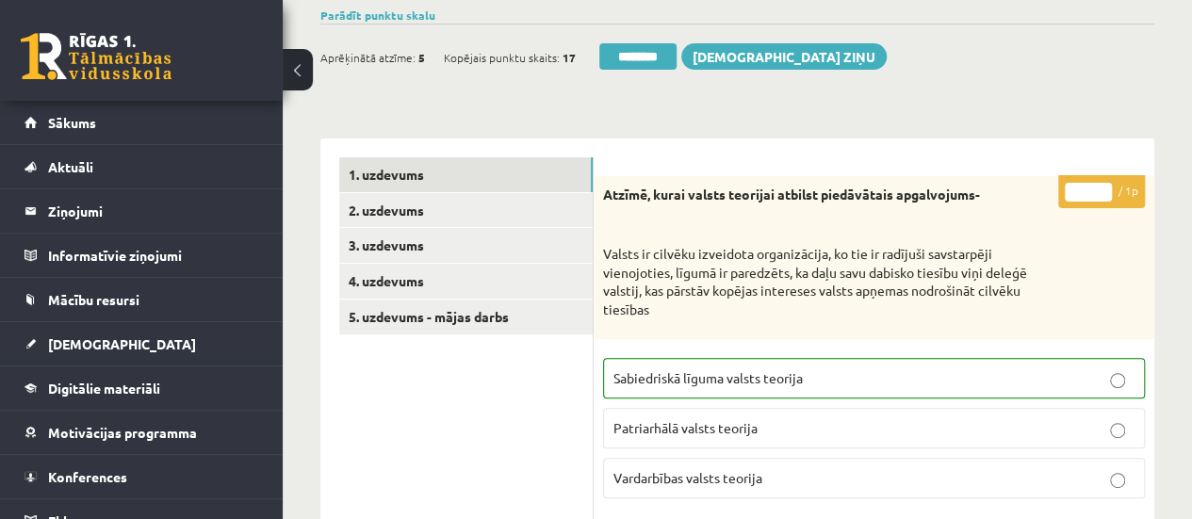
scroll to position [0, 0]
click at [528, 320] on link "5. uzdevums - mājas darbs" at bounding box center [465, 317] width 253 height 35
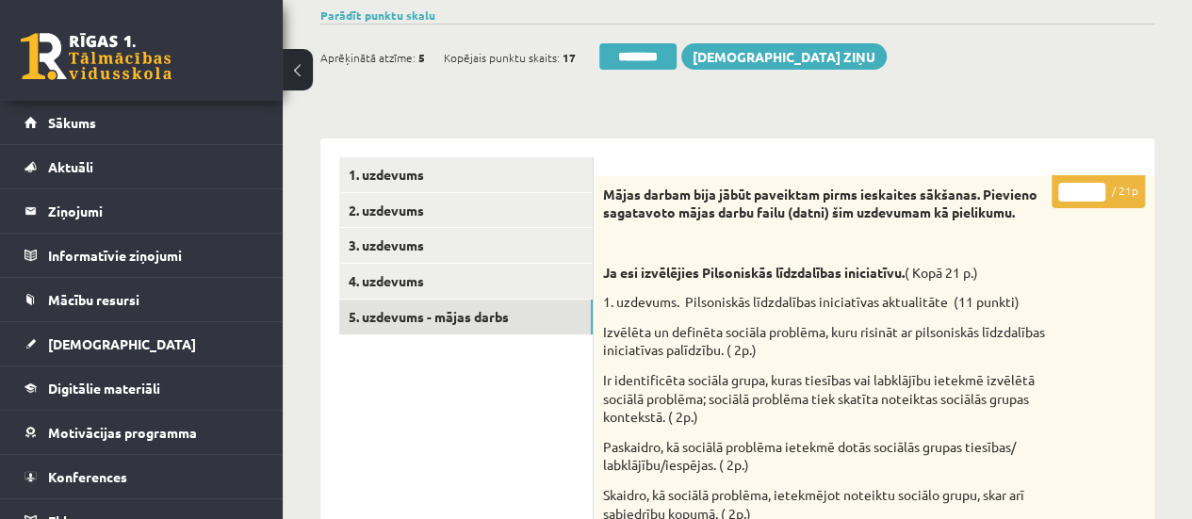
type input "*"
click at [1095, 195] on input "*" at bounding box center [1081, 192] width 47 height 19
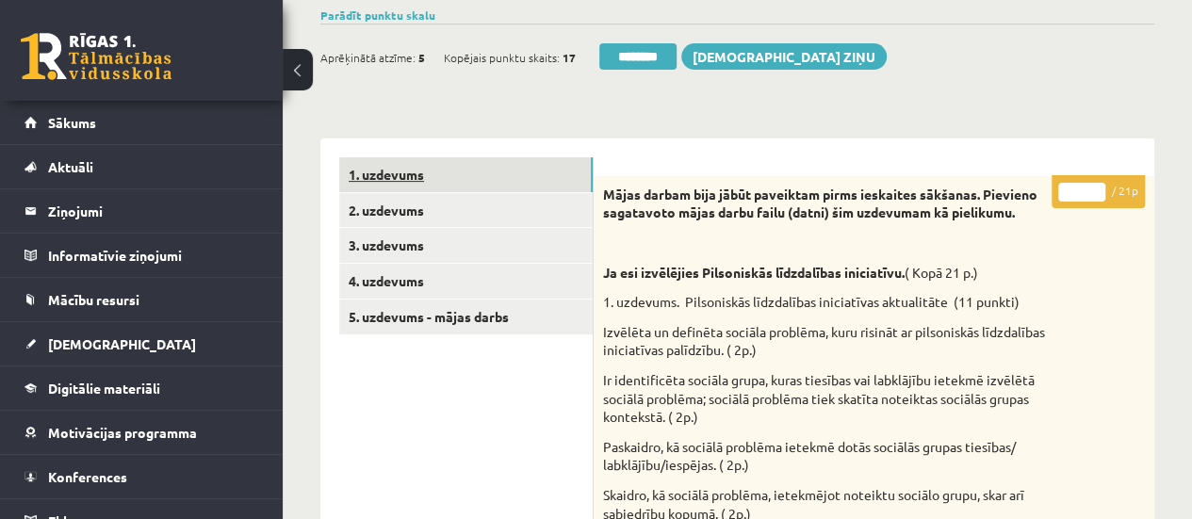
click at [508, 177] on link "1. uzdevums" at bounding box center [465, 174] width 253 height 35
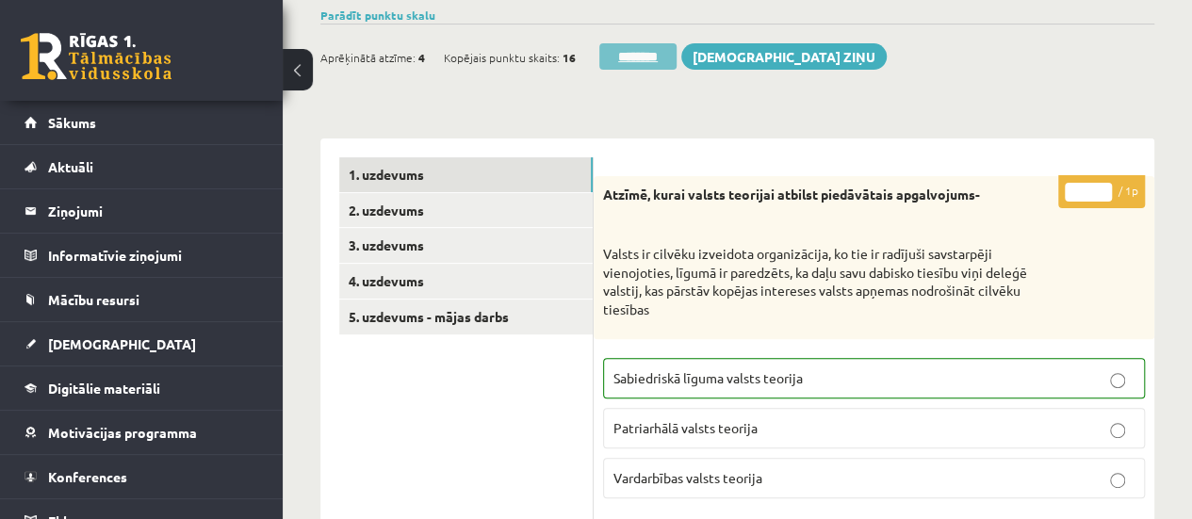
click at [627, 59] on input "********" at bounding box center [637, 56] width 77 height 26
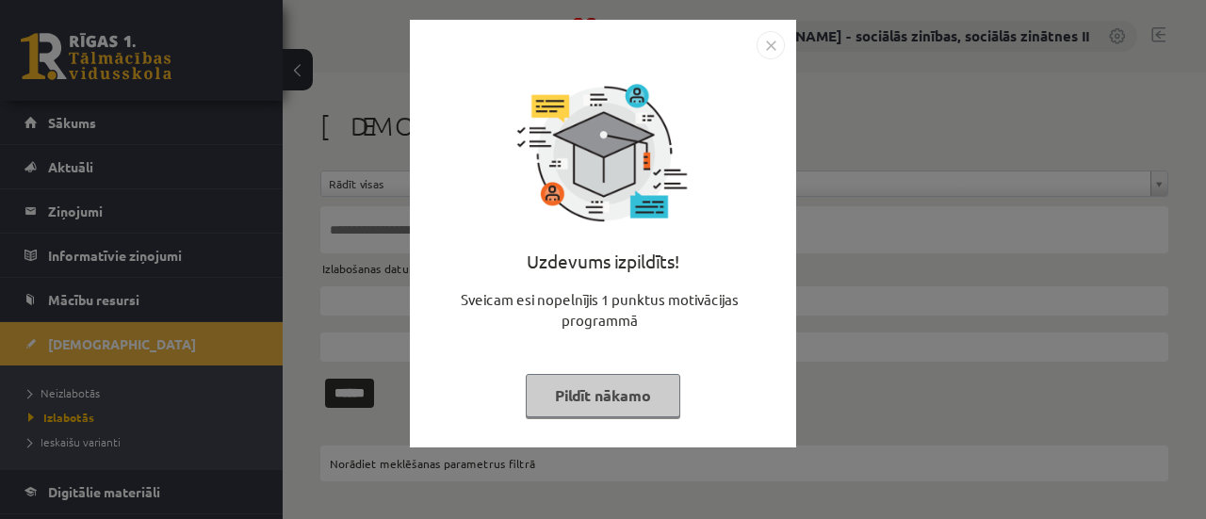
click at [558, 397] on button "Pildīt nākamo" at bounding box center [603, 395] width 155 height 43
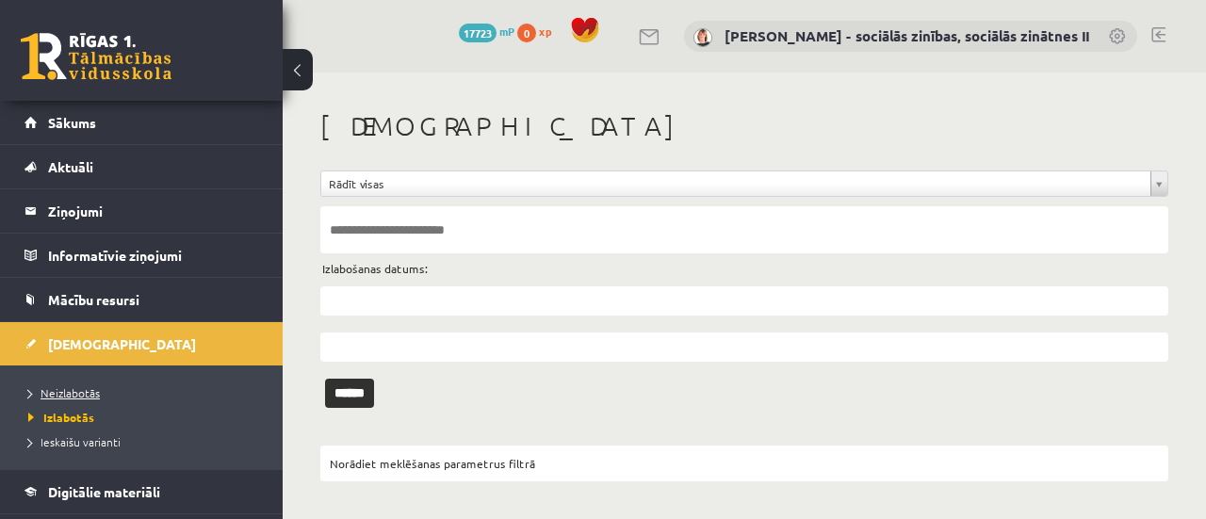
click at [70, 391] on span "Neizlabotās" at bounding box center [64, 392] width 72 height 15
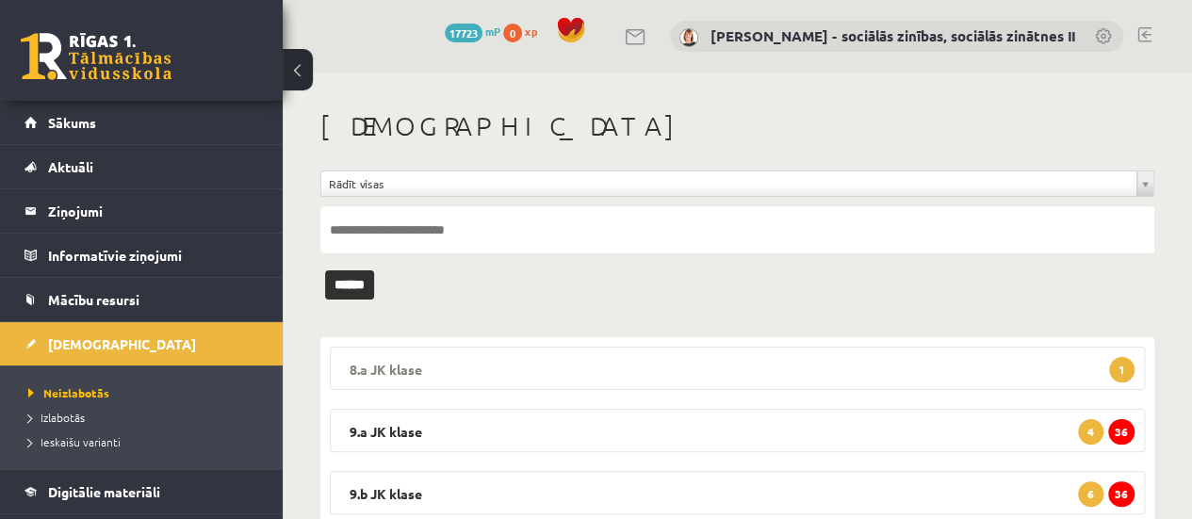
click at [399, 358] on legend "8.a JK klase 1" at bounding box center [737, 368] width 815 height 43
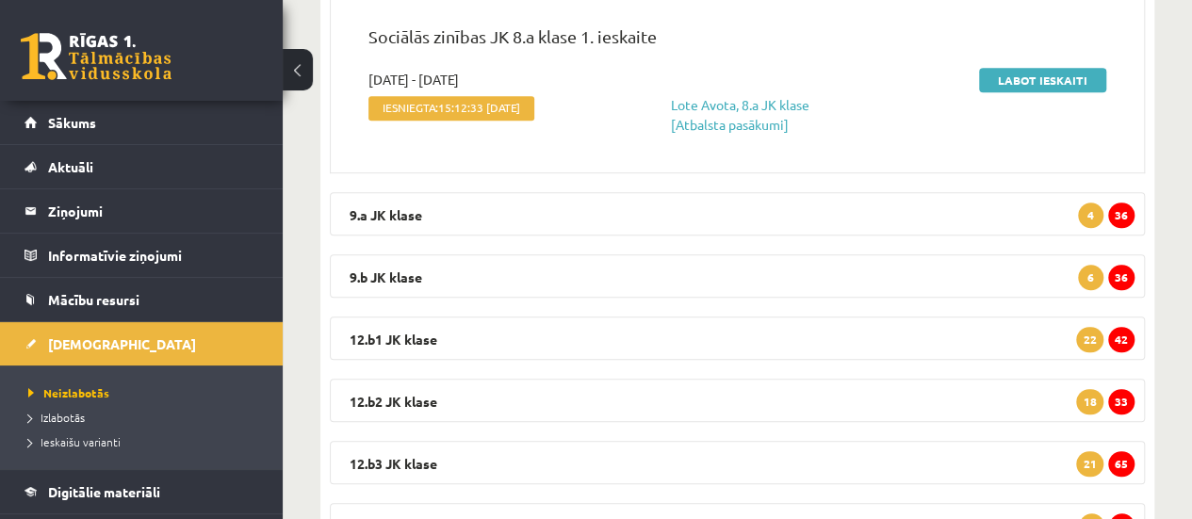
scroll to position [486, 0]
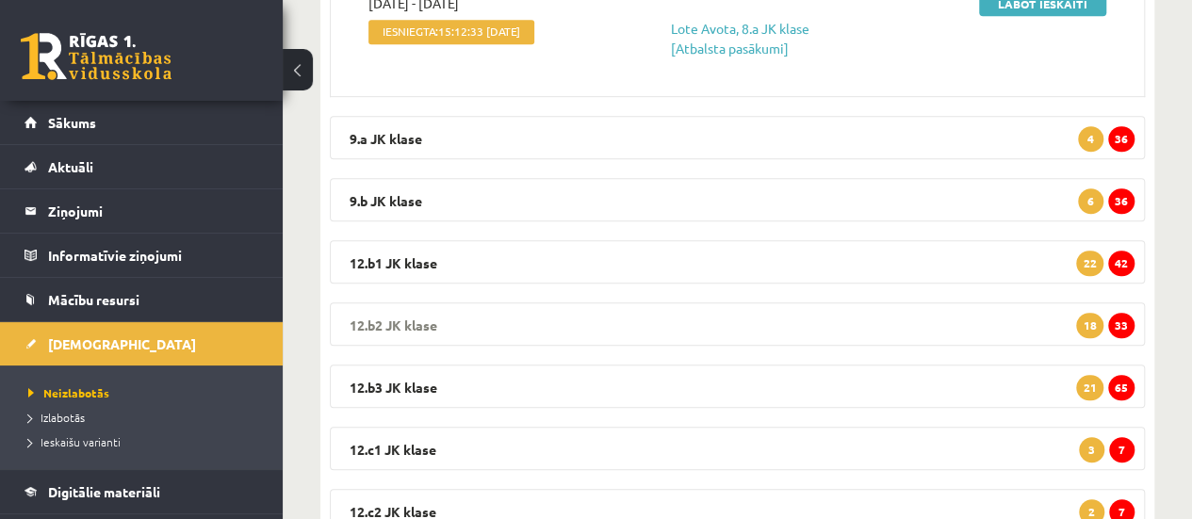
click at [1121, 319] on span "33" at bounding box center [1121, 325] width 26 height 25
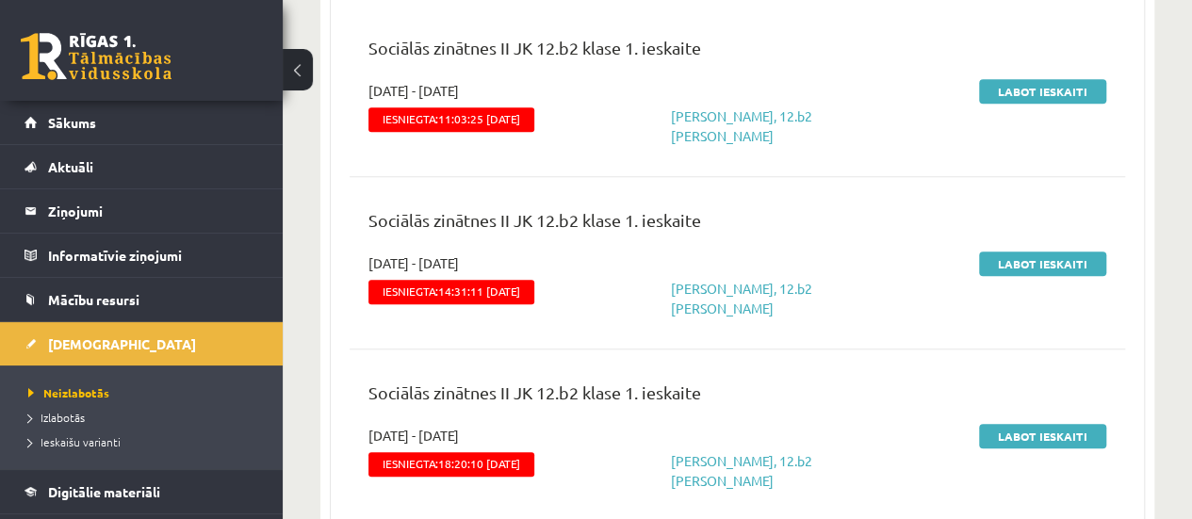
scroll to position [854, 0]
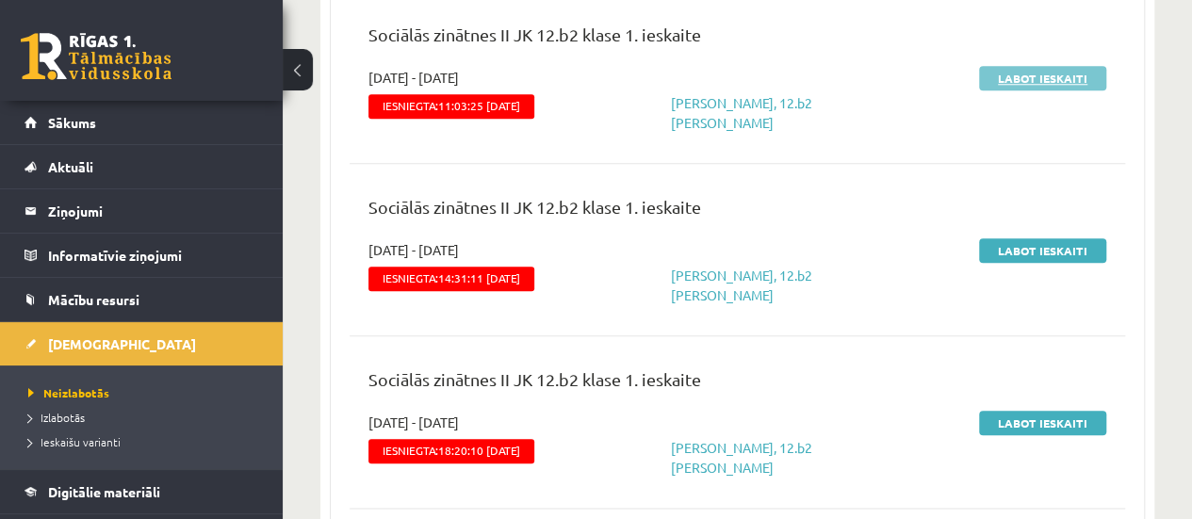
click at [1051, 76] on link "Labot ieskaiti" at bounding box center [1042, 78] width 127 height 24
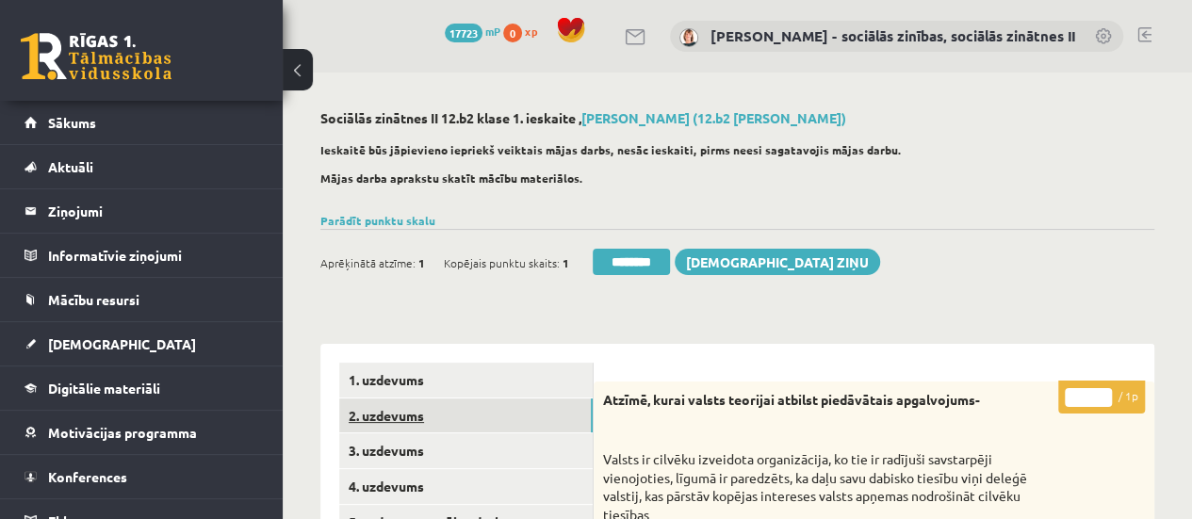
click at [513, 419] on link "2. uzdevums" at bounding box center [465, 416] width 253 height 35
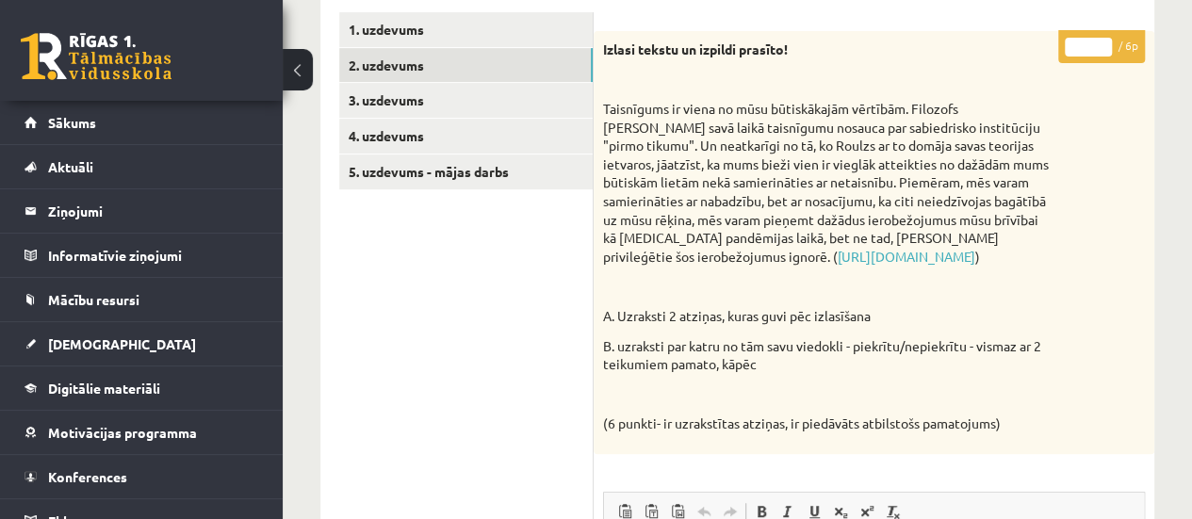
scroll to position [339, 0]
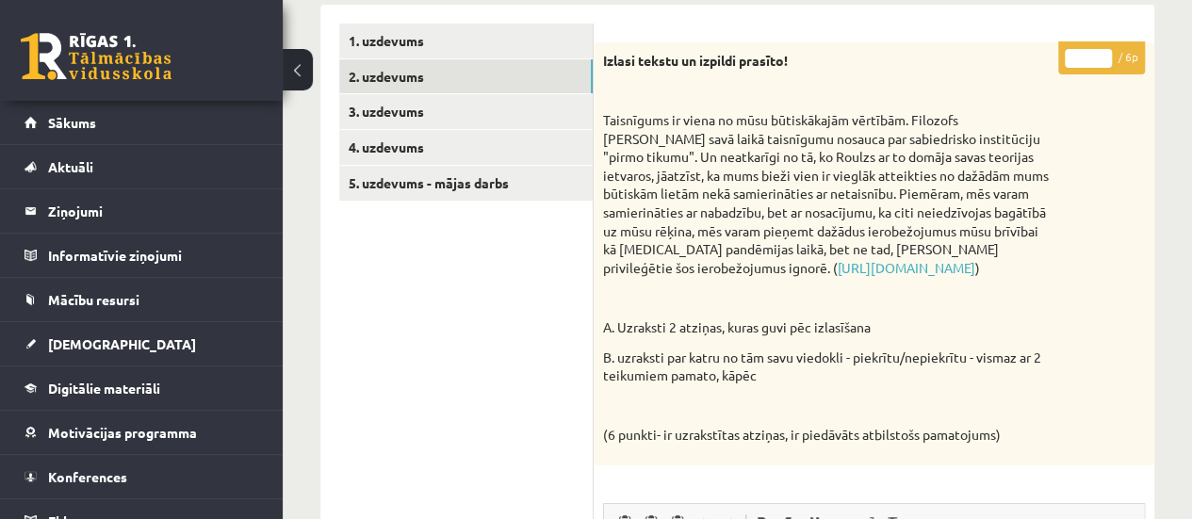
type input "*"
click at [1101, 54] on input "*" at bounding box center [1088, 58] width 47 height 19
click at [441, 108] on link "3. uzdevums" at bounding box center [465, 111] width 253 height 35
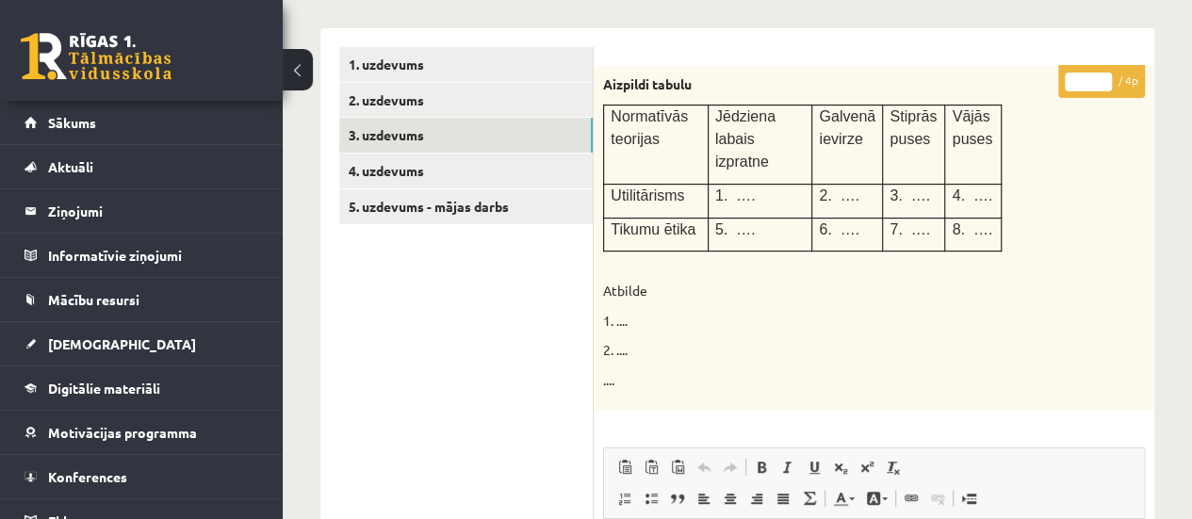
scroll to position [295, 0]
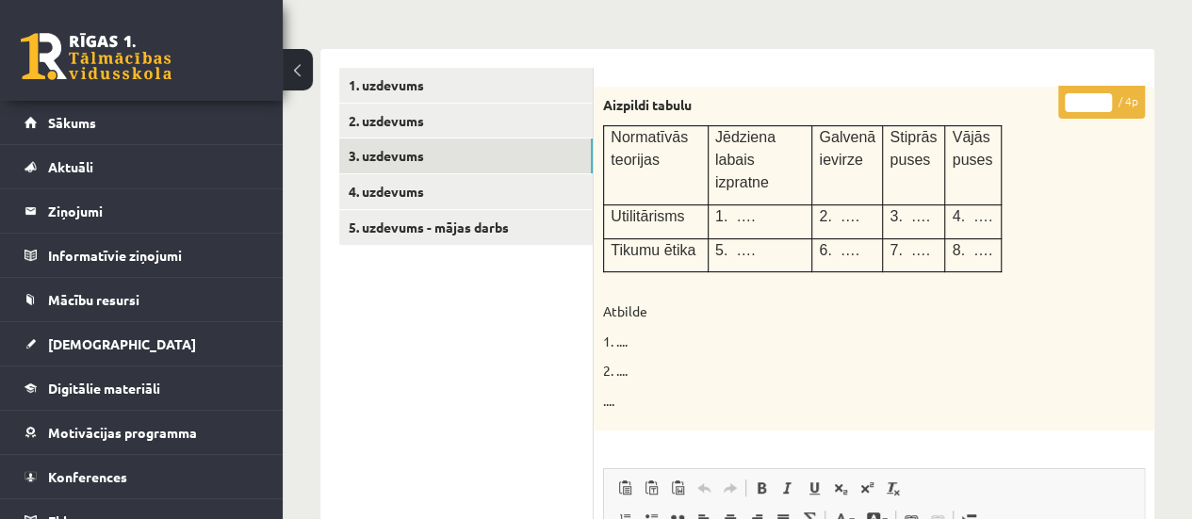
type input "*"
click at [1102, 97] on input "*" at bounding box center [1088, 102] width 47 height 19
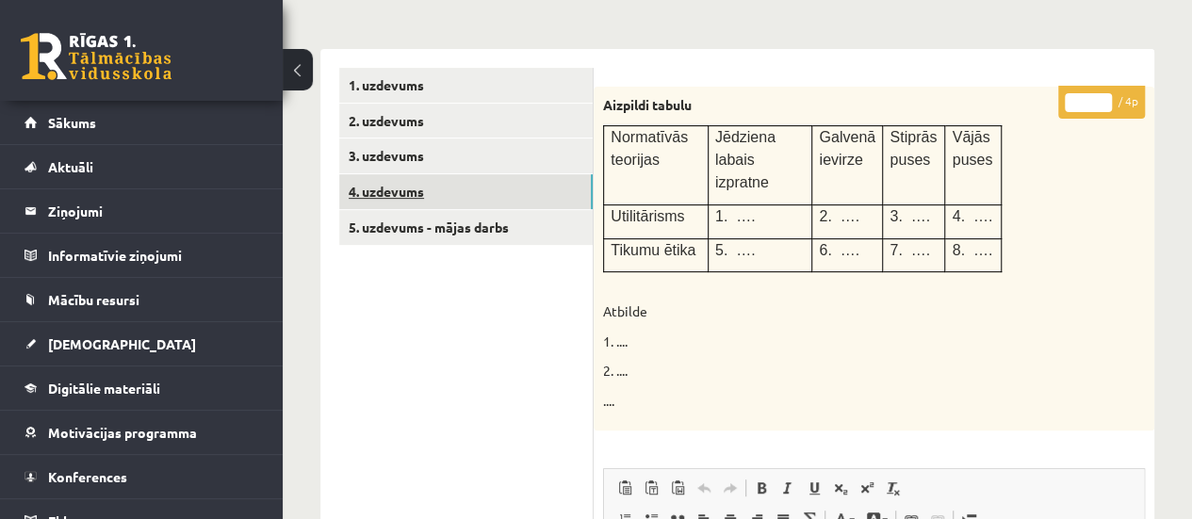
click at [464, 190] on link "4. uzdevums" at bounding box center [465, 191] width 253 height 35
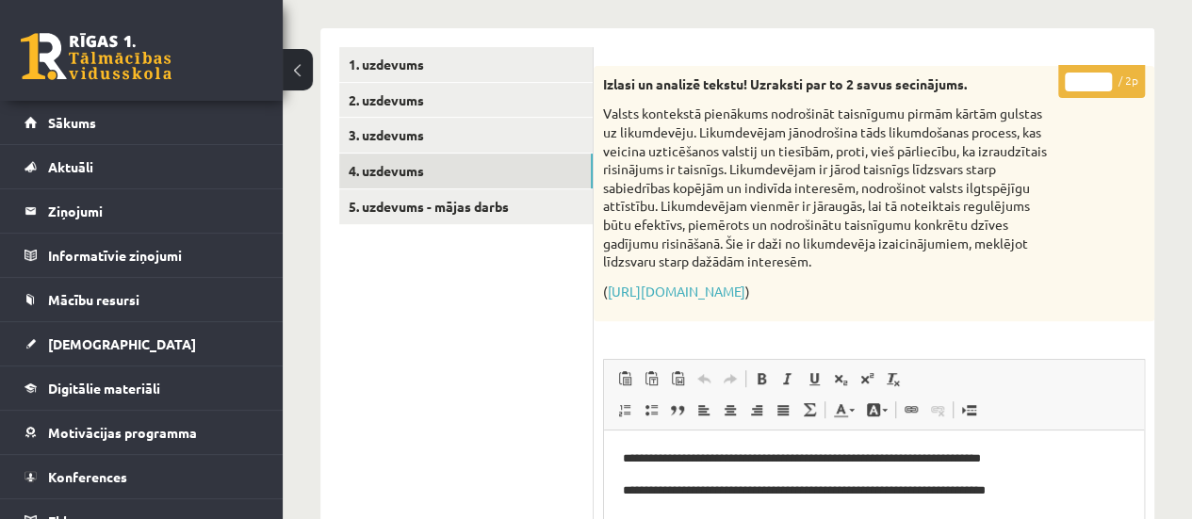
scroll to position [304, 0]
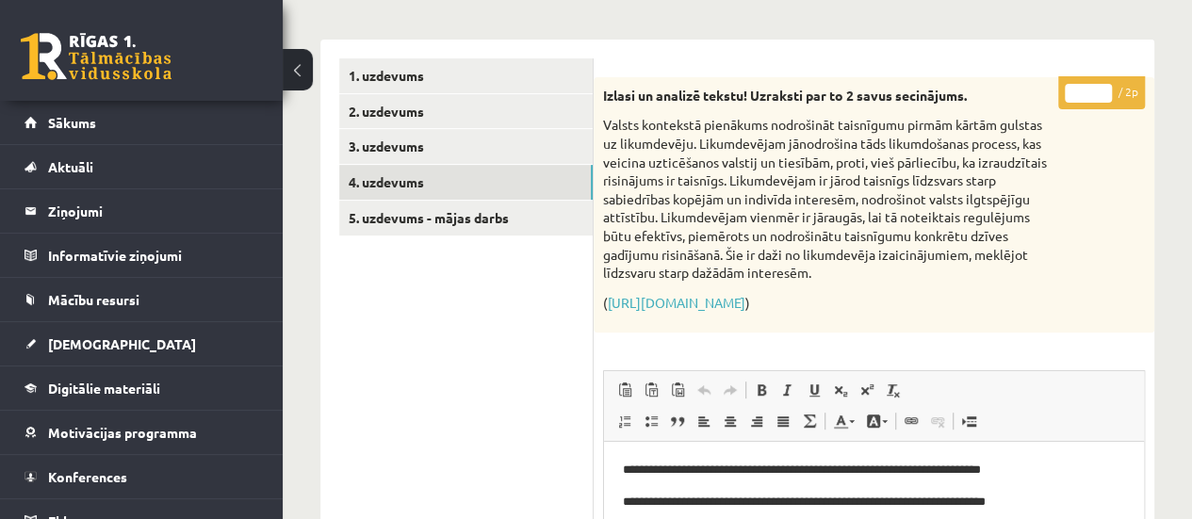
type input "*"
click at [1101, 89] on input "*" at bounding box center [1088, 93] width 47 height 19
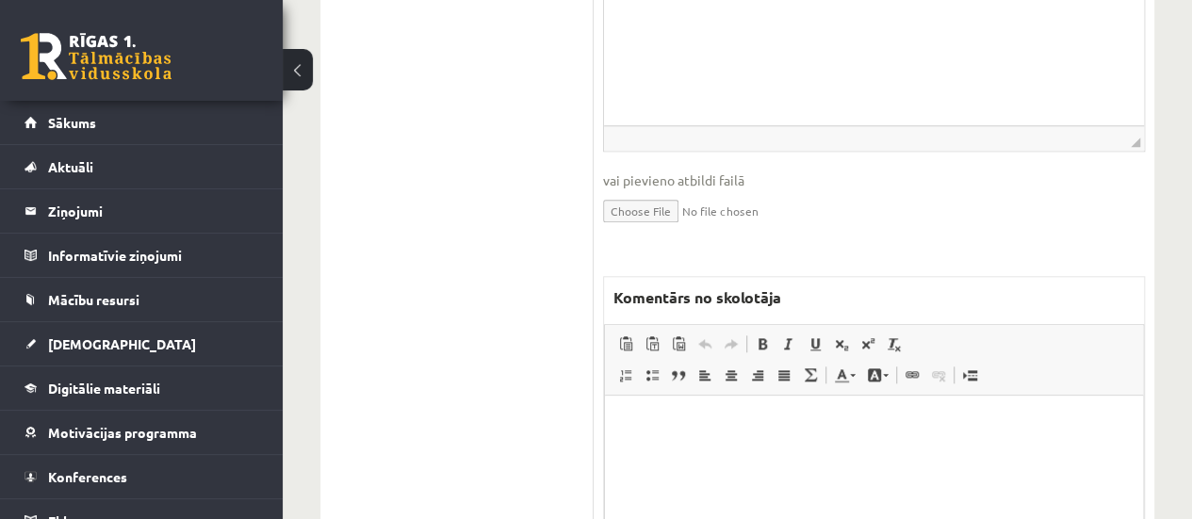
scroll to position [842, 0]
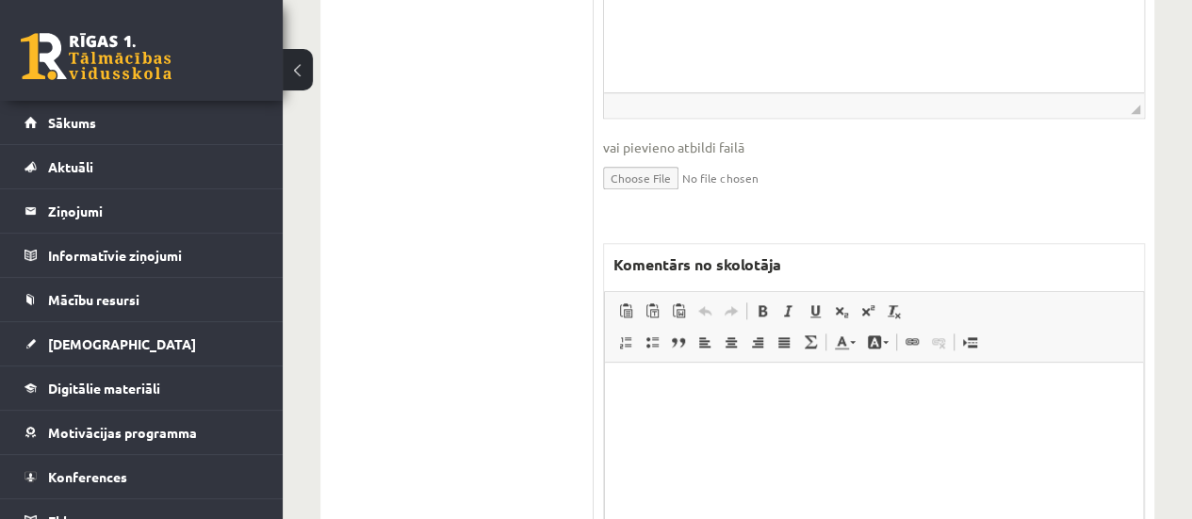
click at [741, 420] on html at bounding box center [874, 391] width 538 height 57
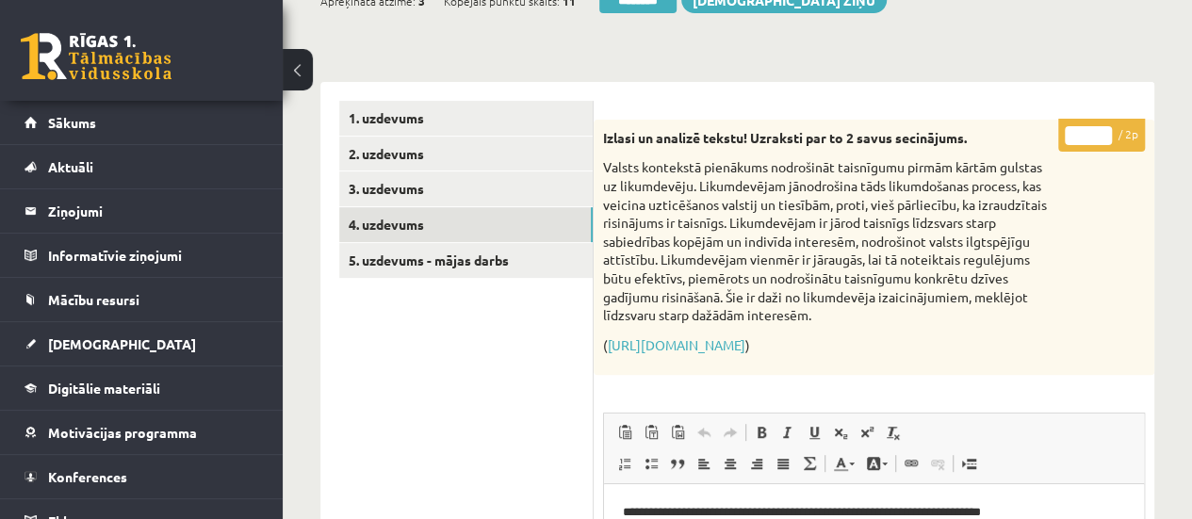
scroll to position [256, 0]
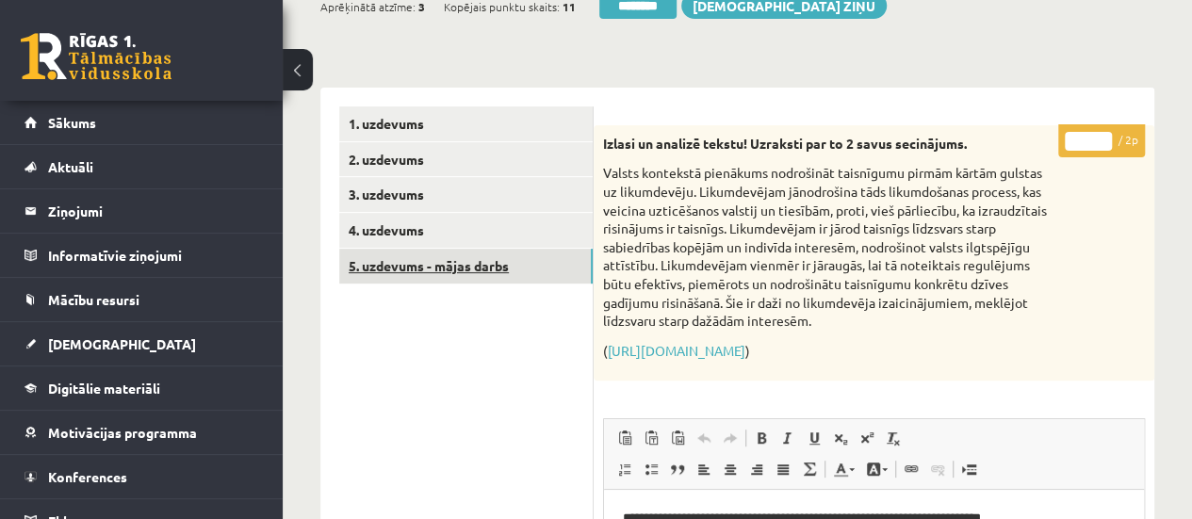
click at [447, 267] on link "5. uzdevums - mājas darbs" at bounding box center [465, 266] width 253 height 35
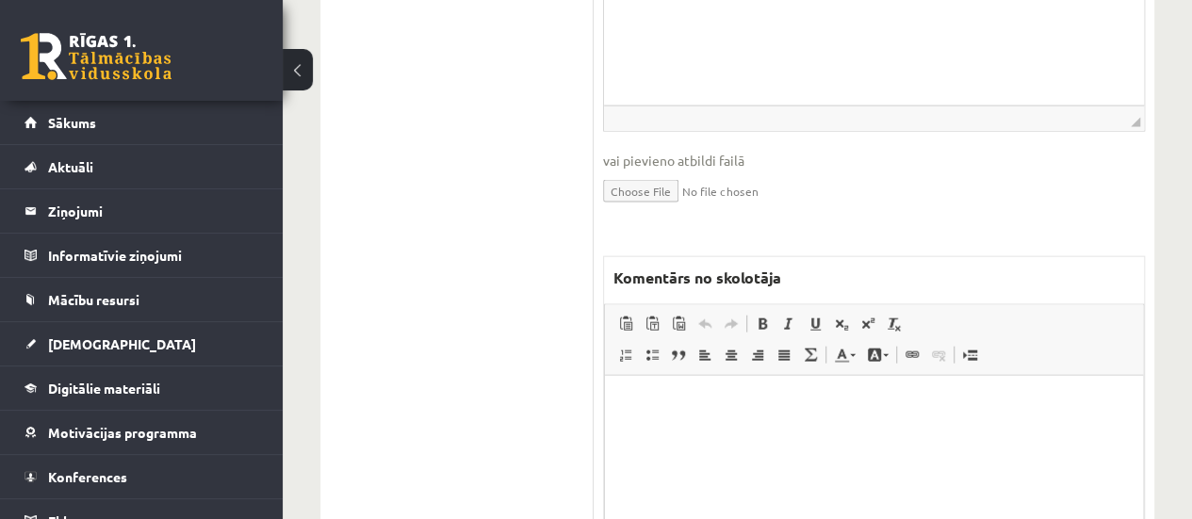
scroll to position [2205, 0]
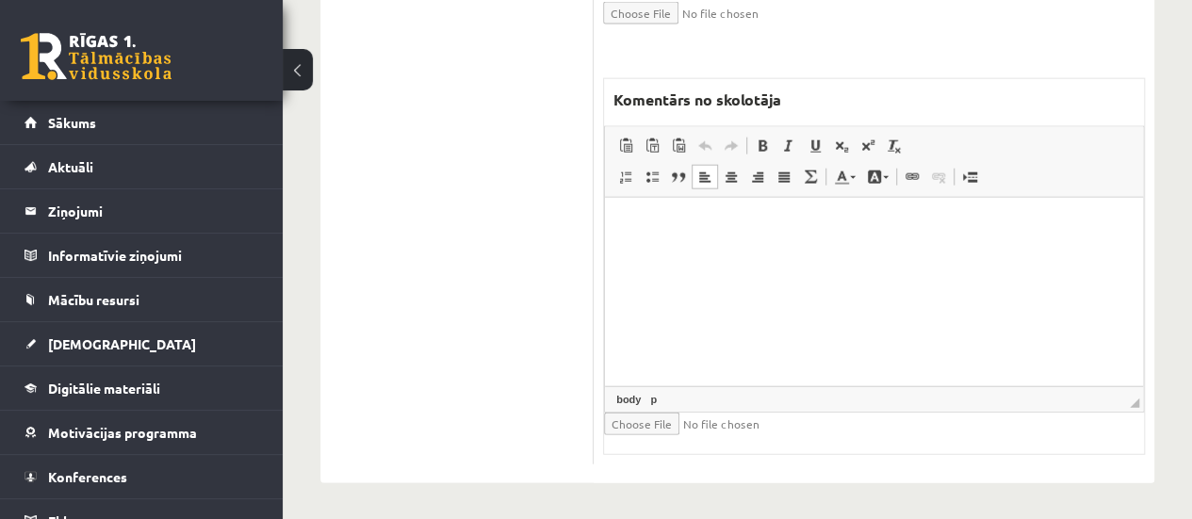
click at [723, 254] on html at bounding box center [874, 225] width 538 height 57
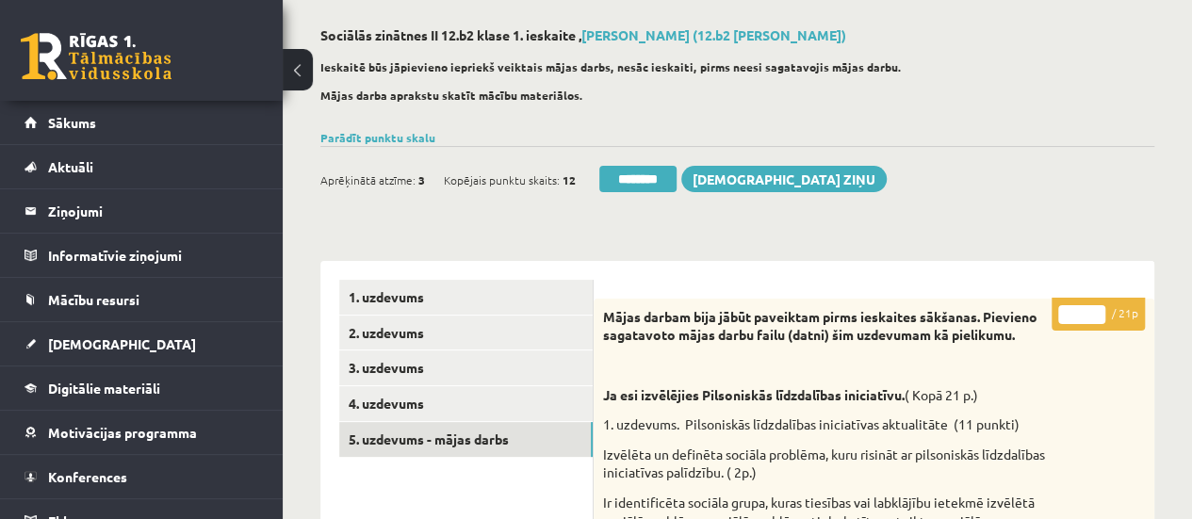
scroll to position [86, 0]
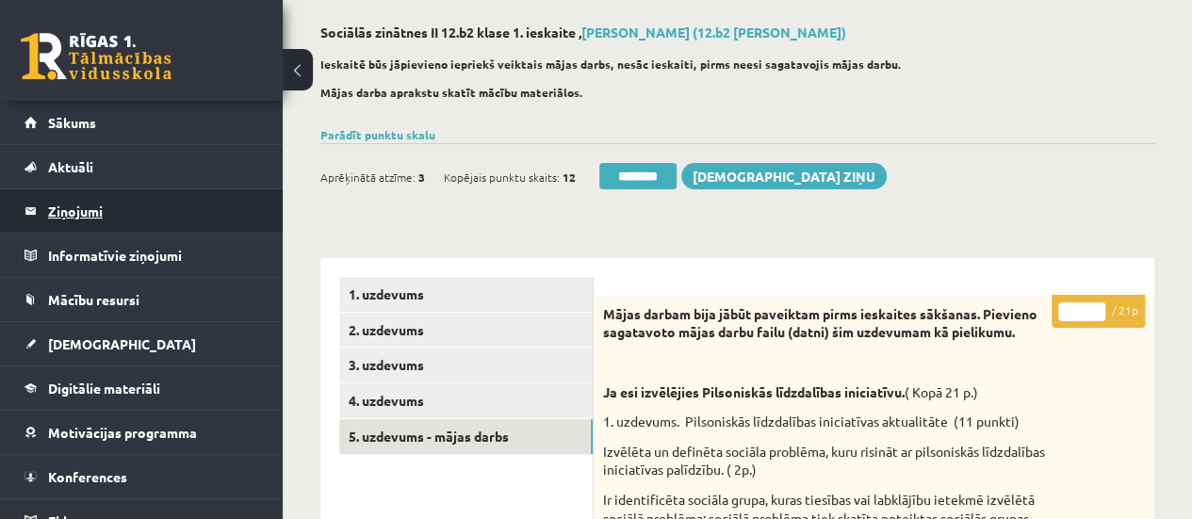
click at [90, 214] on legend "Ziņojumi 0" at bounding box center [153, 210] width 211 height 43
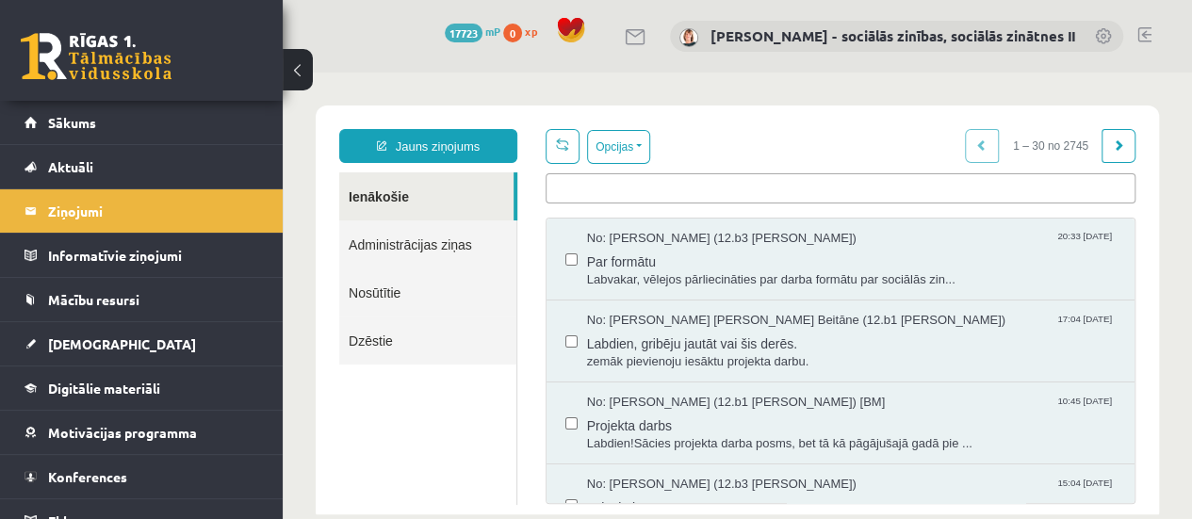
click at [586, 193] on ul at bounding box center [840, 185] width 588 height 22
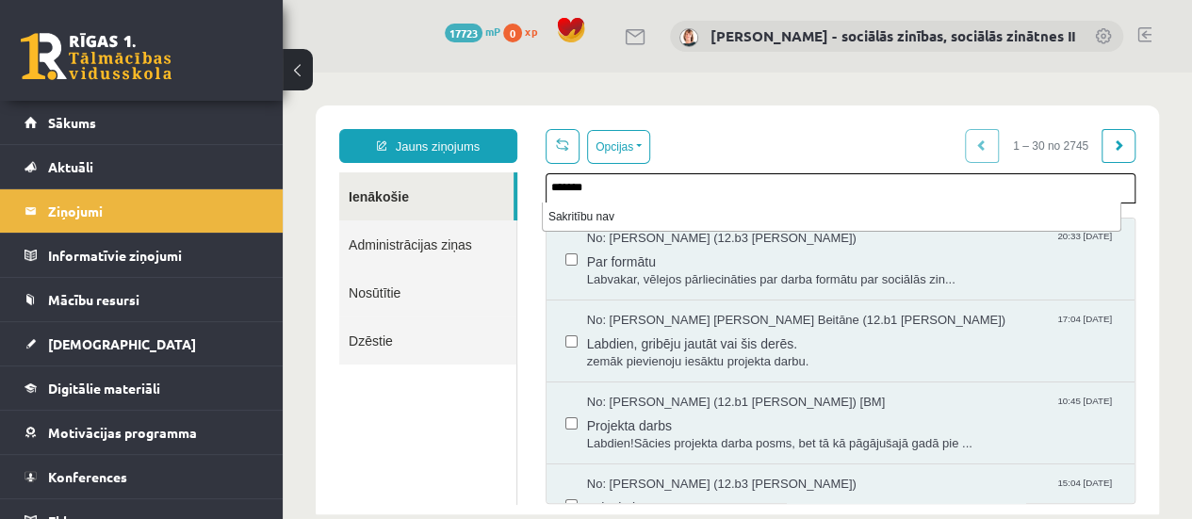
type input "*******"
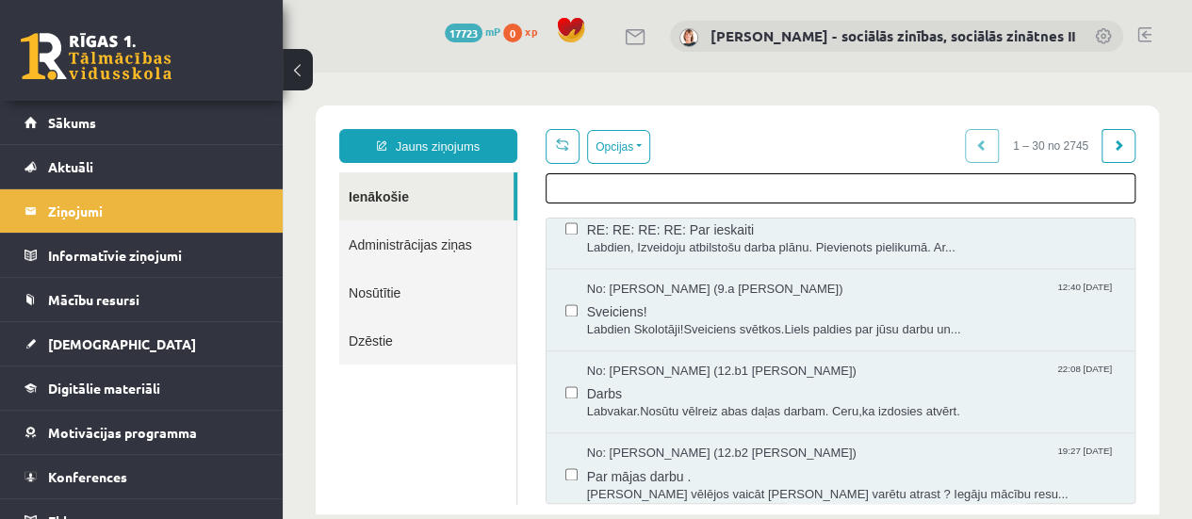
scroll to position [1388, 0]
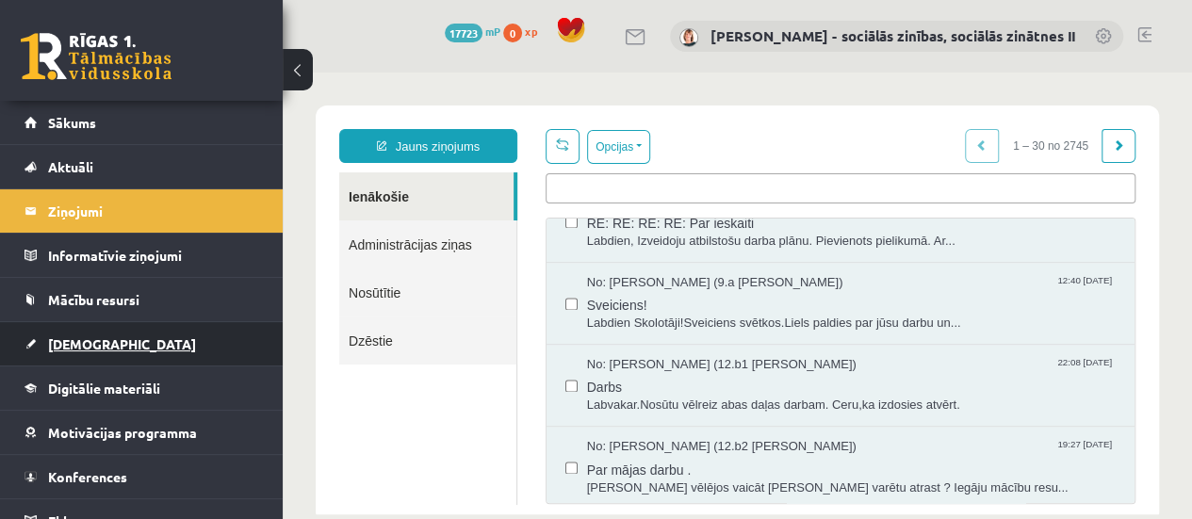
click at [68, 337] on span "[DEMOGRAPHIC_DATA]" at bounding box center [122, 343] width 148 height 17
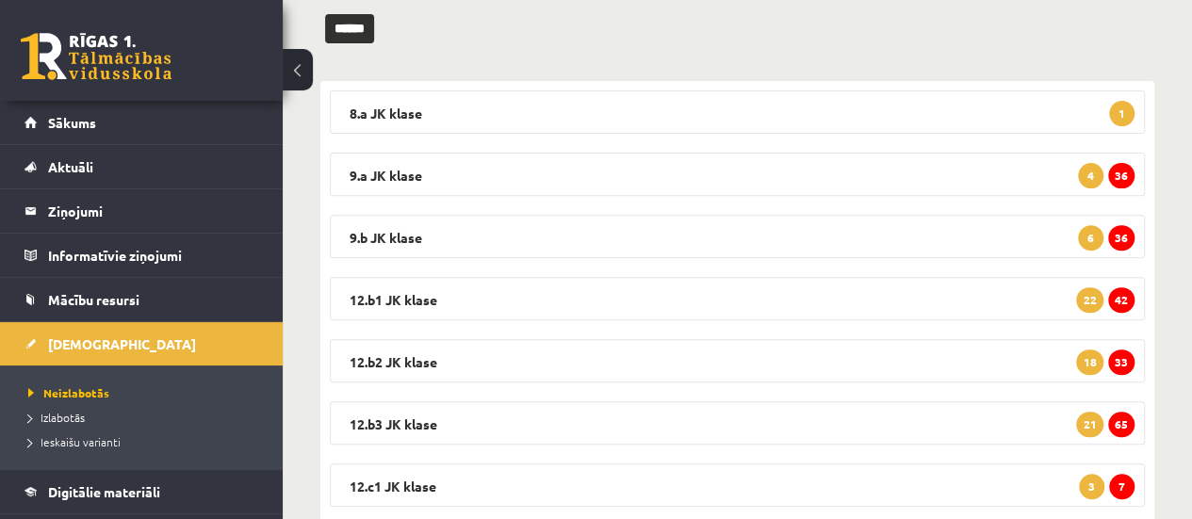
scroll to position [262, 0]
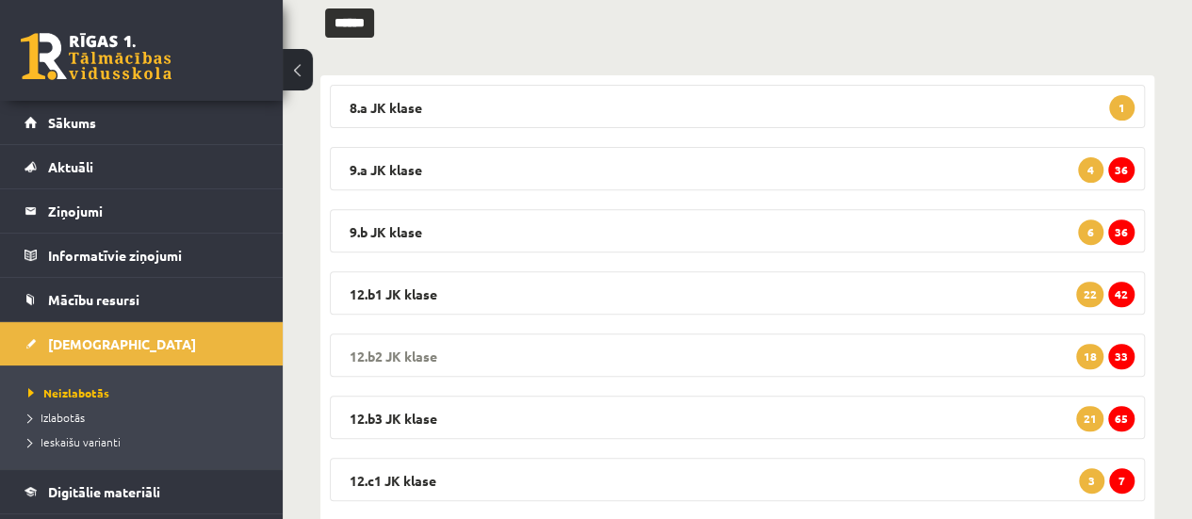
click at [1102, 339] on legend "12.b2 JK klase 33 18" at bounding box center [737, 355] width 815 height 43
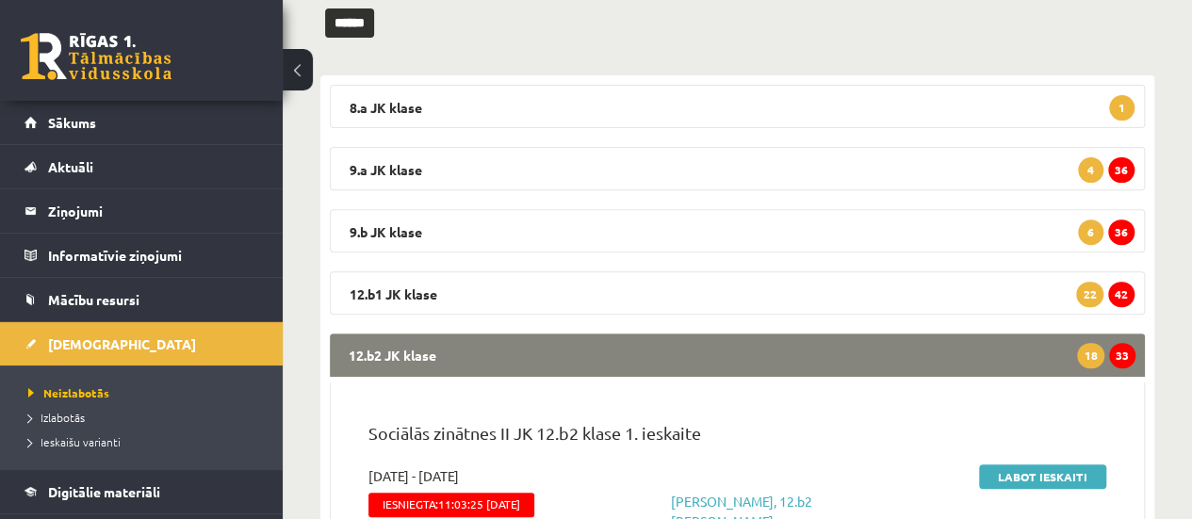
click at [1128, 353] on span "33" at bounding box center [1122, 355] width 26 height 25
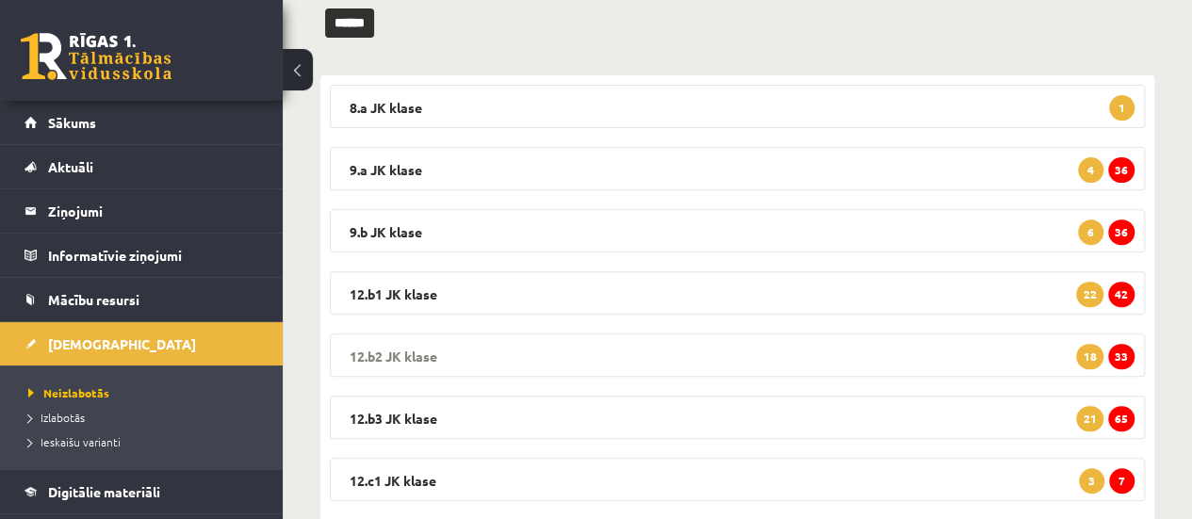
click at [1127, 357] on span "33" at bounding box center [1121, 356] width 26 height 25
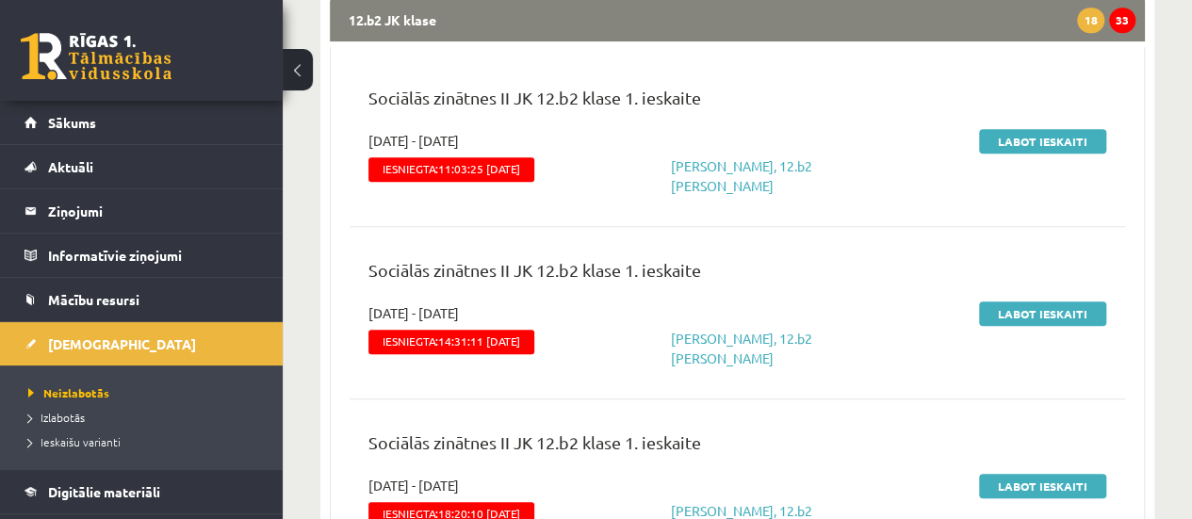
scroll to position [611, 0]
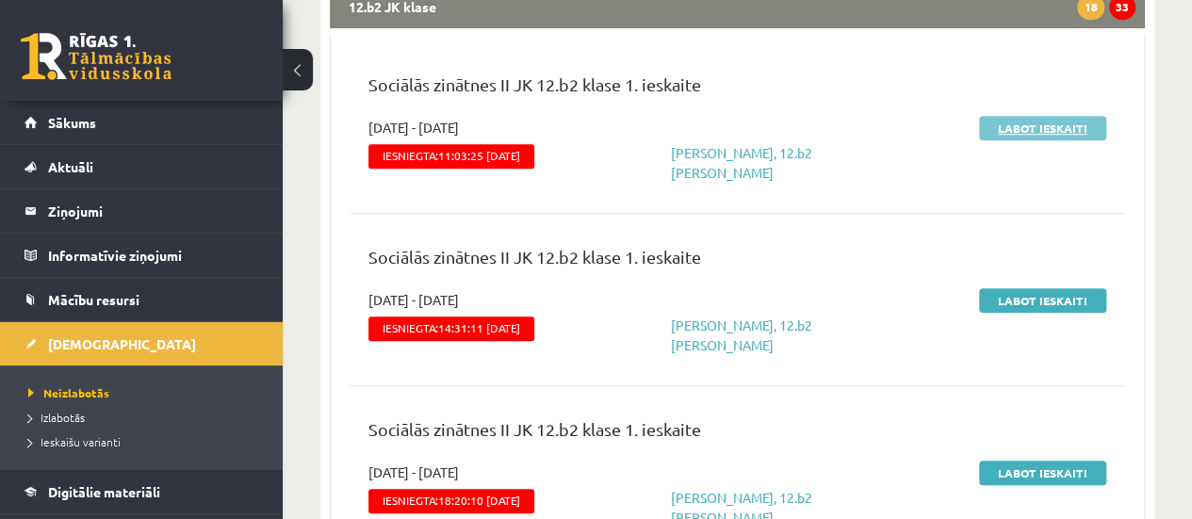
click at [1074, 128] on link "Labot ieskaiti" at bounding box center [1042, 128] width 127 height 24
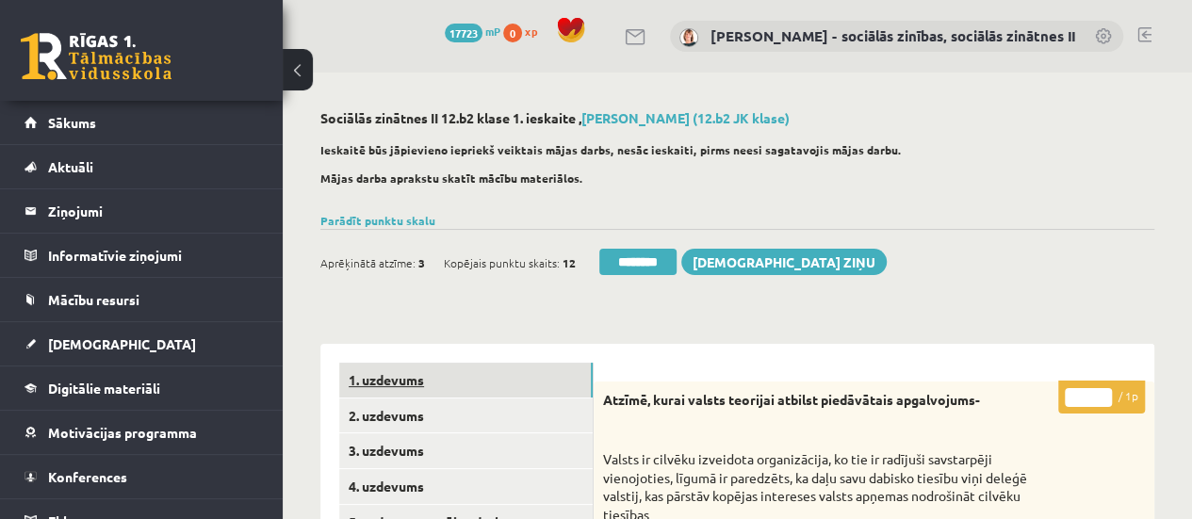
click at [471, 383] on link "1. uzdevums" at bounding box center [465, 380] width 253 height 35
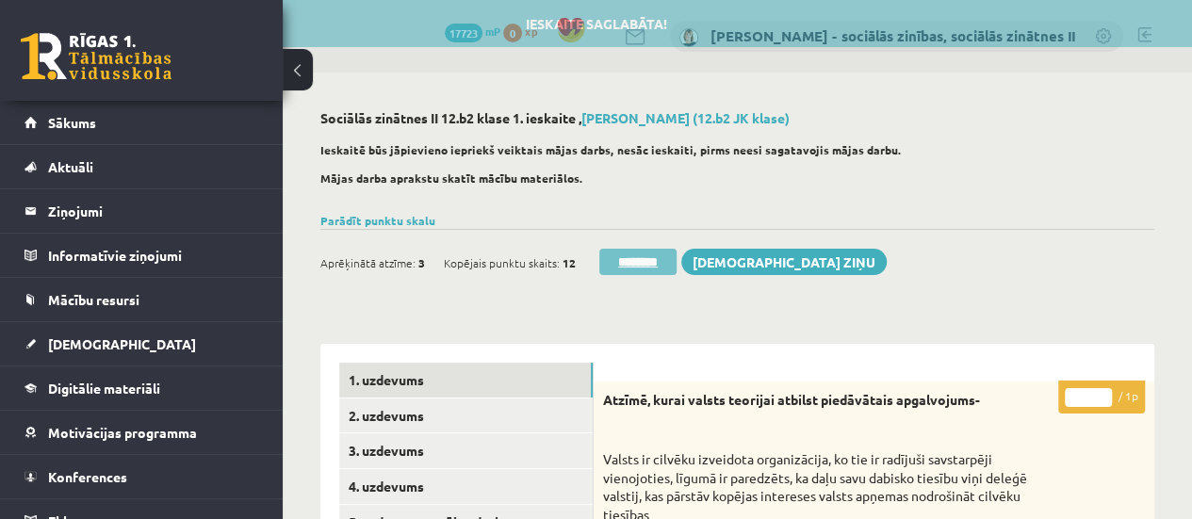
click at [642, 265] on input "********" at bounding box center [637, 262] width 77 height 26
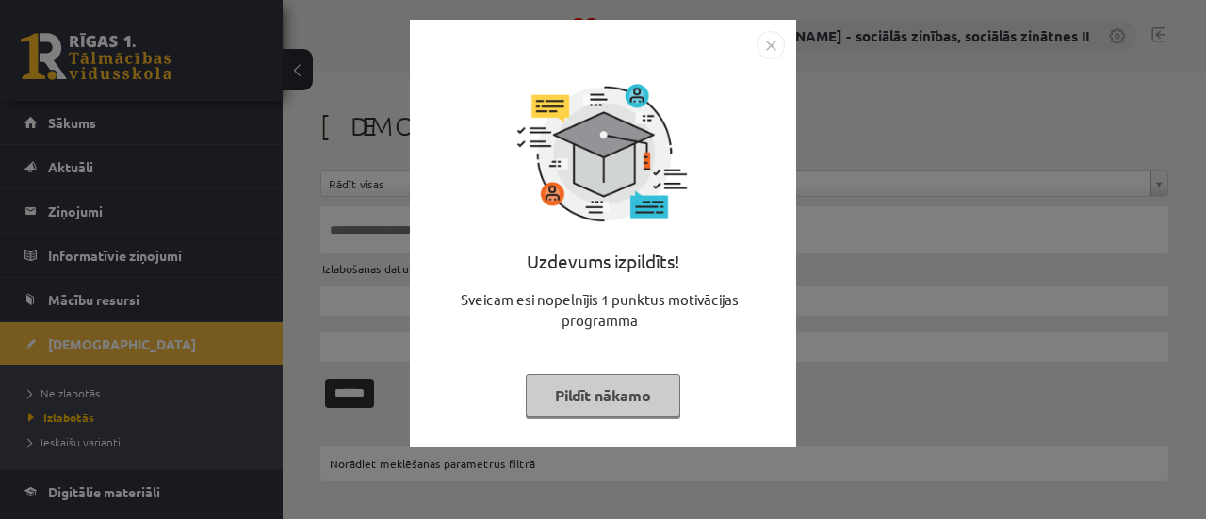
click at [88, 342] on div "Uzdevums izpildīts! Sveicam esi nopelnījis 1 punktus motivācijas programmā Pild…" at bounding box center [603, 259] width 1206 height 519
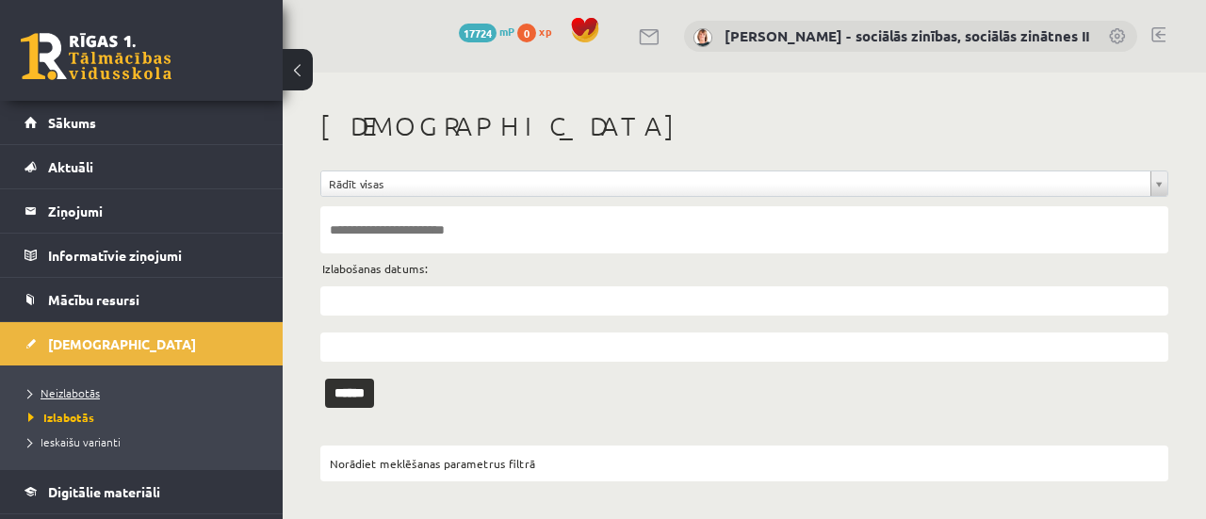
click at [71, 391] on span "Neizlabotās" at bounding box center [64, 392] width 72 height 15
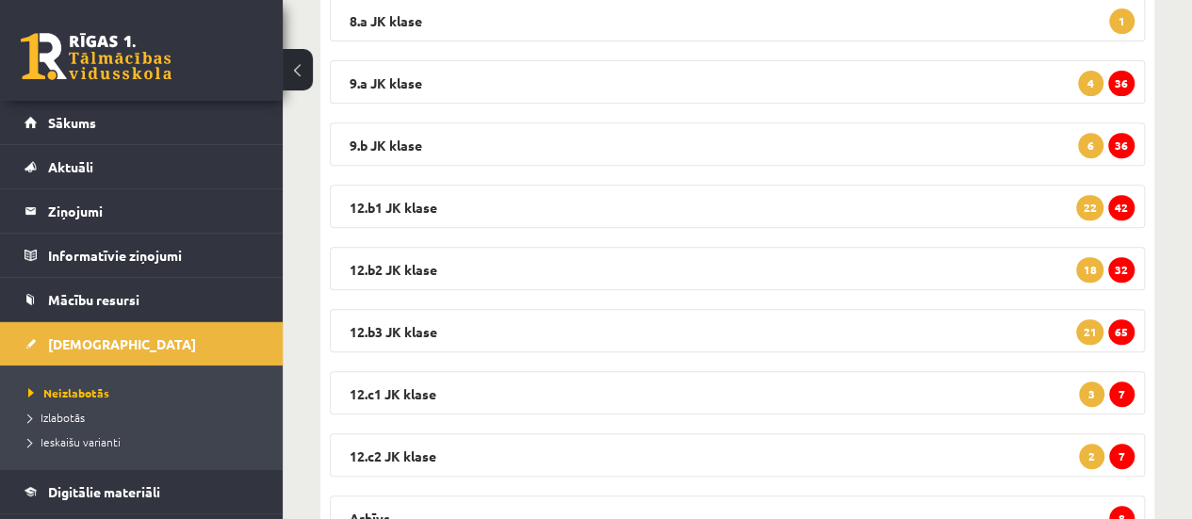
scroll to position [356, 0]
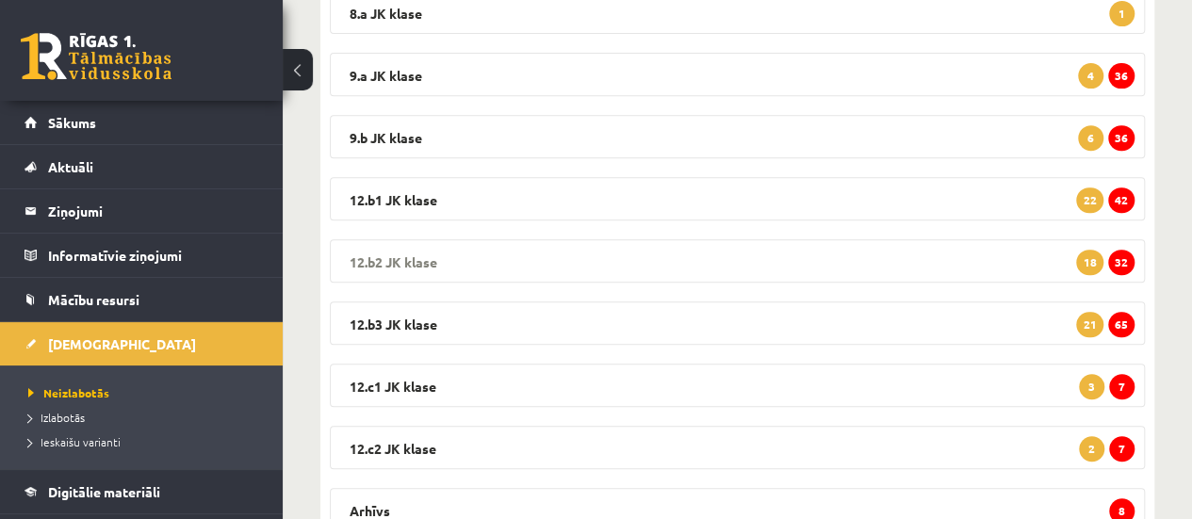
click at [1121, 260] on span "32" at bounding box center [1121, 262] width 26 height 25
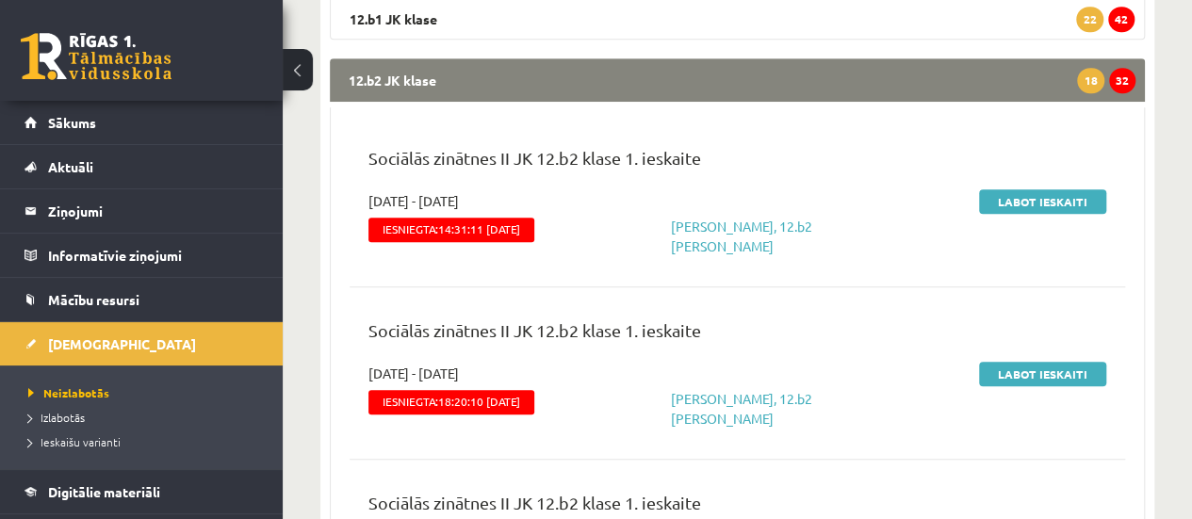
scroll to position [549, 0]
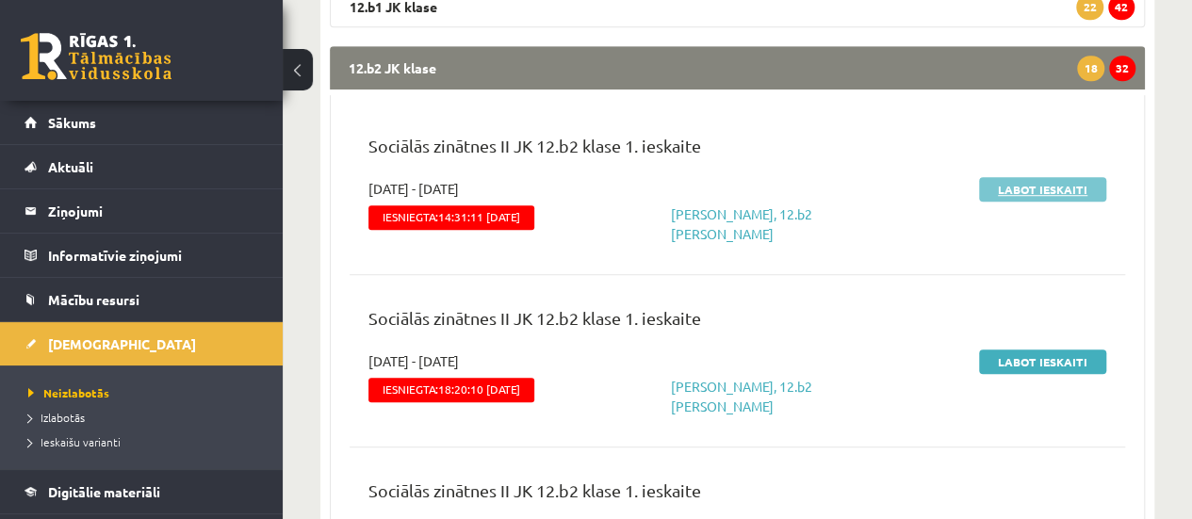
click at [1036, 193] on link "Labot ieskaiti" at bounding box center [1042, 189] width 127 height 24
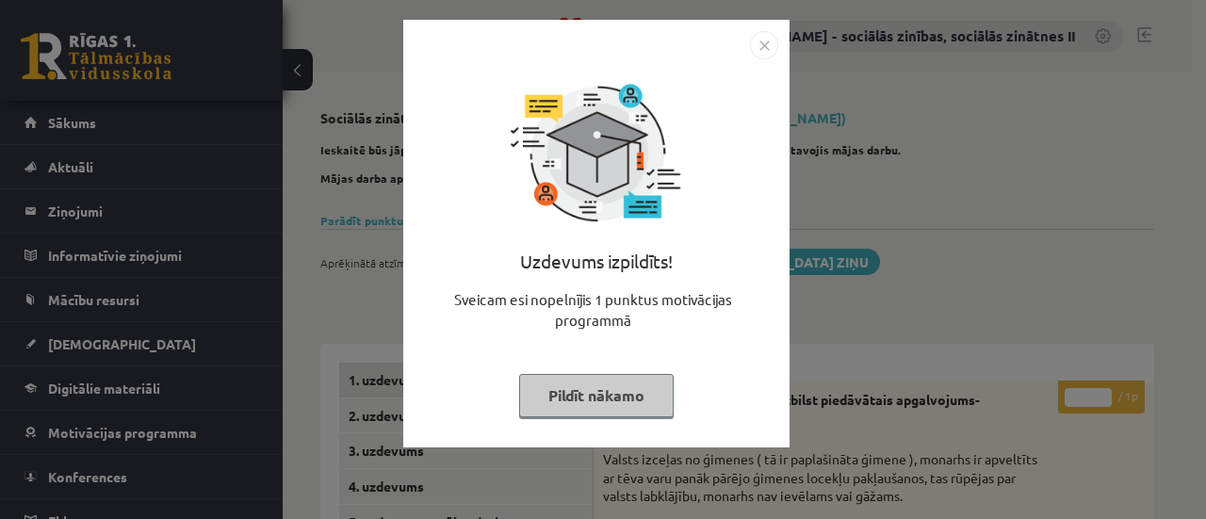
click at [768, 40] on img "Close" at bounding box center [764, 45] width 28 height 28
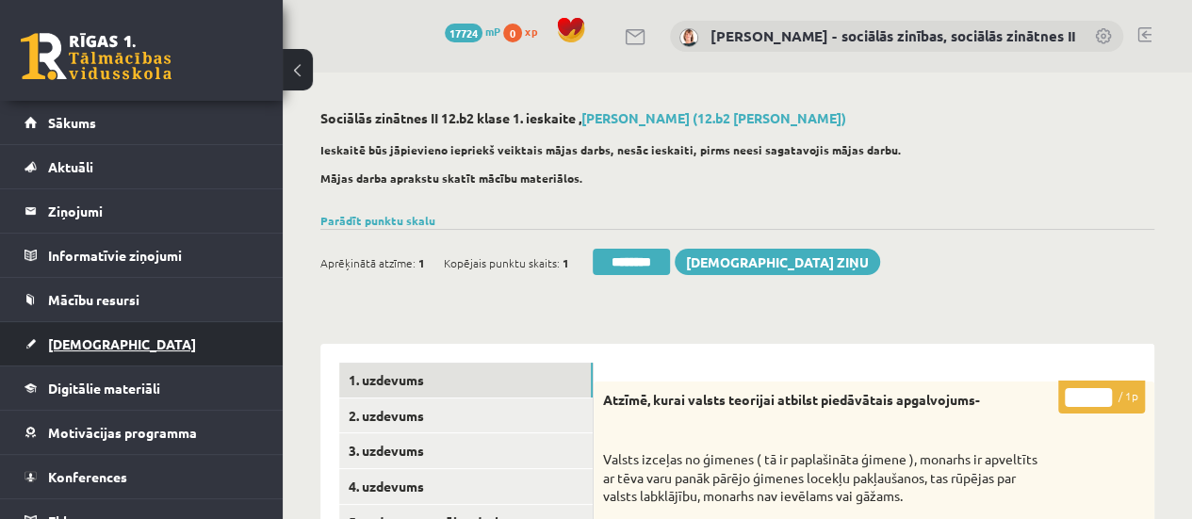
click at [92, 340] on span "[DEMOGRAPHIC_DATA]" at bounding box center [122, 343] width 148 height 17
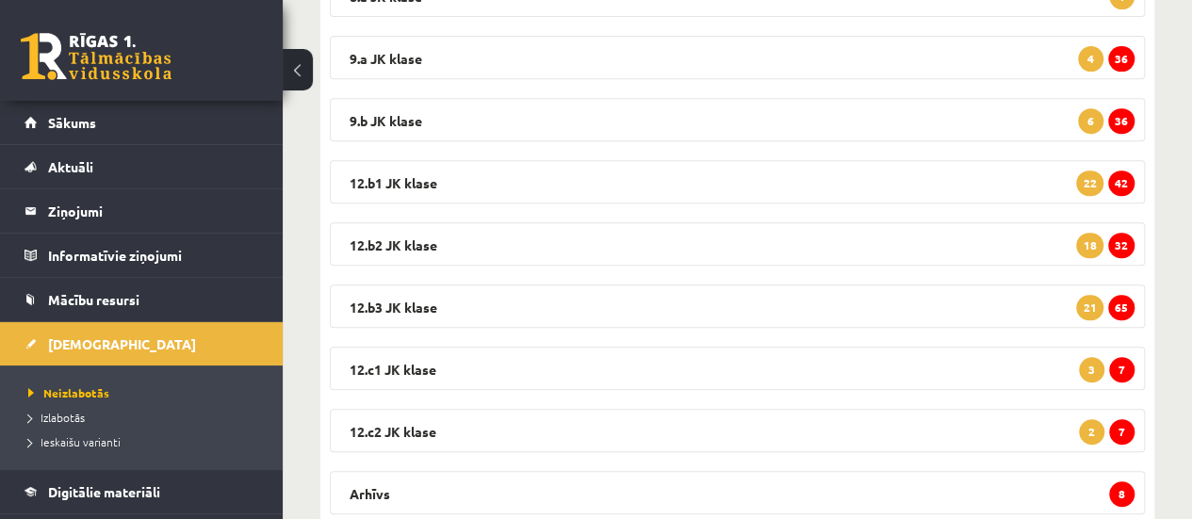
scroll to position [377, 0]
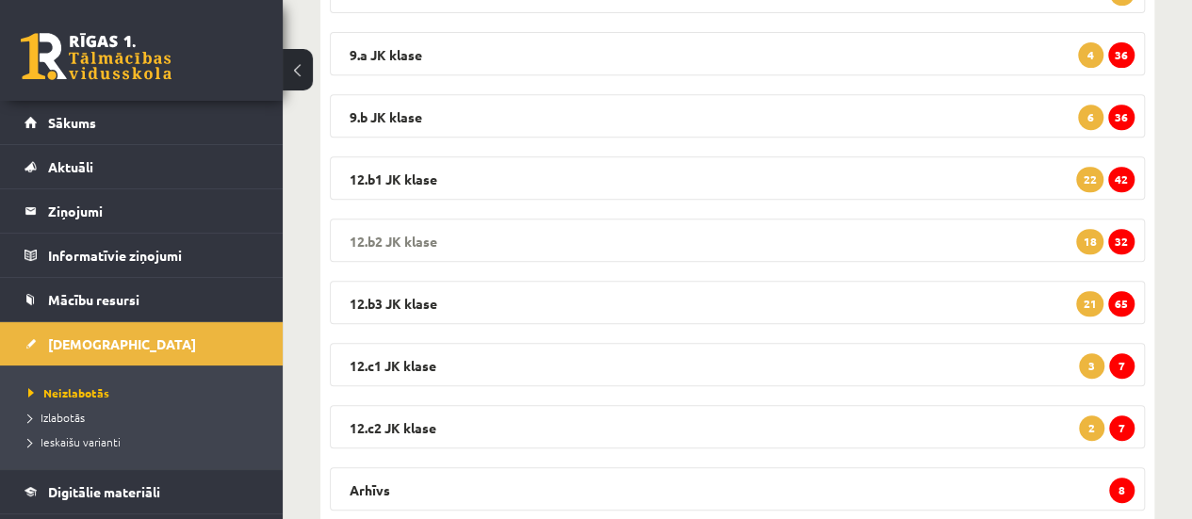
click at [1123, 239] on span "32" at bounding box center [1121, 241] width 26 height 25
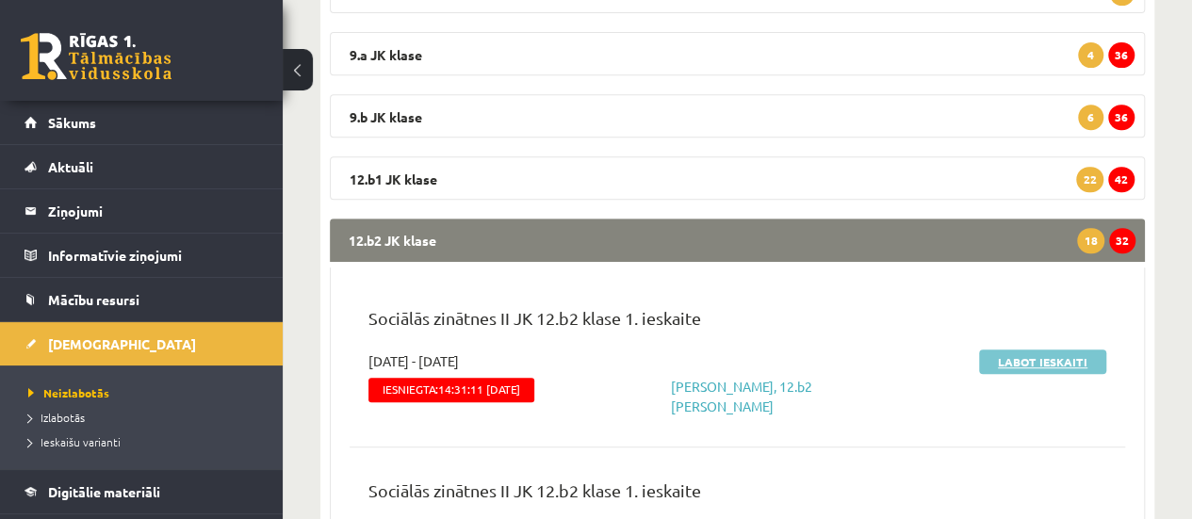
click at [1044, 363] on link "Labot ieskaiti" at bounding box center [1042, 362] width 127 height 24
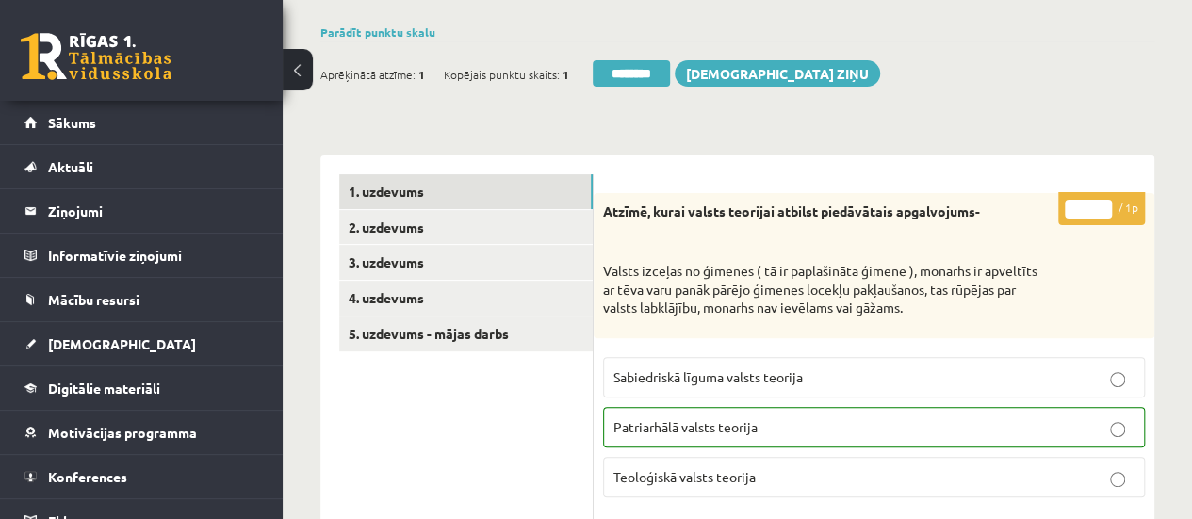
scroll to position [190, 0]
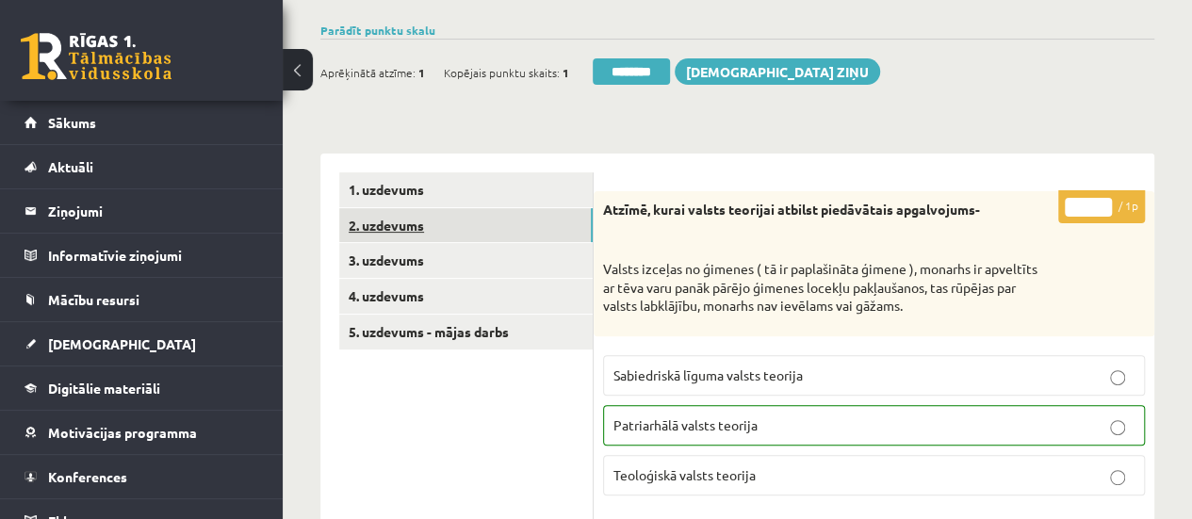
click at [561, 229] on link "2. uzdevums" at bounding box center [465, 225] width 253 height 35
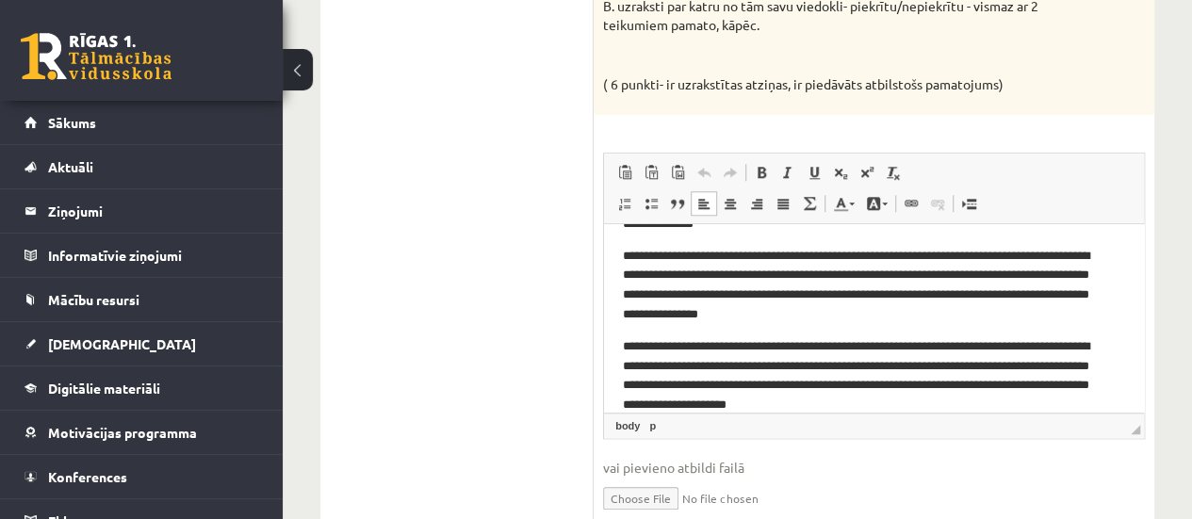
scroll to position [135, 0]
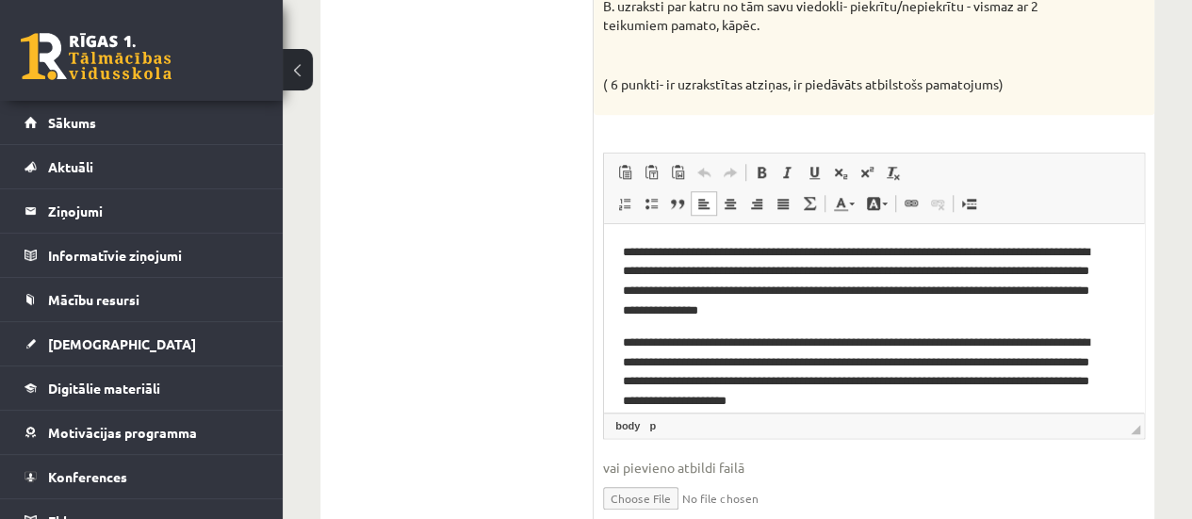
drag, startPoint x: 1135, startPoint y: 278, endPoint x: 1751, endPoint y: 544, distance: 671.0
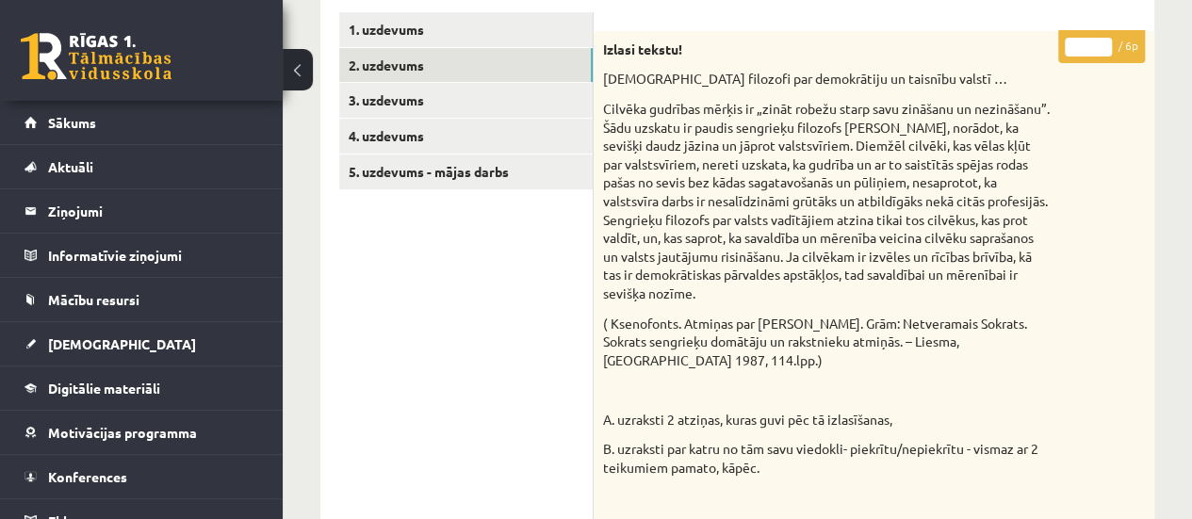
scroll to position [279, 0]
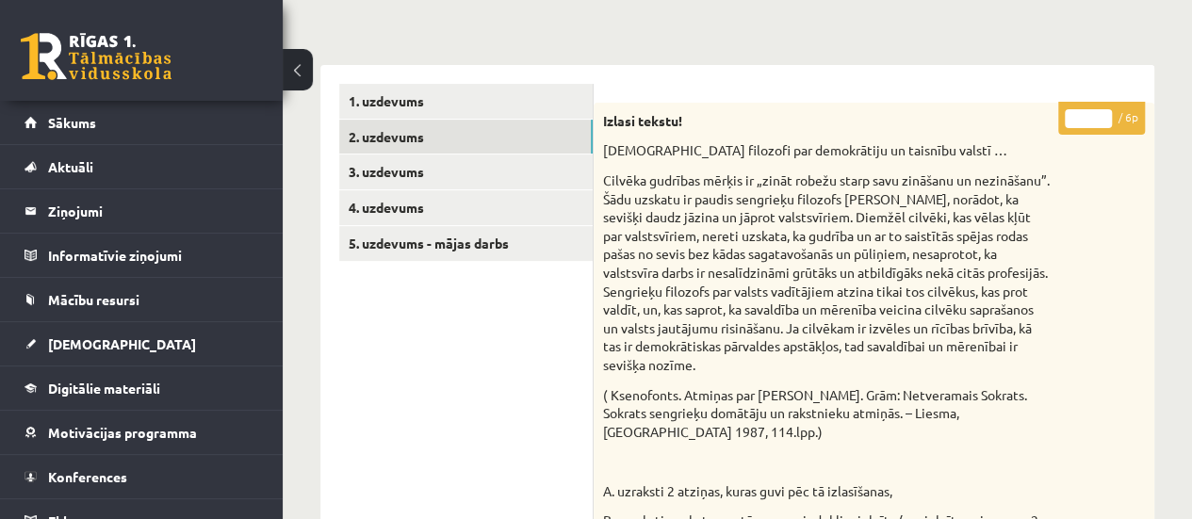
type input "*"
click at [1100, 112] on input "*" at bounding box center [1088, 118] width 47 height 19
click at [506, 172] on link "3. uzdevums" at bounding box center [465, 172] width 253 height 35
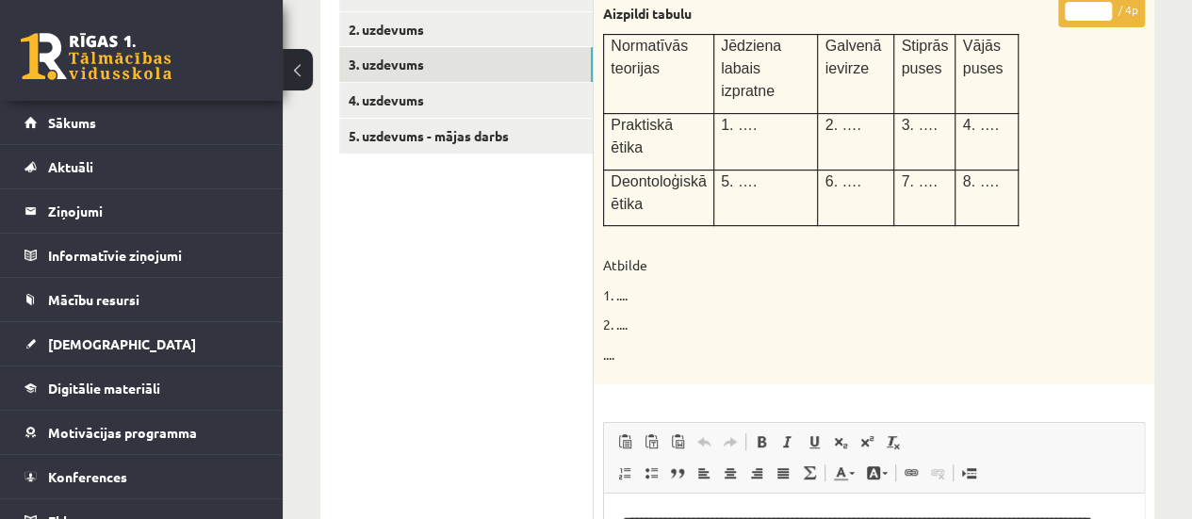
scroll to position [305, 0]
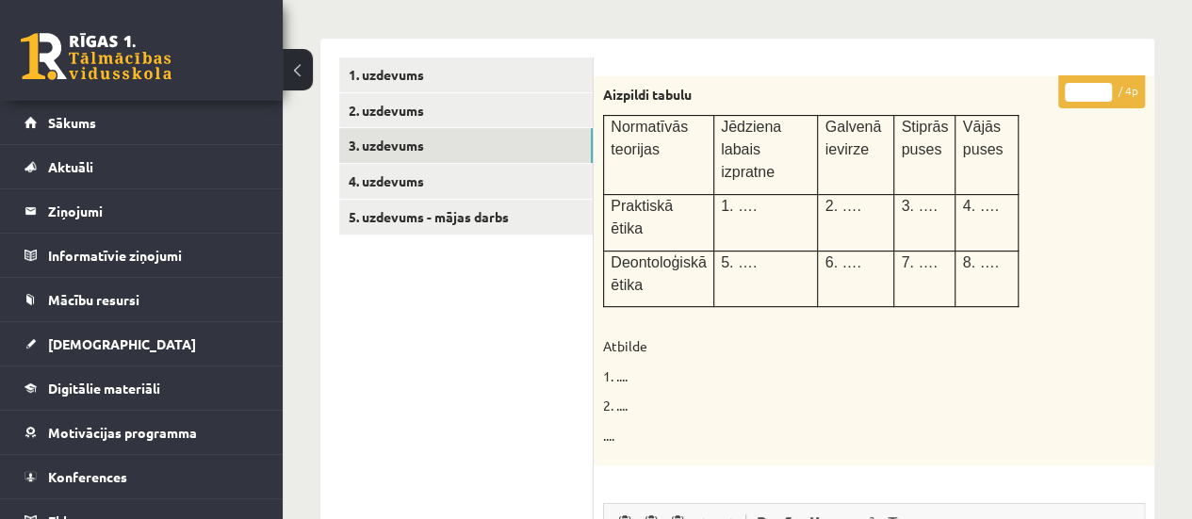
type input "*"
click at [1102, 90] on input "*" at bounding box center [1088, 92] width 47 height 19
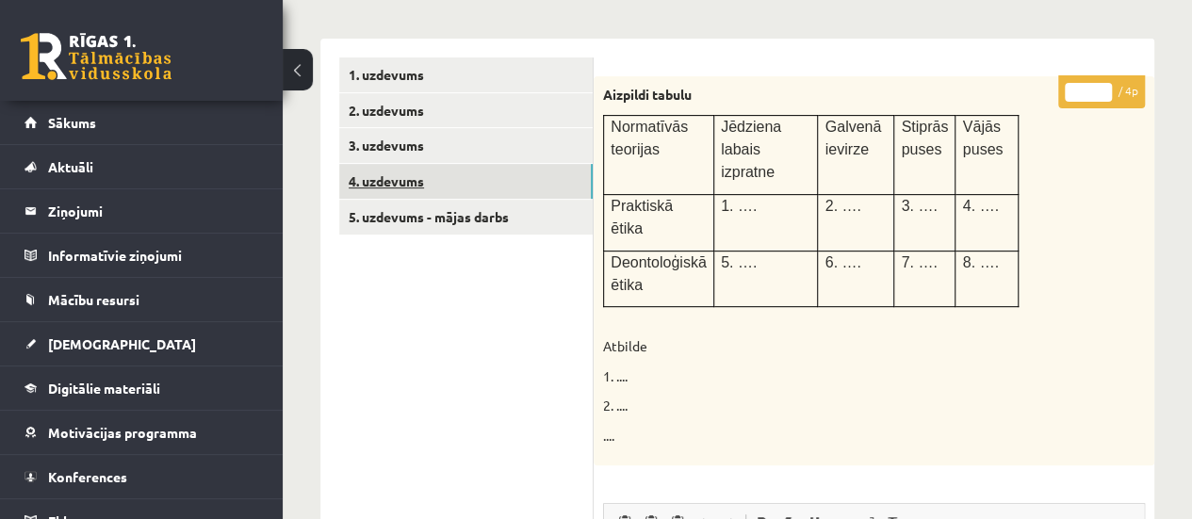
click at [504, 183] on link "4. uzdevums" at bounding box center [465, 181] width 253 height 35
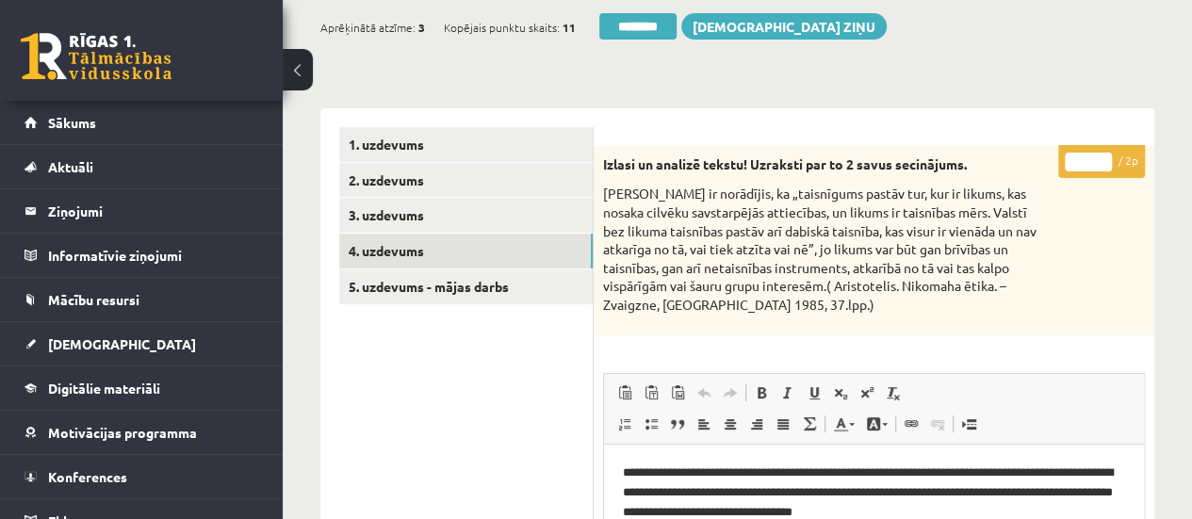
scroll to position [213, 0]
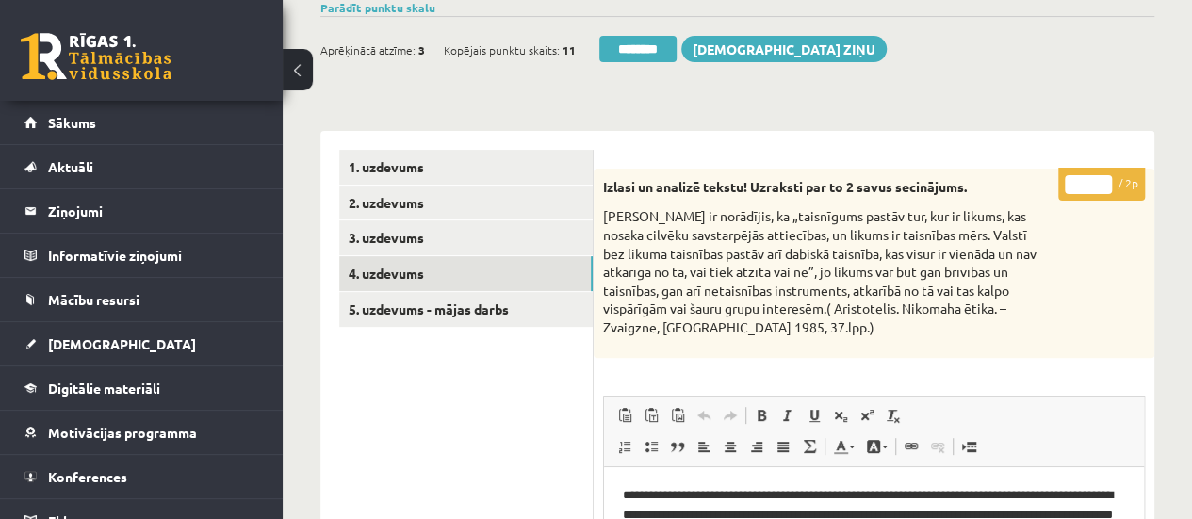
type input "*"
click at [1106, 177] on input "*" at bounding box center [1088, 184] width 47 height 19
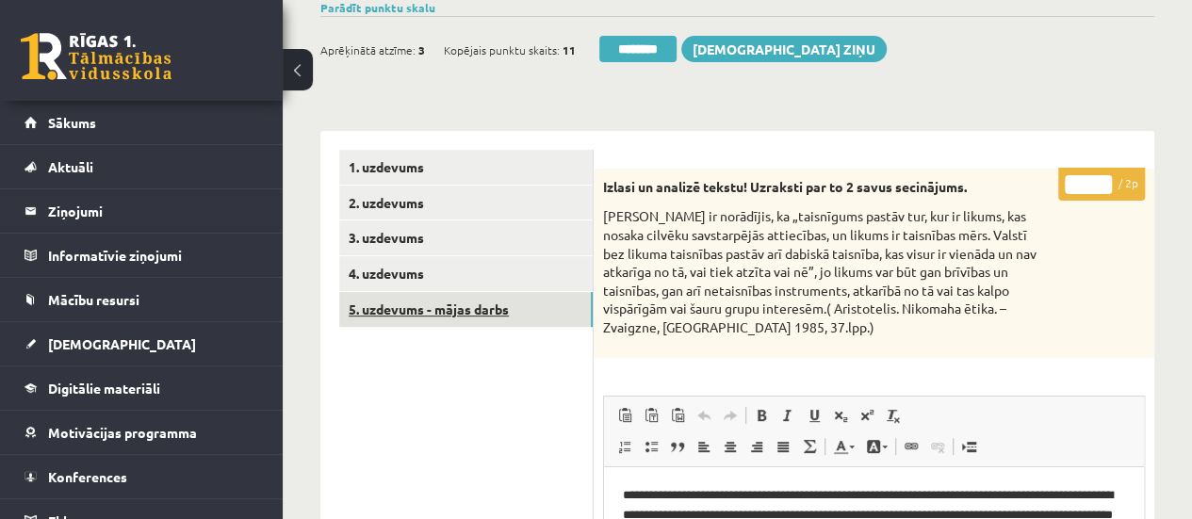
click at [484, 316] on link "5. uzdevums - mājas darbs" at bounding box center [465, 309] width 253 height 35
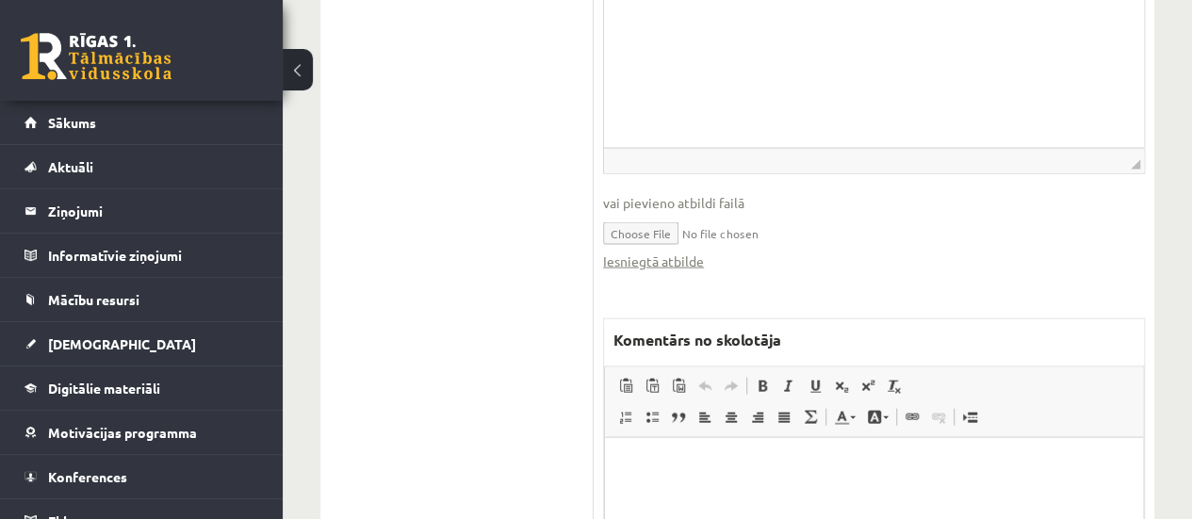
scroll to position [1988, 0]
click at [646, 251] on link "Iesniegtā atbilde" at bounding box center [653, 258] width 101 height 20
click at [674, 491] on html at bounding box center [874, 461] width 538 height 57
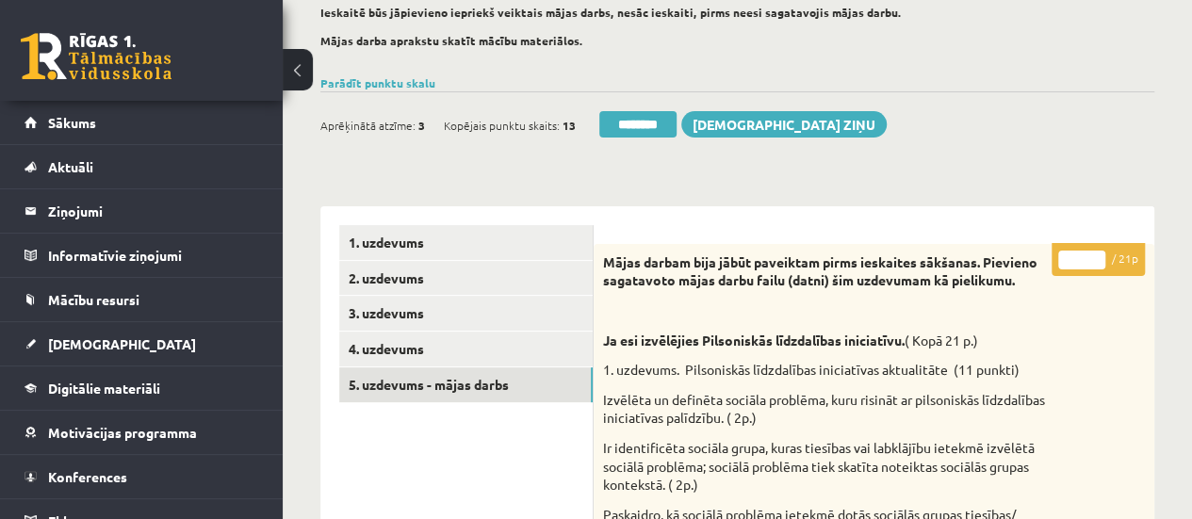
scroll to position [141, 0]
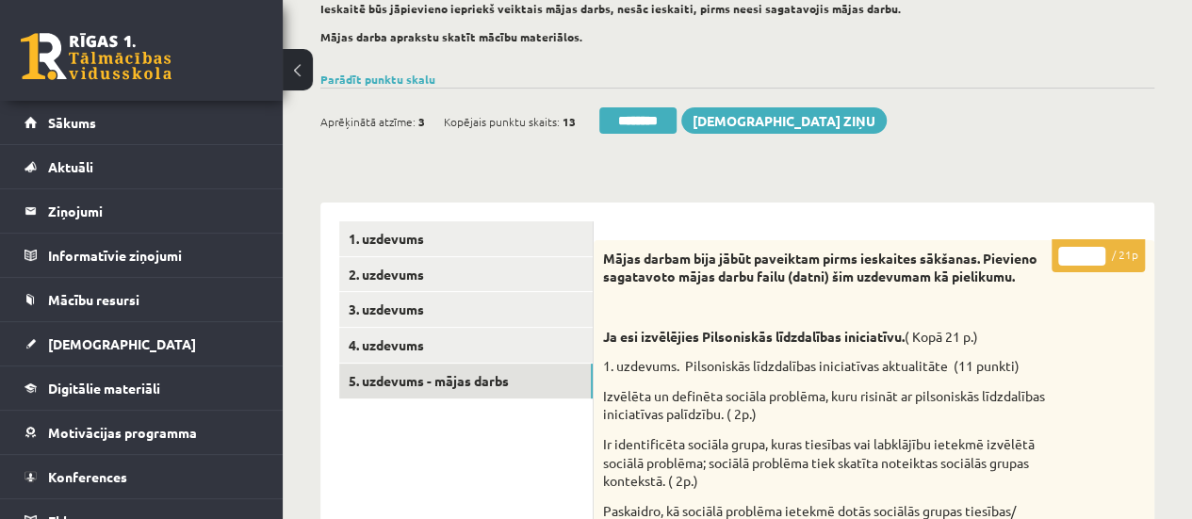
click at [1095, 253] on input "*" at bounding box center [1081, 256] width 47 height 19
type input "*"
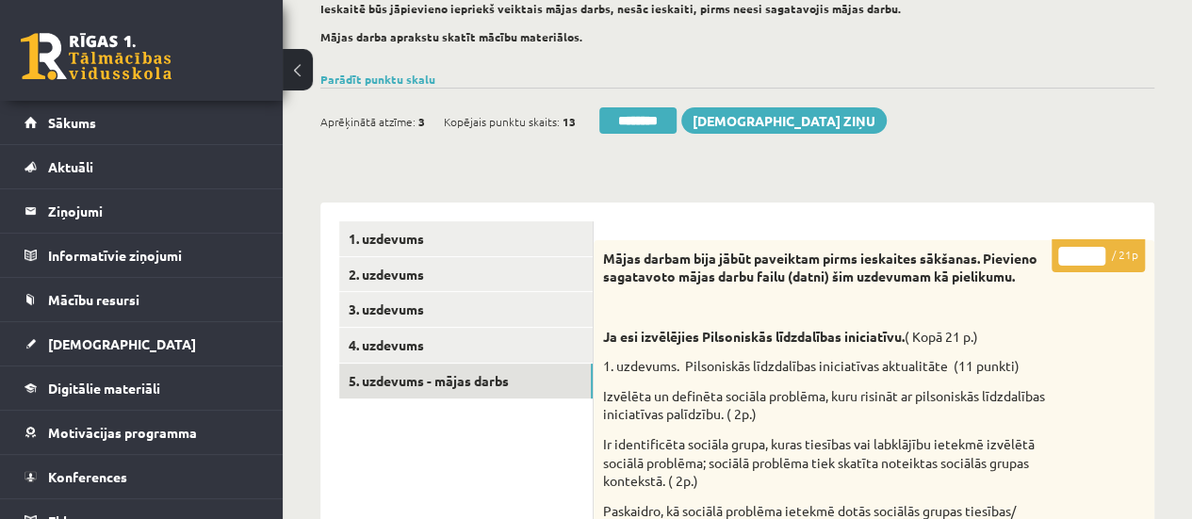
click at [1095, 253] on input "*" at bounding box center [1081, 256] width 47 height 19
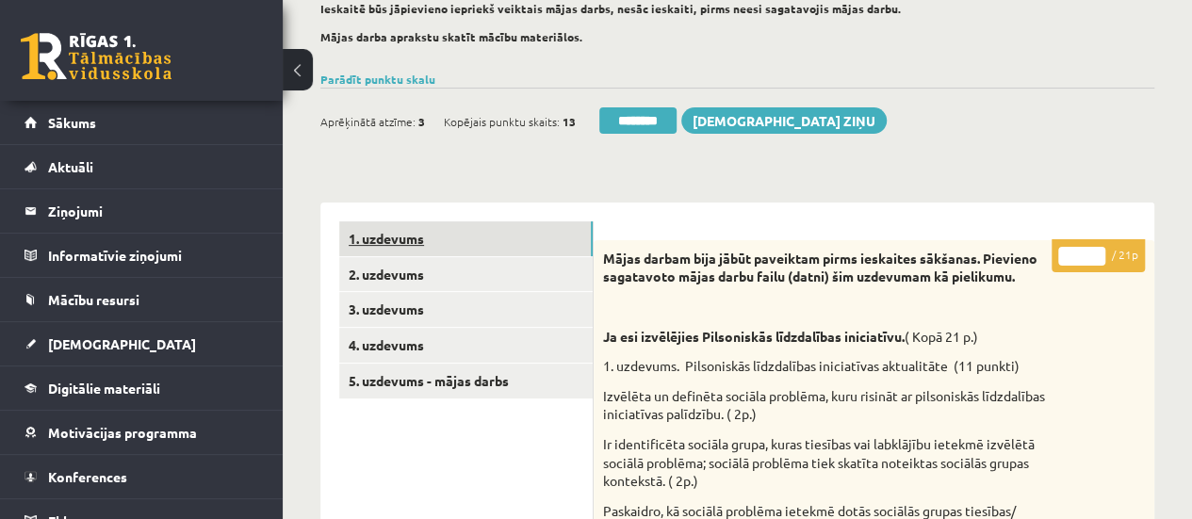
click at [547, 235] on link "1. uzdevums" at bounding box center [465, 238] width 253 height 35
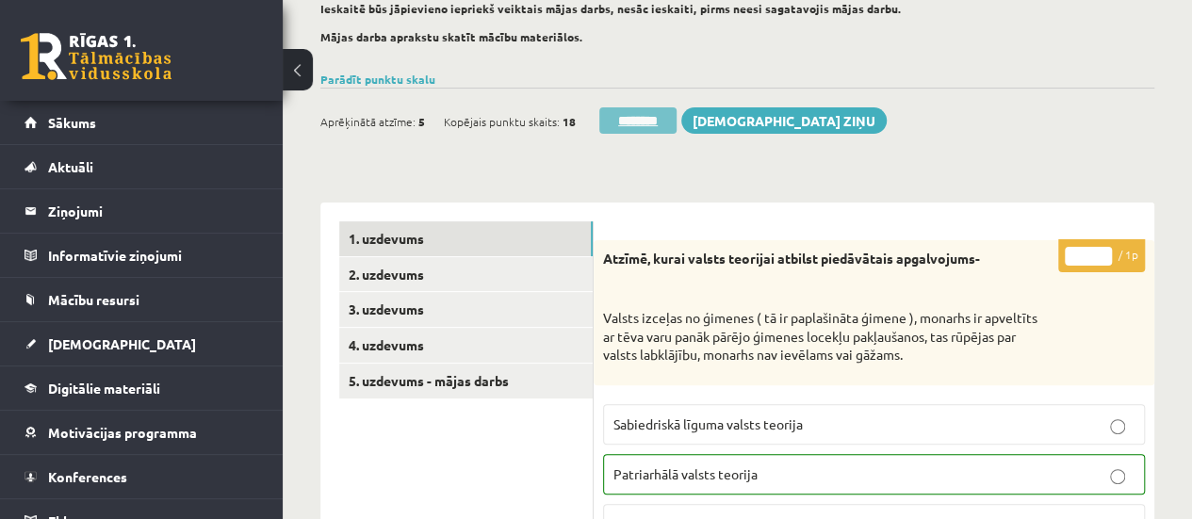
click at [656, 122] on input "********" at bounding box center [637, 120] width 77 height 26
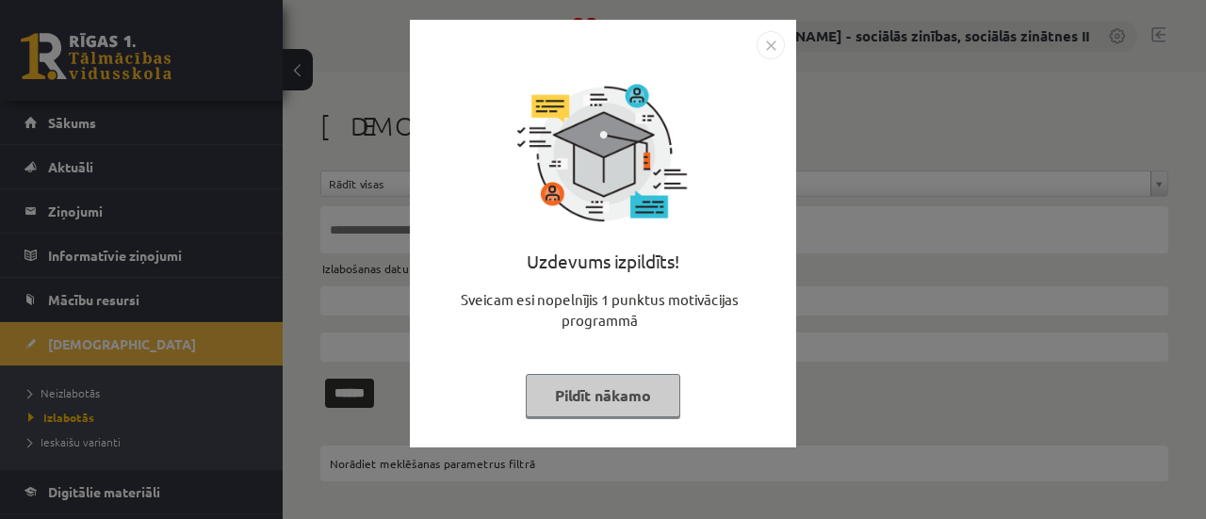
click at [541, 396] on button "Pildīt nākamo" at bounding box center [603, 395] width 155 height 43
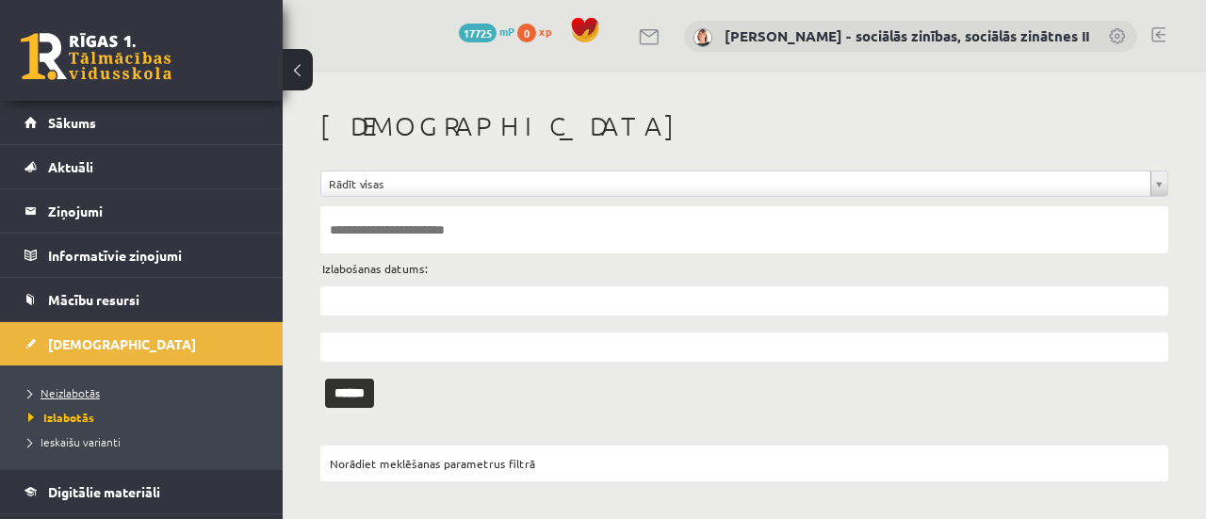
click at [80, 389] on span "Neizlabotās" at bounding box center [64, 392] width 72 height 15
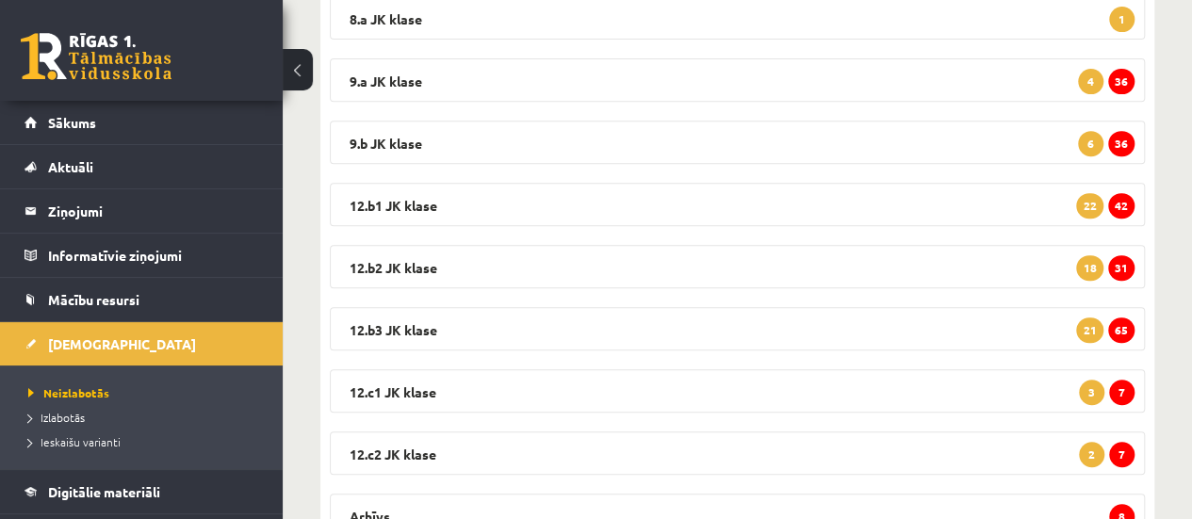
scroll to position [354, 0]
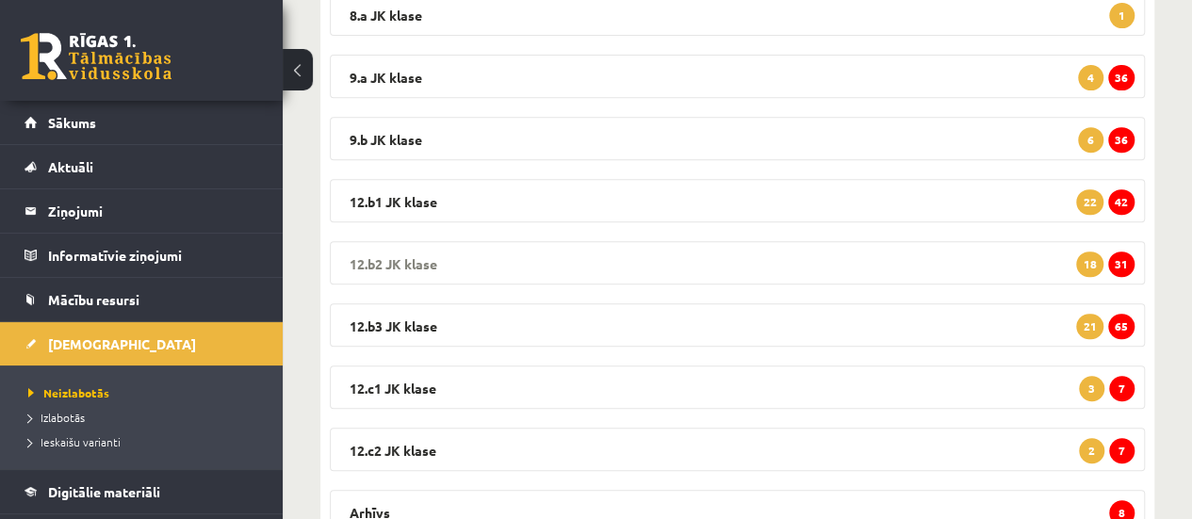
click at [1118, 266] on span "31" at bounding box center [1121, 264] width 26 height 25
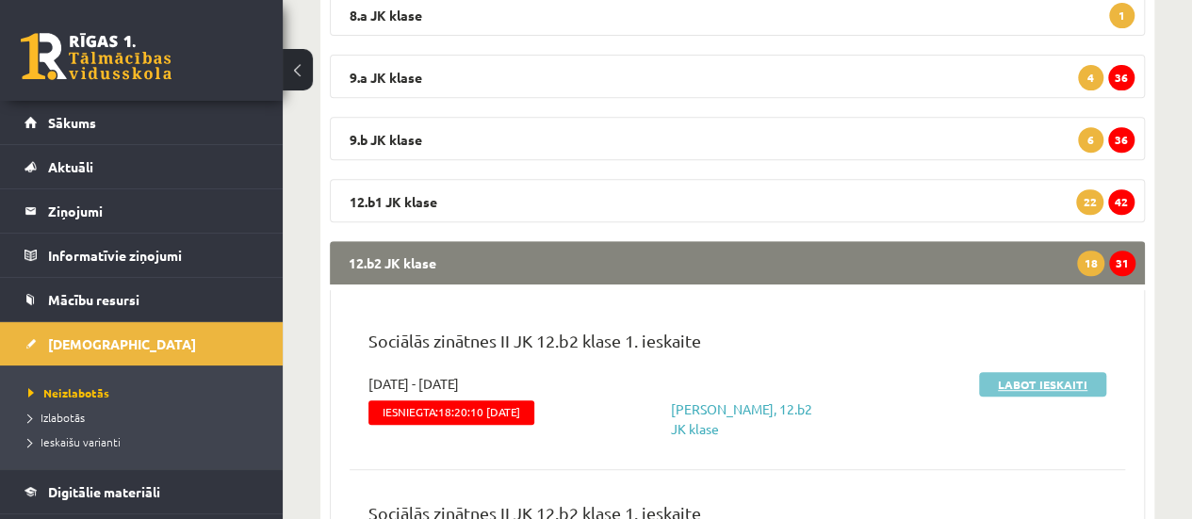
click at [1012, 382] on link "Labot ieskaiti" at bounding box center [1042, 384] width 127 height 24
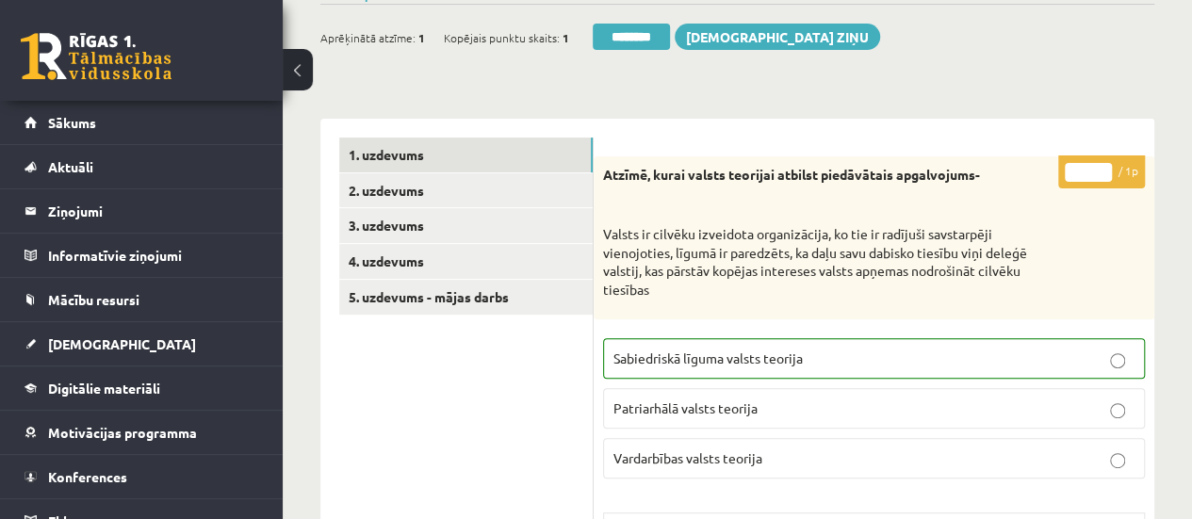
scroll to position [234, 0]
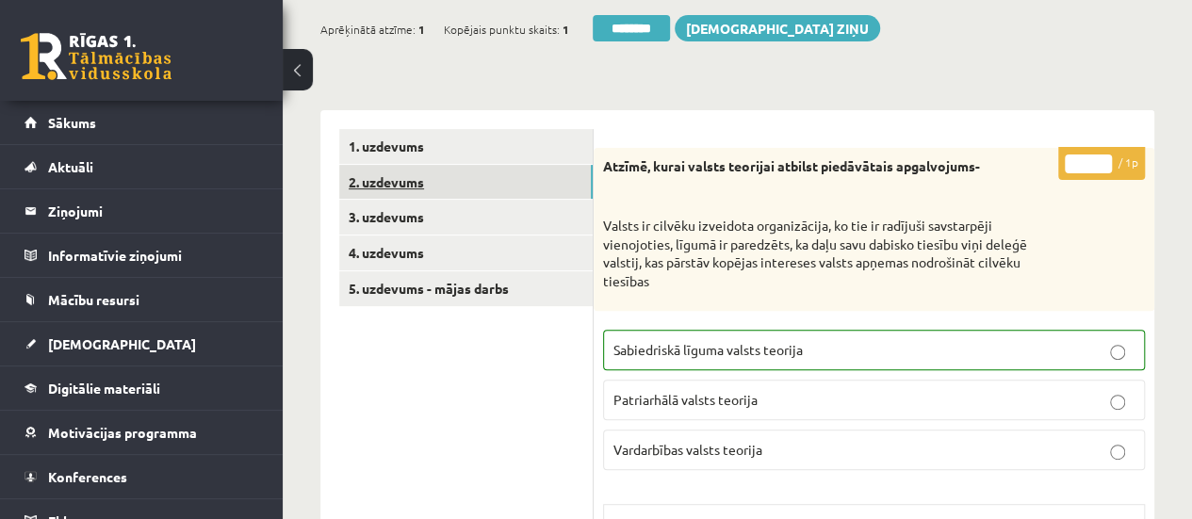
click at [396, 180] on link "2. uzdevums" at bounding box center [465, 182] width 253 height 35
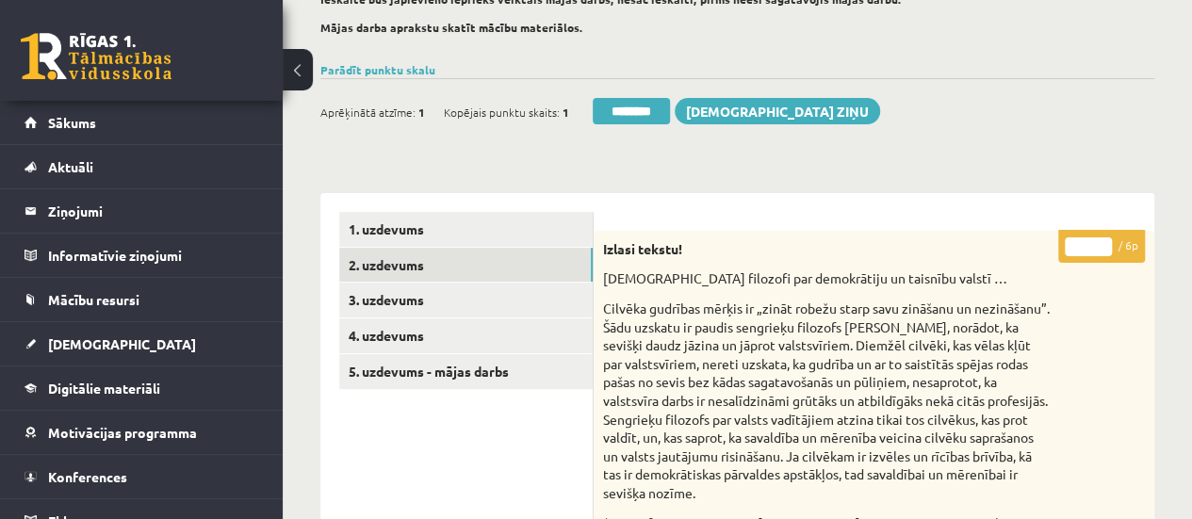
scroll to position [155, 0]
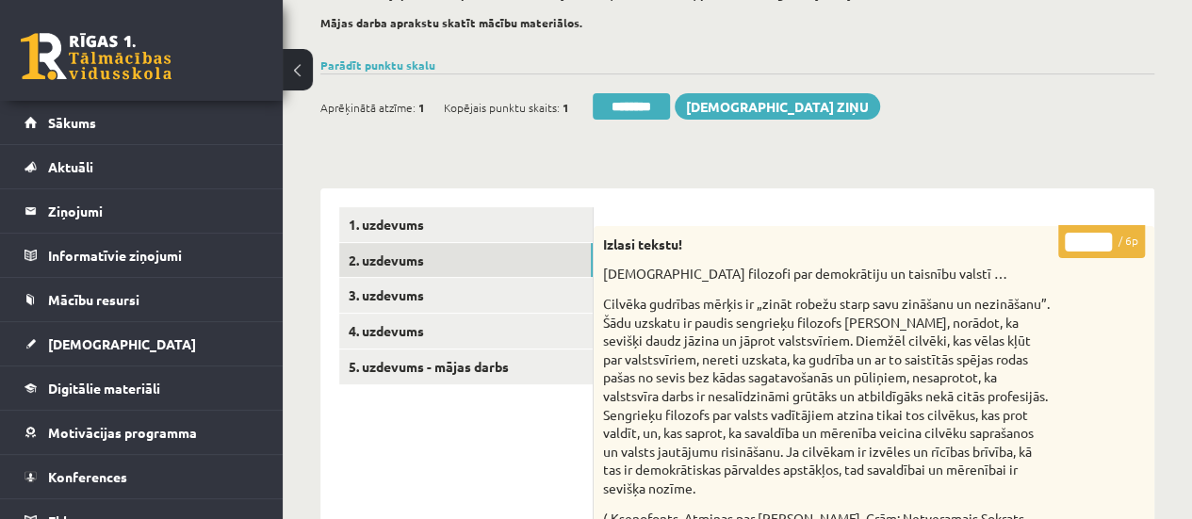
type input "*"
click at [1106, 238] on input "*" at bounding box center [1088, 242] width 47 height 19
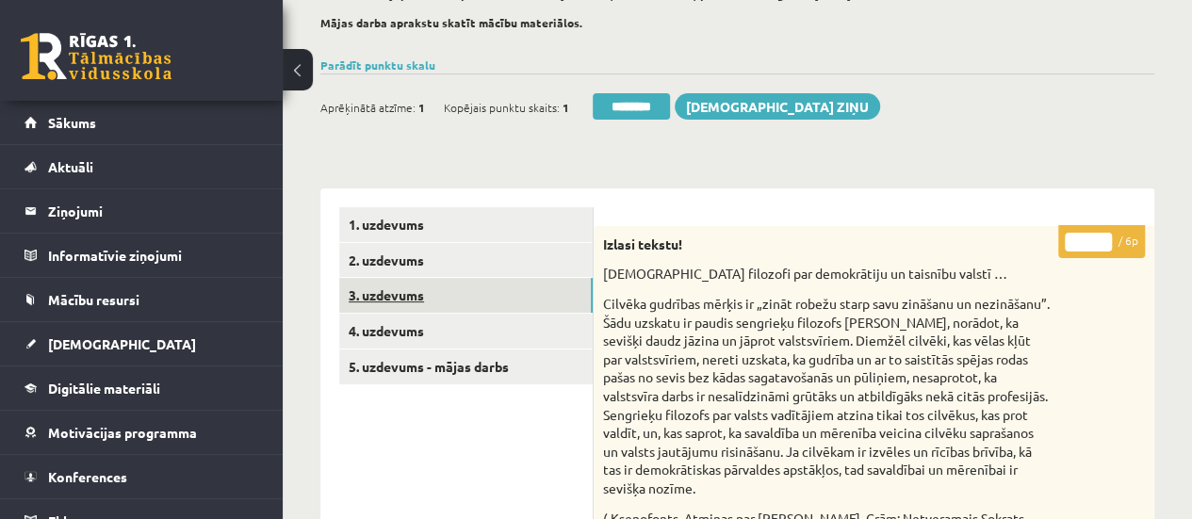
click at [466, 293] on link "3. uzdevums" at bounding box center [465, 295] width 253 height 35
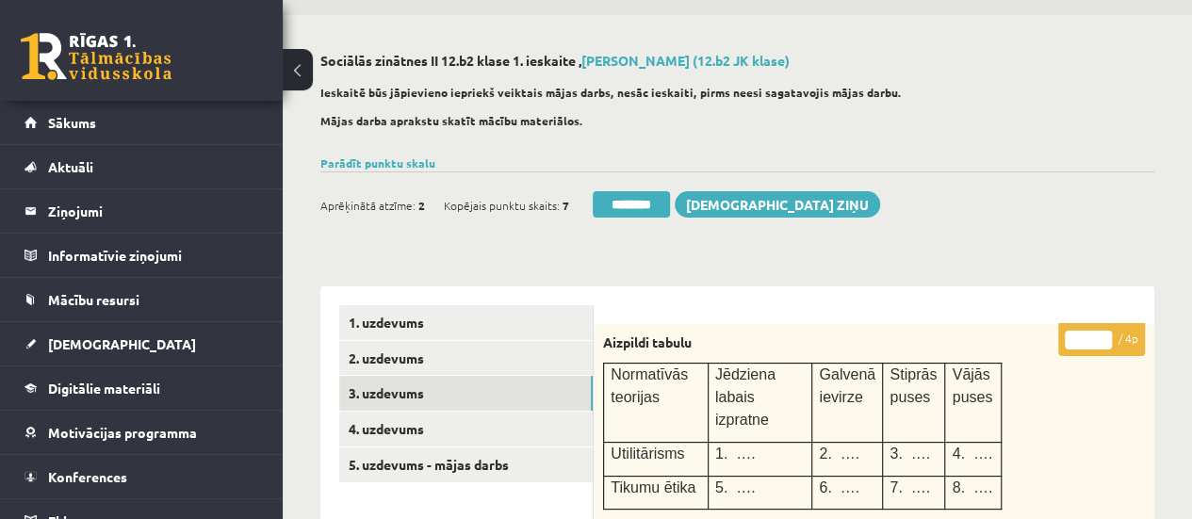
scroll to position [60, 0]
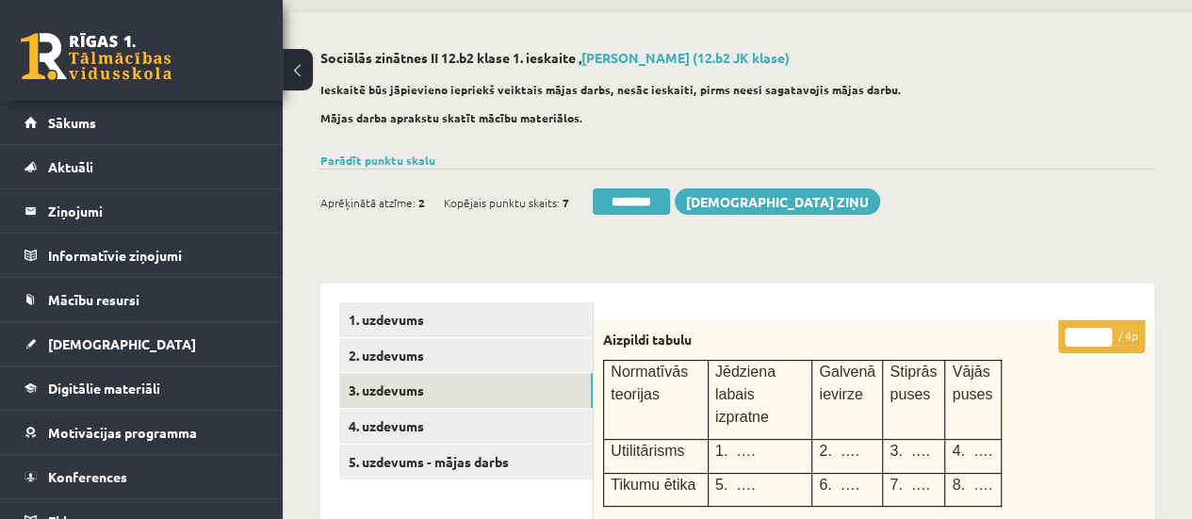
type input "*"
click at [1106, 331] on input "*" at bounding box center [1088, 337] width 47 height 19
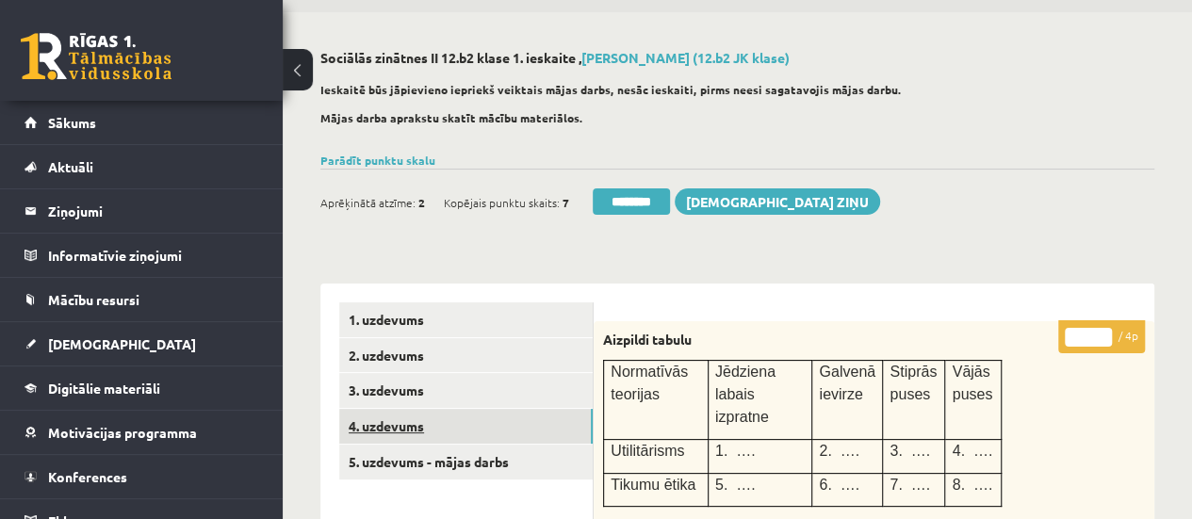
click at [528, 427] on link "4. uzdevums" at bounding box center [465, 426] width 253 height 35
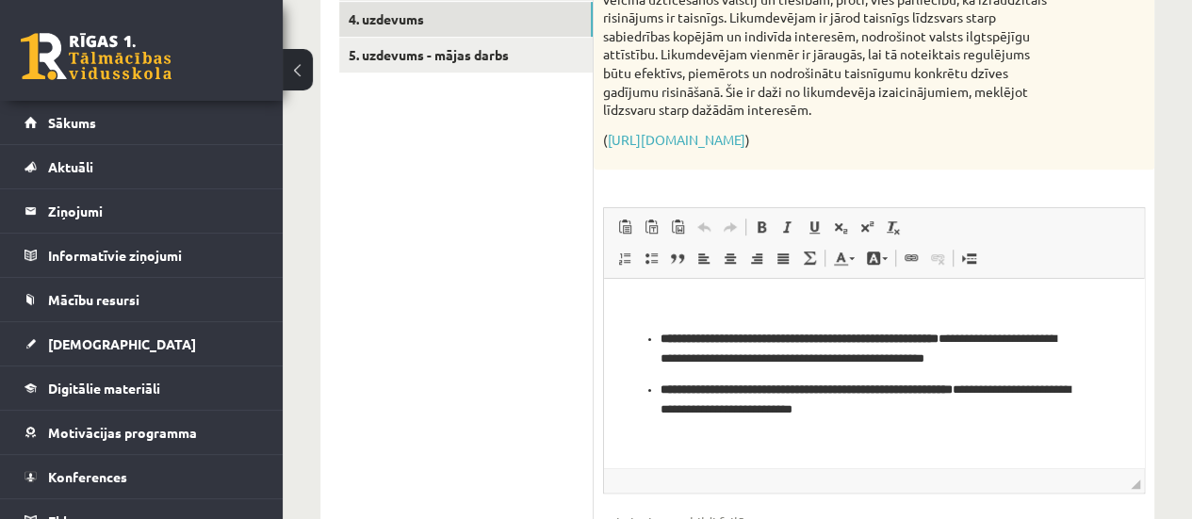
scroll to position [488, 0]
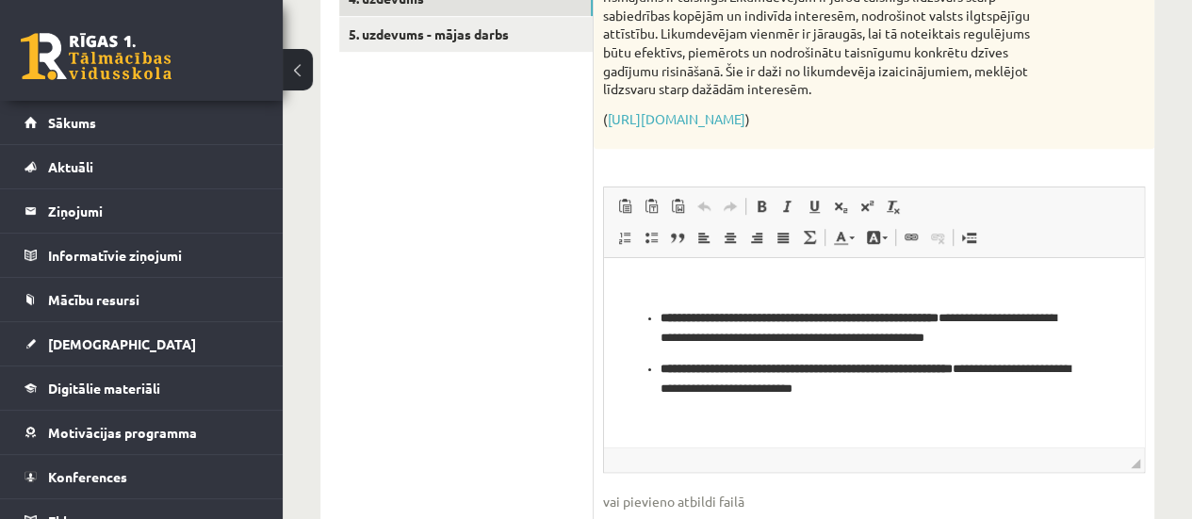
click at [1180, 317] on div "**********" at bounding box center [737, 313] width 909 height 1456
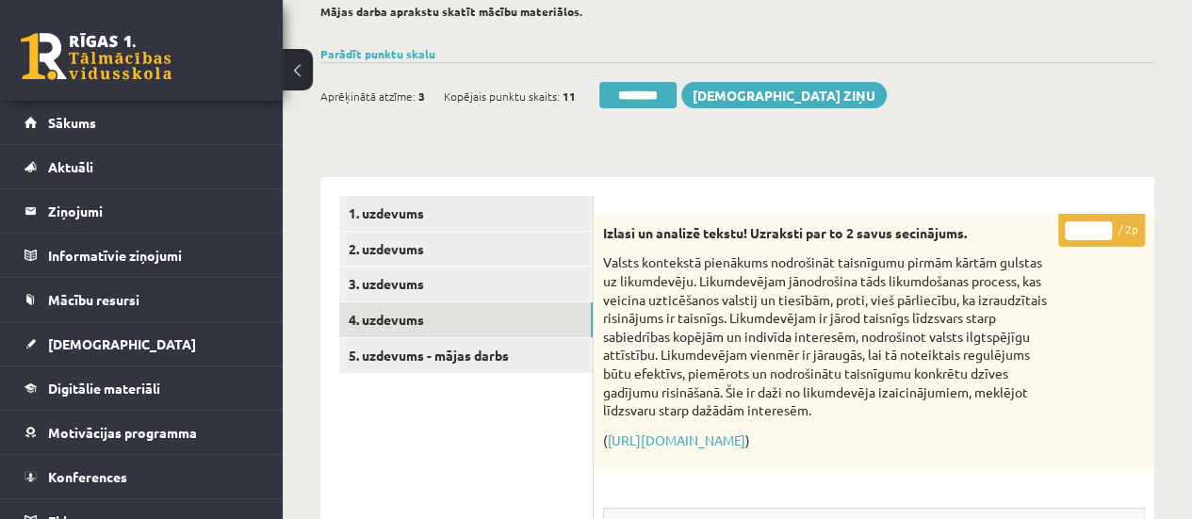
scroll to position [162, 0]
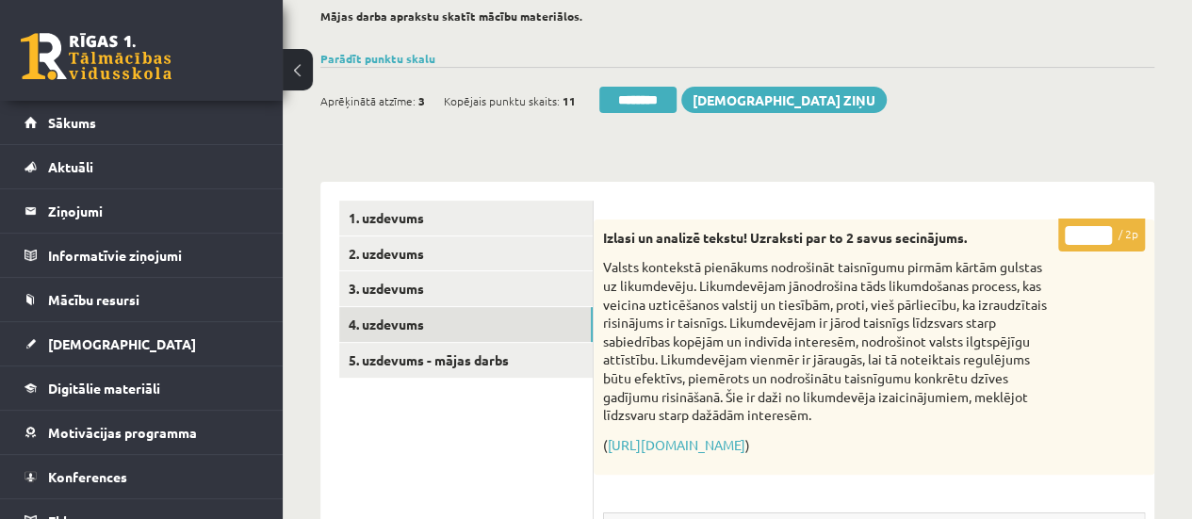
type input "*"
click at [1101, 227] on input "*" at bounding box center [1088, 235] width 47 height 19
click at [427, 356] on link "5. uzdevums - mājas darbs" at bounding box center [465, 360] width 253 height 35
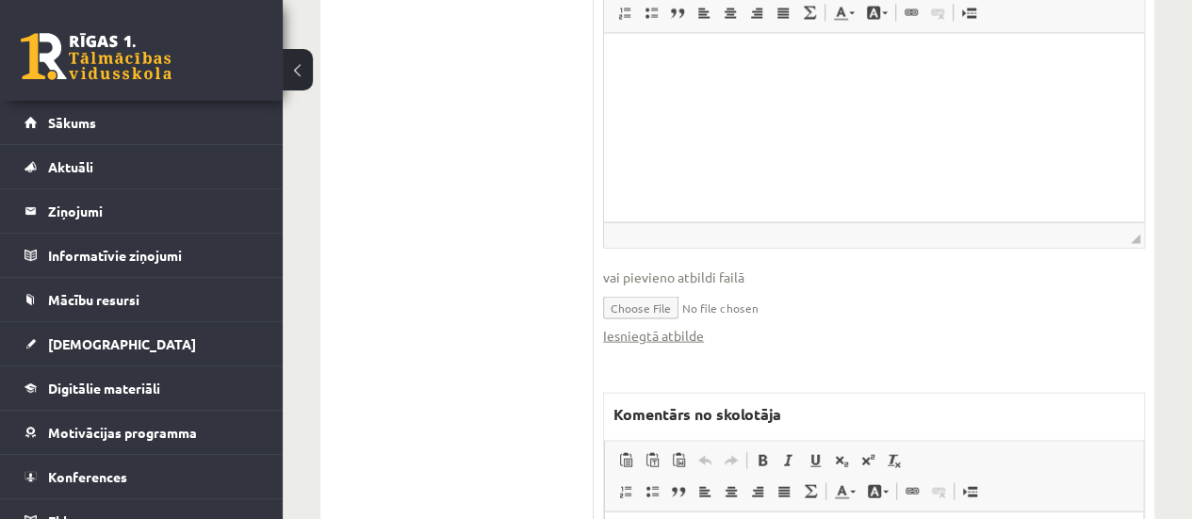
scroll to position [1920, 0]
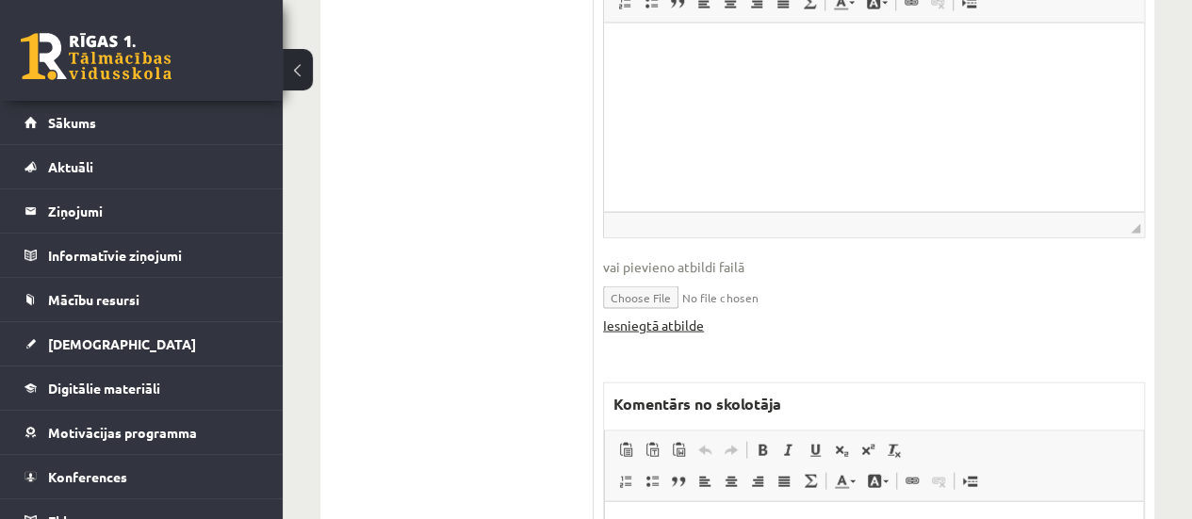
click at [665, 316] on link "Iesniegtā atbilde" at bounding box center [653, 326] width 101 height 20
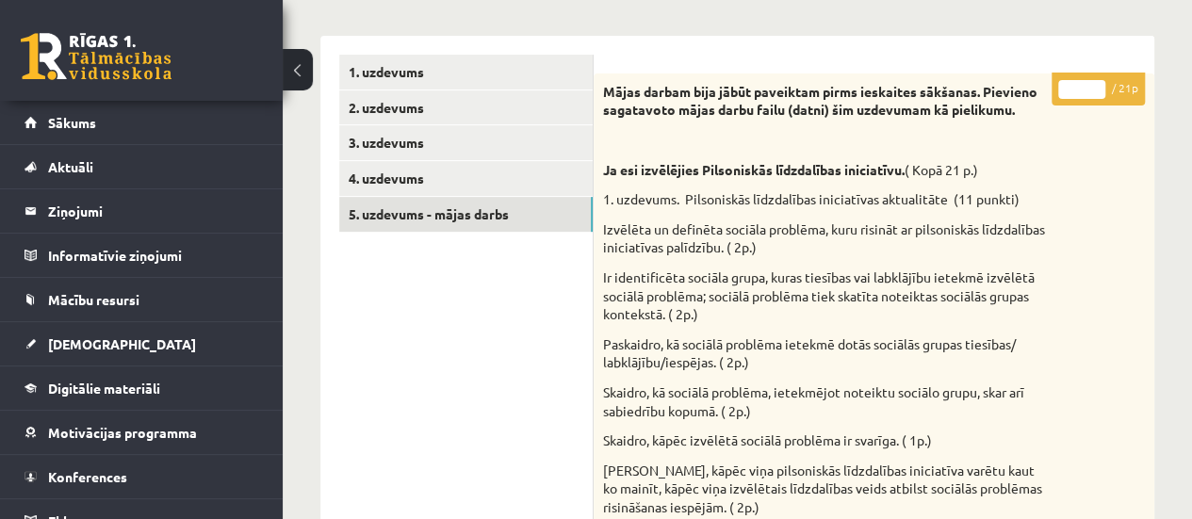
scroll to position [141, 0]
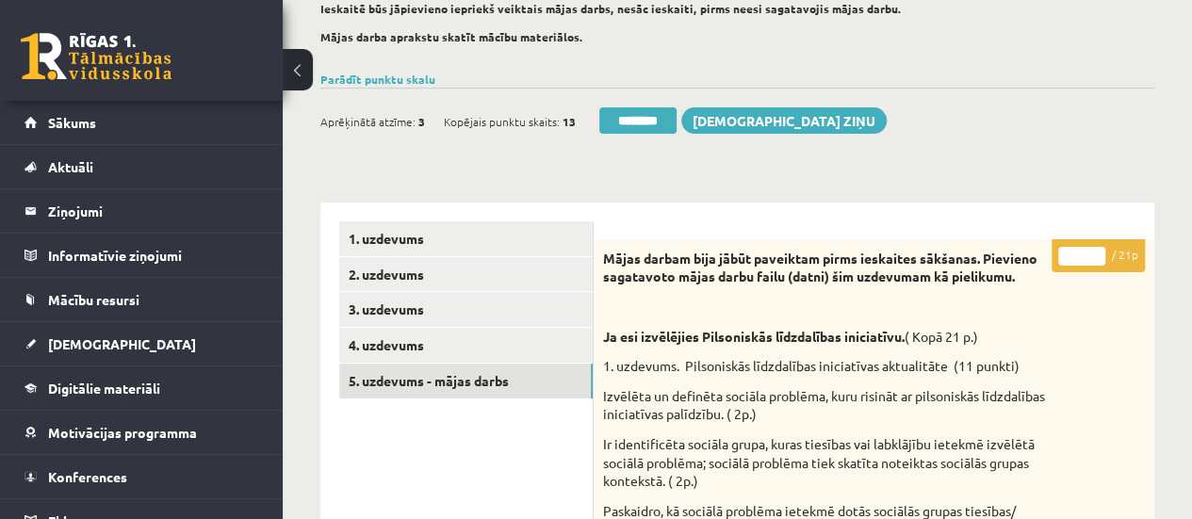
click at [1097, 252] on input "*" at bounding box center [1081, 256] width 47 height 19
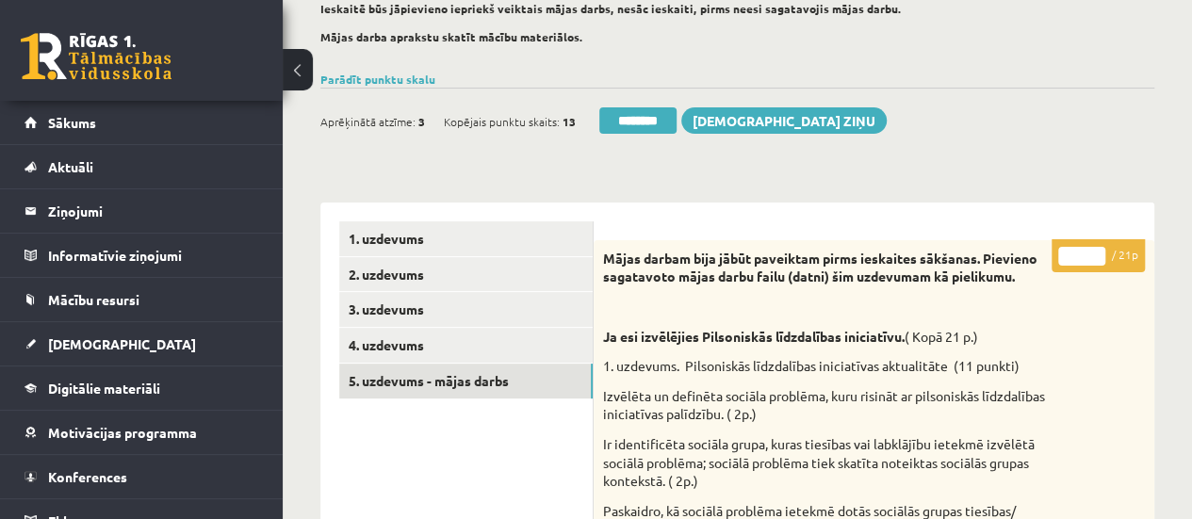
click at [1097, 252] on input "*" at bounding box center [1081, 256] width 47 height 19
type input "**"
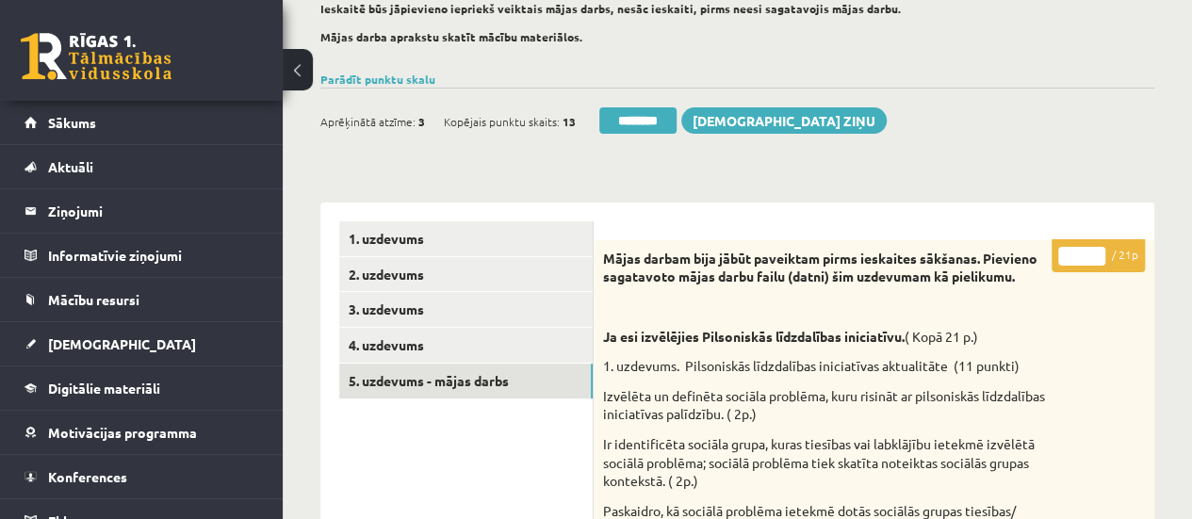
click at [1097, 252] on input "**" at bounding box center [1081, 256] width 47 height 19
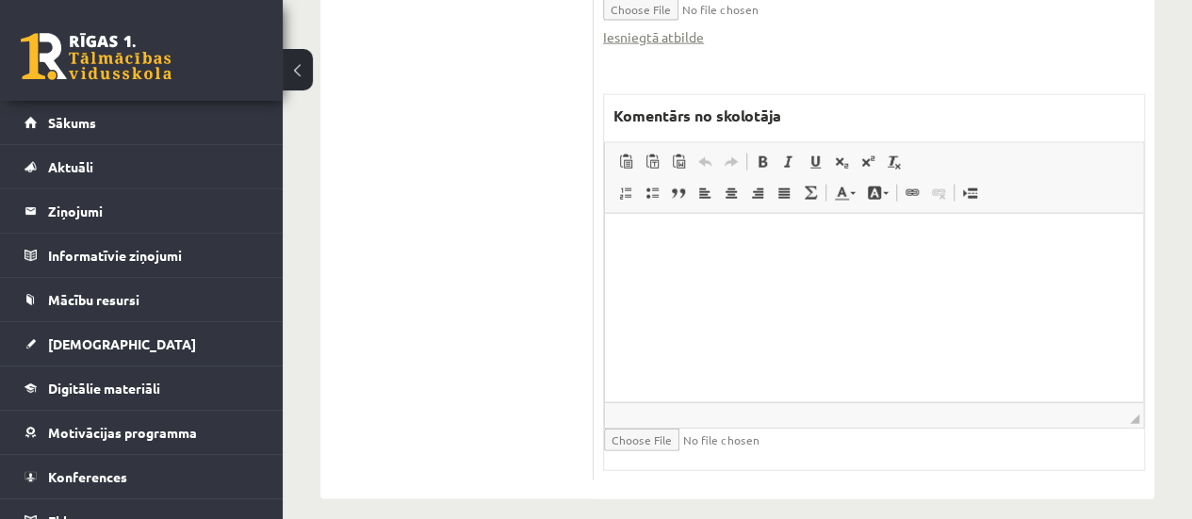
scroll to position [2219, 0]
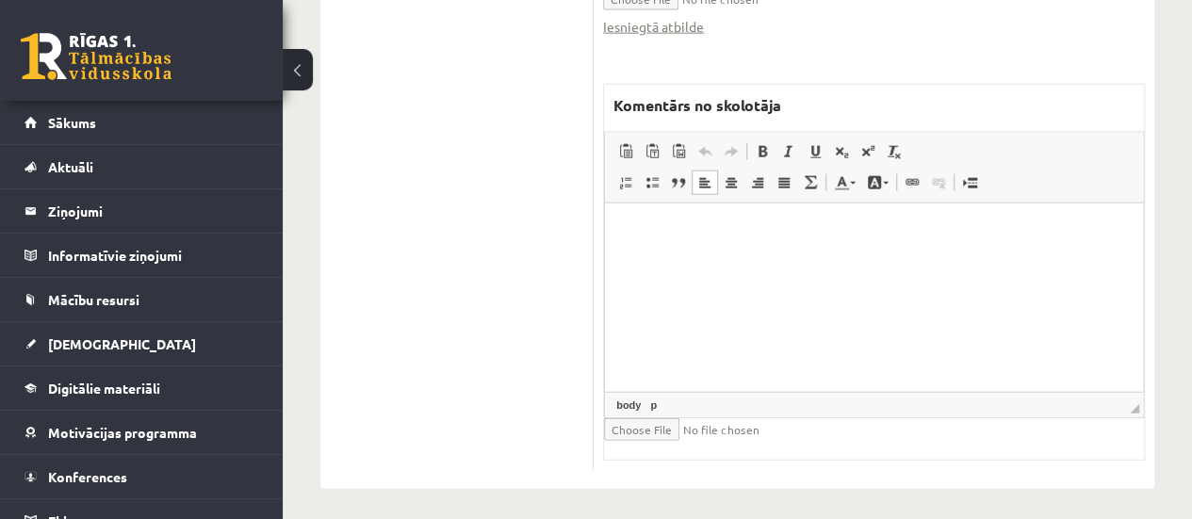
click at [806, 260] on html at bounding box center [874, 231] width 538 height 57
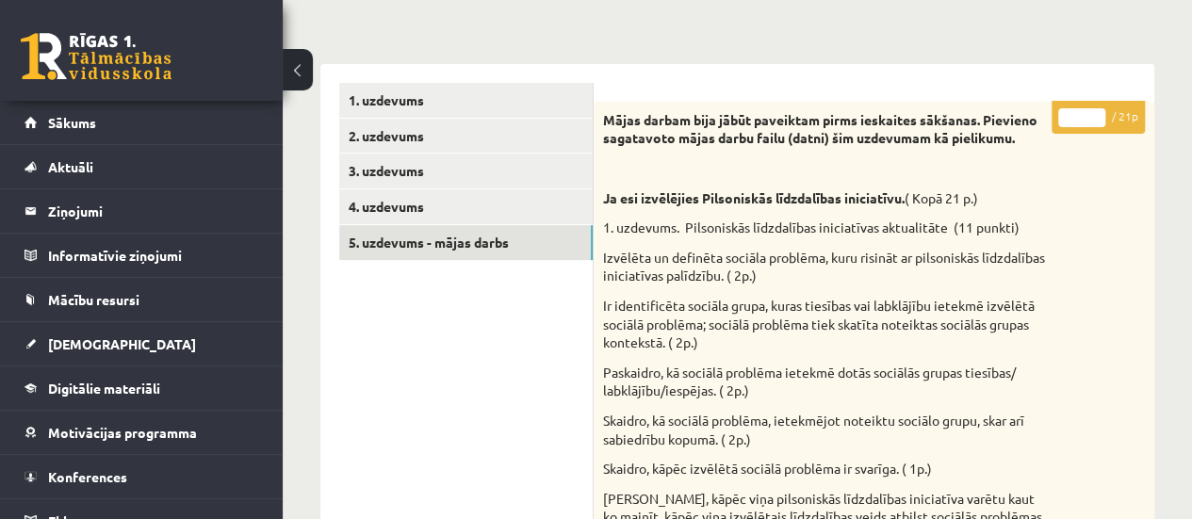
scroll to position [241, 0]
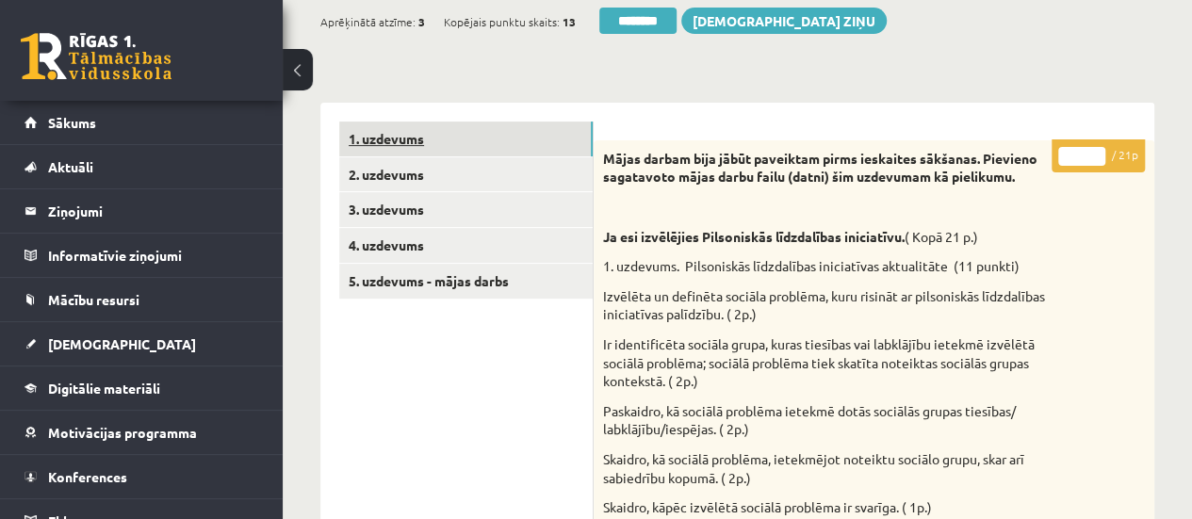
click at [558, 136] on link "1. uzdevums" at bounding box center [465, 139] width 253 height 35
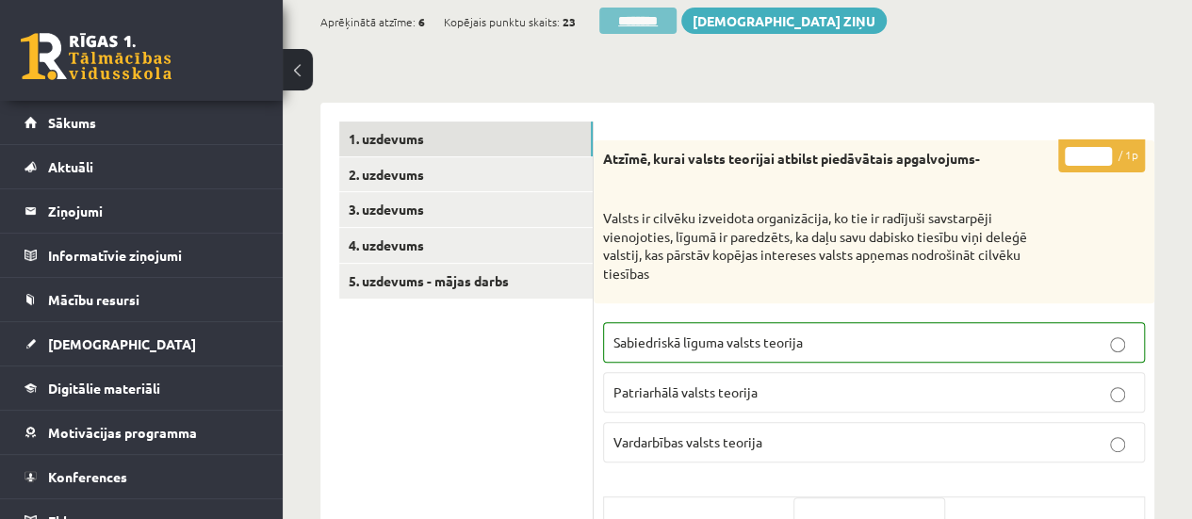
click at [647, 24] on input "********" at bounding box center [637, 21] width 77 height 26
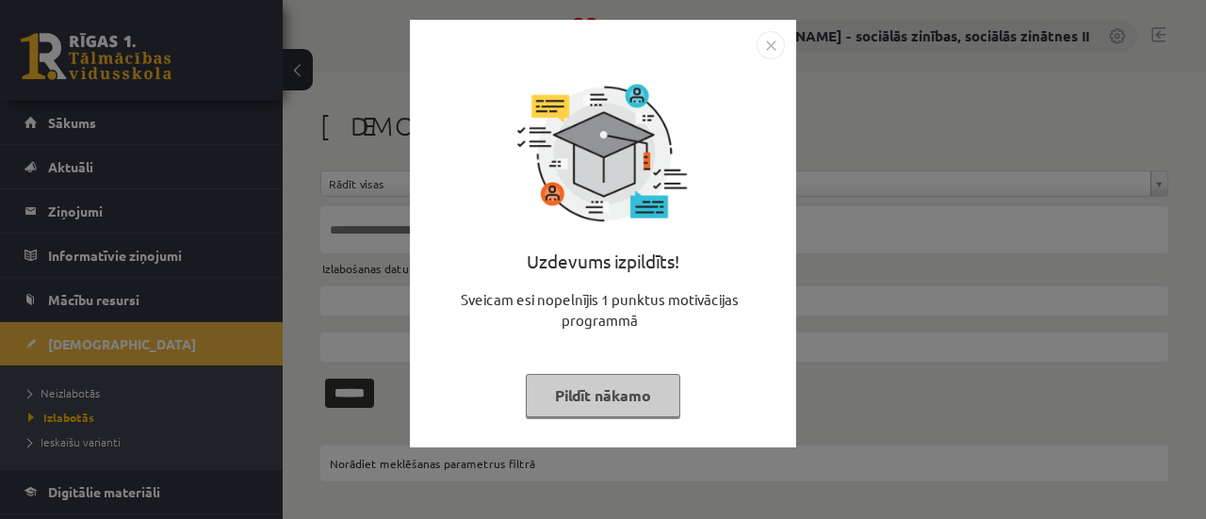
click at [579, 402] on button "Pildīt nākamo" at bounding box center [603, 395] width 155 height 43
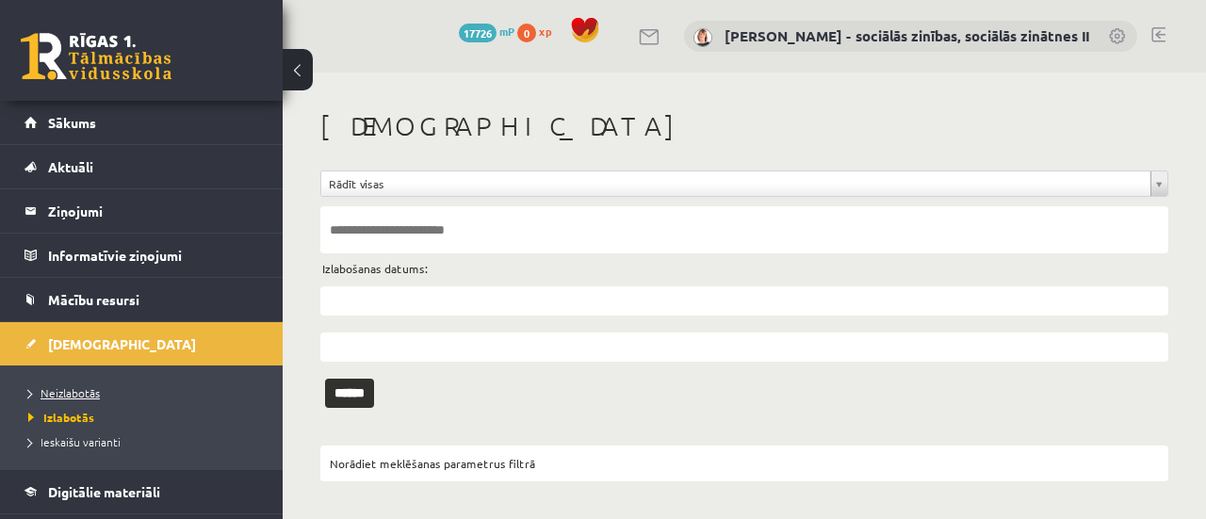
click at [82, 392] on span "Neizlabotās" at bounding box center [64, 392] width 72 height 15
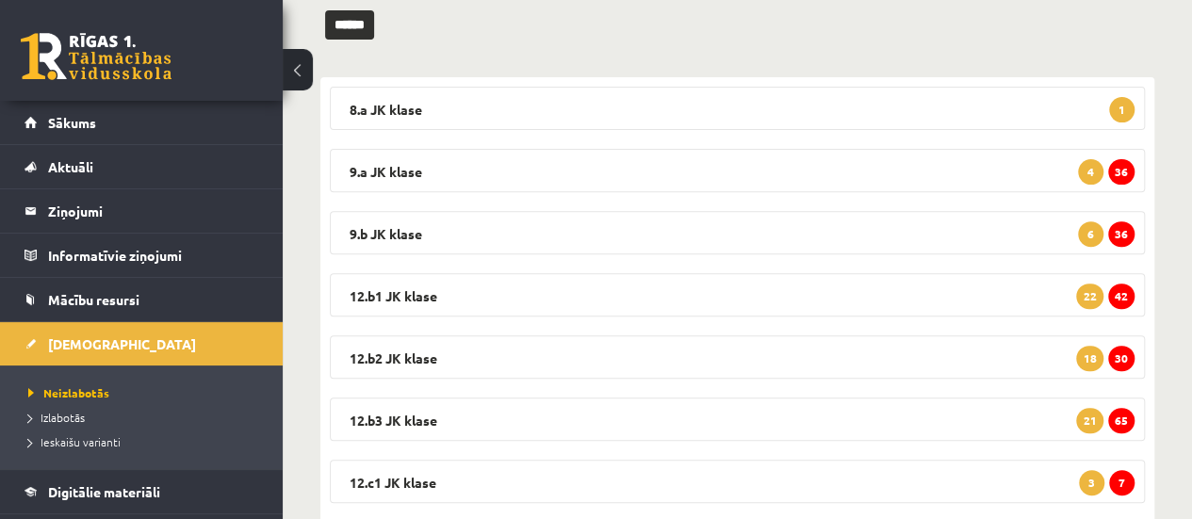
scroll to position [262, 0]
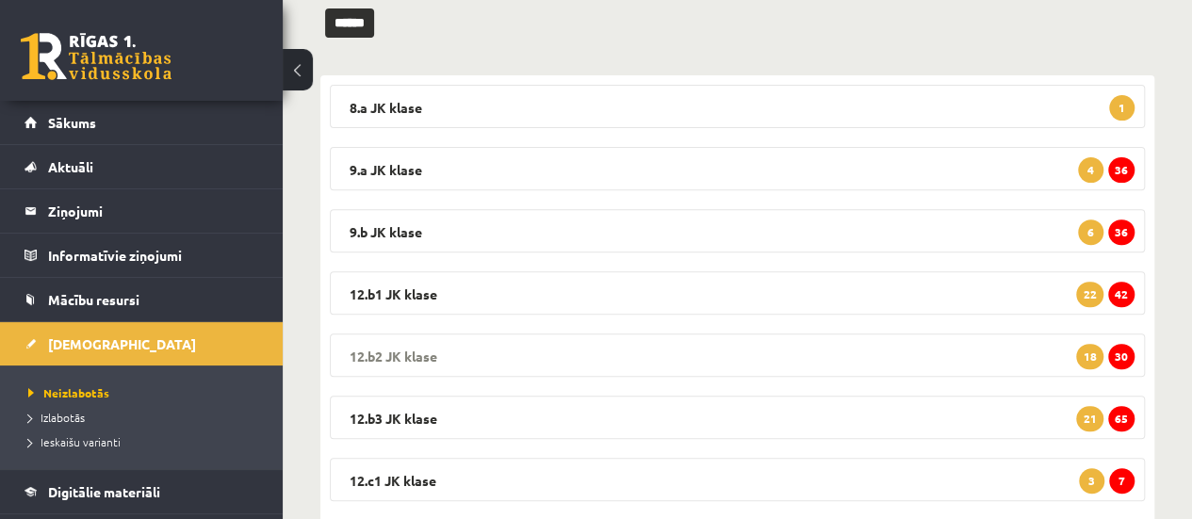
click at [1120, 359] on span "30" at bounding box center [1121, 356] width 26 height 25
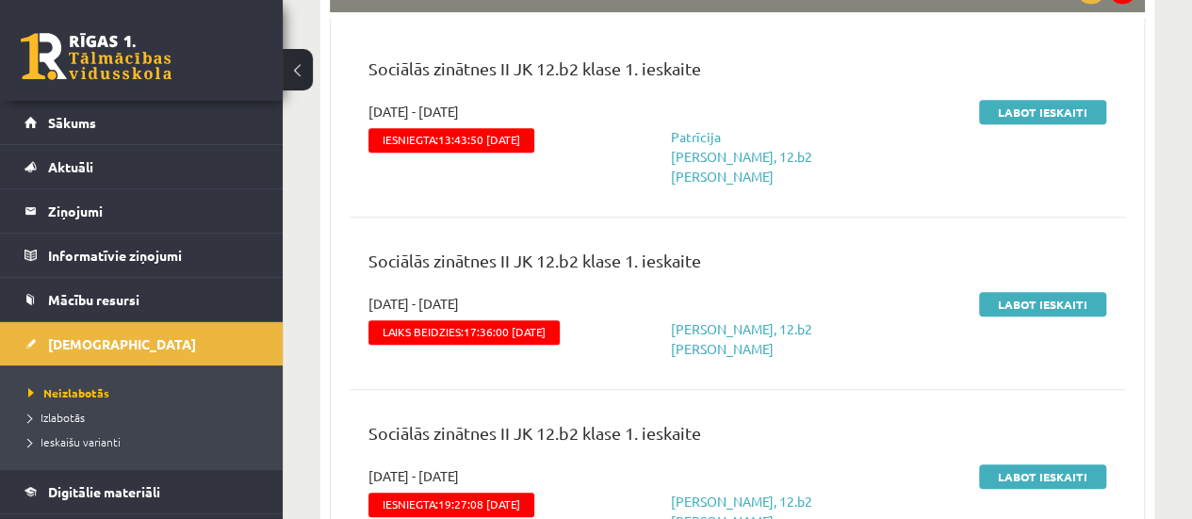
scroll to position [650, 0]
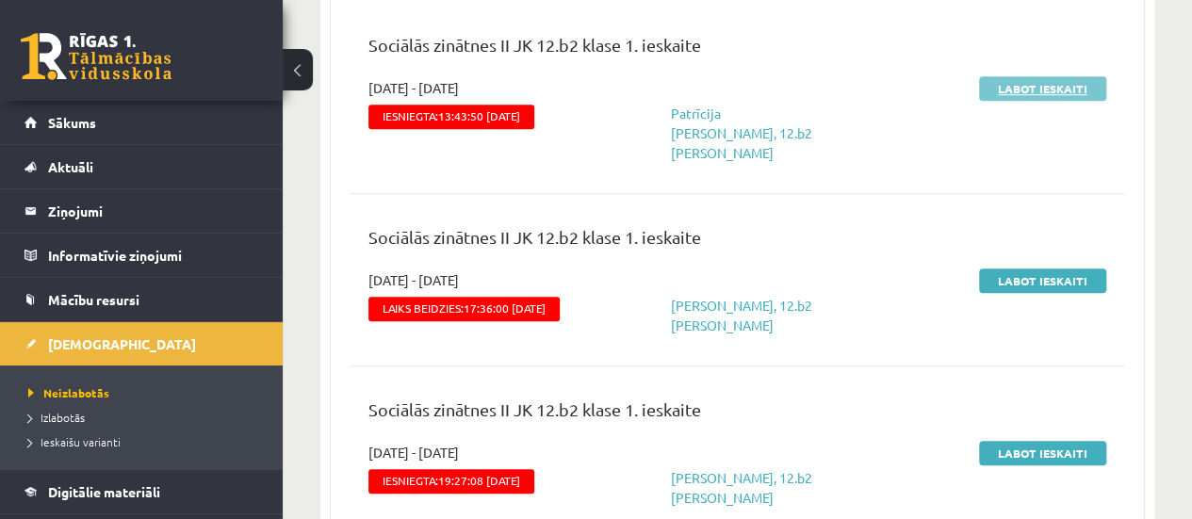
click at [1046, 90] on link "Labot ieskaiti" at bounding box center [1042, 88] width 127 height 24
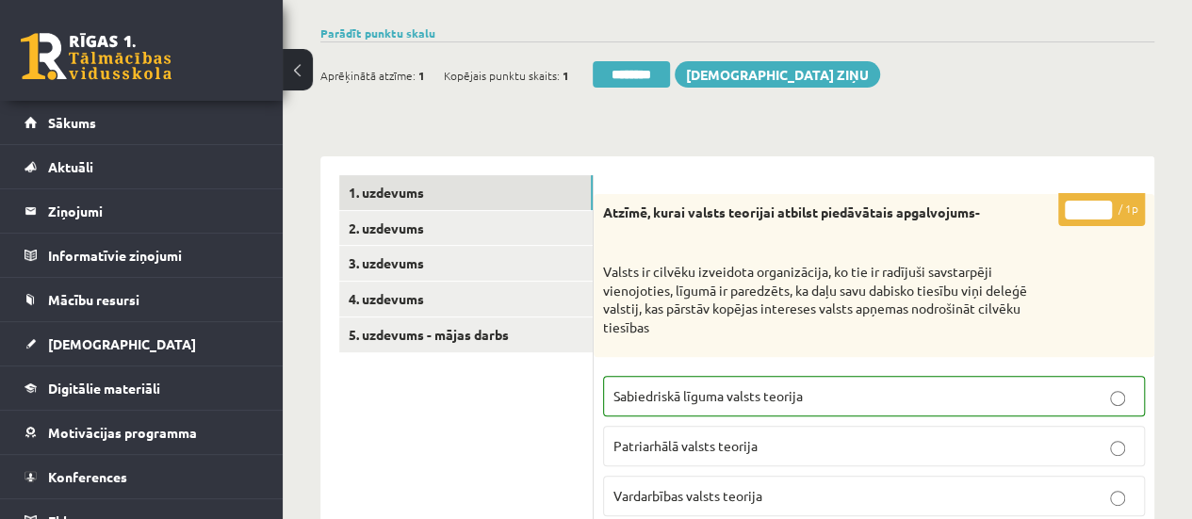
scroll to position [188, 0]
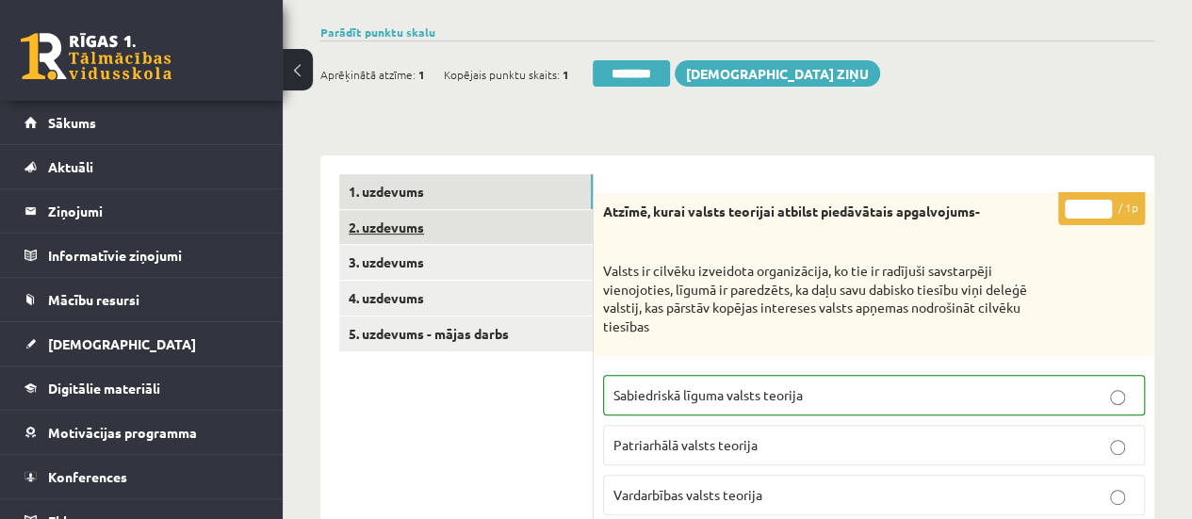
click at [505, 223] on link "2. uzdevums" at bounding box center [465, 227] width 253 height 35
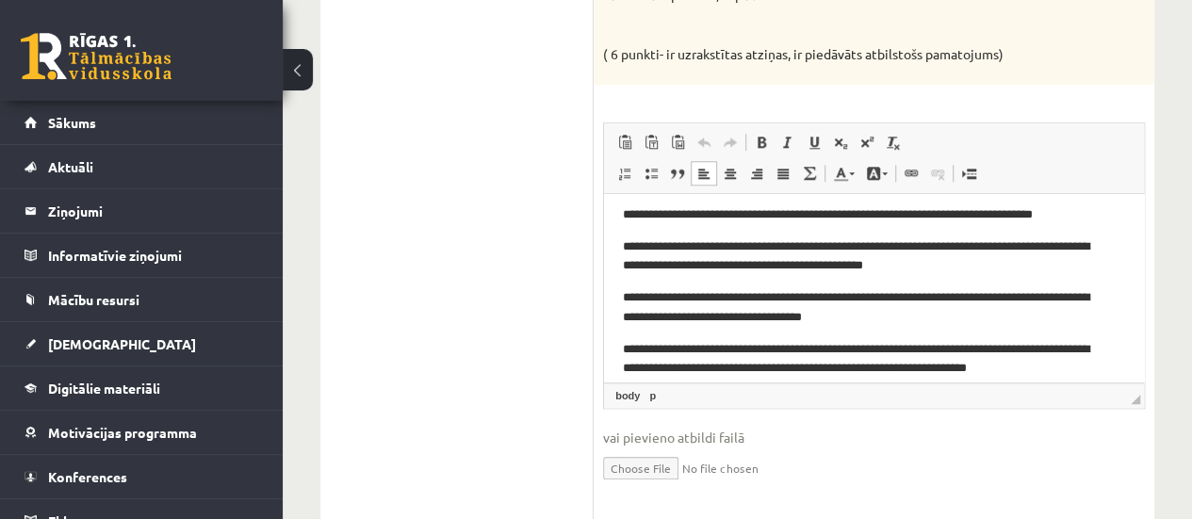
scroll to position [0, 0]
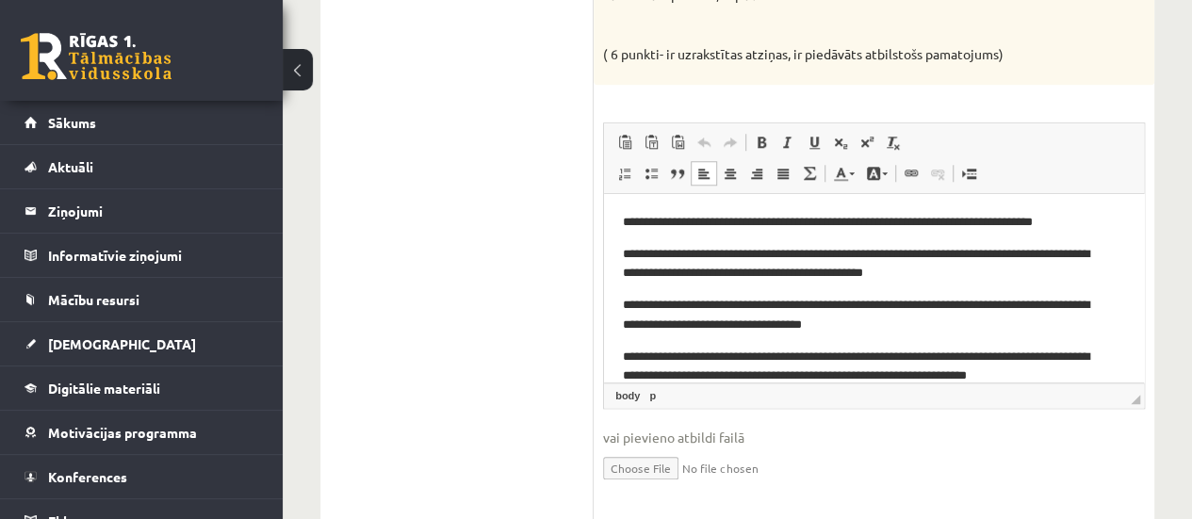
drag, startPoint x: 1142, startPoint y: 285, endPoint x: 1750, endPoint y: 456, distance: 631.1
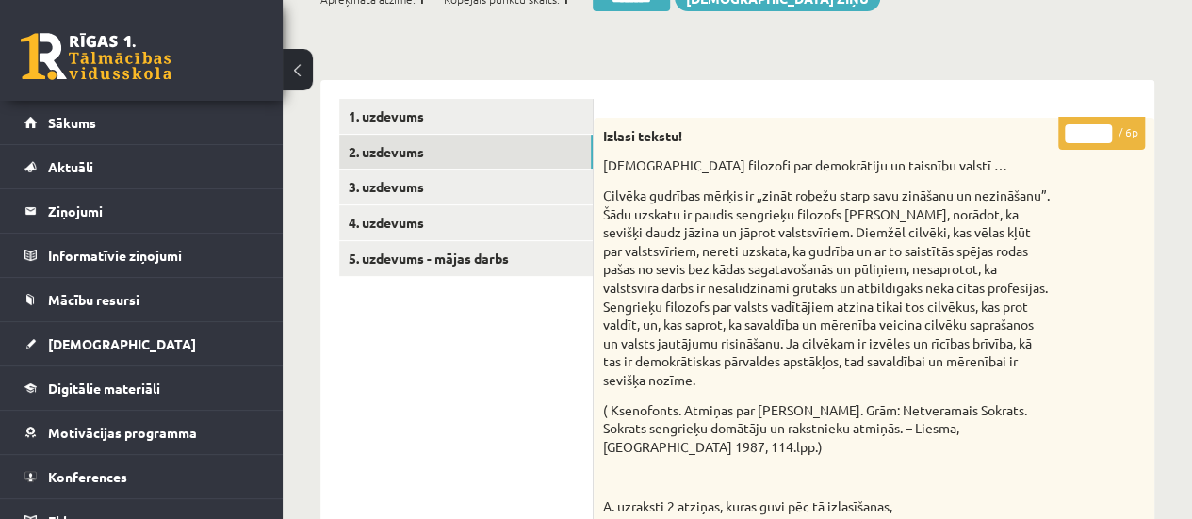
scroll to position [248, 0]
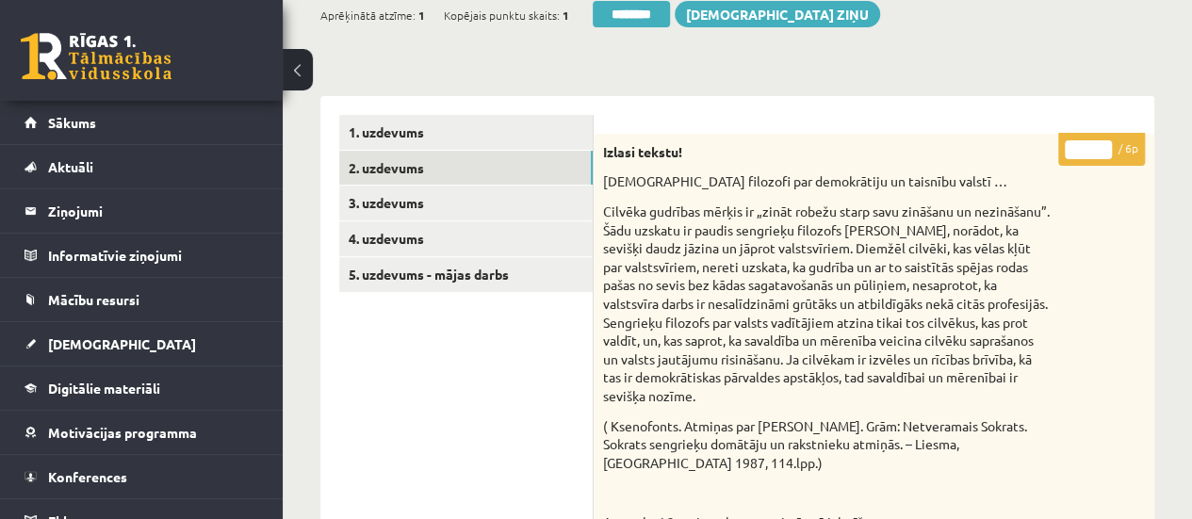
type input "*"
click at [1103, 144] on input "*" at bounding box center [1088, 149] width 47 height 19
click at [554, 203] on link "3. uzdevums" at bounding box center [465, 203] width 253 height 35
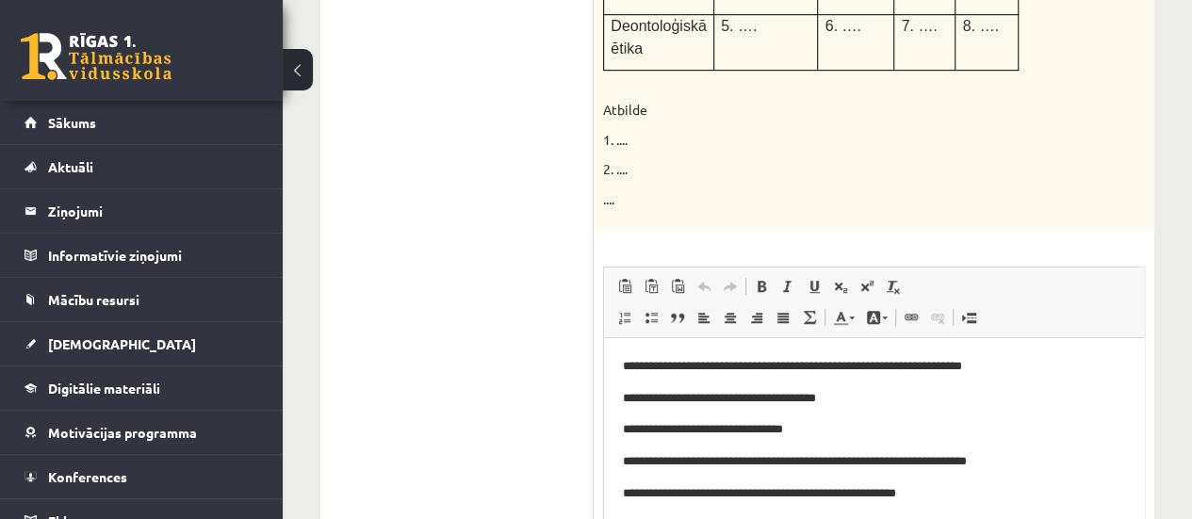
scroll to position [343, 0]
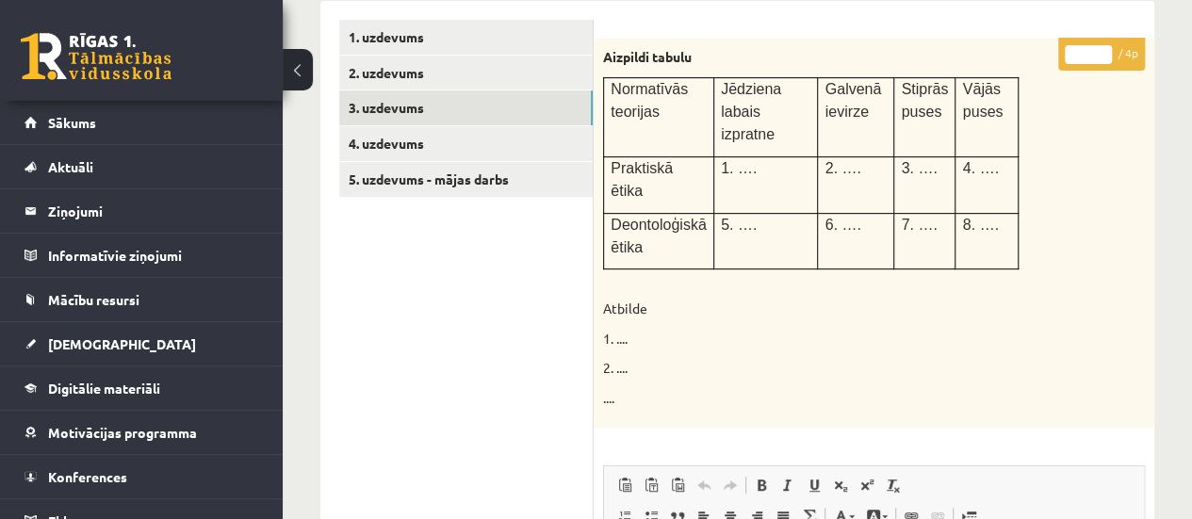
click at [1104, 54] on input "*" at bounding box center [1088, 54] width 47 height 19
type input "*"
click at [1103, 48] on input "*" at bounding box center [1088, 54] width 47 height 19
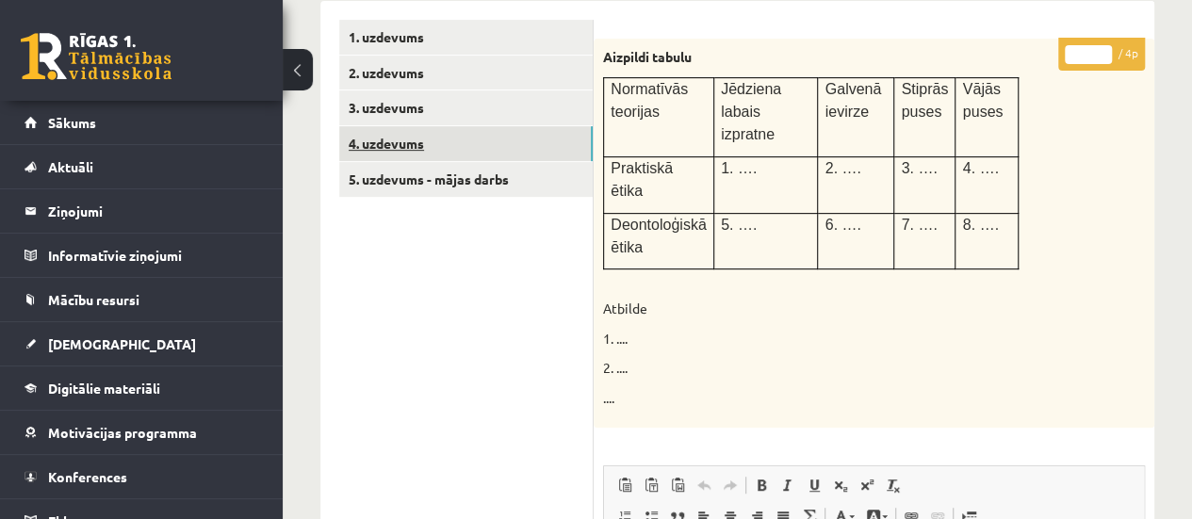
click at [543, 138] on link "4. uzdevums" at bounding box center [465, 143] width 253 height 35
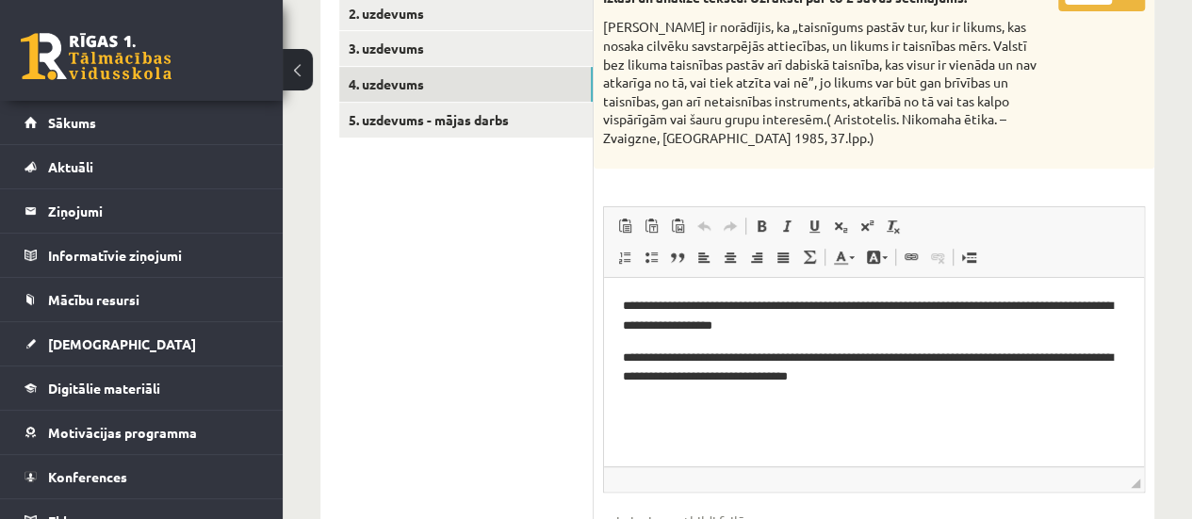
scroll to position [335, 0]
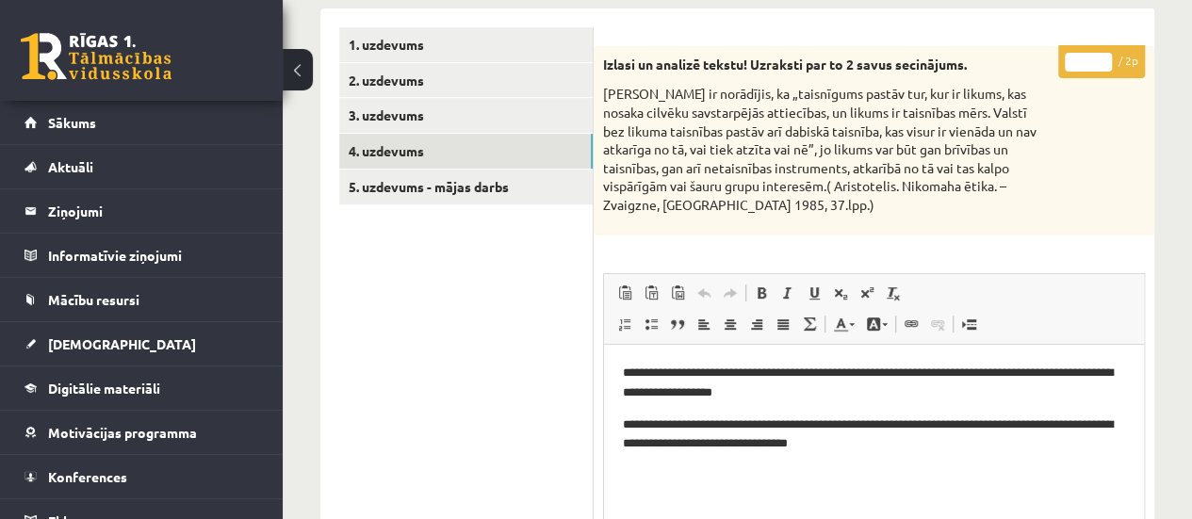
type input "*"
click at [1101, 57] on input "*" at bounding box center [1088, 62] width 47 height 19
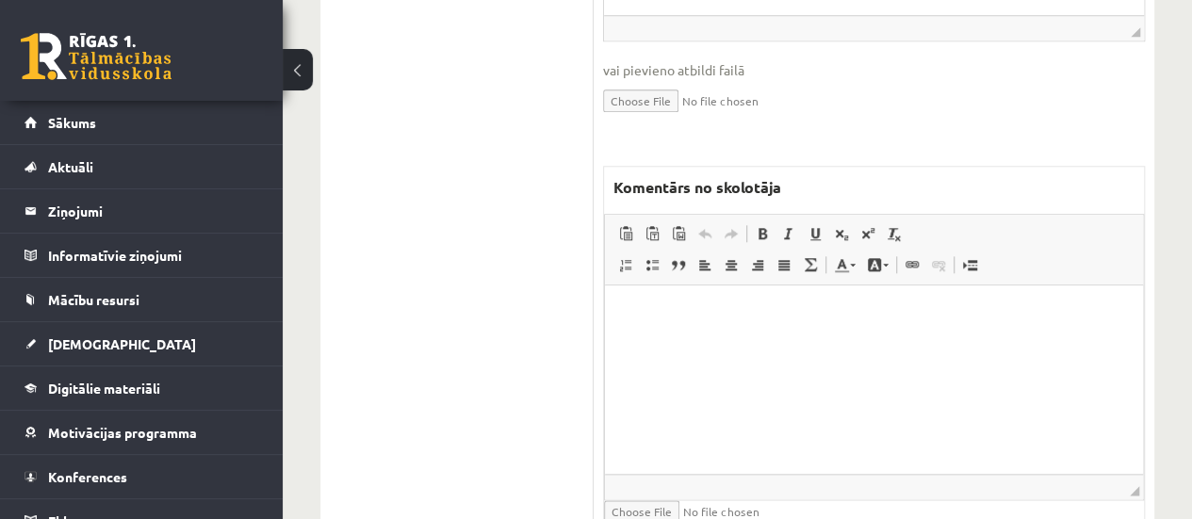
scroll to position [871, 0]
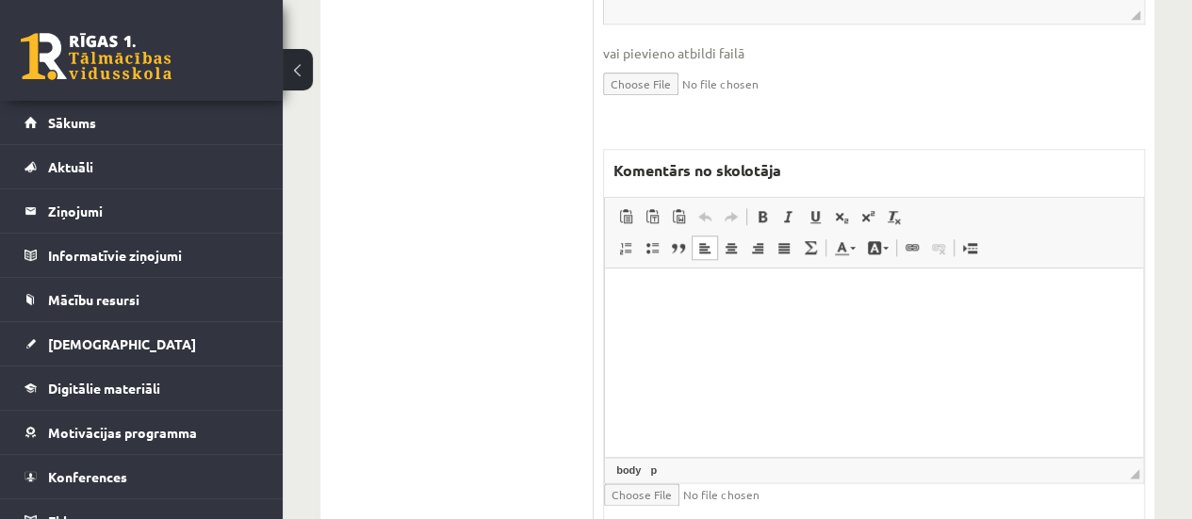
click at [832, 325] on html at bounding box center [874, 296] width 538 height 57
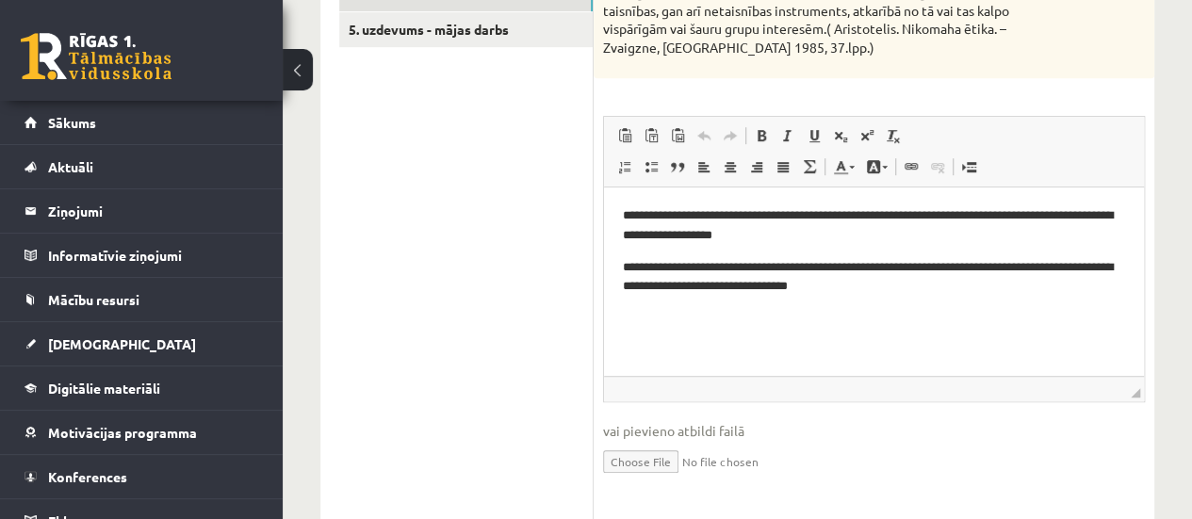
scroll to position [389, 0]
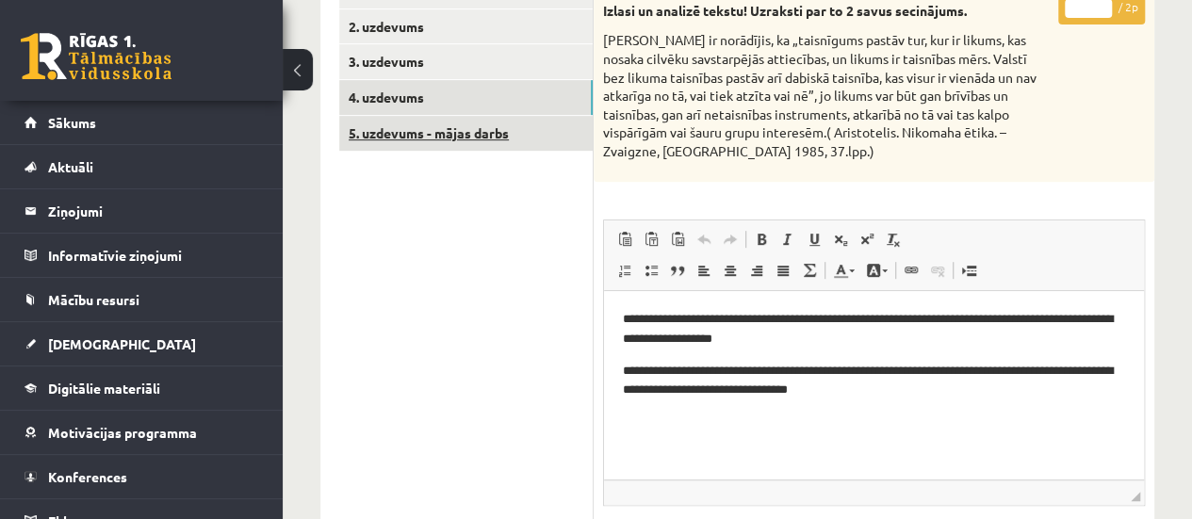
click at [470, 135] on link "5. uzdevums - mājas darbs" at bounding box center [465, 133] width 253 height 35
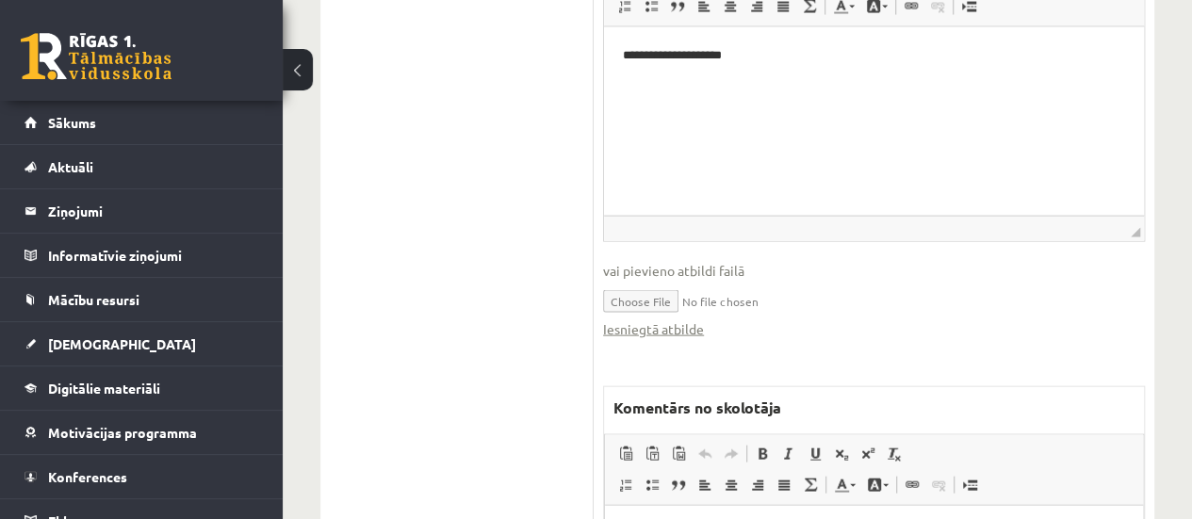
scroll to position [1928, 0]
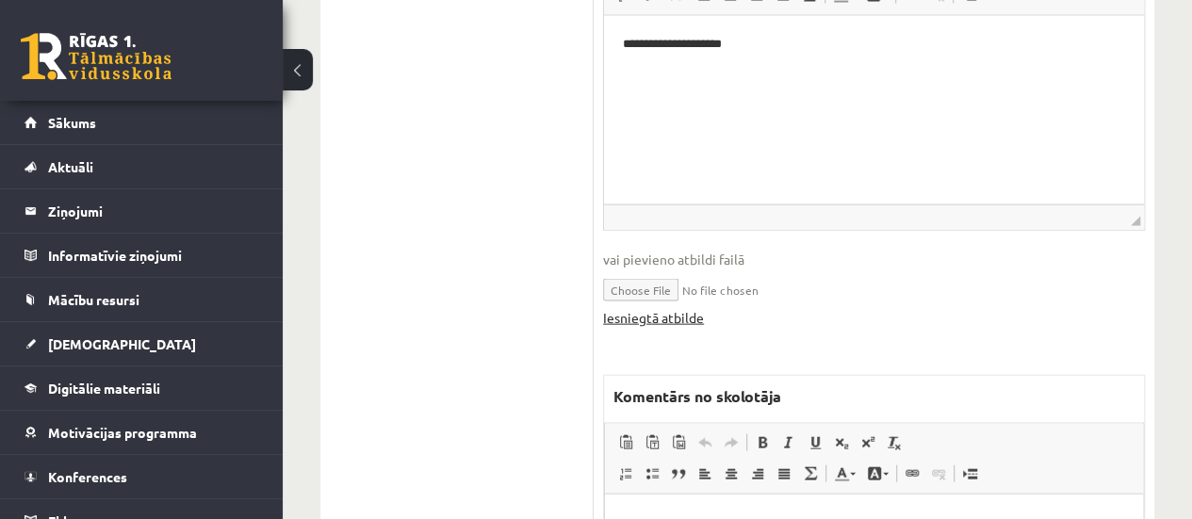
click at [658, 310] on link "Iesniegtā atbilde" at bounding box center [653, 318] width 101 height 20
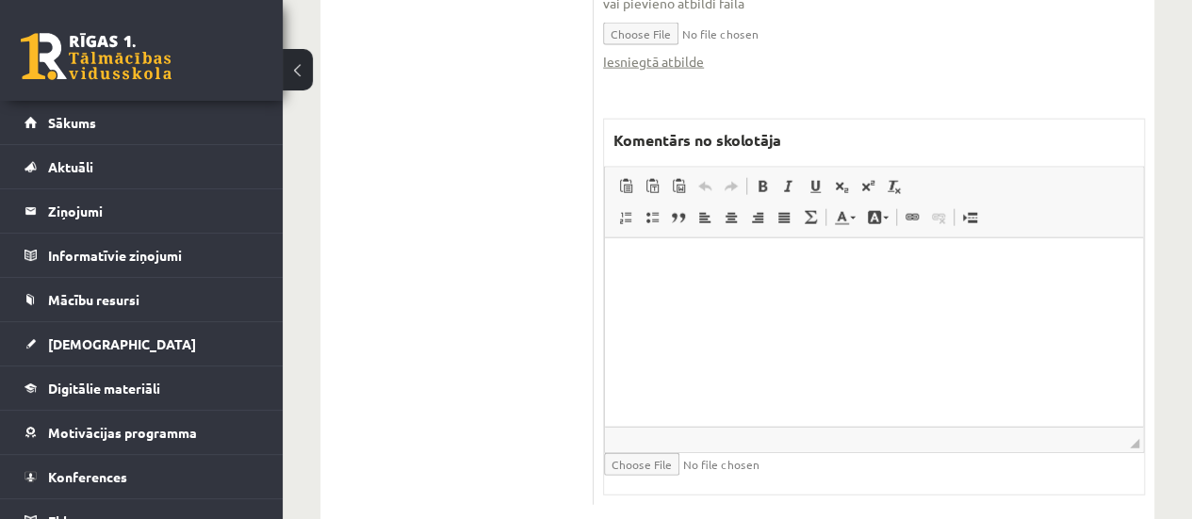
scroll to position [2224, 0]
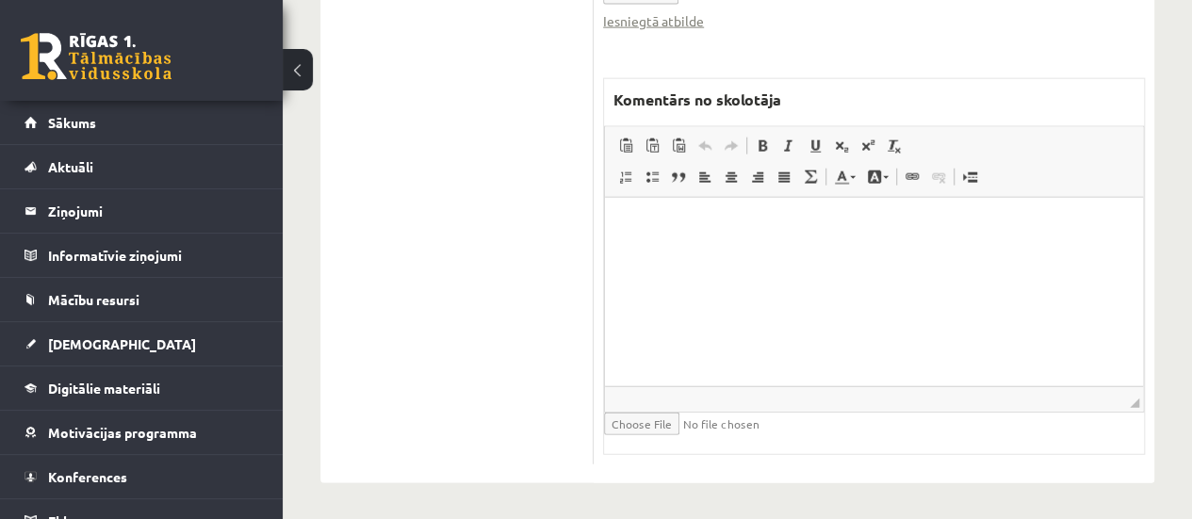
click at [699, 254] on html at bounding box center [874, 225] width 538 height 57
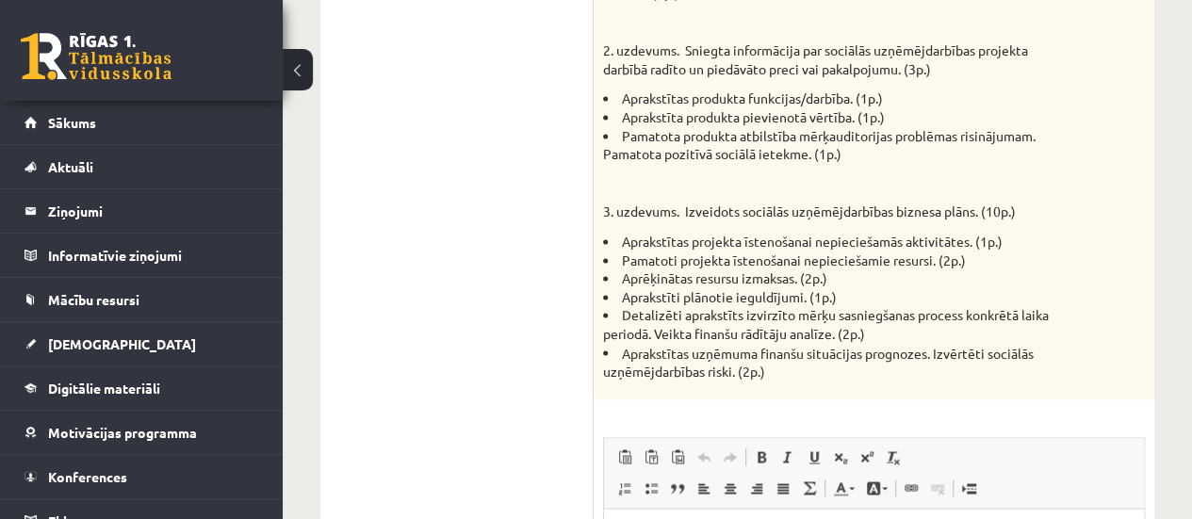
scroll to position [899, 0]
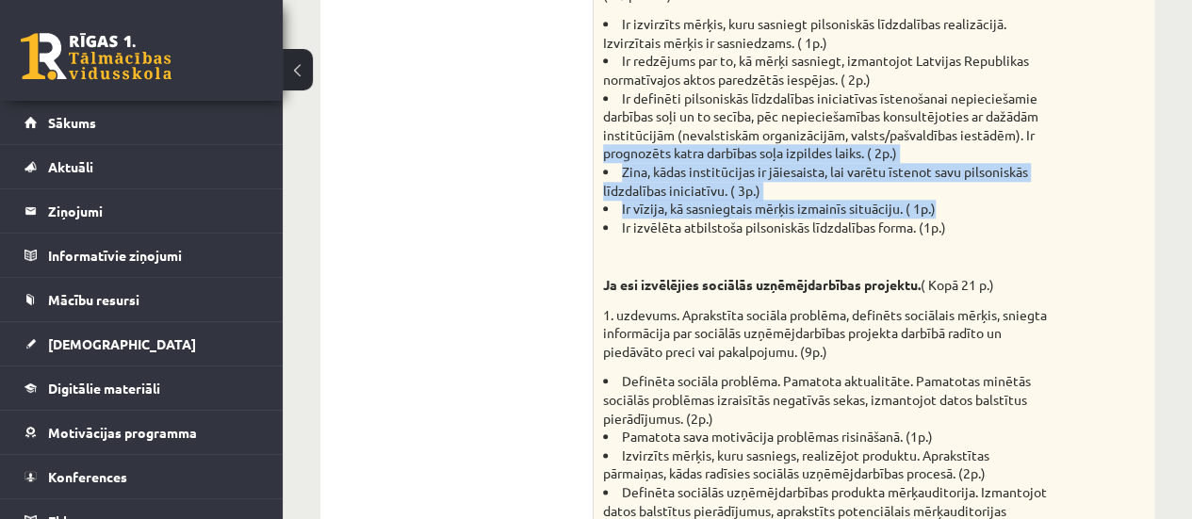
drag, startPoint x: 1168, startPoint y: 205, endPoint x: 1175, endPoint y: 144, distance: 61.6
click at [1175, 144] on div "**********" at bounding box center [737, 510] width 909 height 2673
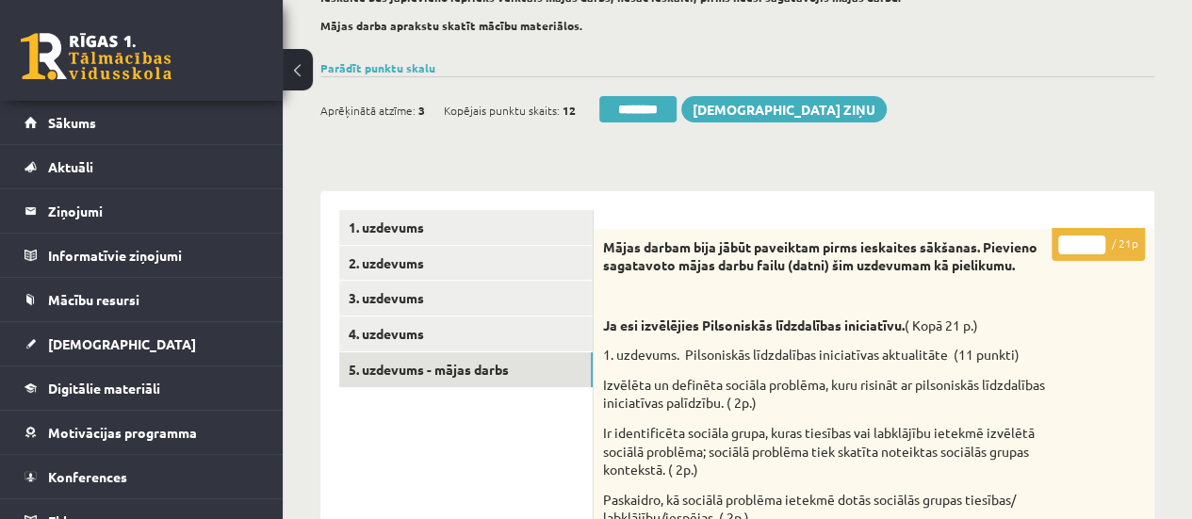
scroll to position [145, 0]
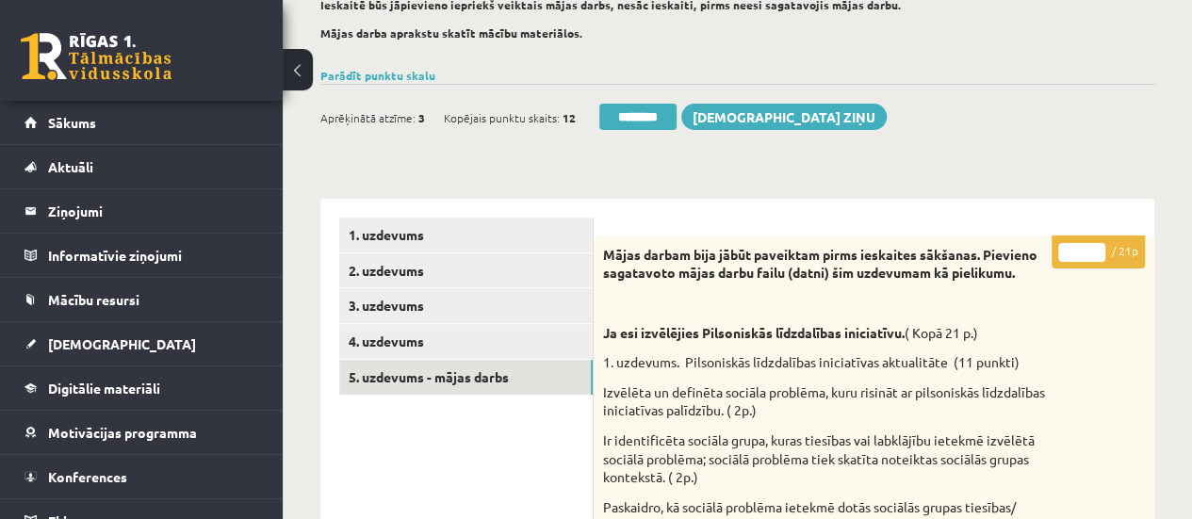
click at [1097, 243] on input "*" at bounding box center [1081, 252] width 47 height 19
type input "*"
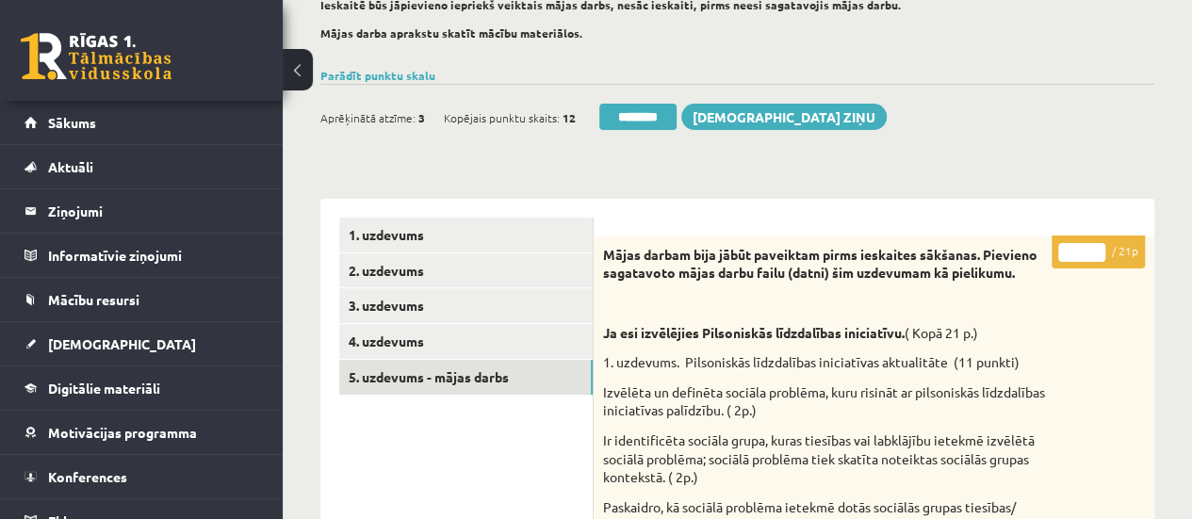
click at [1097, 243] on input "*" at bounding box center [1081, 252] width 47 height 19
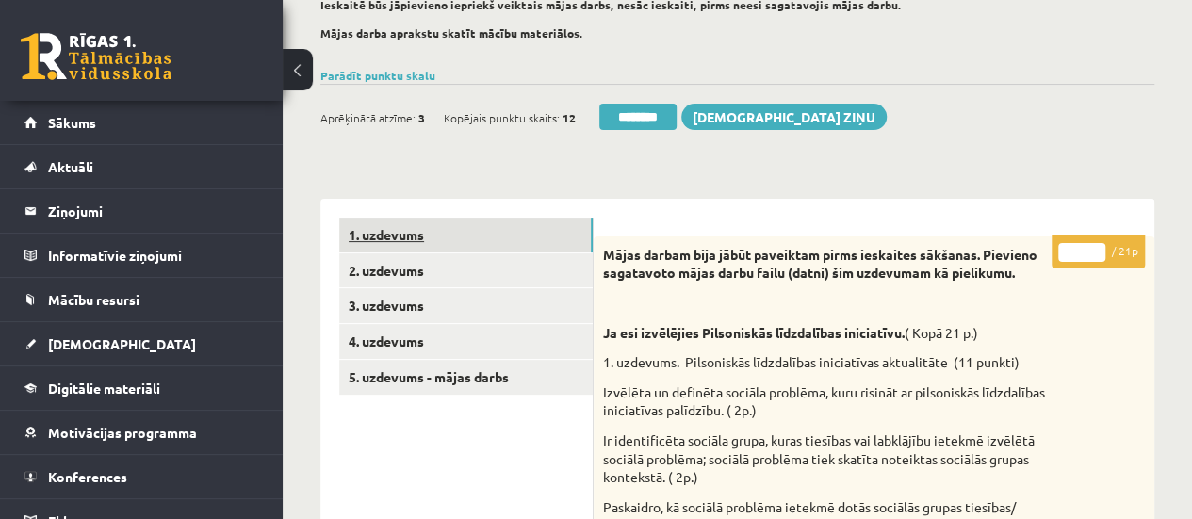
click at [522, 223] on link "1. uzdevums" at bounding box center [465, 235] width 253 height 35
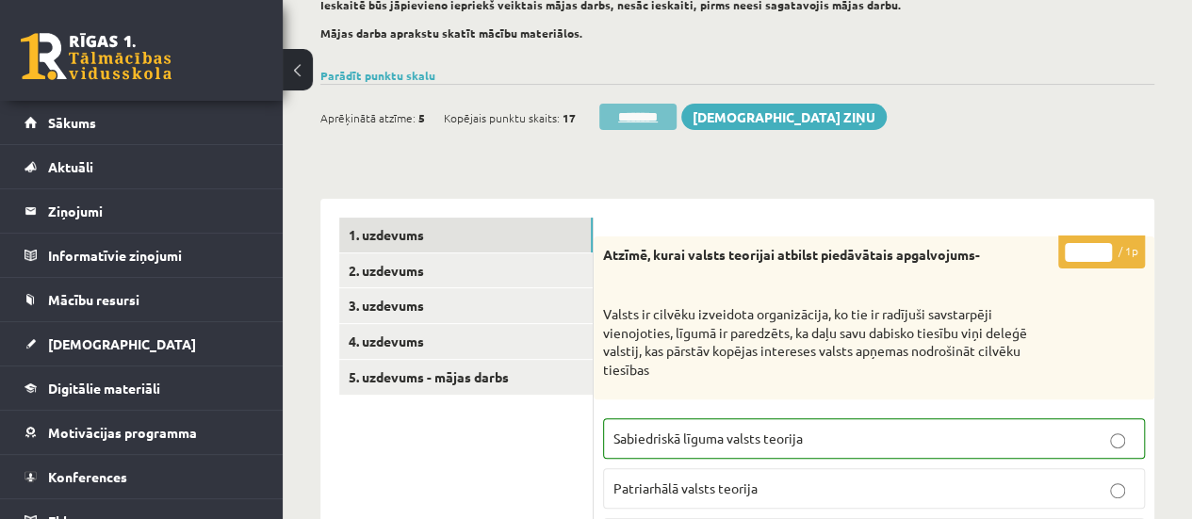
click at [648, 123] on input "********" at bounding box center [637, 117] width 77 height 26
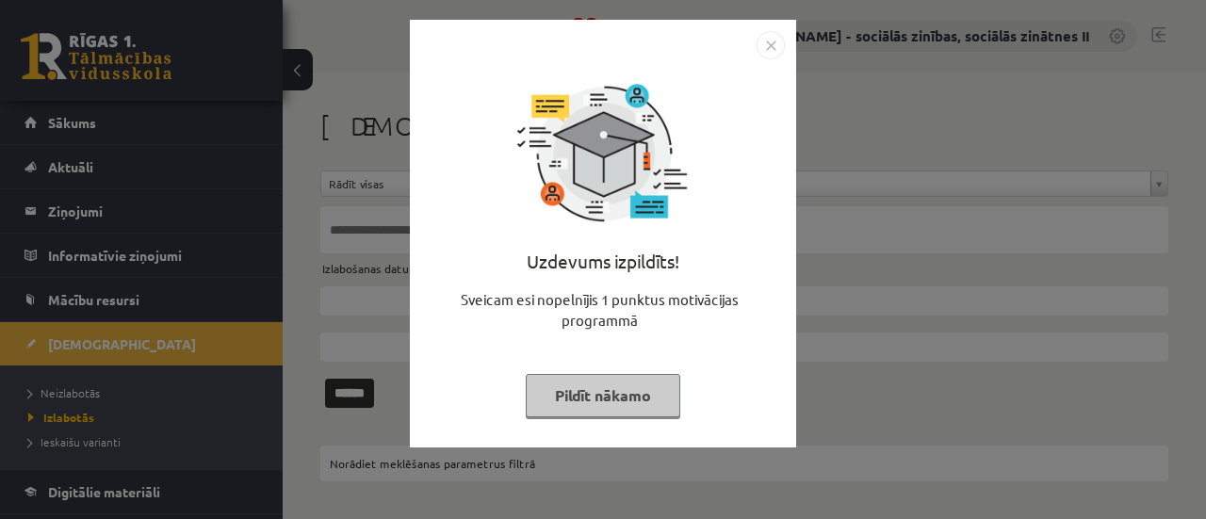
click at [619, 400] on button "Pildīt nākamo" at bounding box center [603, 395] width 155 height 43
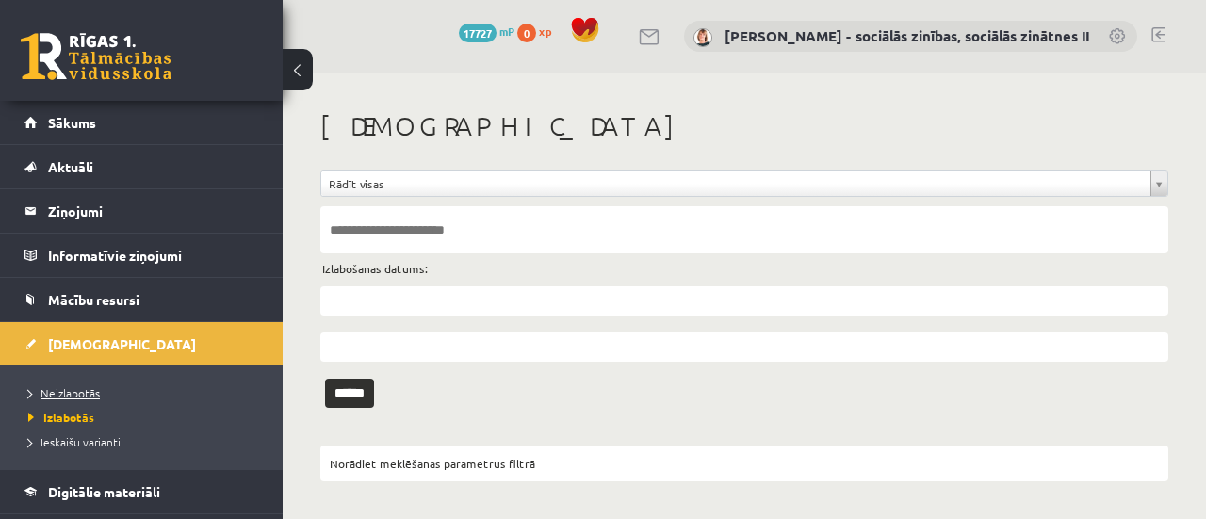
click at [67, 387] on span "Neizlabotās" at bounding box center [64, 392] width 72 height 15
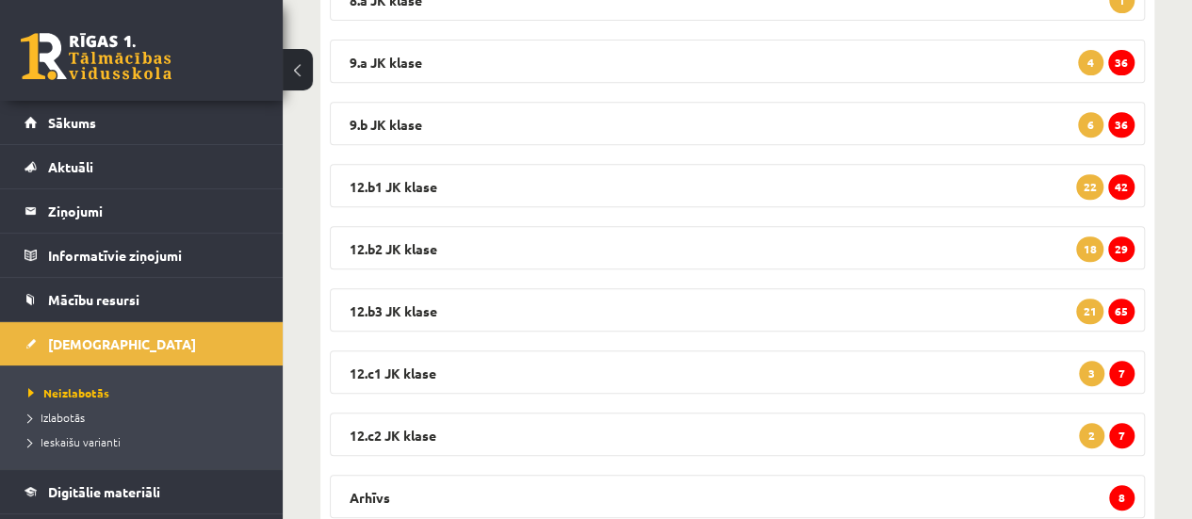
scroll to position [371, 0]
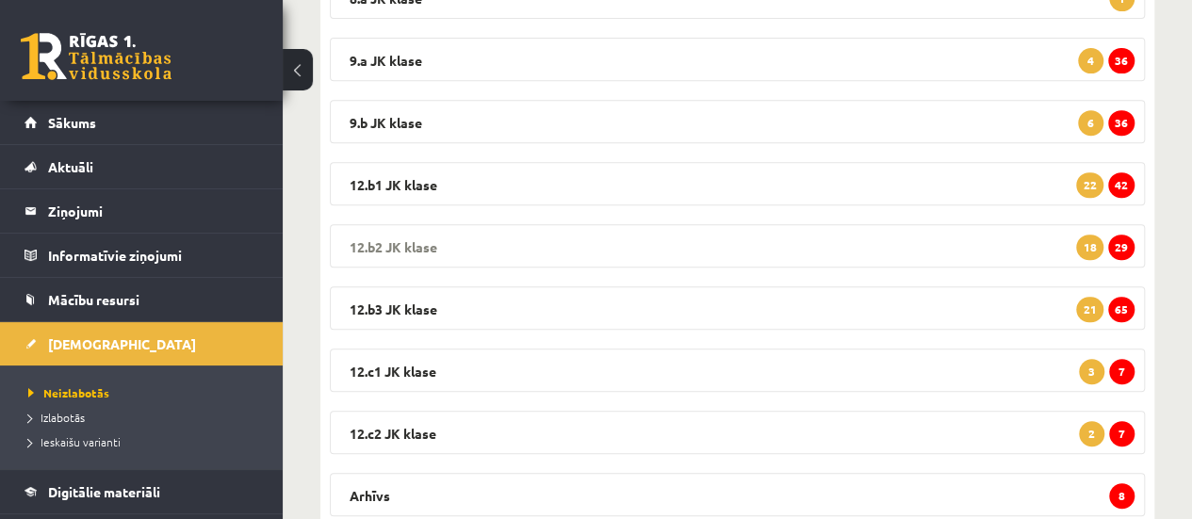
click at [1121, 251] on span "29" at bounding box center [1121, 247] width 26 height 25
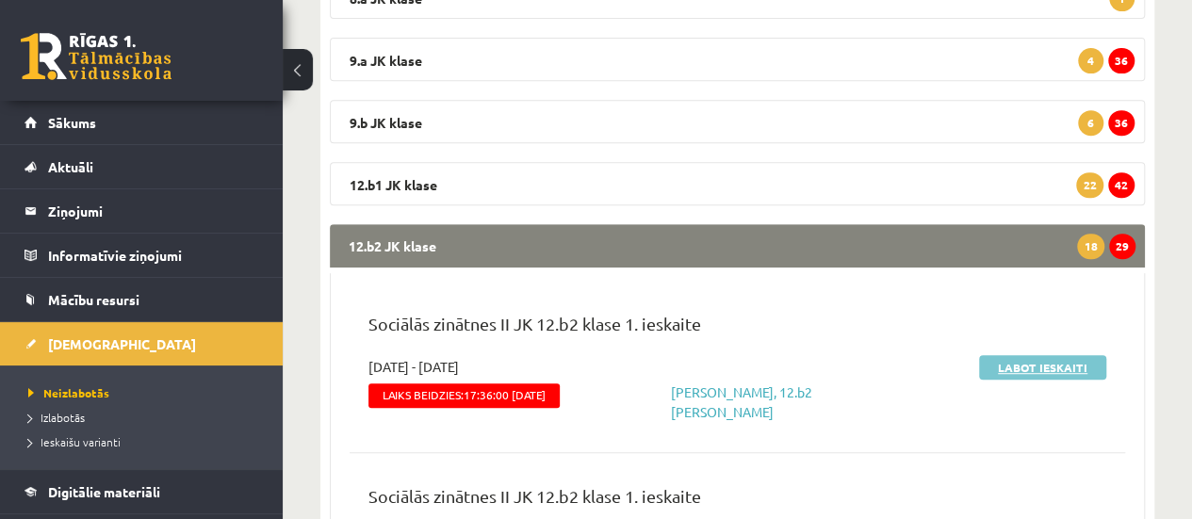
click at [1069, 361] on link "Labot ieskaiti" at bounding box center [1042, 367] width 127 height 24
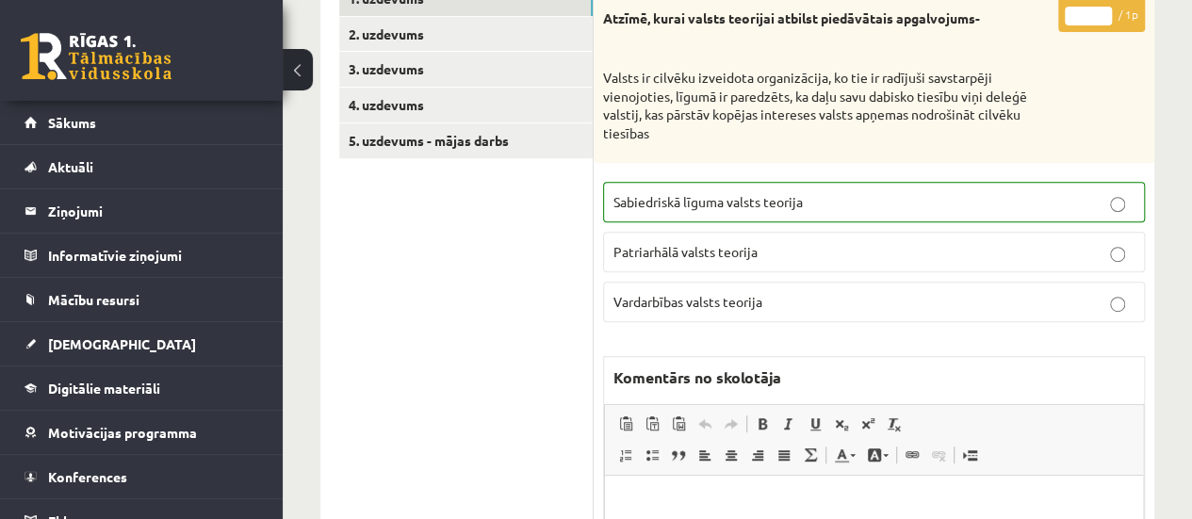
scroll to position [279, 0]
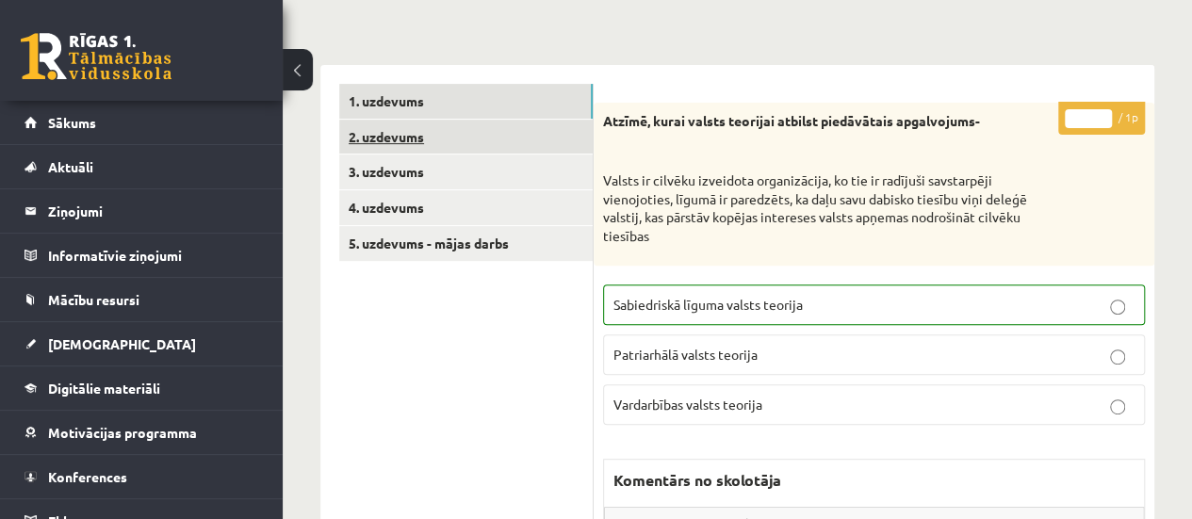
click at [539, 133] on link "2. uzdevums" at bounding box center [465, 137] width 253 height 35
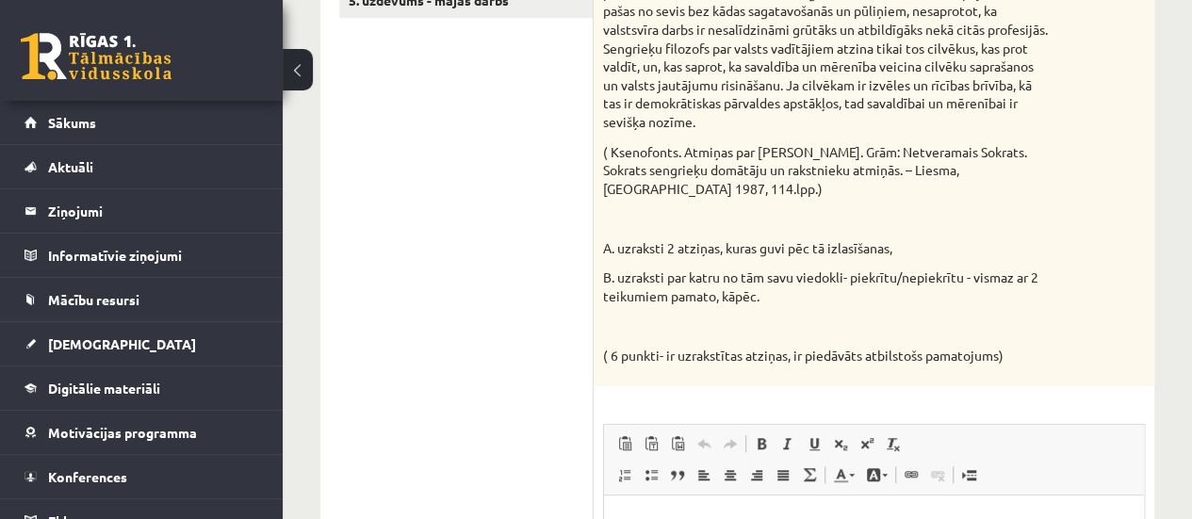
scroll to position [374, 0]
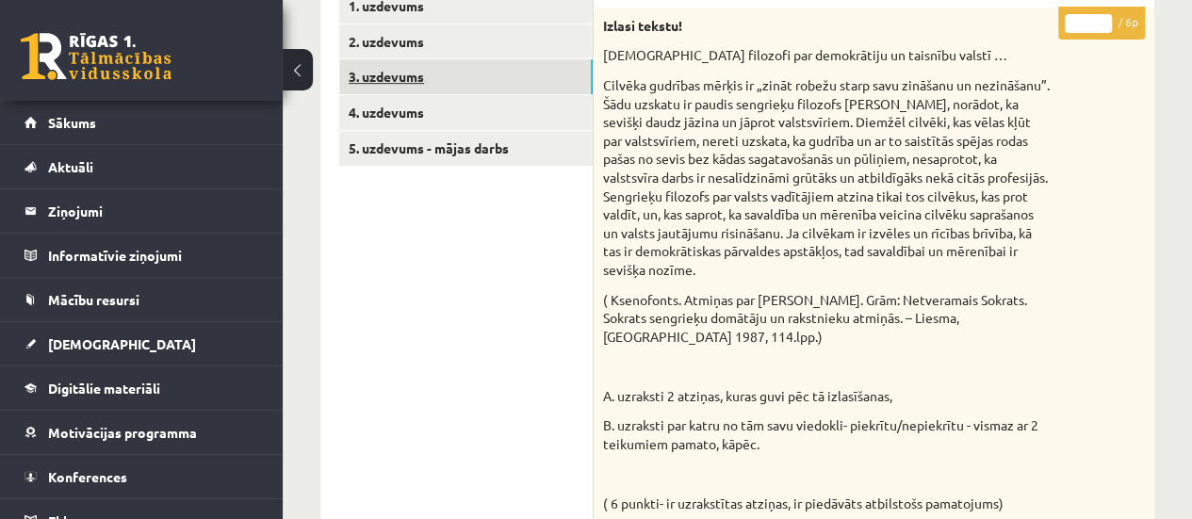
click at [497, 70] on link "3. uzdevums" at bounding box center [465, 76] width 253 height 35
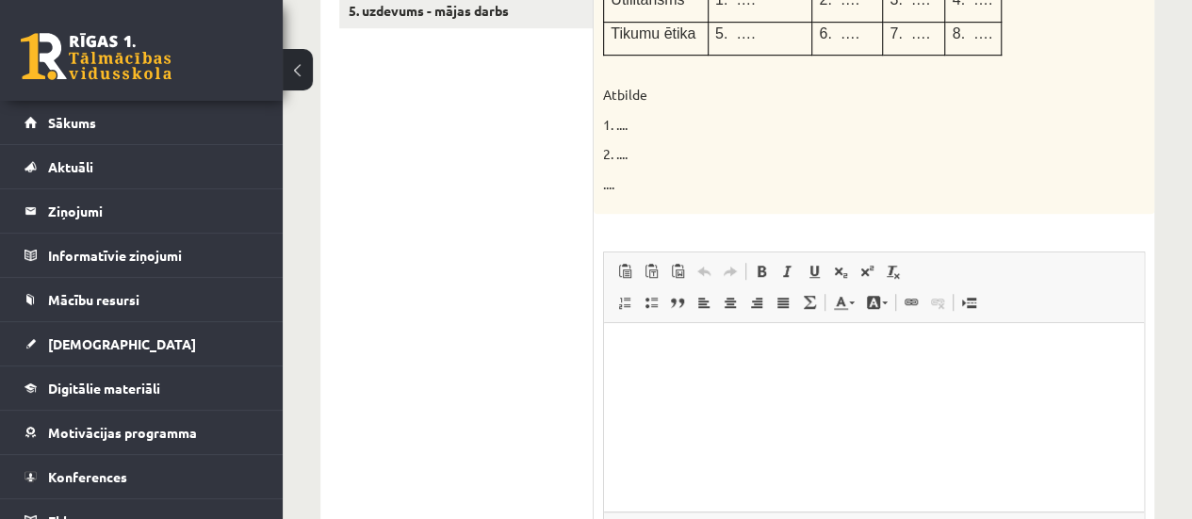
scroll to position [256, 0]
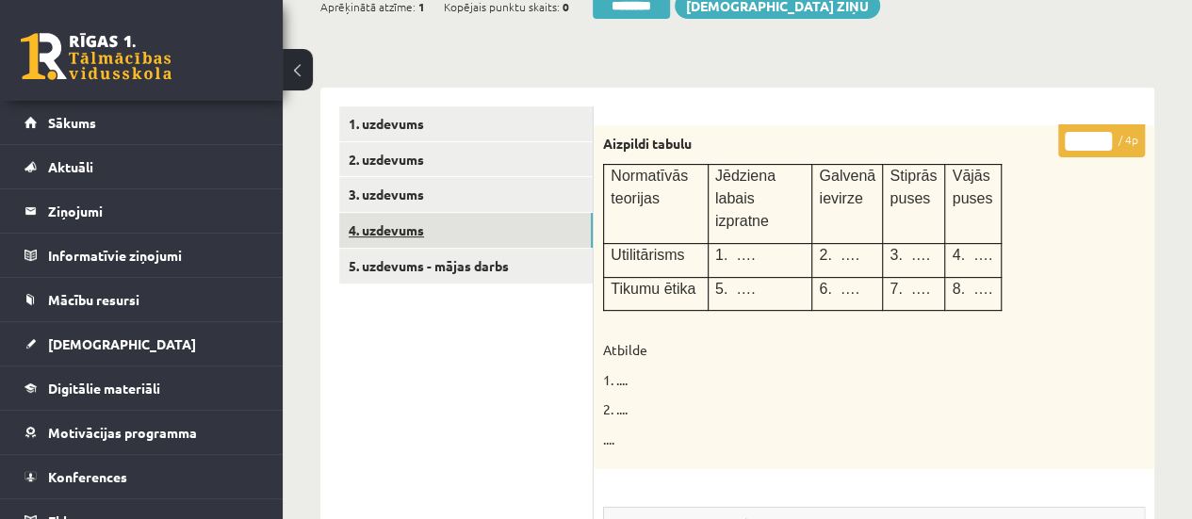
click at [509, 237] on link "4. uzdevums" at bounding box center [465, 230] width 253 height 35
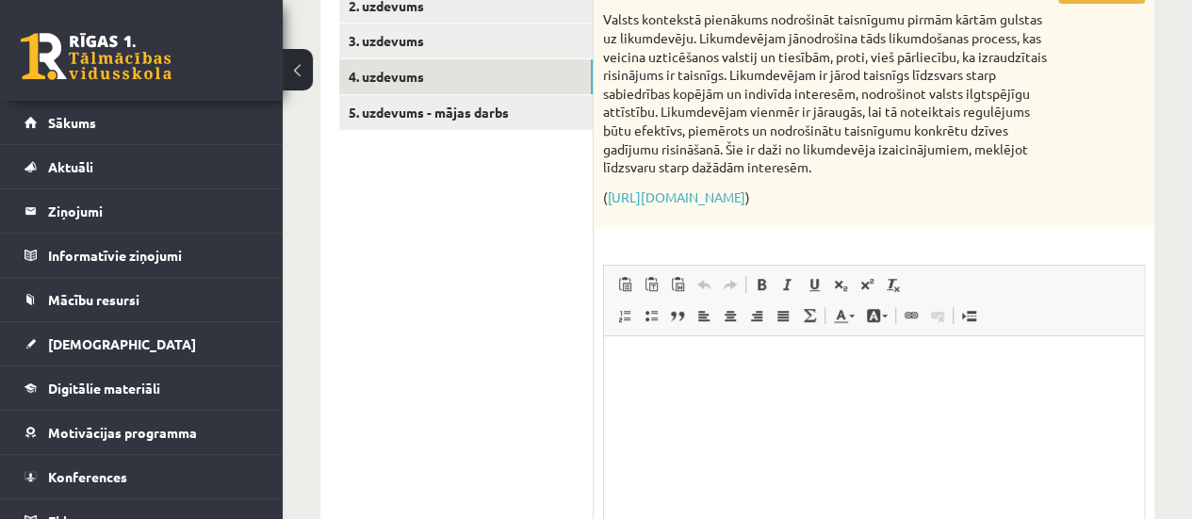
scroll to position [398, 0]
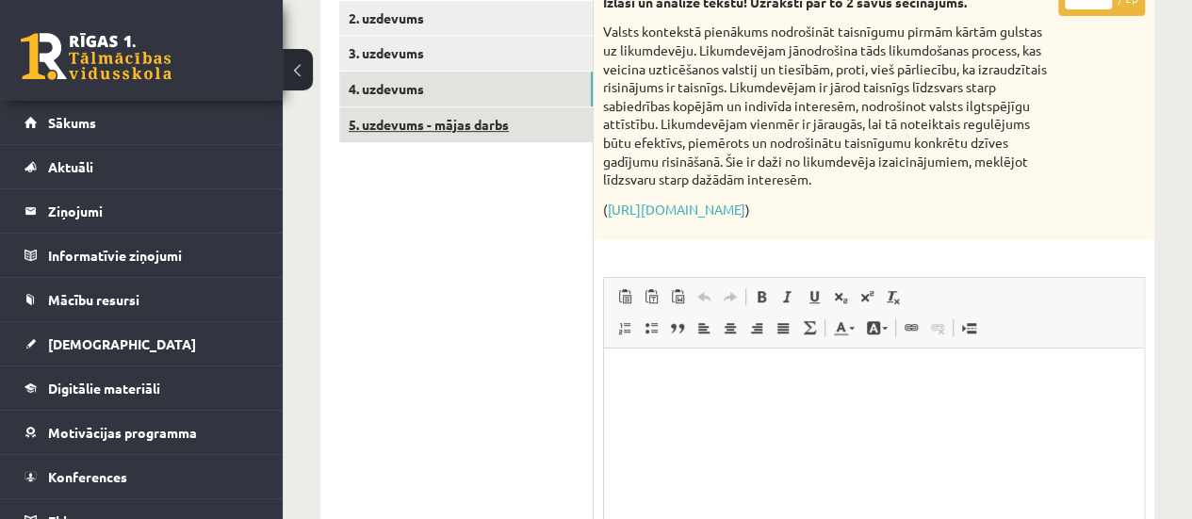
click at [449, 125] on link "5. uzdevums - mājas darbs" at bounding box center [465, 124] width 253 height 35
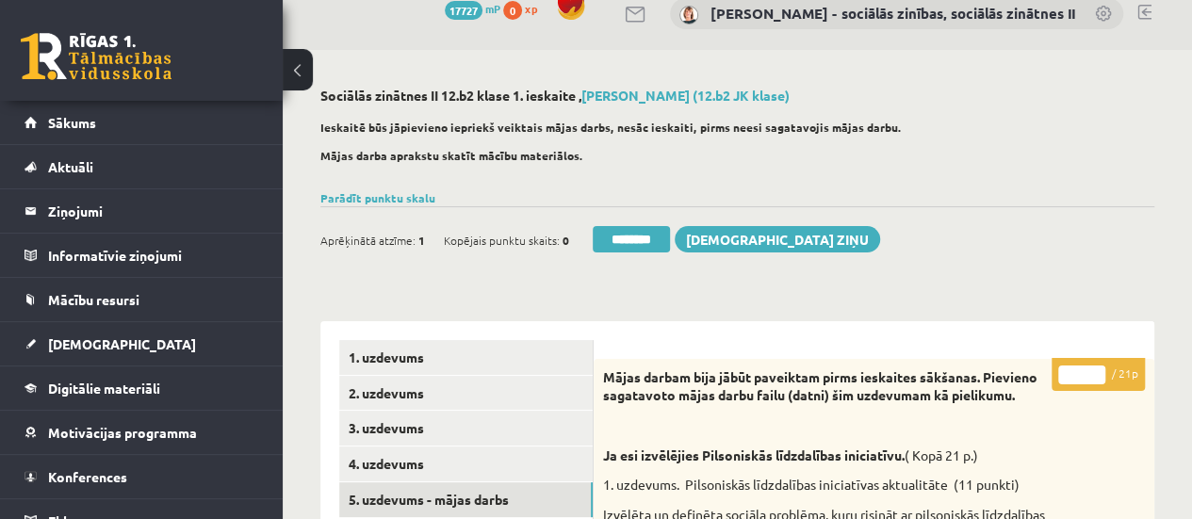
scroll to position [0, 0]
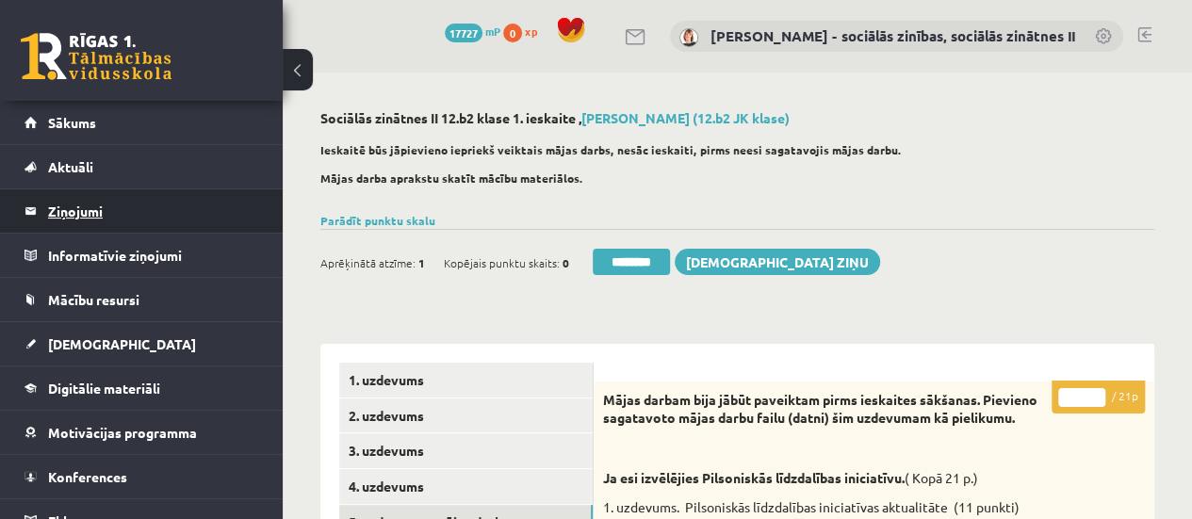
click at [69, 200] on legend "Ziņojumi 0" at bounding box center [153, 210] width 211 height 43
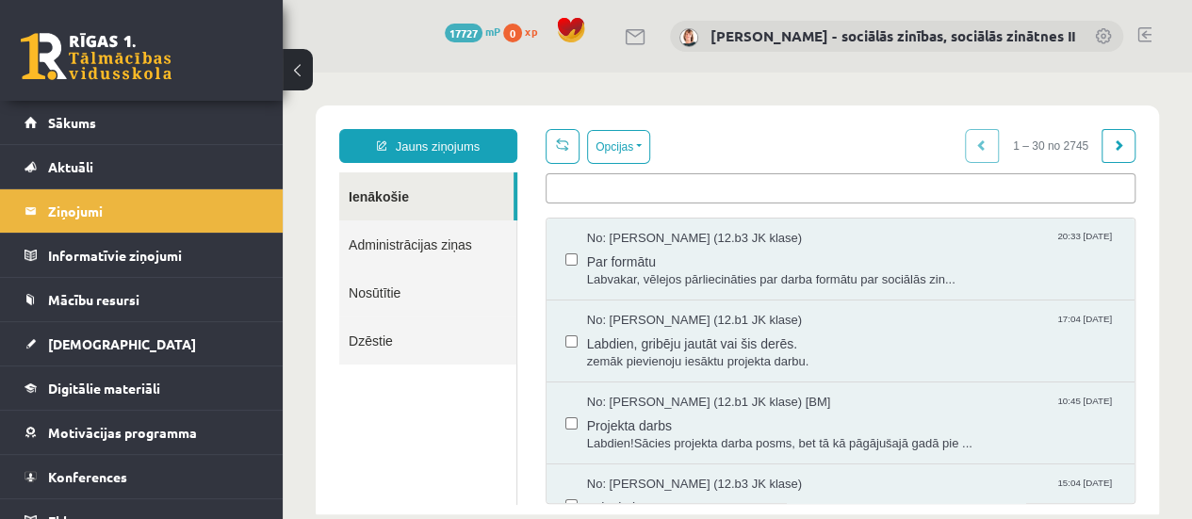
click at [580, 184] on ul at bounding box center [840, 185] width 588 height 22
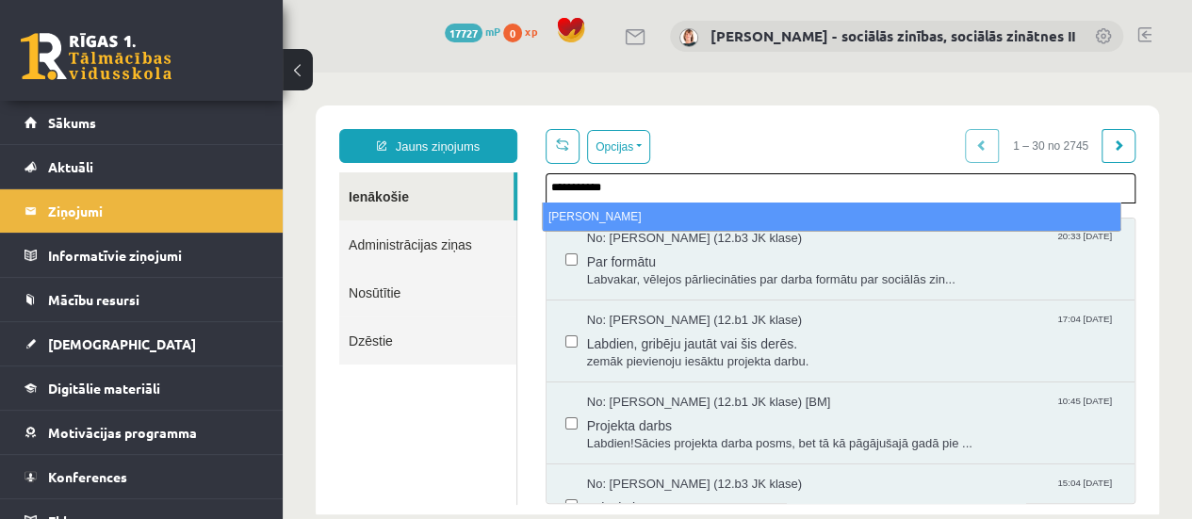
type input "**********"
select select "*****"
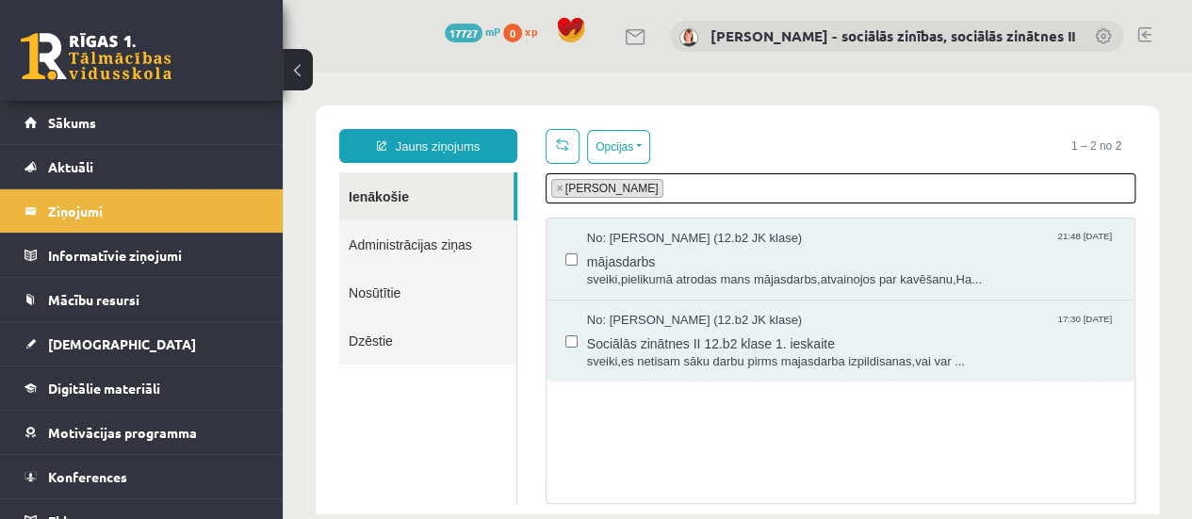
click at [992, 184] on ul "× × Haralds Lavrinovičs" at bounding box center [840, 186] width 588 height 24
click at [720, 248] on span "mājasdarbs" at bounding box center [851, 260] width 529 height 24
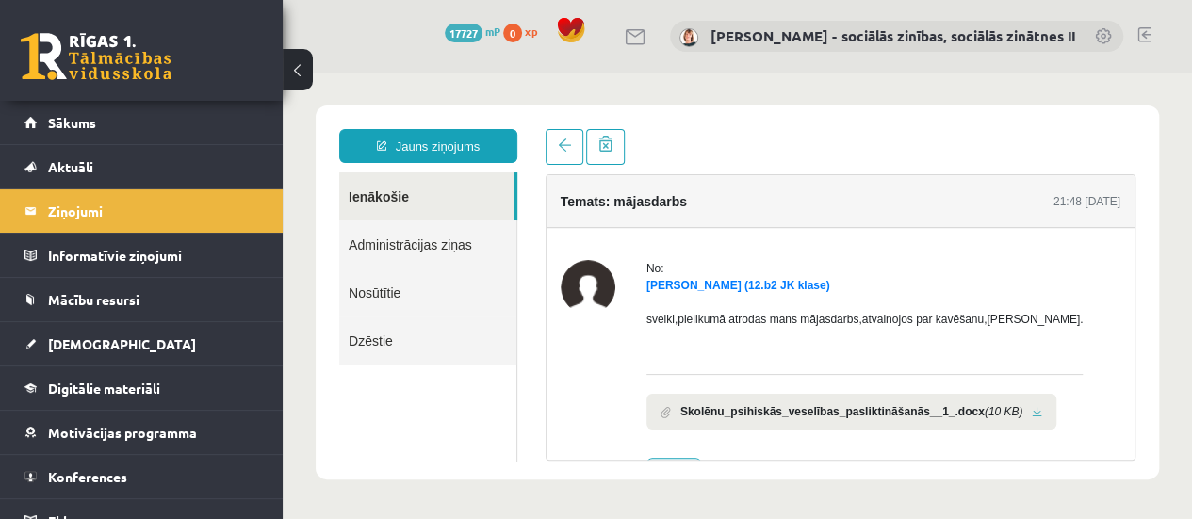
click at [1032, 410] on link at bounding box center [1037, 412] width 10 height 12
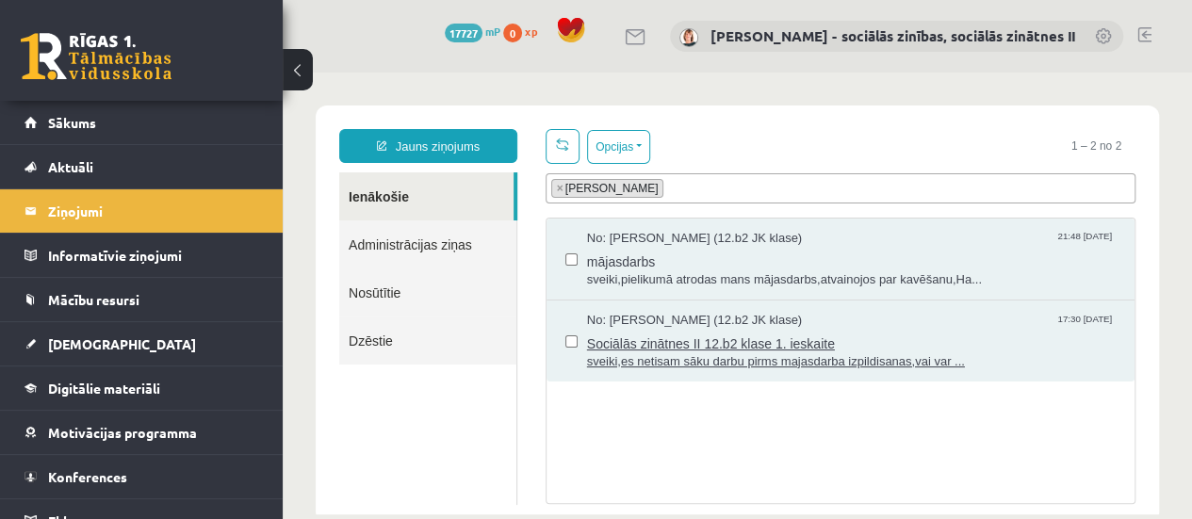
click at [689, 348] on span "Sociālās zinātnes II 12.b2 klase 1. ieskaite" at bounding box center [851, 342] width 529 height 24
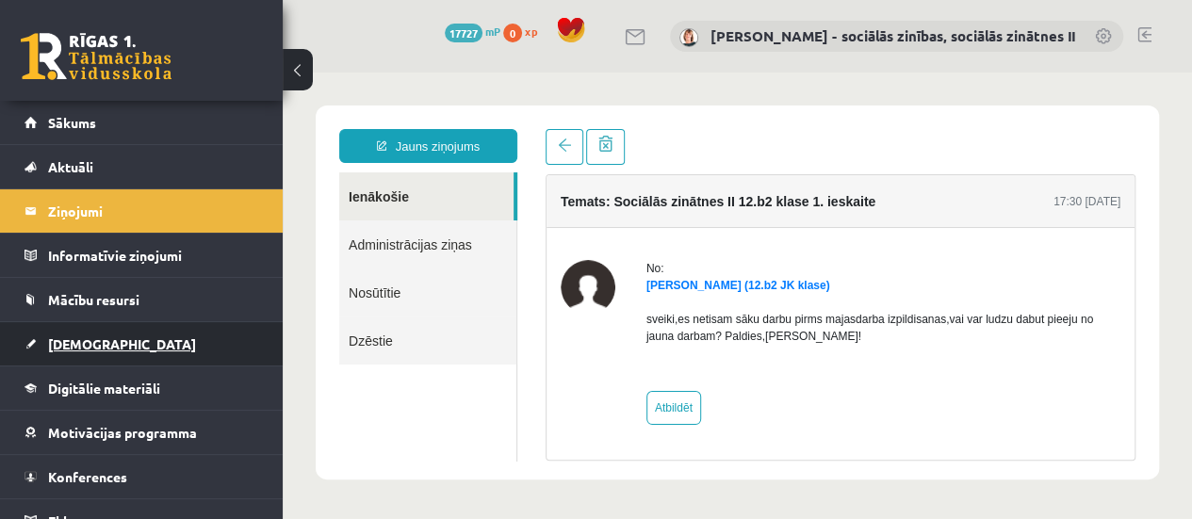
click at [79, 340] on span "[DEMOGRAPHIC_DATA]" at bounding box center [122, 343] width 148 height 17
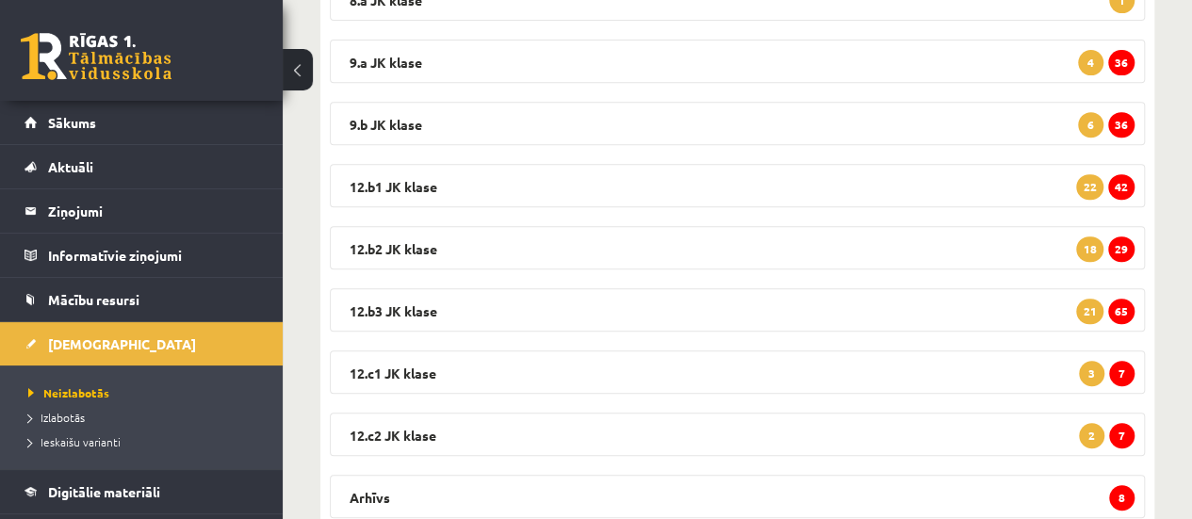
scroll to position [383, 0]
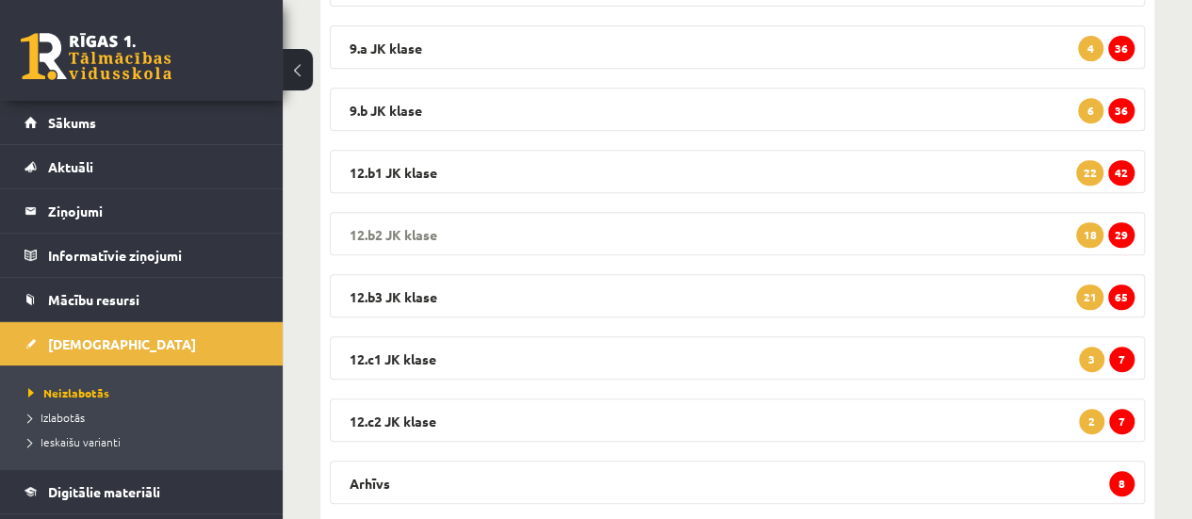
click at [1118, 238] on span "29" at bounding box center [1121, 234] width 26 height 25
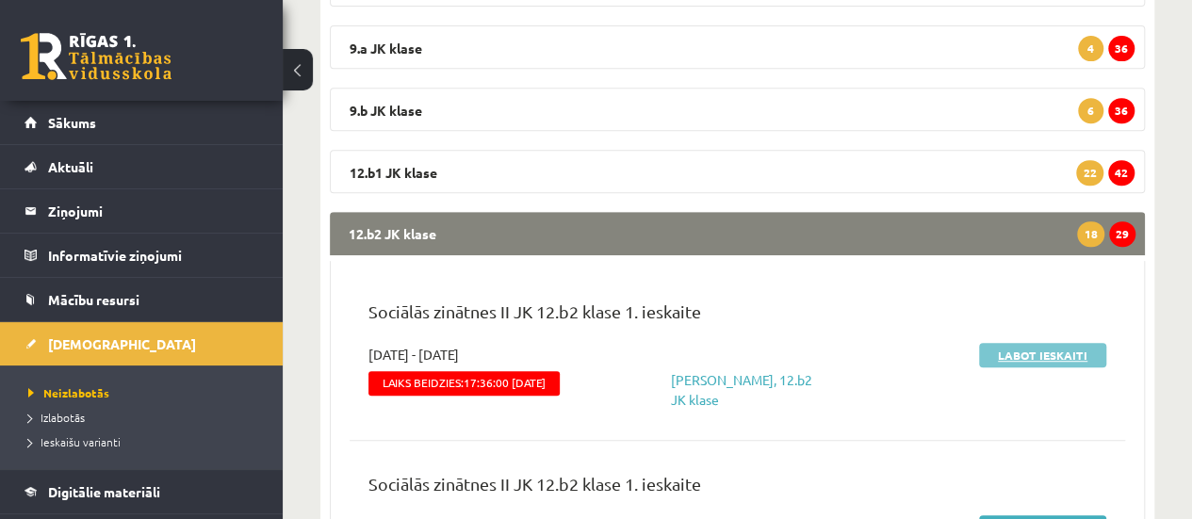
click at [1034, 356] on link "Labot ieskaiti" at bounding box center [1042, 355] width 127 height 24
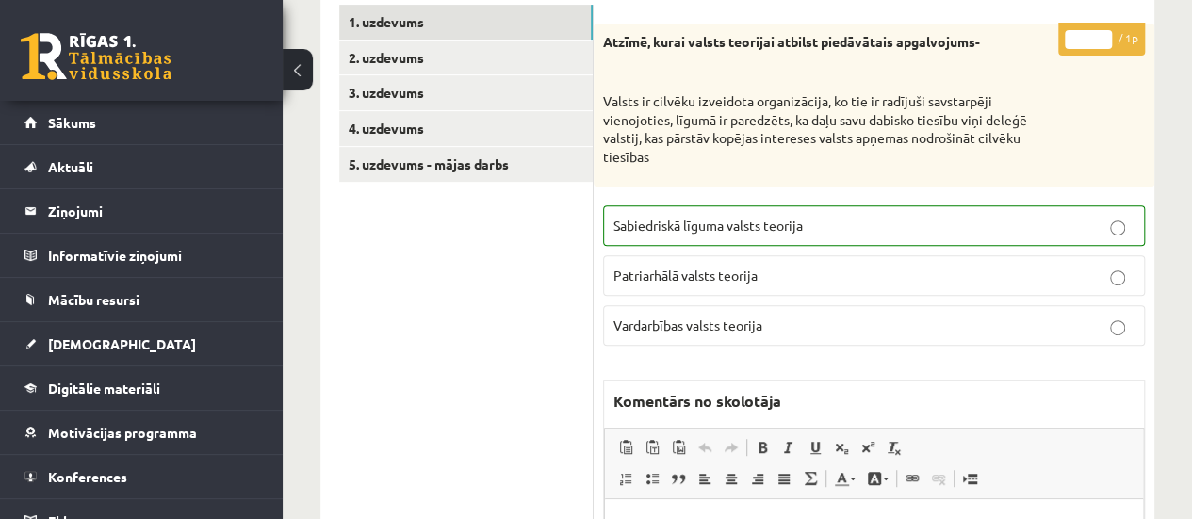
scroll to position [366, 0]
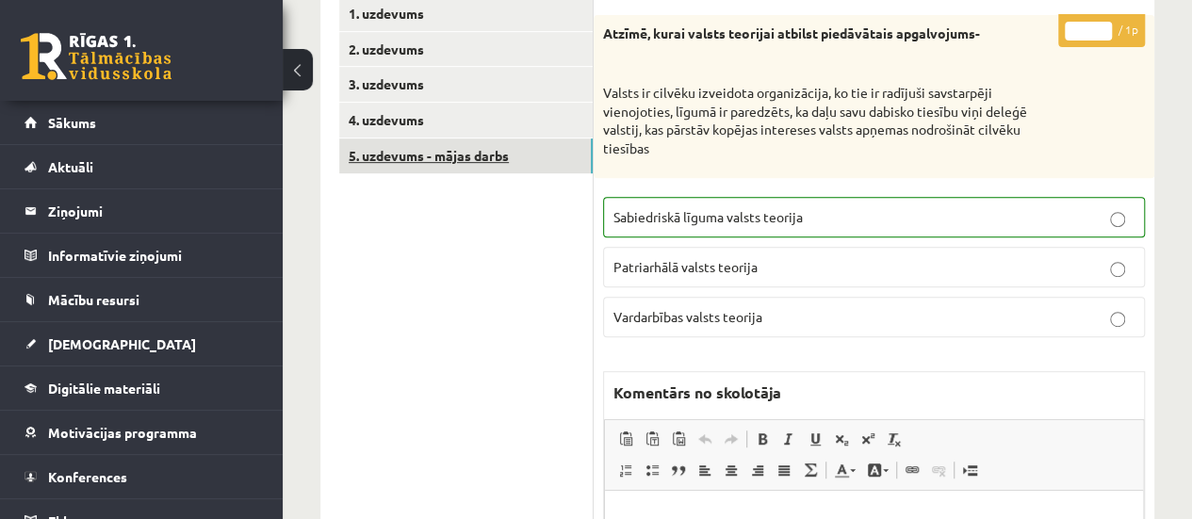
click at [454, 149] on link "5. uzdevums - mājas darbs" at bounding box center [465, 155] width 253 height 35
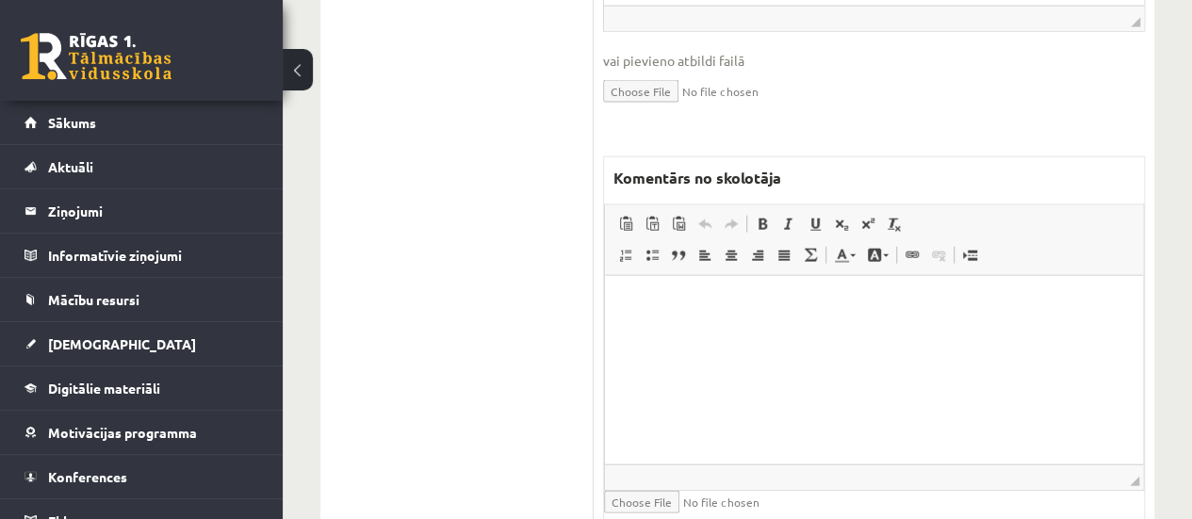
scroll to position [2205, 0]
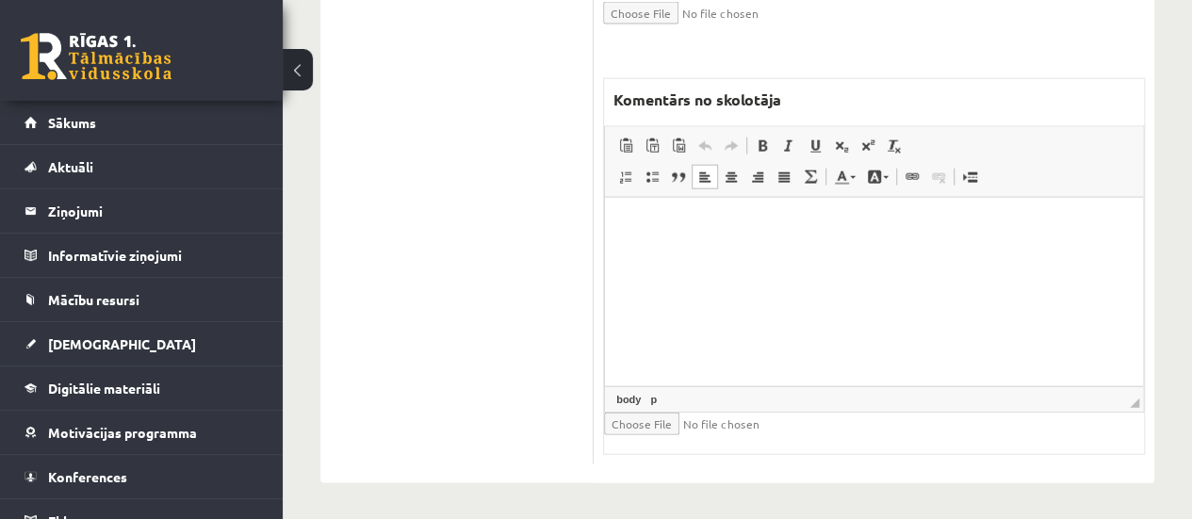
click at [829, 244] on html at bounding box center [874, 225] width 538 height 57
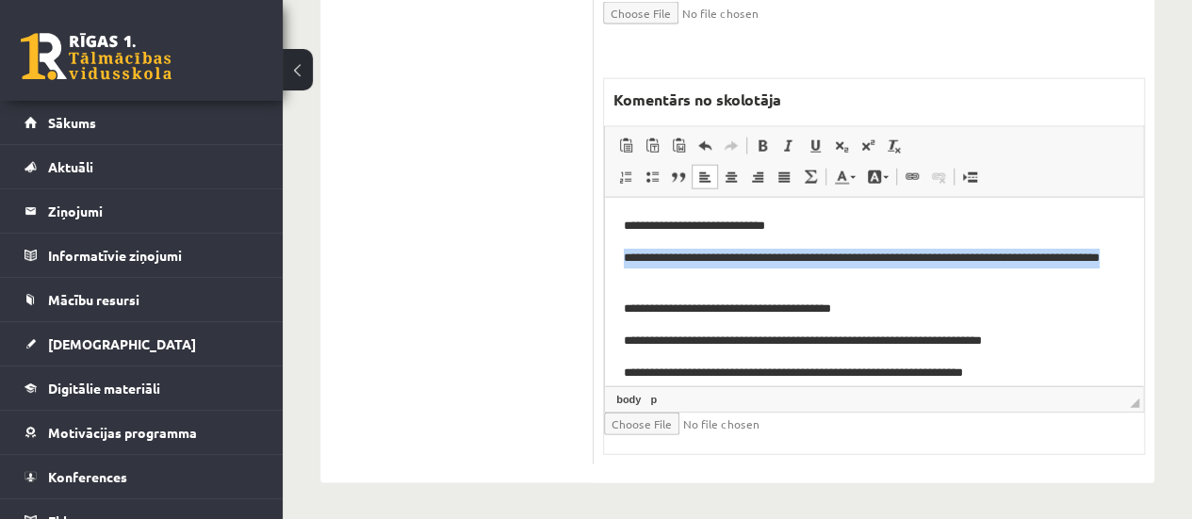
drag, startPoint x: 624, startPoint y: 257, endPoint x: 683, endPoint y: 278, distance: 62.9
click at [683, 278] on p "**********" at bounding box center [867, 268] width 487 height 40
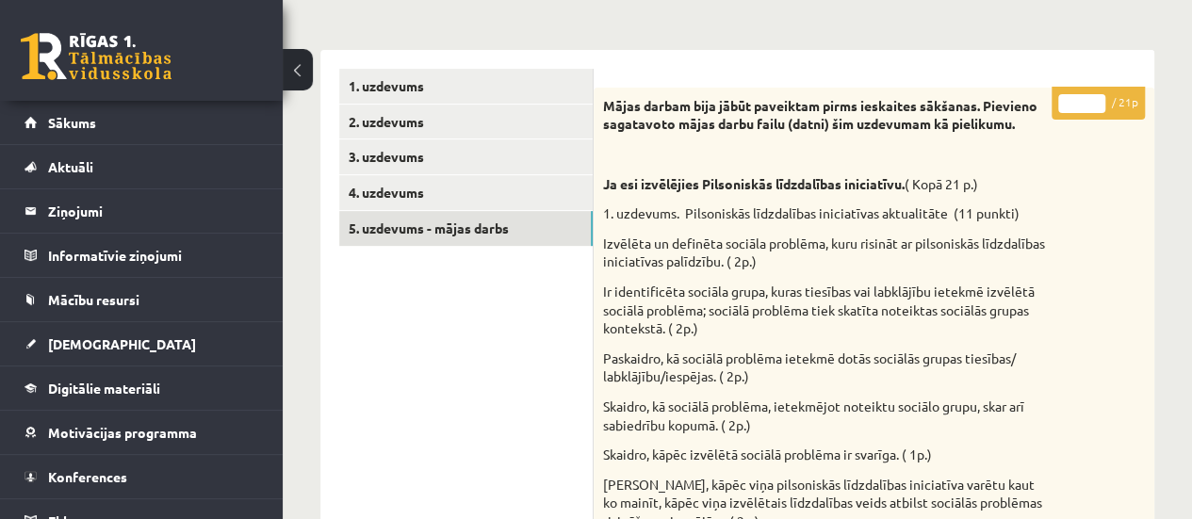
scroll to position [286, 0]
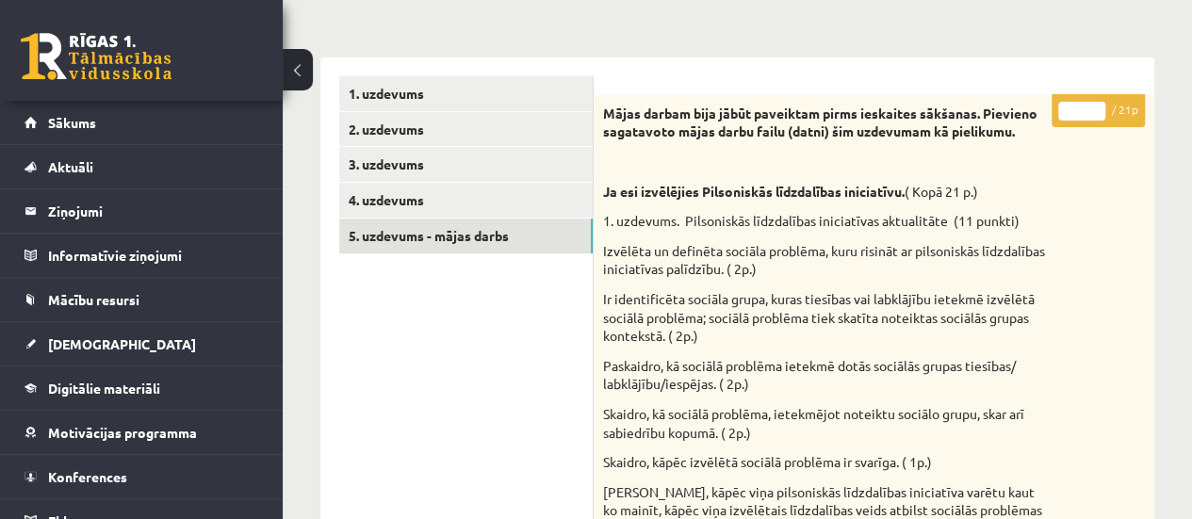
click at [1098, 104] on input "*" at bounding box center [1081, 111] width 47 height 19
type input "*"
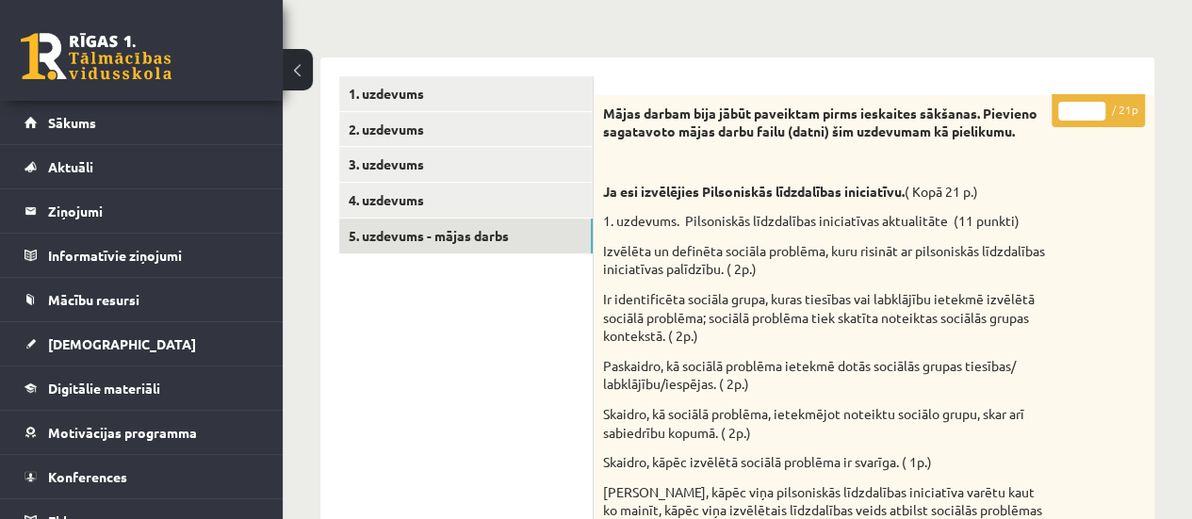
click at [1098, 104] on input "*" at bounding box center [1081, 111] width 47 height 19
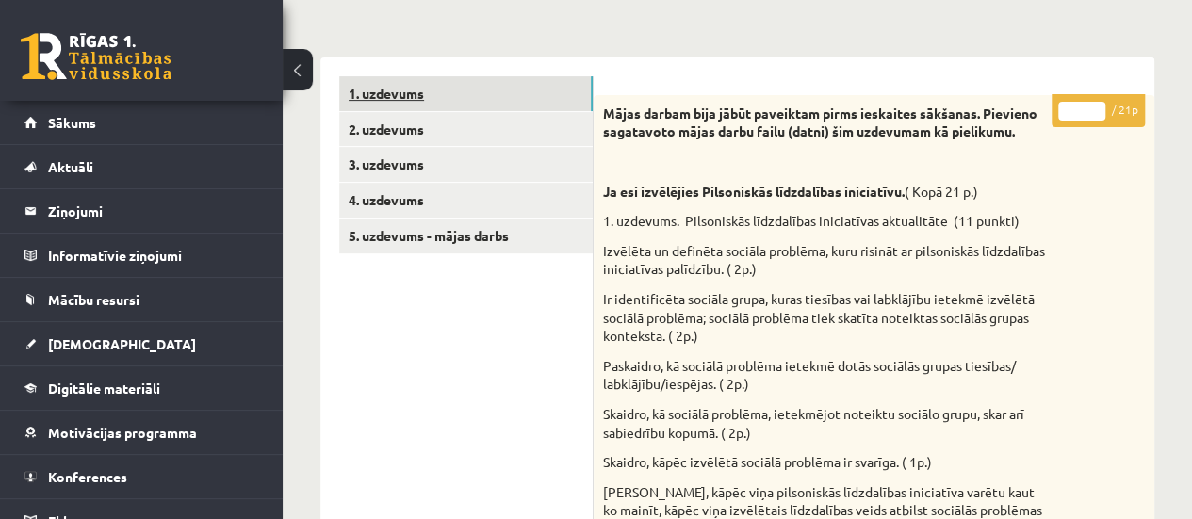
click at [534, 84] on link "1. uzdevums" at bounding box center [465, 93] width 253 height 35
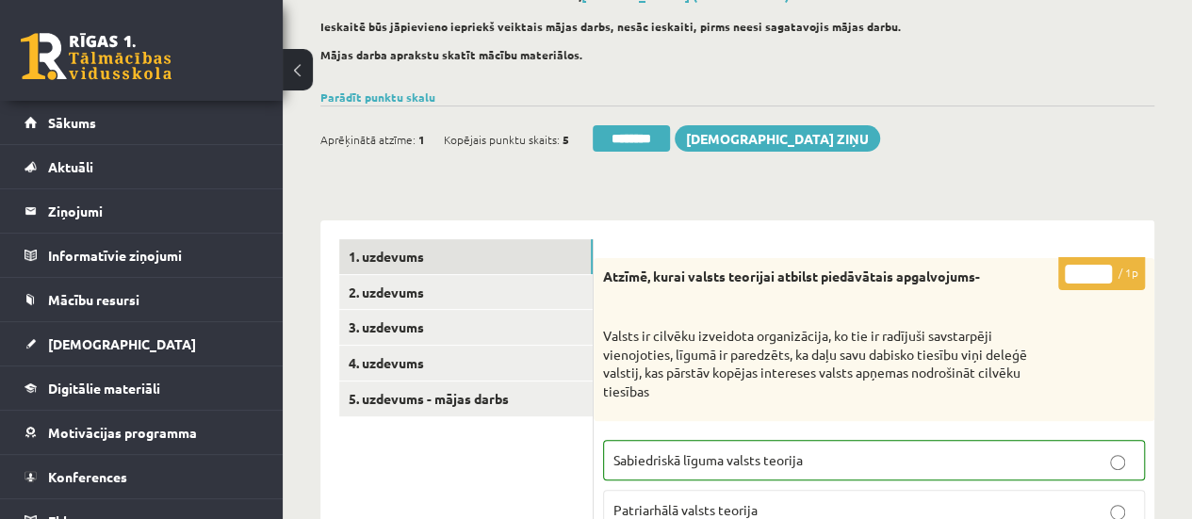
scroll to position [66, 0]
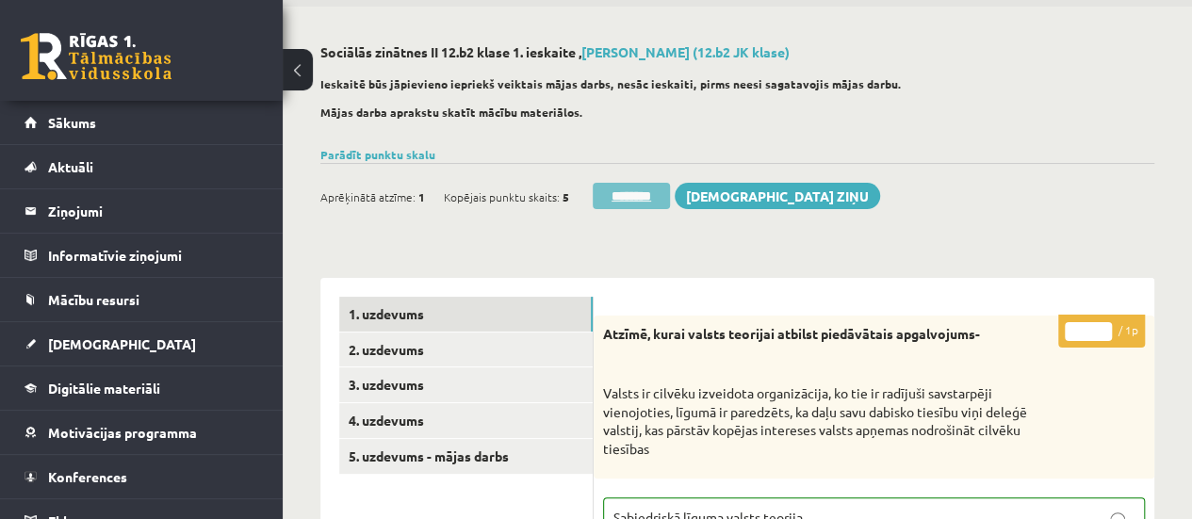
click at [631, 194] on input "********" at bounding box center [631, 196] width 77 height 26
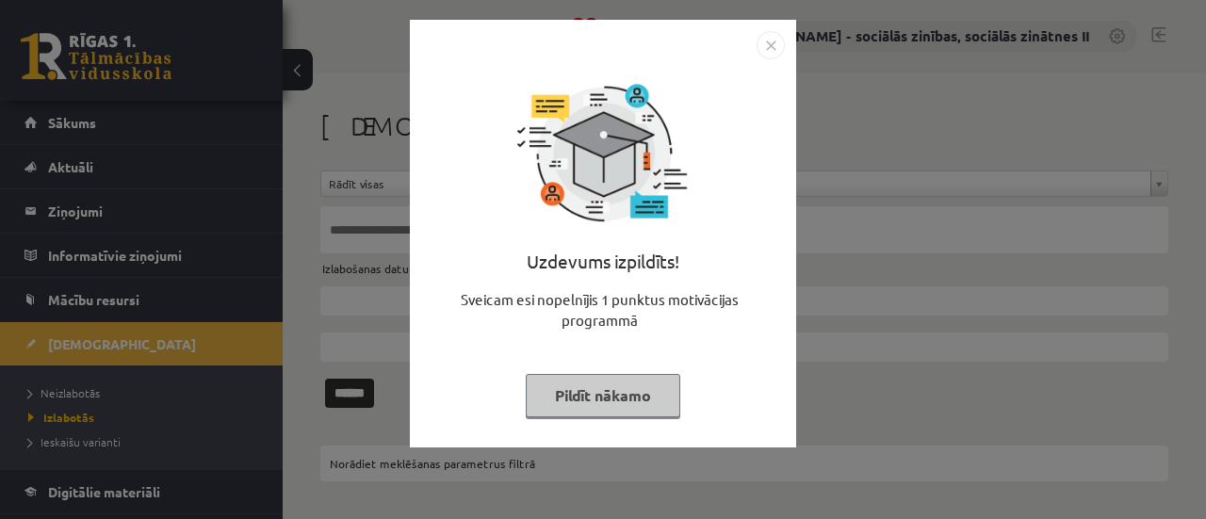
click at [583, 399] on button "Pildīt nākamo" at bounding box center [603, 395] width 155 height 43
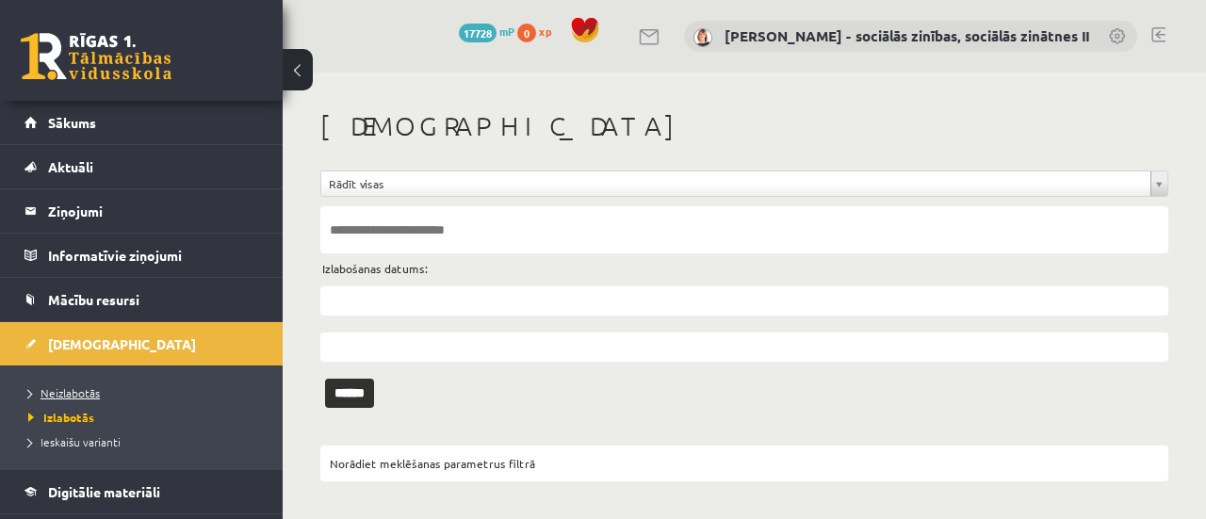
click at [73, 389] on span "Neizlabotās" at bounding box center [64, 392] width 72 height 15
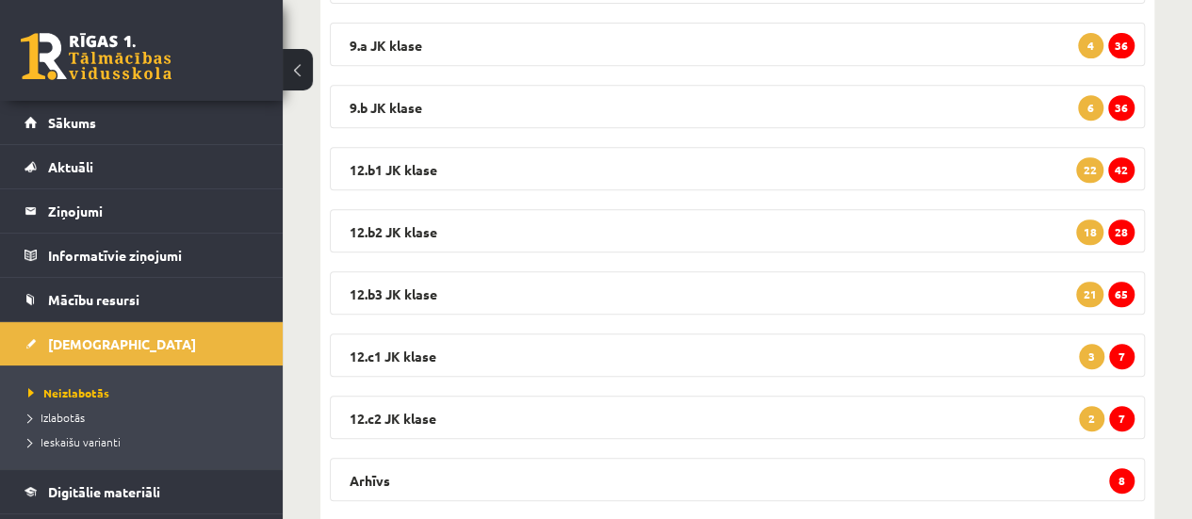
scroll to position [390, 0]
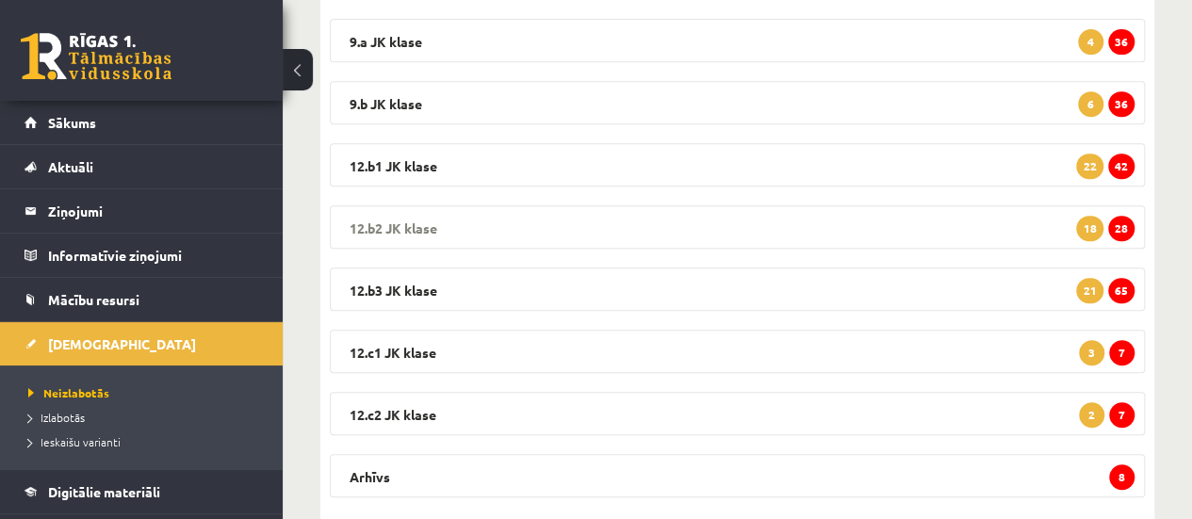
click at [1126, 235] on span "28" at bounding box center [1121, 228] width 26 height 25
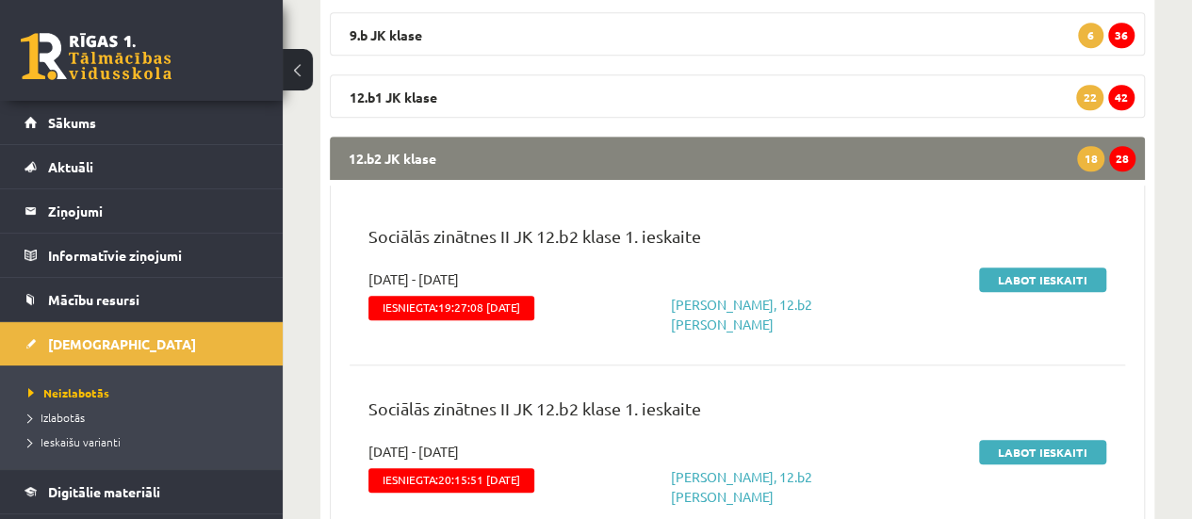
scroll to position [448, 0]
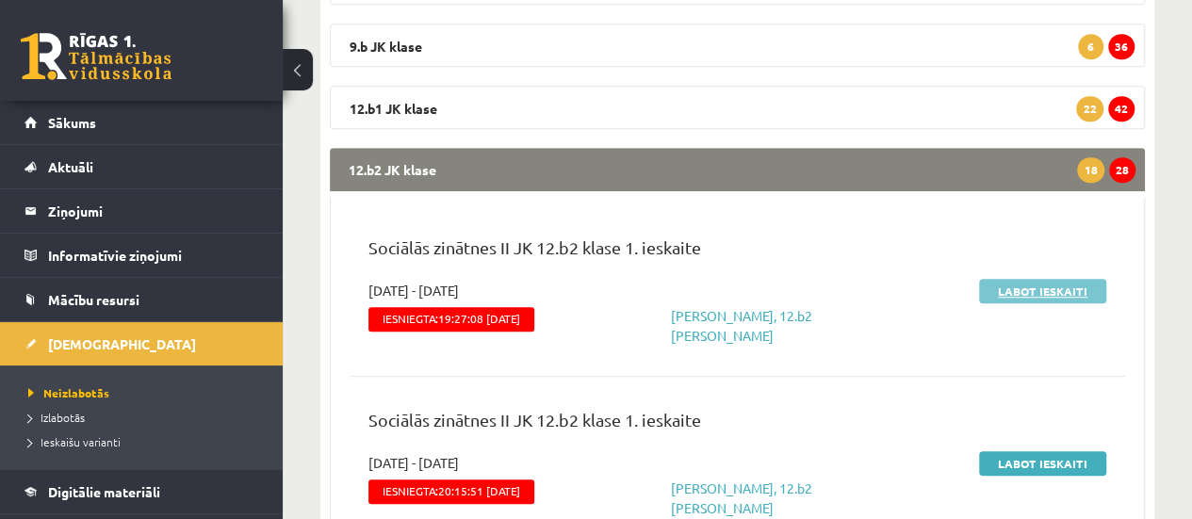
click at [1029, 287] on link "Labot ieskaiti" at bounding box center [1042, 291] width 127 height 24
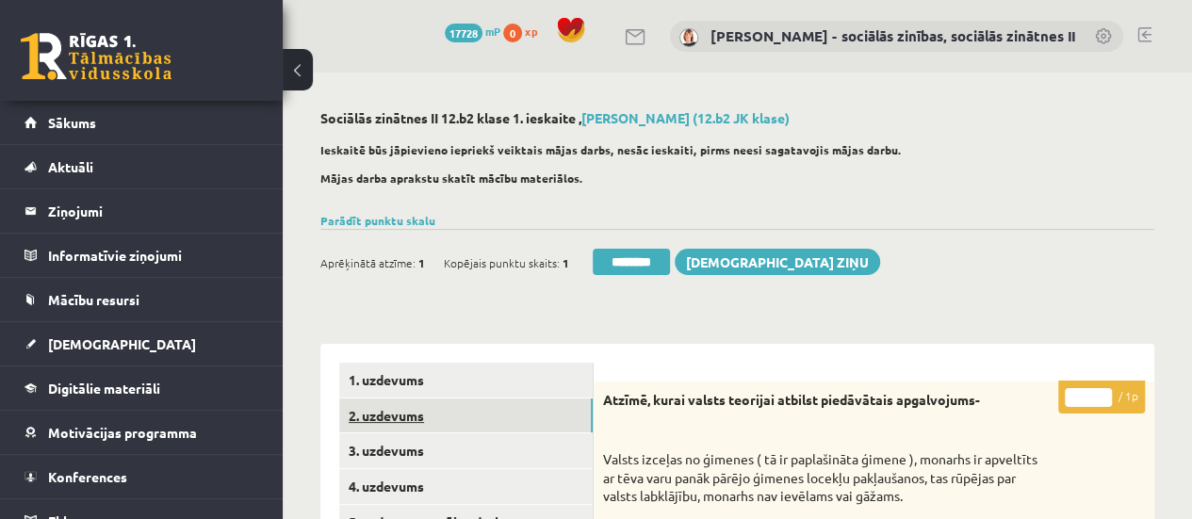
click at [542, 421] on link "2. uzdevums" at bounding box center [465, 416] width 253 height 35
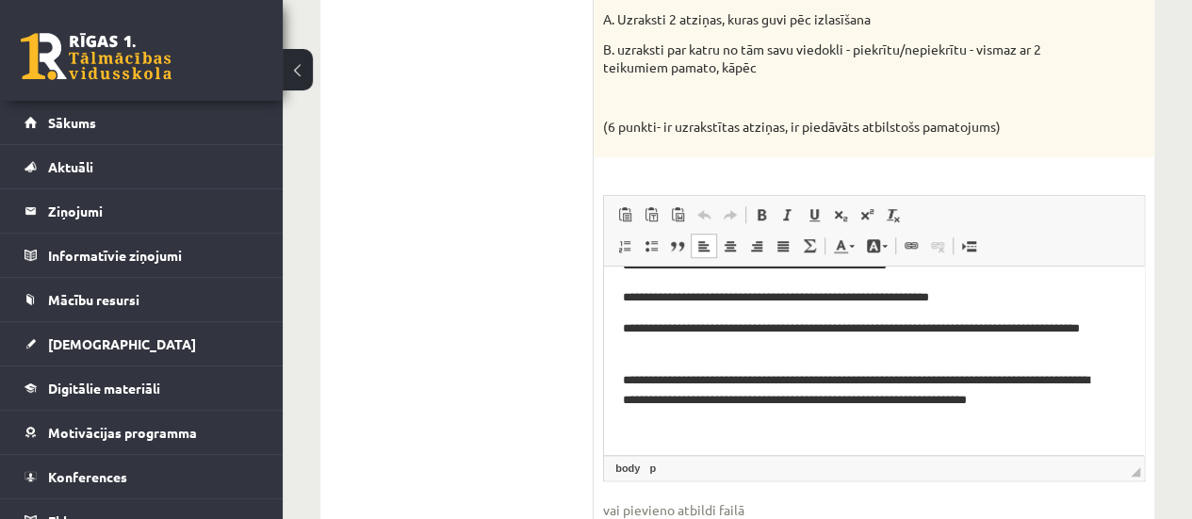
scroll to position [35, 0]
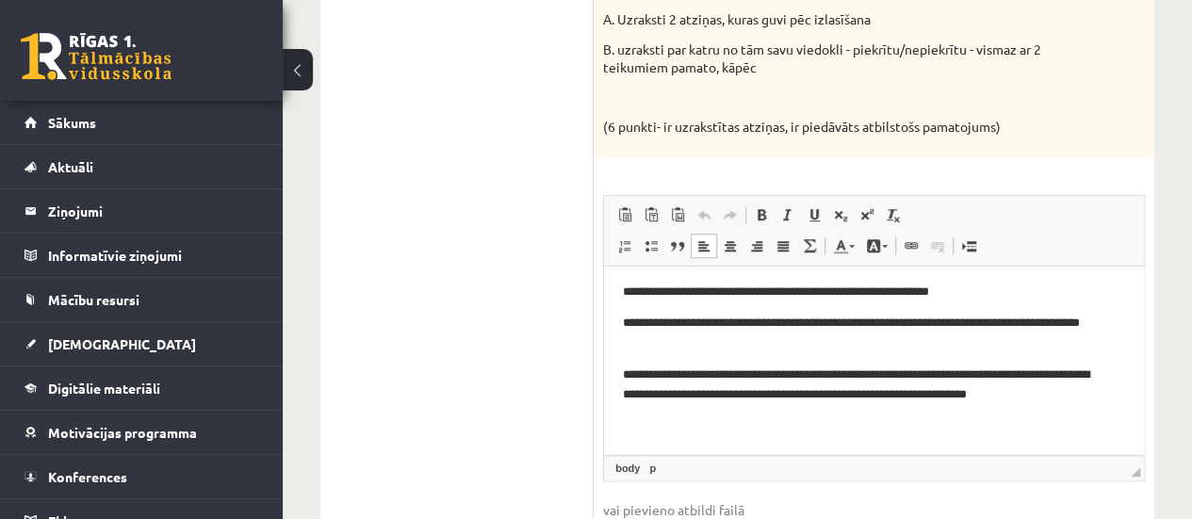
drag, startPoint x: 1137, startPoint y: 336, endPoint x: 1753, endPoint y: 670, distance: 700.6
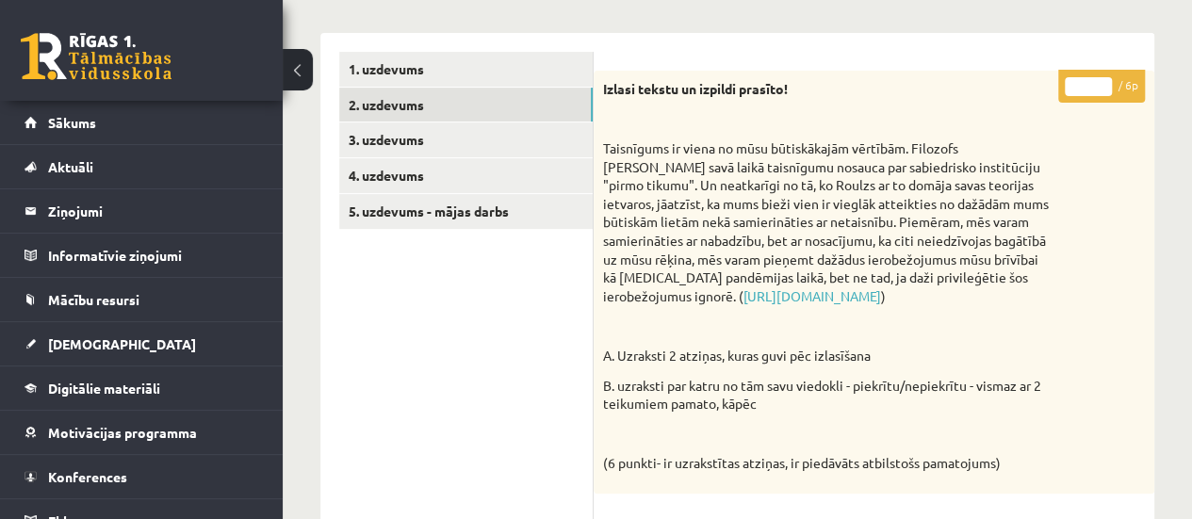
scroll to position [285, 0]
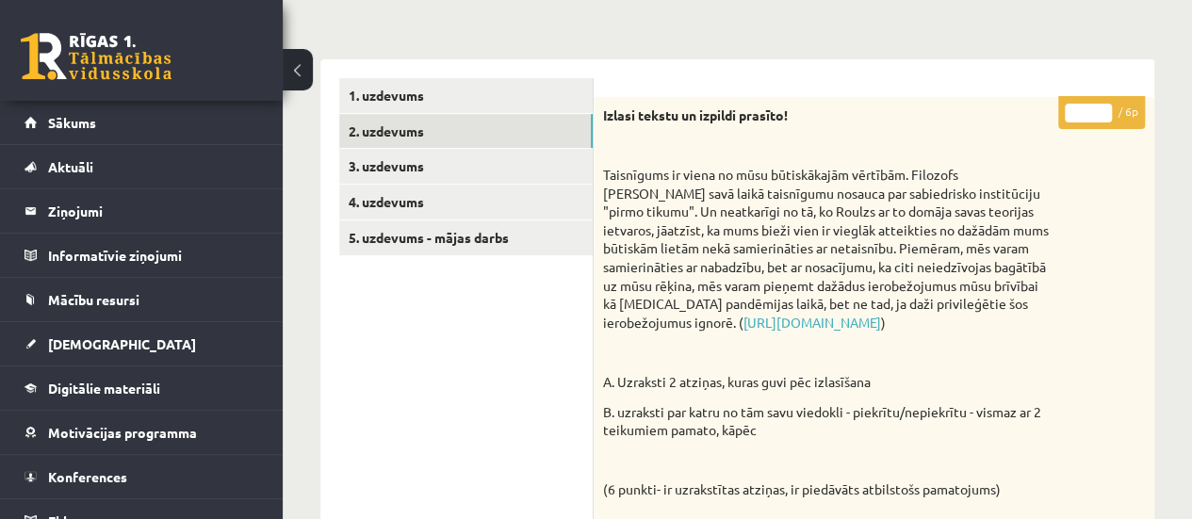
type input "*"
click at [1100, 108] on input "*" at bounding box center [1088, 113] width 47 height 19
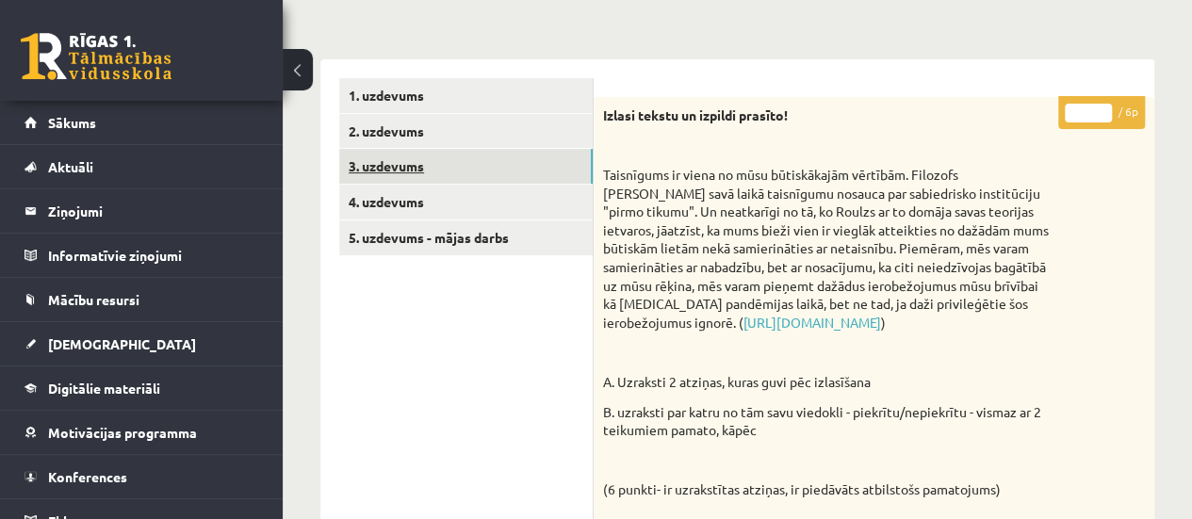
click at [549, 169] on link "3. uzdevums" at bounding box center [465, 166] width 253 height 35
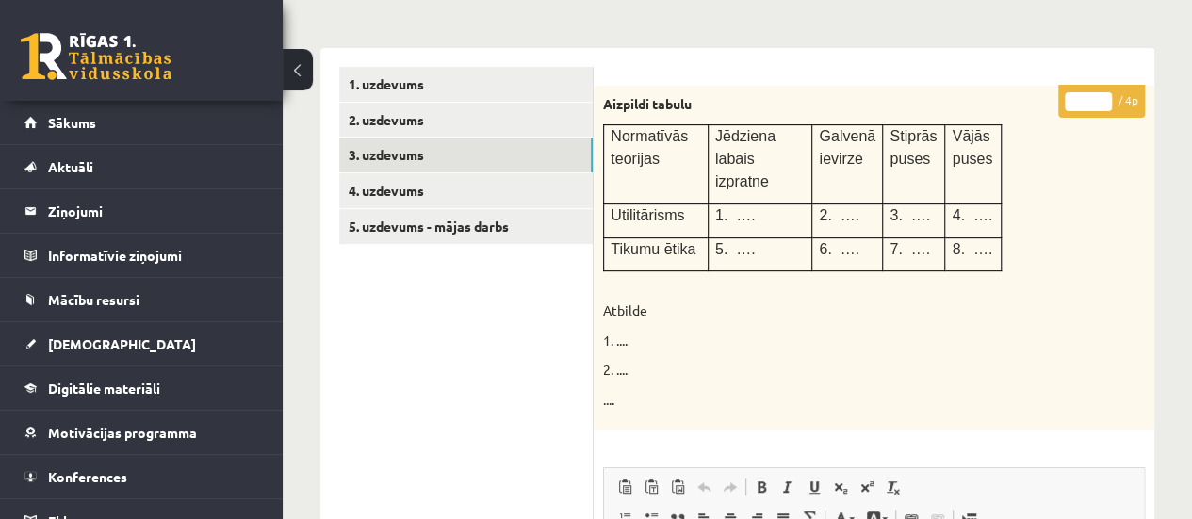
scroll to position [294, 0]
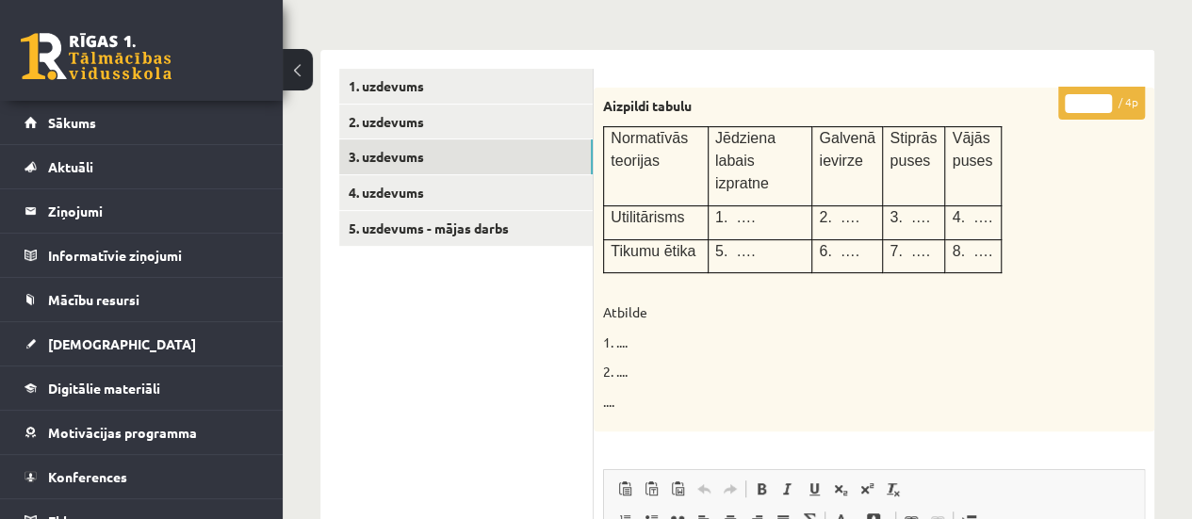
type input "*"
click at [1099, 95] on input "*" at bounding box center [1088, 103] width 47 height 19
click at [556, 201] on link "4. uzdevums" at bounding box center [465, 192] width 253 height 35
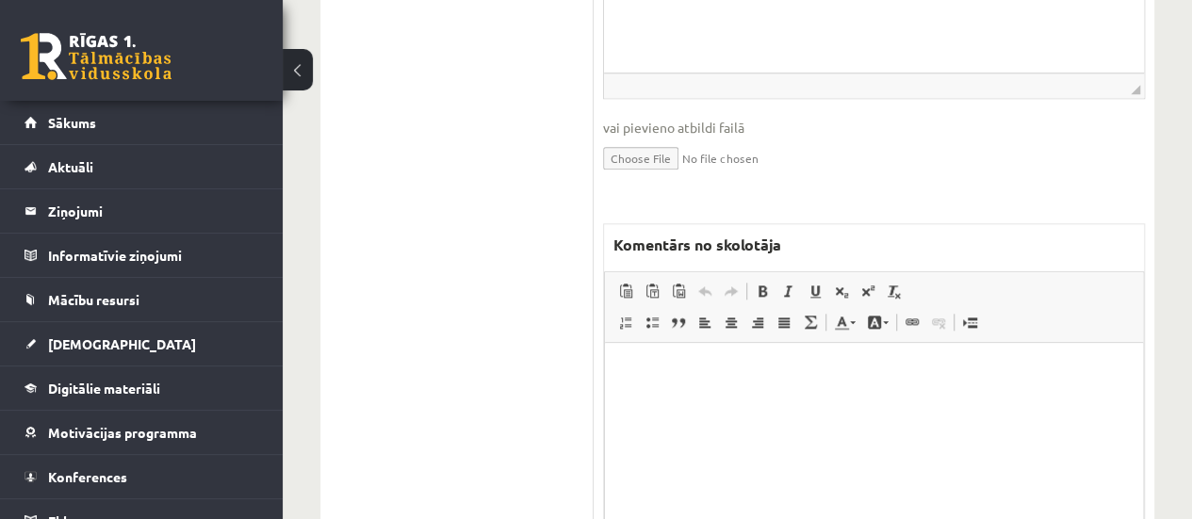
scroll to position [878, 0]
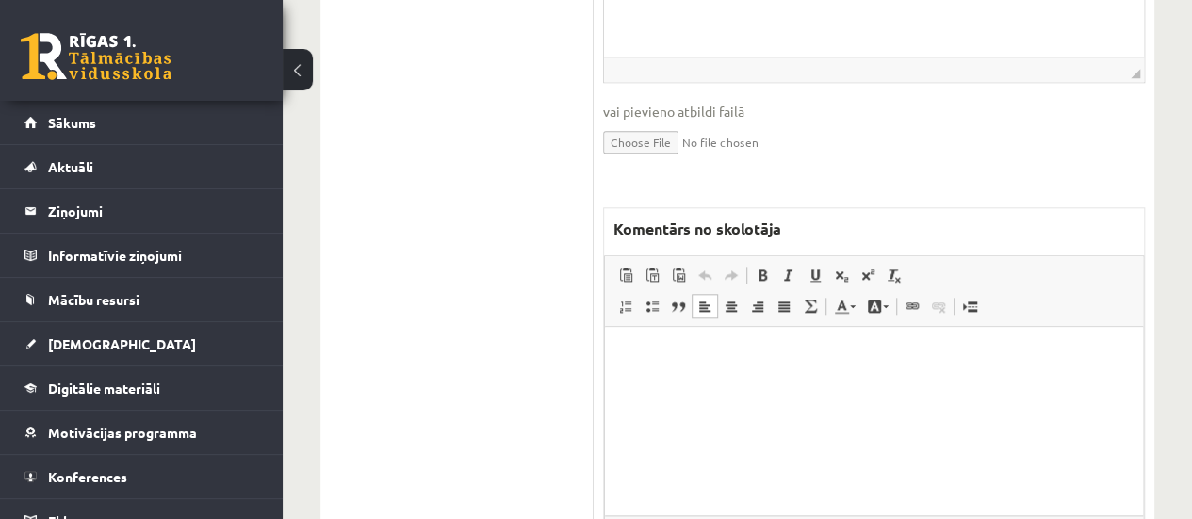
click at [840, 367] on html at bounding box center [874, 355] width 538 height 57
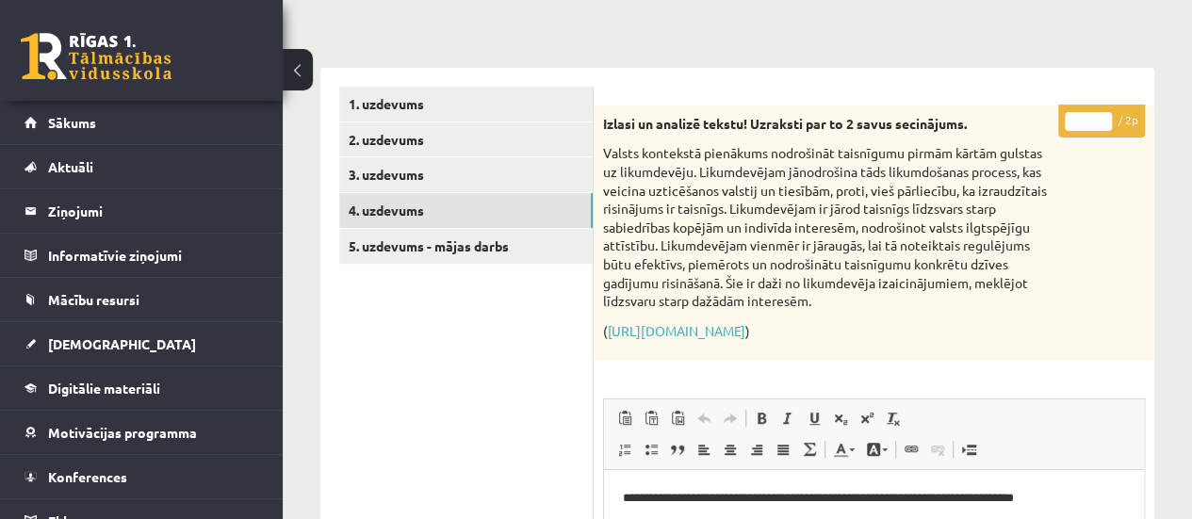
scroll to position [270, 0]
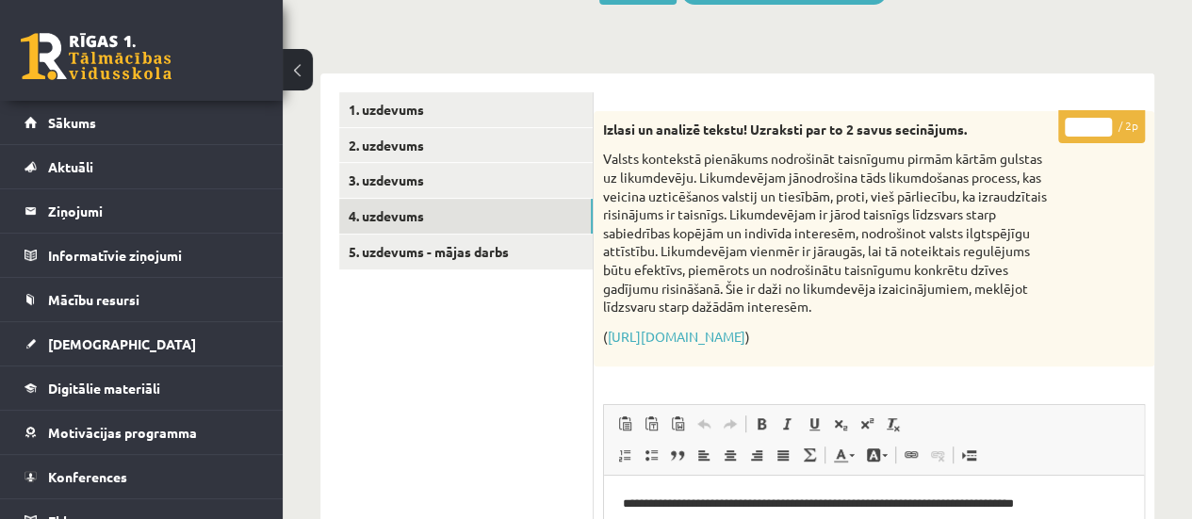
type input "*"
click at [1101, 122] on input "*" at bounding box center [1088, 127] width 47 height 19
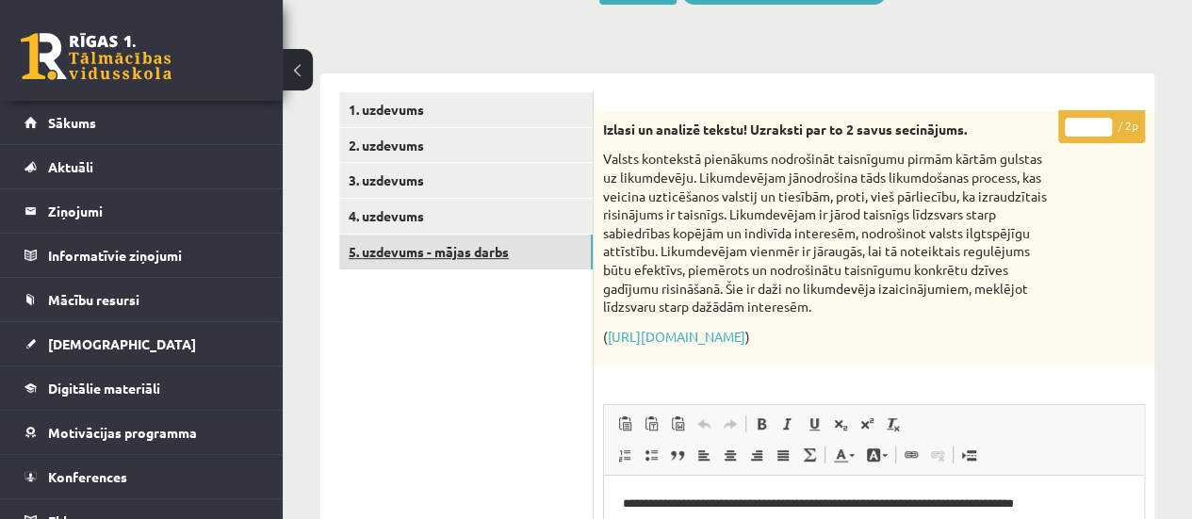
click at [402, 247] on link "5. uzdevums - mājas darbs" at bounding box center [465, 252] width 253 height 35
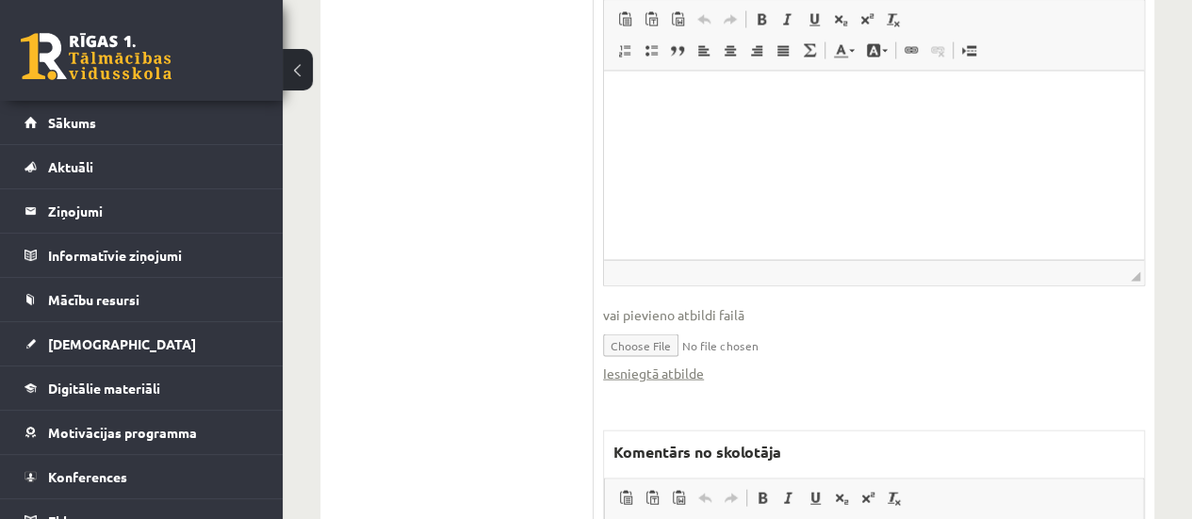
scroll to position [1882, 0]
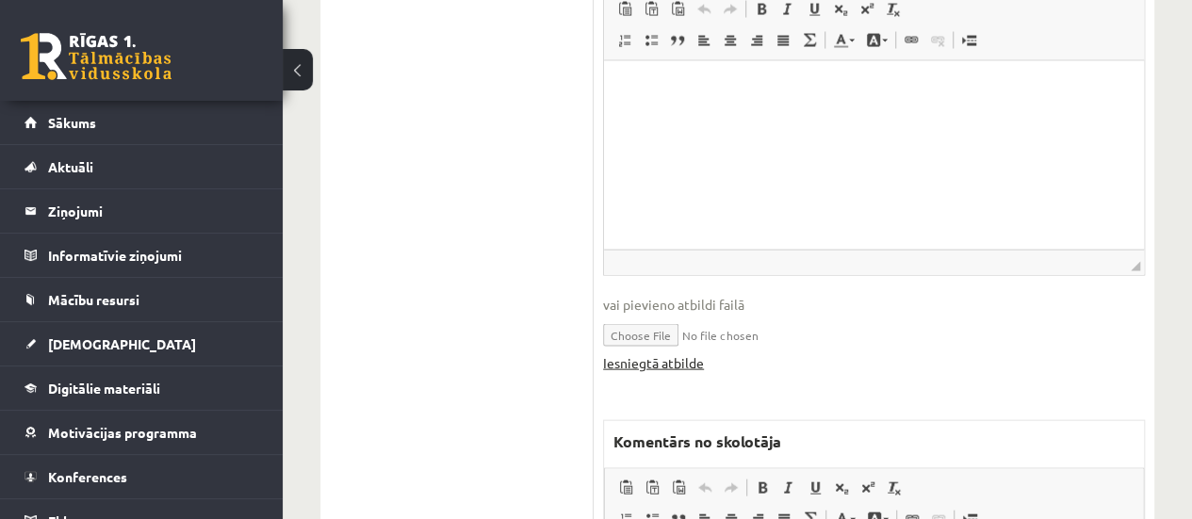
click at [659, 353] on link "Iesniegtā atbilde" at bounding box center [653, 363] width 101 height 20
click at [666, 365] on link "Iesniegtā atbilde" at bounding box center [653, 363] width 101 height 20
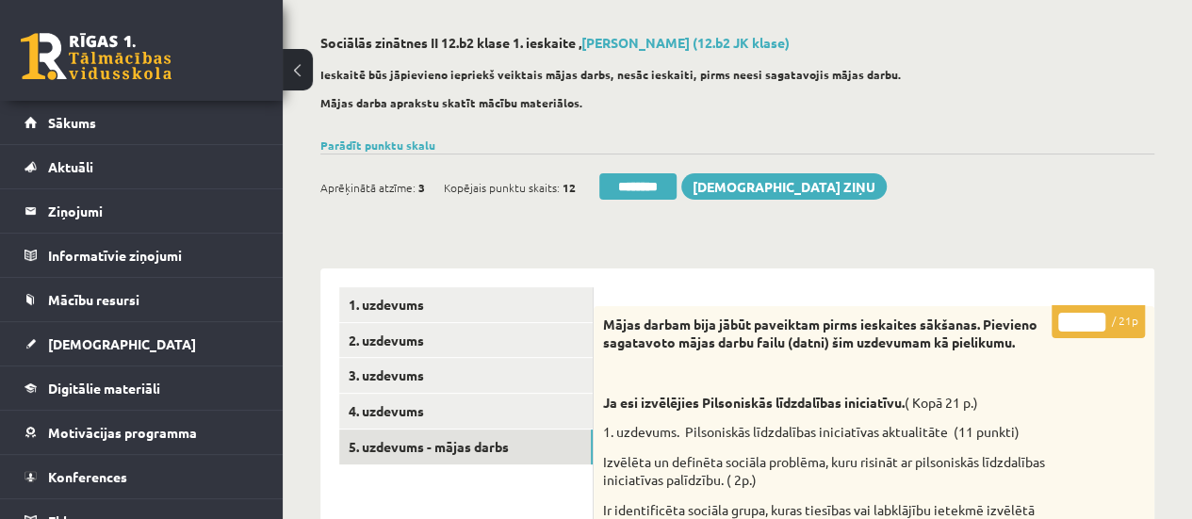
scroll to position [57, 0]
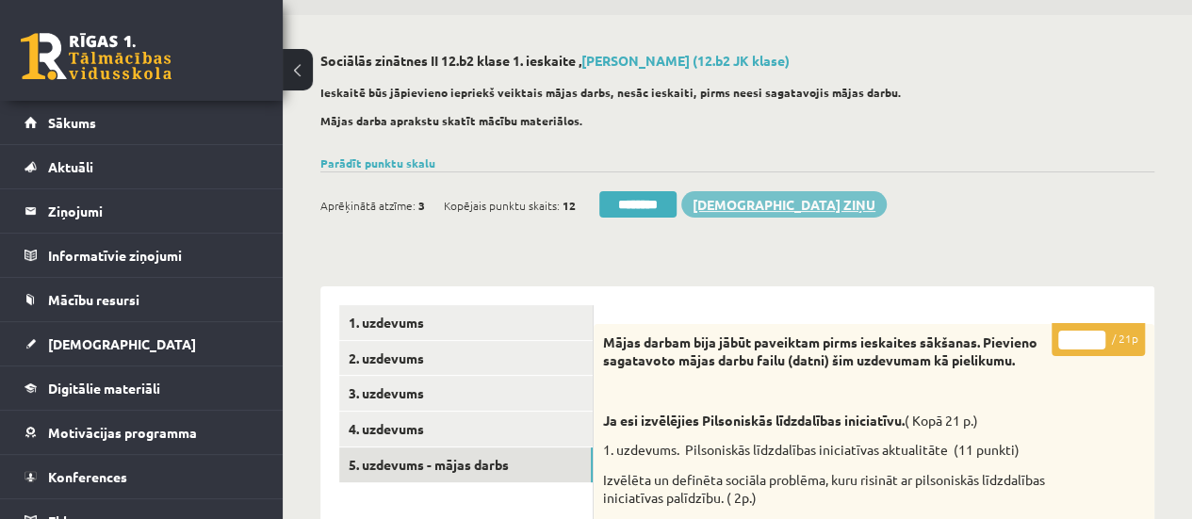
click at [744, 208] on link "[DEMOGRAPHIC_DATA] ziņu" at bounding box center [783, 204] width 205 height 26
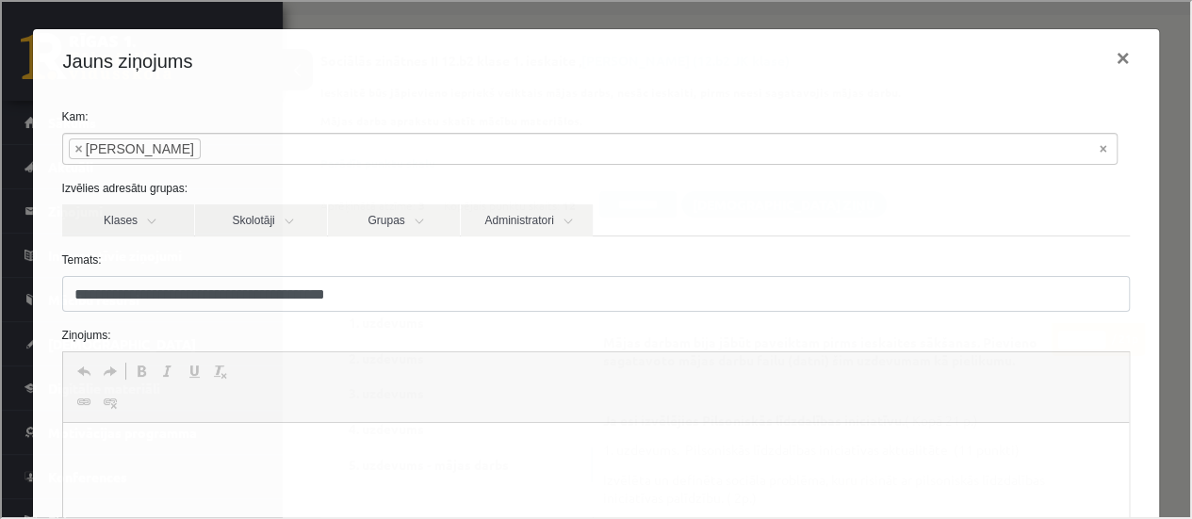
scroll to position [0, 0]
click at [160, 444] on p "Bagātinātā teksta redaktors, wiswyg-editor-47433839575800-1760207341-49" at bounding box center [595, 452] width 1029 height 20
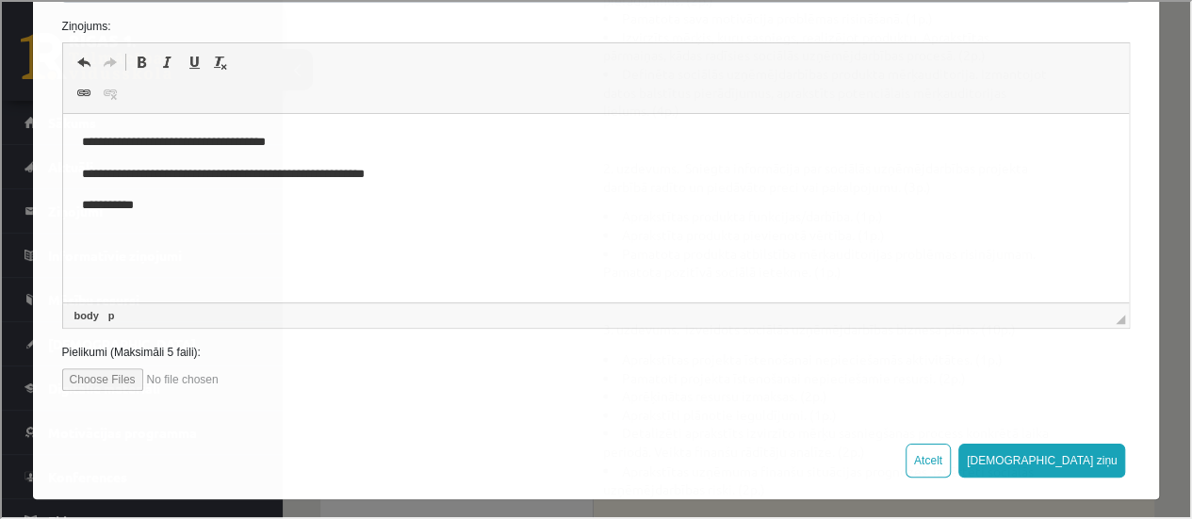
scroll to position [317, 0]
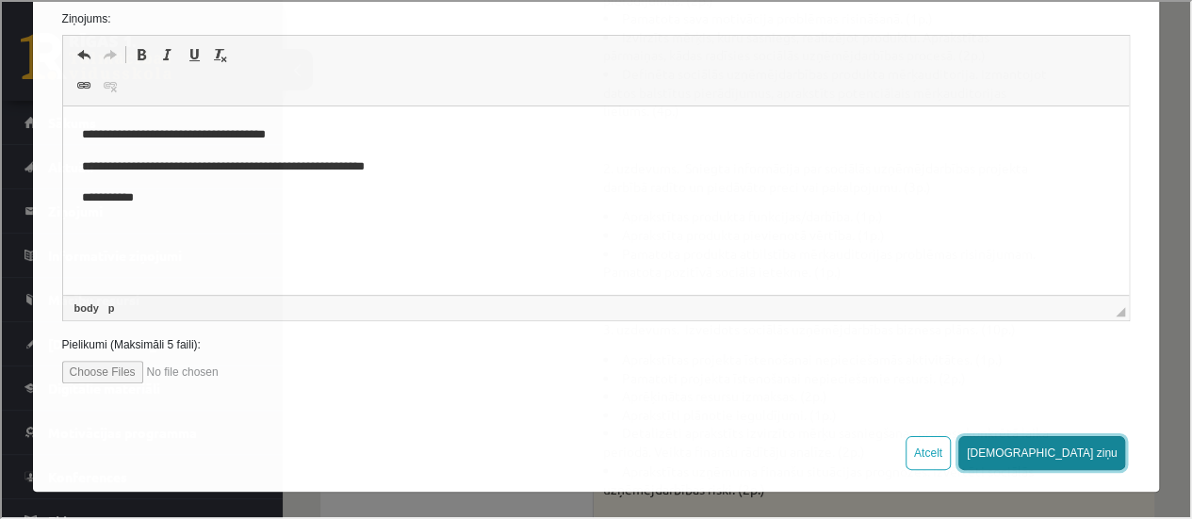
click at [1088, 445] on button "[DEMOGRAPHIC_DATA] ziņu" at bounding box center [1040, 451] width 168 height 34
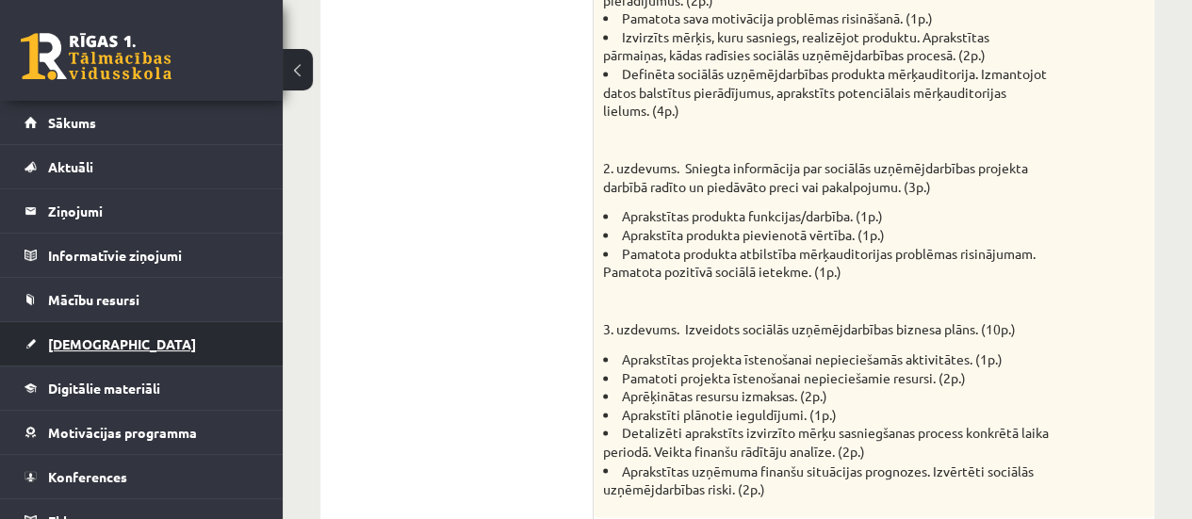
click at [89, 336] on span "[DEMOGRAPHIC_DATA]" at bounding box center [122, 343] width 148 height 17
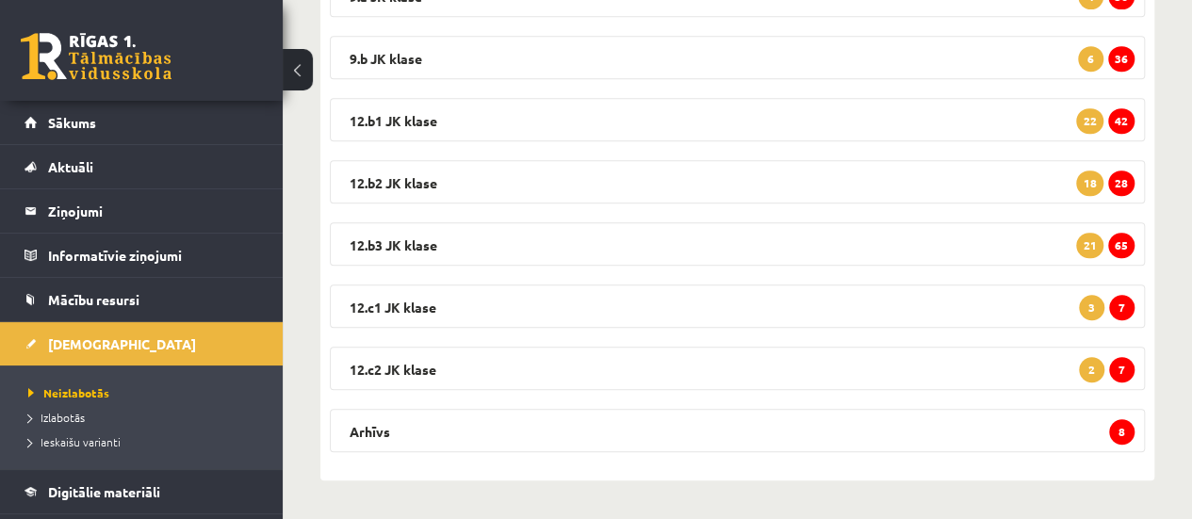
scroll to position [433, 0]
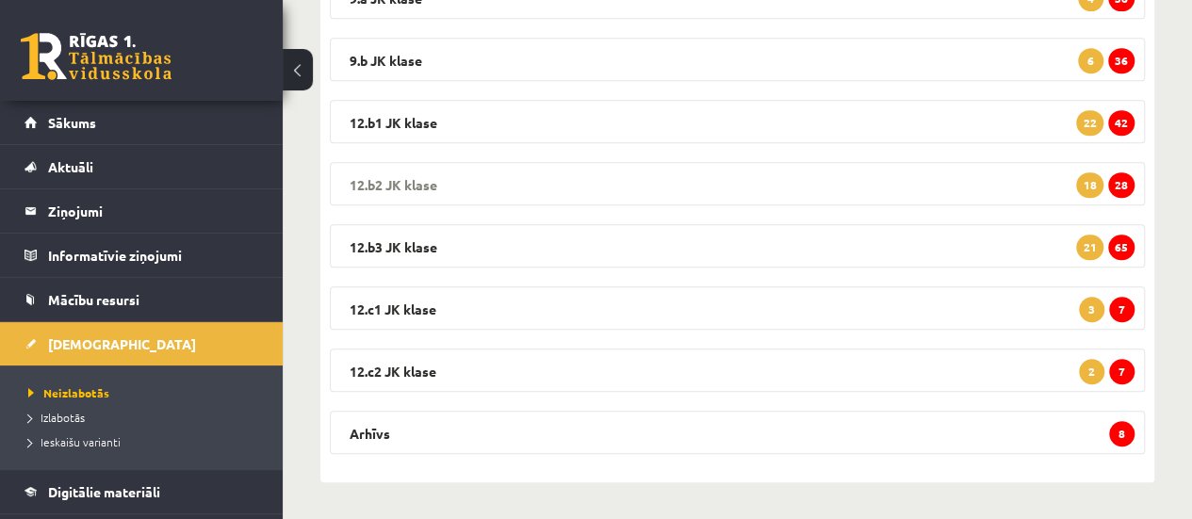
click at [1127, 180] on span "28" at bounding box center [1121, 184] width 26 height 25
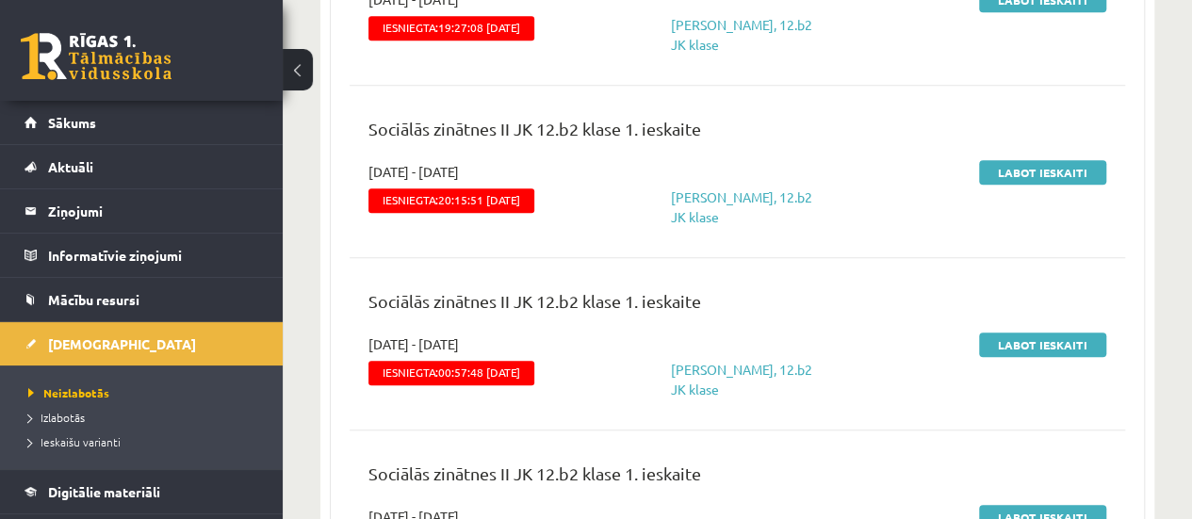
scroll to position [785, 0]
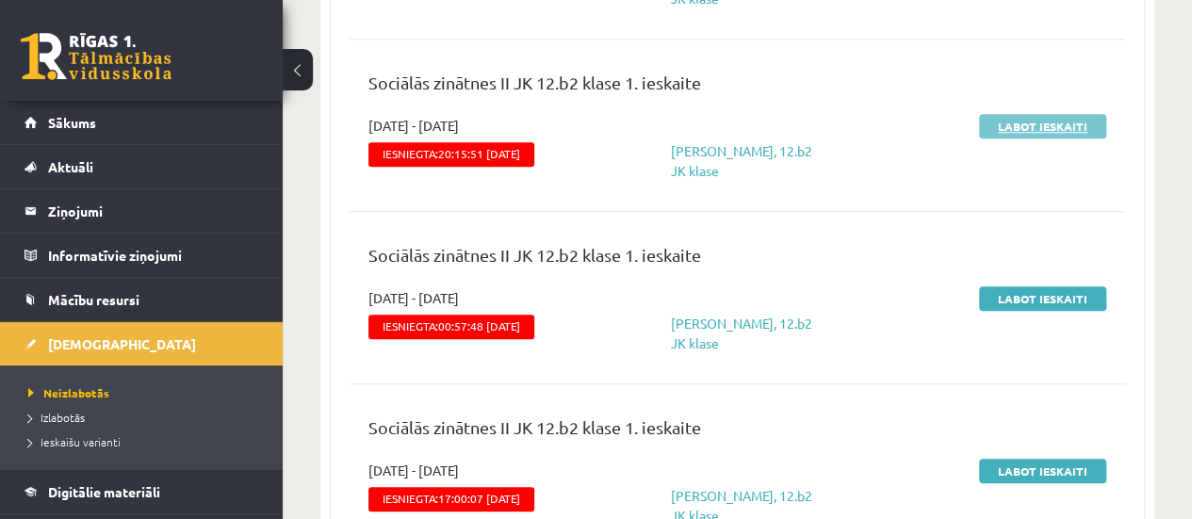
click at [1039, 125] on link "Labot ieskaiti" at bounding box center [1042, 126] width 127 height 24
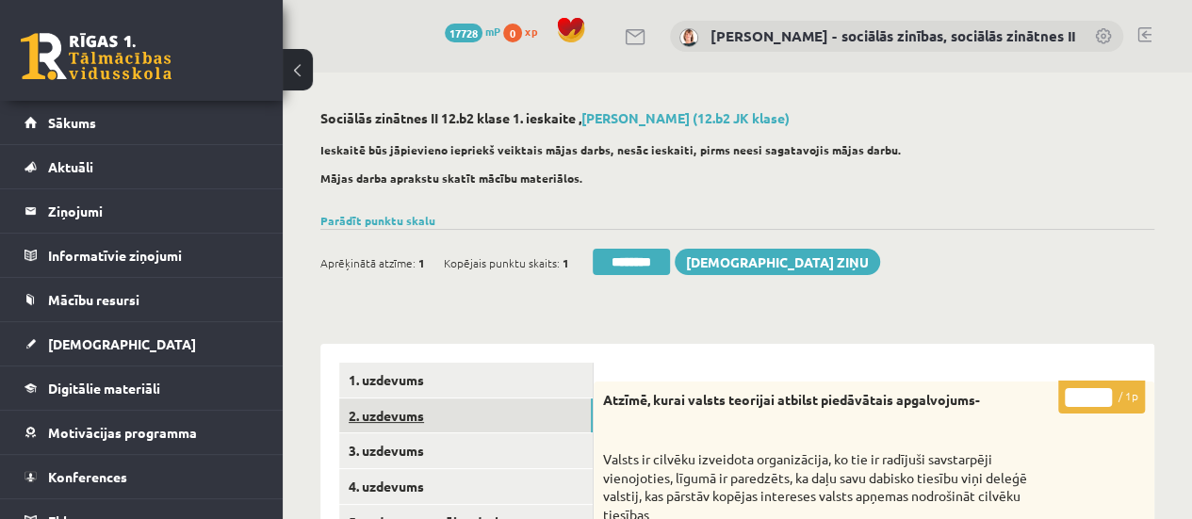
click at [520, 415] on link "2. uzdevums" at bounding box center [465, 416] width 253 height 35
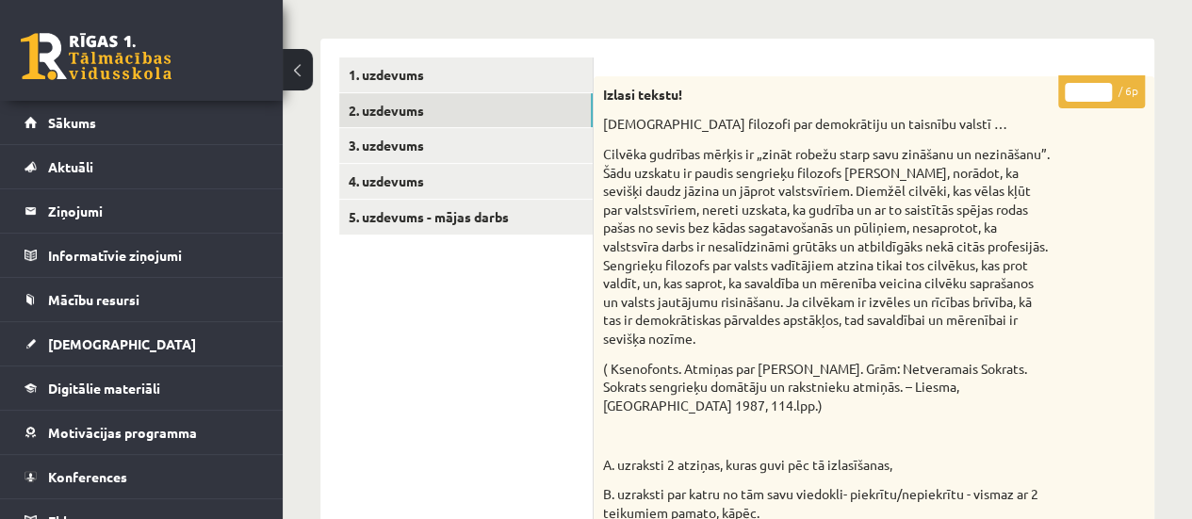
scroll to position [288, 0]
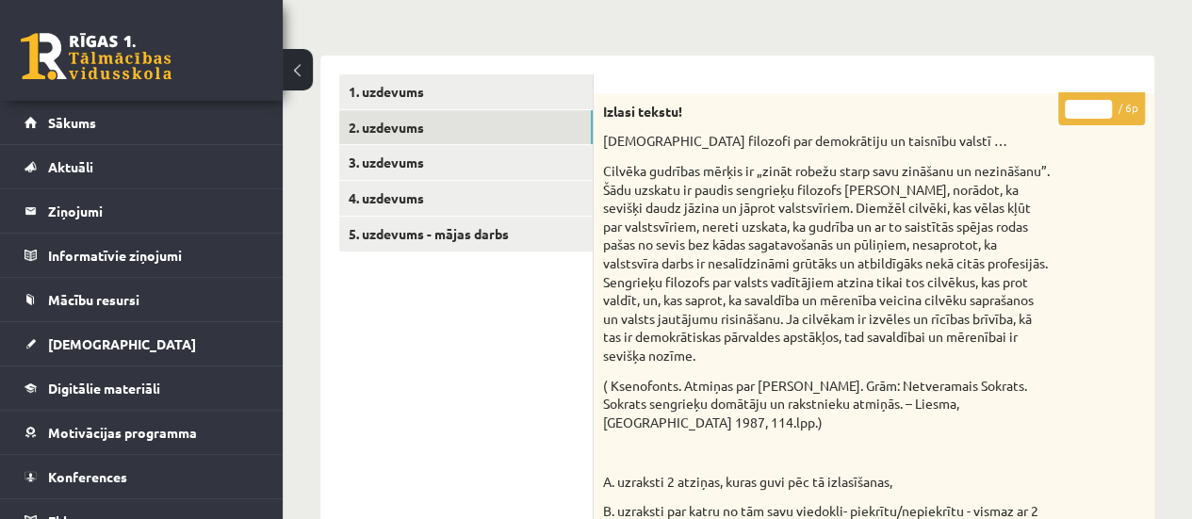
type input "*"
click at [1100, 101] on input "*" at bounding box center [1088, 109] width 47 height 19
click at [537, 165] on link "3. uzdevums" at bounding box center [465, 162] width 253 height 35
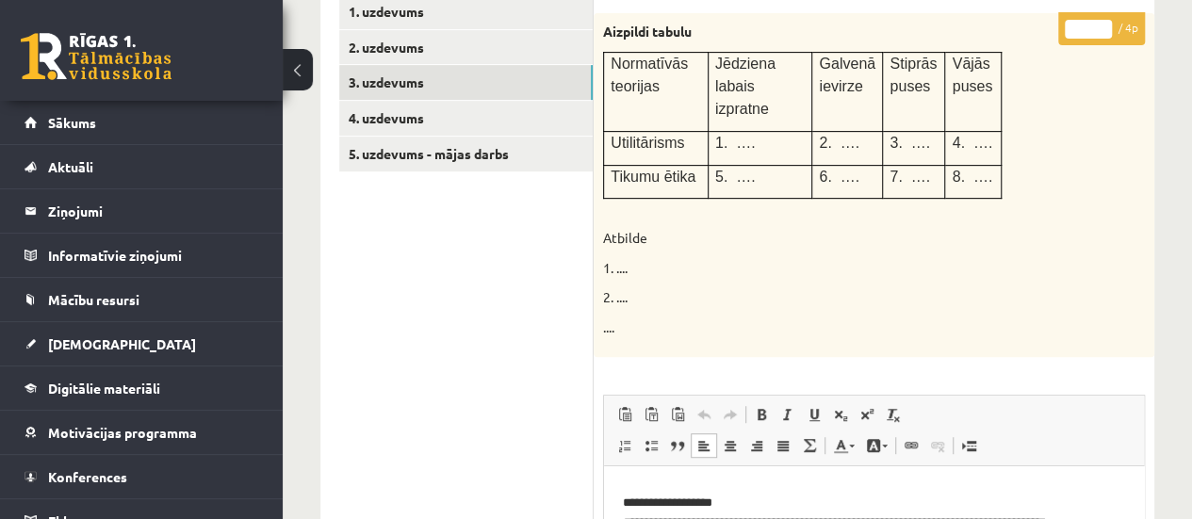
scroll to position [252, 0]
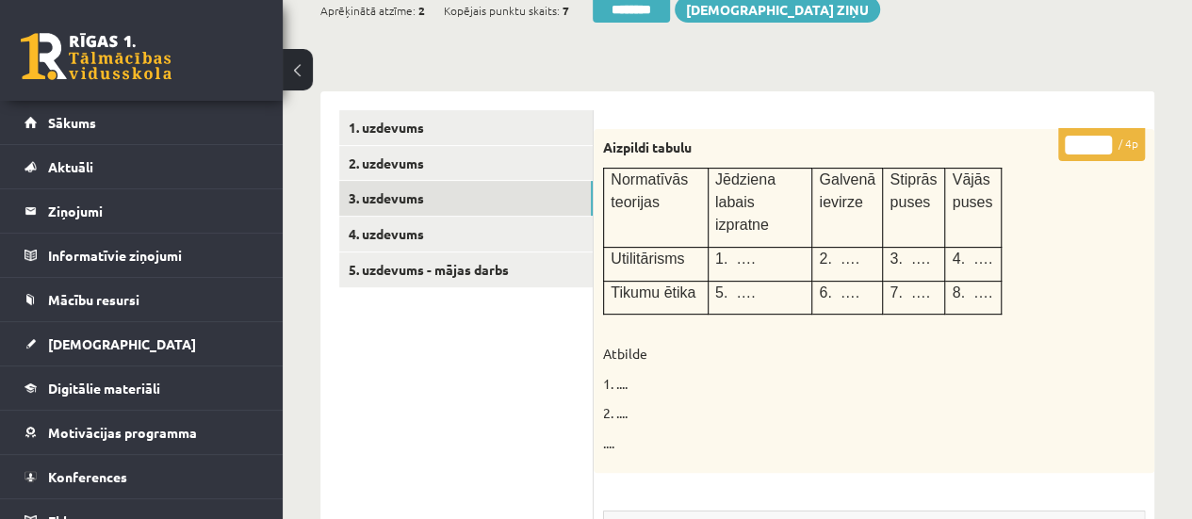
type input "*"
click at [1104, 138] on input "*" at bounding box center [1088, 145] width 47 height 19
click at [477, 229] on link "4. uzdevums" at bounding box center [465, 234] width 253 height 35
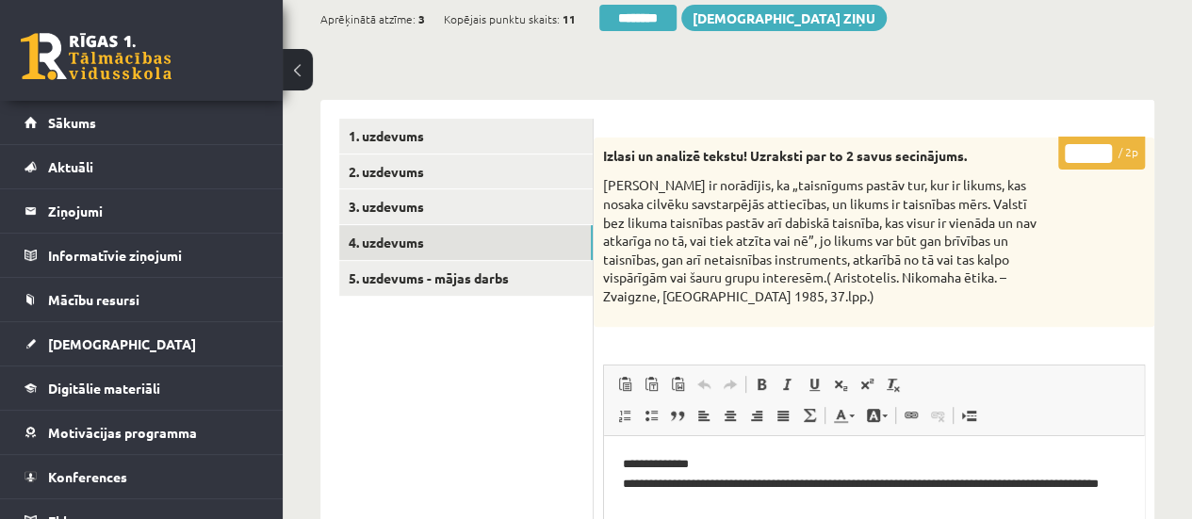
scroll to position [236, 0]
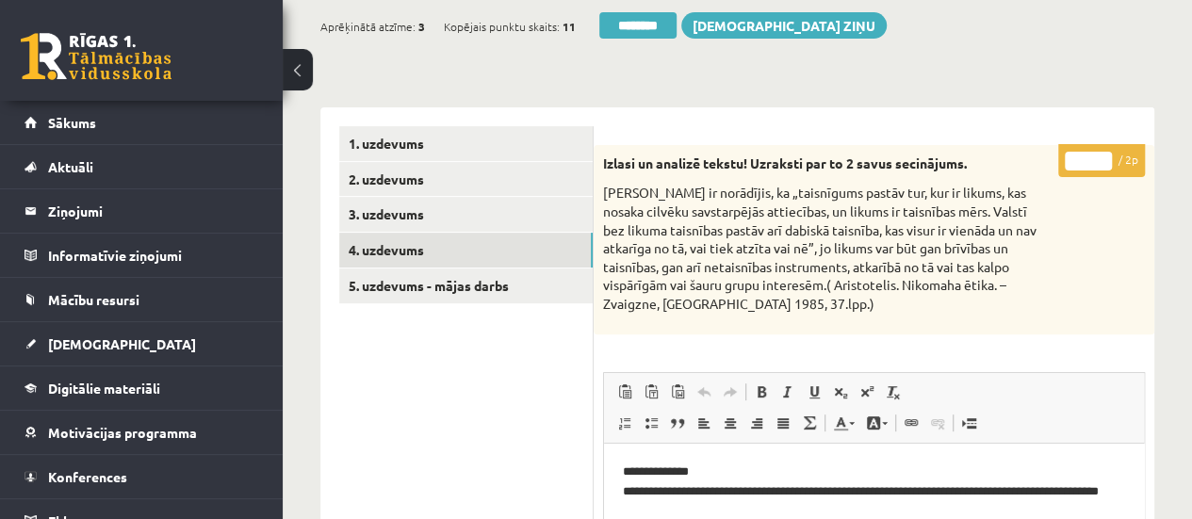
type input "*"
click at [1103, 158] on input "*" at bounding box center [1088, 161] width 47 height 19
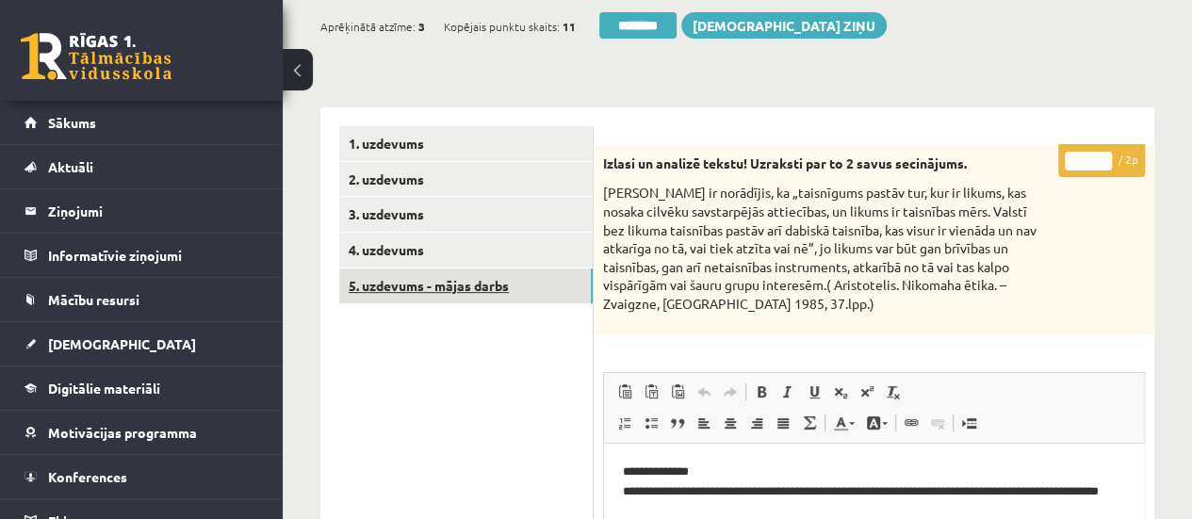
click at [465, 289] on link "5. uzdevums - mājas darbs" at bounding box center [465, 286] width 253 height 35
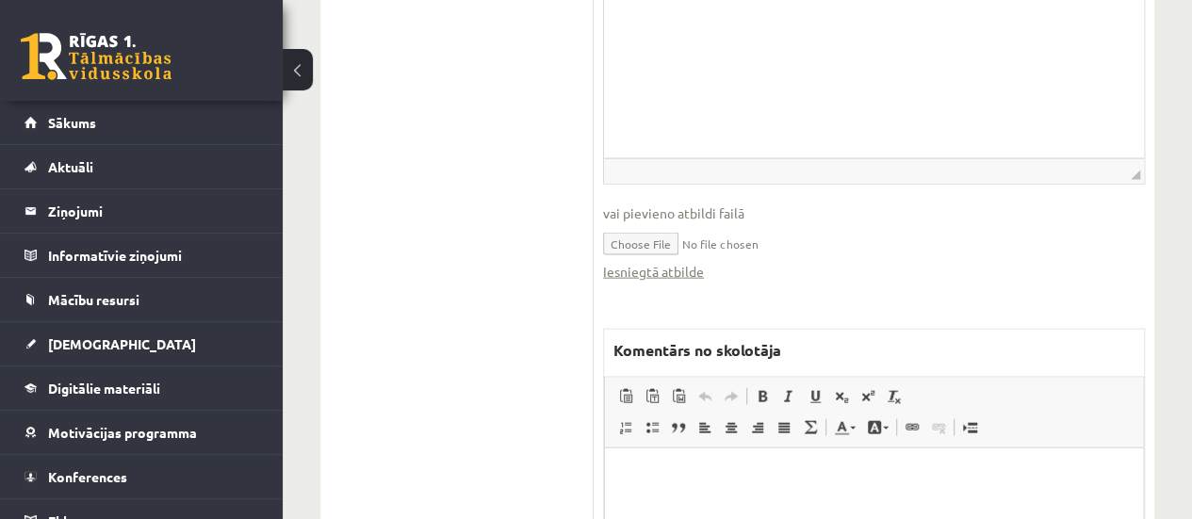
scroll to position [1988, 0]
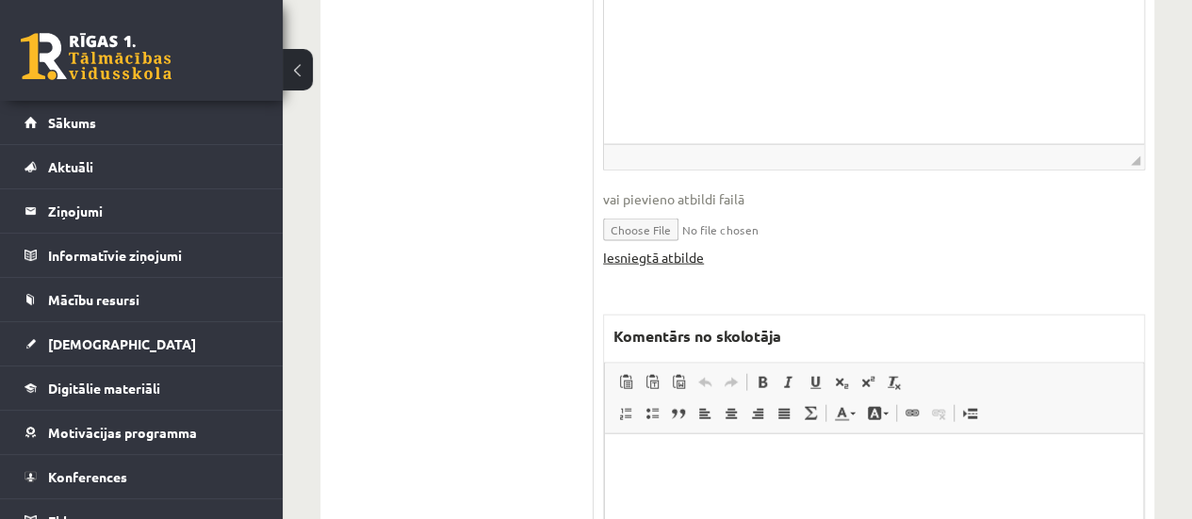
click at [639, 255] on link "Iesniegtā atbilde" at bounding box center [653, 258] width 101 height 20
click at [798, 472] on html at bounding box center [874, 461] width 538 height 57
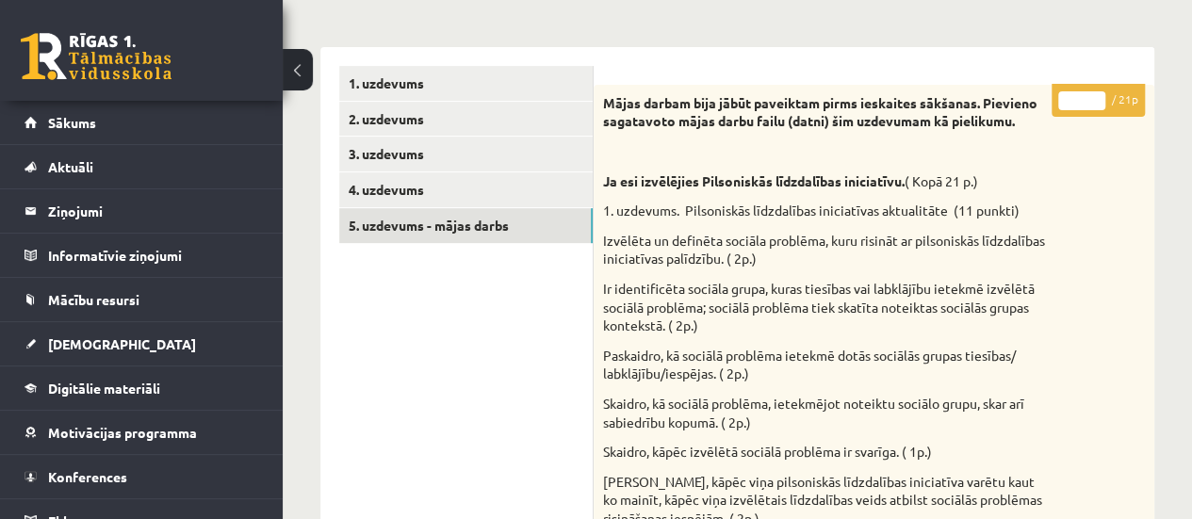
scroll to position [247, 0]
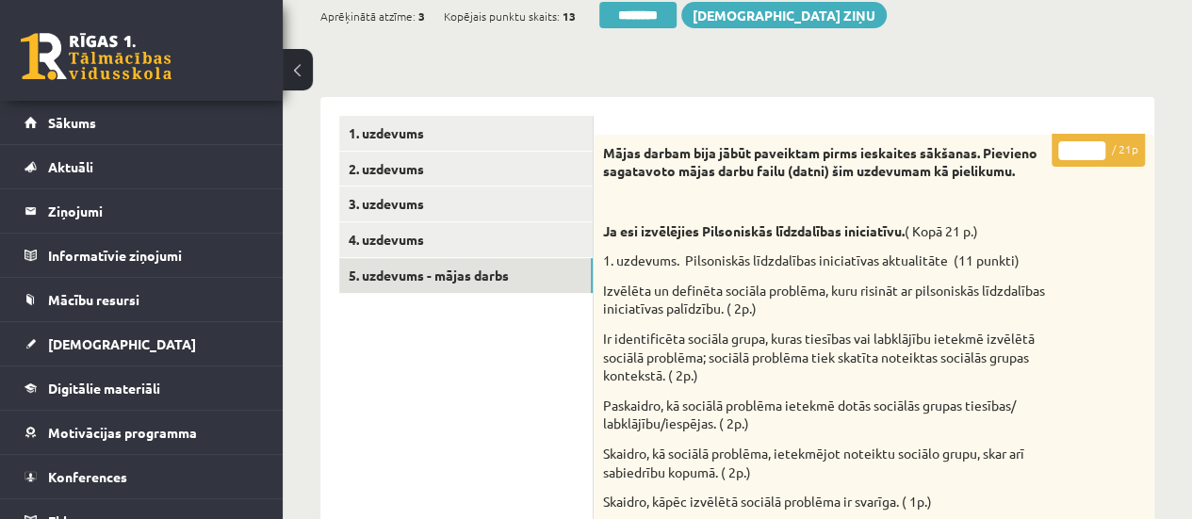
click at [1099, 146] on input "*" at bounding box center [1081, 150] width 47 height 19
click at [1099, 146] on input "**" at bounding box center [1081, 150] width 47 height 19
drag, startPoint x: 1096, startPoint y: 150, endPoint x: 1001, endPoint y: 151, distance: 95.2
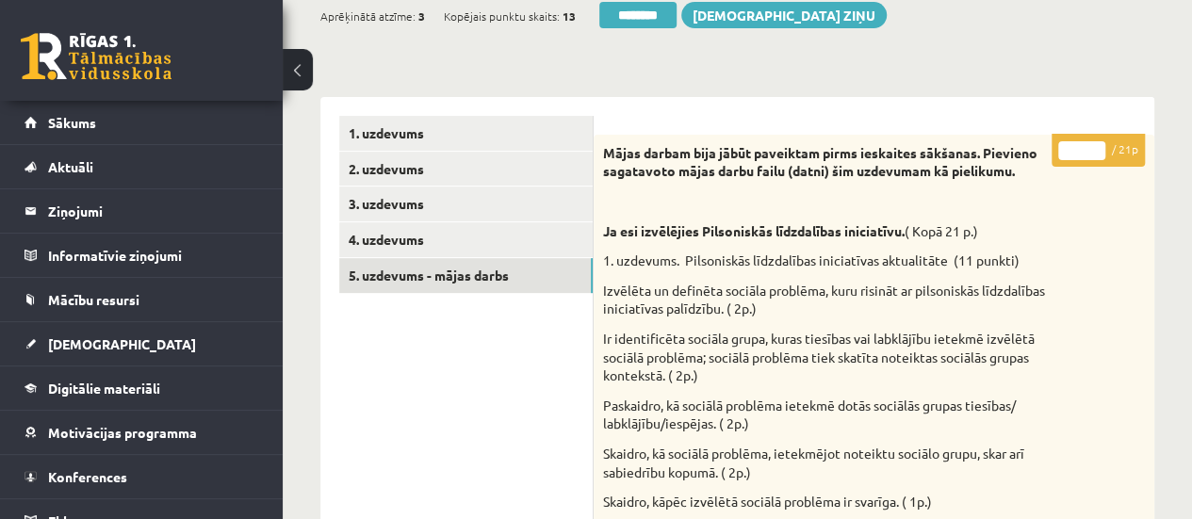
type input "**"
click at [1096, 150] on input "**" at bounding box center [1081, 150] width 47 height 19
click at [486, 133] on link "1. uzdevums" at bounding box center [465, 133] width 253 height 35
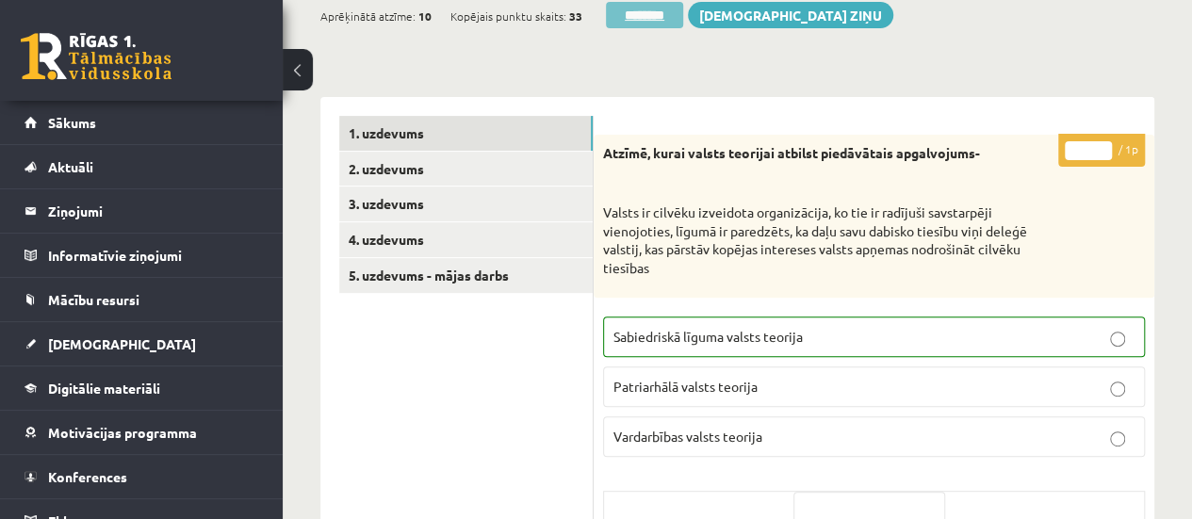
click at [661, 11] on input "********" at bounding box center [644, 15] width 77 height 26
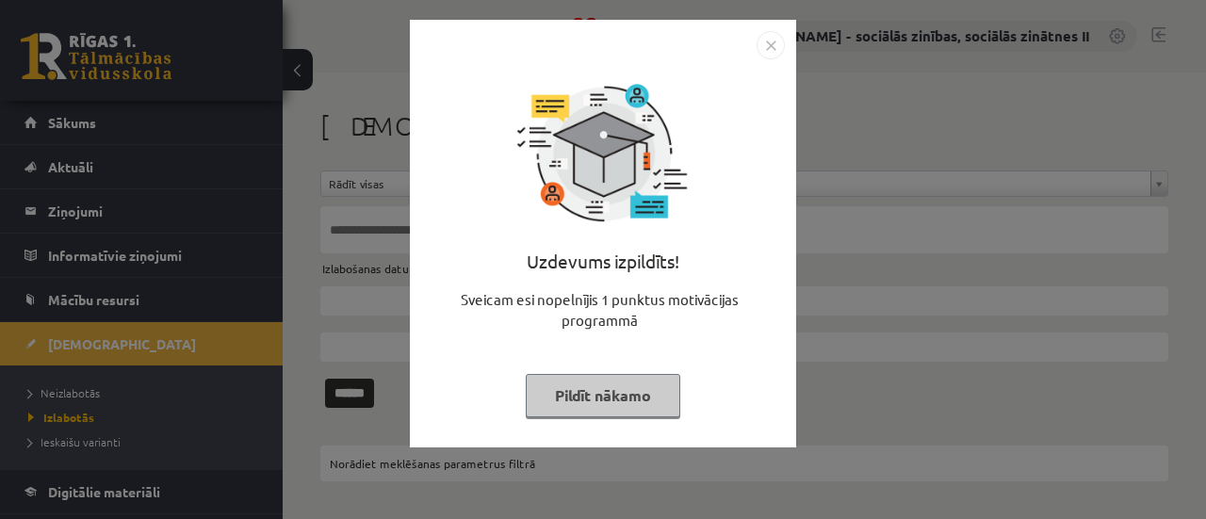
click at [594, 399] on button "Pildīt nākamo" at bounding box center [603, 395] width 155 height 43
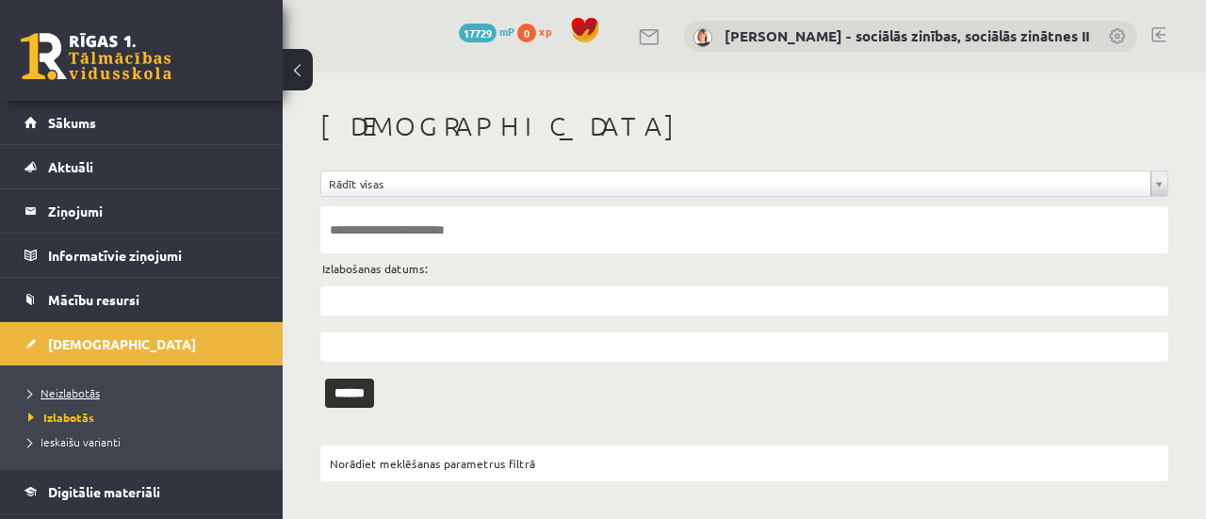
click at [73, 387] on span "Neizlabotās" at bounding box center [64, 392] width 72 height 15
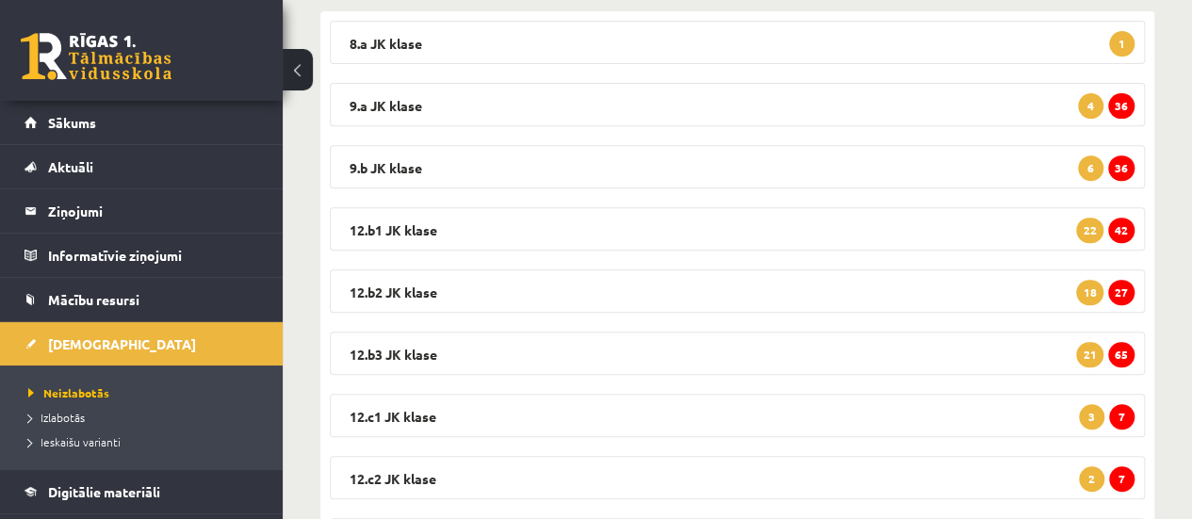
scroll to position [328, 0]
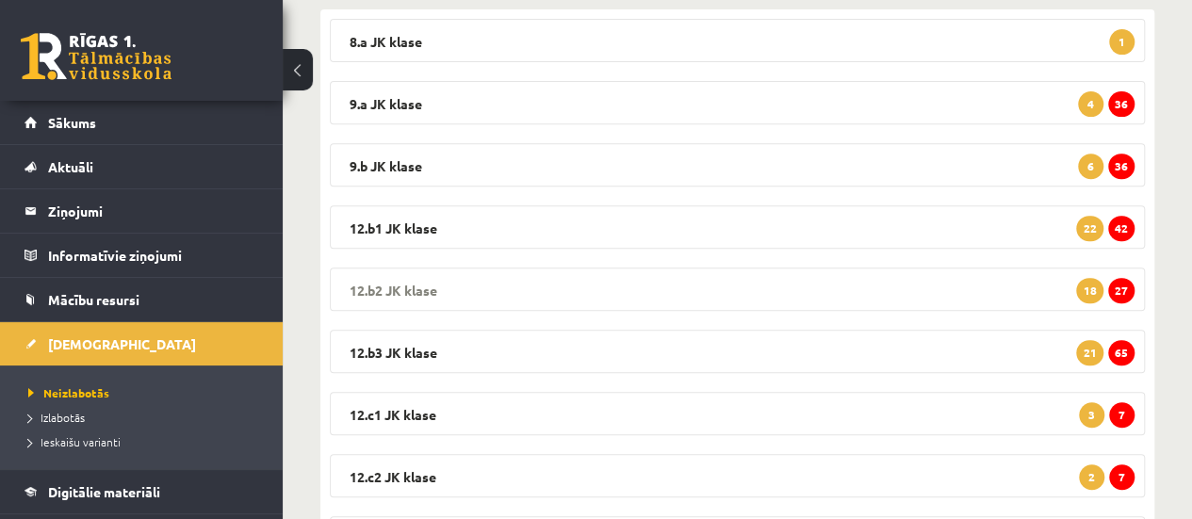
click at [1119, 286] on span "27" at bounding box center [1121, 290] width 26 height 25
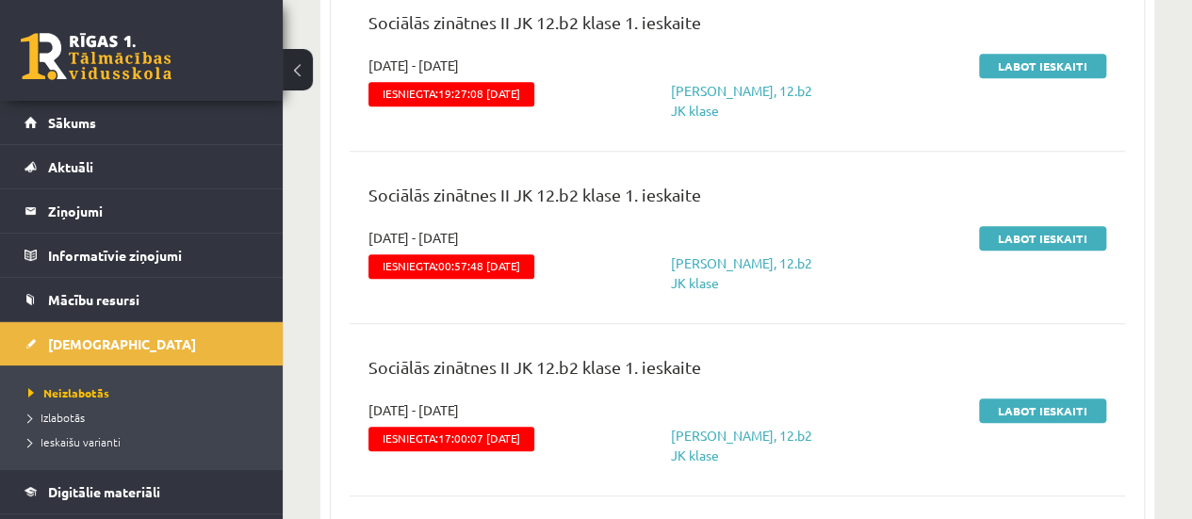
scroll to position [695, 0]
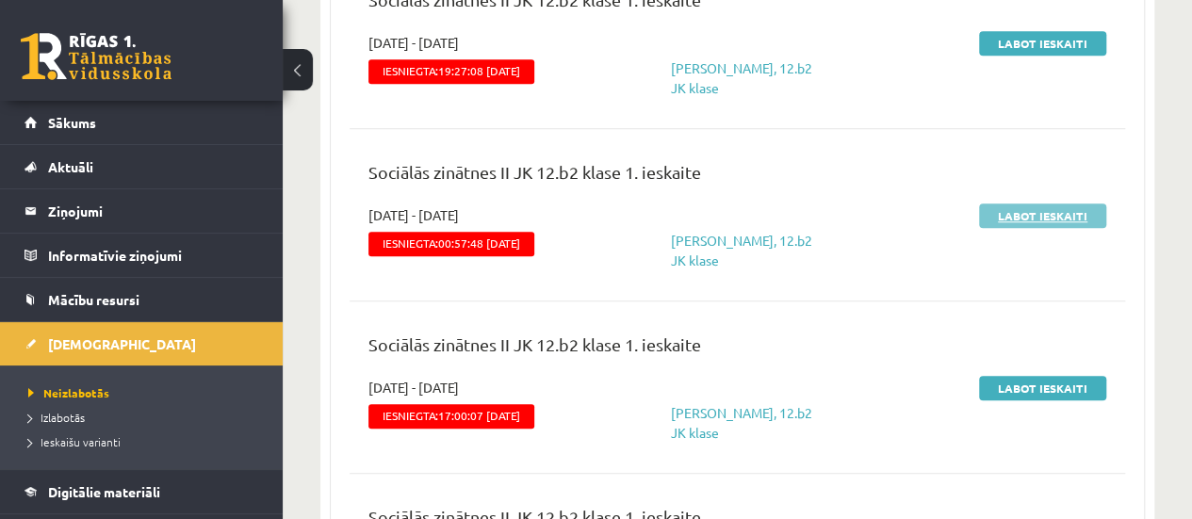
click at [1028, 214] on link "Labot ieskaiti" at bounding box center [1042, 216] width 127 height 24
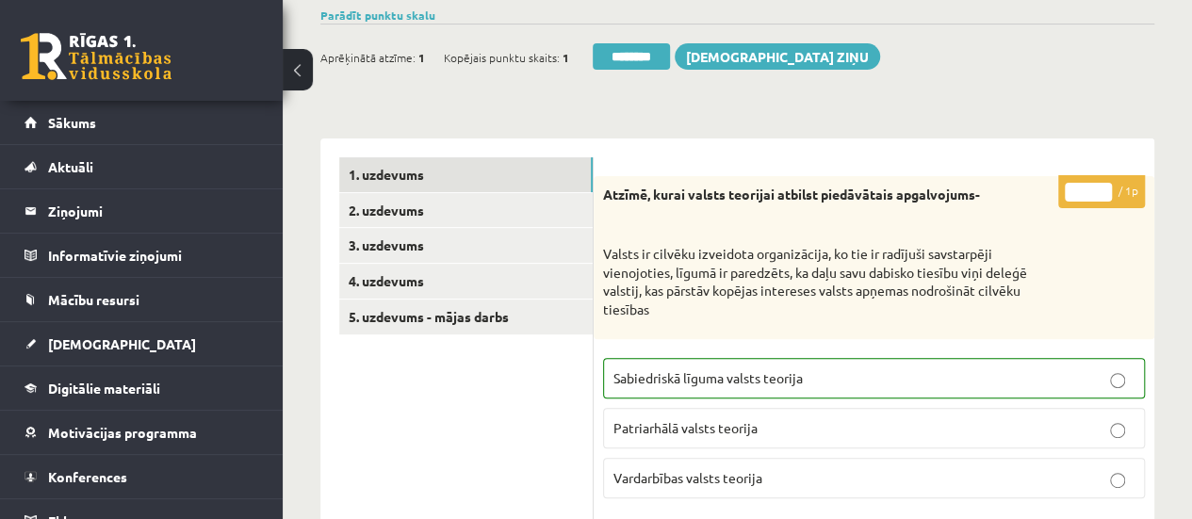
scroll to position [255, 0]
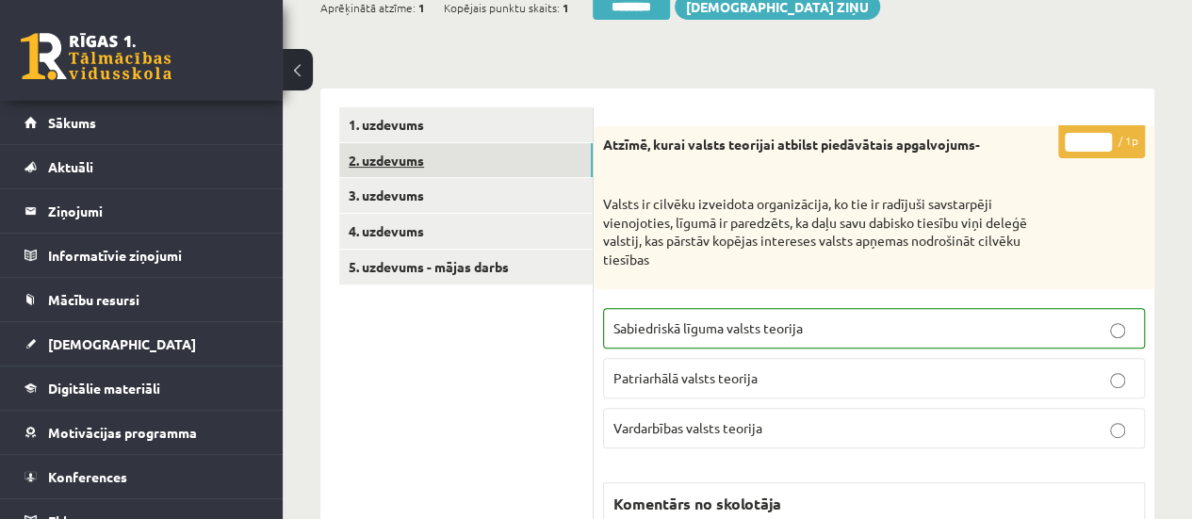
click at [500, 159] on link "2. uzdevums" at bounding box center [465, 160] width 253 height 35
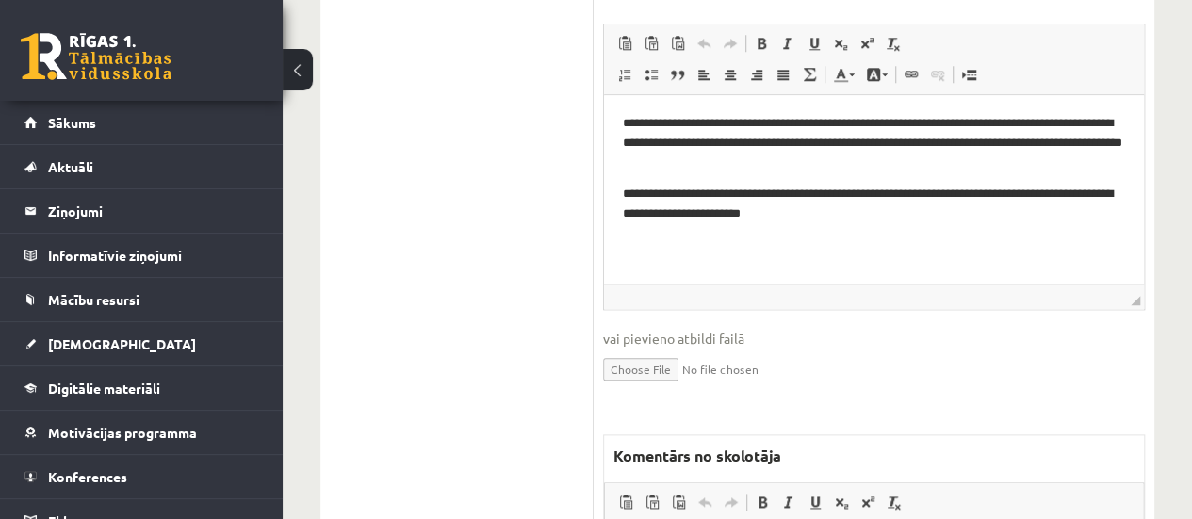
scroll to position [865, 0]
